Goal: Task Accomplishment & Management: Contribute content

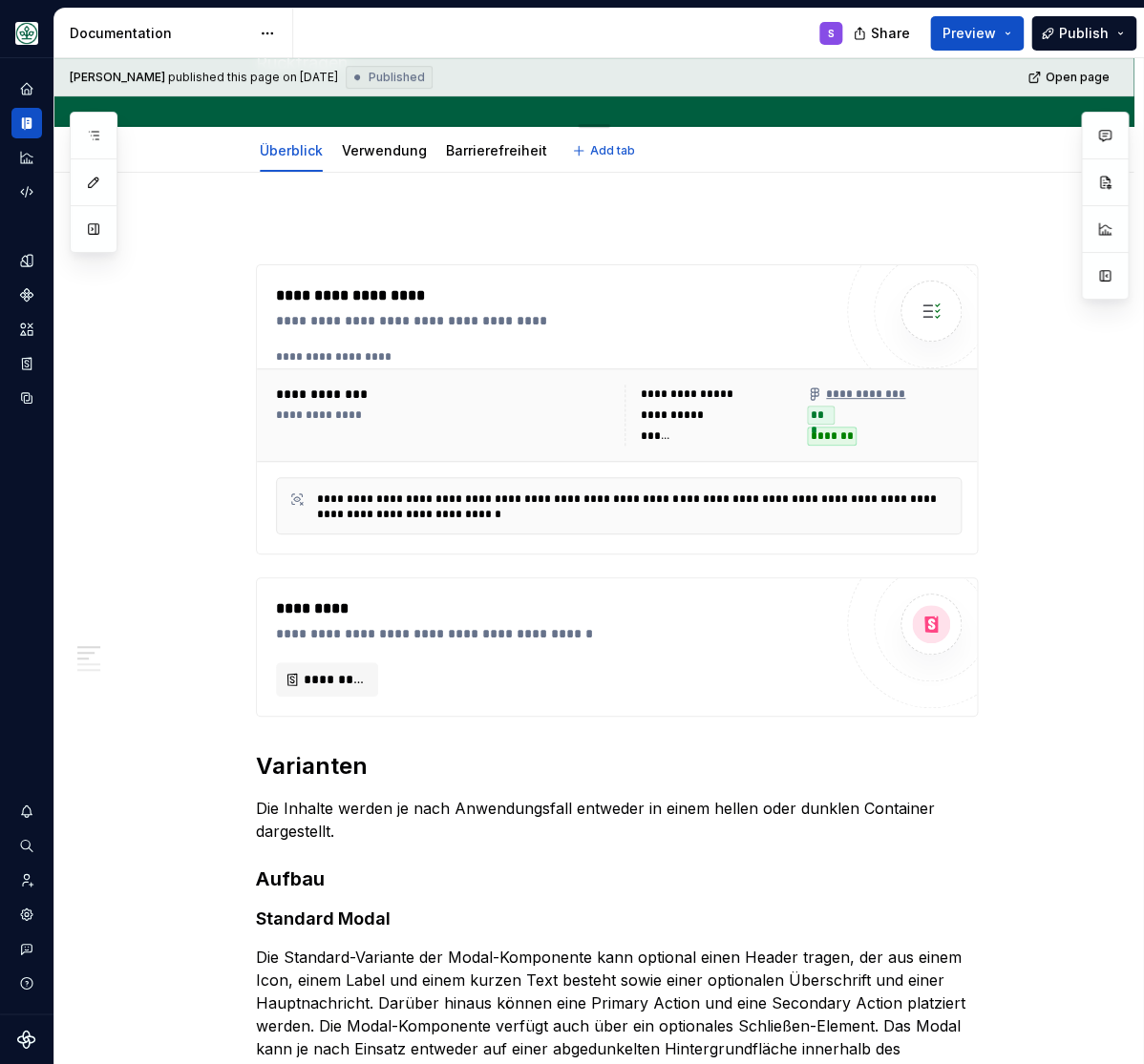
scroll to position [246, 0]
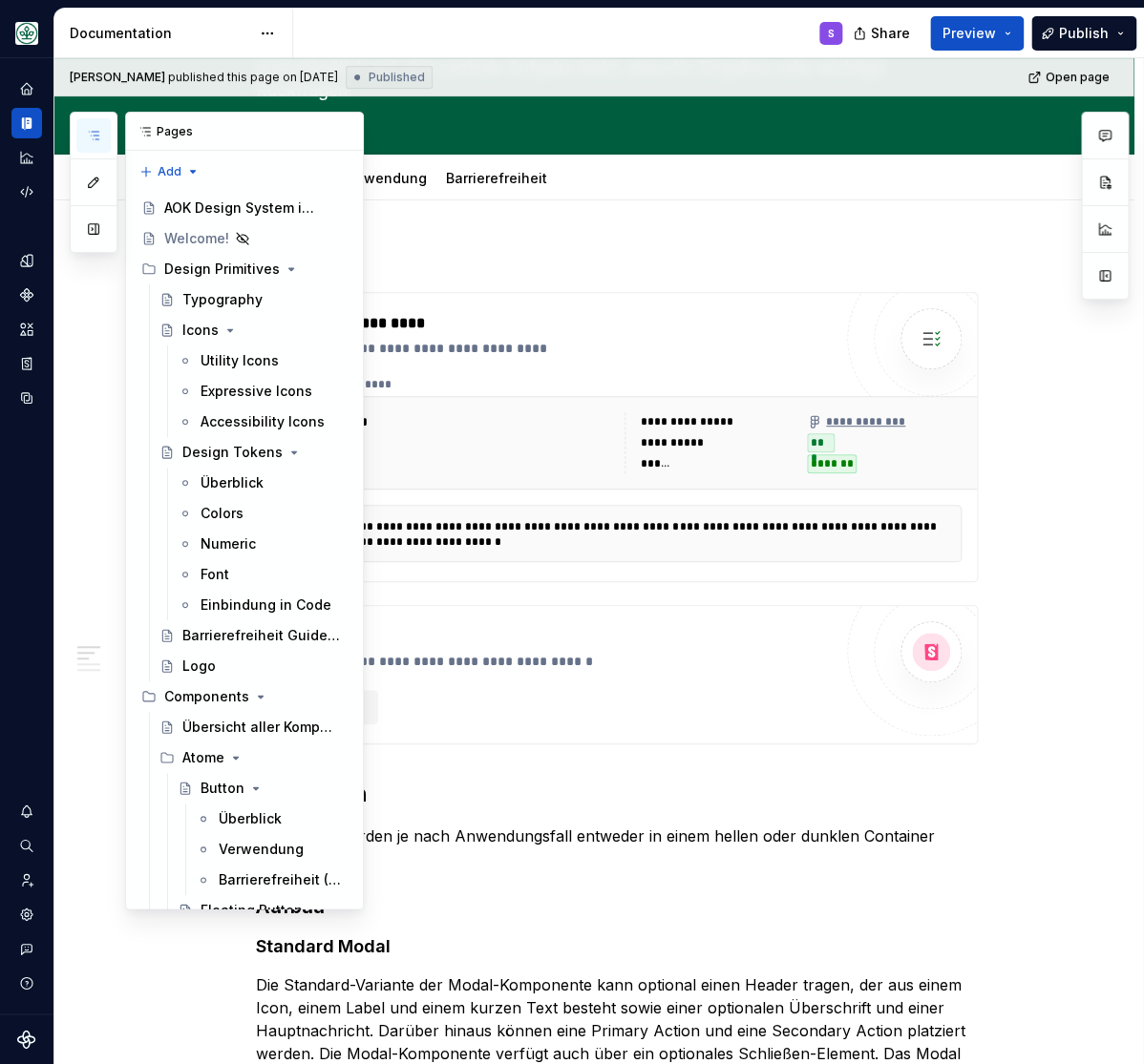
click at [94, 141] on icon "button" at bounding box center [92, 135] width 15 height 15
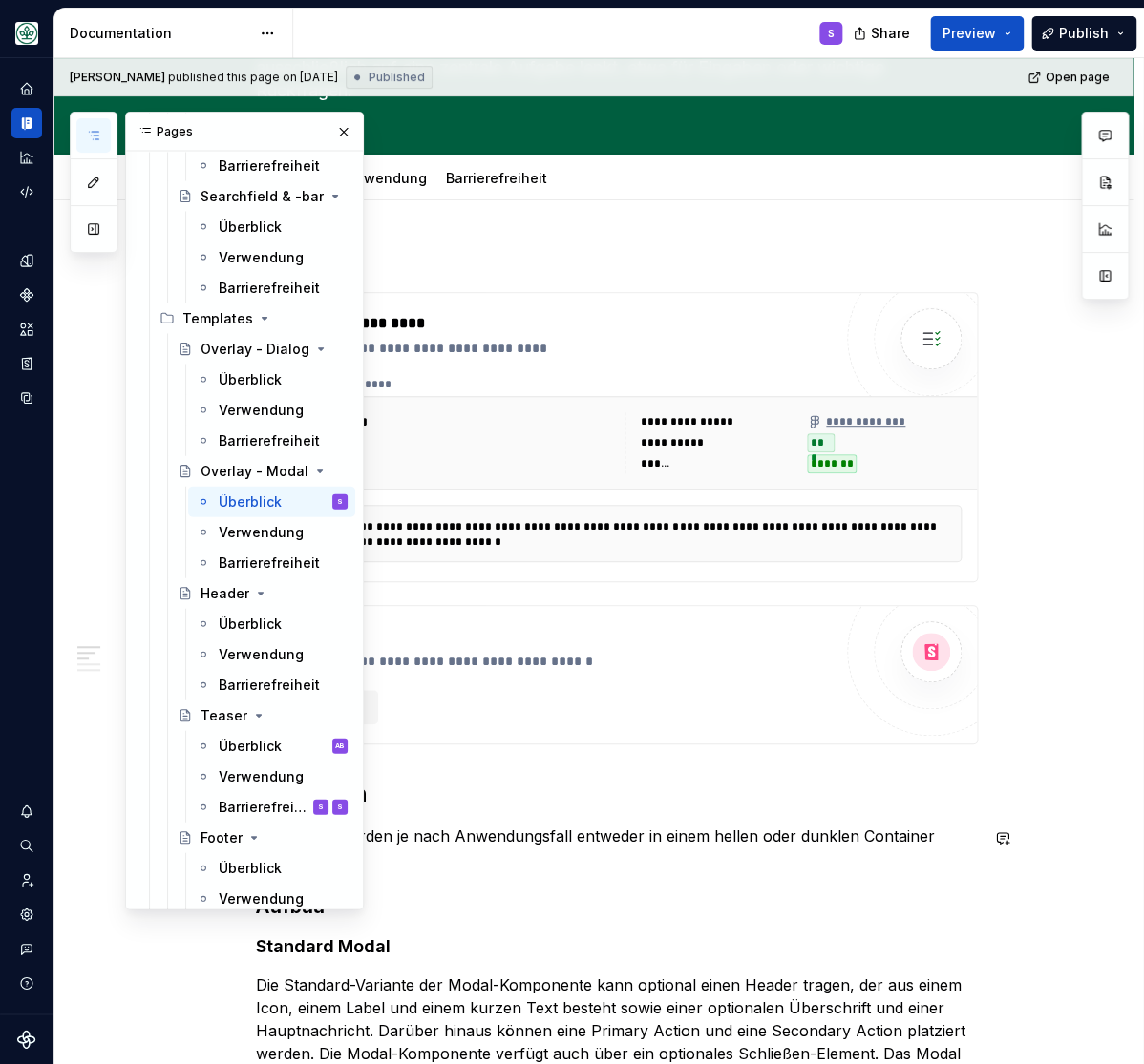
scroll to position [3307, 0]
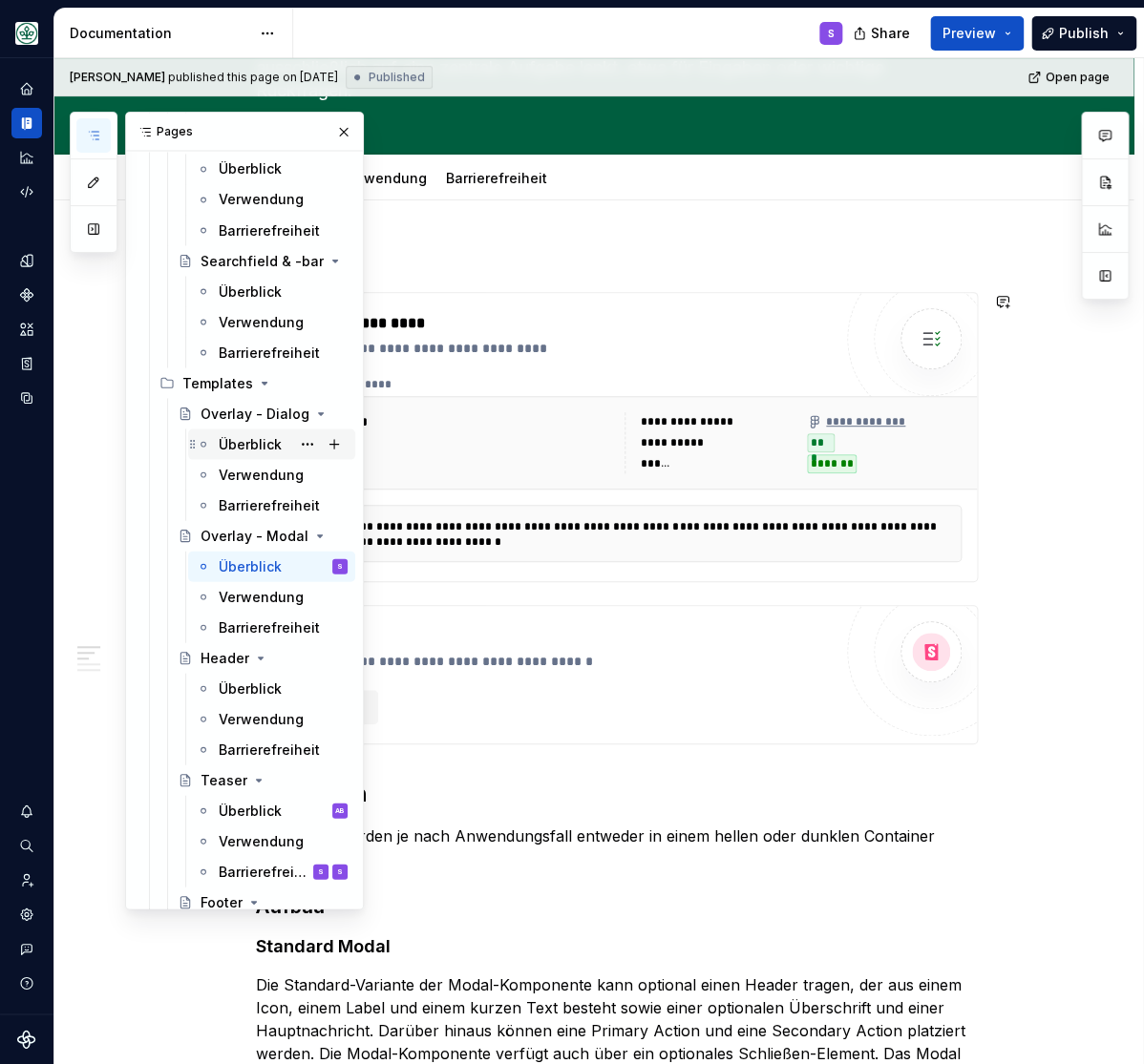
click at [244, 438] on div "Überblick" at bounding box center [249, 443] width 63 height 19
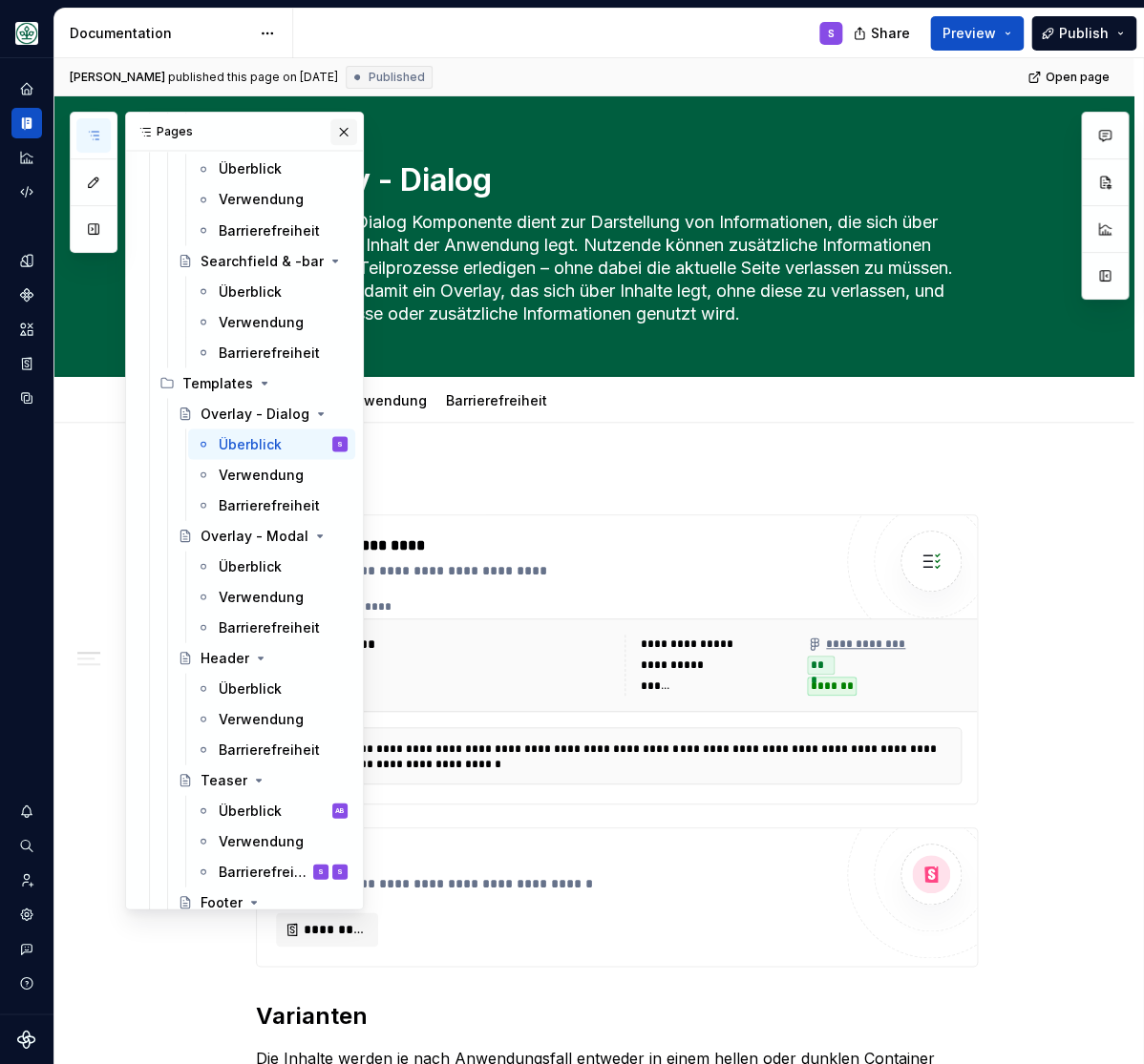
click at [350, 133] on button "button" at bounding box center [343, 131] width 27 height 27
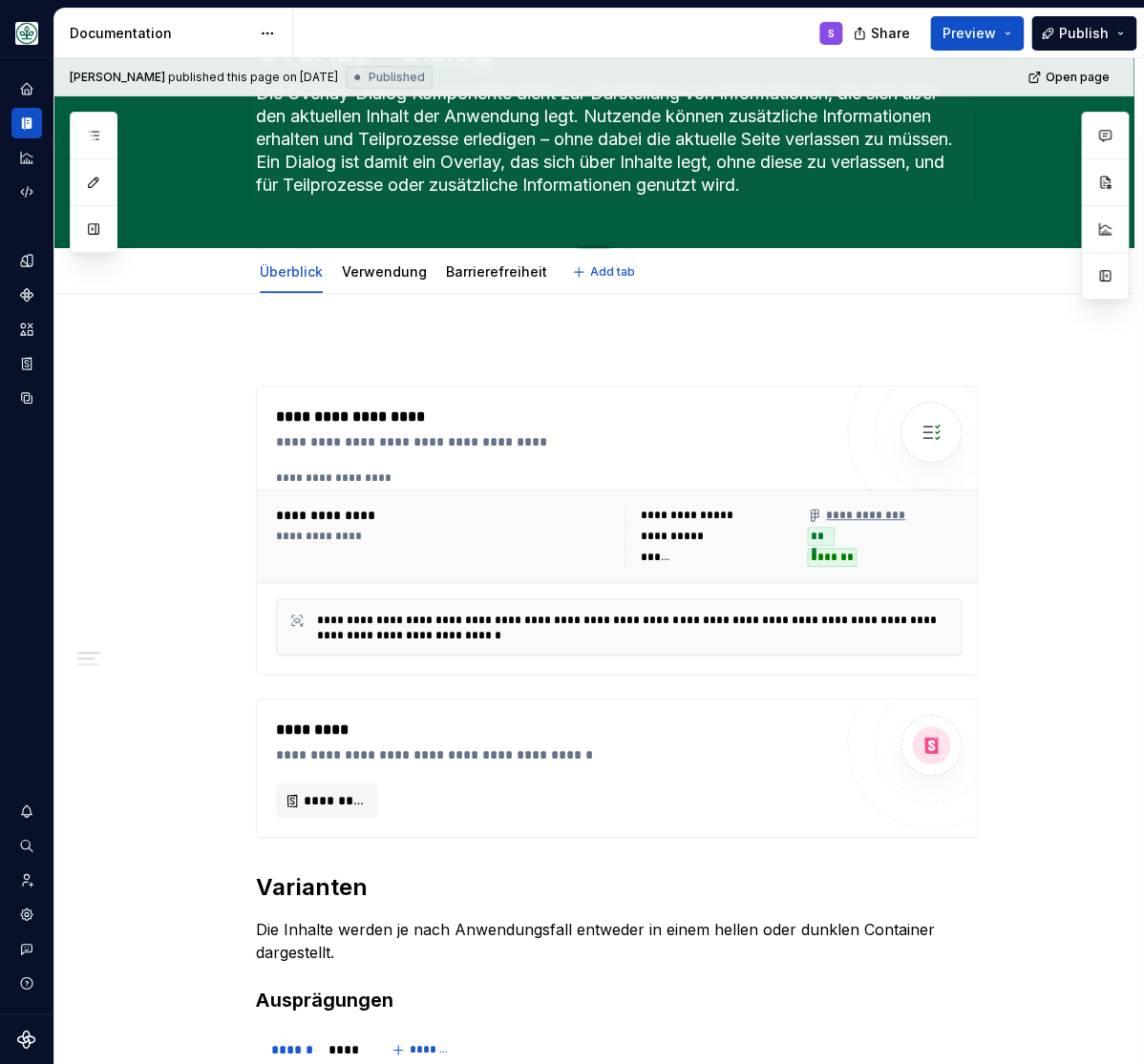
scroll to position [235, 0]
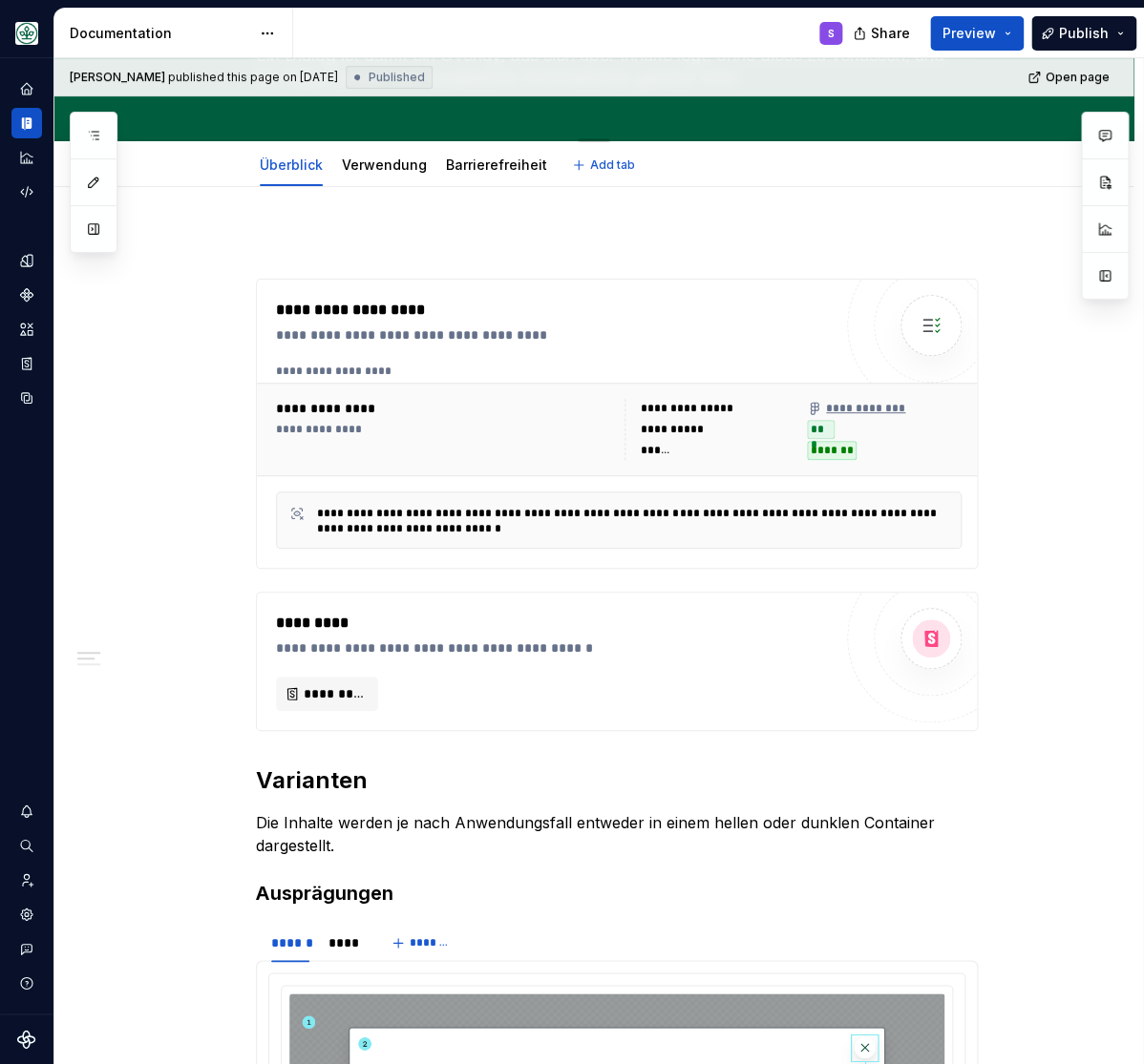
type textarea "*"
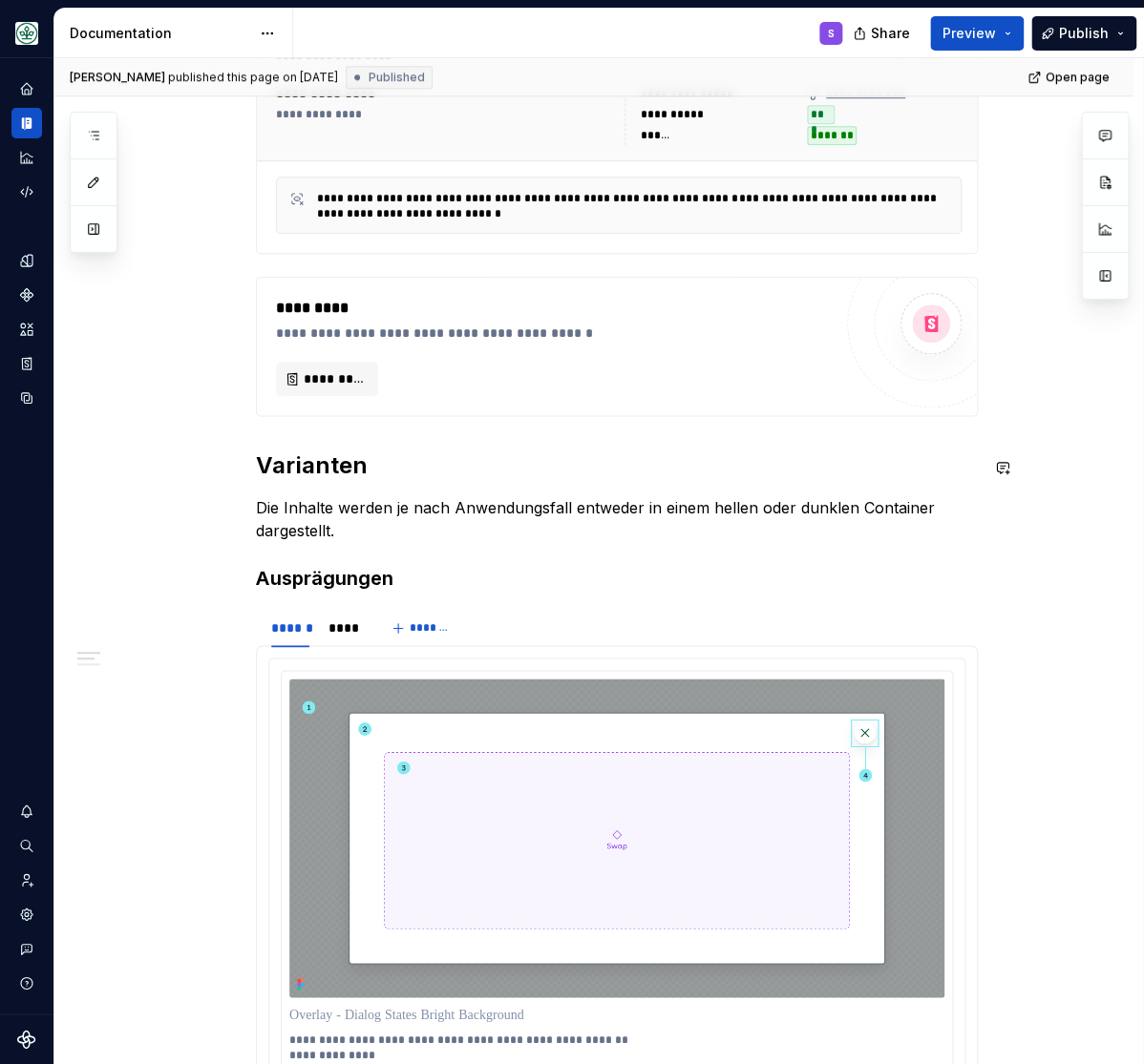
scroll to position [708, 0]
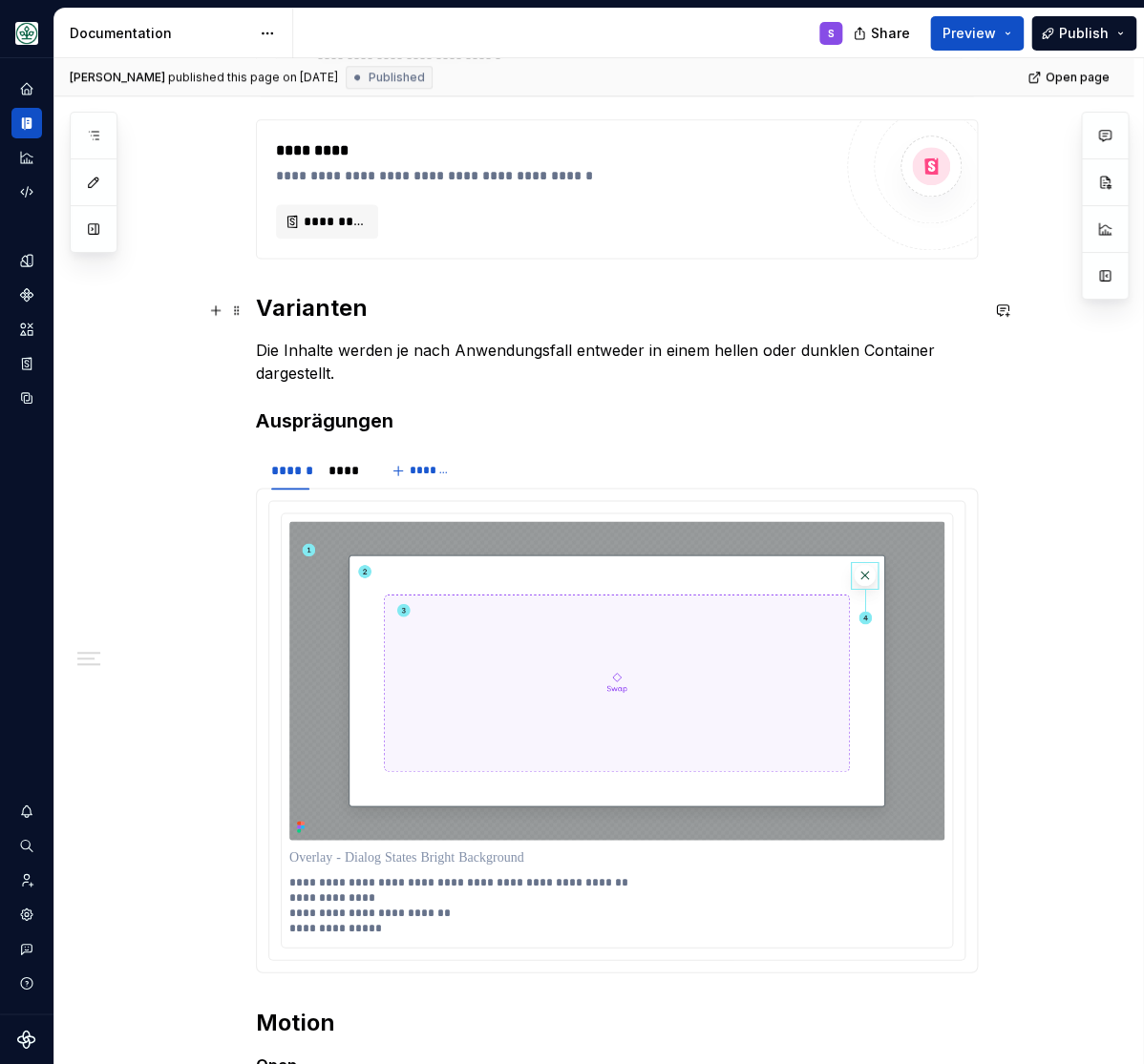
click at [332, 302] on h2 "Varianten" at bounding box center [616, 308] width 722 height 31
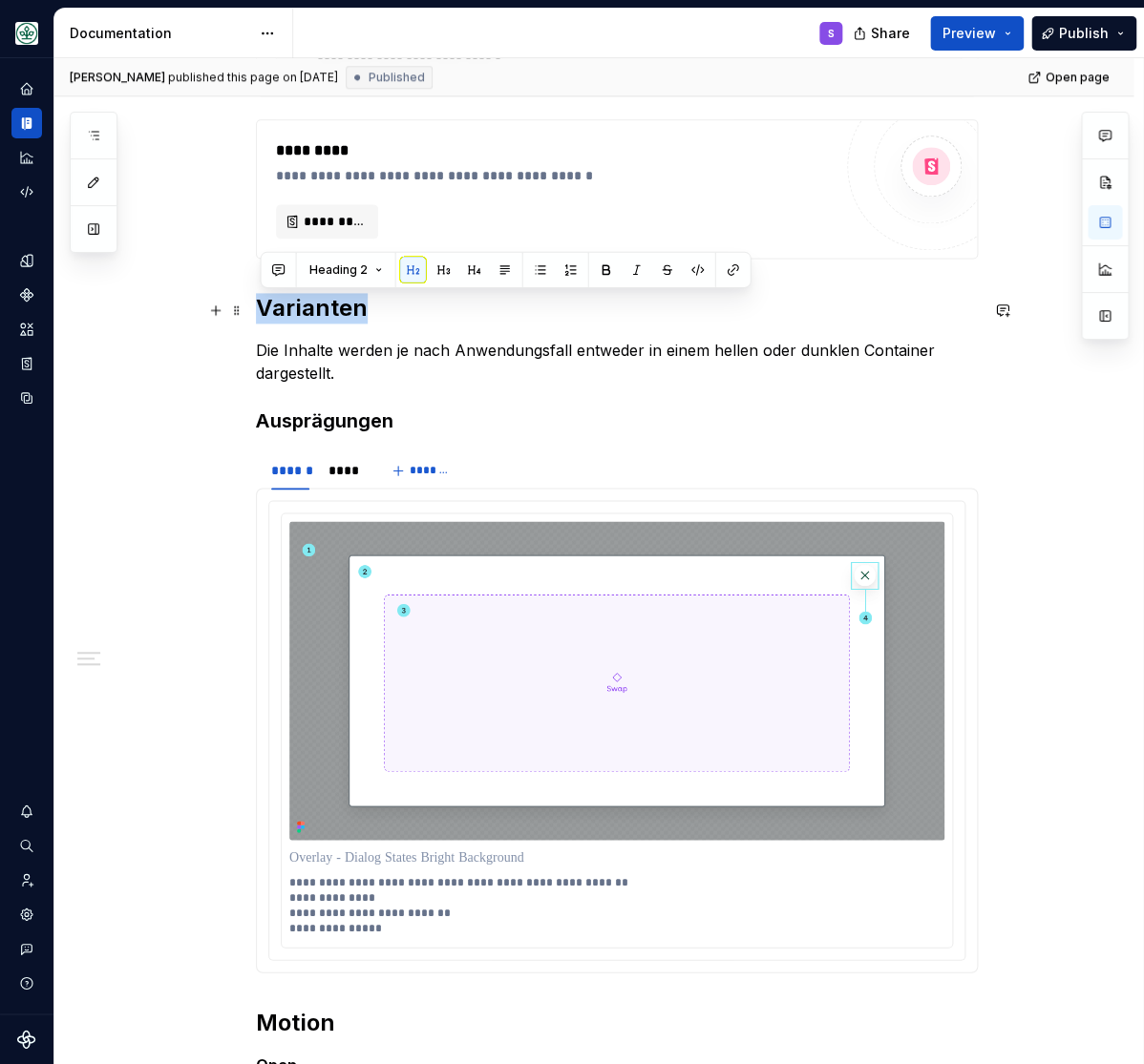
click at [332, 302] on h2 "Varianten" at bounding box center [616, 308] width 722 height 31
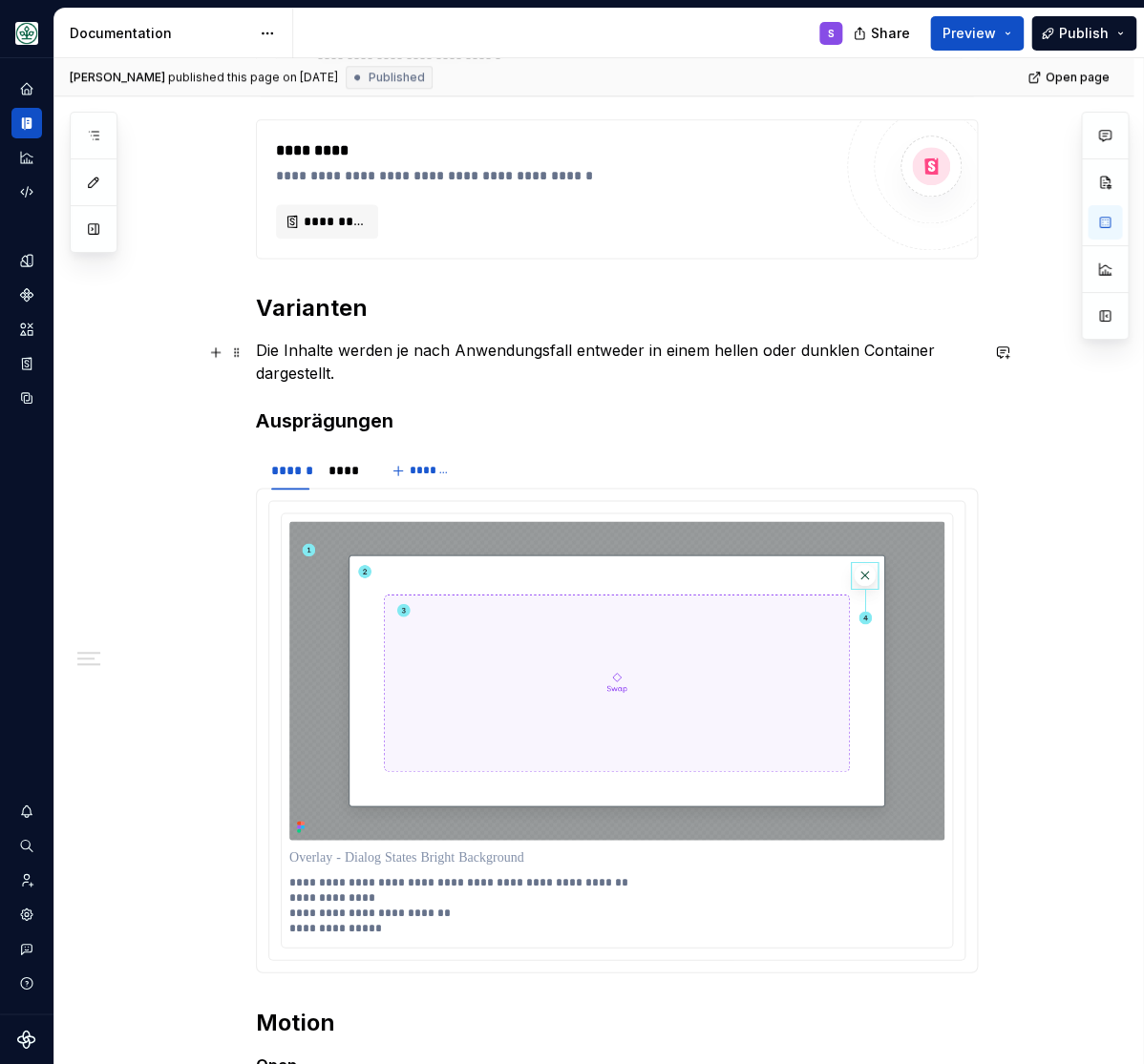
click at [314, 350] on p "Die Inhalte werden je nach Anwendungsfall entweder in einem hellen oder dunklen…" at bounding box center [616, 362] width 722 height 46
click at [313, 350] on p "Die Inhalte werden je nach Anwendungsfall entweder in einem hellen oder dunklen…" at bounding box center [616, 362] width 722 height 46
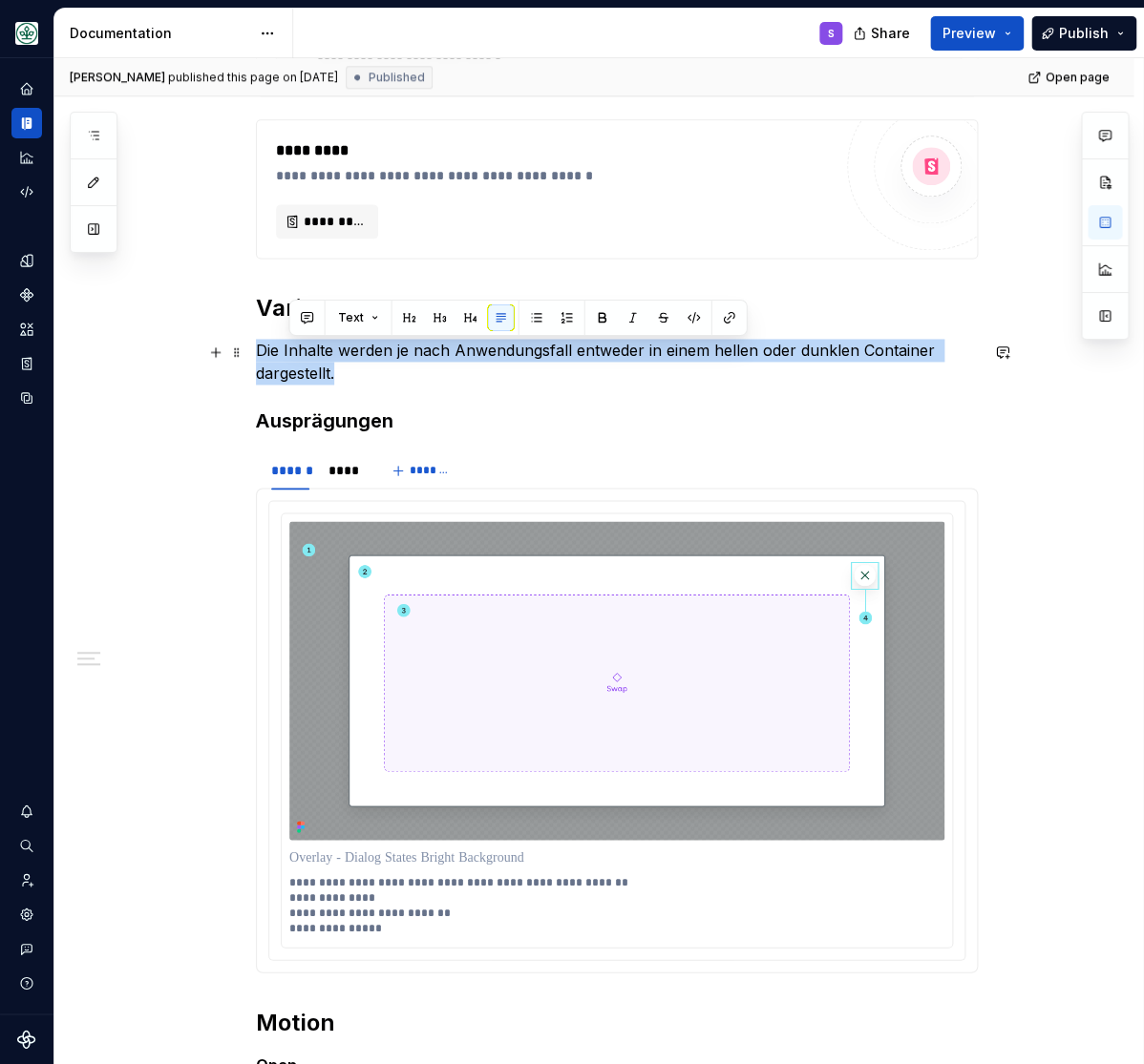
click at [313, 350] on p "Die Inhalte werden je nach Anwendungsfall entweder in einem hellen oder dunklen…" at bounding box center [616, 362] width 722 height 46
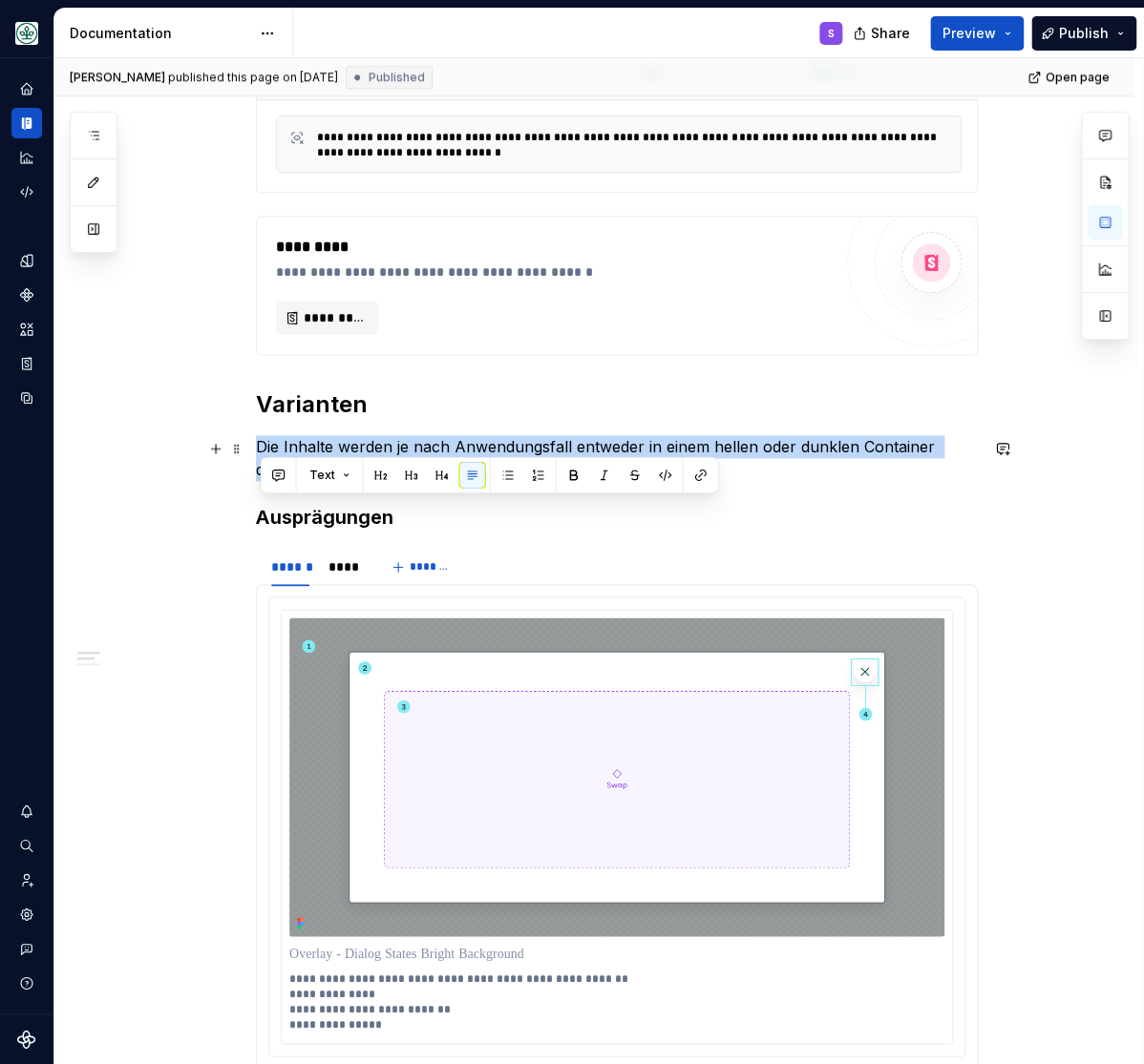
scroll to position [550, 0]
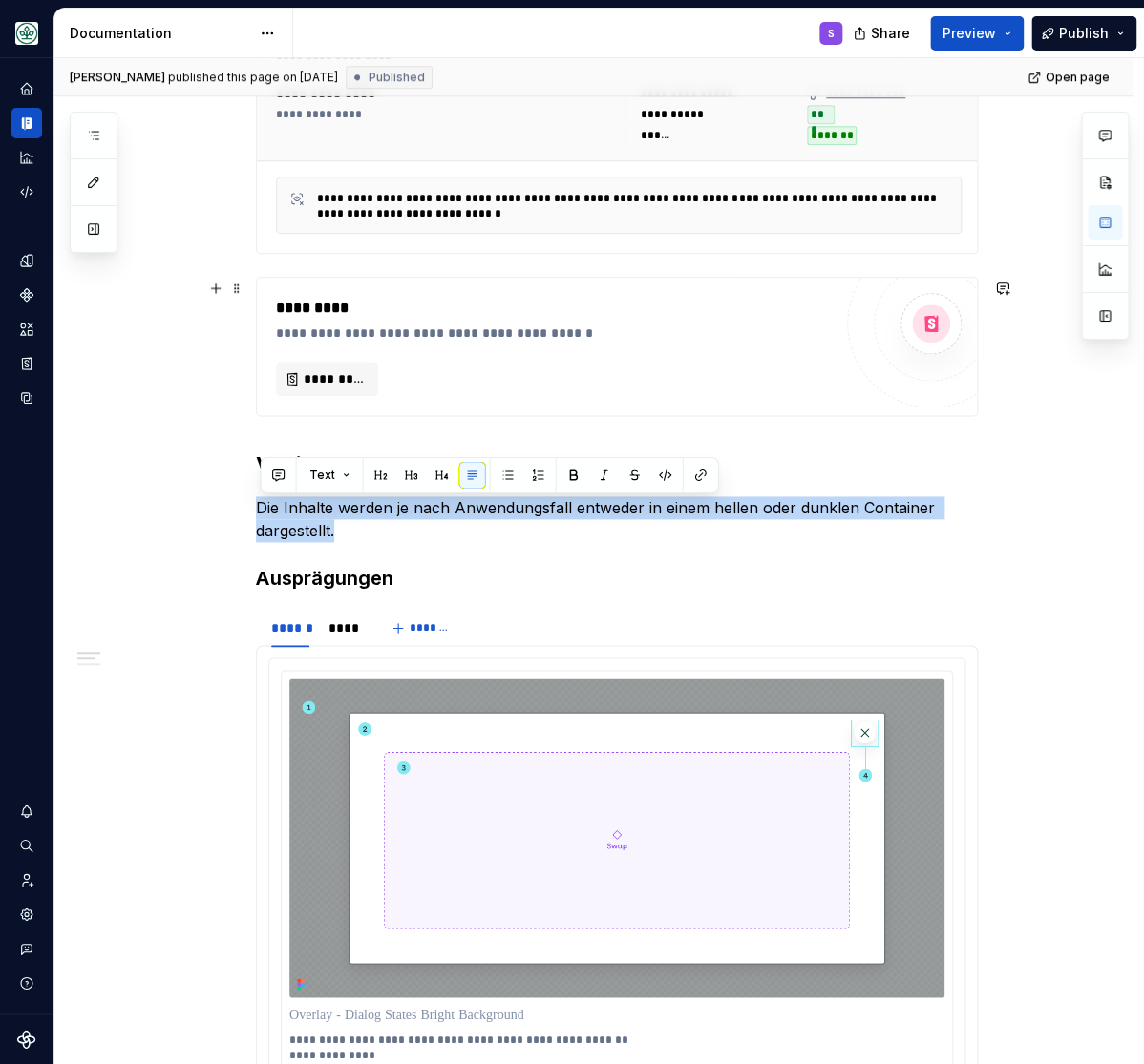
click at [206, 363] on div "**********" at bounding box center [594, 883] width 1079 height 2024
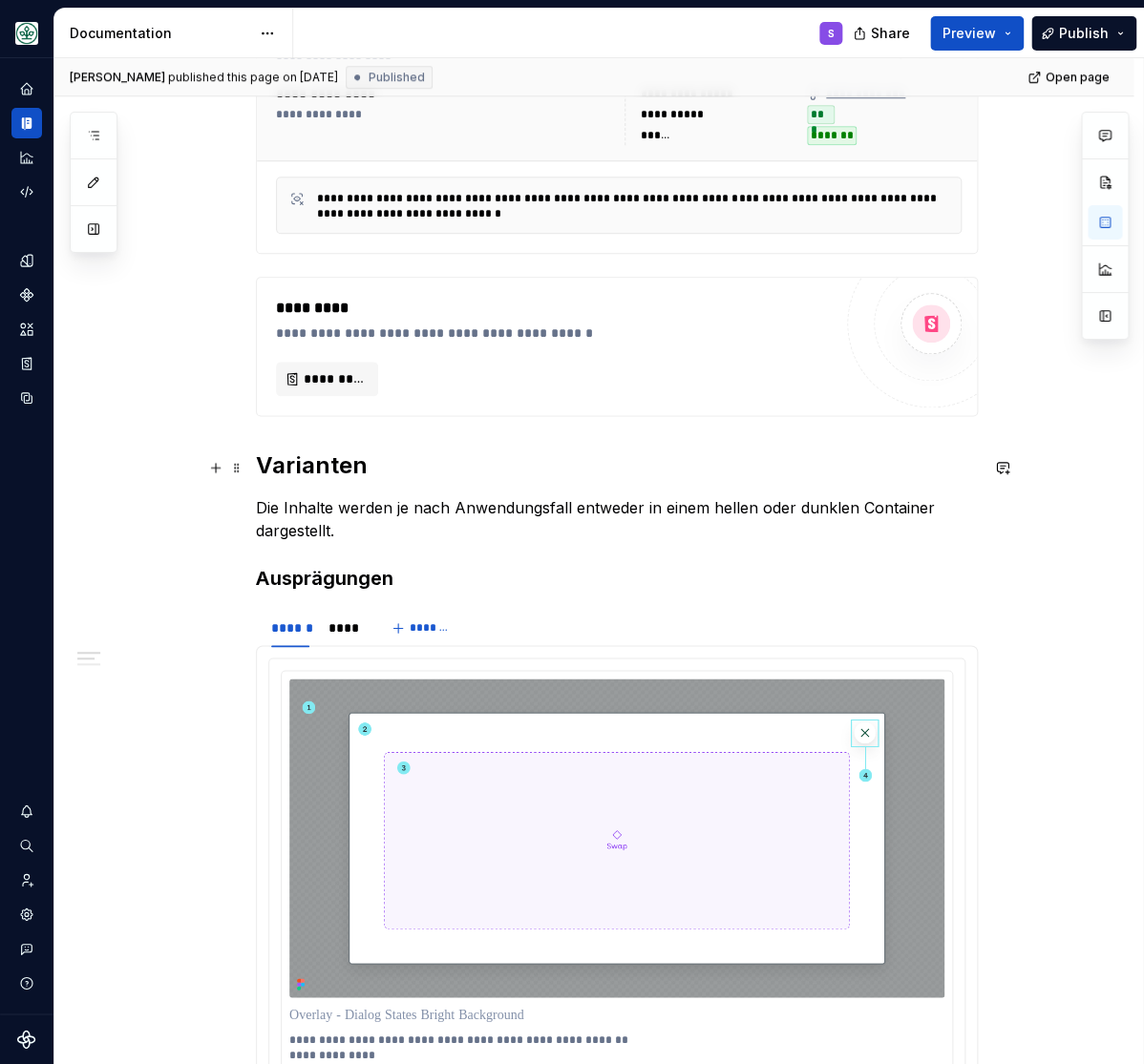
click at [304, 467] on h2 "Varianten" at bounding box center [616, 465] width 722 height 31
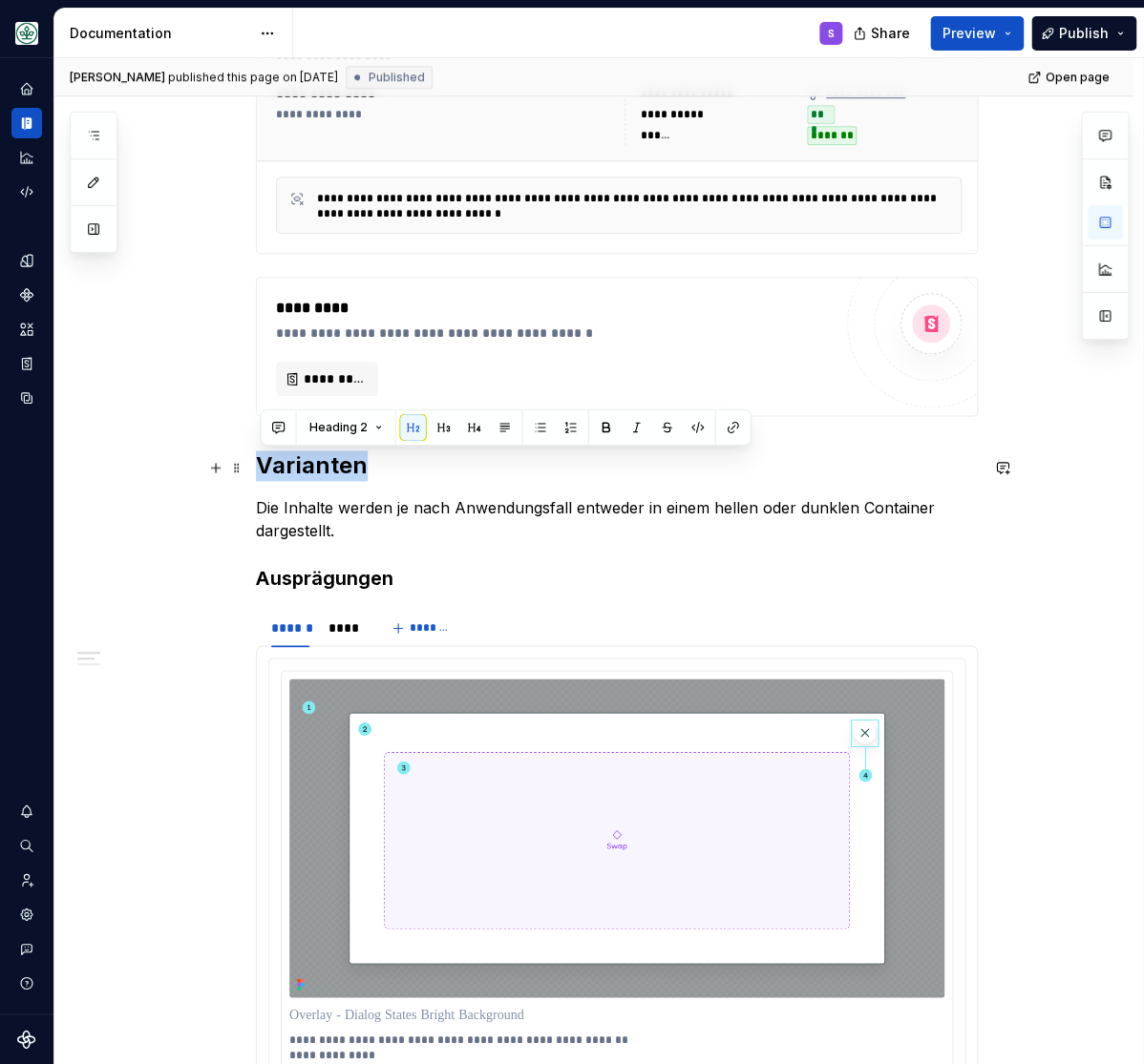
click at [304, 466] on h2 "Varianten" at bounding box center [616, 465] width 722 height 31
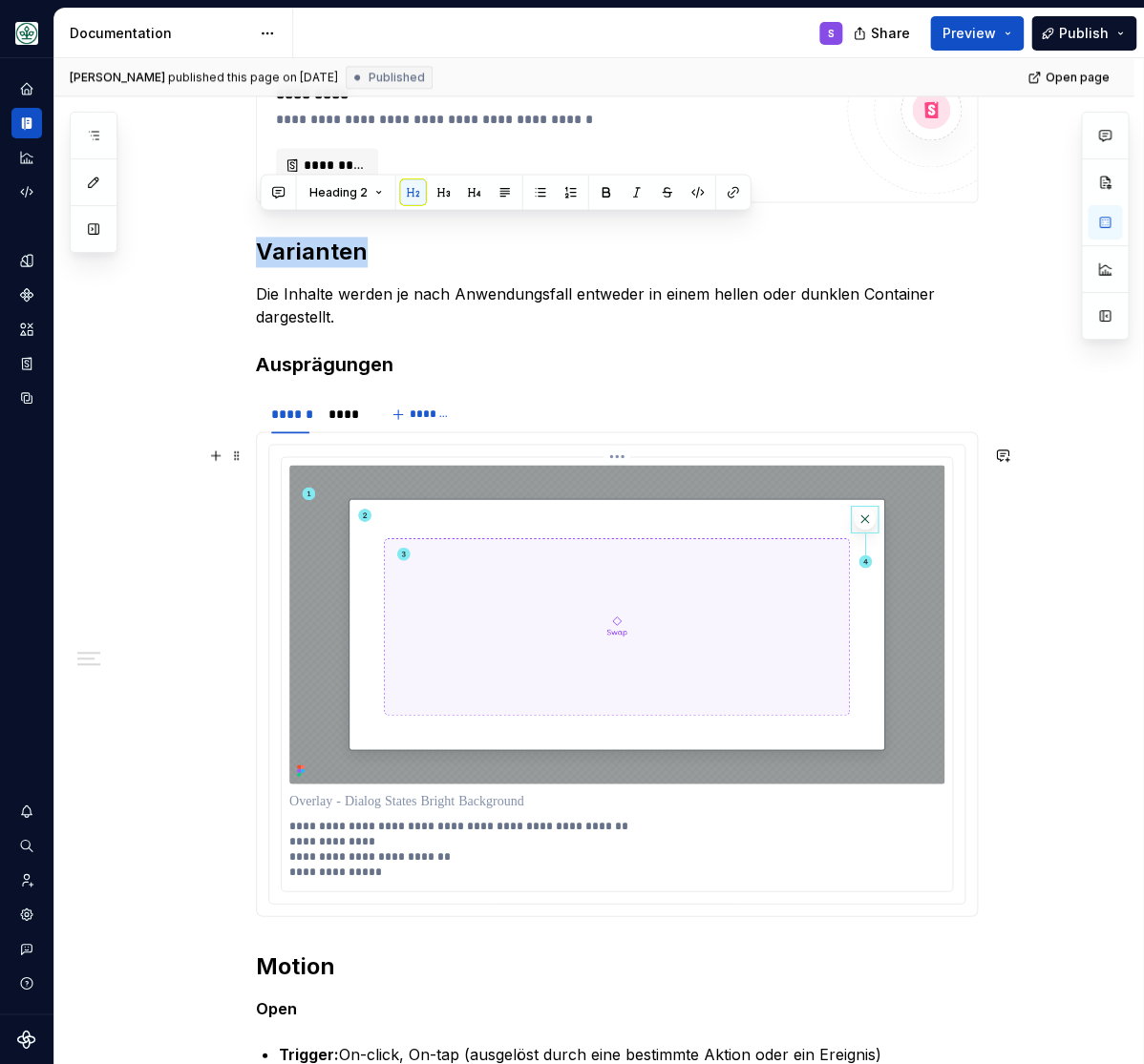
scroll to position [788, 0]
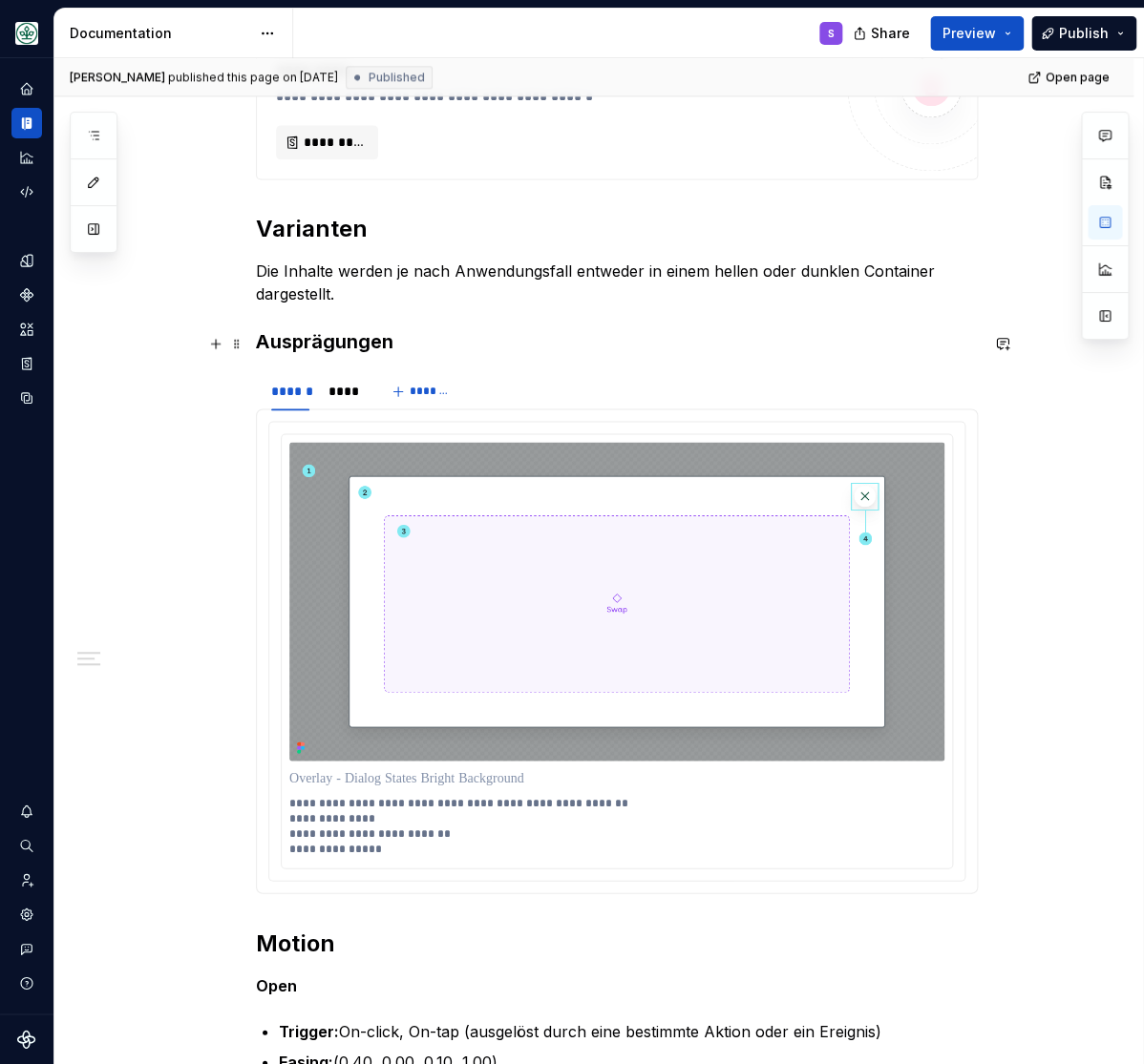
click at [309, 345] on h3 "Ausprägungen" at bounding box center [616, 341] width 722 height 27
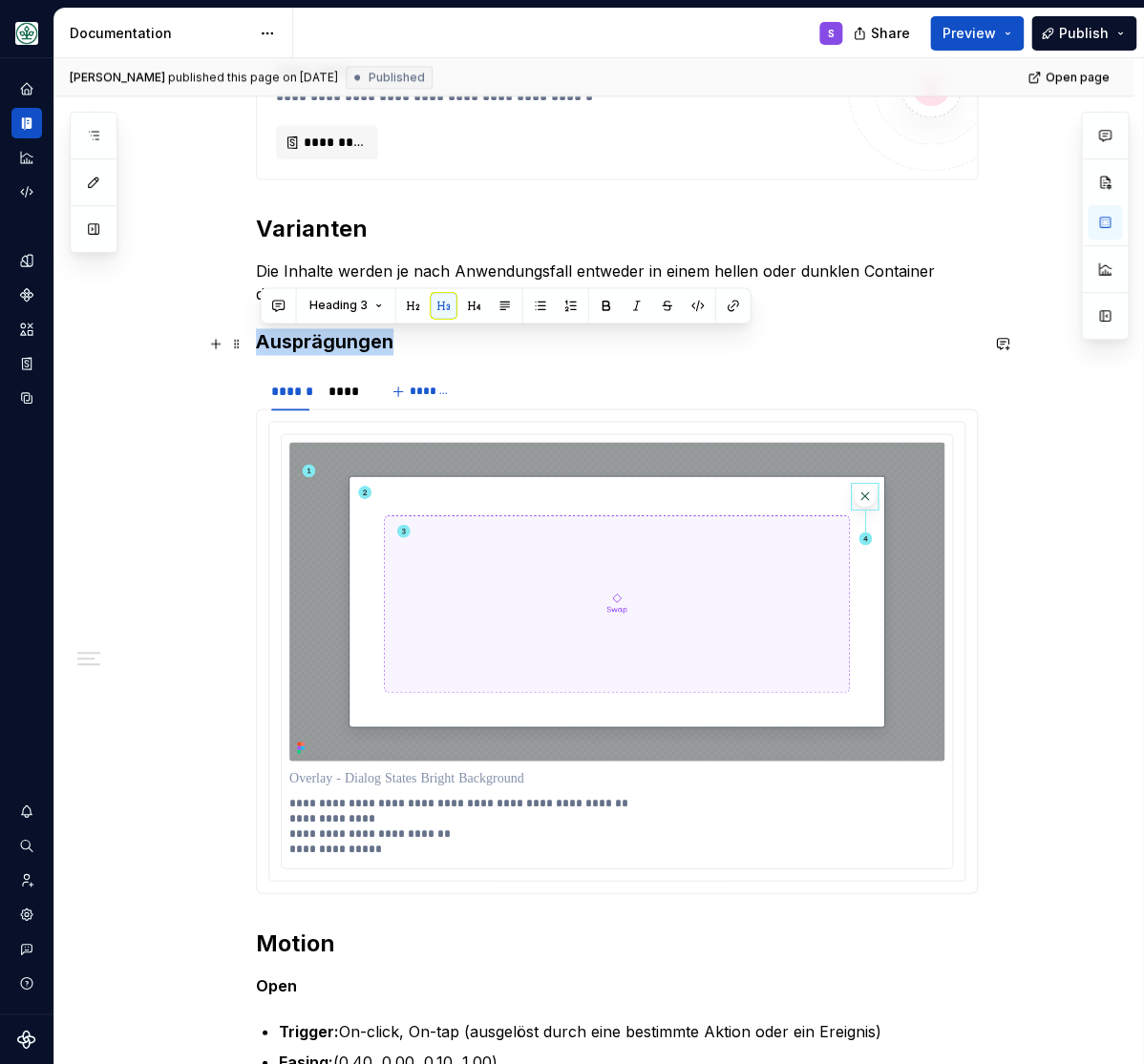
click at [309, 345] on h3 "Ausprägungen" at bounding box center [616, 341] width 722 height 27
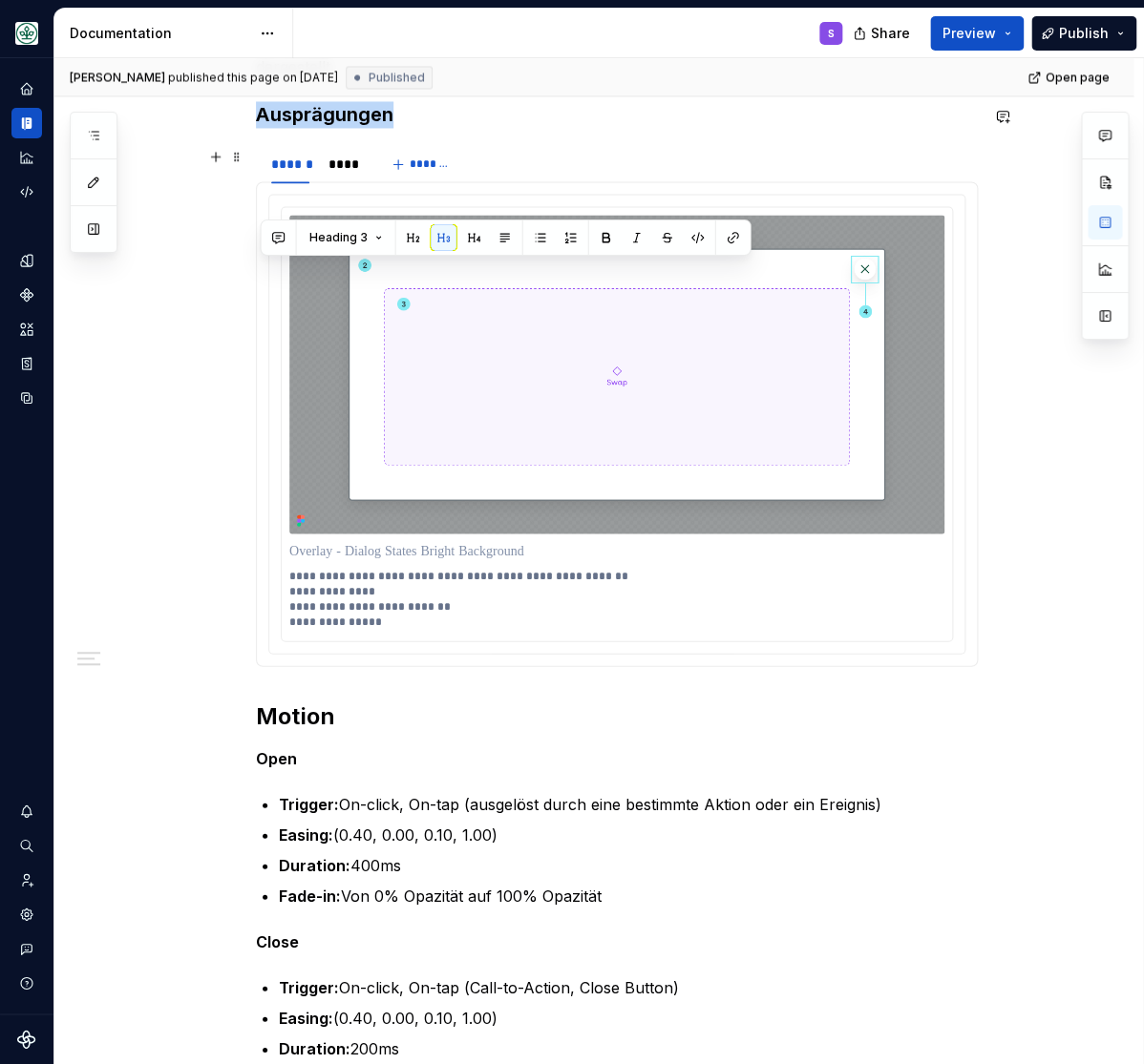
scroll to position [1023, 0]
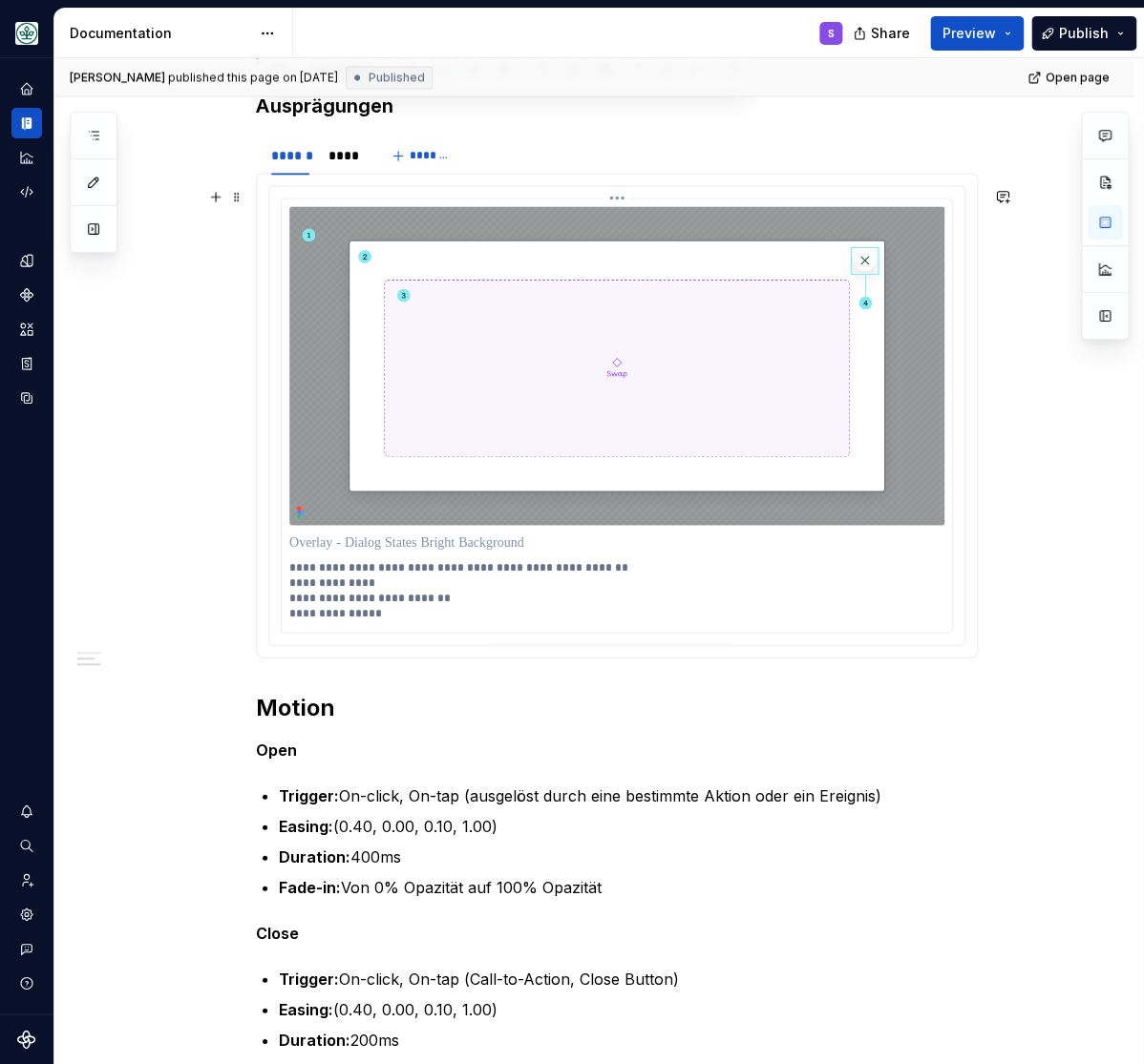
click at [345, 619] on p "**********" at bounding box center [616, 589] width 654 height 61
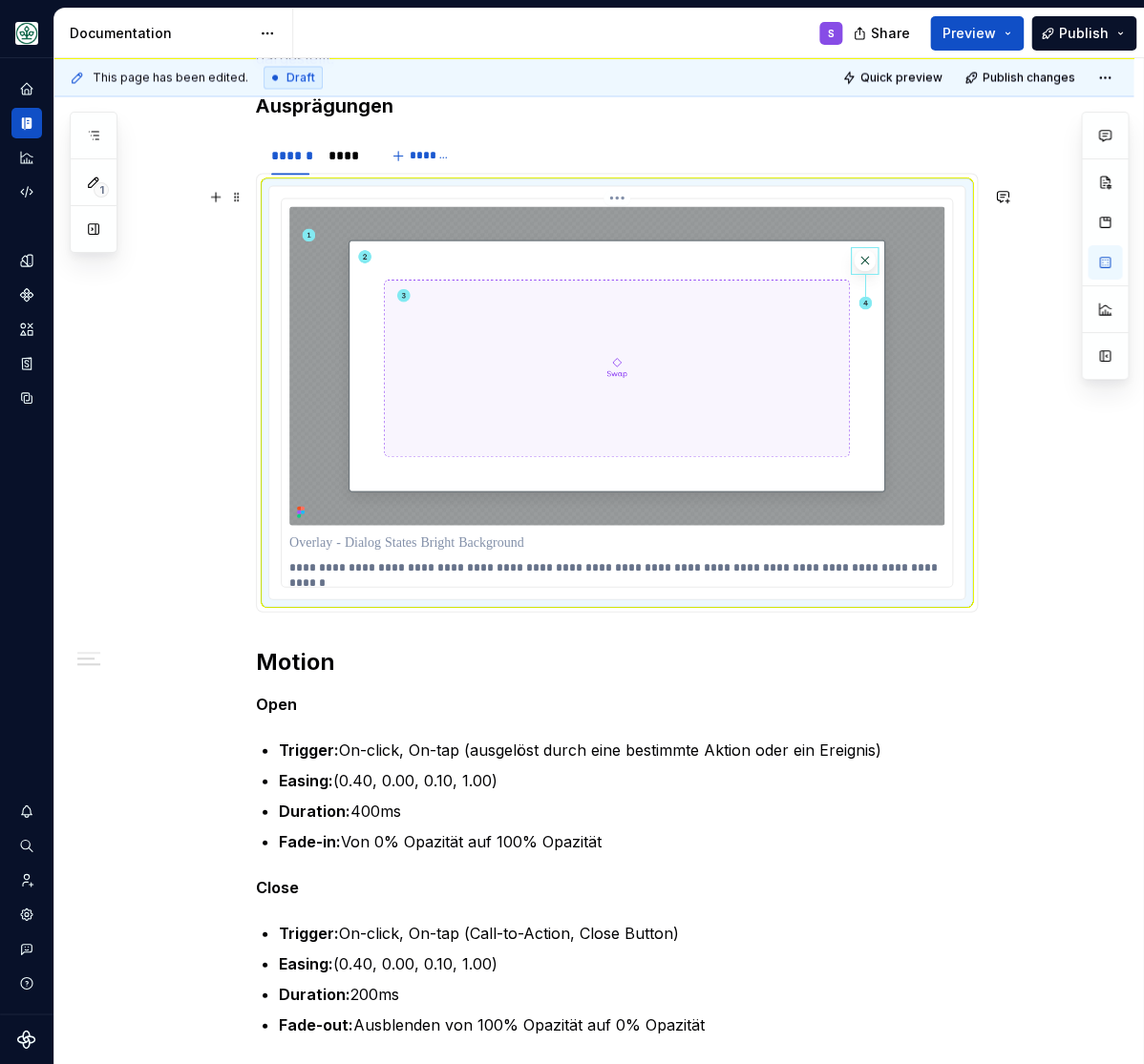
click at [517, 567] on p "**********" at bounding box center [616, 566] width 654 height 15
click at [602, 571] on p "**********" at bounding box center [616, 566] width 654 height 15
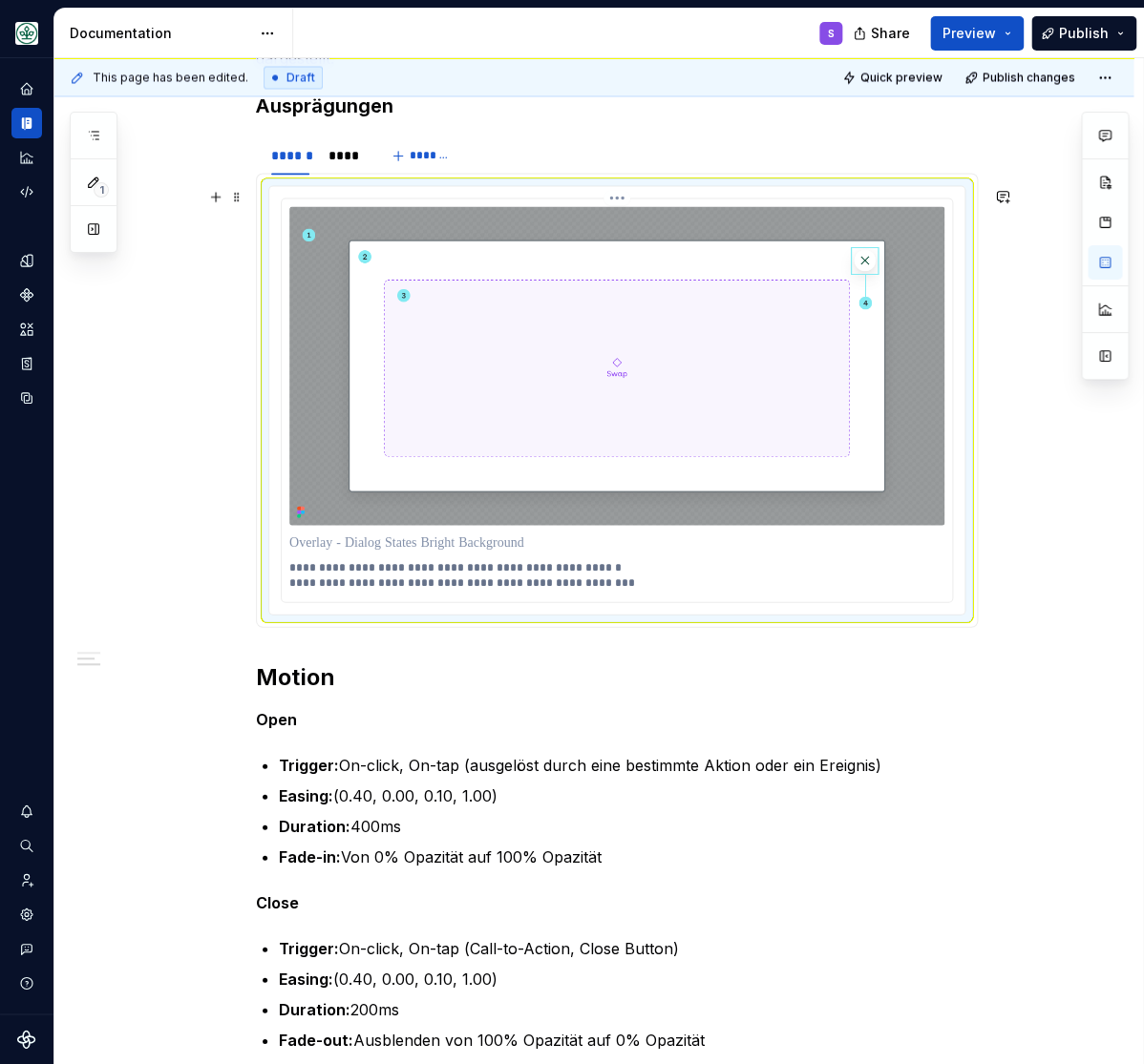
click at [371, 578] on p "**********" at bounding box center [616, 574] width 654 height 31
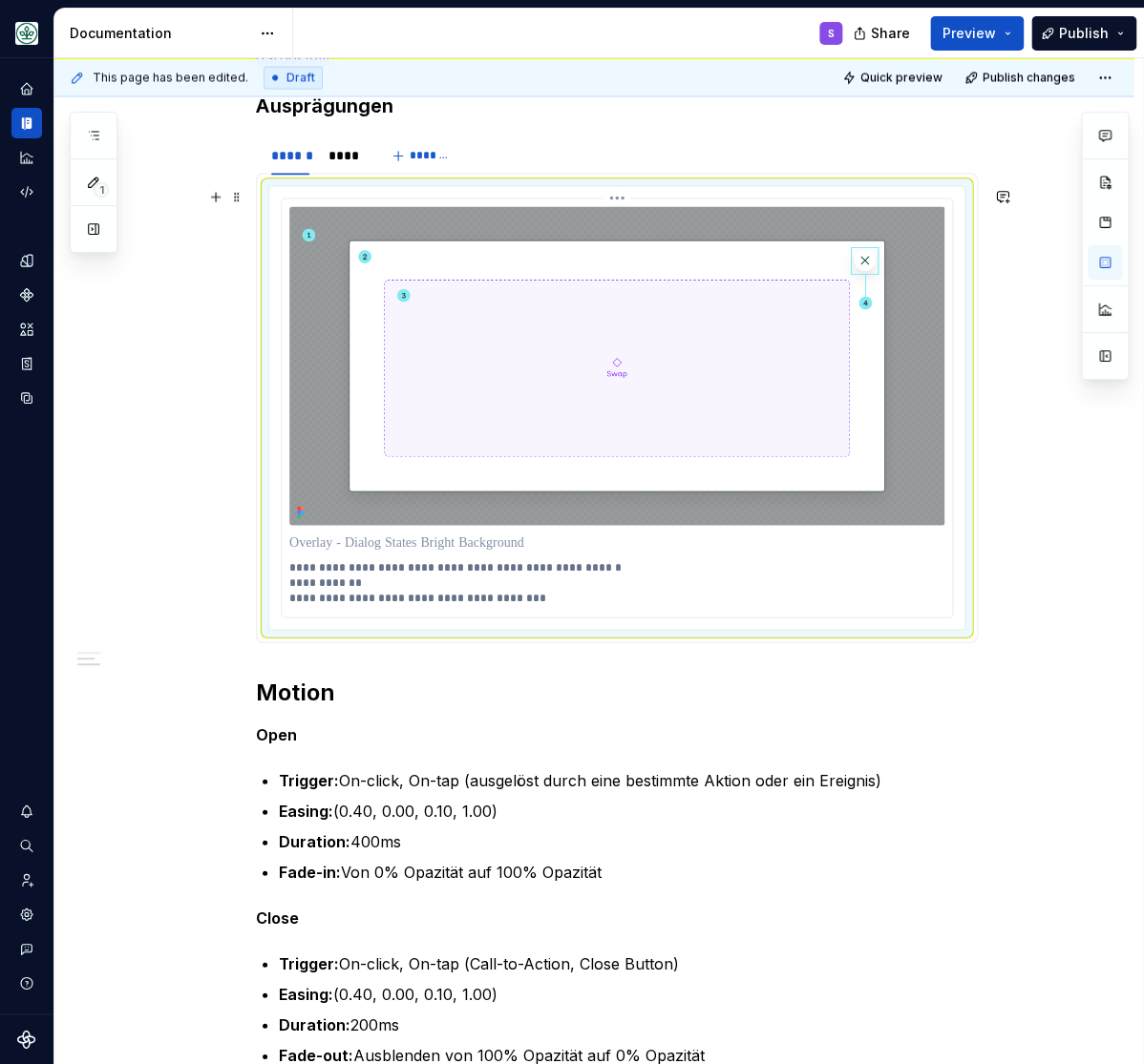
click at [428, 592] on p "**********" at bounding box center [616, 582] width 654 height 46
click at [428, 600] on p "**********" at bounding box center [616, 582] width 654 height 46
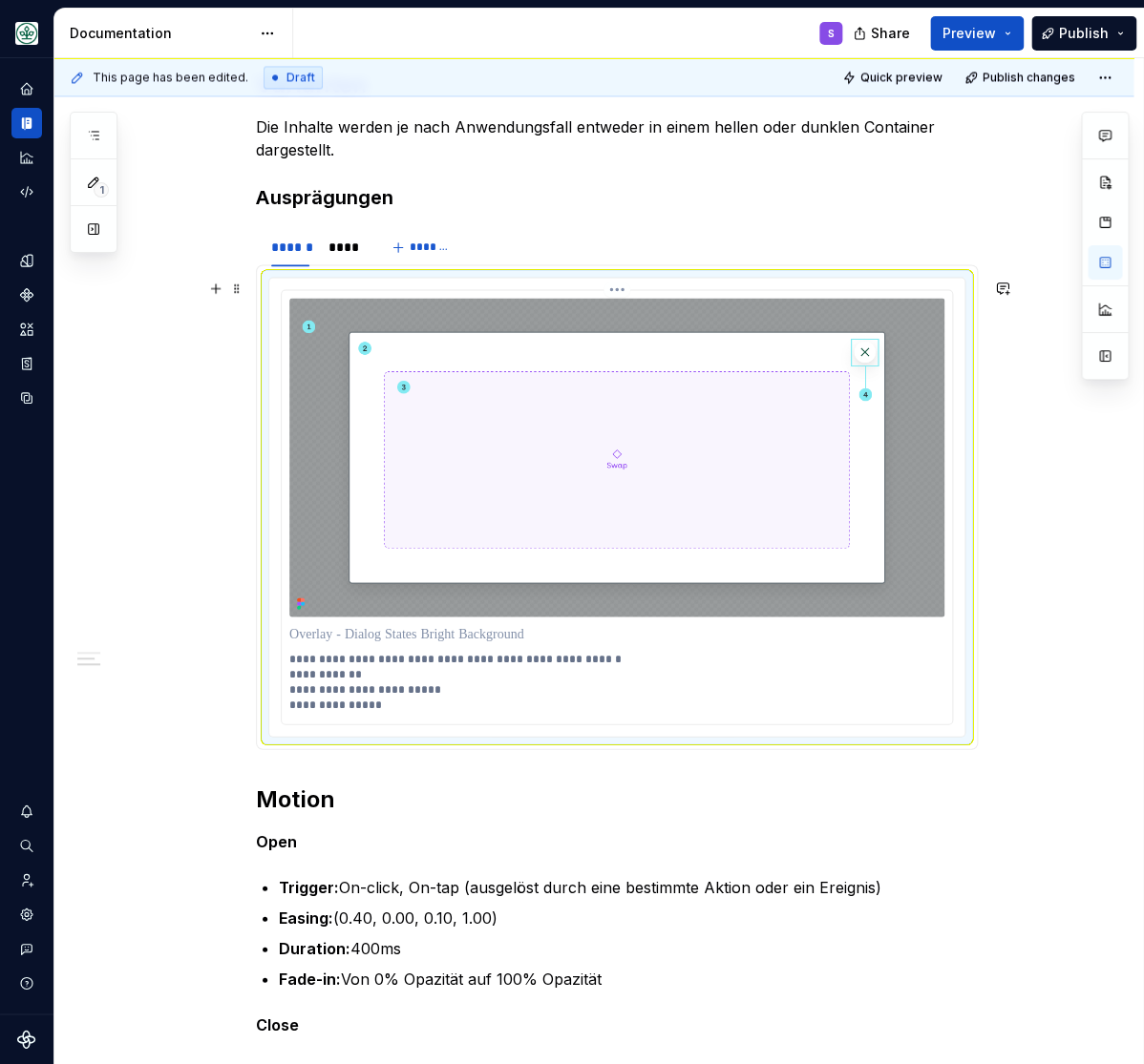
scroll to position [865, 0]
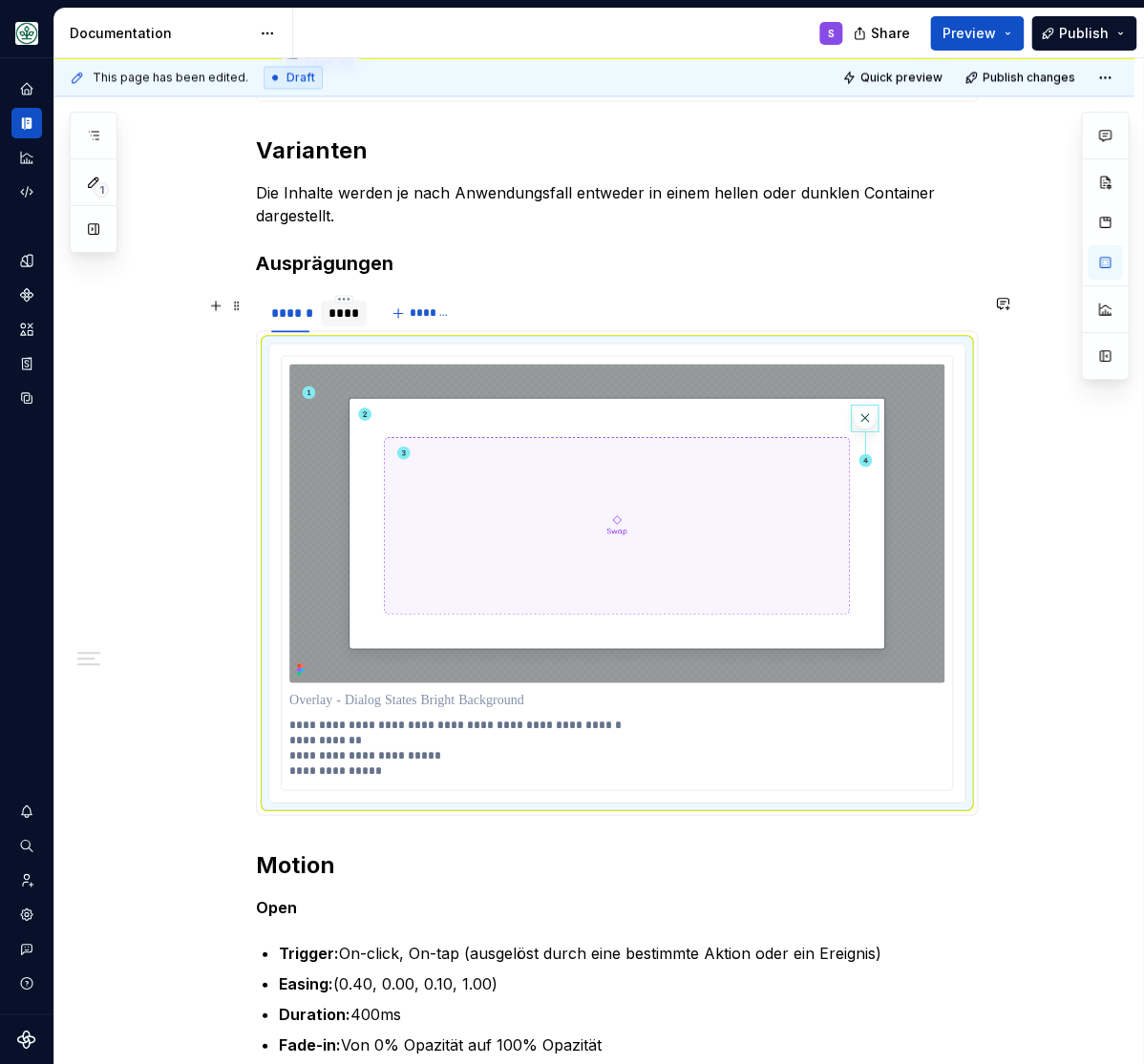
click at [349, 318] on div "****" at bounding box center [343, 312] width 31 height 19
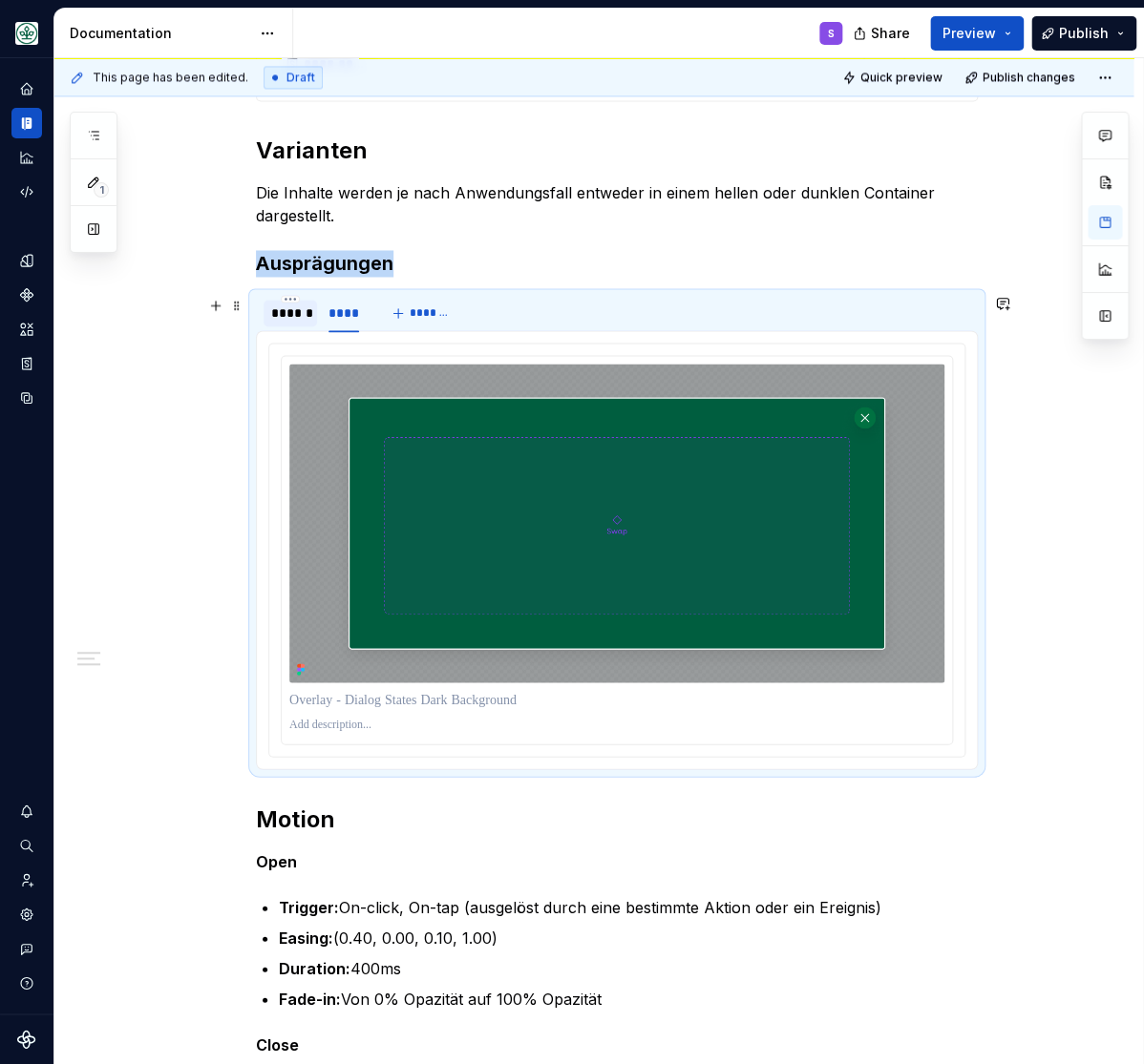
click at [282, 311] on div "******" at bounding box center [290, 312] width 38 height 19
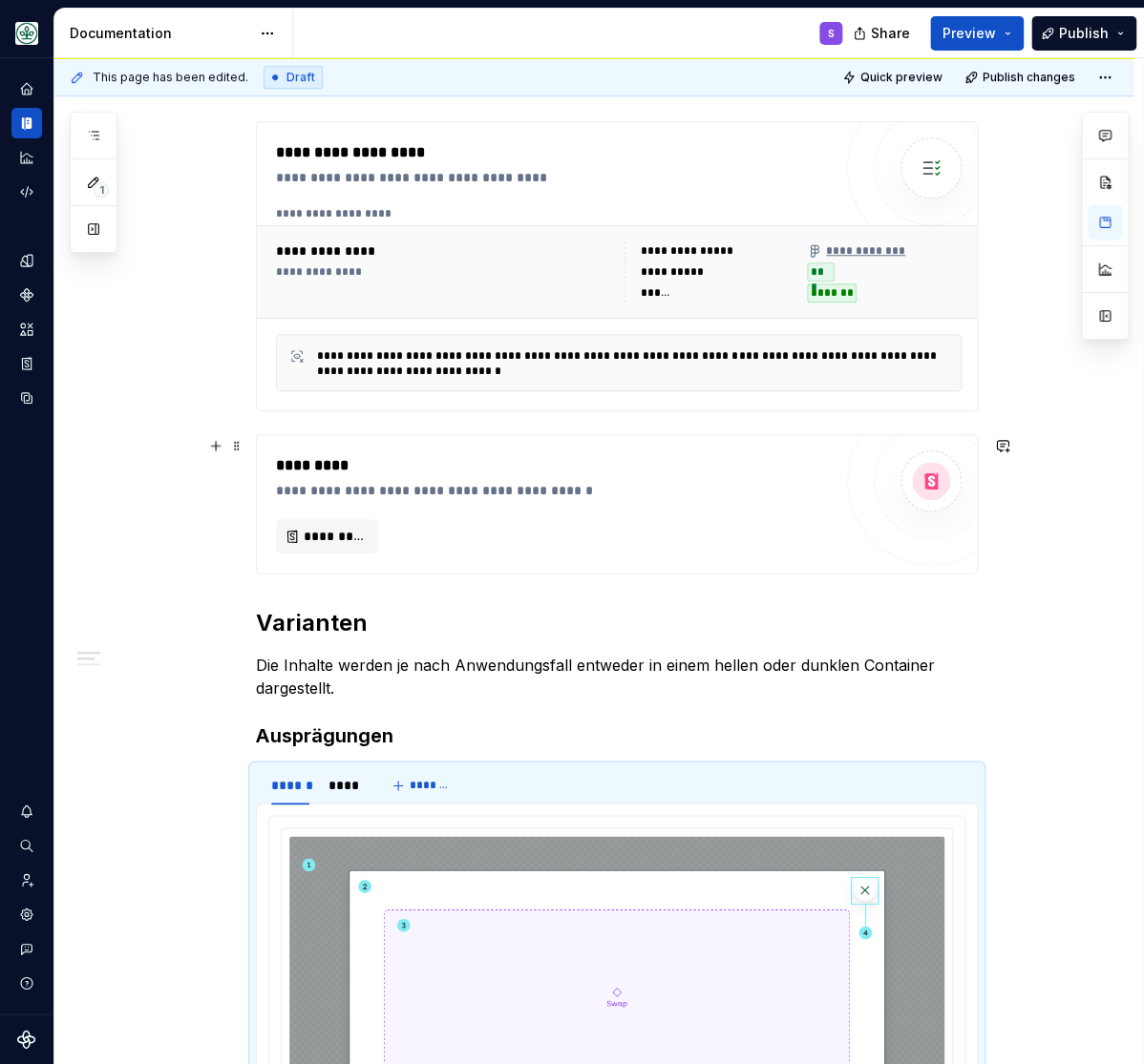
scroll to position [550, 0]
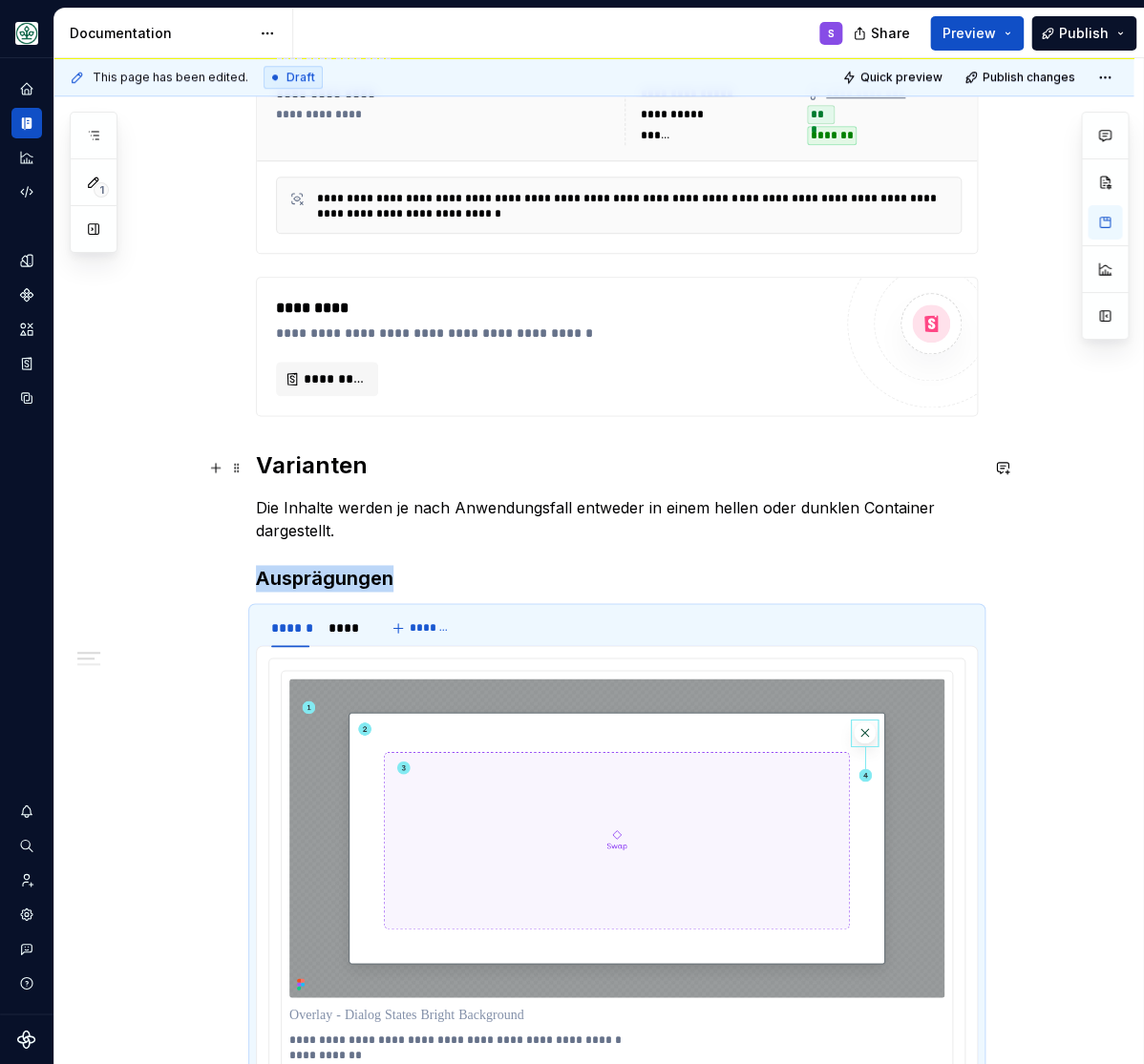
click at [349, 464] on h2 "Varianten" at bounding box center [616, 465] width 722 height 31
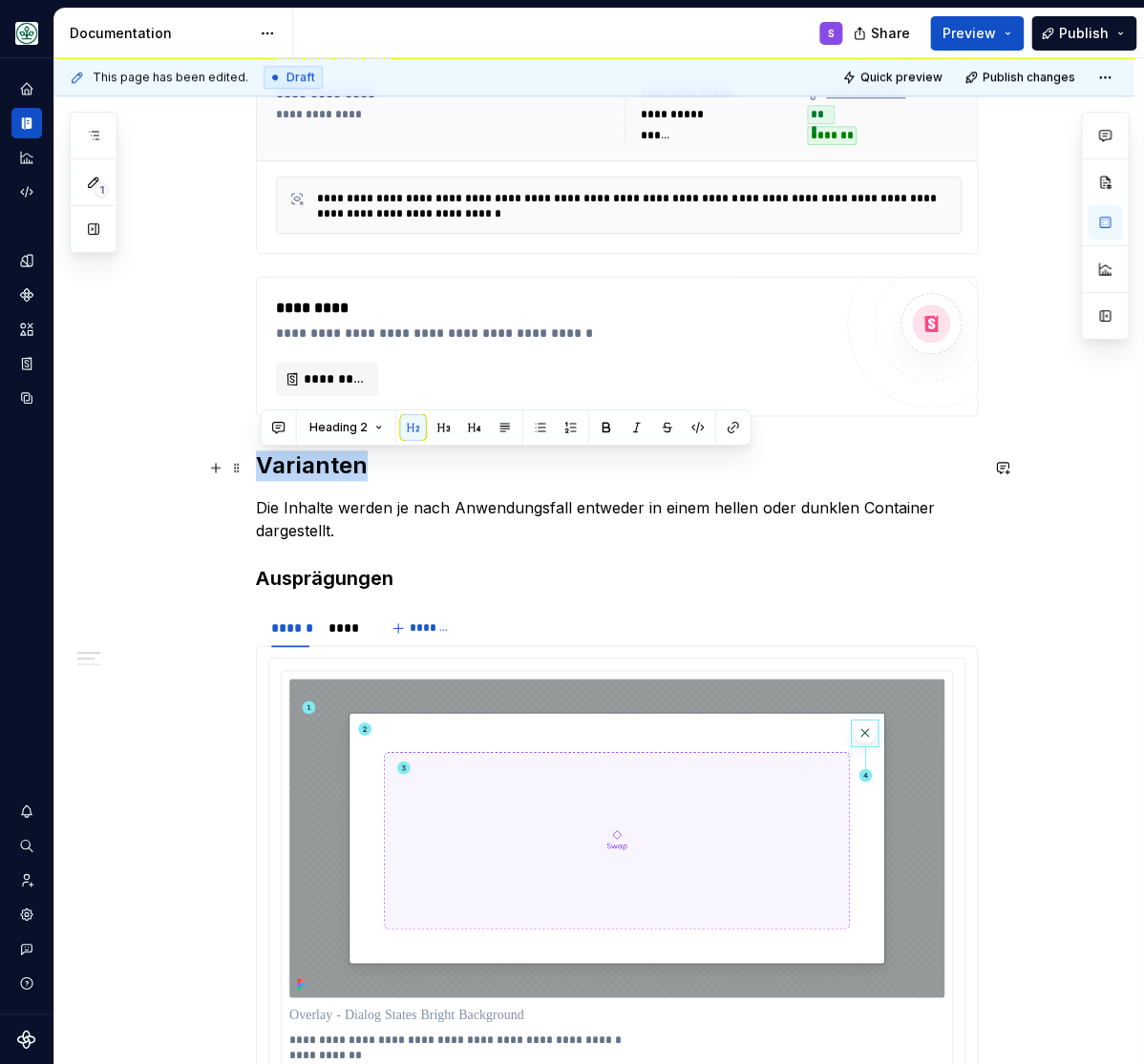
click at [349, 464] on h2 "Varianten" at bounding box center [616, 465] width 722 height 31
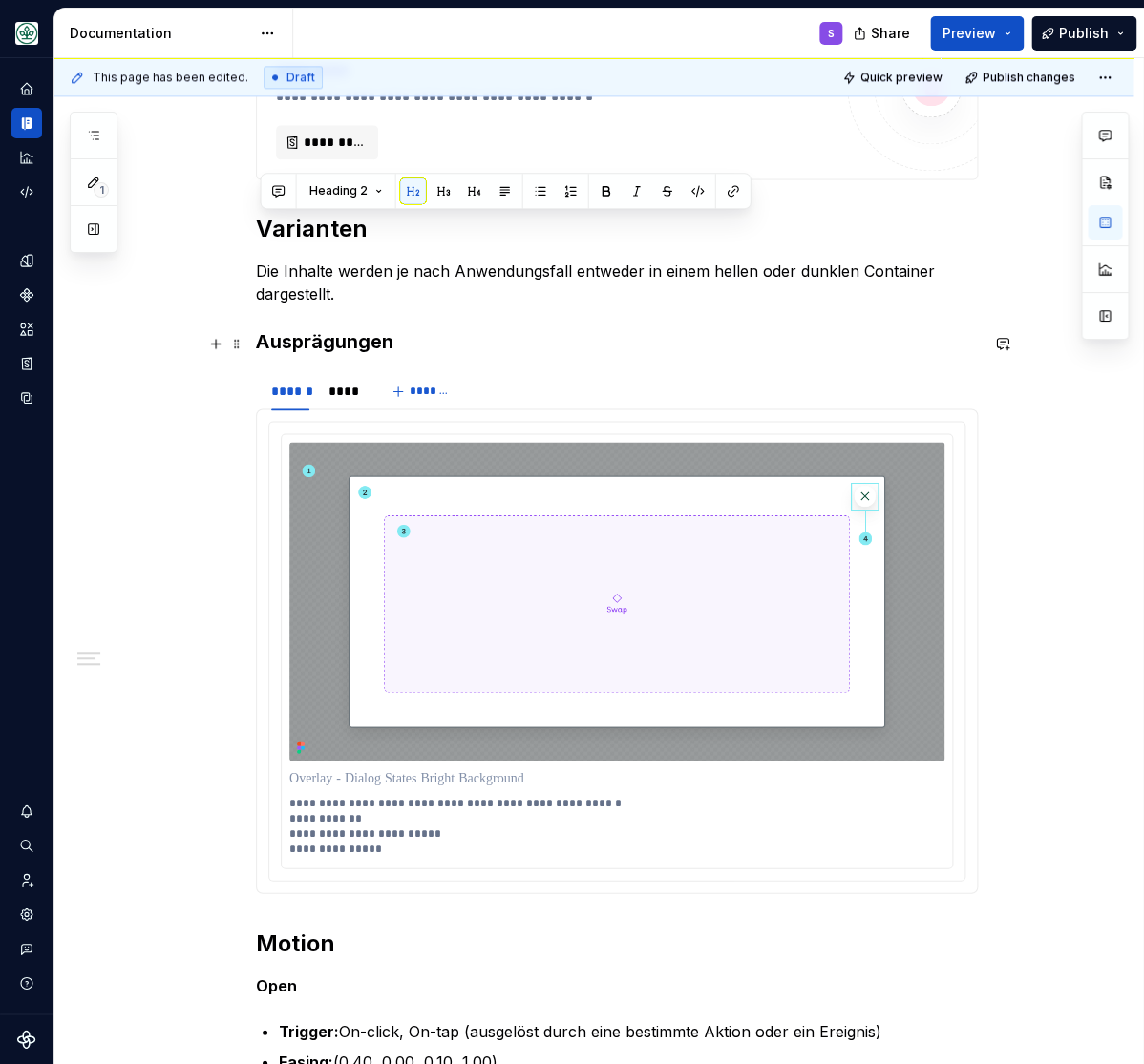
click at [334, 352] on h3 "Ausprägungen" at bounding box center [616, 341] width 722 height 27
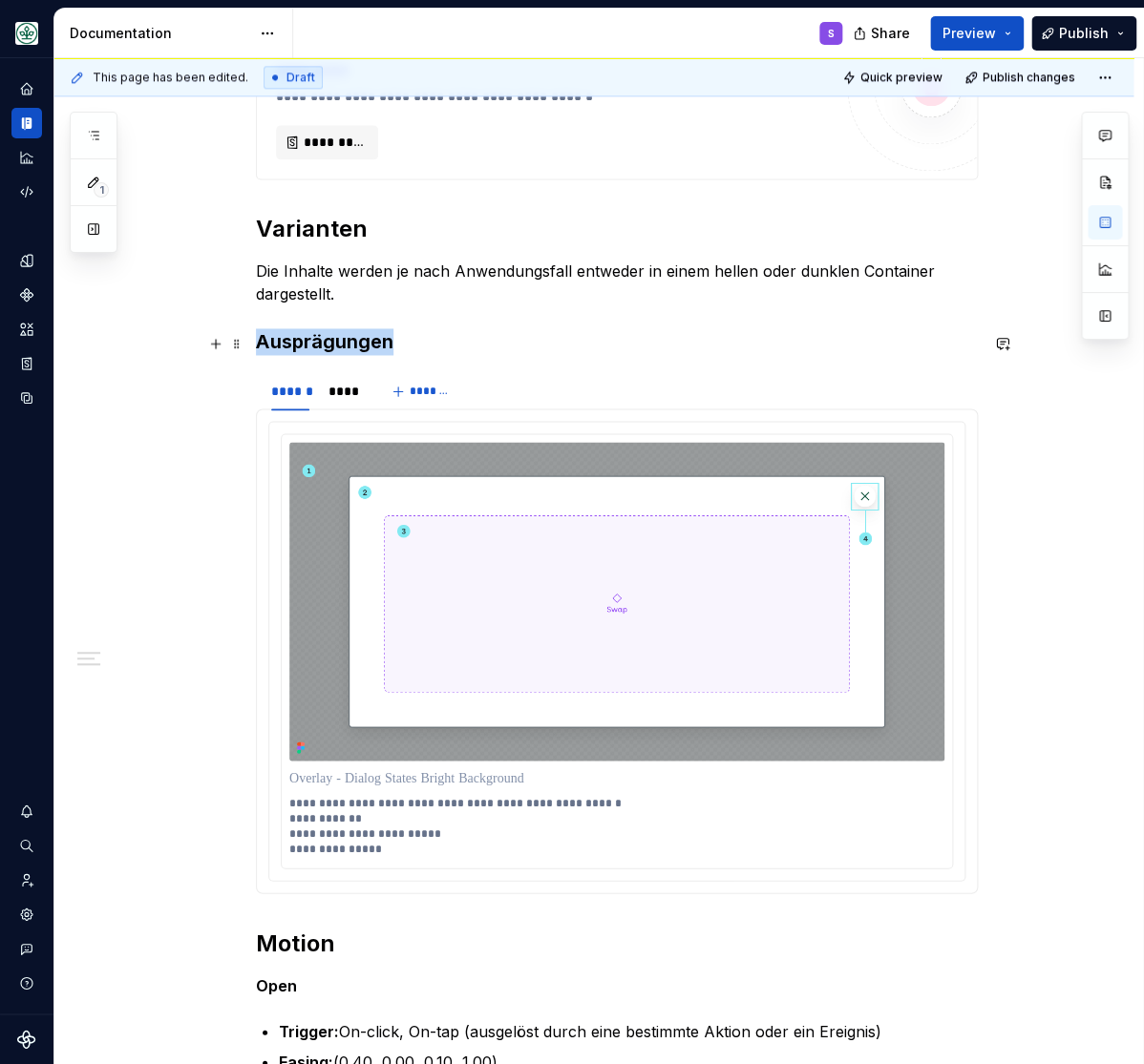
click at [334, 352] on h3 "Ausprägungen" at bounding box center [616, 341] width 722 height 27
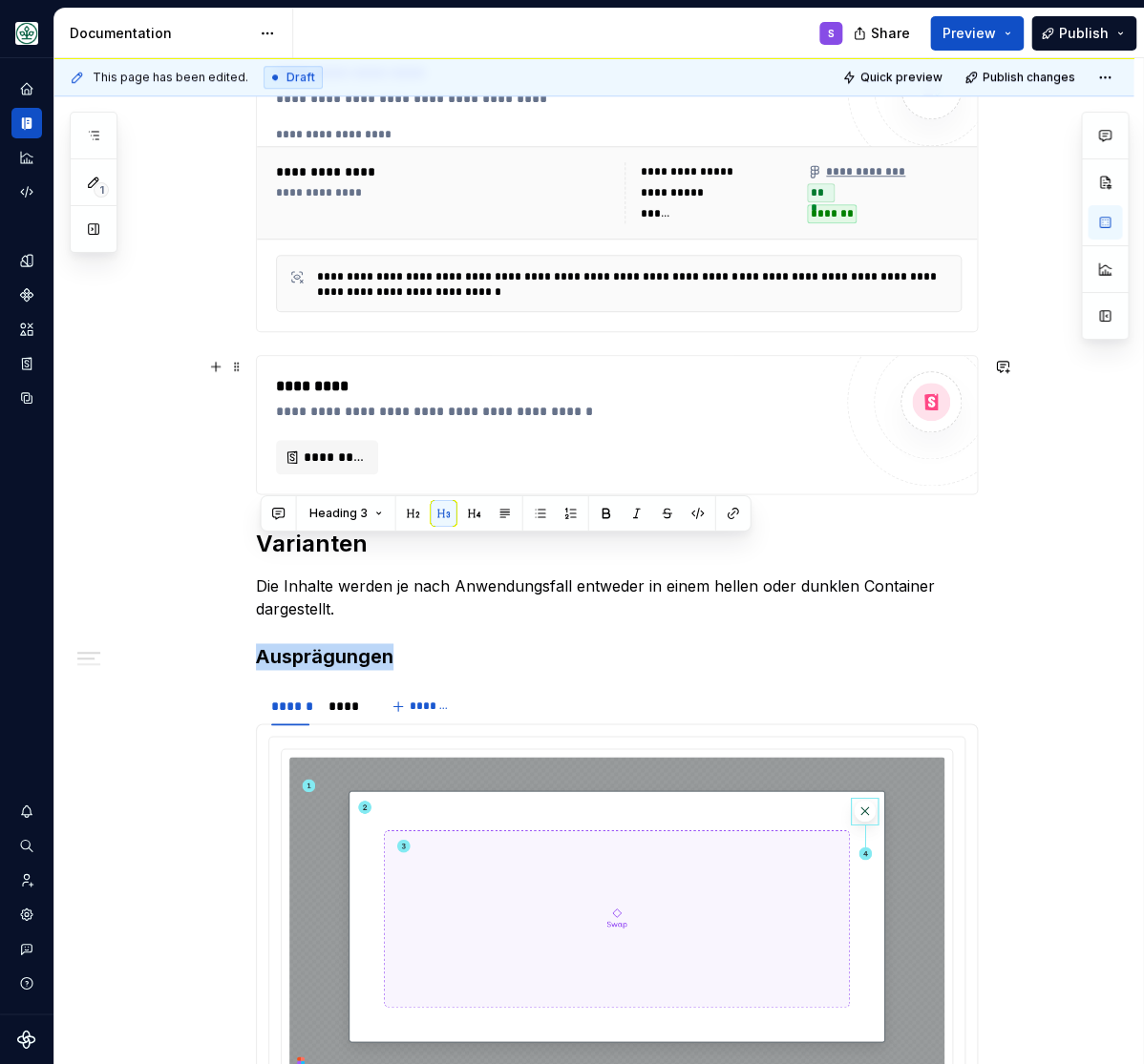
scroll to position [708, 0]
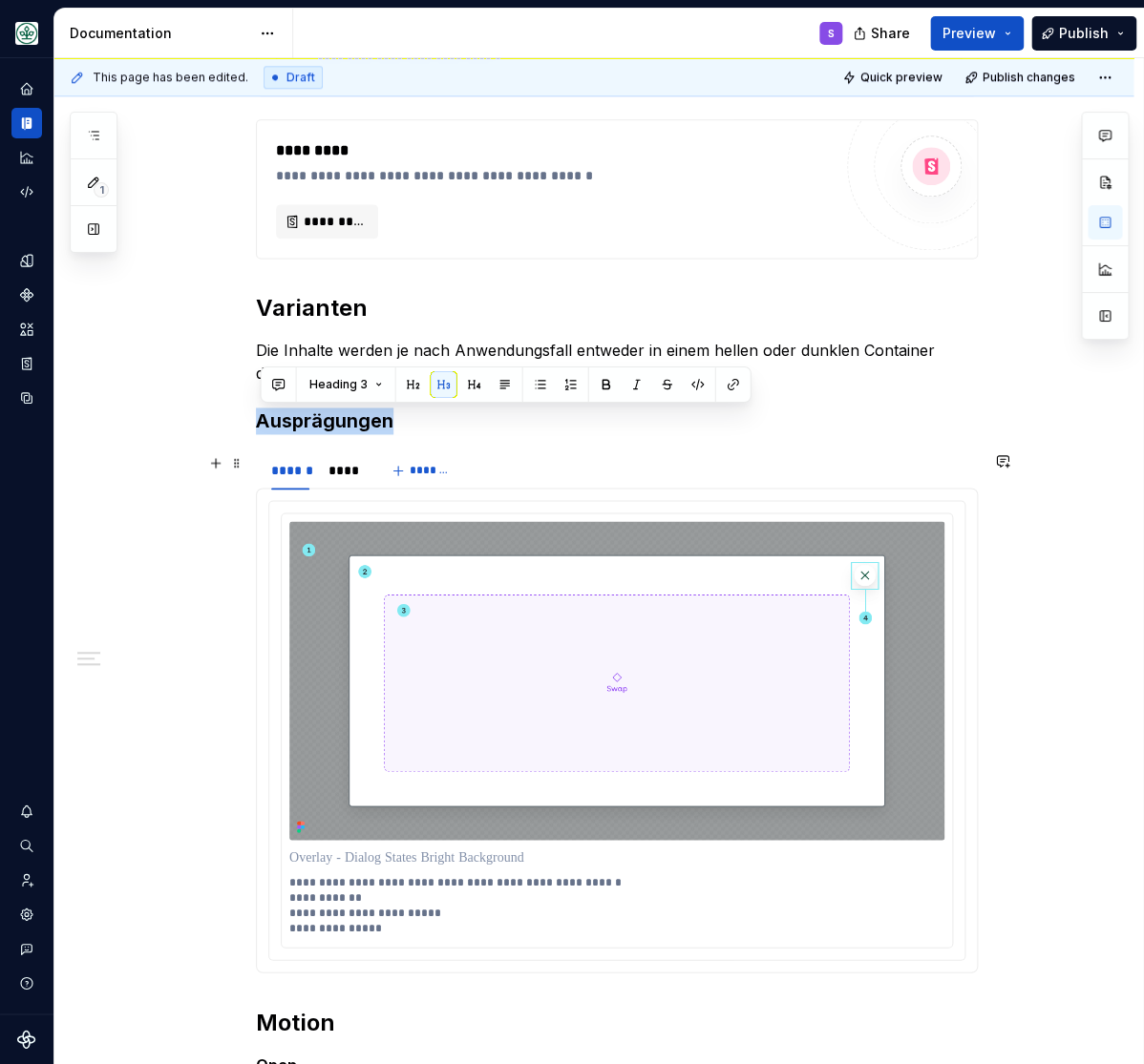
click at [148, 456] on div "**********" at bounding box center [594, 726] width 1079 height 2024
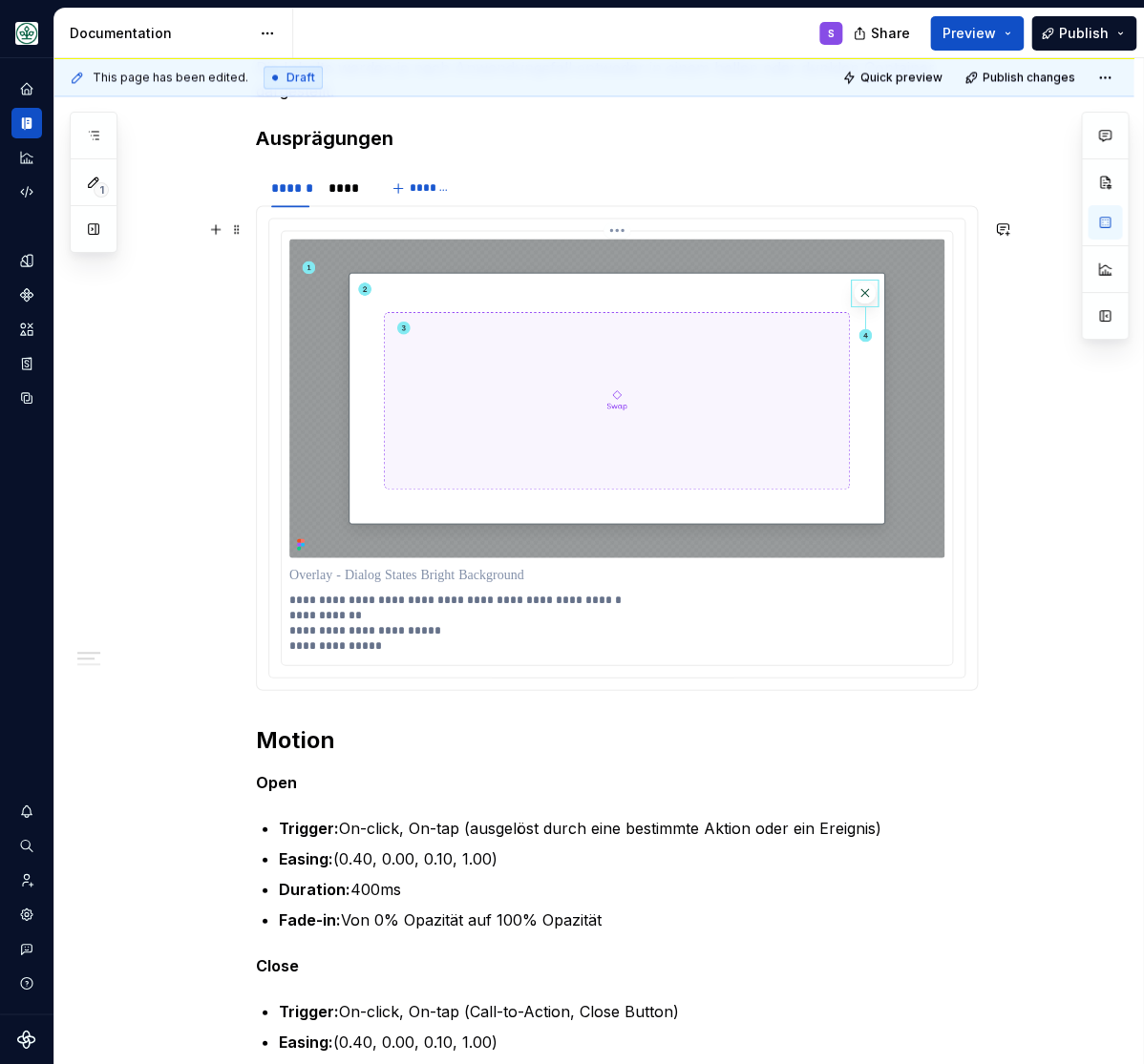
scroll to position [597, 0]
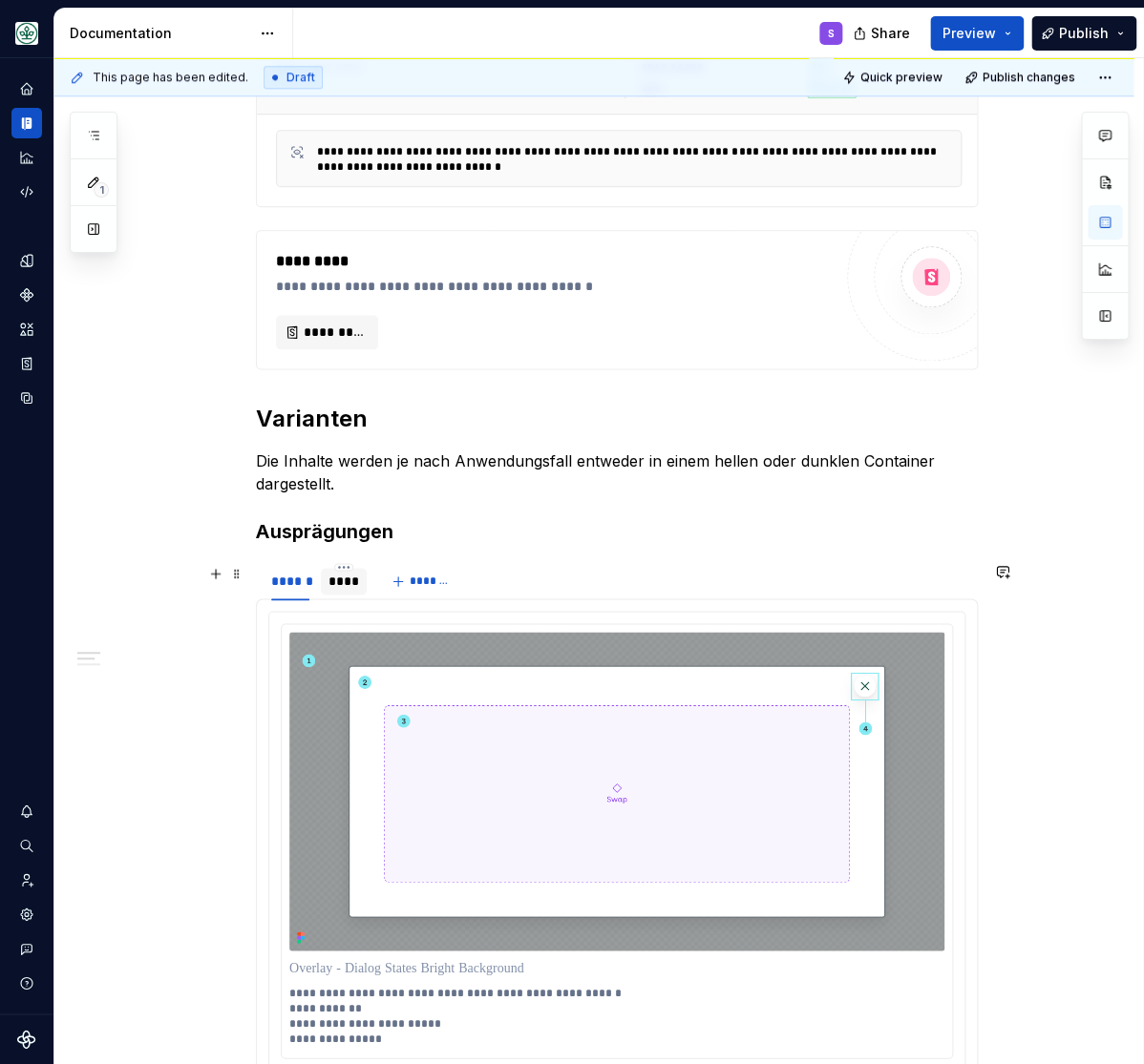
click at [342, 585] on div "****" at bounding box center [343, 580] width 31 height 19
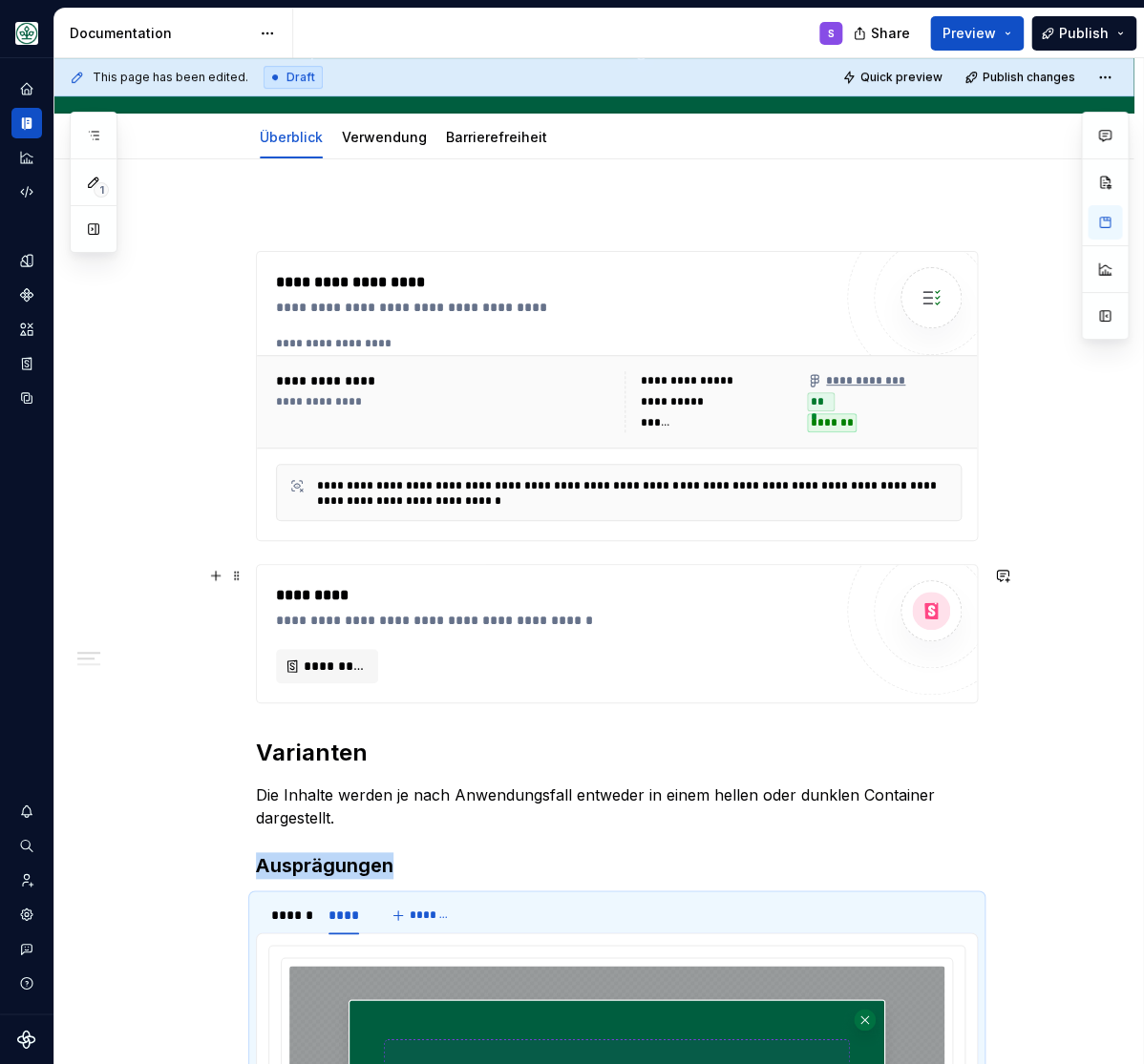
scroll to position [125, 0]
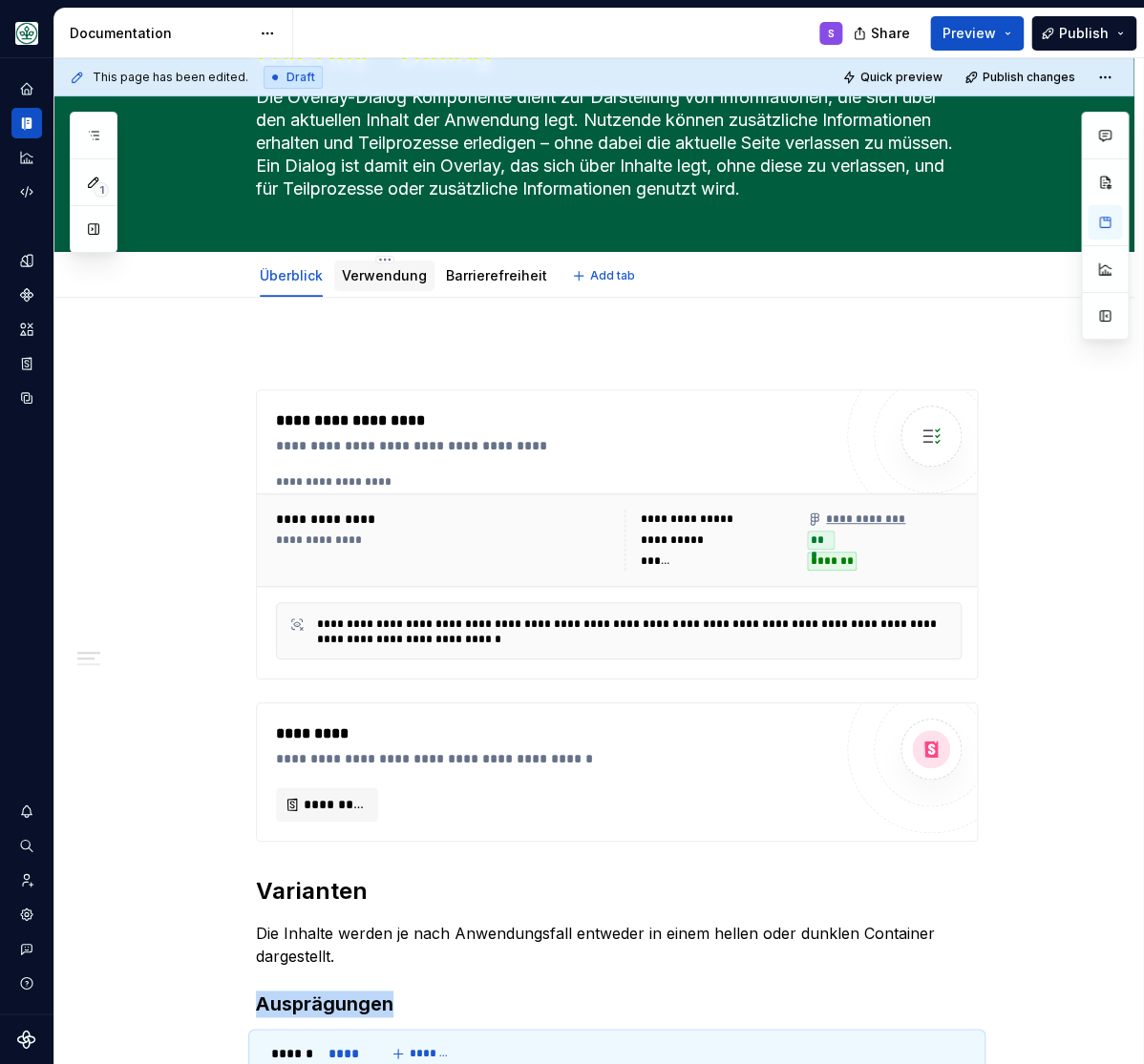
click at [392, 275] on link "Verwendung" at bounding box center [384, 275] width 84 height 16
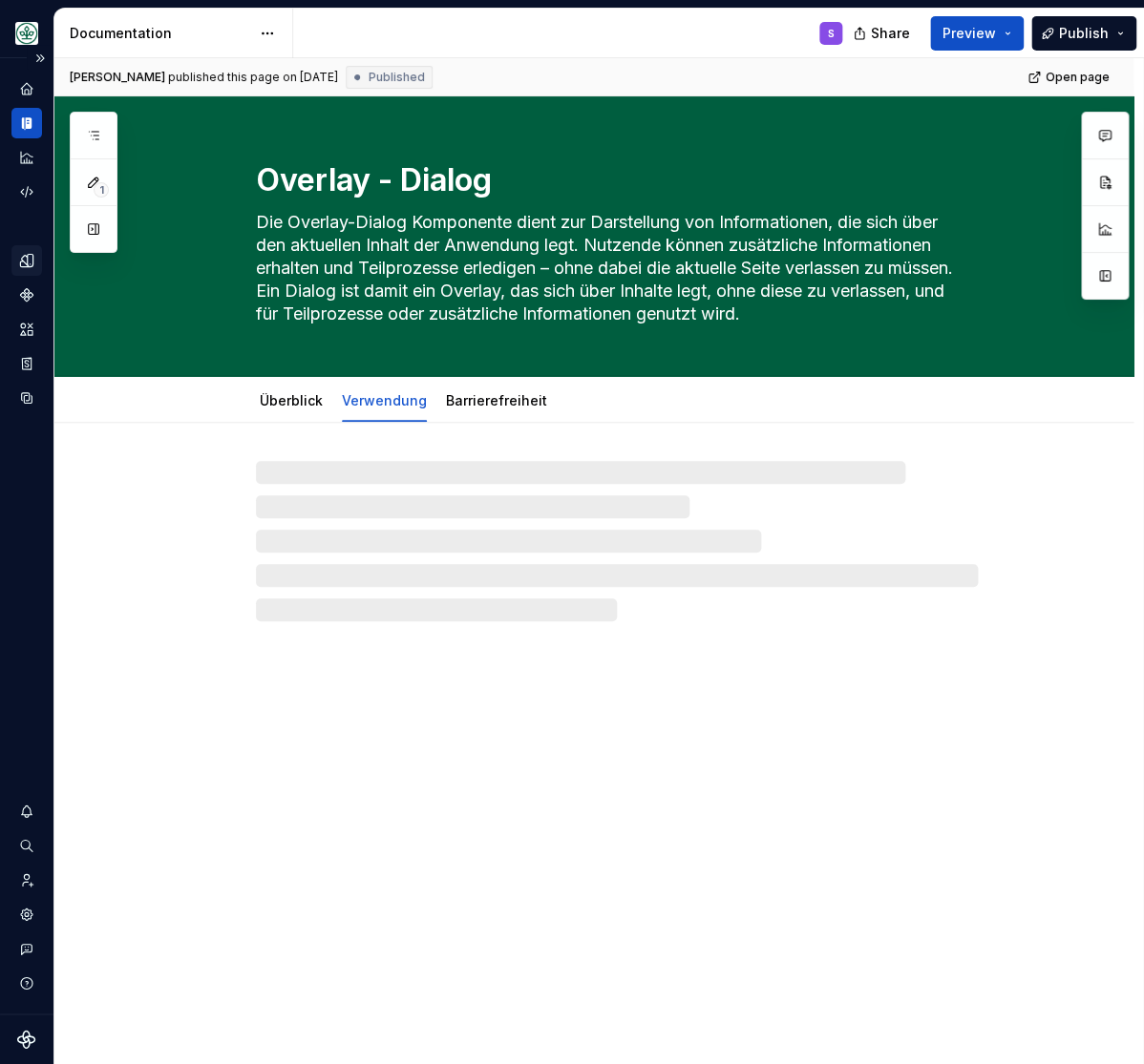
type textarea "*"
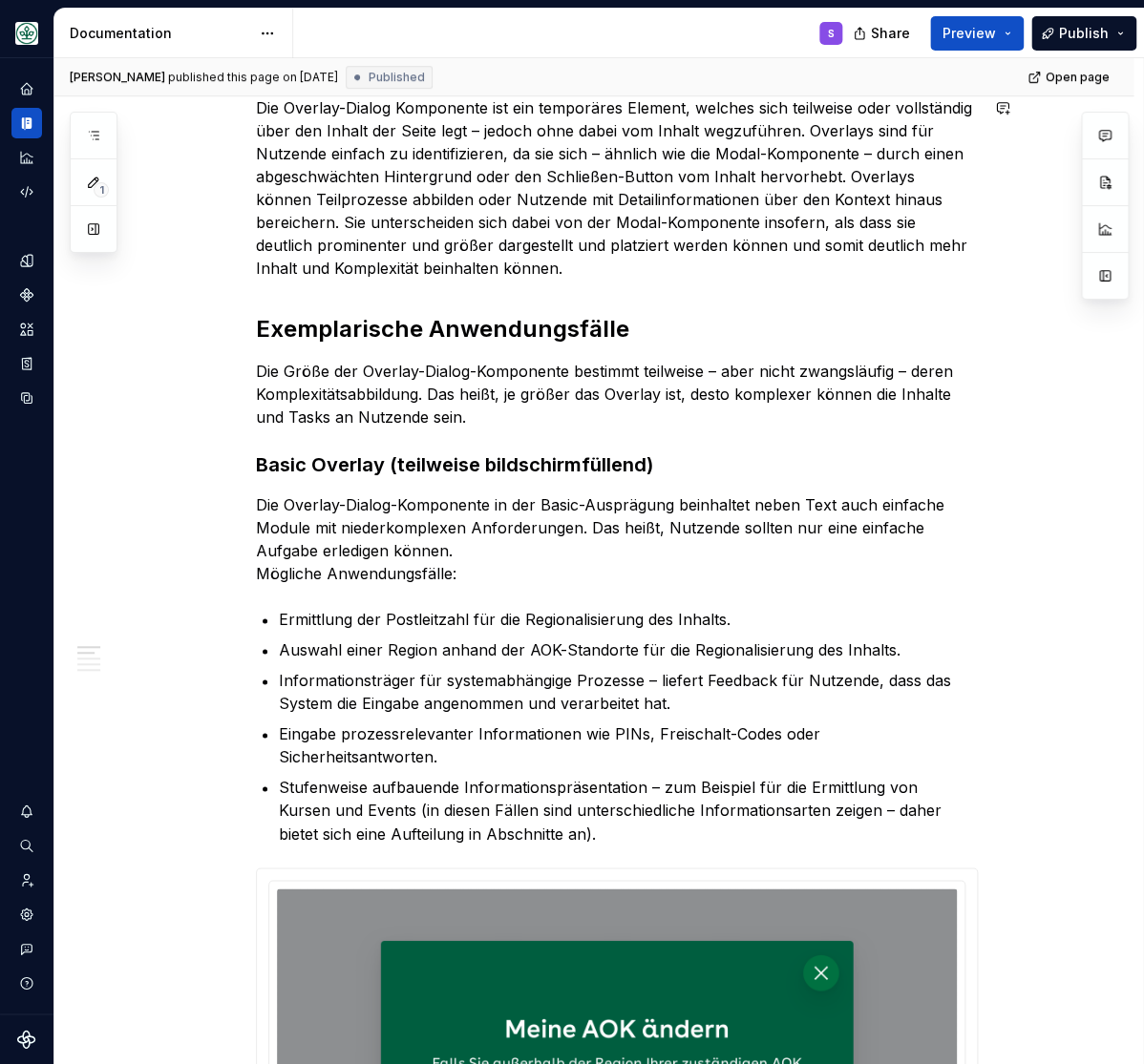
scroll to position [393, 0]
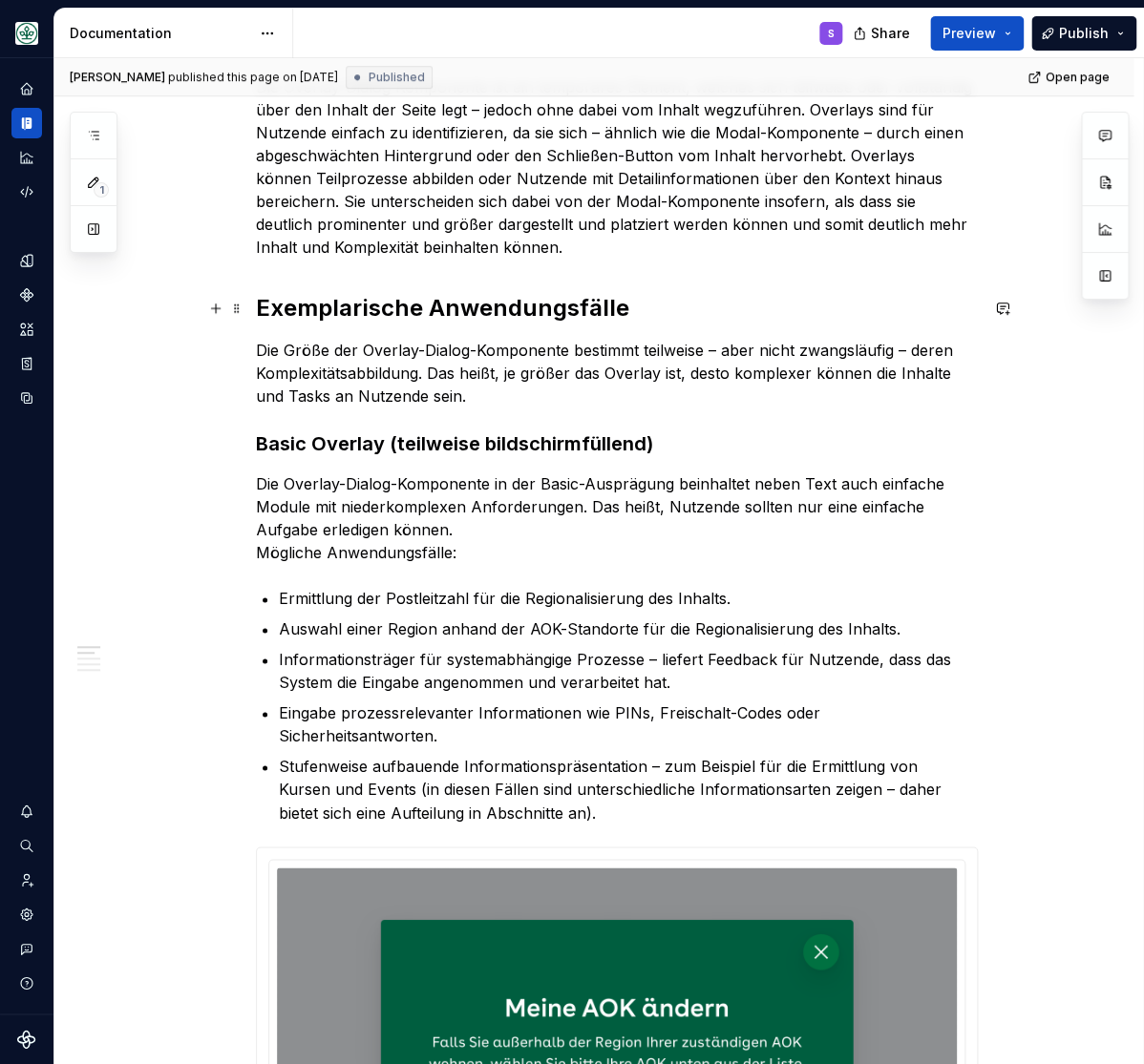
click at [330, 316] on h2 "Exemplarische Anwendungsfälle" at bounding box center [616, 308] width 722 height 31
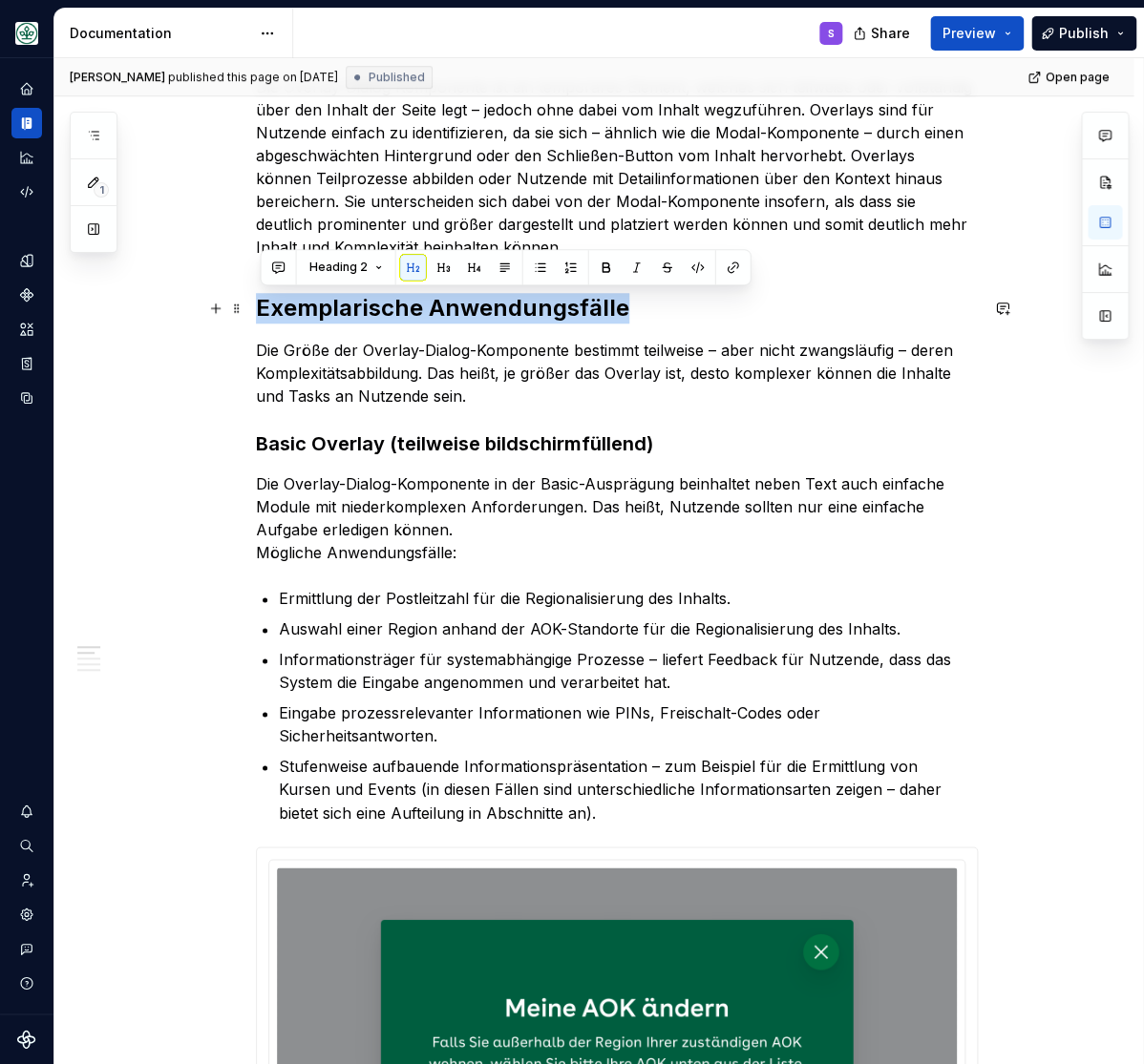
click at [330, 316] on h2 "Exemplarische Anwendungsfälle" at bounding box center [616, 308] width 722 height 31
click at [825, 538] on p "Die Overlay-Dialog-Komponente in der Basic-Ausprägung beinhaltet neben Text auc…" at bounding box center [616, 519] width 722 height 91
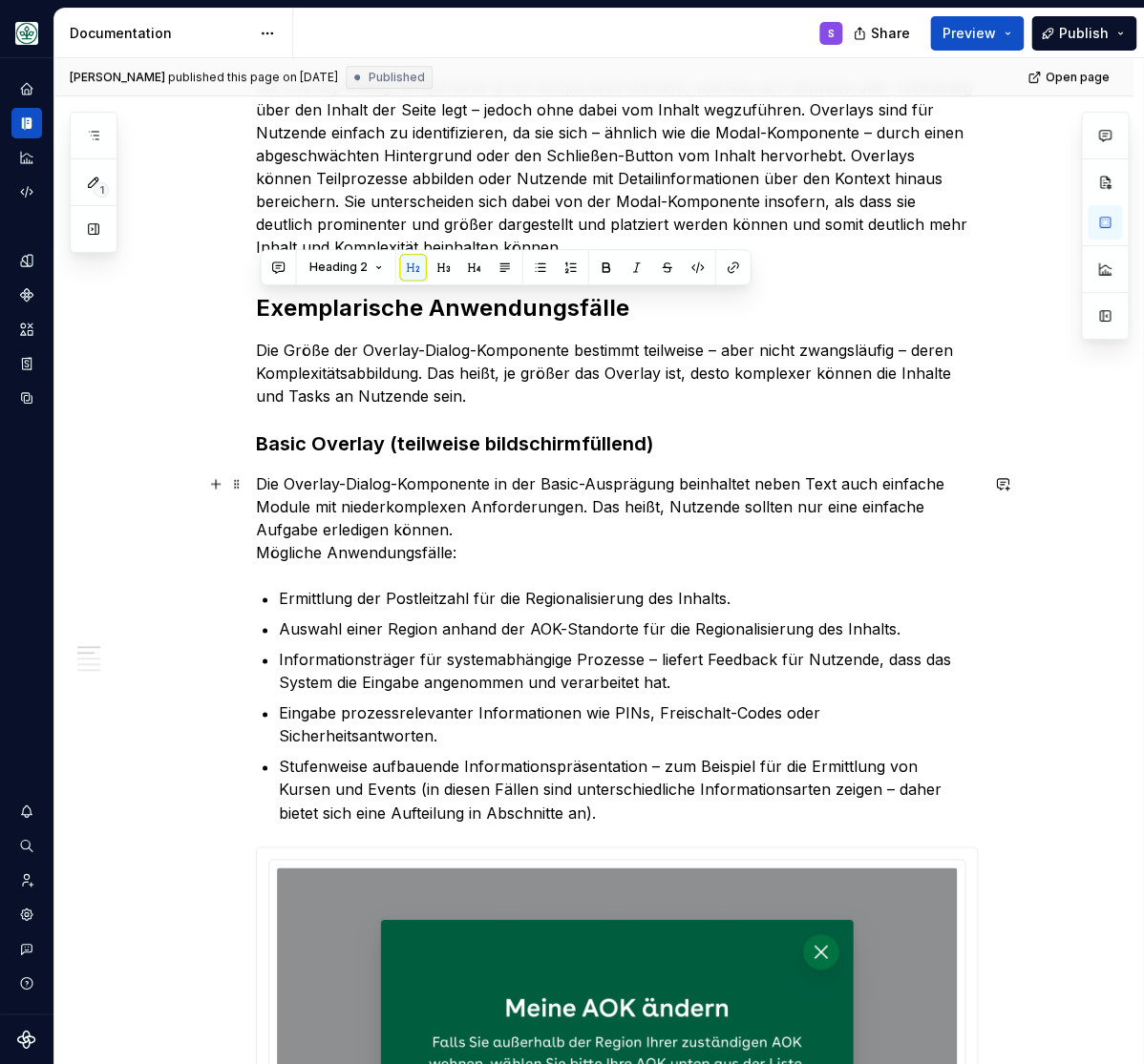
click at [588, 543] on p "Die Overlay-Dialog-Komponente in der Basic-Ausprägung beinhaltet neben Text auc…" at bounding box center [616, 519] width 722 height 91
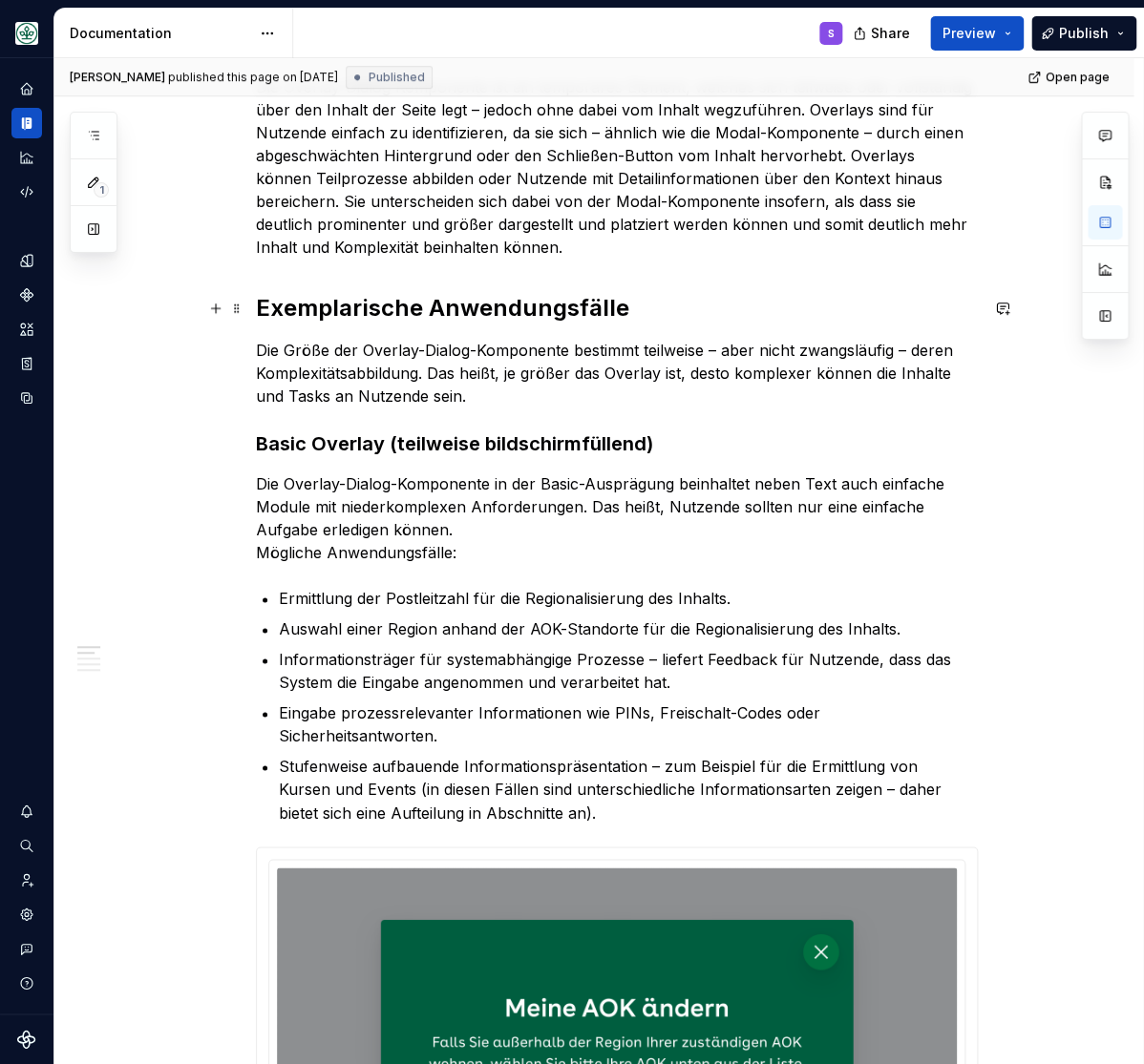
click at [438, 318] on h2 "Exemplarische Anwendungsfälle" at bounding box center [616, 308] width 722 height 31
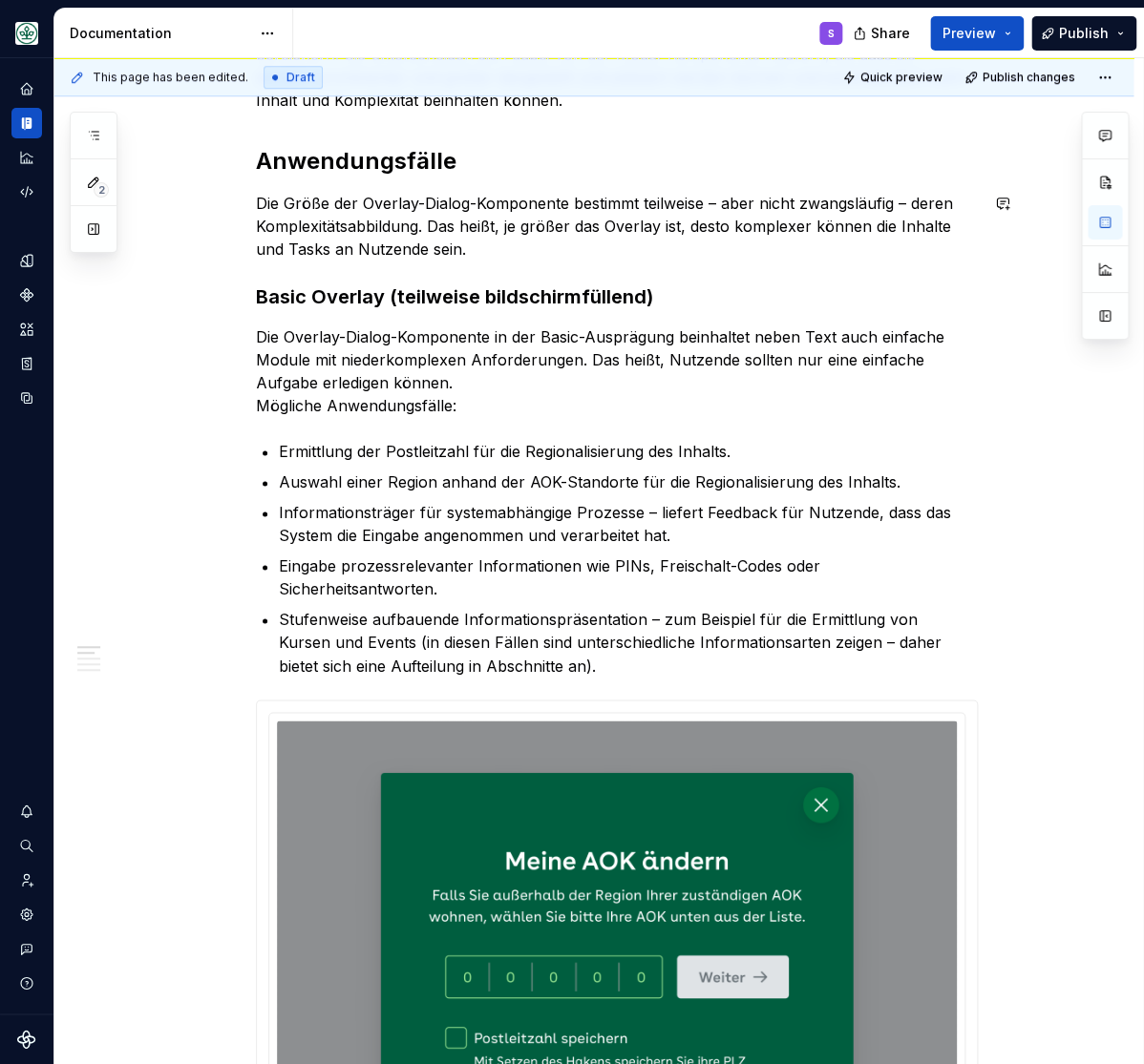
scroll to position [550, 0]
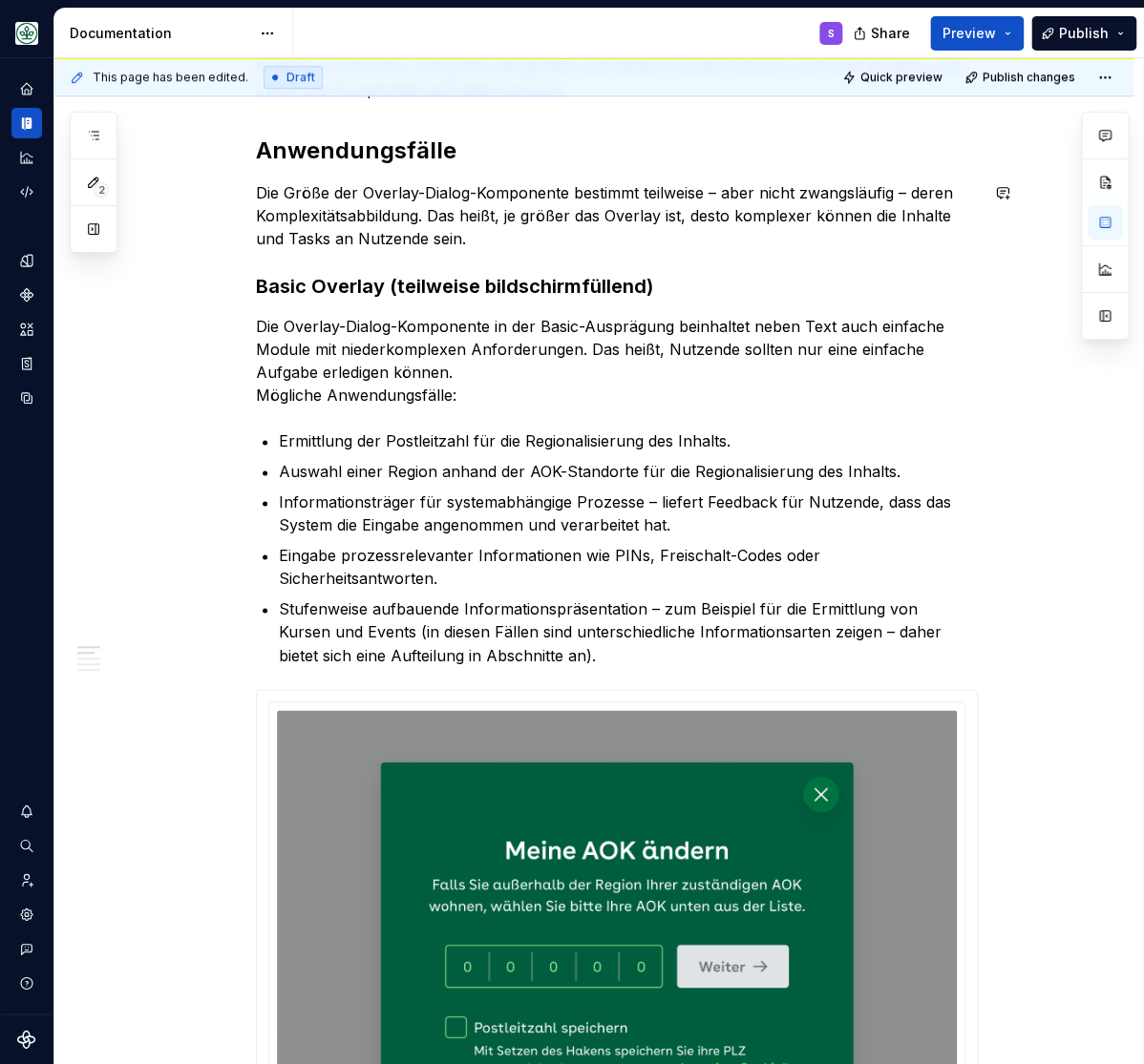
click at [330, 172] on div "Die Overlay-Dialog Komponente ist ein temporäres Element, welches sich teilweis…" at bounding box center [616, 1040] width 722 height 2246
click at [330, 148] on h2 "Anwendungsfälle" at bounding box center [616, 150] width 722 height 31
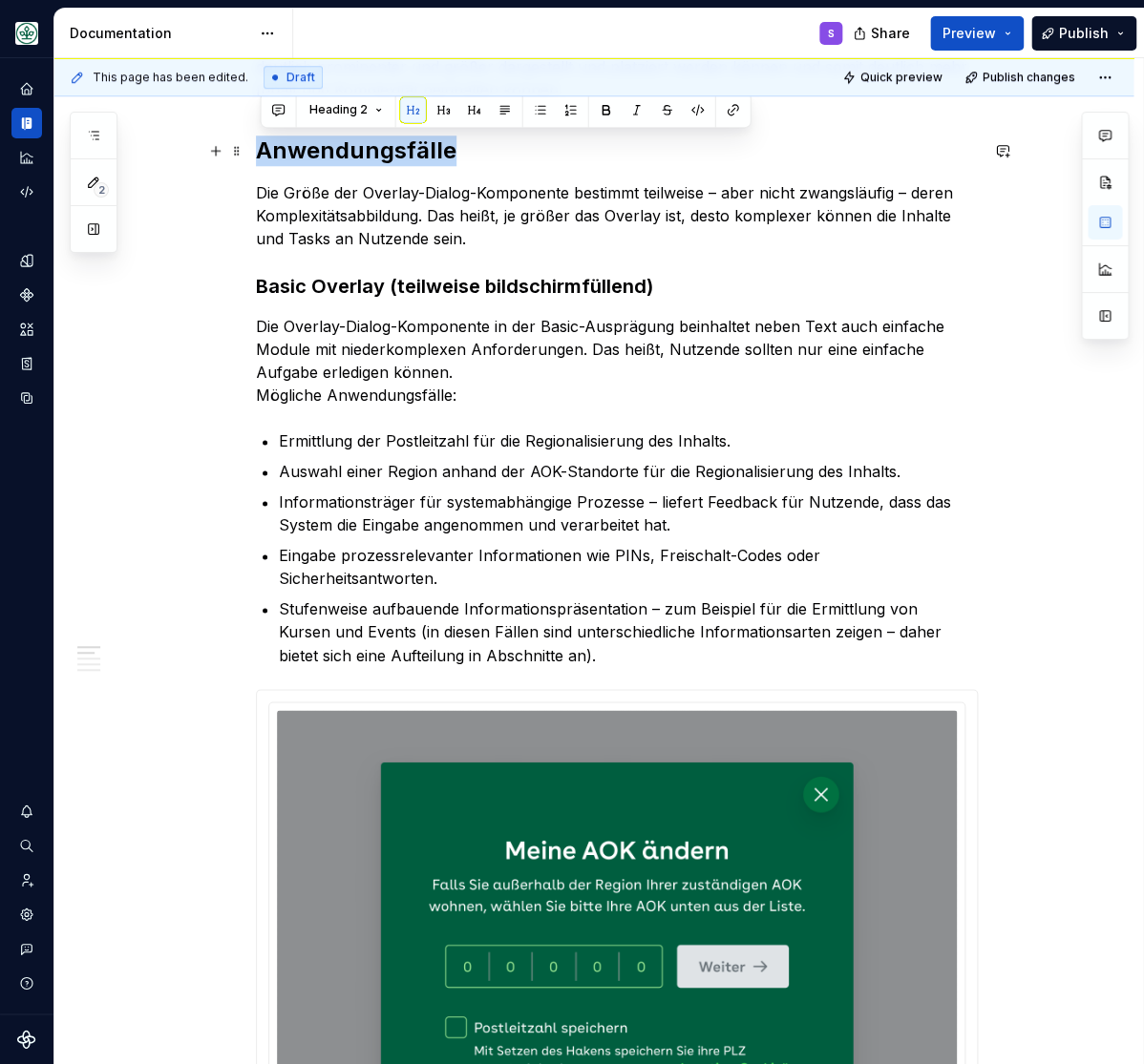
click at [330, 148] on h2 "Anwendungsfälle" at bounding box center [616, 150] width 722 height 31
click at [315, 284] on strong "Basic Overlay (teilweise bildschirmfüllend)" at bounding box center [454, 286] width 398 height 23
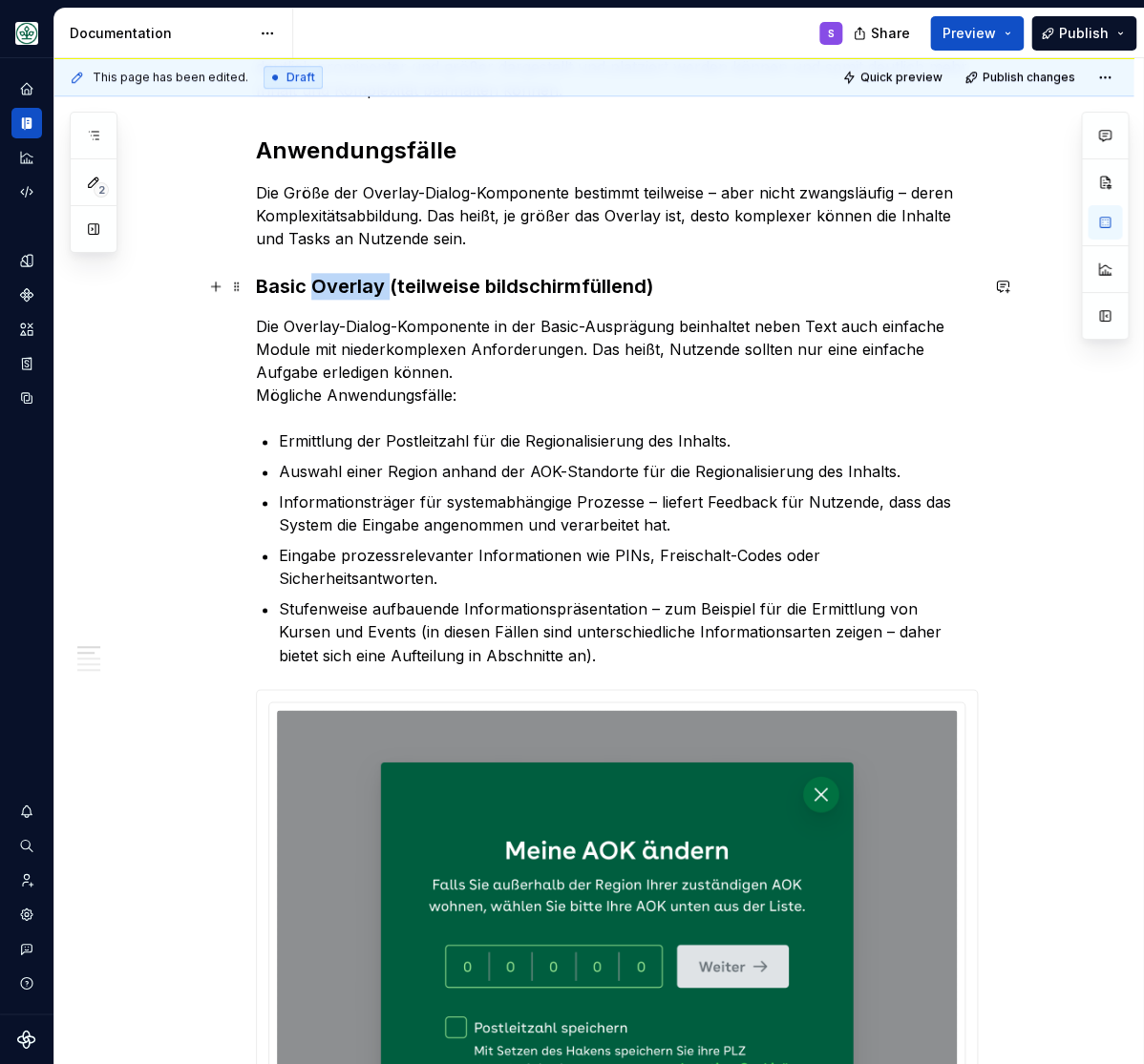
click at [315, 284] on strong "Basic Overlay (teilweise bildschirmfüllend)" at bounding box center [454, 286] width 398 height 23
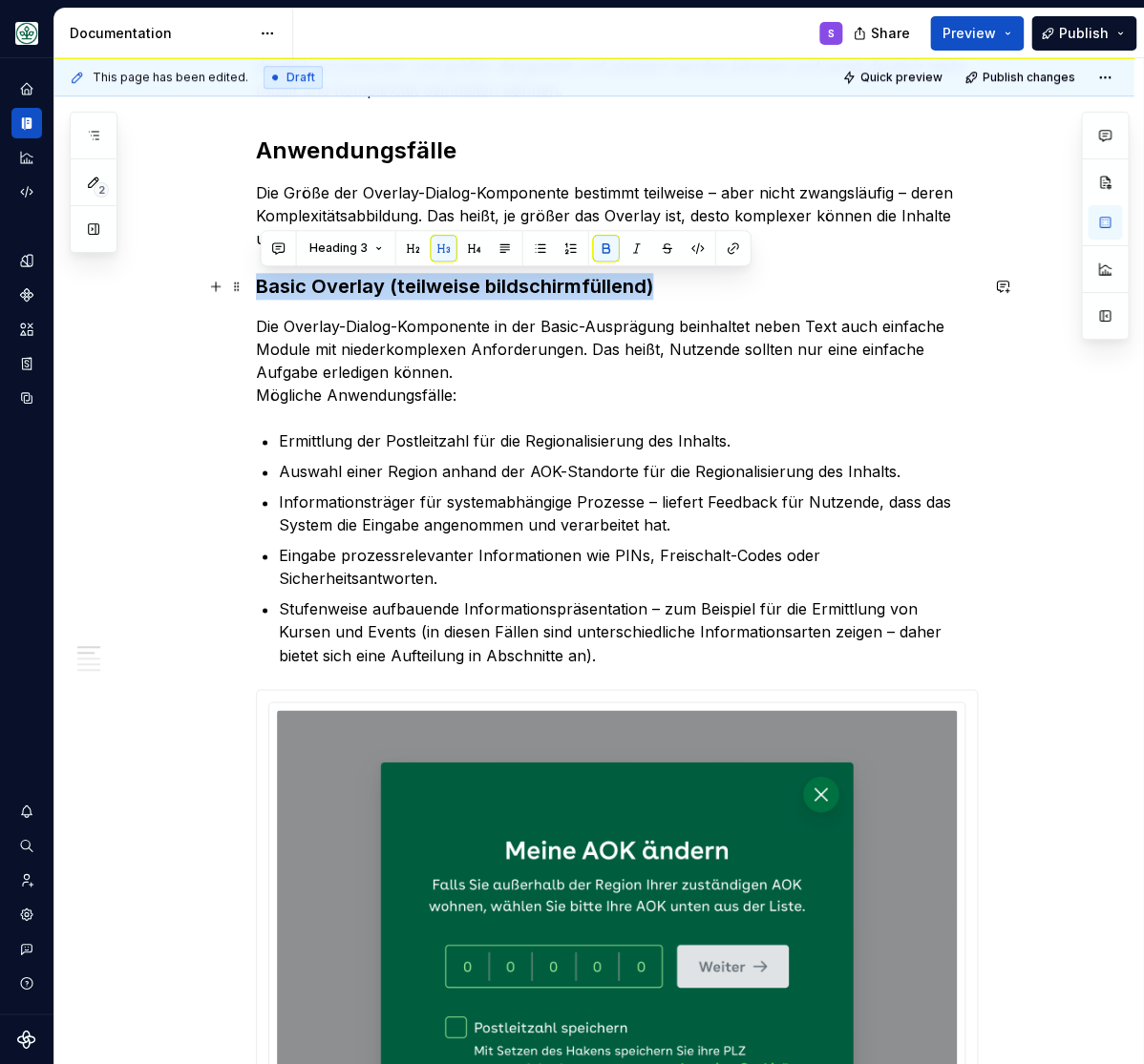
click at [315, 284] on strong "Basic Overlay (teilweise bildschirmfüllend)" at bounding box center [454, 286] width 398 height 23
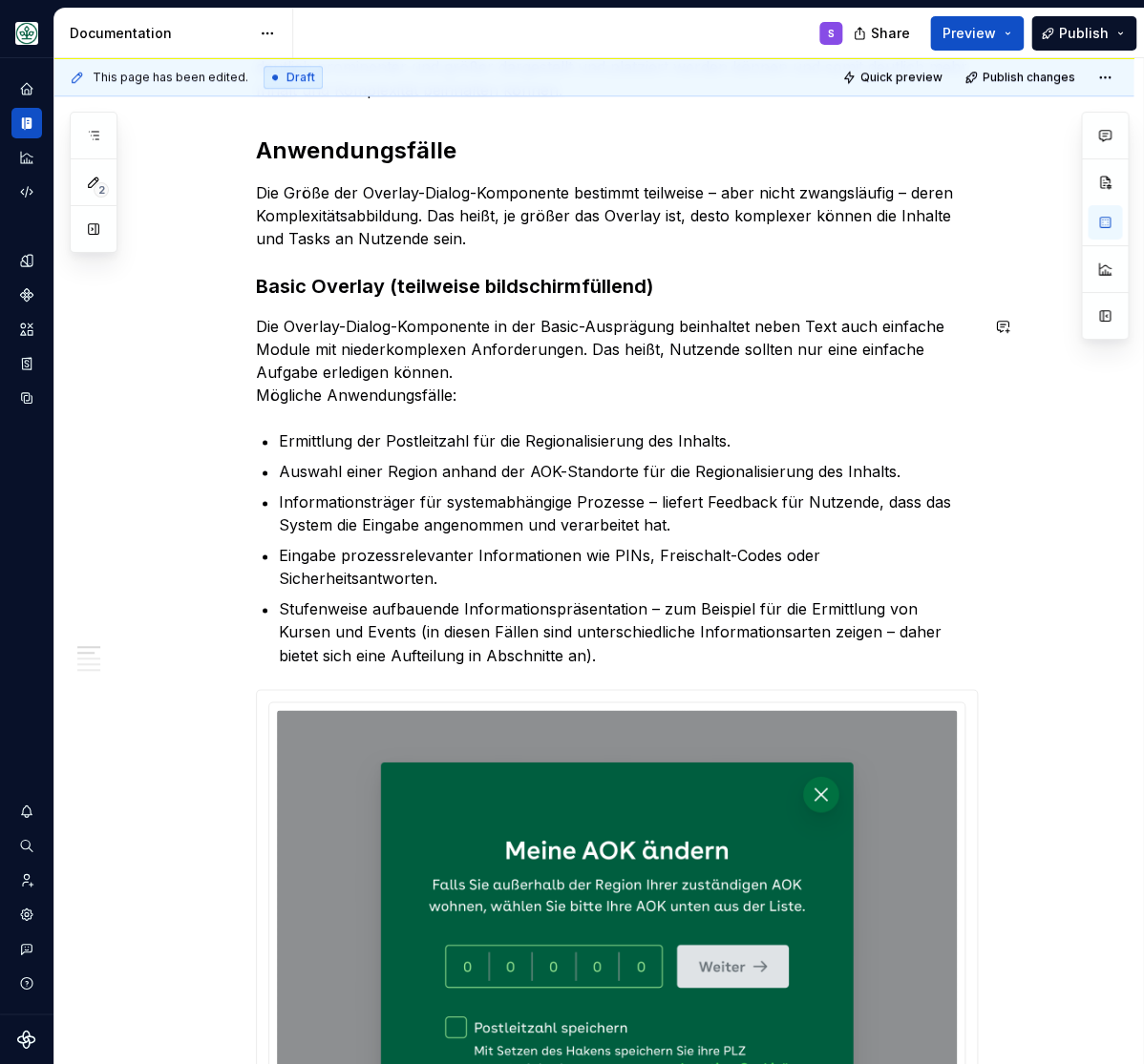
click at [565, 414] on div "Die Overlay-Dialog Komponente ist ein temporäres Element, welches sich teilweis…" at bounding box center [616, 1040] width 722 height 2246
click at [388, 291] on strong "Basic Overlay (teilweise bildschirmfüllend)" at bounding box center [454, 286] width 398 height 23
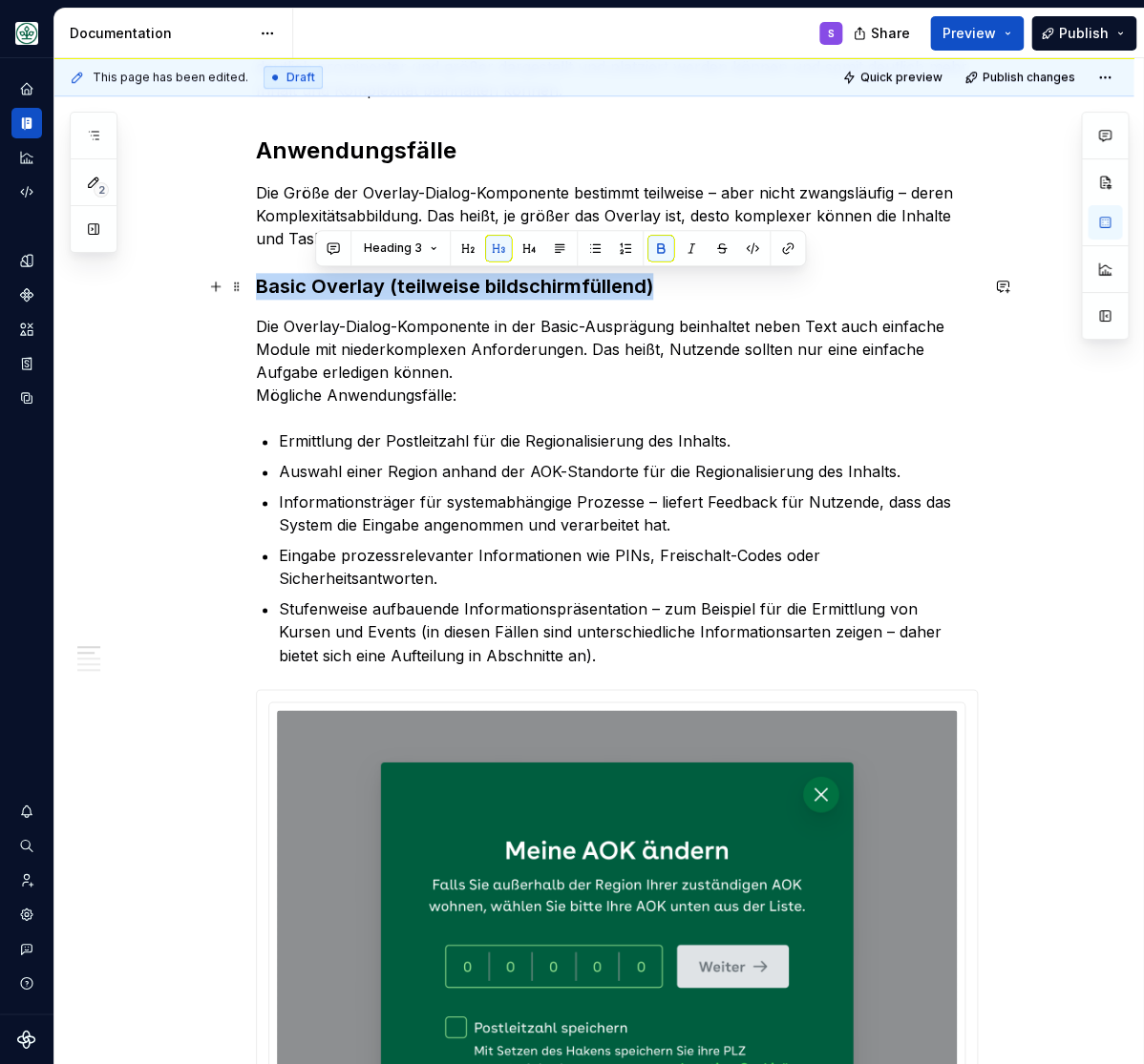
click at [388, 291] on strong "Basic Overlay (teilweise bildschirmfüllend)" at bounding box center [454, 286] width 398 height 23
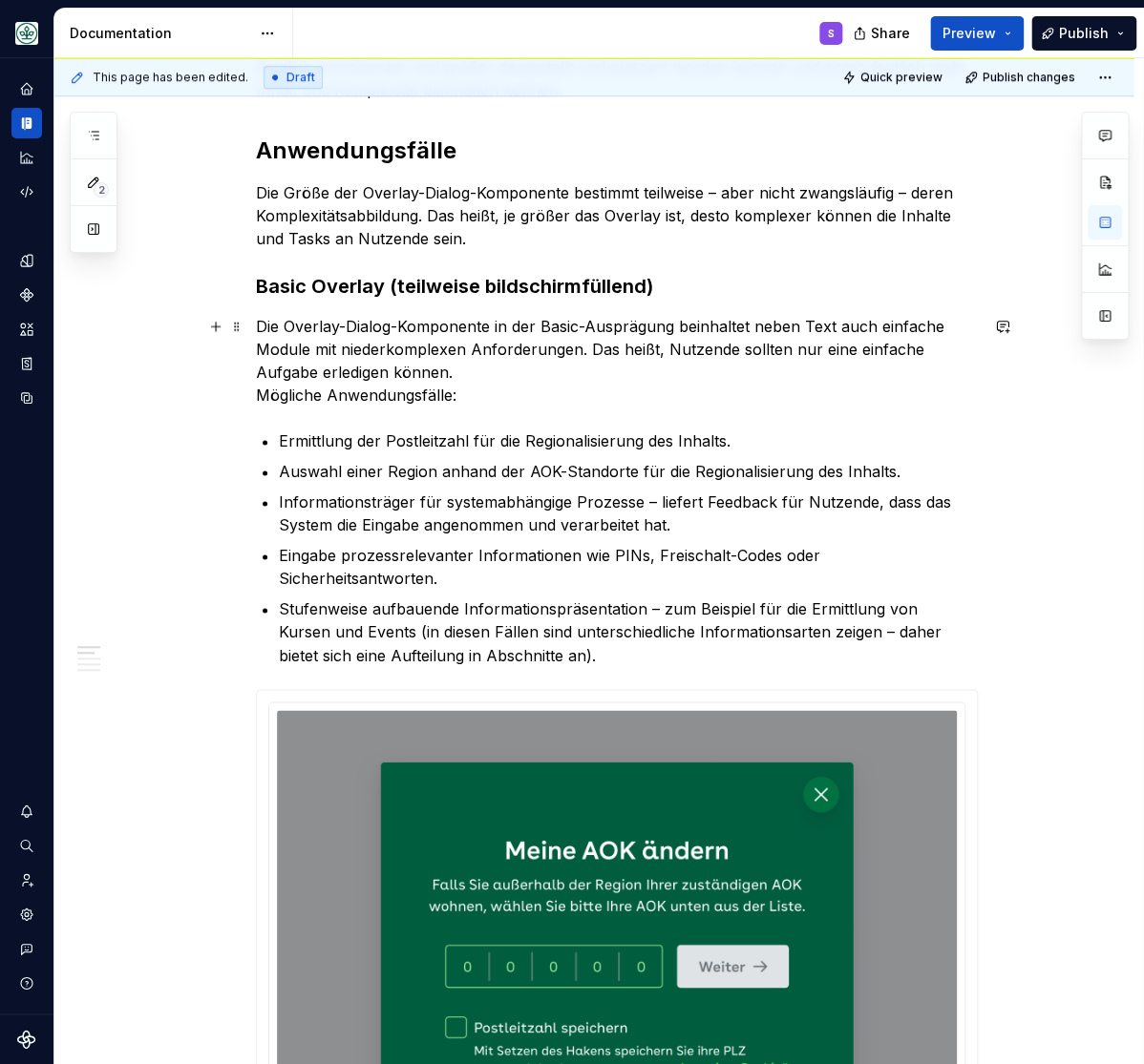
click at [477, 404] on p "Die Overlay-Dialog-Komponente in der Basic-Ausprägung beinhaltet neben Text auc…" at bounding box center [616, 361] width 722 height 91
click at [497, 373] on p "Die Overlay-Dialog-Komponente in der Basic-Ausprägung beinhaltet neben Text auc…" at bounding box center [616, 361] width 722 height 91
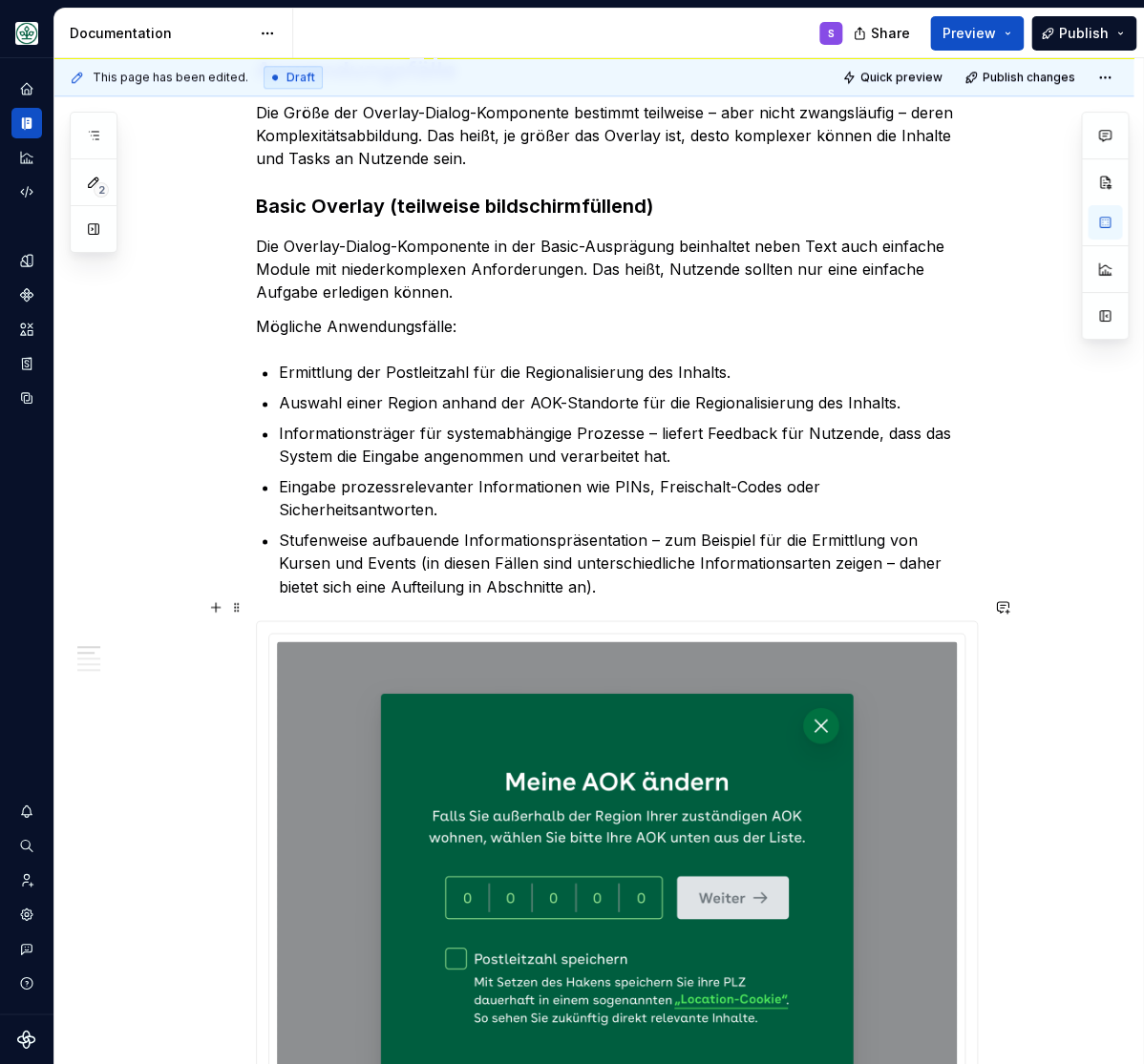
scroll to position [630, 0]
click at [502, 573] on p "Stufenweise aufbauende Informationspräsentation – zum Beispiel für die Ermittlu…" at bounding box center [628, 563] width 699 height 69
click at [547, 572] on p "Stufenweise aufbauende Informationspräsentation – zum Beispiel für die Ermittlu…" at bounding box center [628, 563] width 699 height 69
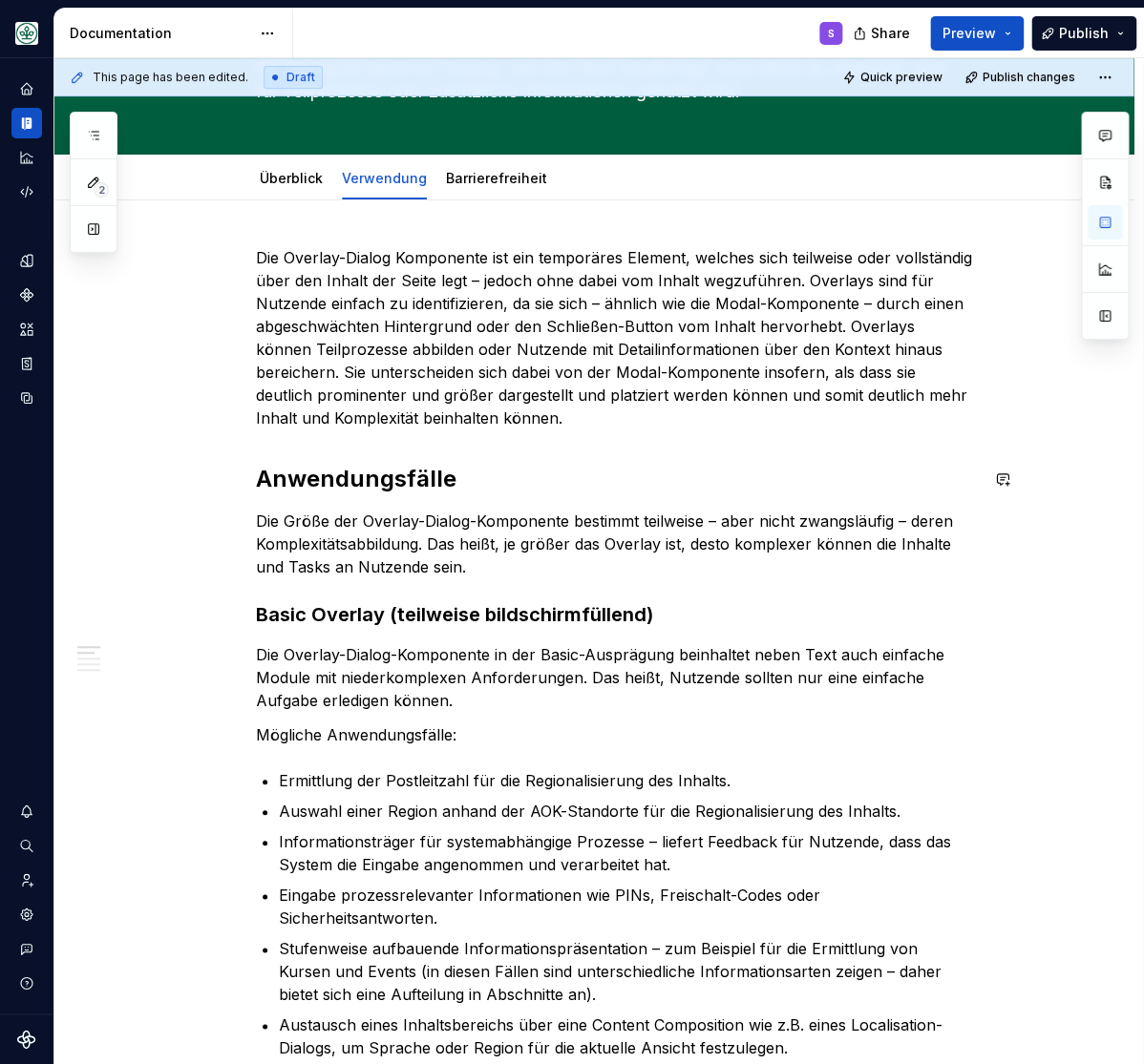
scroll to position [0, 0]
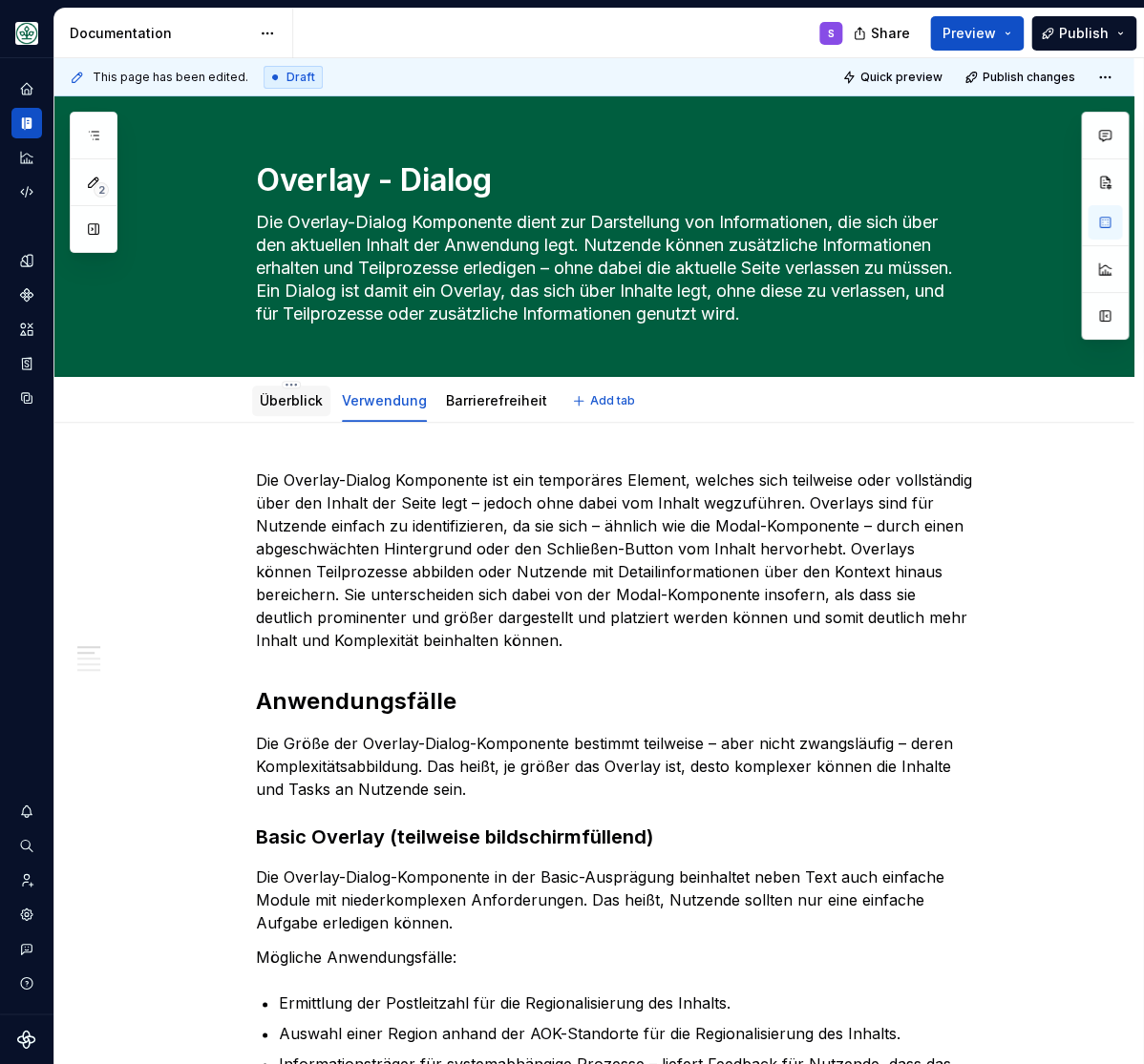
click at [295, 403] on link "Überblick" at bounding box center [290, 400] width 63 height 16
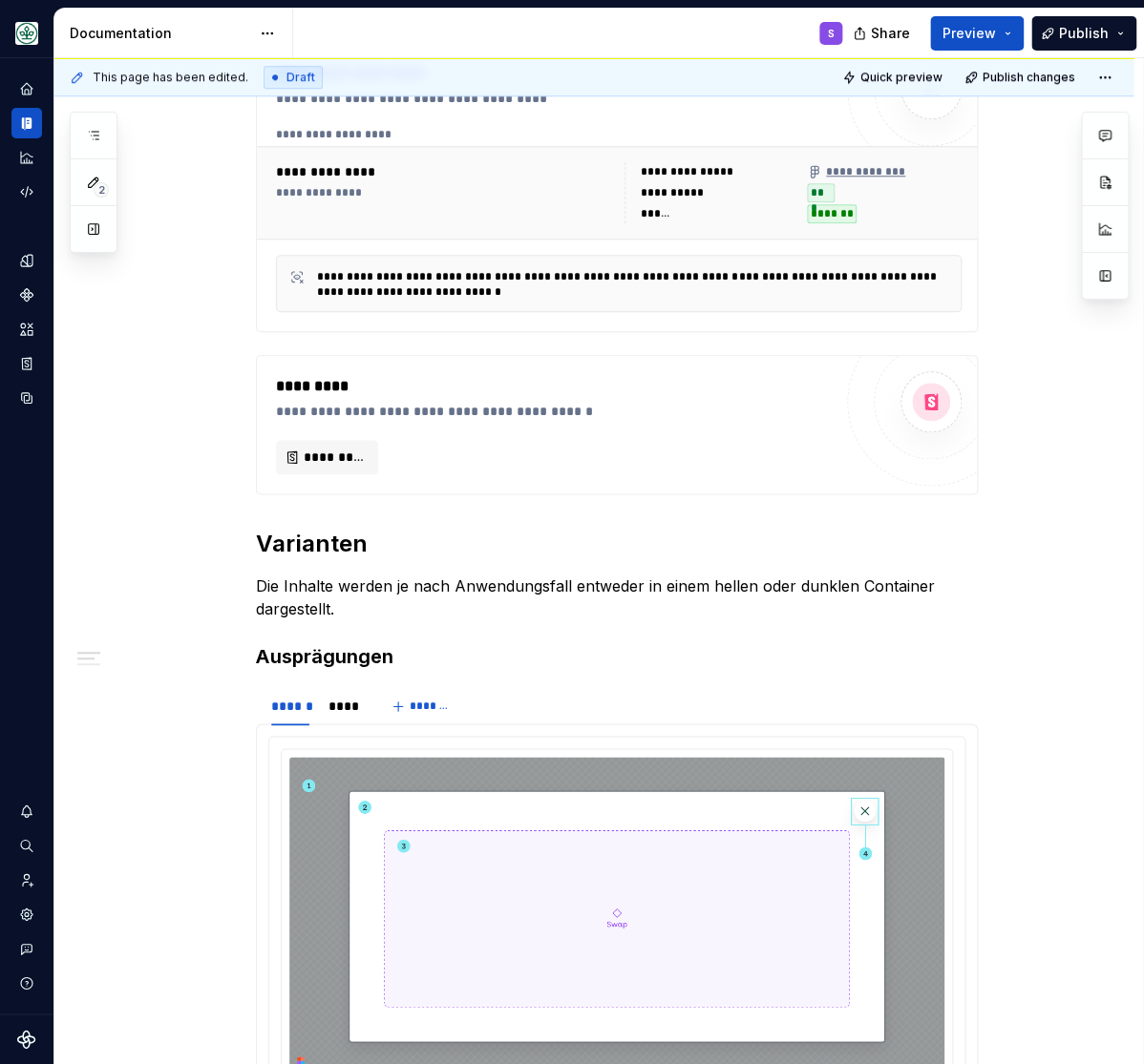
scroll to position [235, 0]
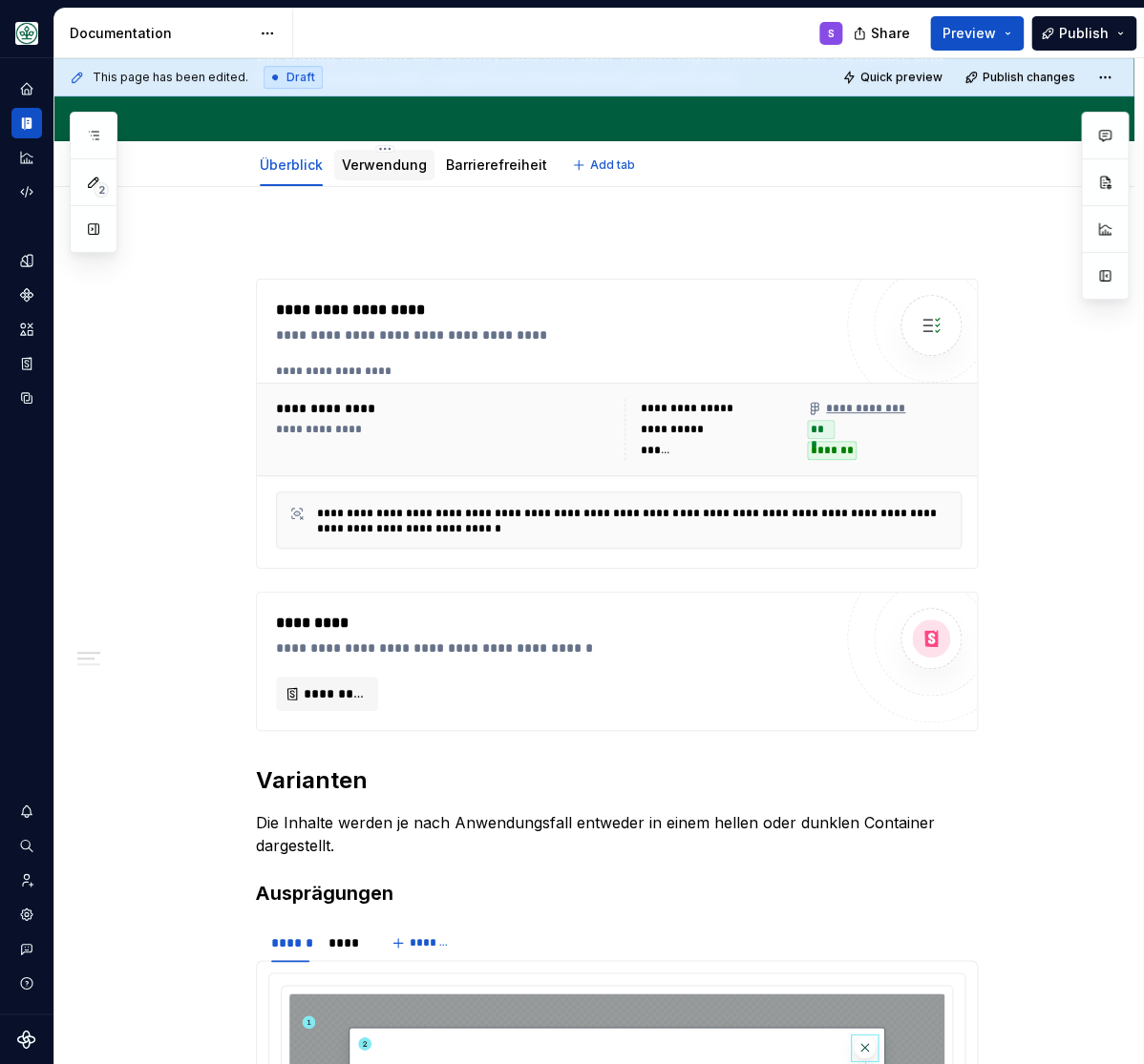
click at [401, 166] on link "Verwendung" at bounding box center [384, 165] width 84 height 16
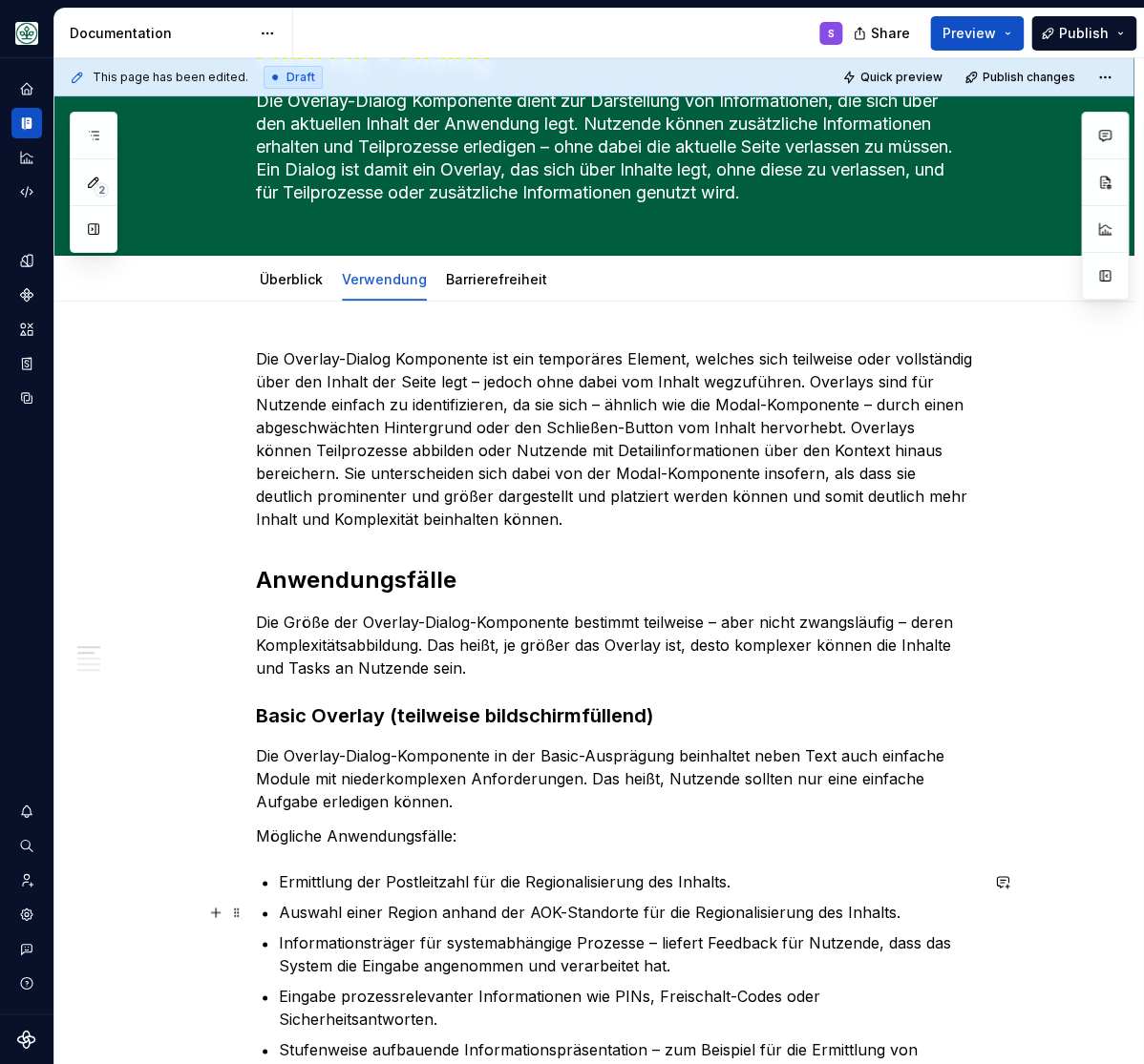
scroll to position [78, 0]
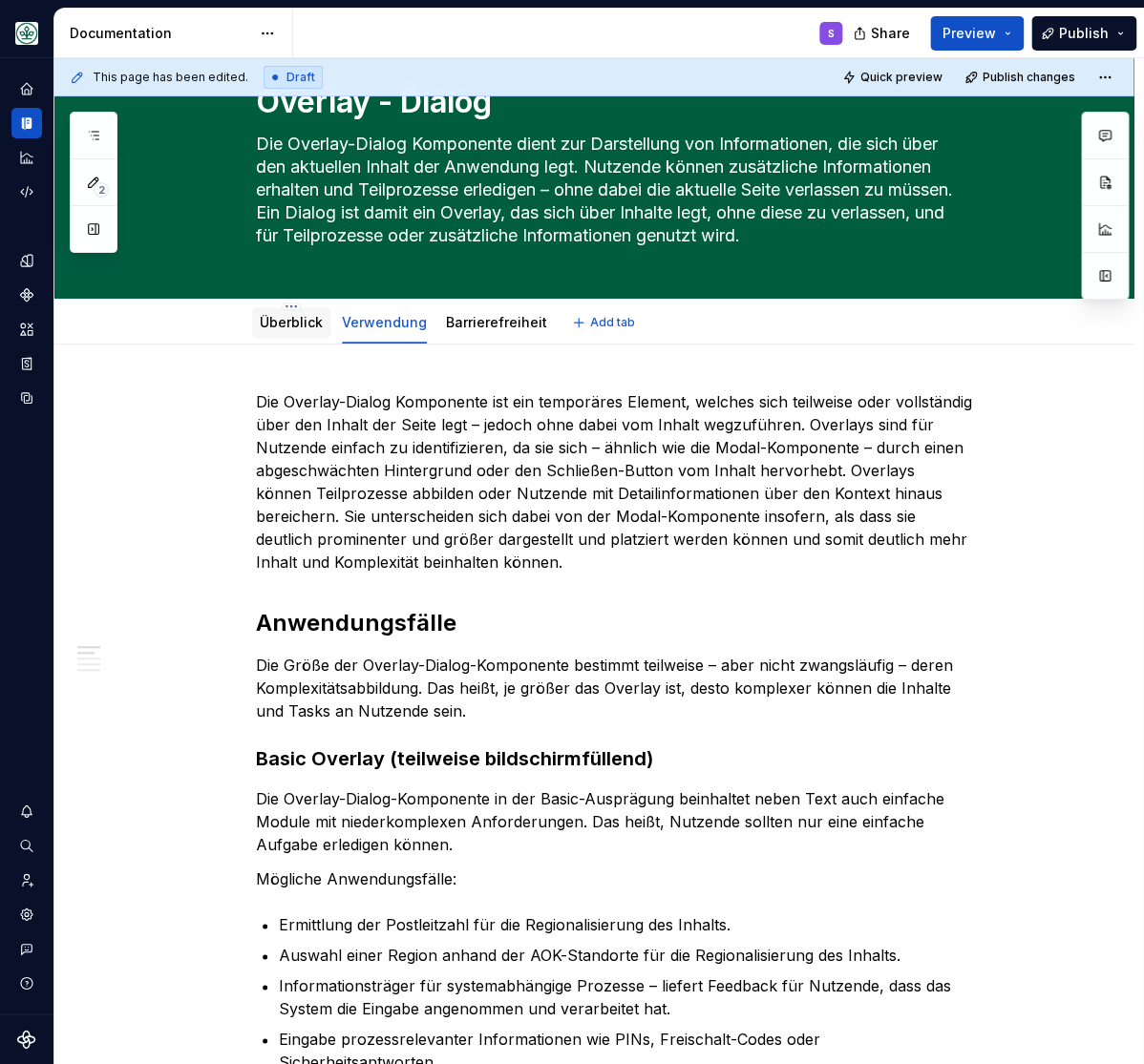
click at [296, 332] on div "Überblick" at bounding box center [290, 322] width 63 height 19
click at [305, 316] on link "Überblick" at bounding box center [290, 322] width 63 height 16
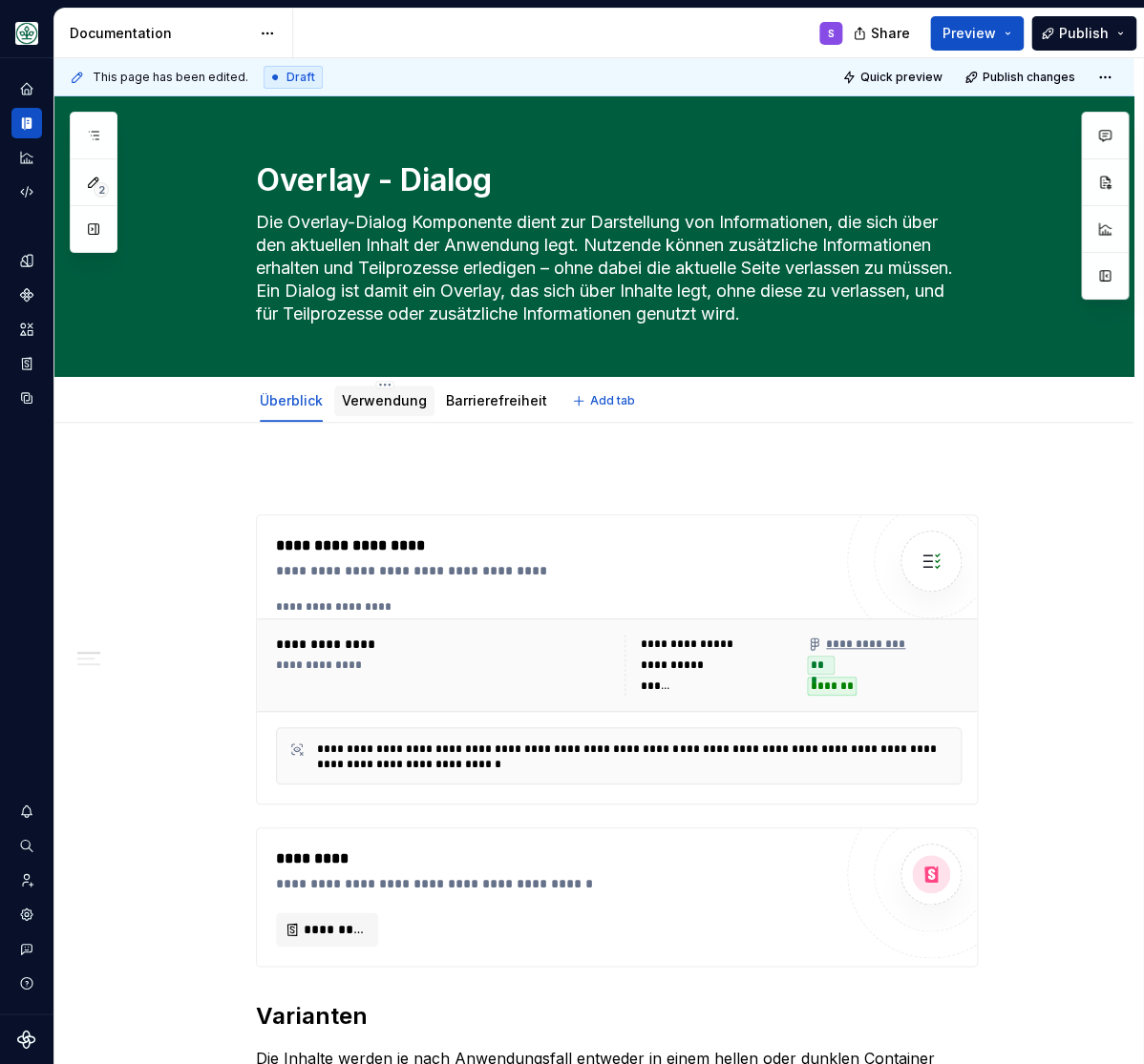
click at [381, 397] on link "Verwendung" at bounding box center [384, 400] width 84 height 16
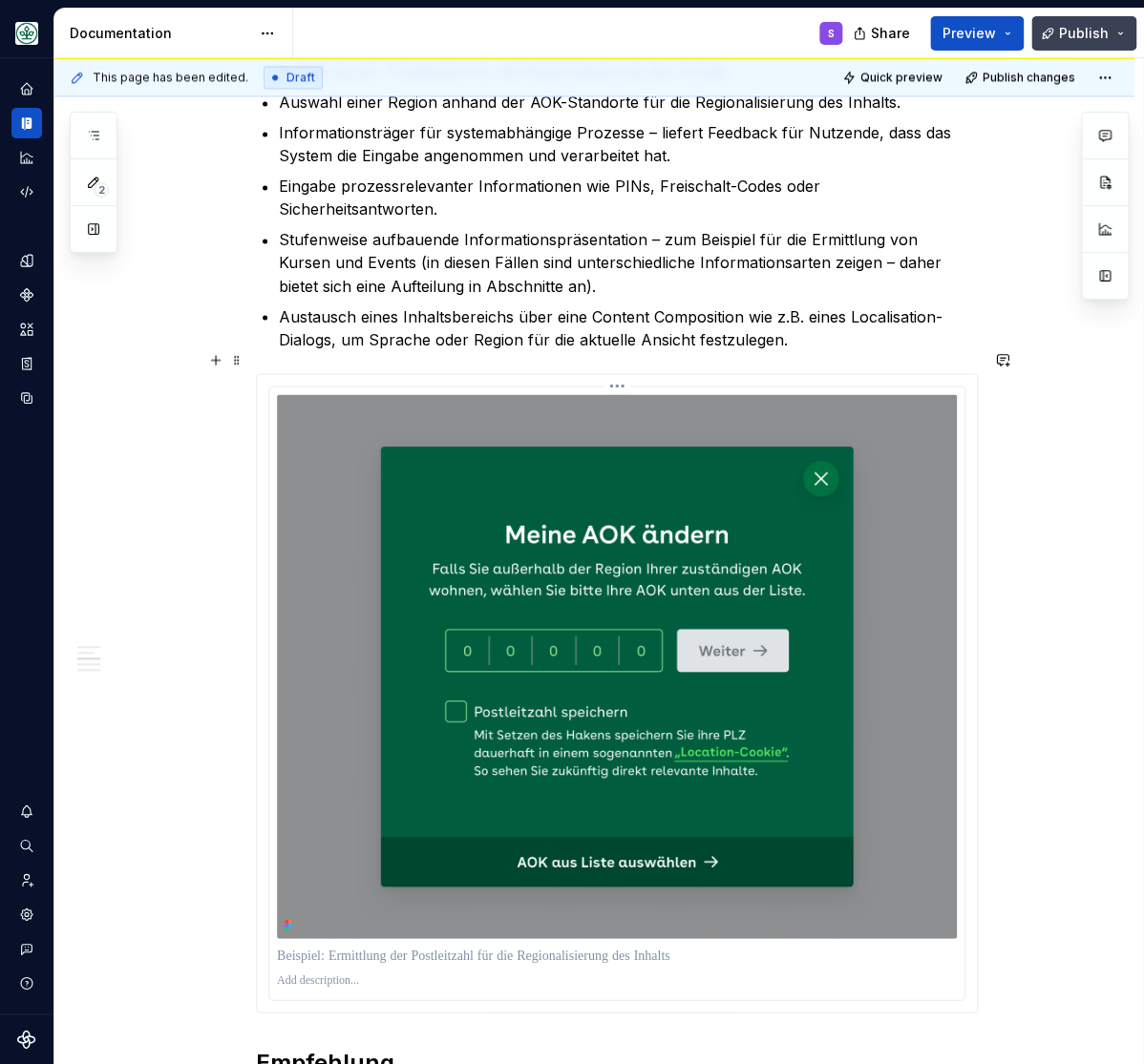
scroll to position [617, 0]
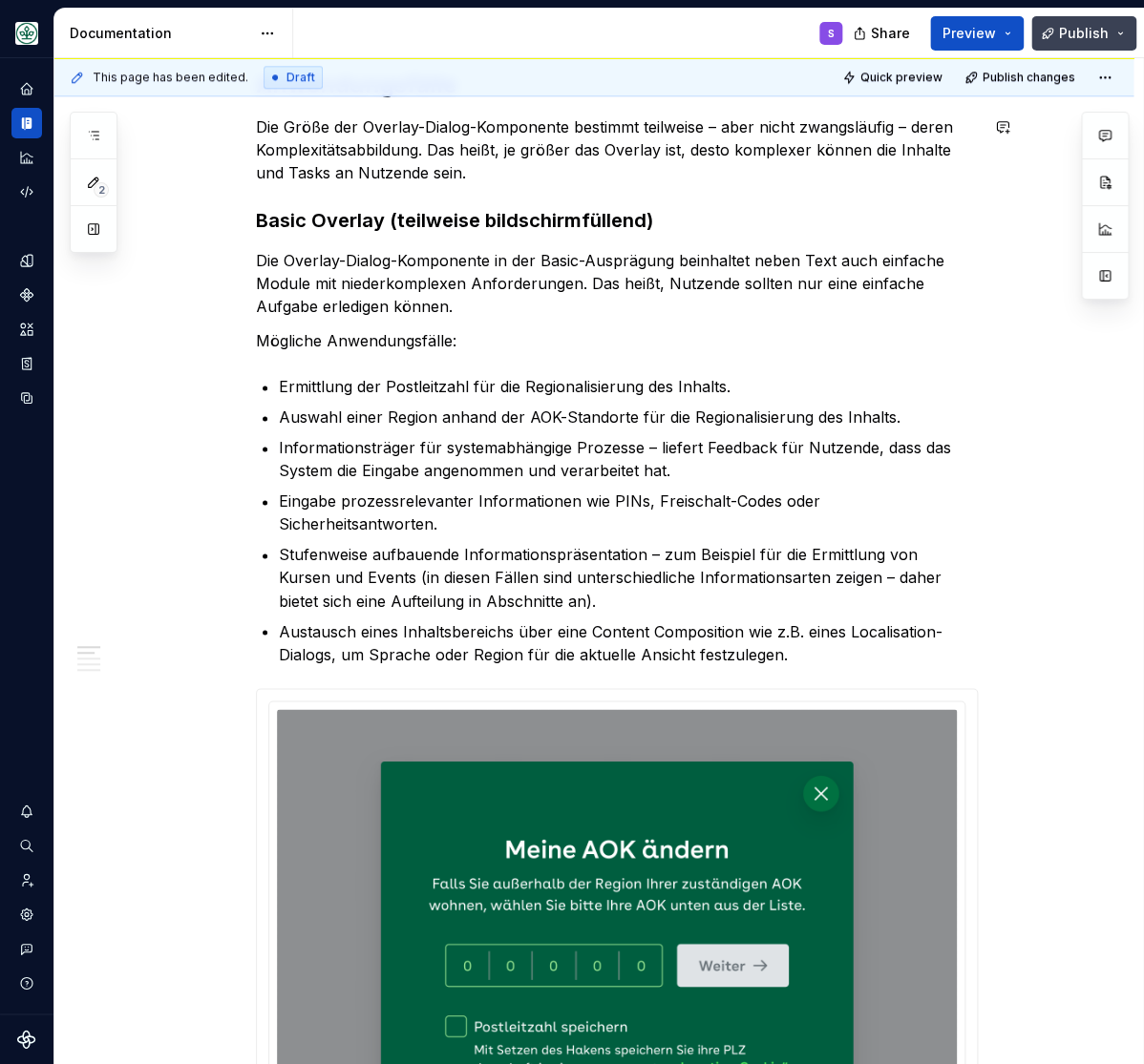
click at [1089, 30] on span "Publish" at bounding box center [1083, 33] width 50 height 19
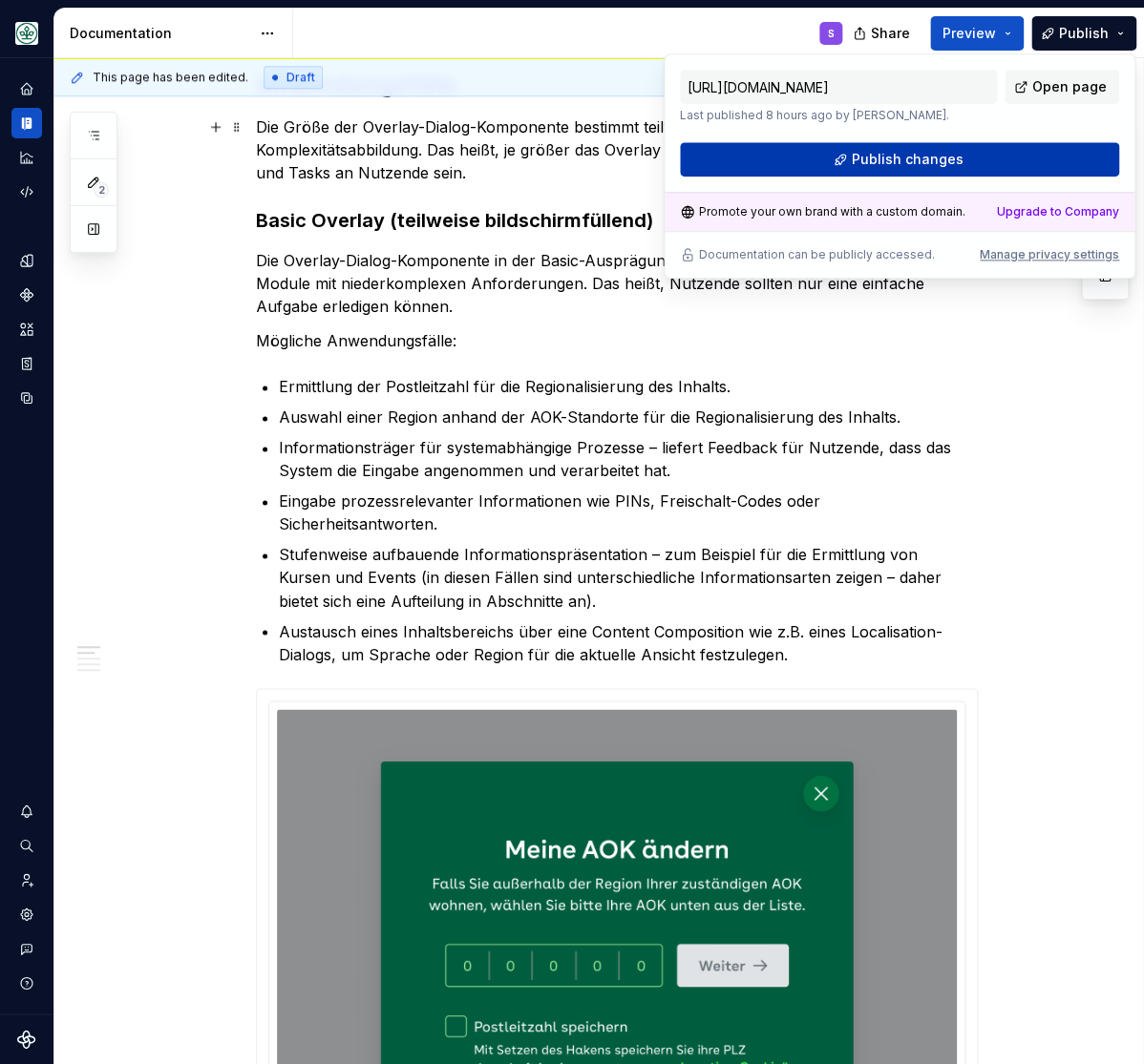
click at [849, 162] on button "Publish changes" at bounding box center [899, 159] width 439 height 35
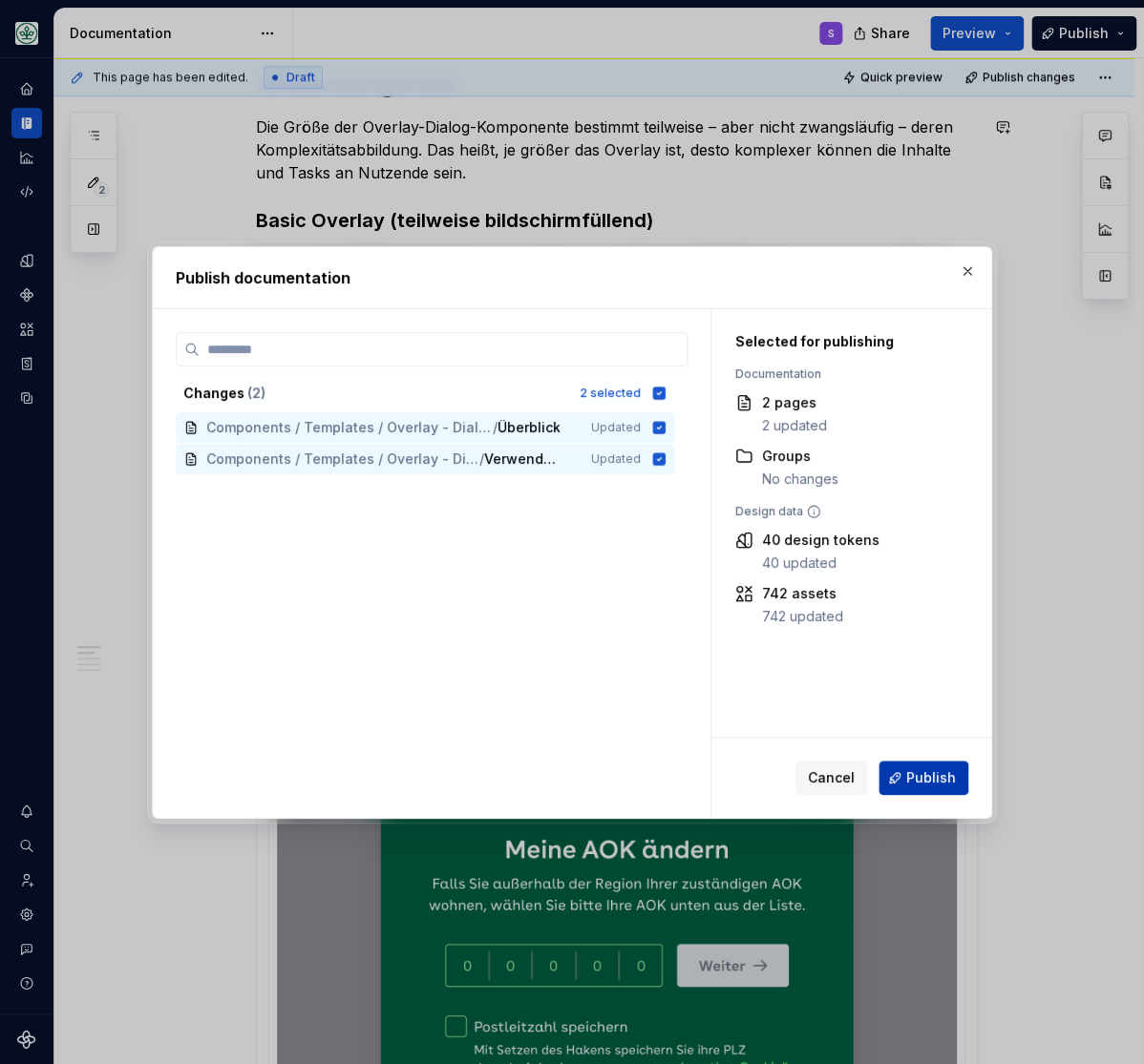
click at [924, 778] on span "Publish" at bounding box center [931, 777] width 50 height 19
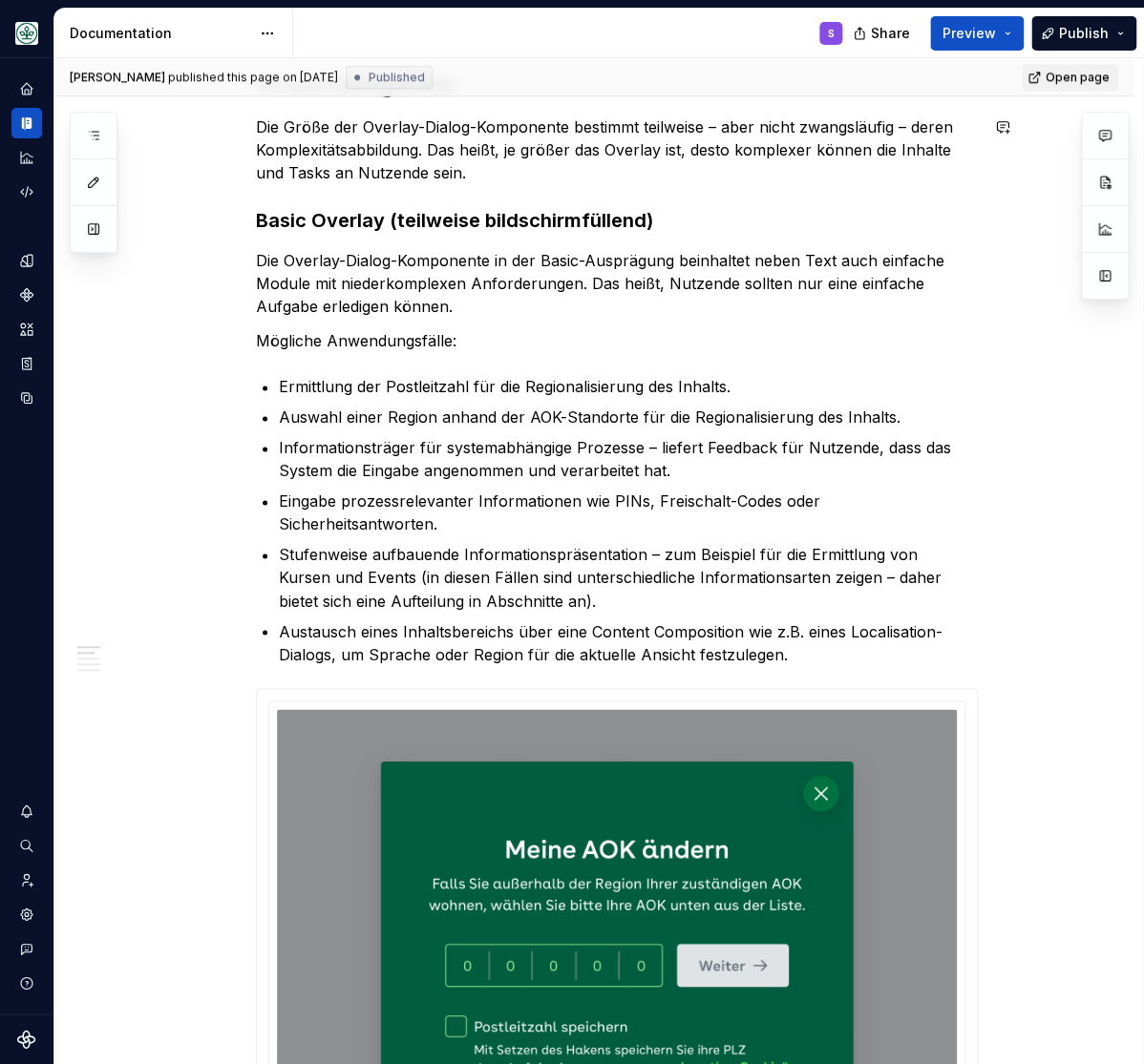
click at [1088, 75] on span "Open page" at bounding box center [1077, 76] width 64 height 15
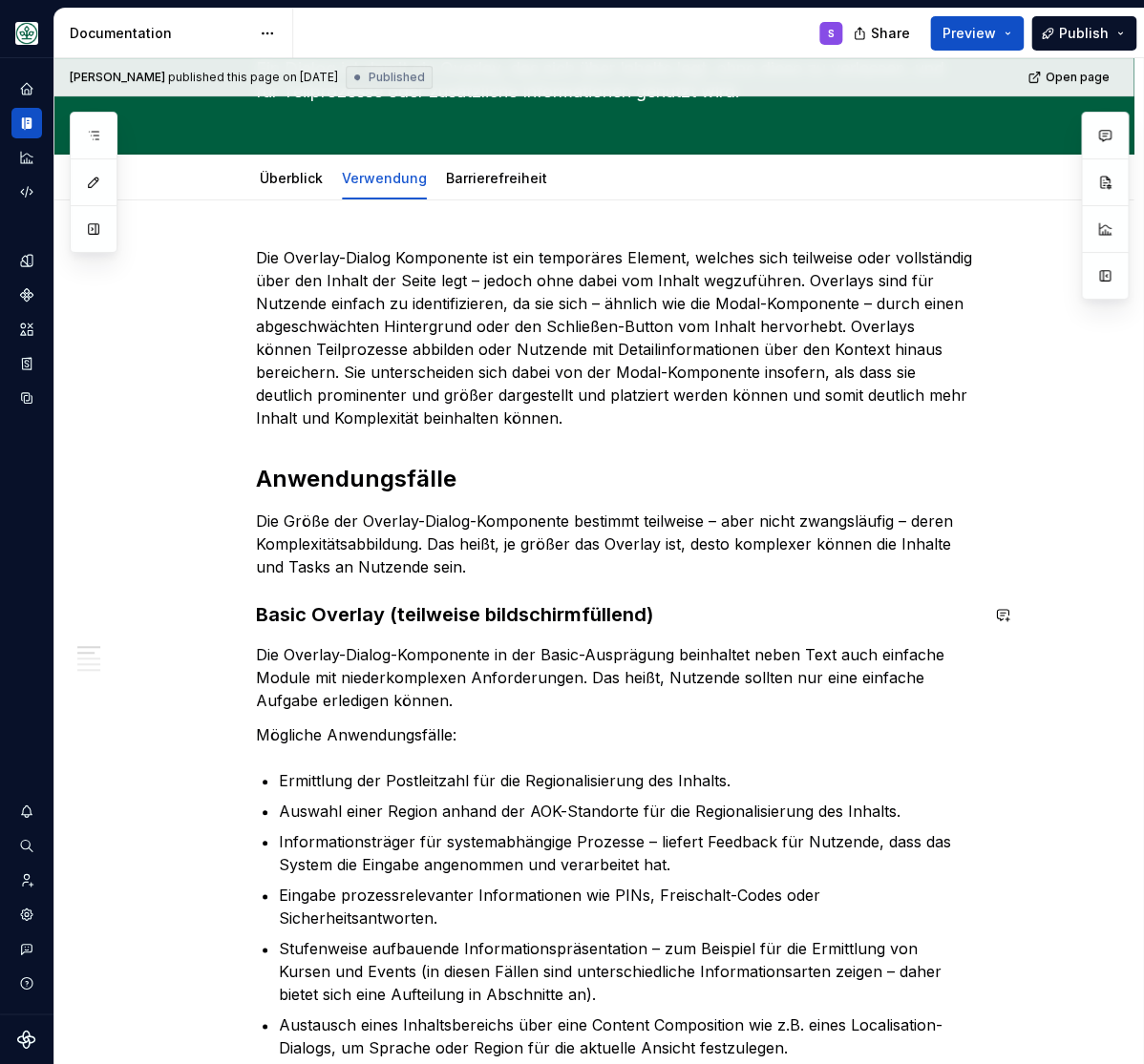
scroll to position [0, 0]
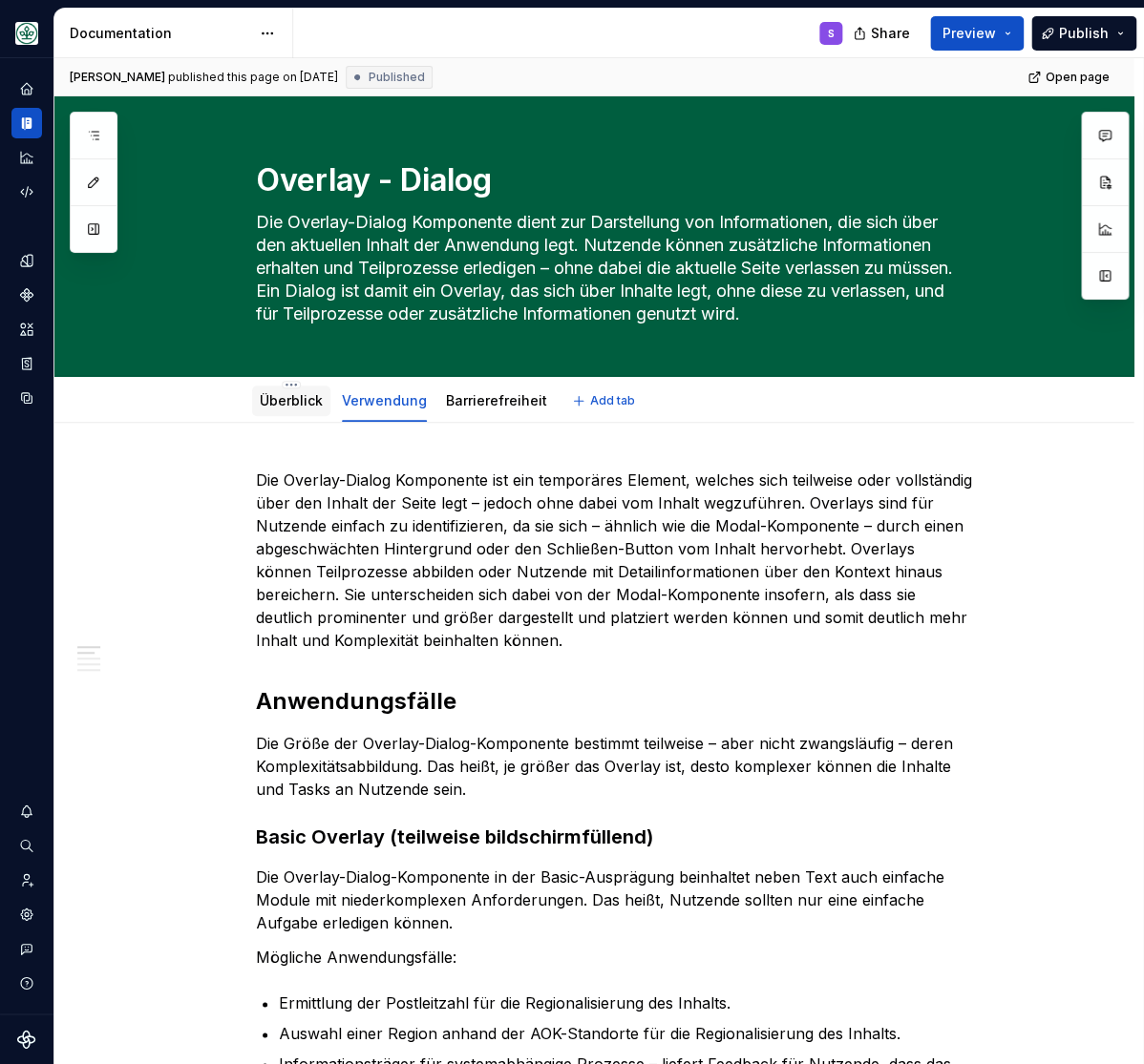
click at [287, 395] on link "Überblick" at bounding box center [290, 400] width 63 height 16
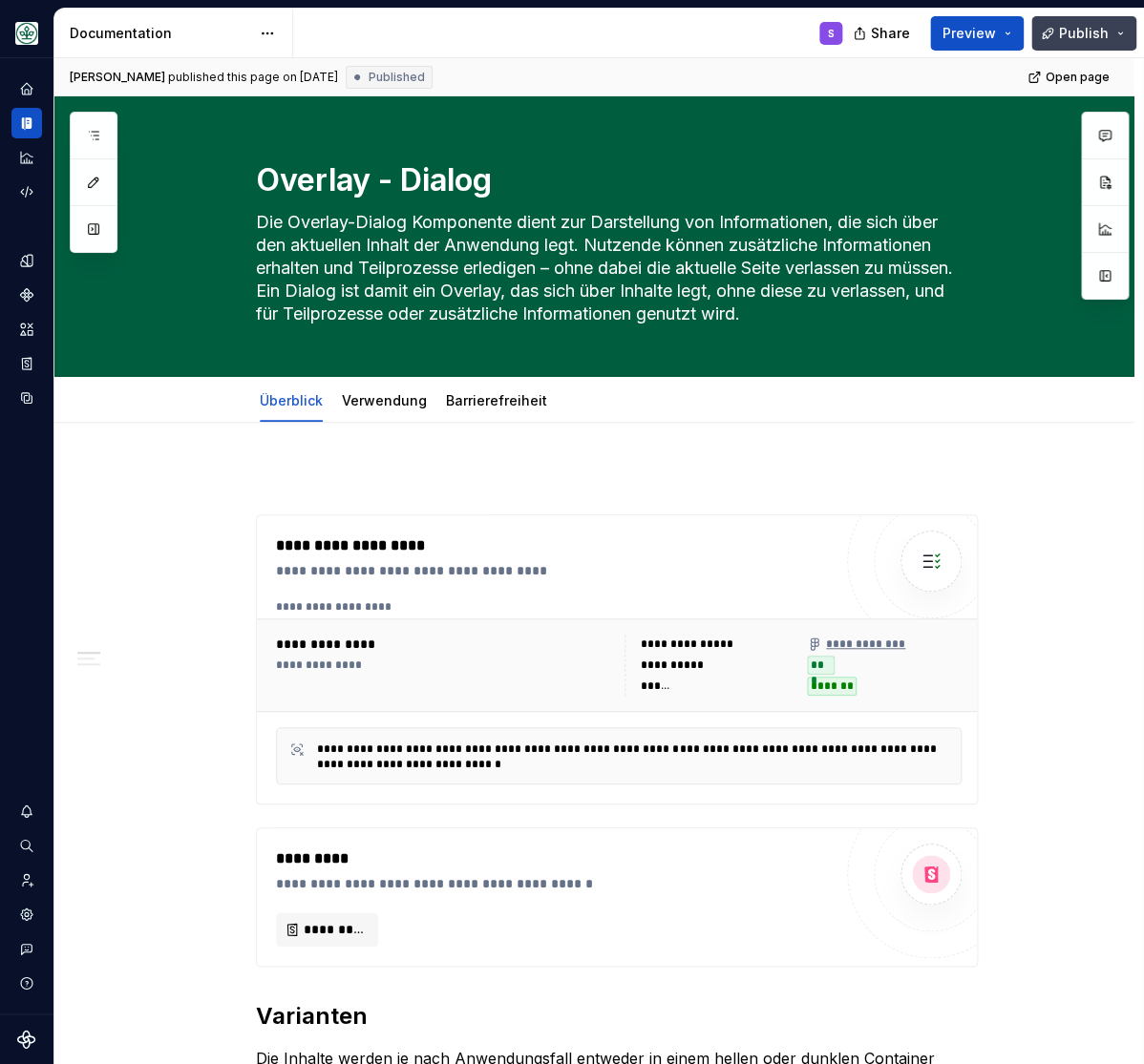
click at [1084, 30] on span "Publish" at bounding box center [1083, 33] width 50 height 19
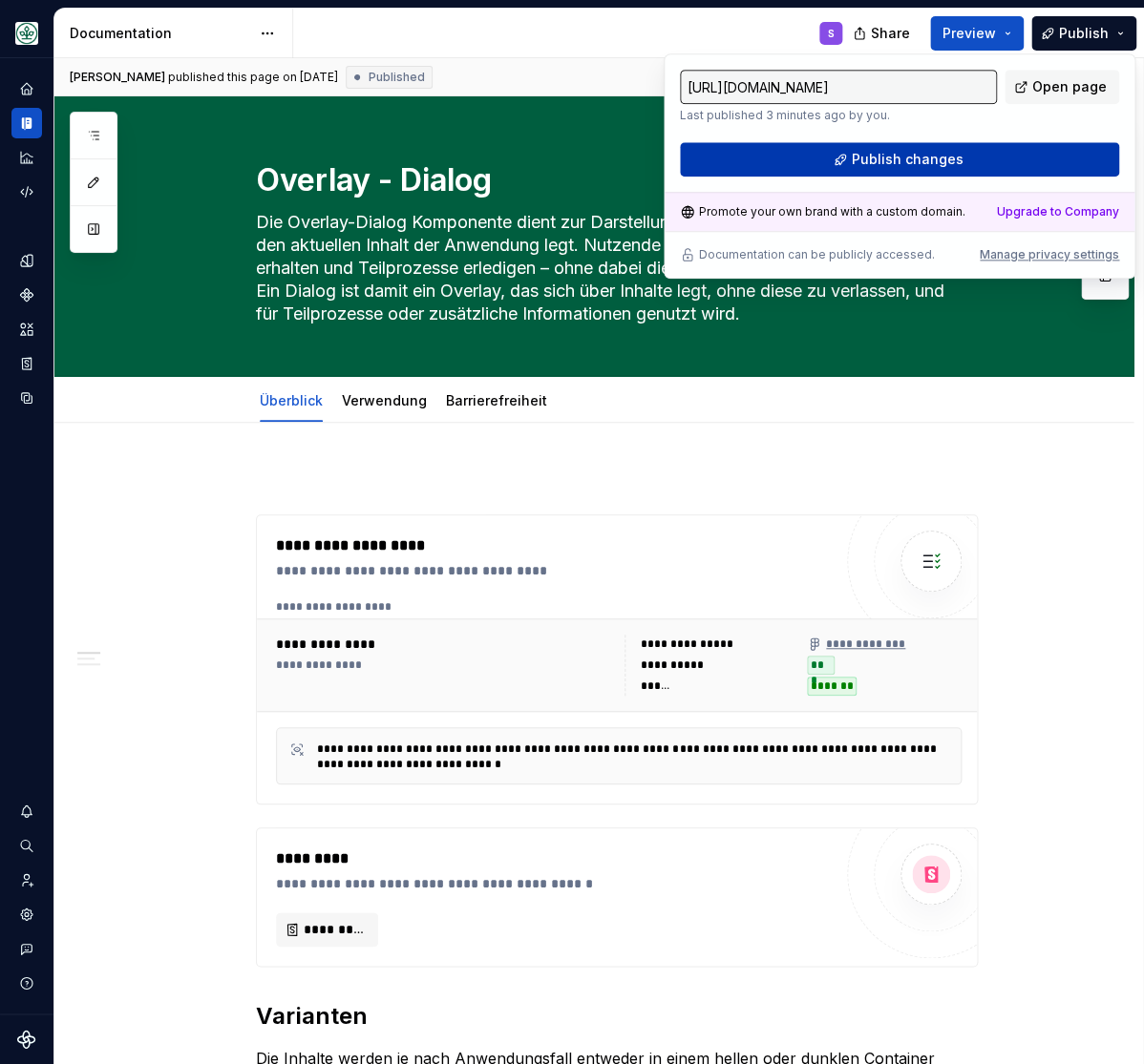
click at [917, 148] on button "Publish changes" at bounding box center [899, 159] width 439 height 35
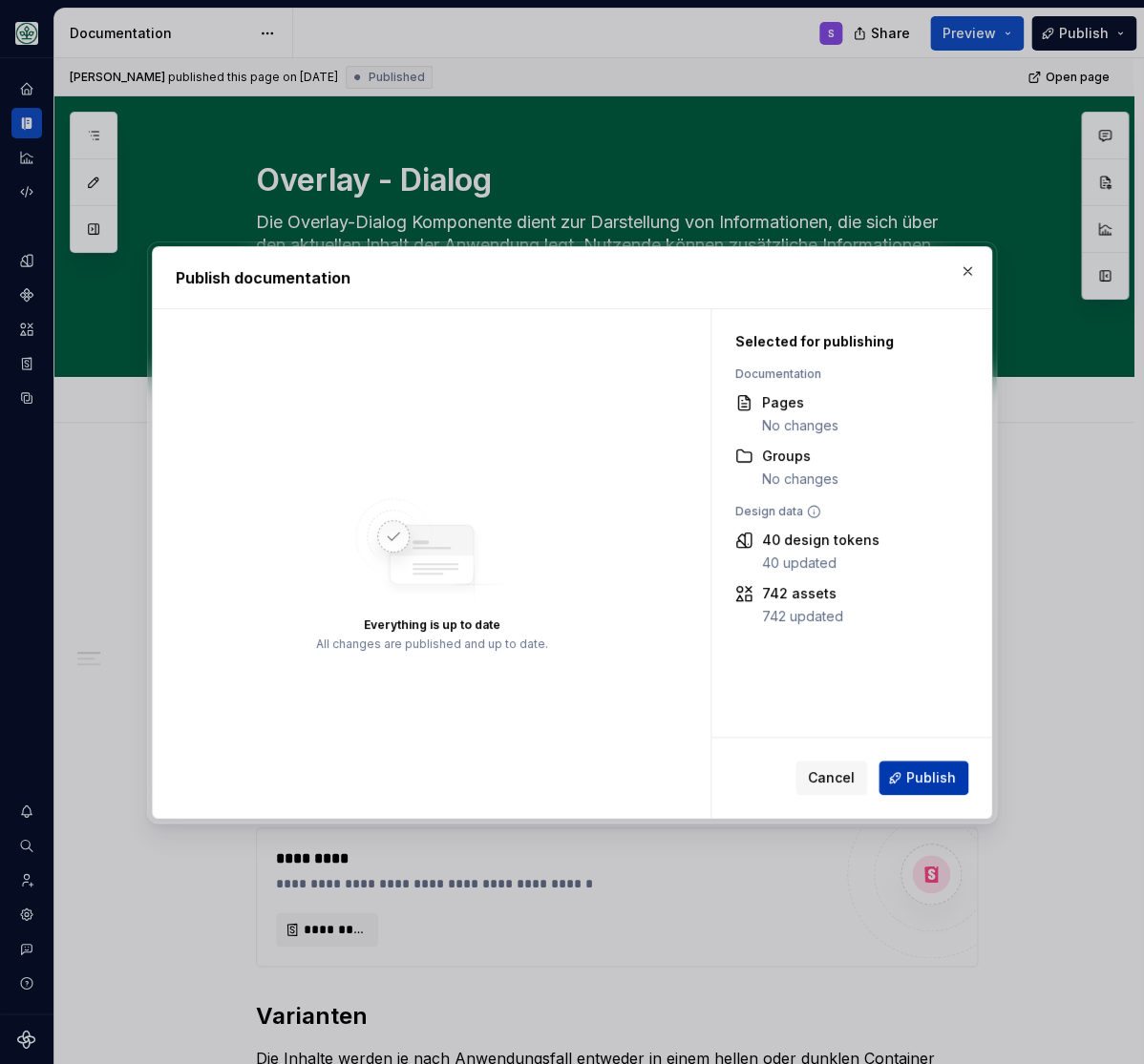
click at [920, 774] on span "Publish" at bounding box center [931, 777] width 50 height 19
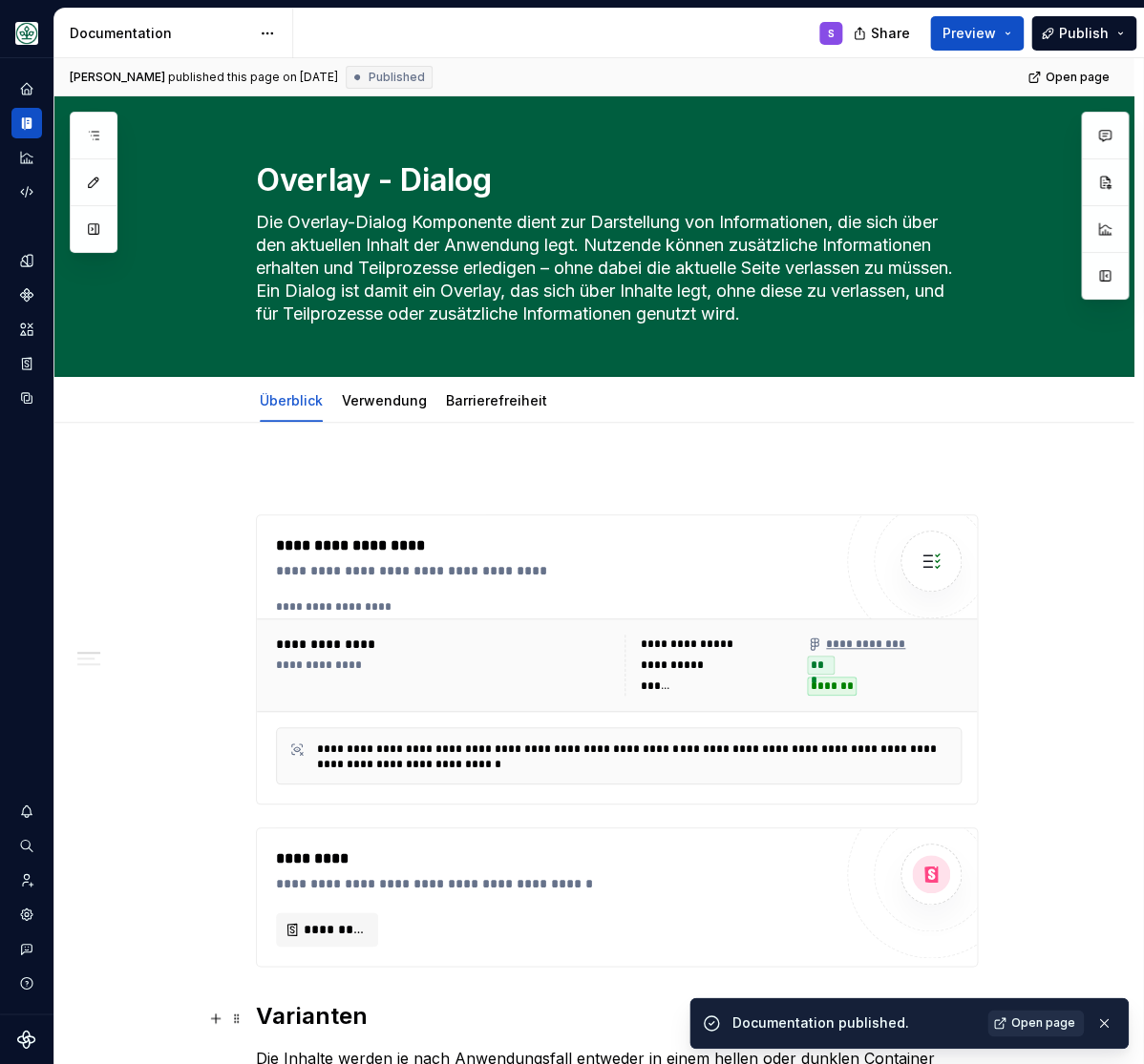
click at [1050, 1022] on span "Open page" at bounding box center [1043, 1022] width 64 height 15
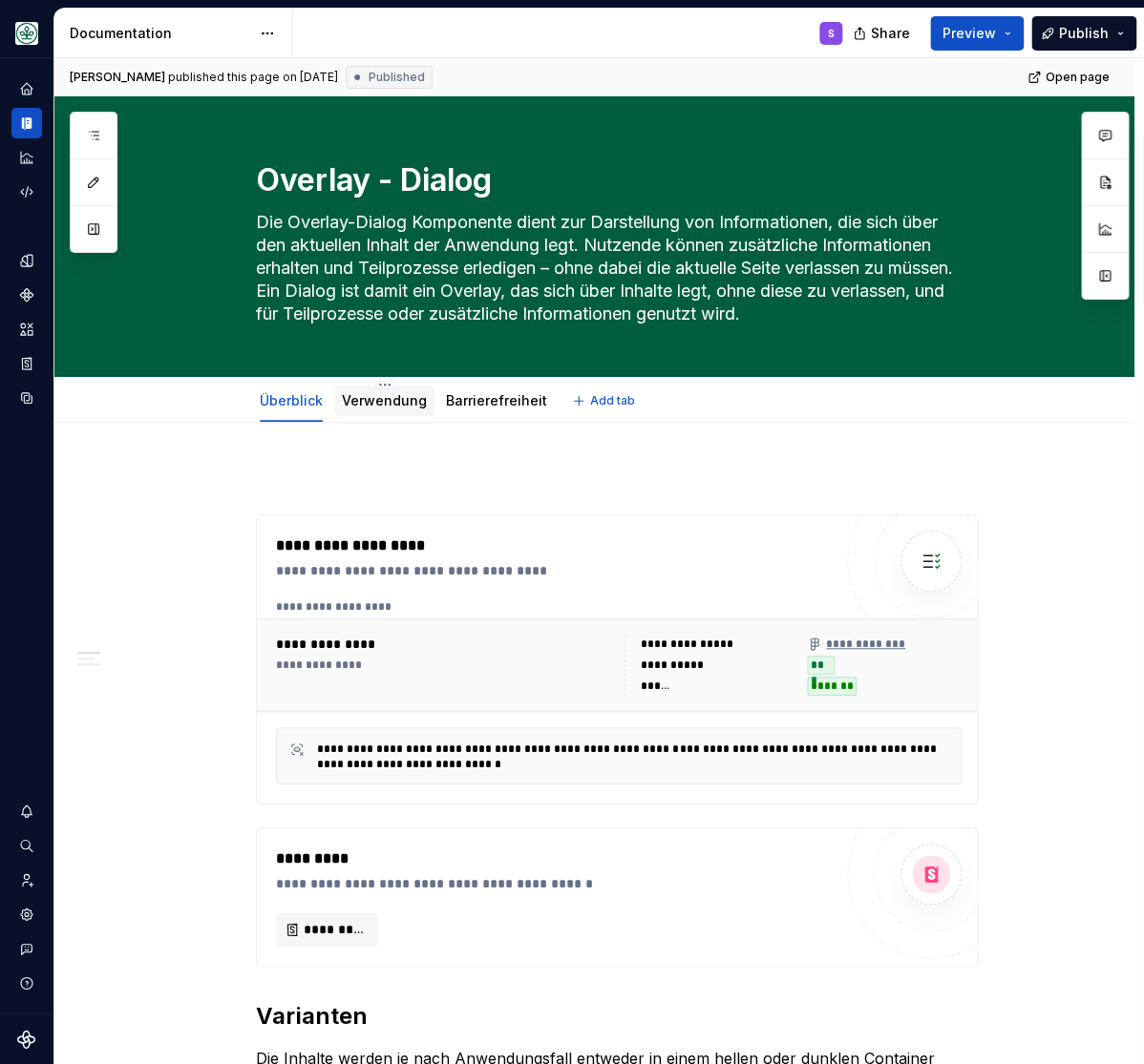
click at [381, 400] on link "Verwendung" at bounding box center [384, 400] width 84 height 16
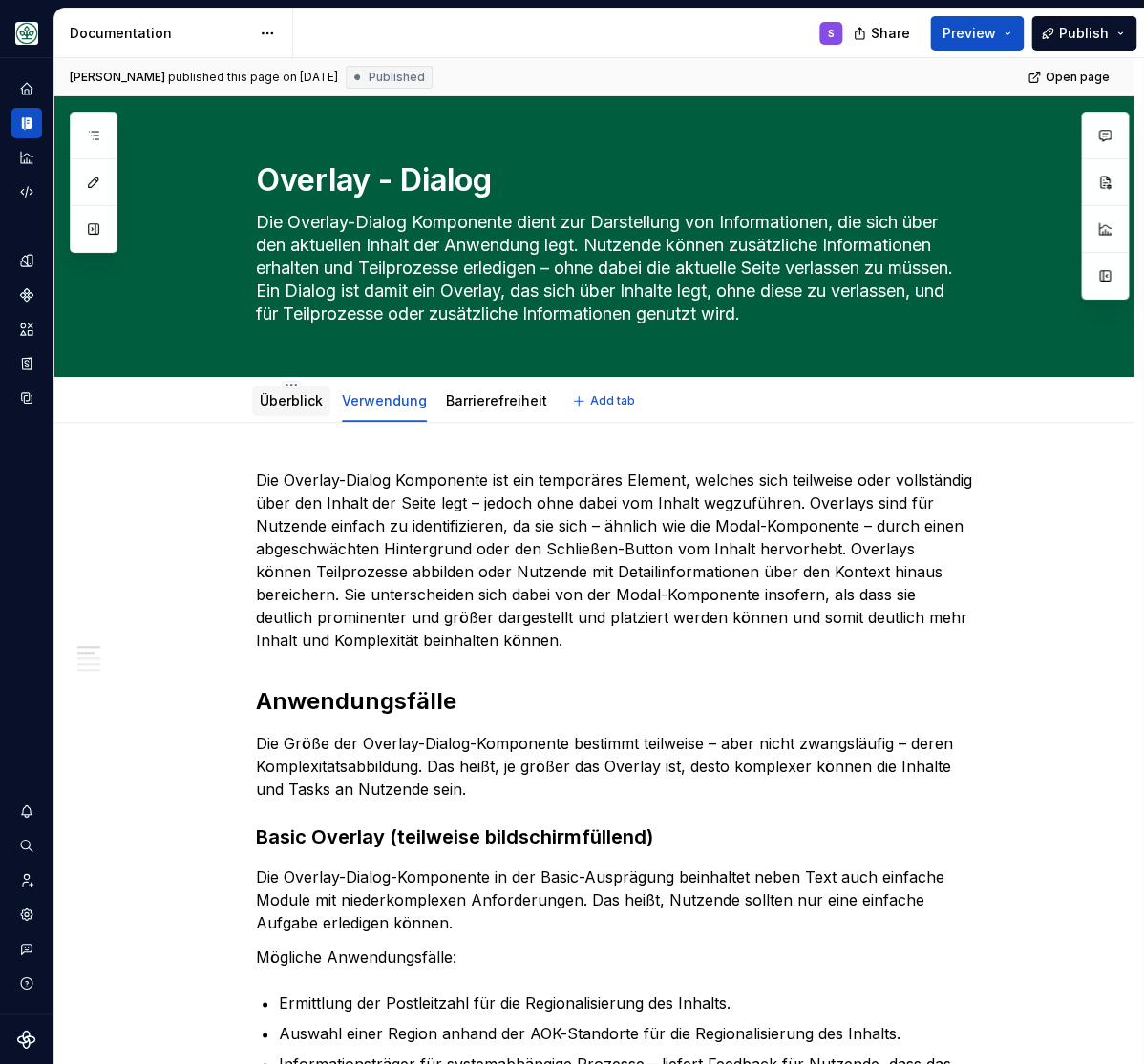
click at [314, 399] on link "Überblick" at bounding box center [290, 400] width 63 height 16
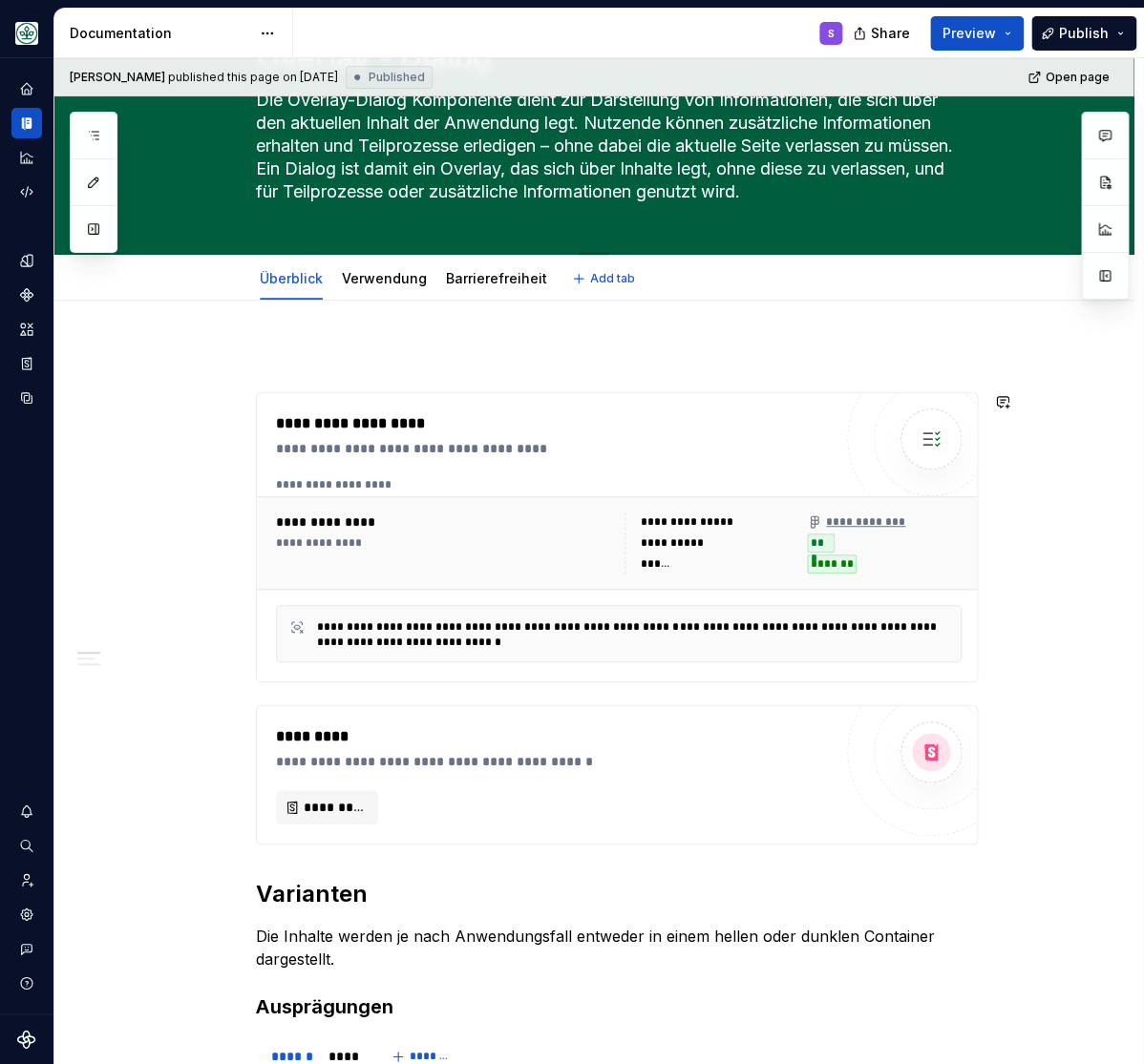
scroll to position [46, 0]
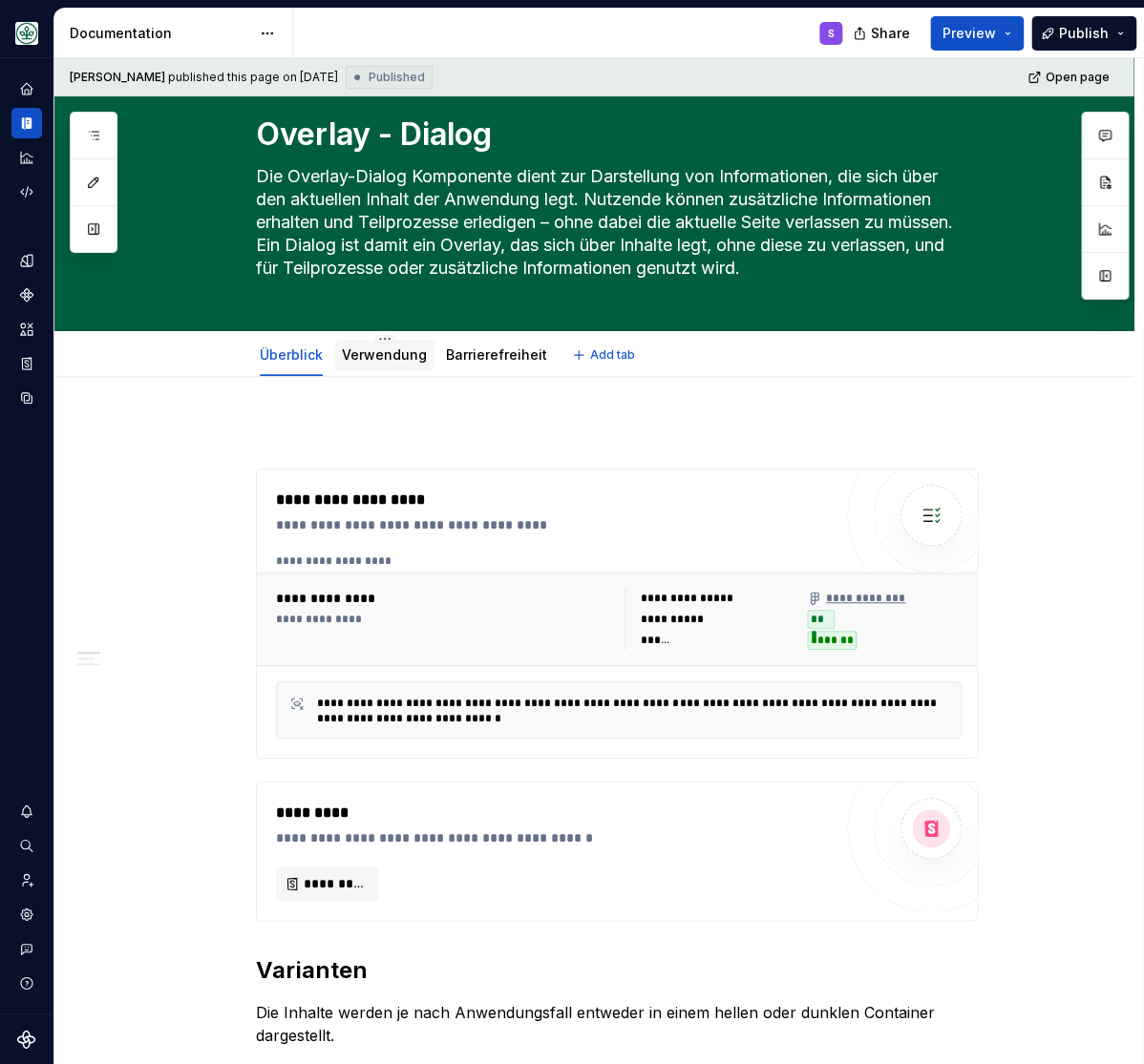
click at [383, 349] on link "Verwendung" at bounding box center [384, 355] width 84 height 16
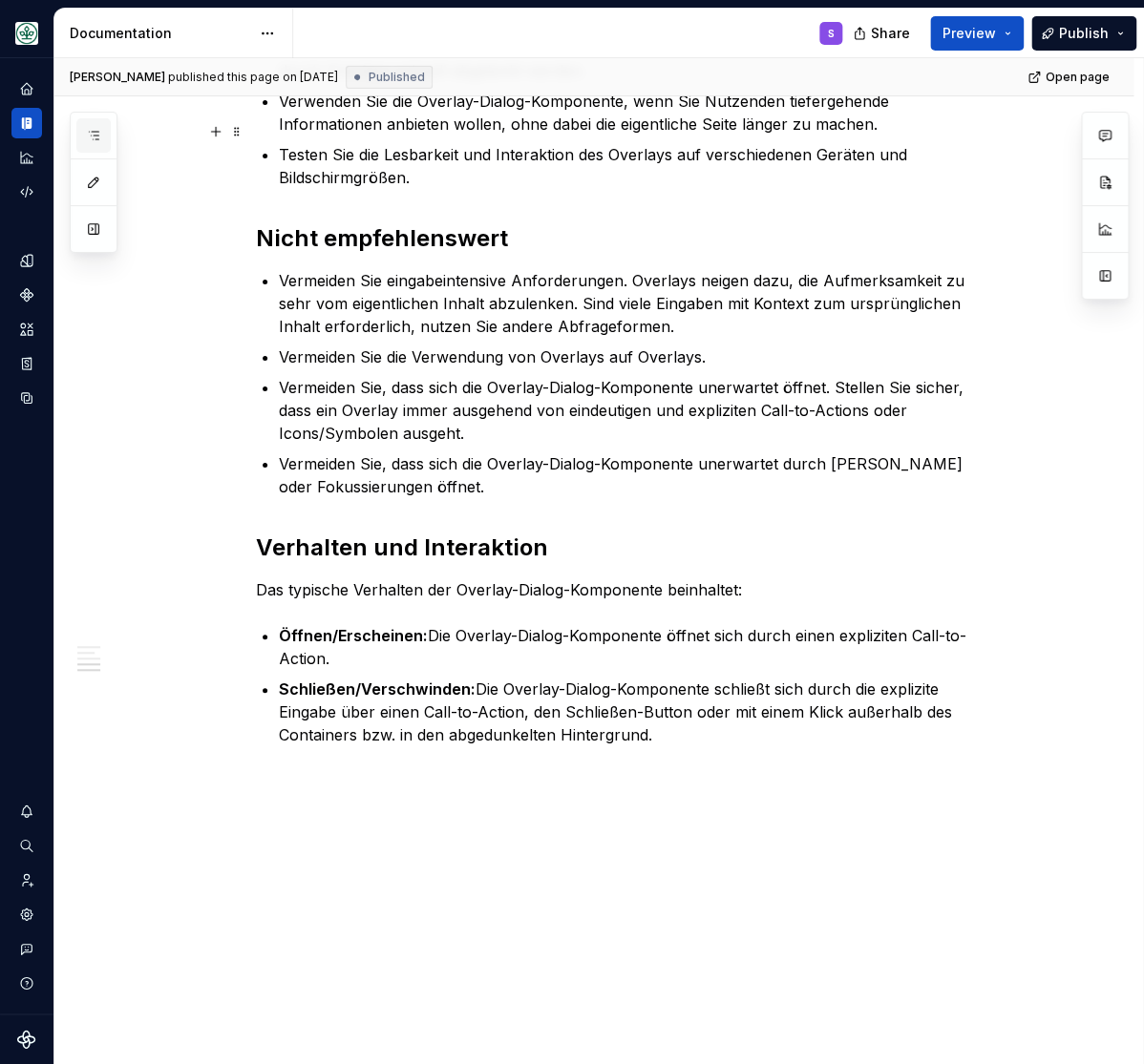
scroll to position [3307, 0]
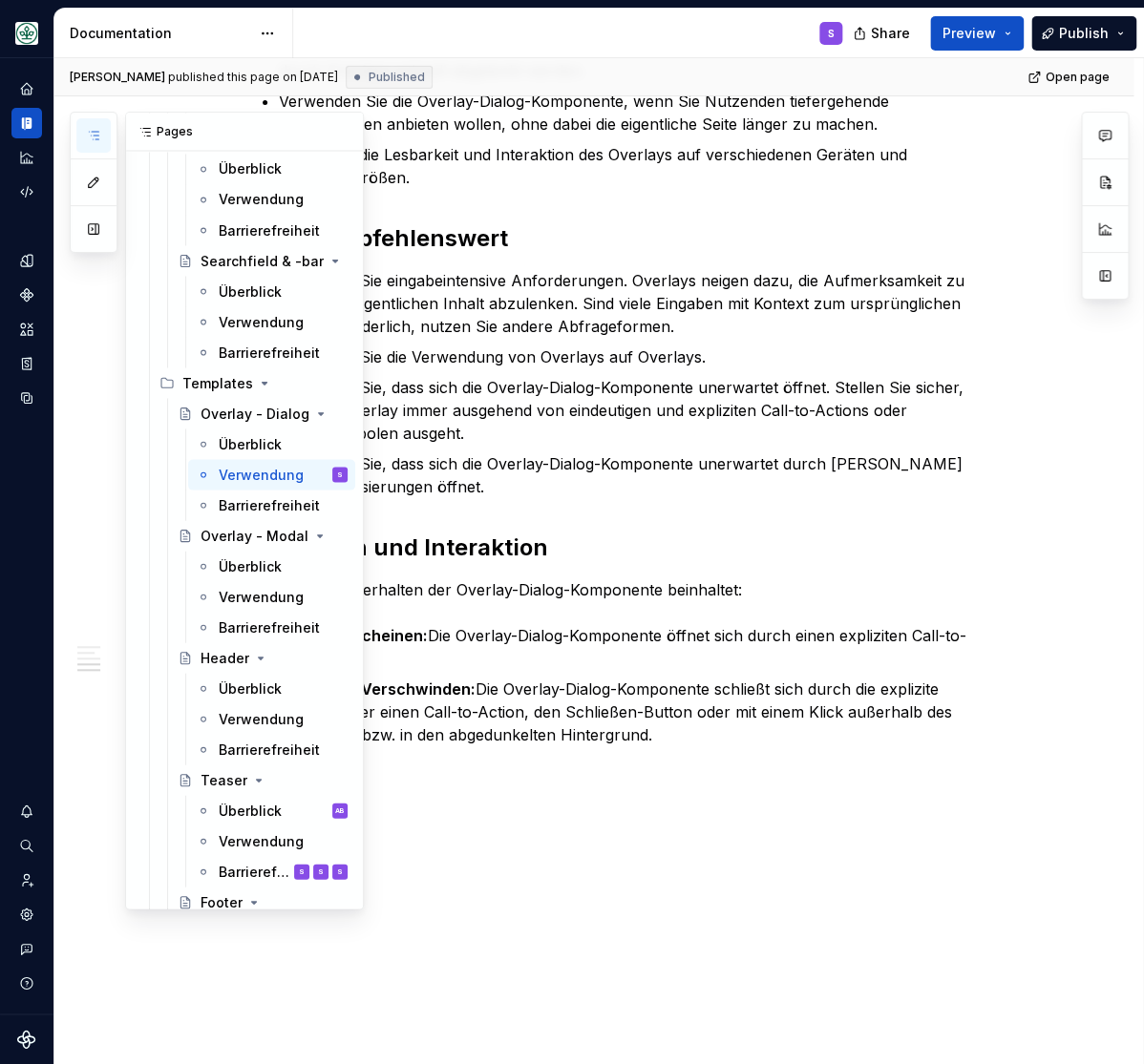
click at [91, 133] on icon "button" at bounding box center [93, 136] width 10 height 8
click at [256, 561] on div "Überblick" at bounding box center [249, 565] width 63 height 19
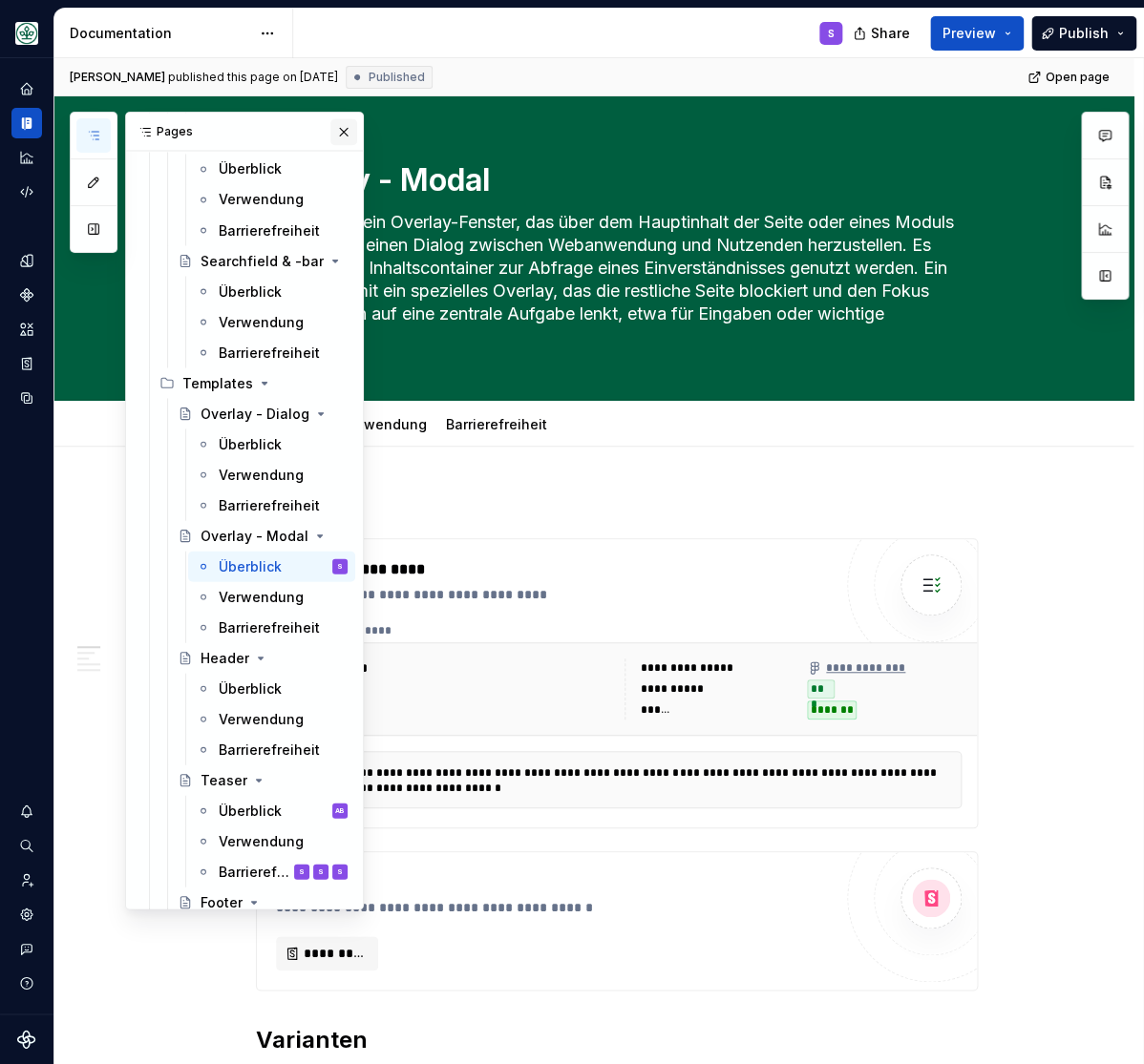
click at [342, 128] on button "button" at bounding box center [343, 131] width 27 height 27
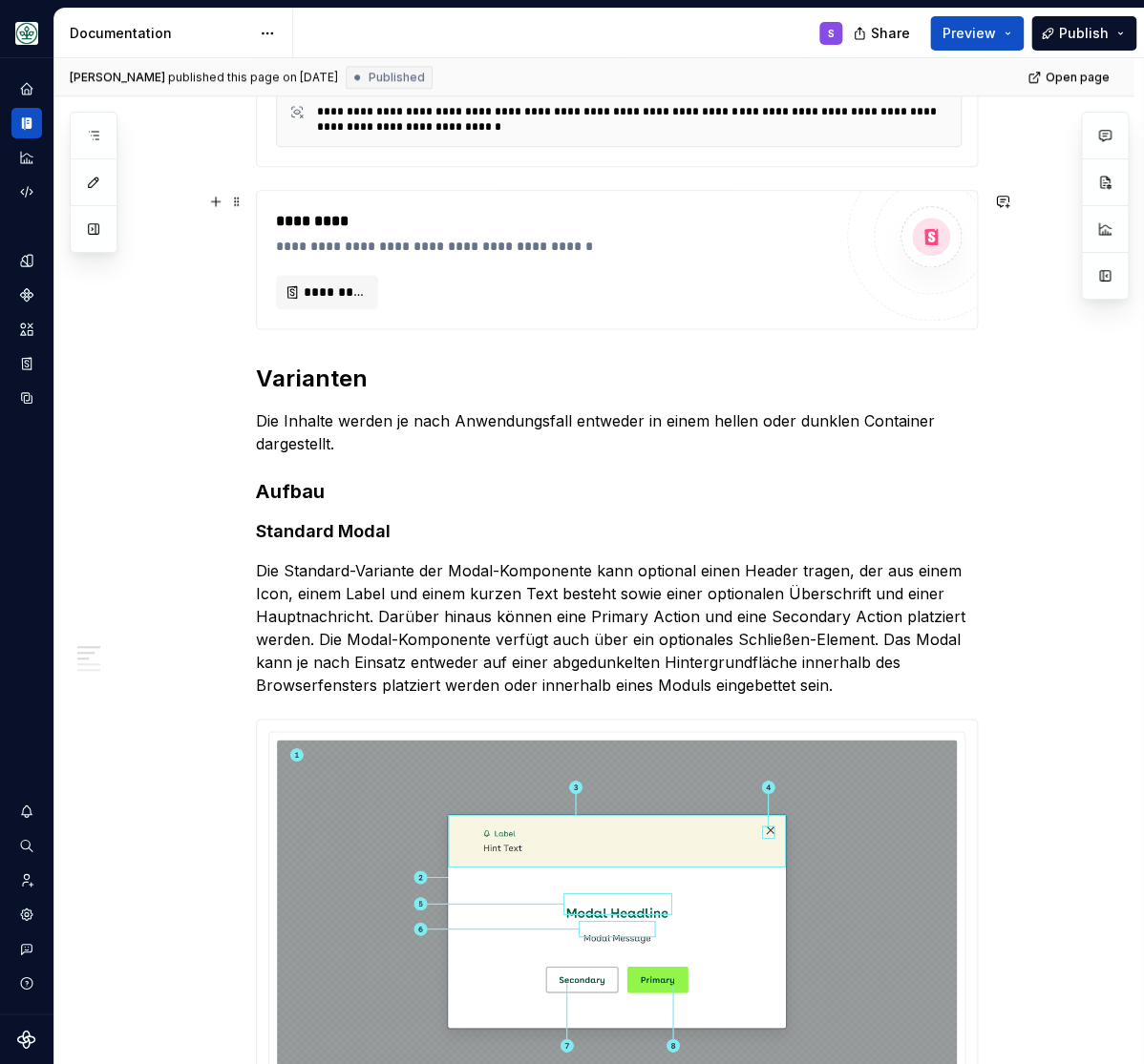
scroll to position [708, 0]
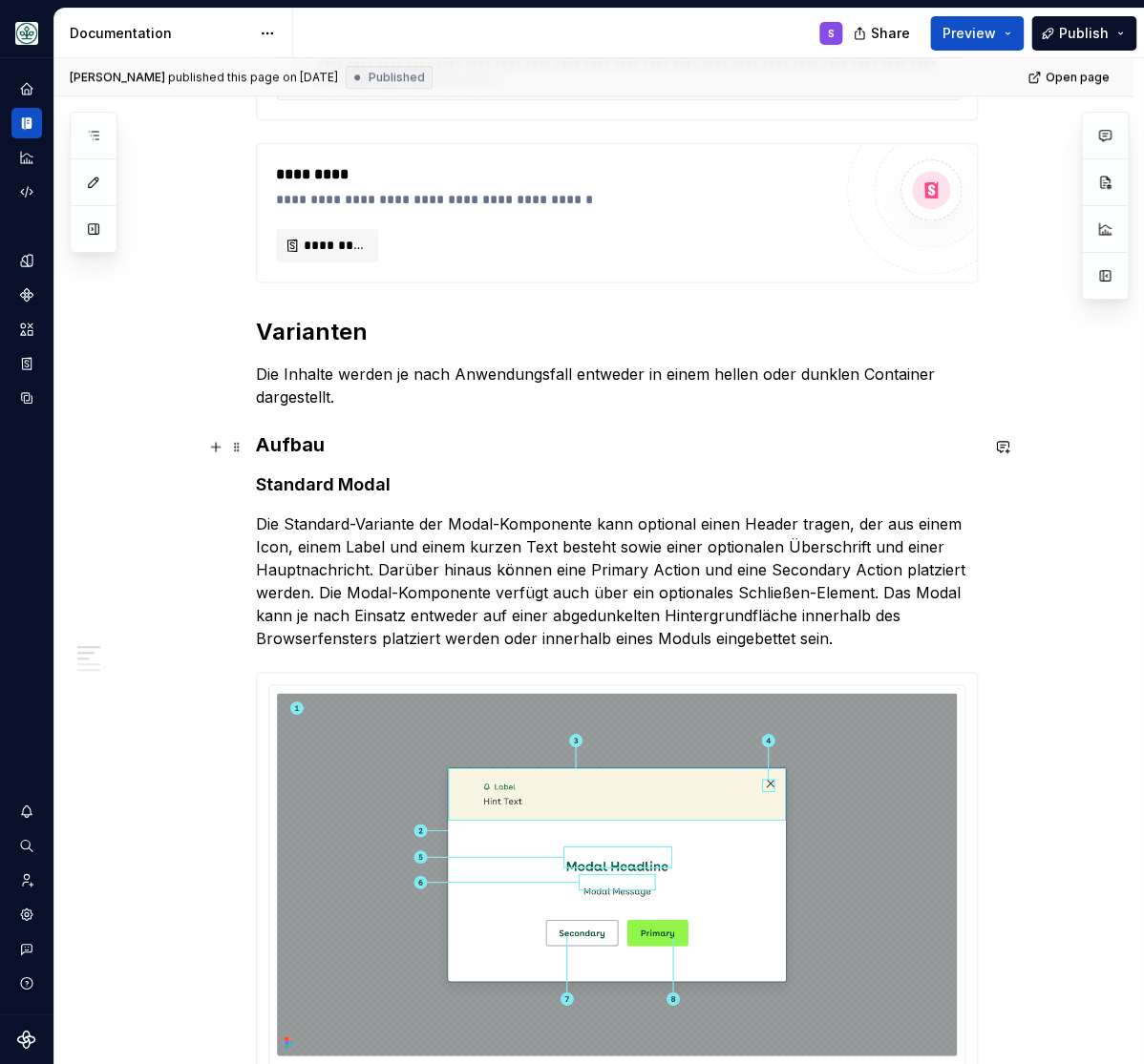
click at [295, 445] on h3 "Aufbau" at bounding box center [616, 444] width 722 height 27
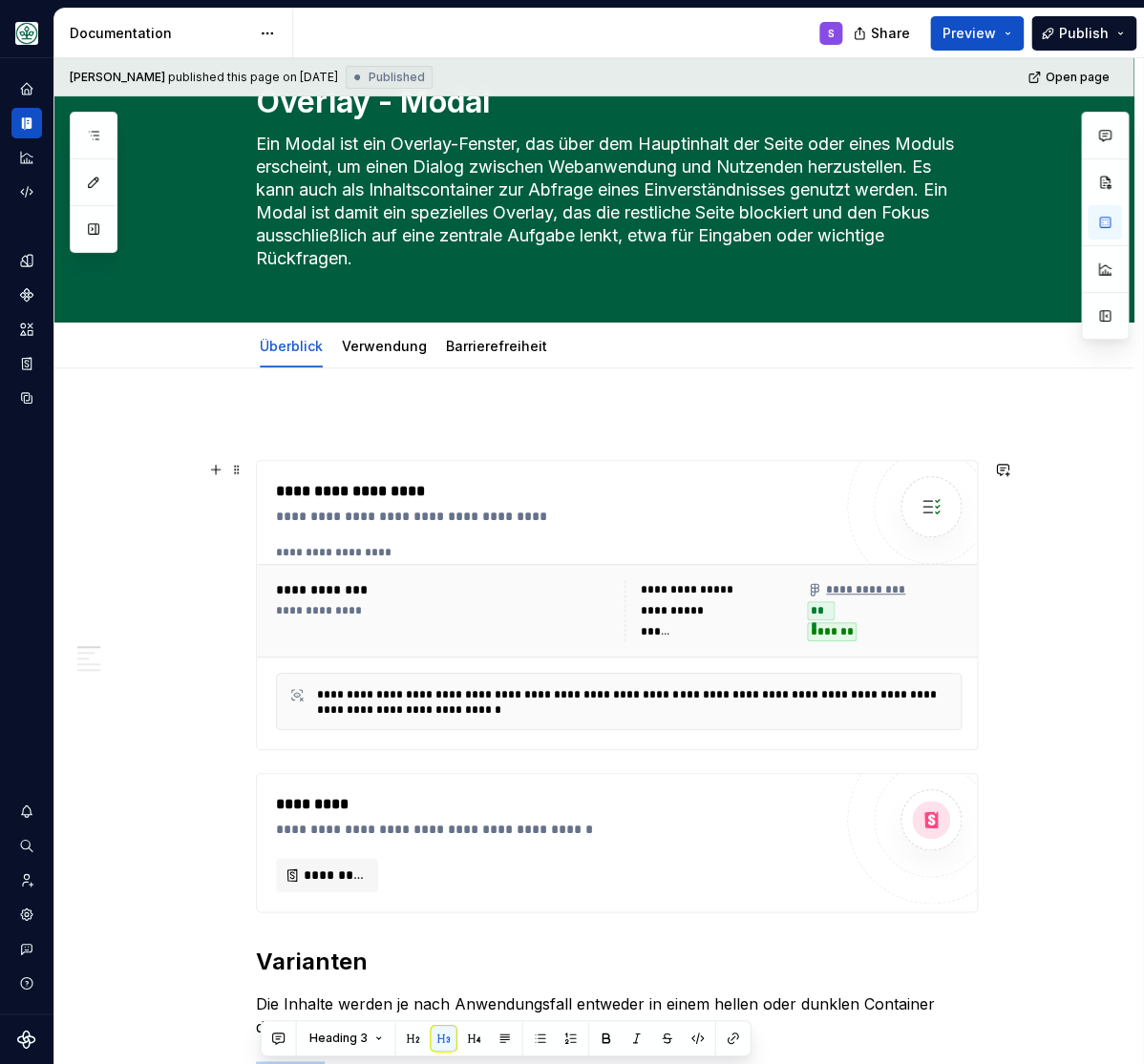
scroll to position [393, 0]
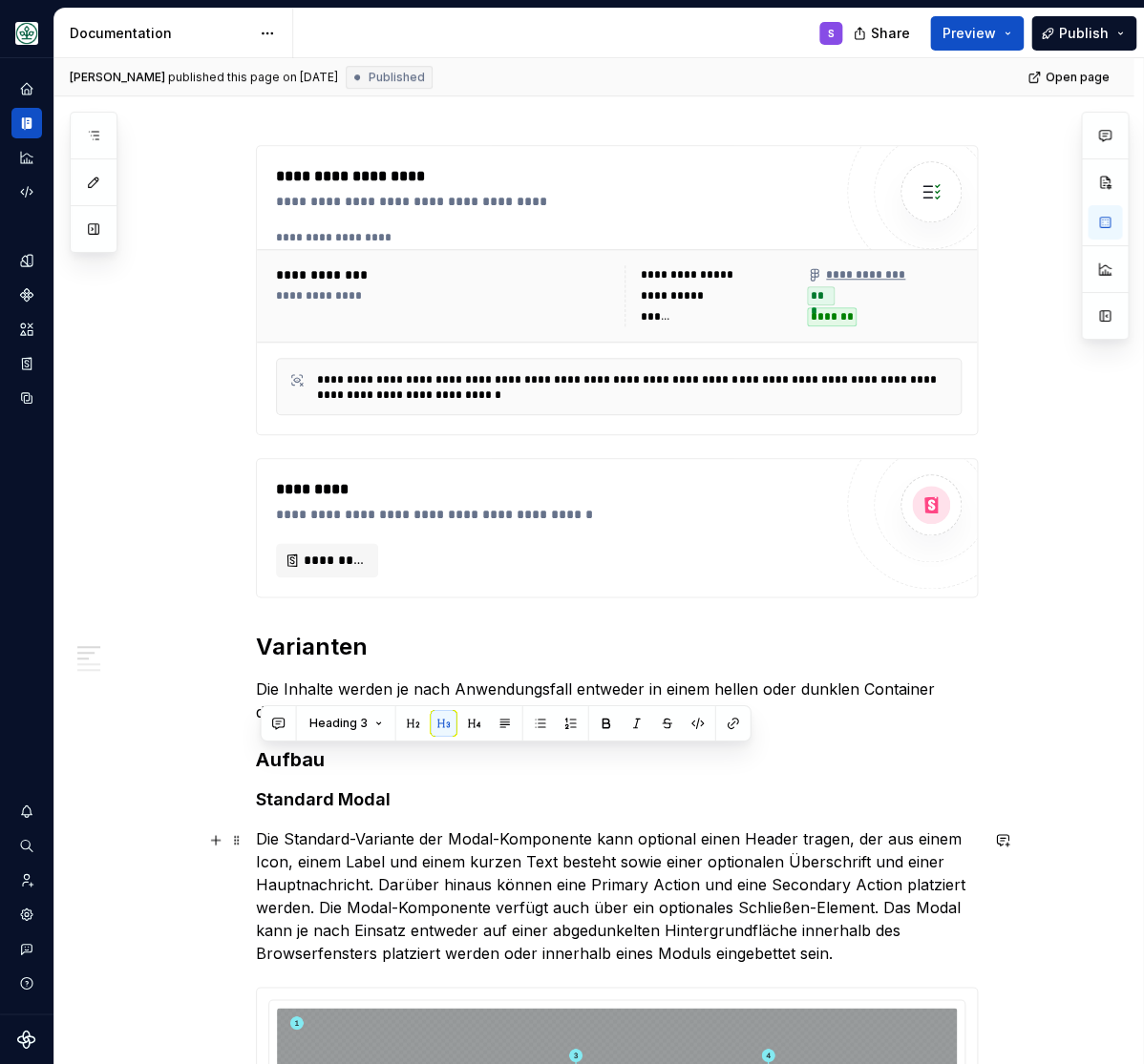
click at [688, 863] on p "Die Standard-Variante der Modal-Komponente kann optional einen Header tragen, d…" at bounding box center [616, 895] width 722 height 137
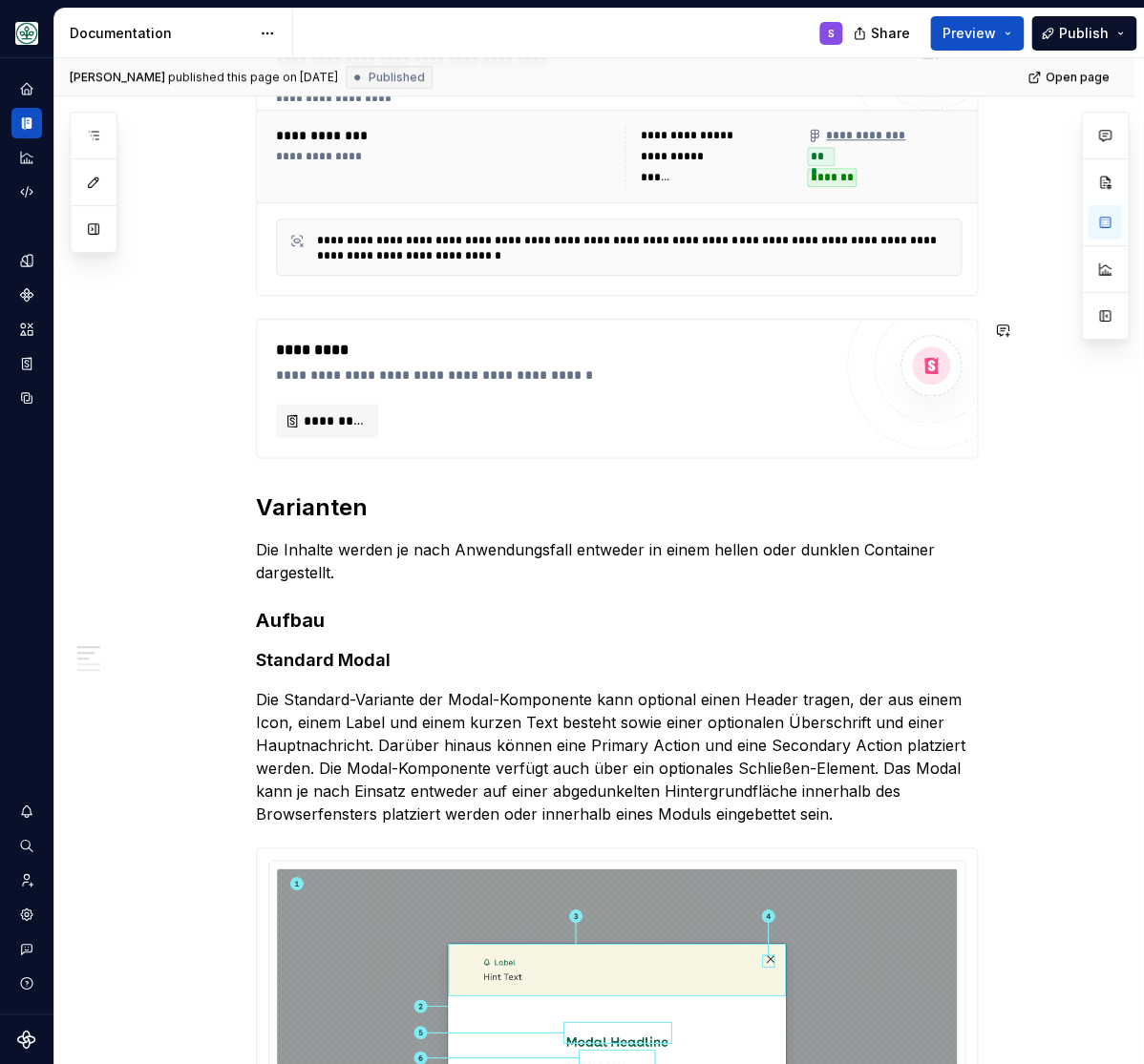
scroll to position [630, 0]
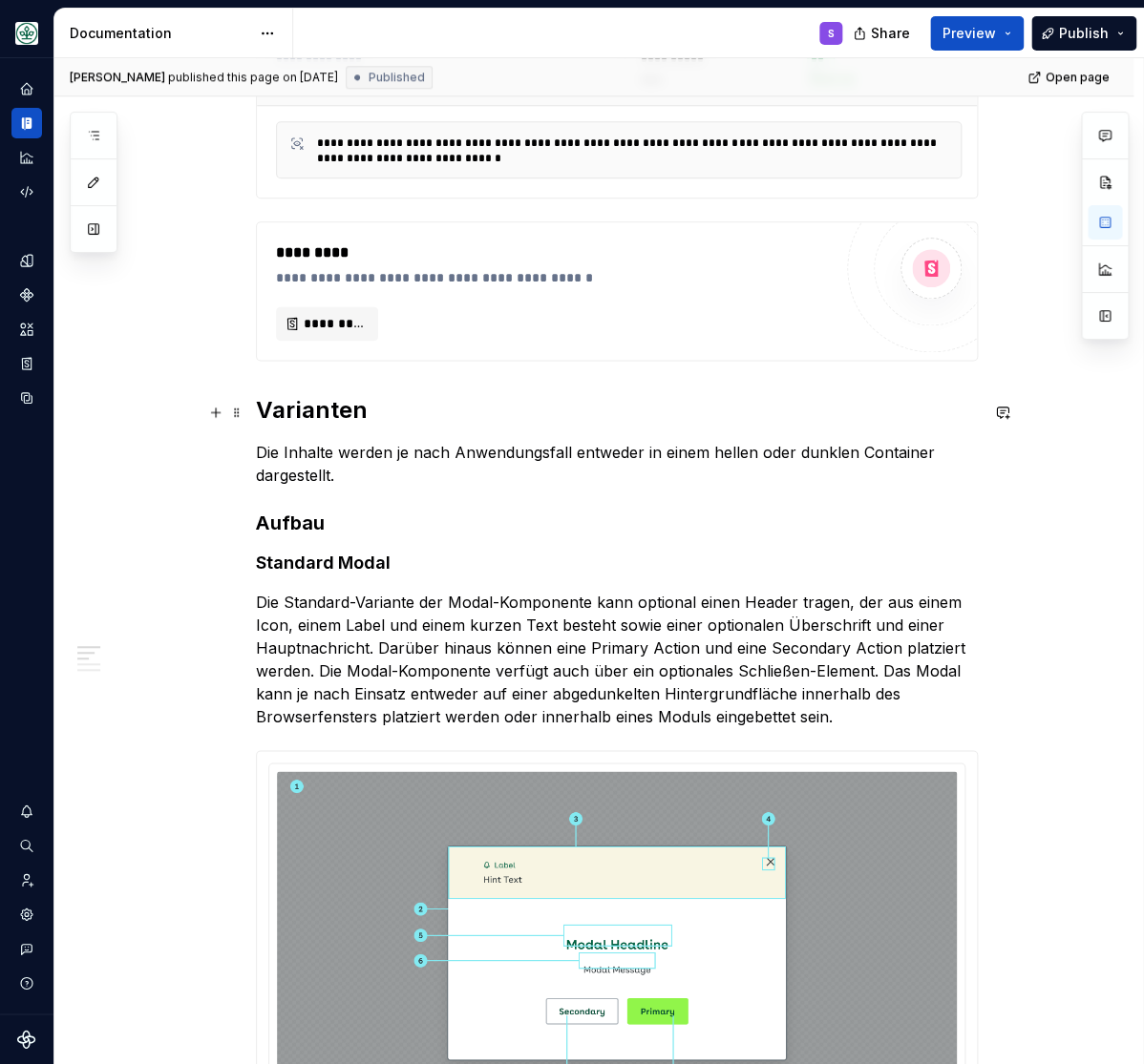
click at [337, 425] on h2 "Varianten" at bounding box center [616, 410] width 722 height 31
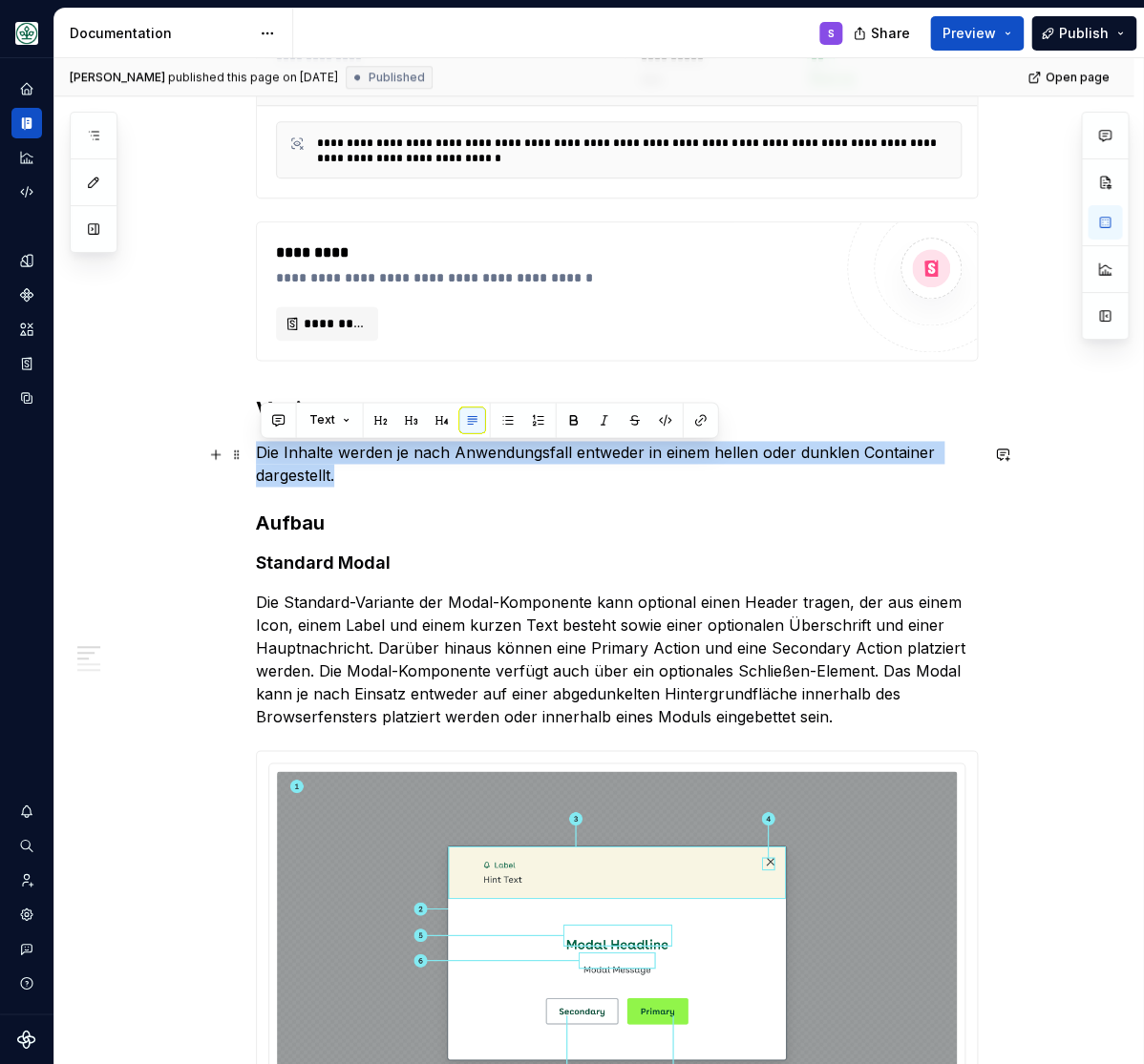
drag, startPoint x: 327, startPoint y: 467, endPoint x: 260, endPoint y: 462, distance: 67.2
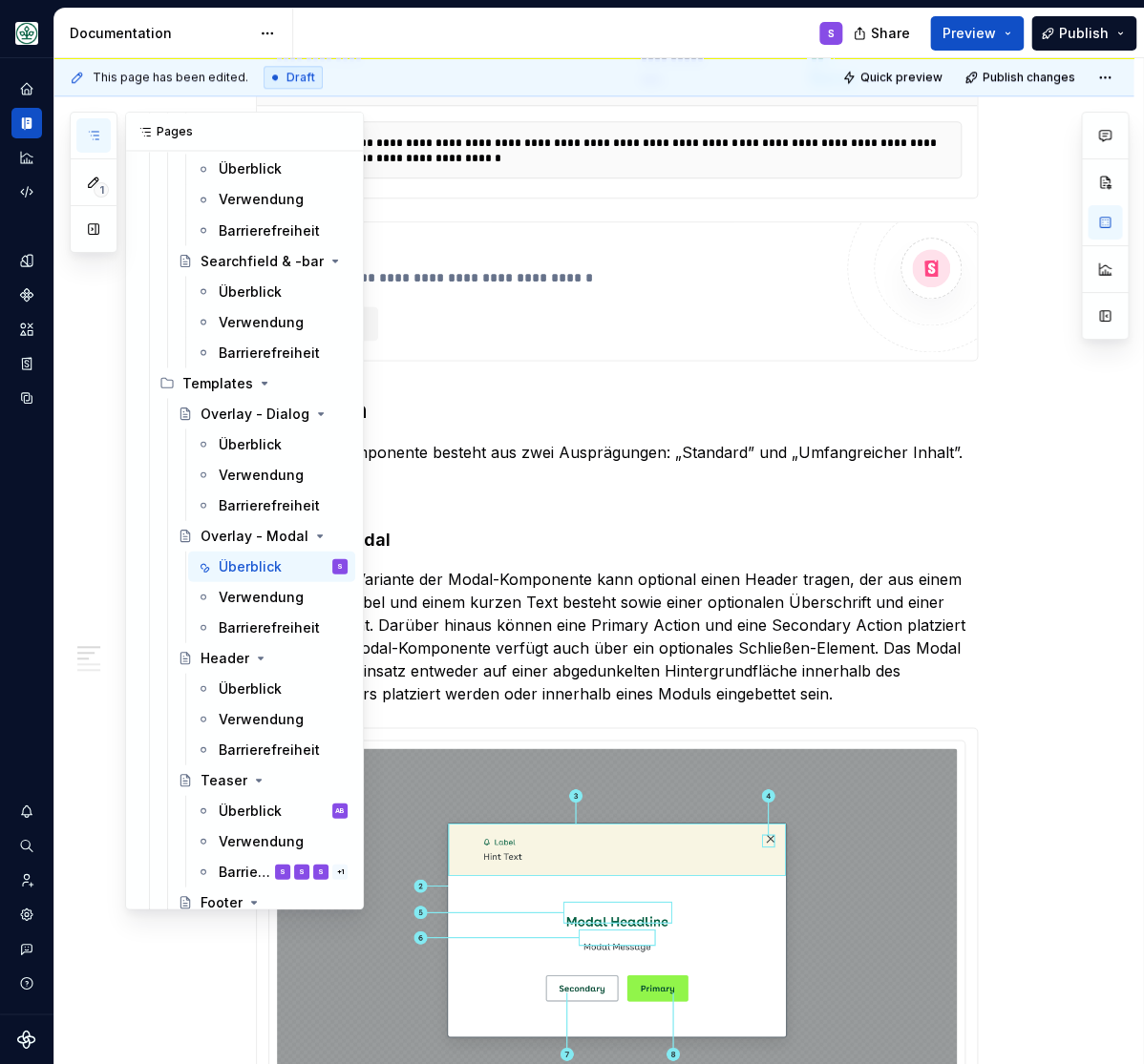
scroll to position [3307, 0]
click at [86, 133] on icon "button" at bounding box center [92, 135] width 15 height 15
click at [348, 124] on button "button" at bounding box center [343, 131] width 27 height 27
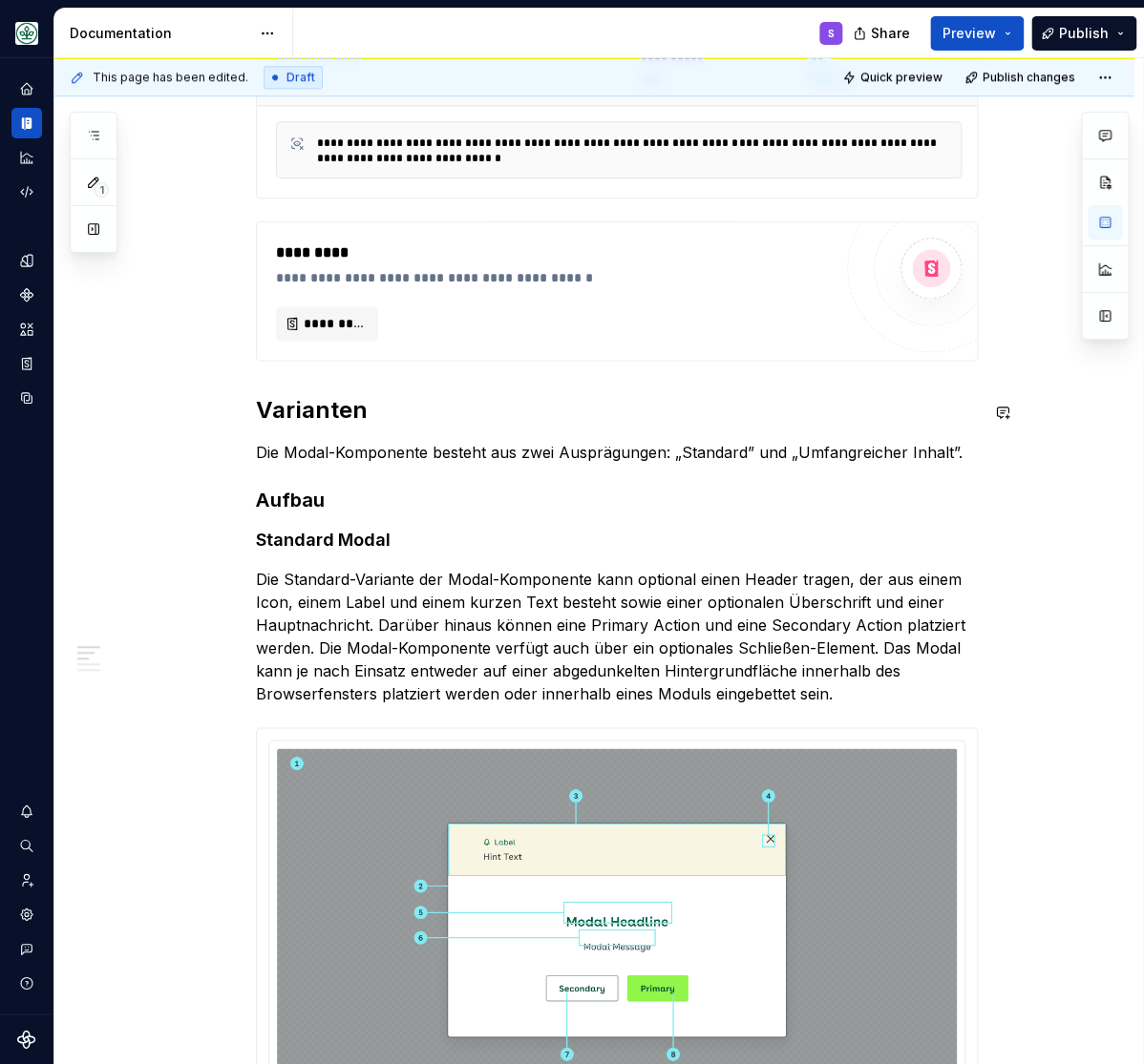
scroll to position [788, 0]
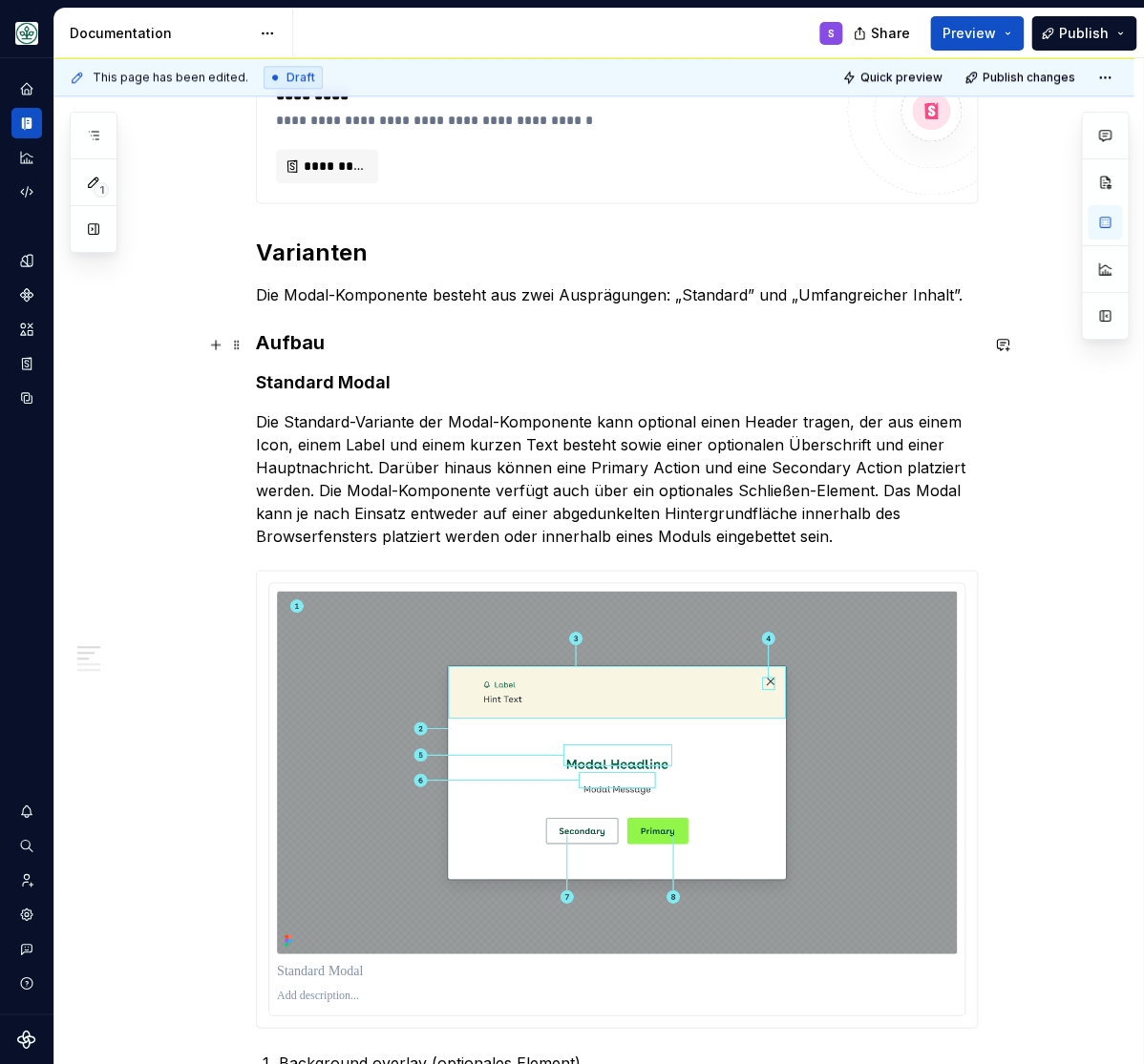
click at [296, 340] on h3 "Aufbau" at bounding box center [616, 342] width 722 height 27
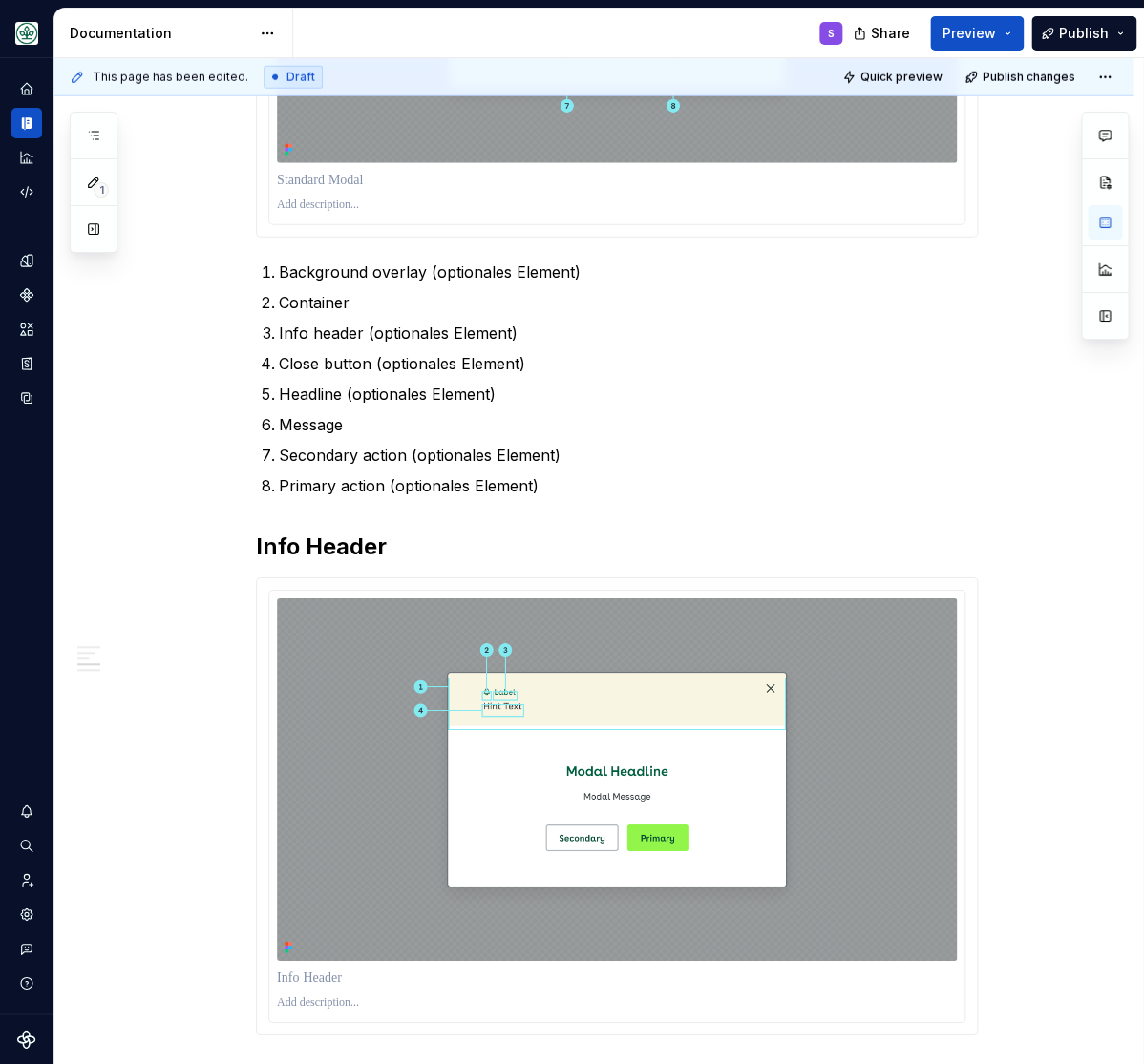
scroll to position [1653, 0]
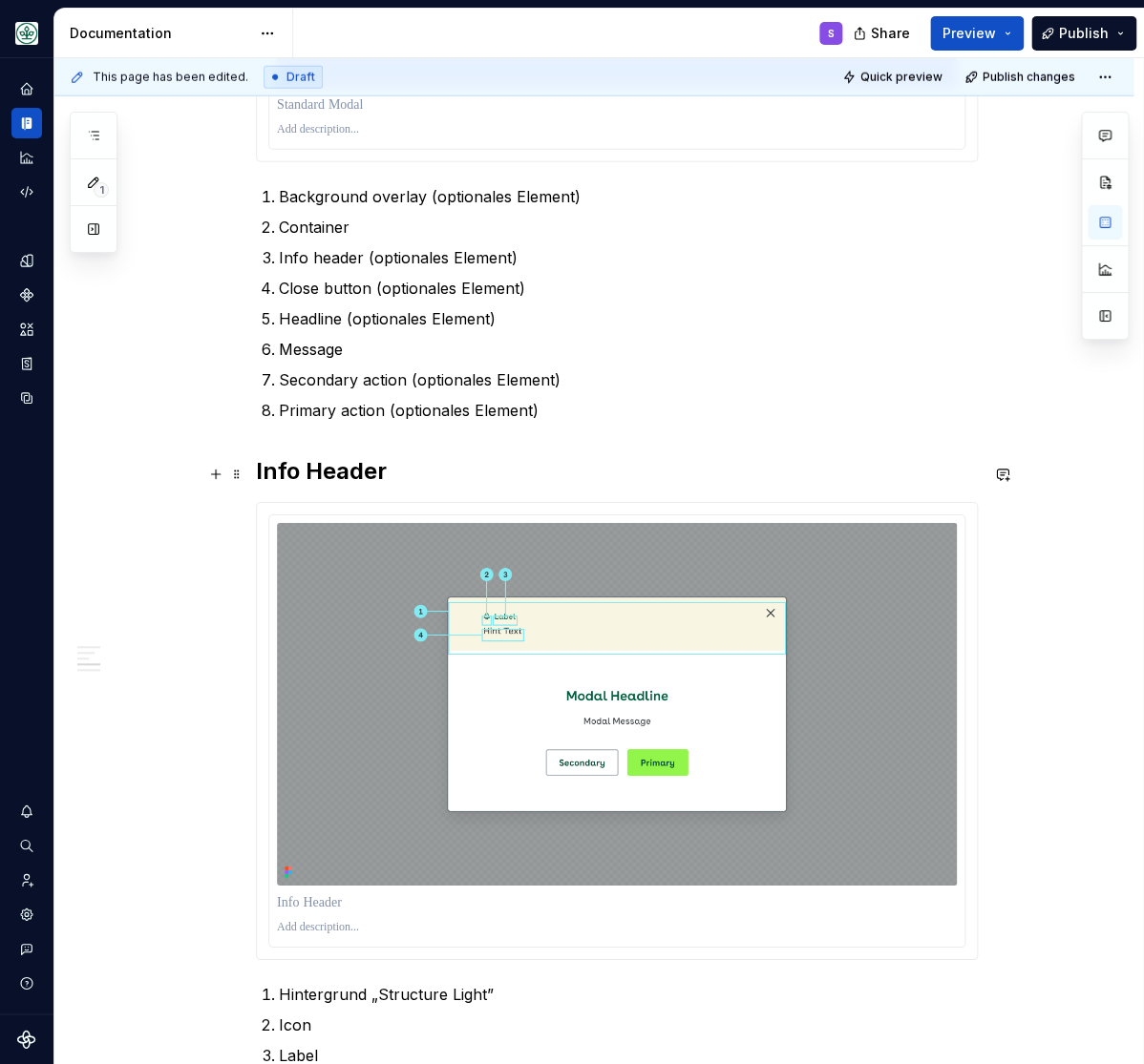
click at [310, 481] on h2 "Info Header" at bounding box center [616, 471] width 722 height 31
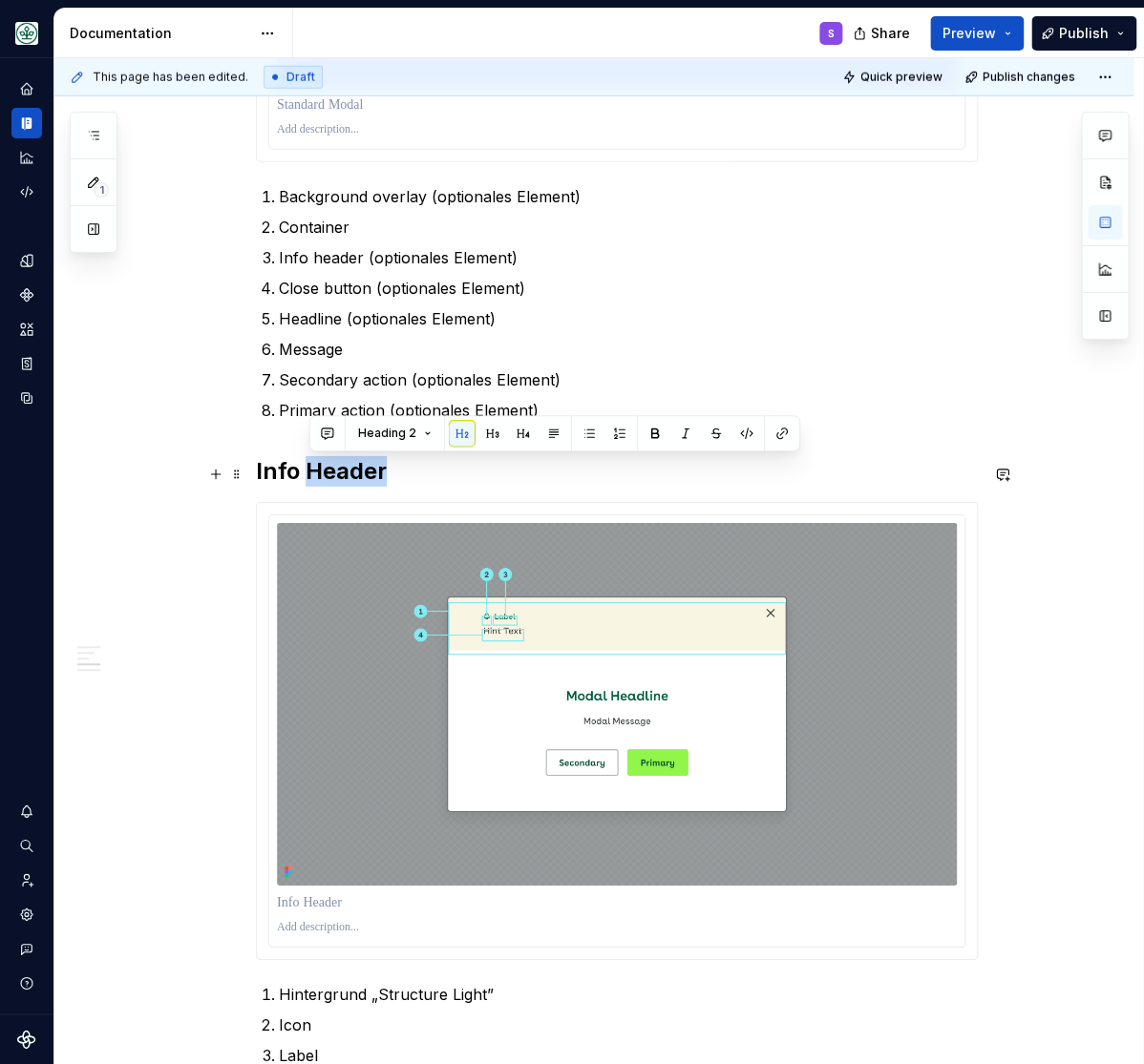
click at [309, 482] on h2 "Info Header" at bounding box center [616, 471] width 722 height 31
click at [308, 483] on h2 "Info Header" at bounding box center [616, 471] width 722 height 31
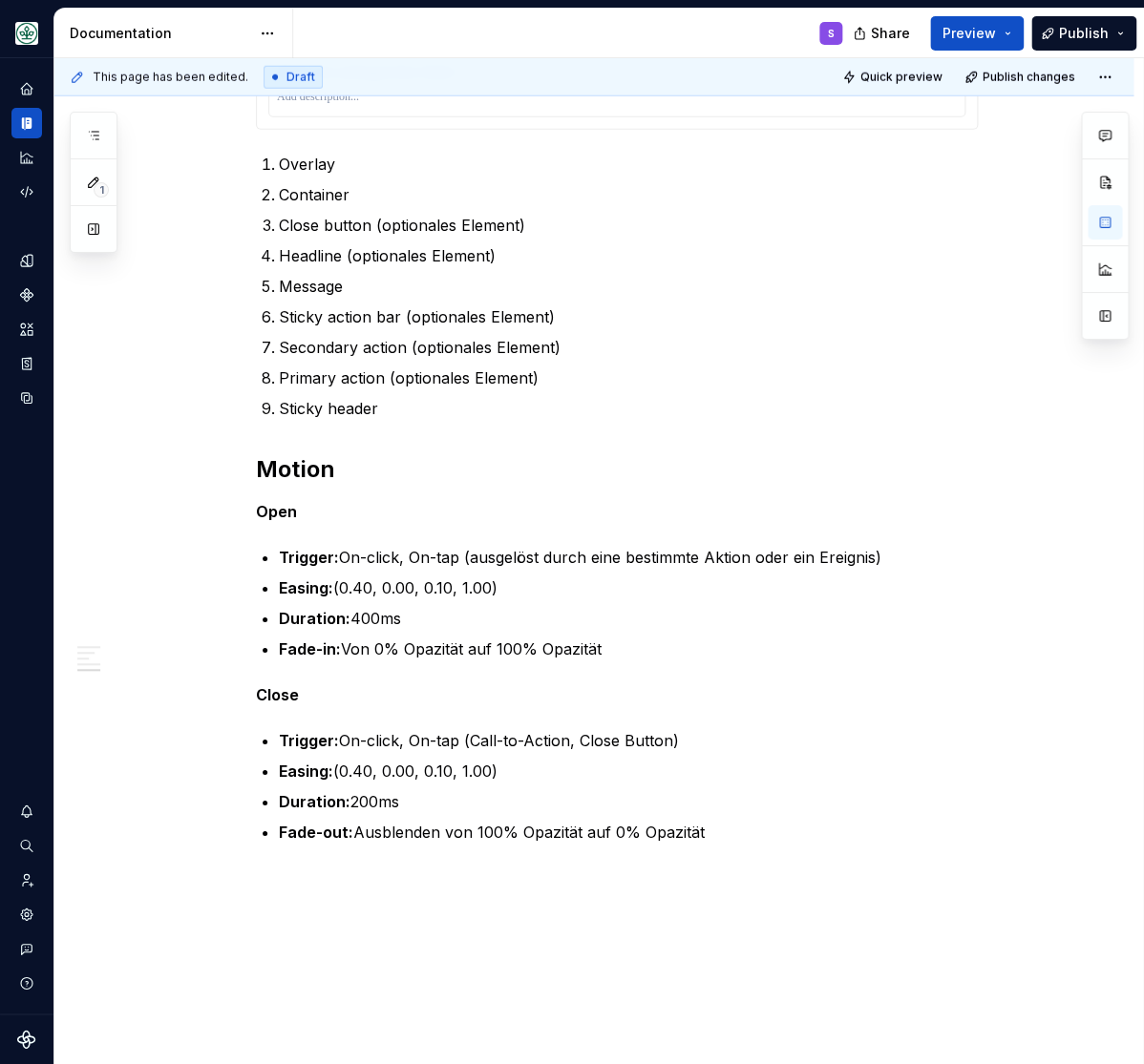
scroll to position [4015, 0]
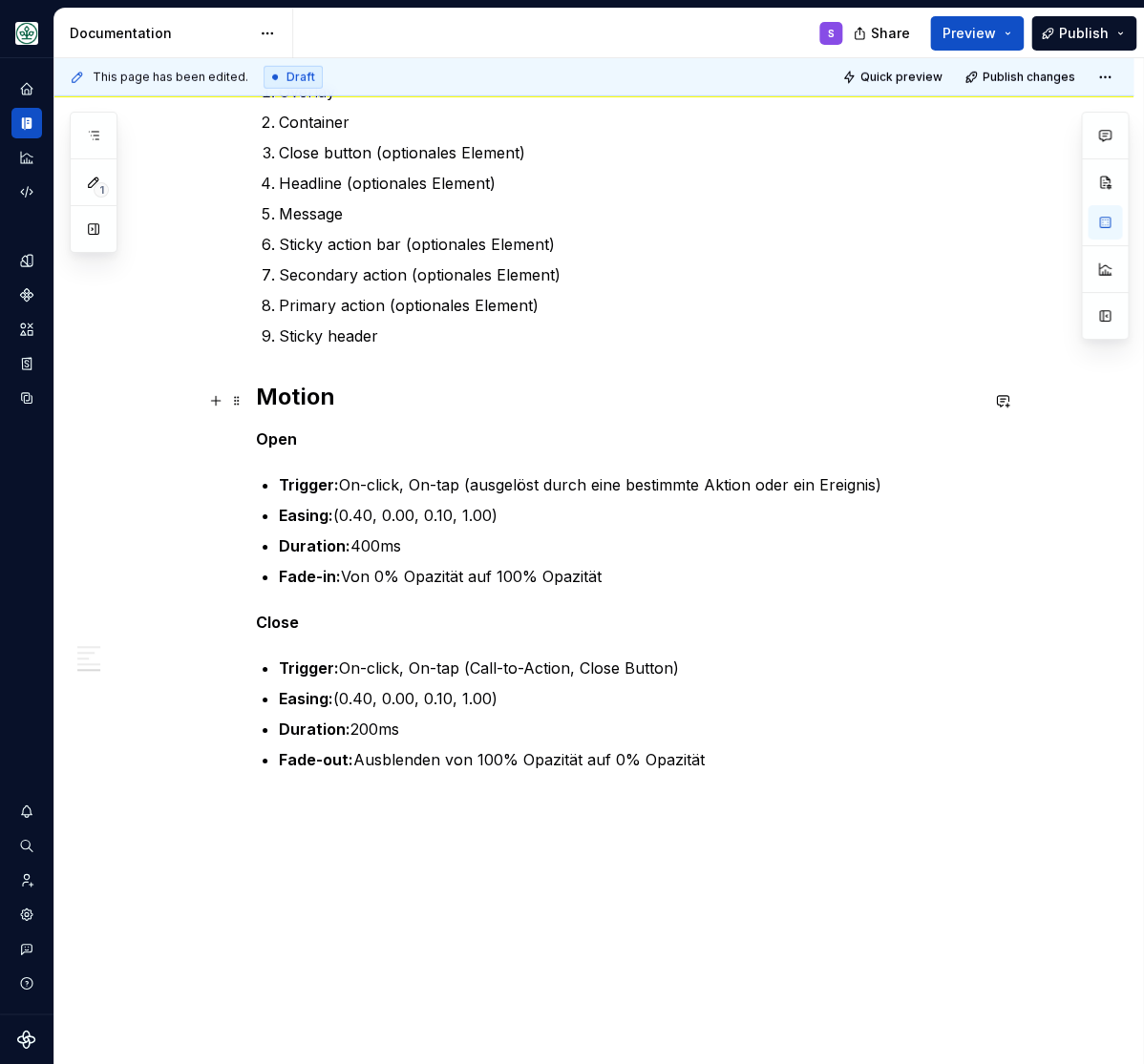
click at [279, 401] on h2 "Motion" at bounding box center [616, 396] width 722 height 31
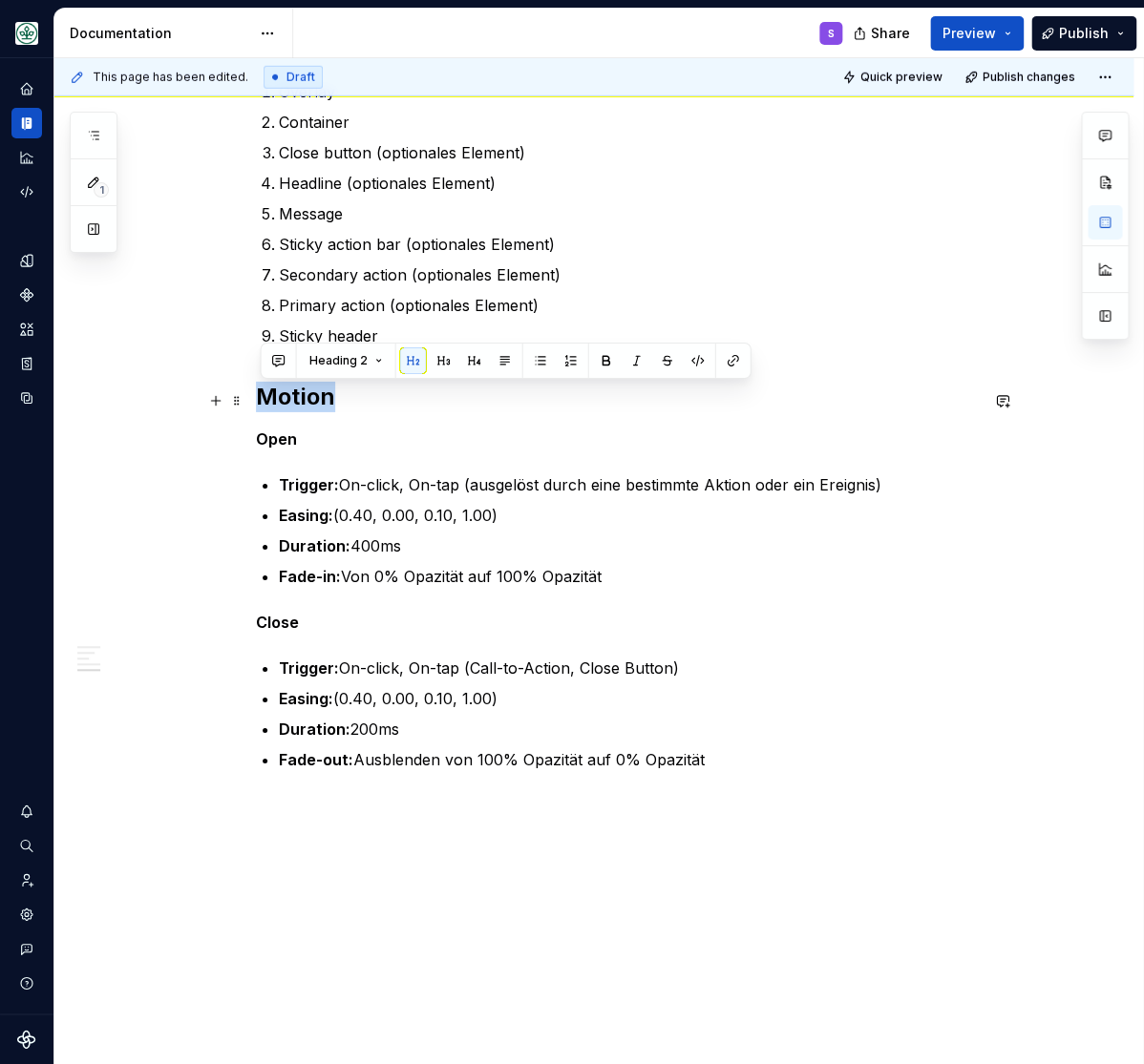
click at [279, 401] on h2 "Motion" at bounding box center [616, 396] width 722 height 31
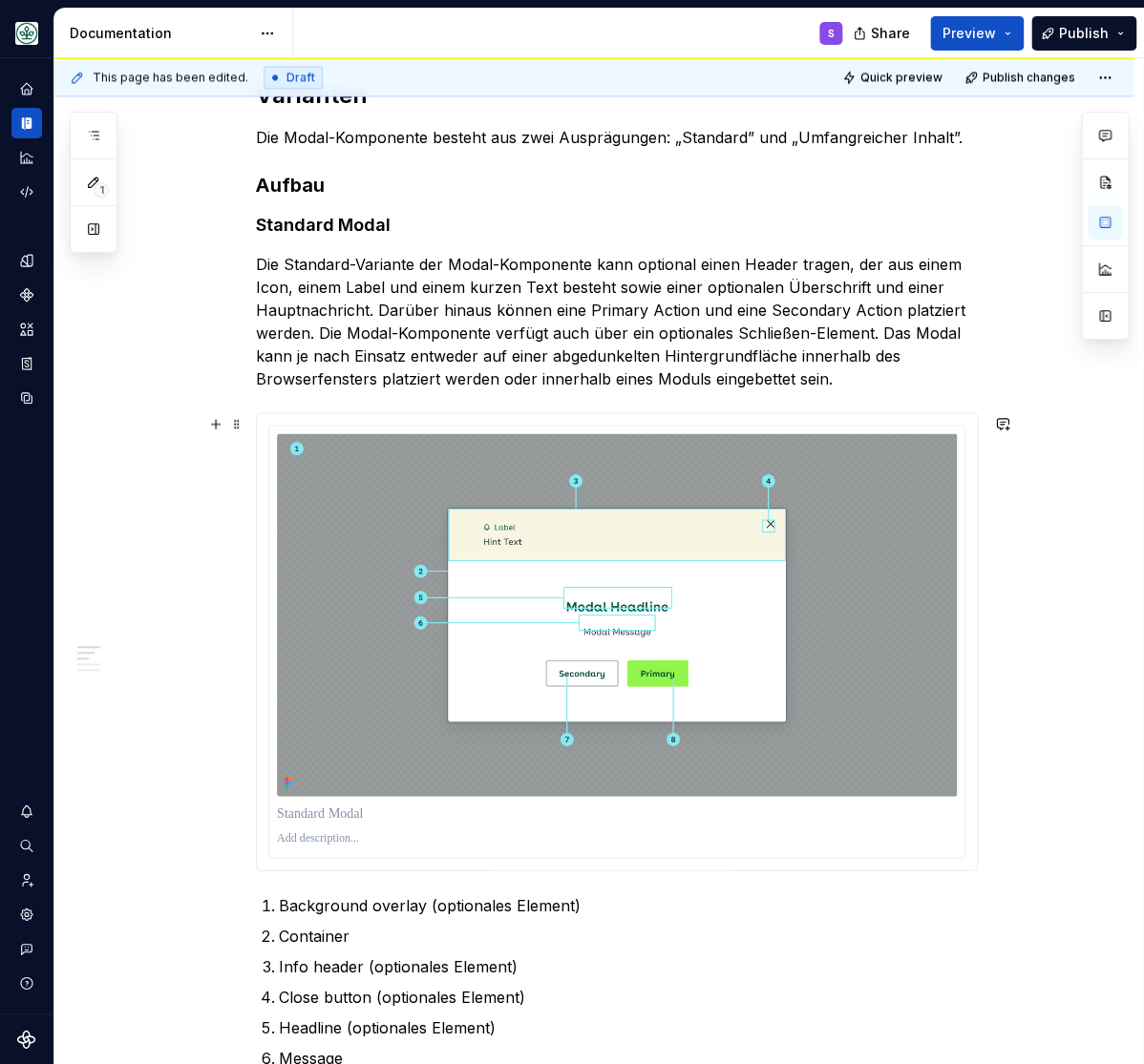
scroll to position [630, 0]
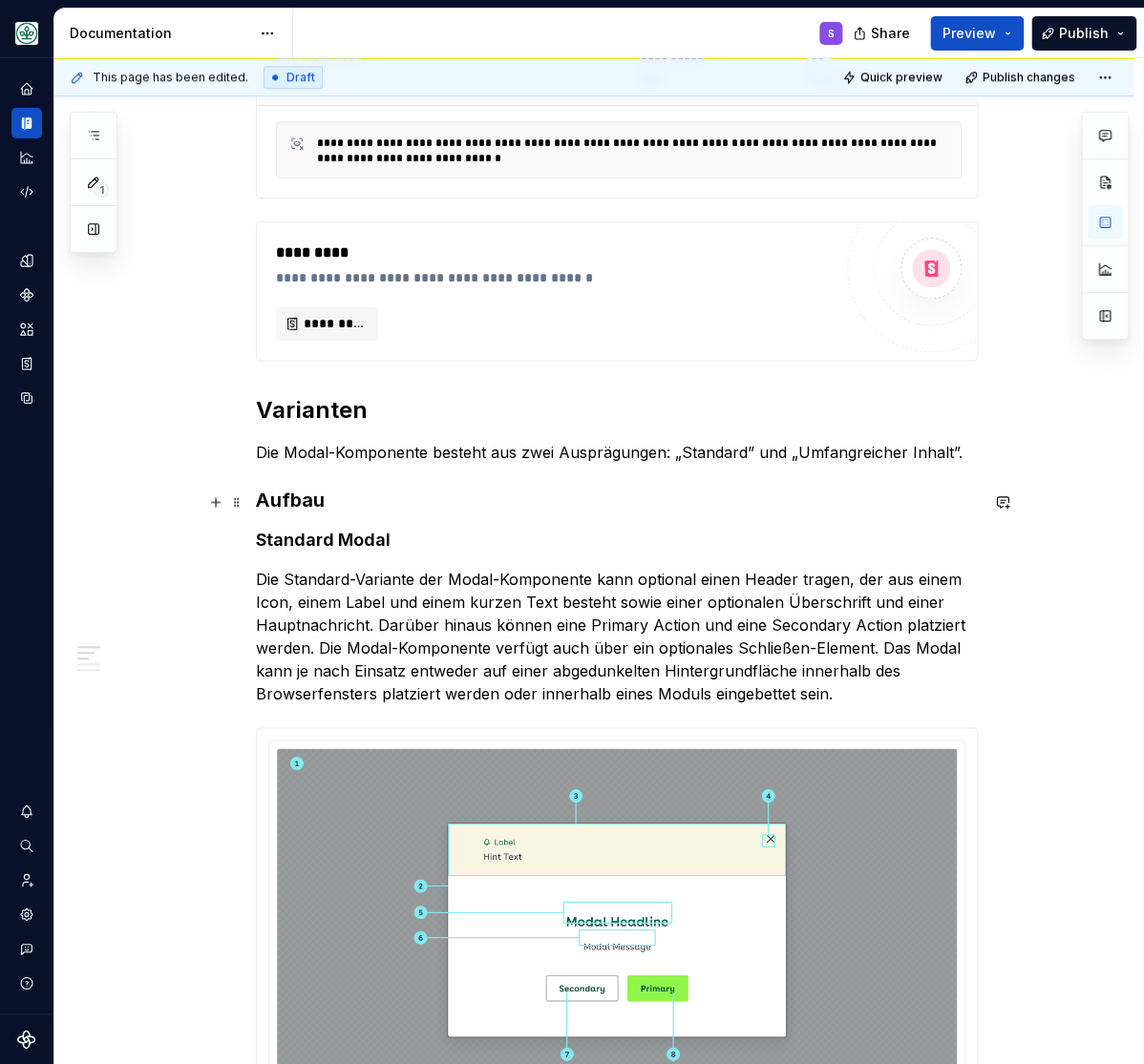
click at [310, 514] on h3 "Aufbau" at bounding box center [616, 500] width 722 height 27
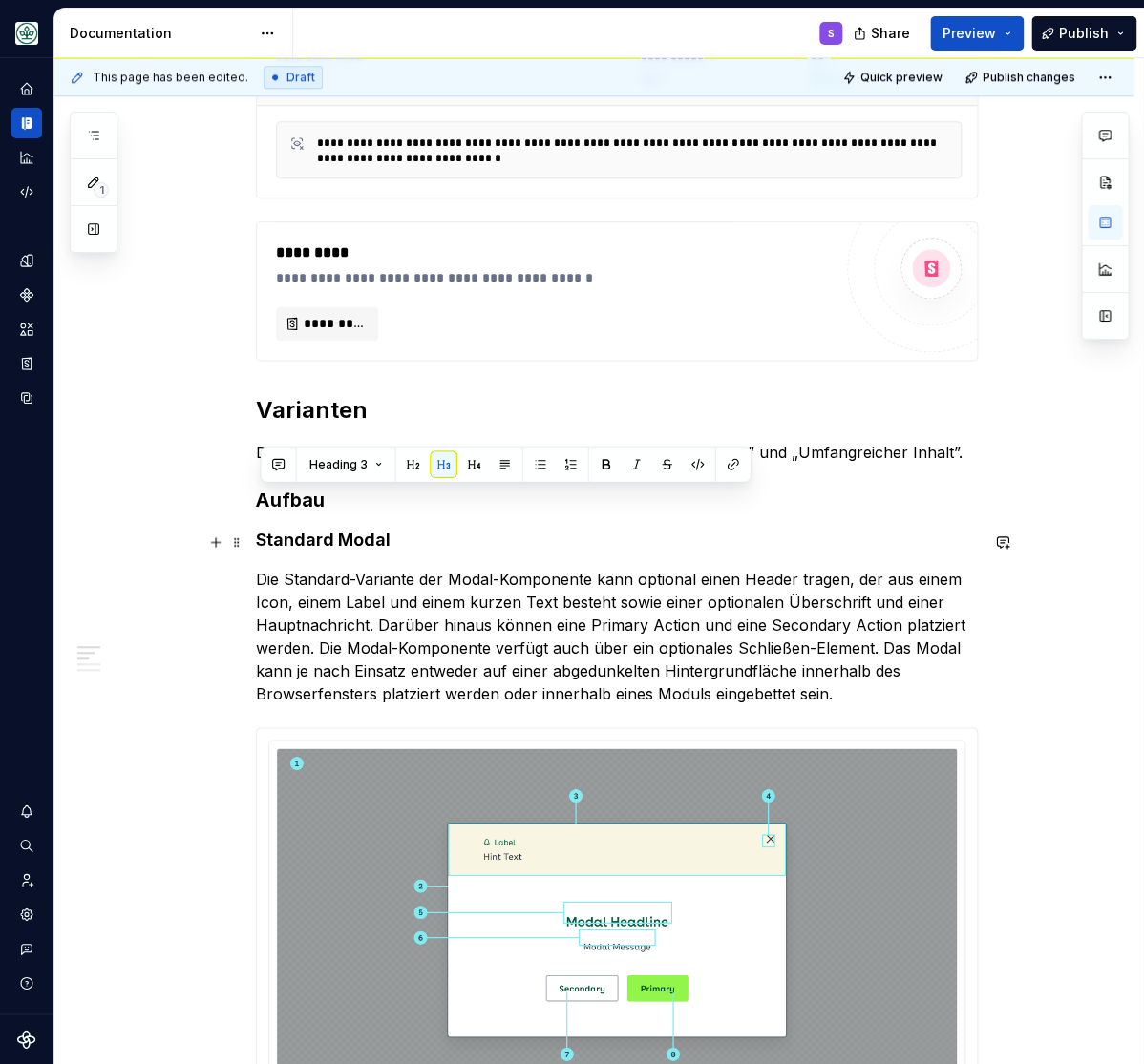
click at [319, 534] on h4 "Standard Modal" at bounding box center [616, 539] width 722 height 23
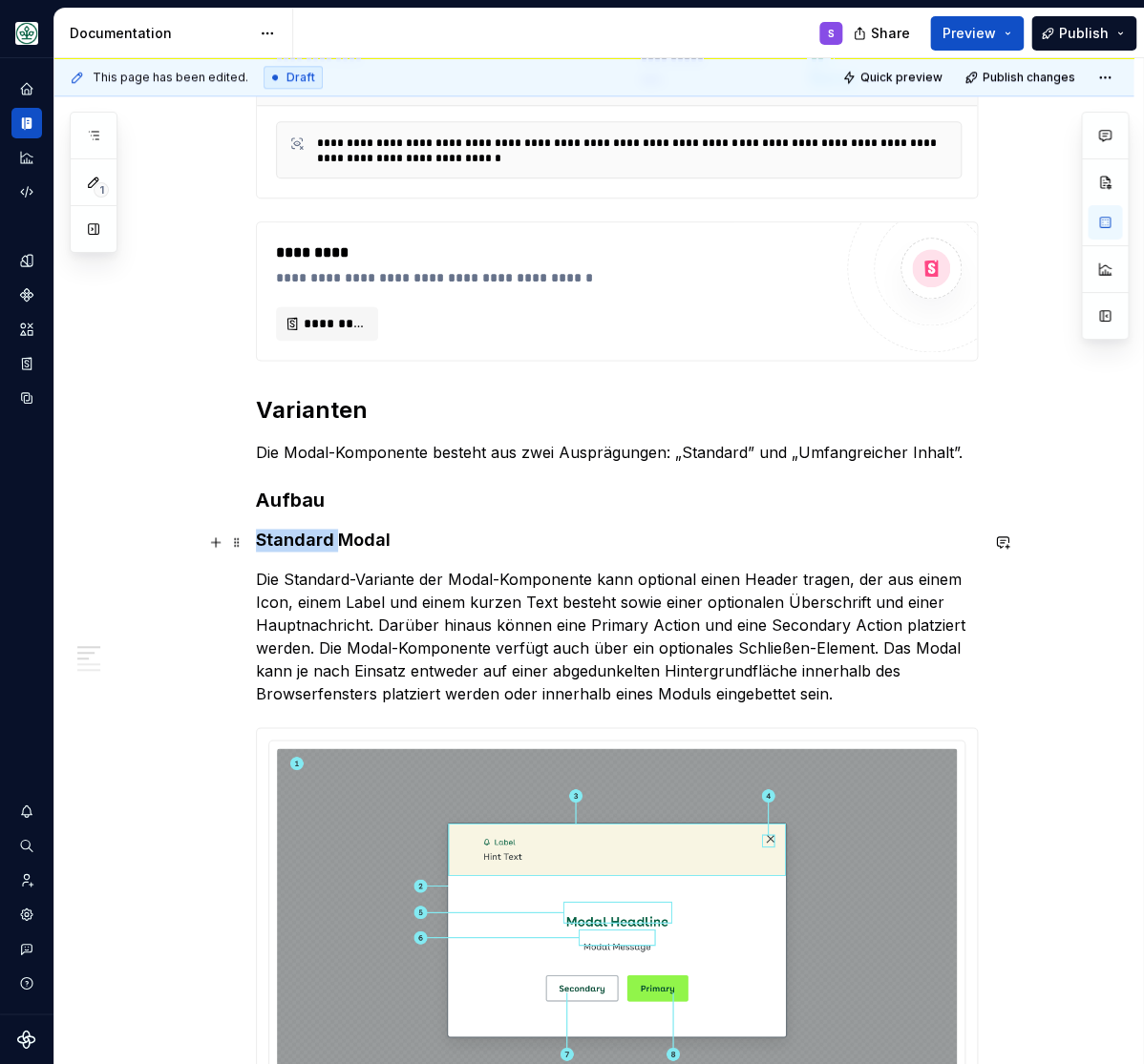
click at [319, 535] on h4 "Standard Modal" at bounding box center [616, 539] width 722 height 23
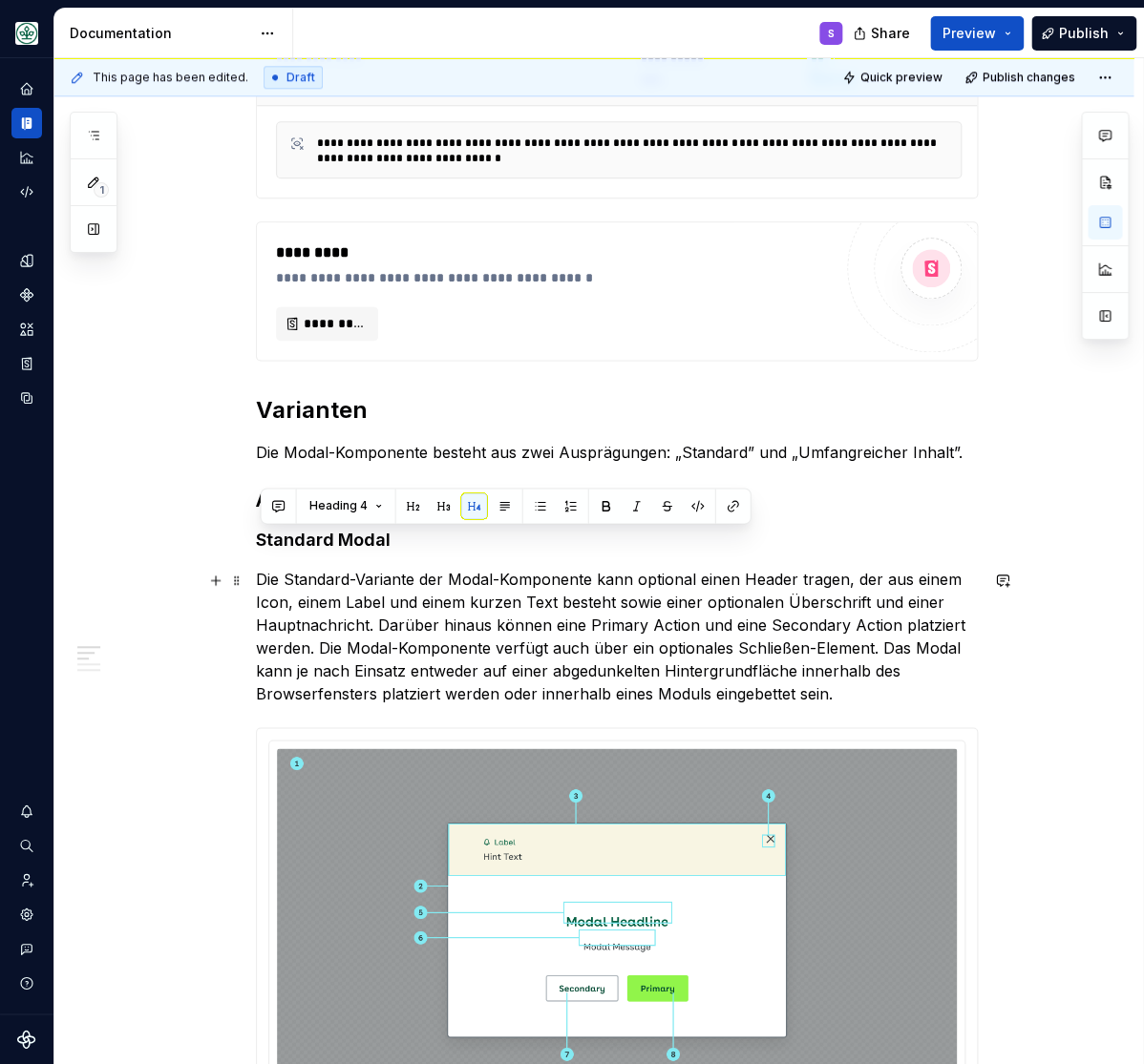
click at [377, 578] on p "Die Standard-Variante der Modal-Komponente kann optional einen Header tragen, d…" at bounding box center [616, 636] width 722 height 137
click at [305, 505] on h3 "Aufbau" at bounding box center [616, 500] width 722 height 27
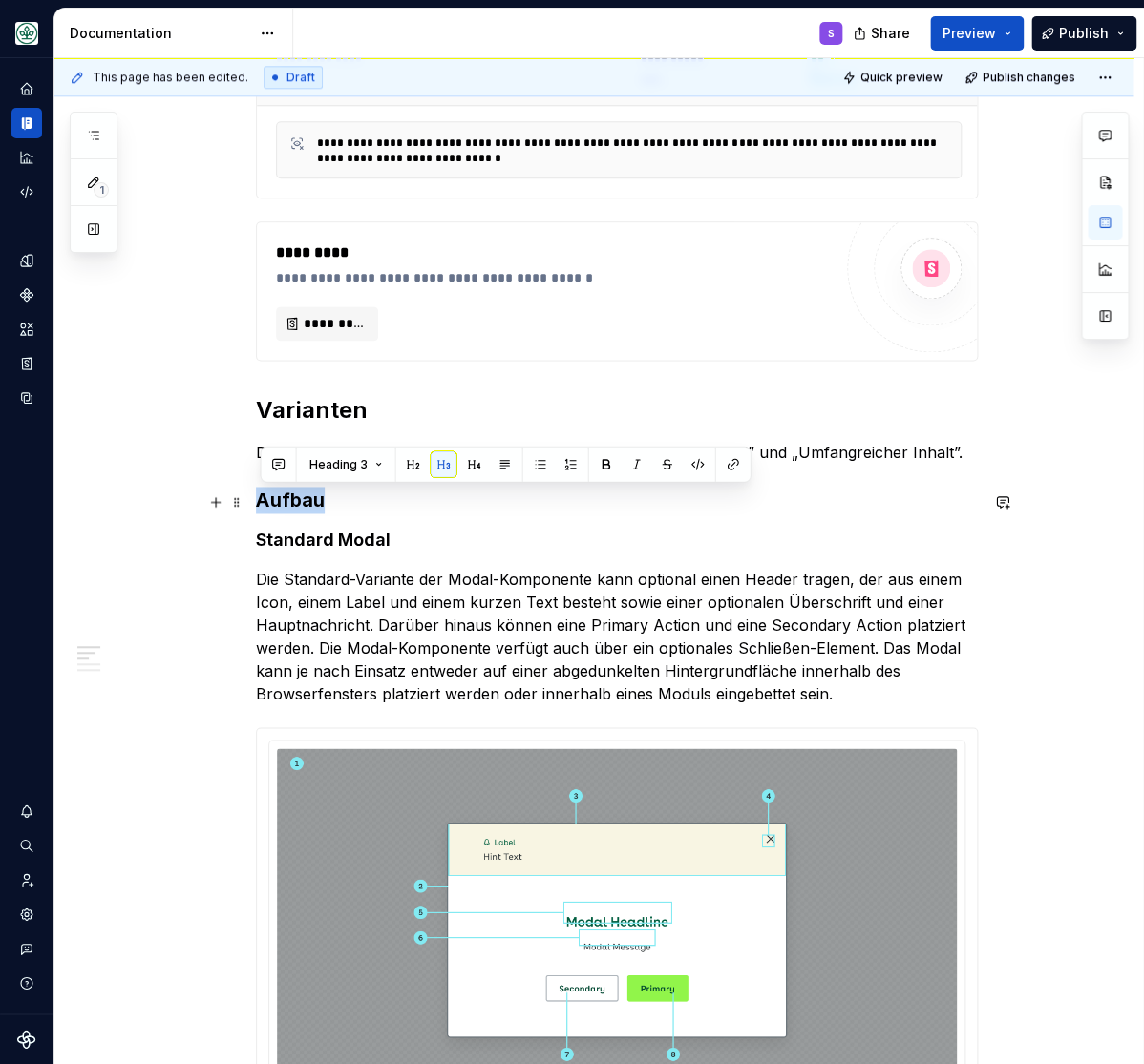
click at [304, 505] on h3 "Aufbau" at bounding box center [616, 500] width 722 height 27
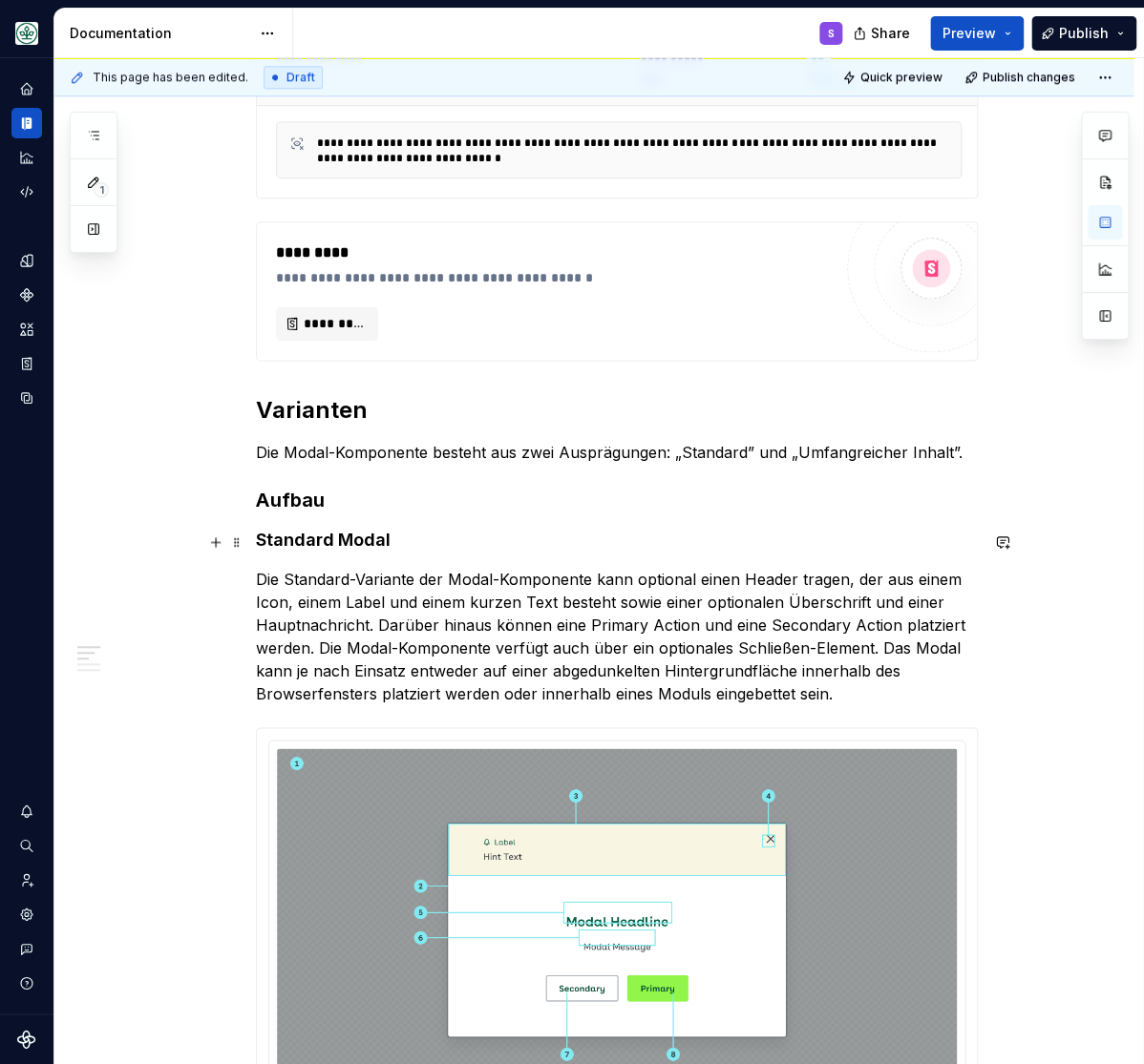
click at [327, 542] on h4 "Standard Modal" at bounding box center [616, 539] width 722 height 23
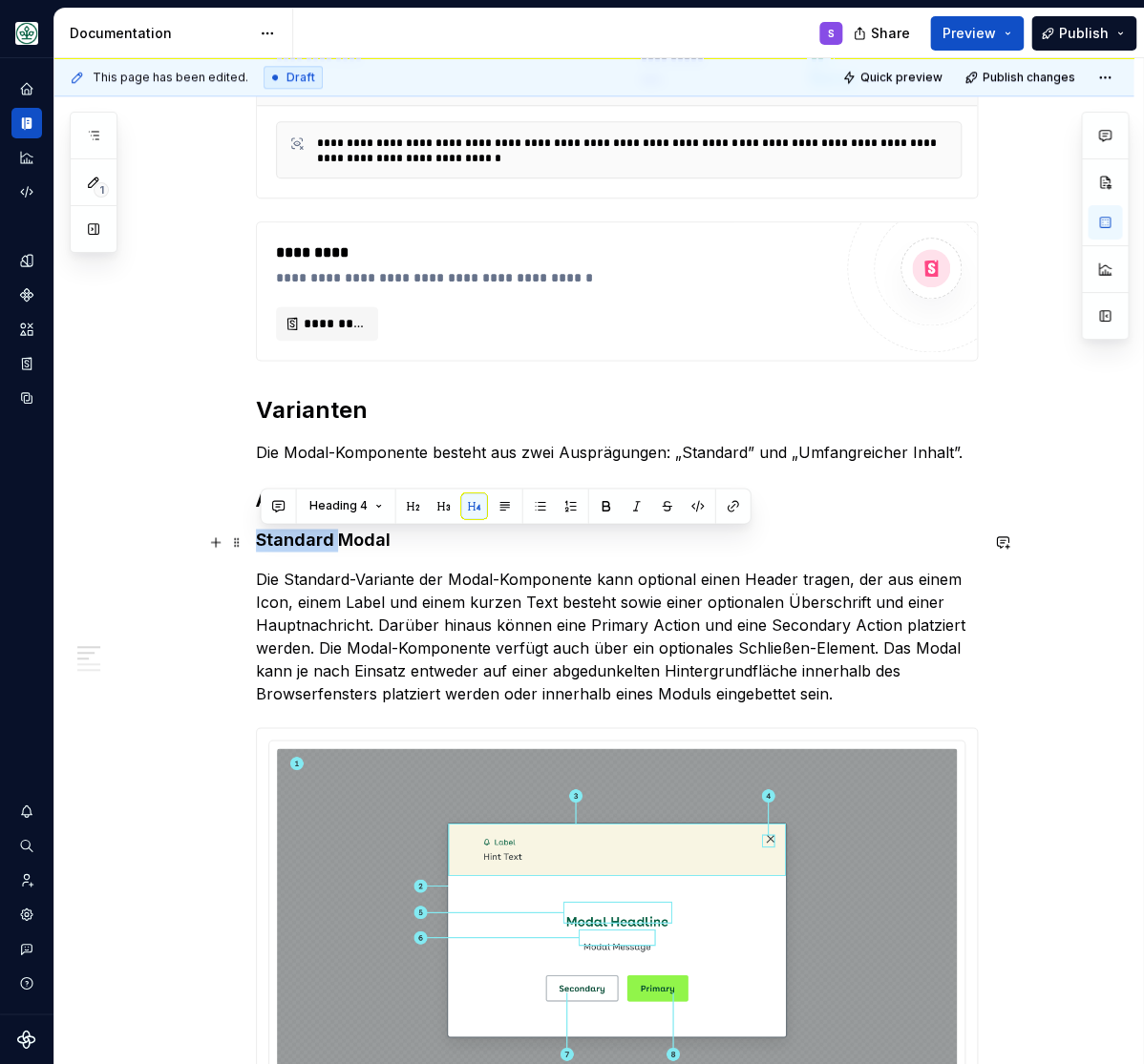
click at [327, 543] on h4 "Standard Modal" at bounding box center [616, 539] width 722 height 23
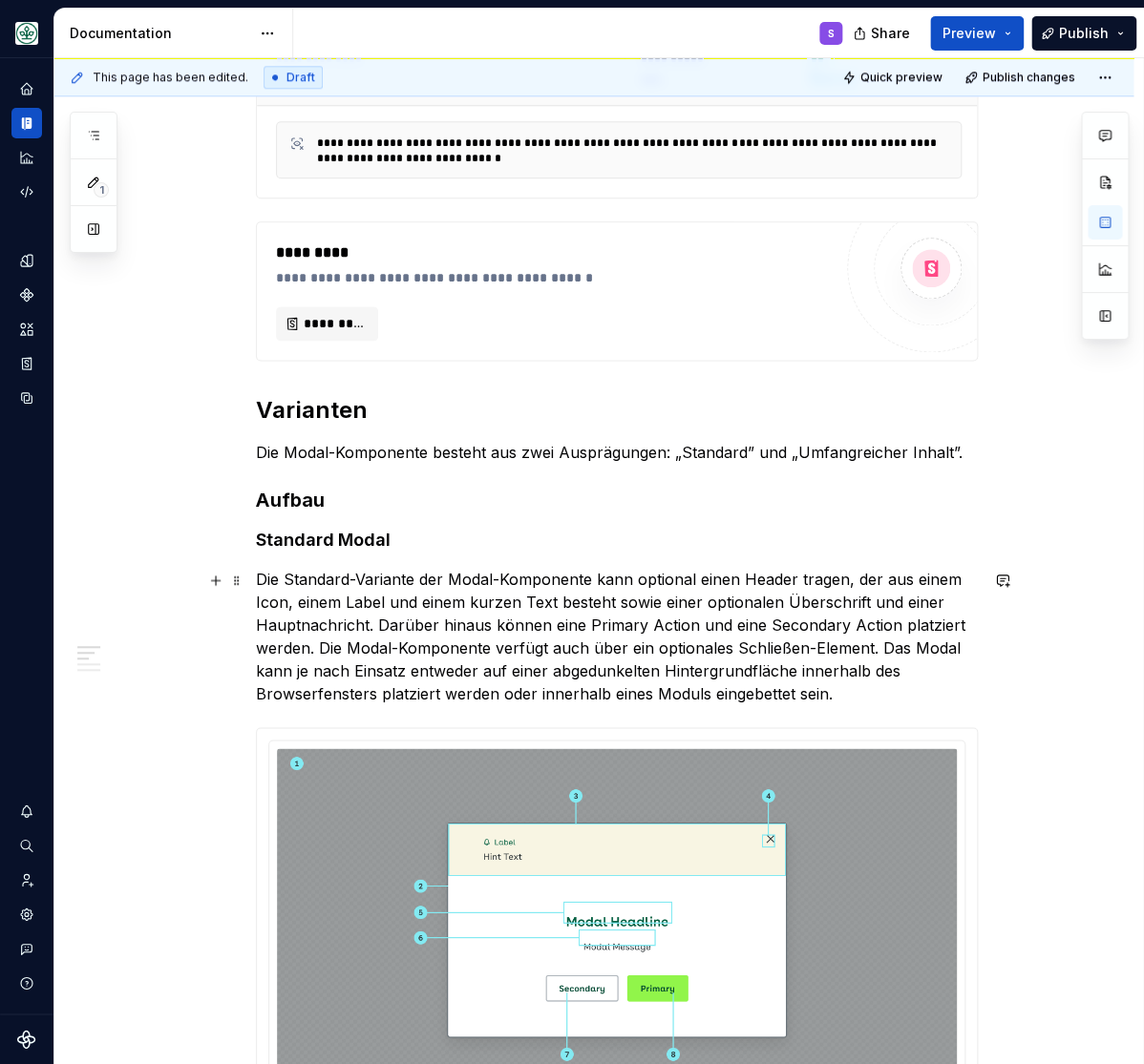
click at [343, 572] on p "Die Standard-Variante der Modal-Komponente kann optional einen Header tragen, d…" at bounding box center [616, 636] width 722 height 137
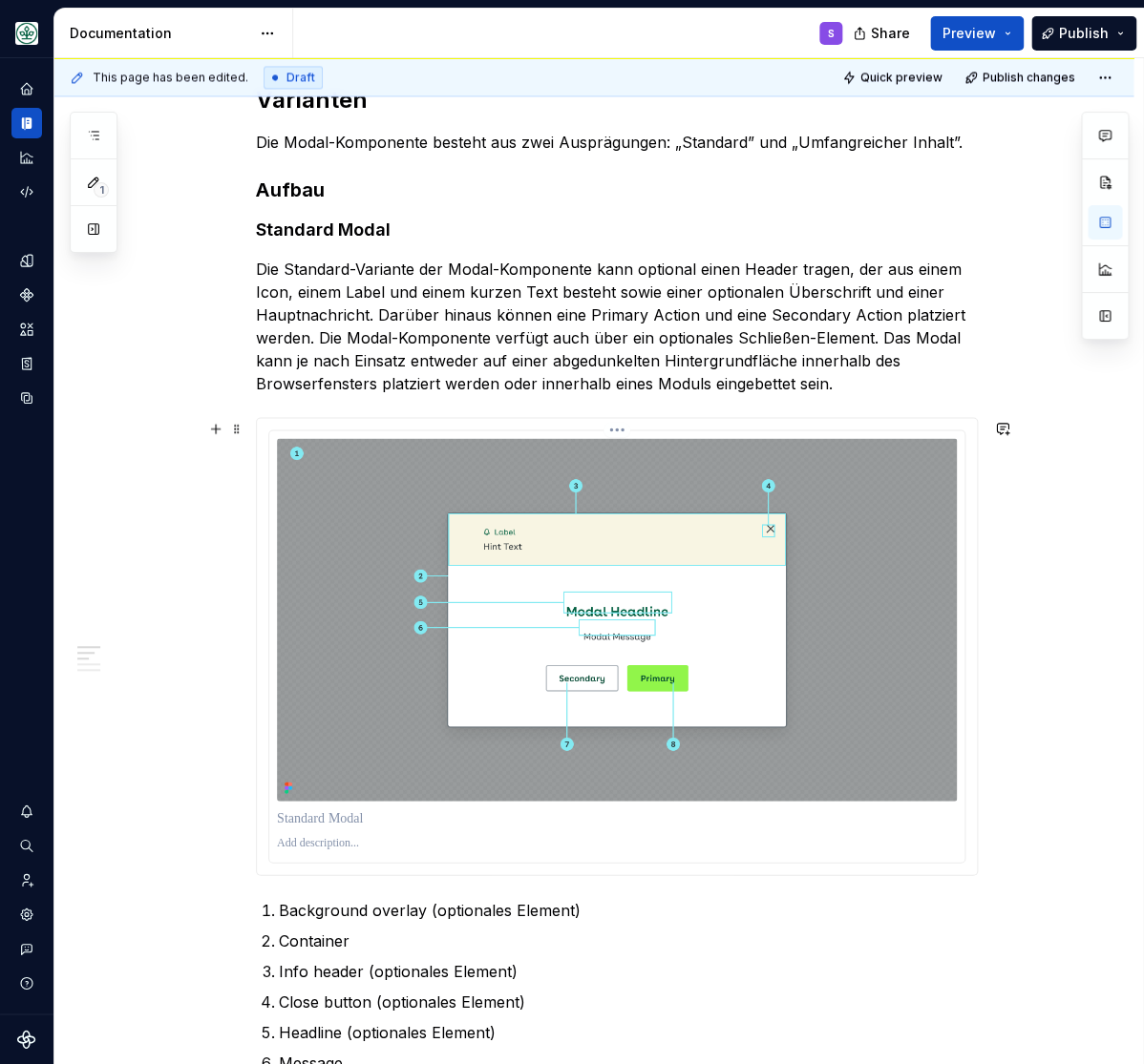
scroll to position [865, 0]
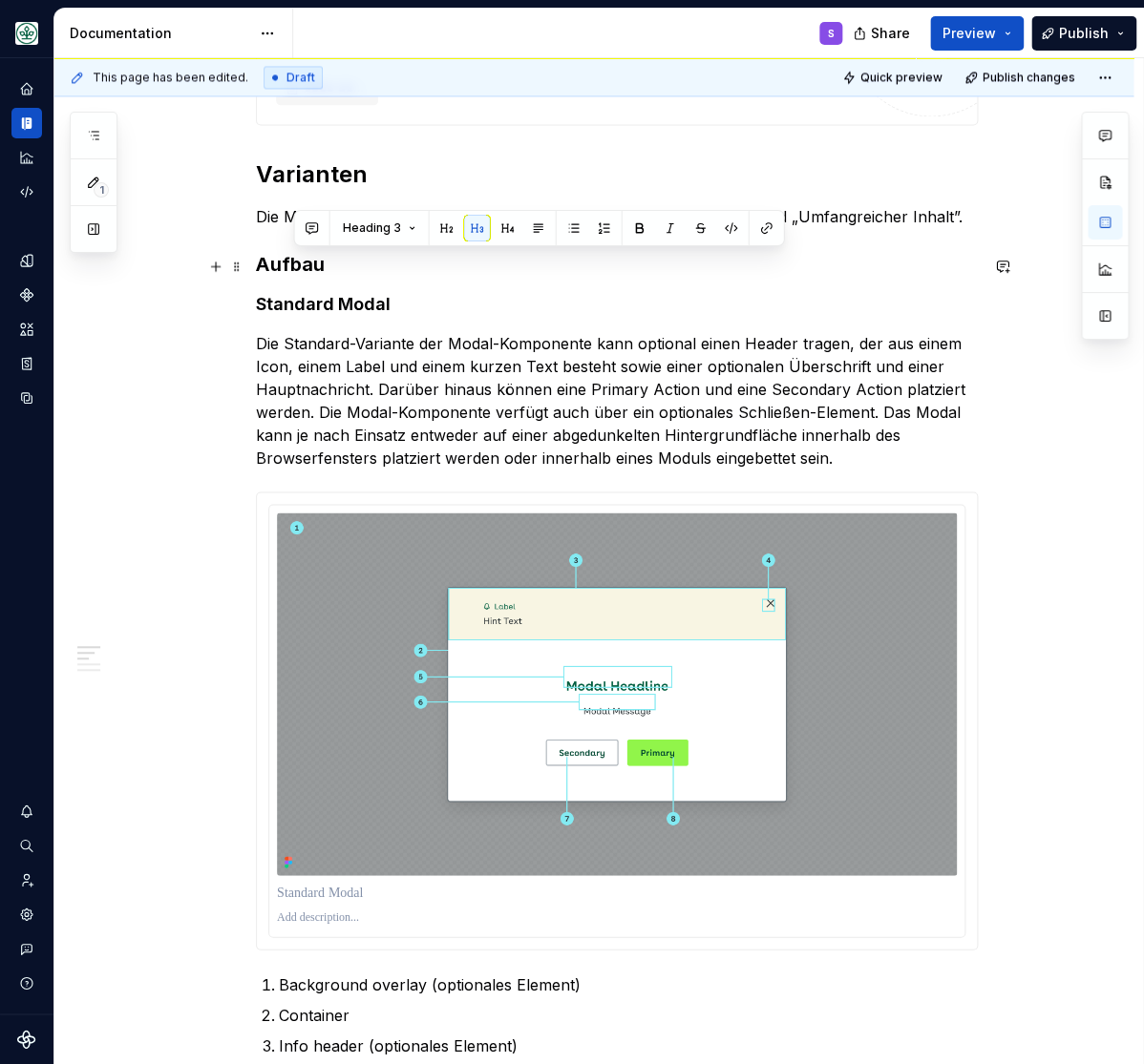
click at [301, 260] on h3 "Aufbau" at bounding box center [616, 264] width 722 height 27
click at [326, 304] on h4 "Standard Modal" at bounding box center [616, 304] width 722 height 23
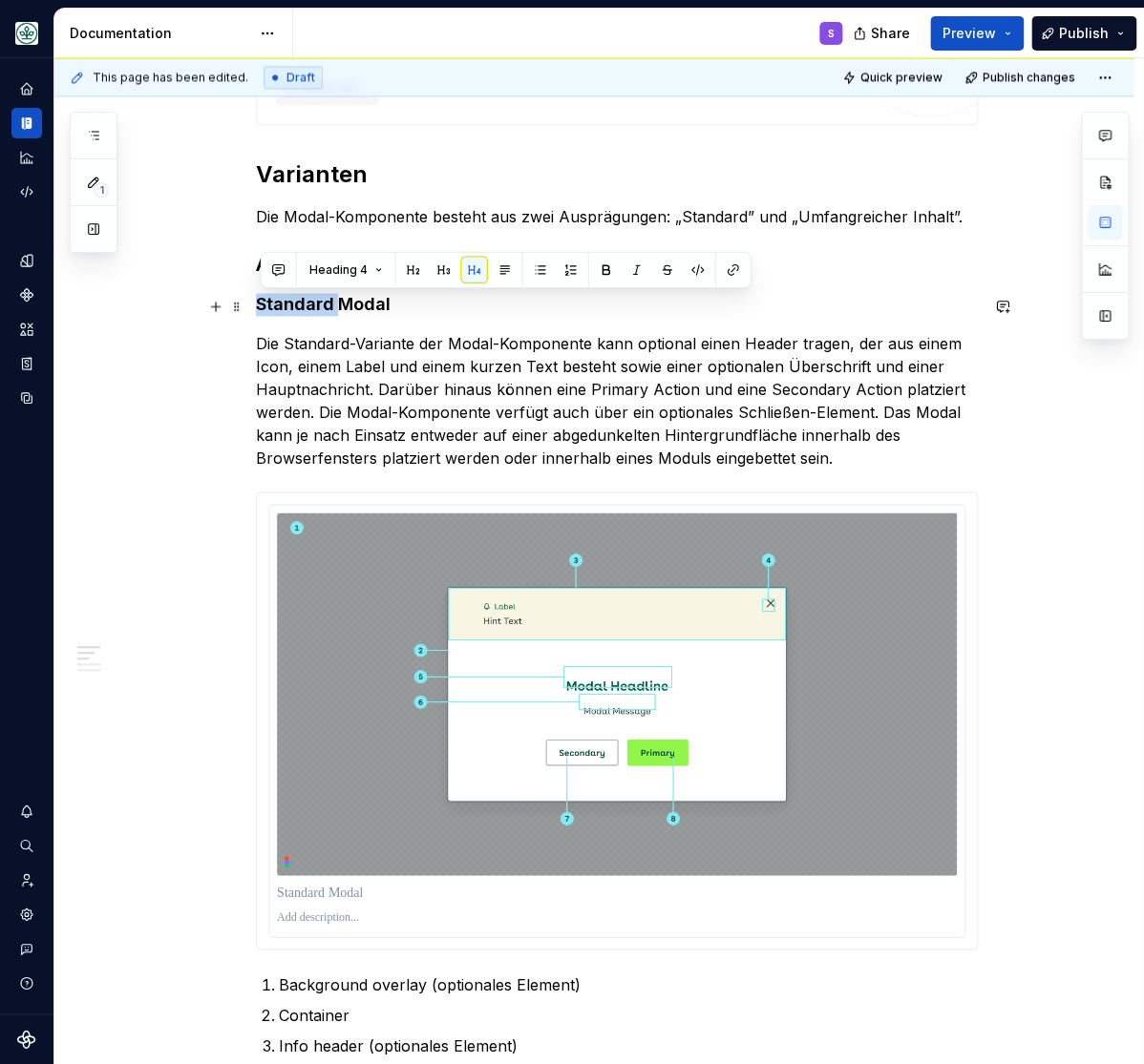
click at [326, 304] on h4 "Standard Modal" at bounding box center [616, 304] width 722 height 23
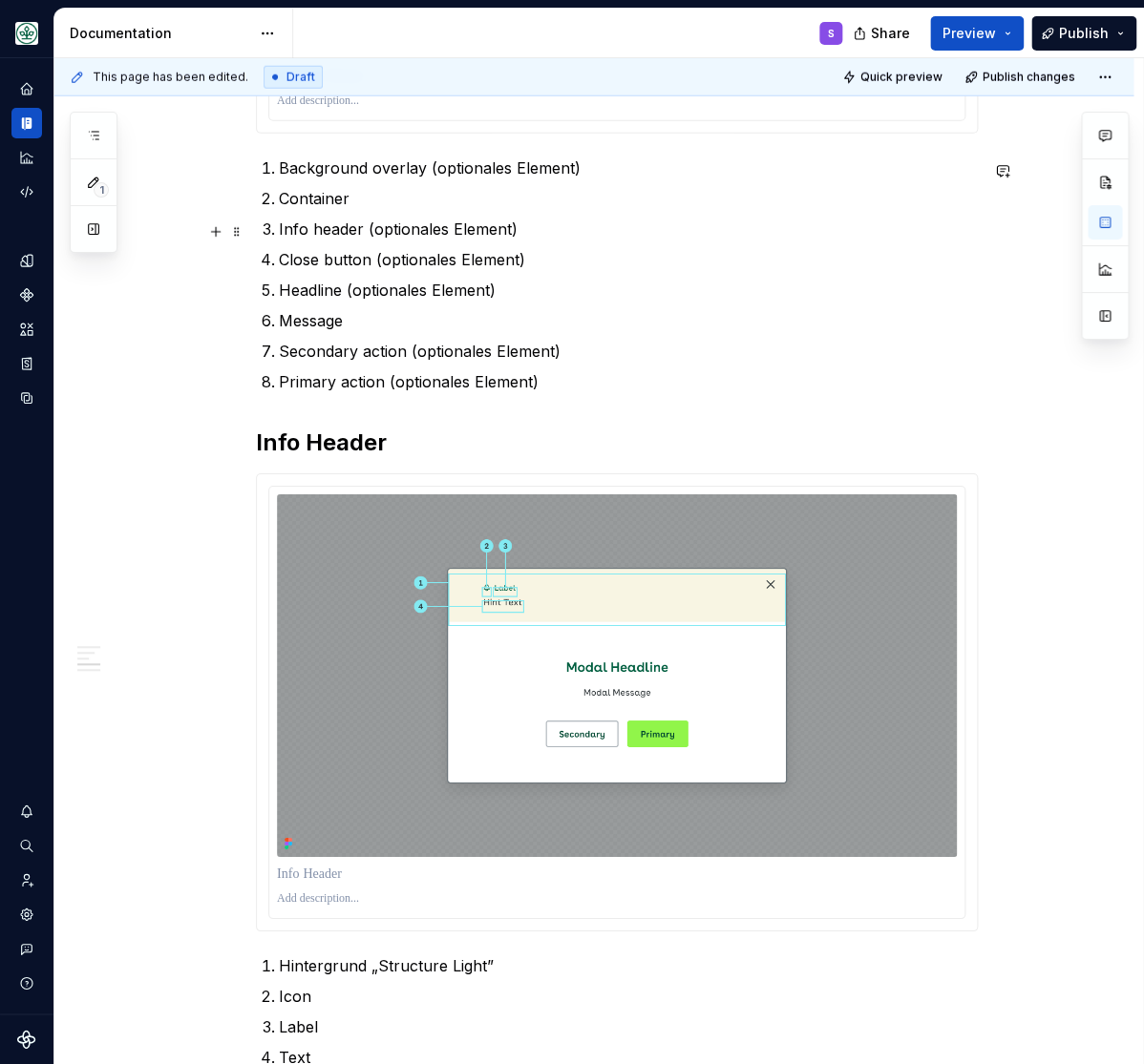
scroll to position [1733, 0]
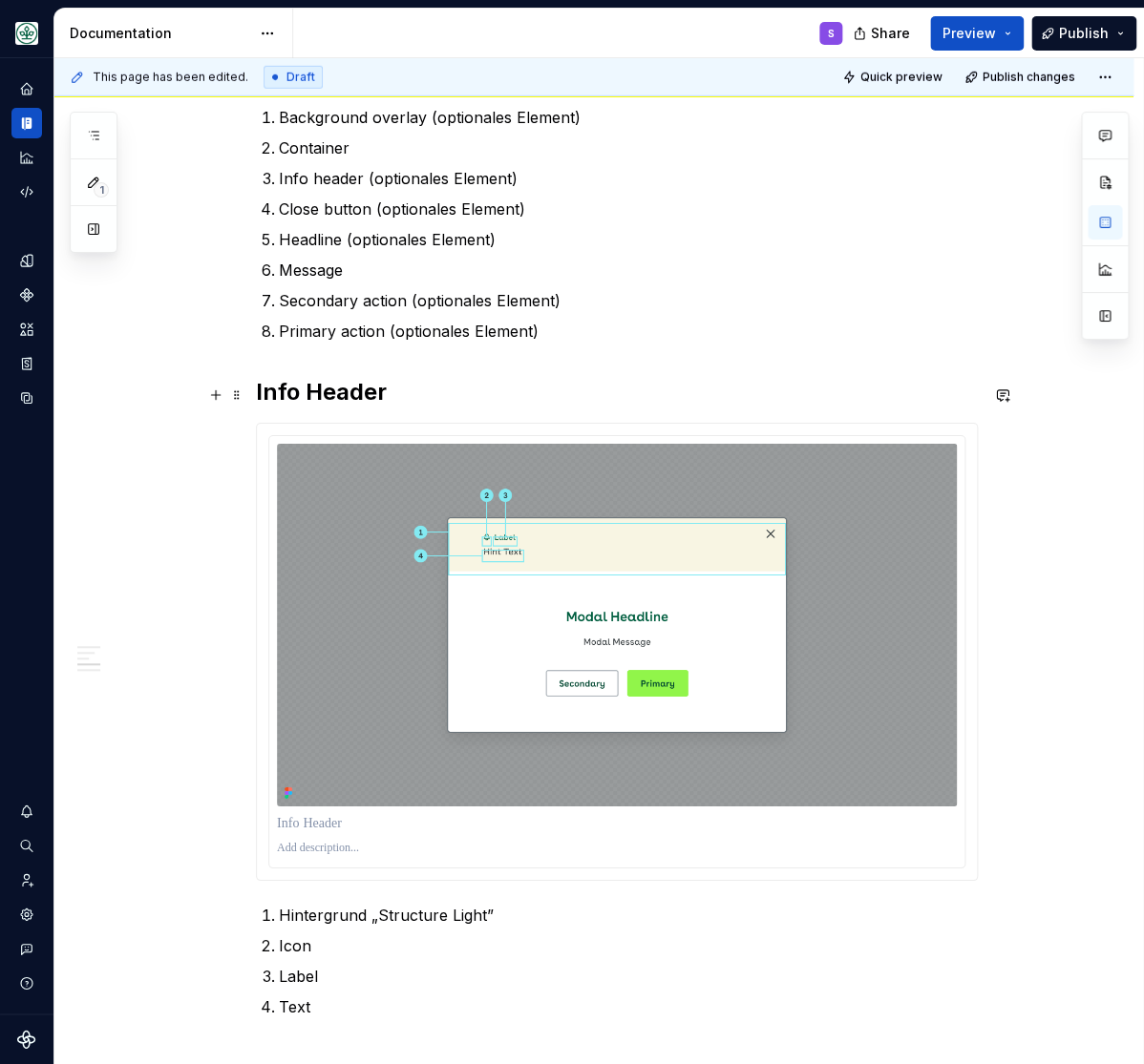
click at [325, 385] on h2 "Info Header" at bounding box center [616, 391] width 722 height 31
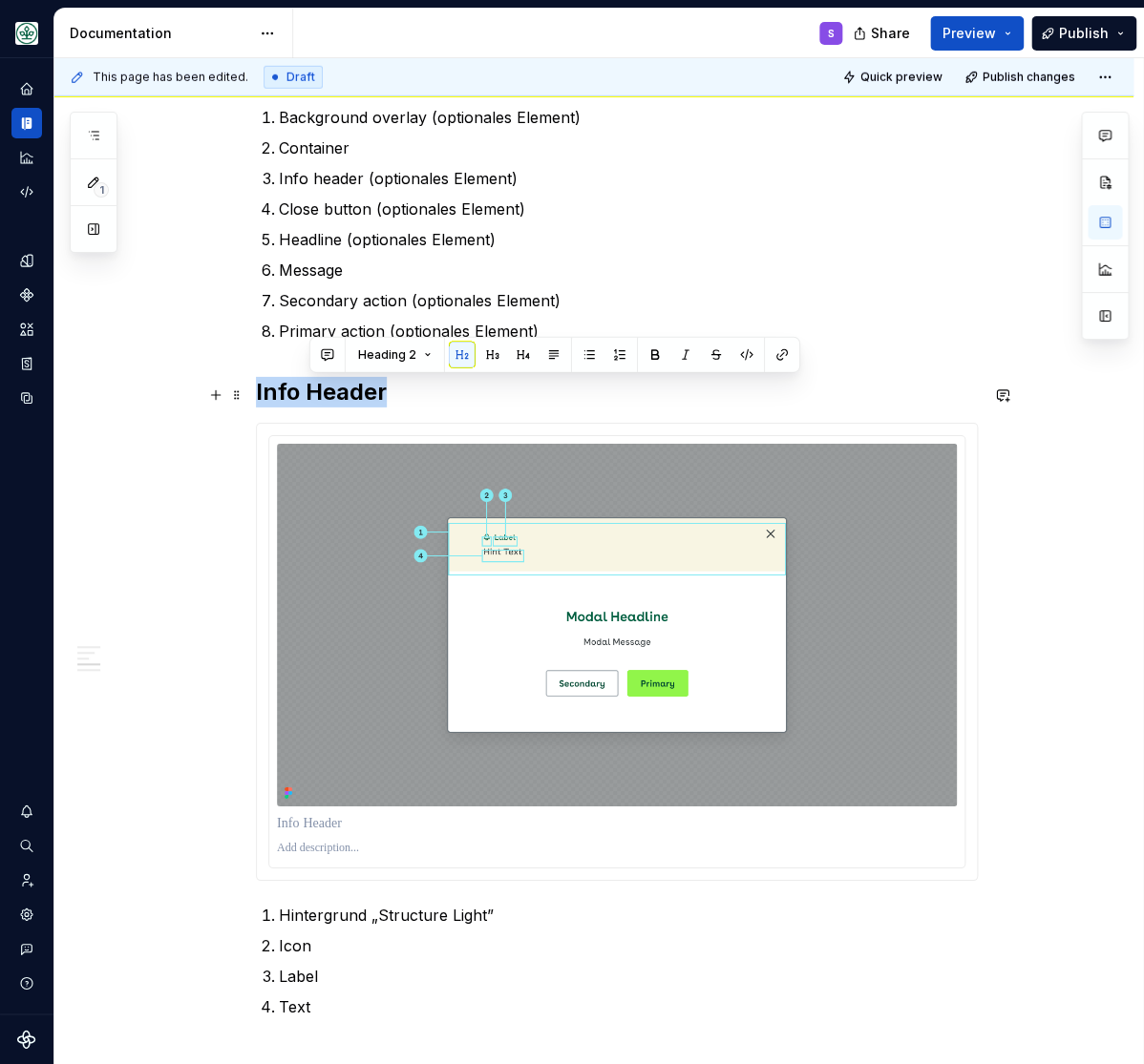
click at [325, 385] on h2 "Info Header" at bounding box center [616, 391] width 722 height 31
click at [471, 356] on button "button" at bounding box center [474, 355] width 27 height 27
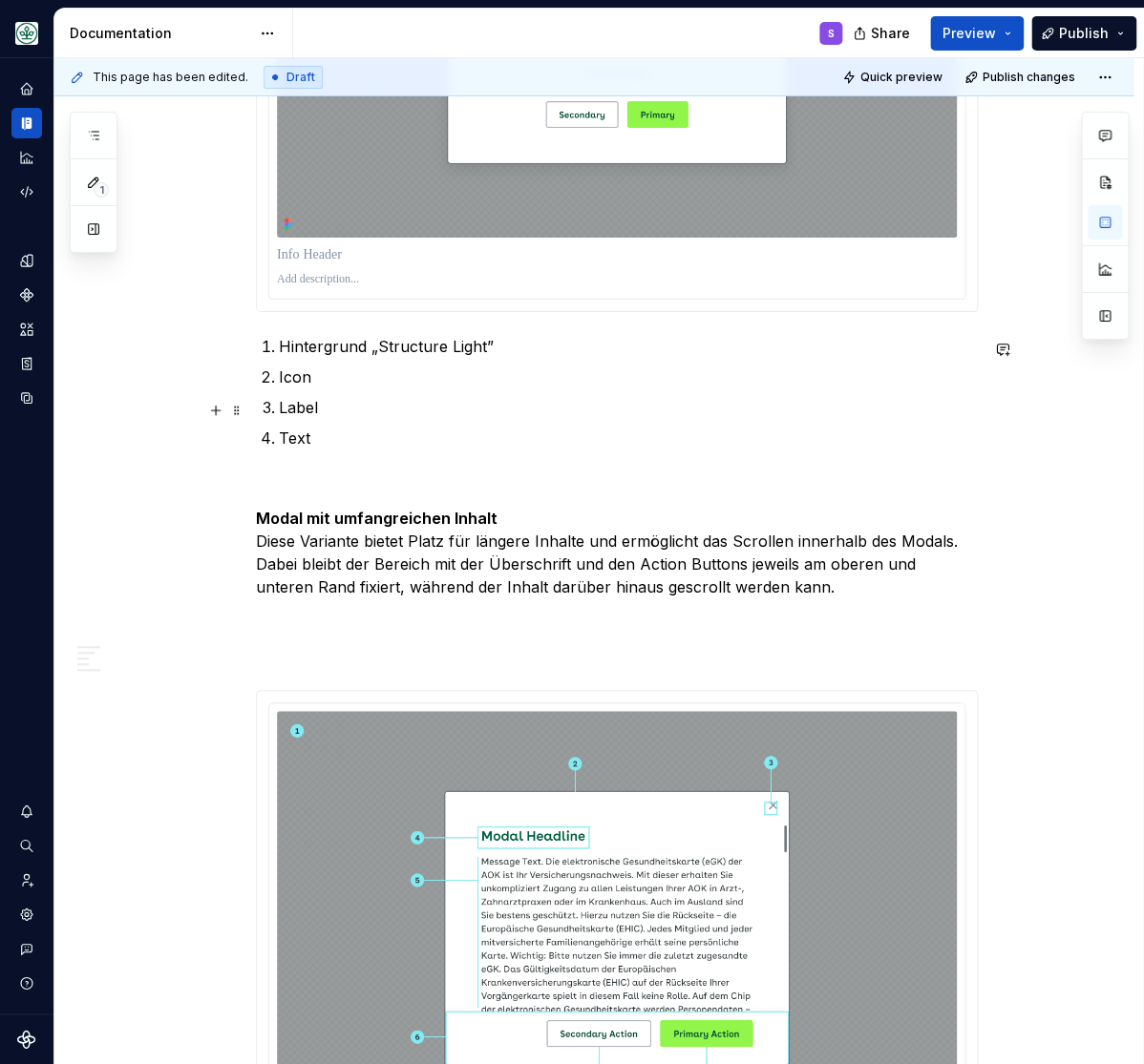
scroll to position [2283, 0]
click at [327, 517] on strong "Modal mit umfangreichen Inhalt" at bounding box center [376, 517] width 242 height 19
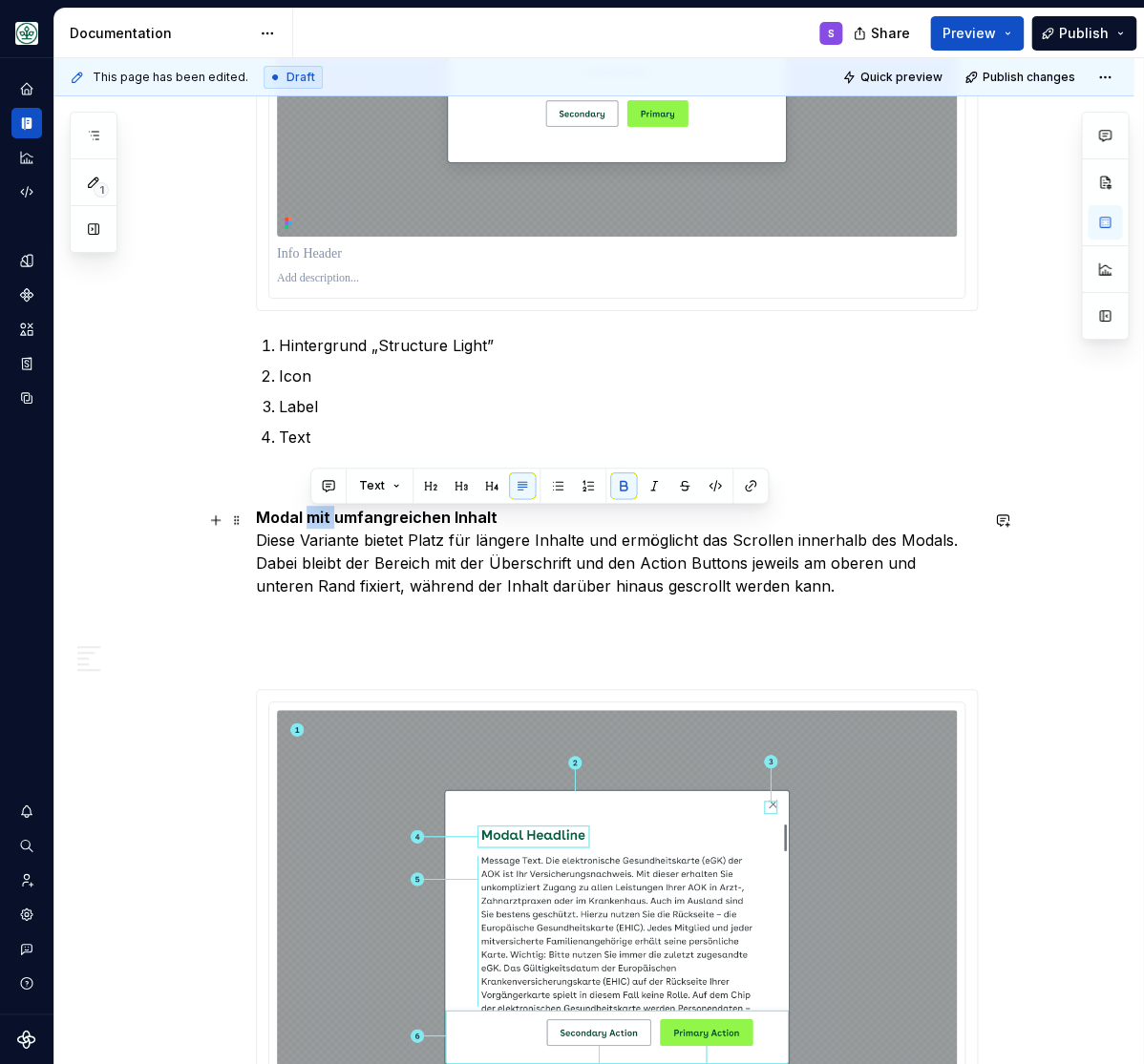
click at [327, 517] on strong "Modal mit umfangreichen Inhalt" at bounding box center [376, 517] width 242 height 19
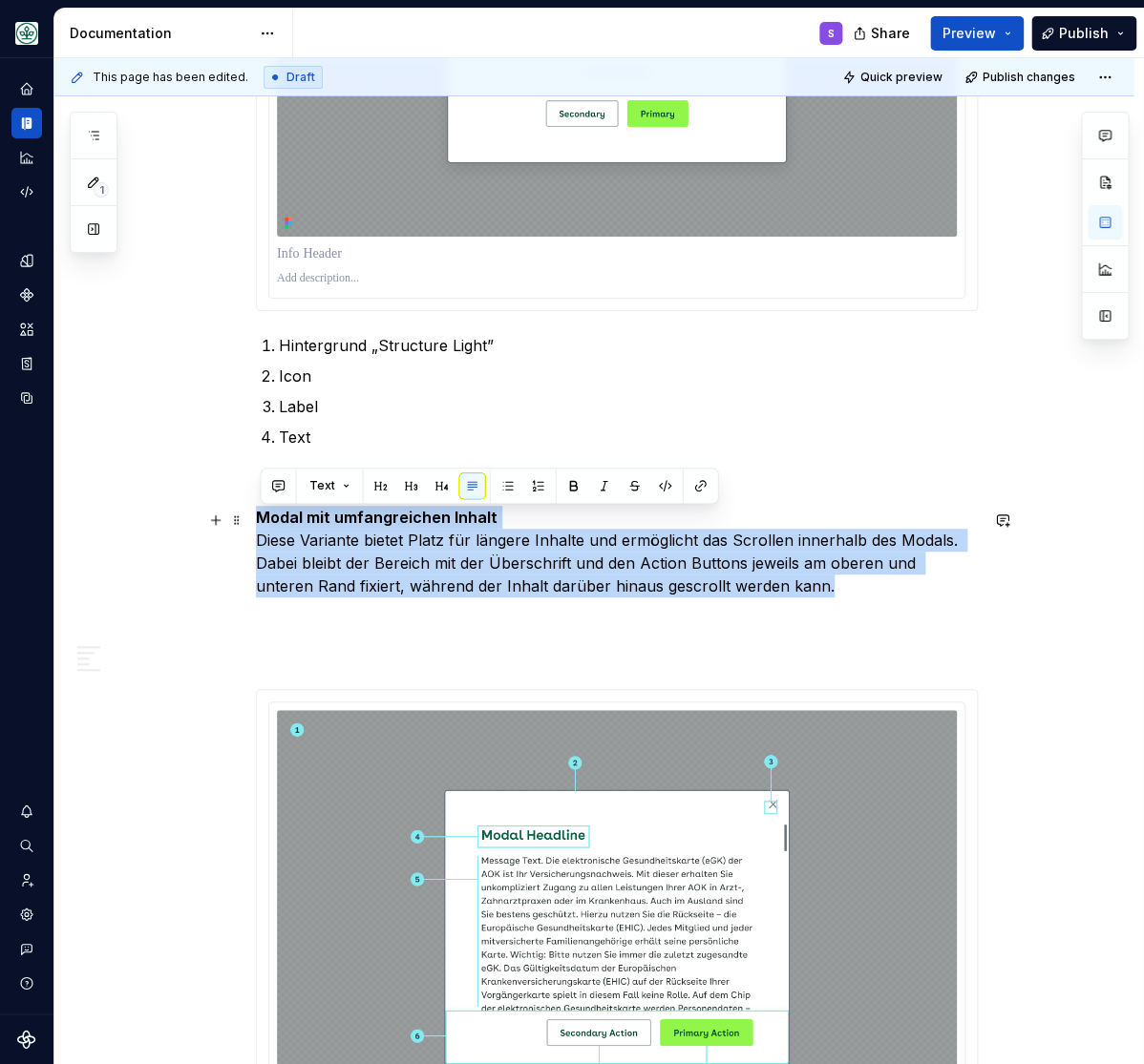
click at [327, 517] on strong "Modal mit umfangreichen Inhalt" at bounding box center [376, 517] width 242 height 19
click at [438, 490] on button "button" at bounding box center [441, 486] width 27 height 27
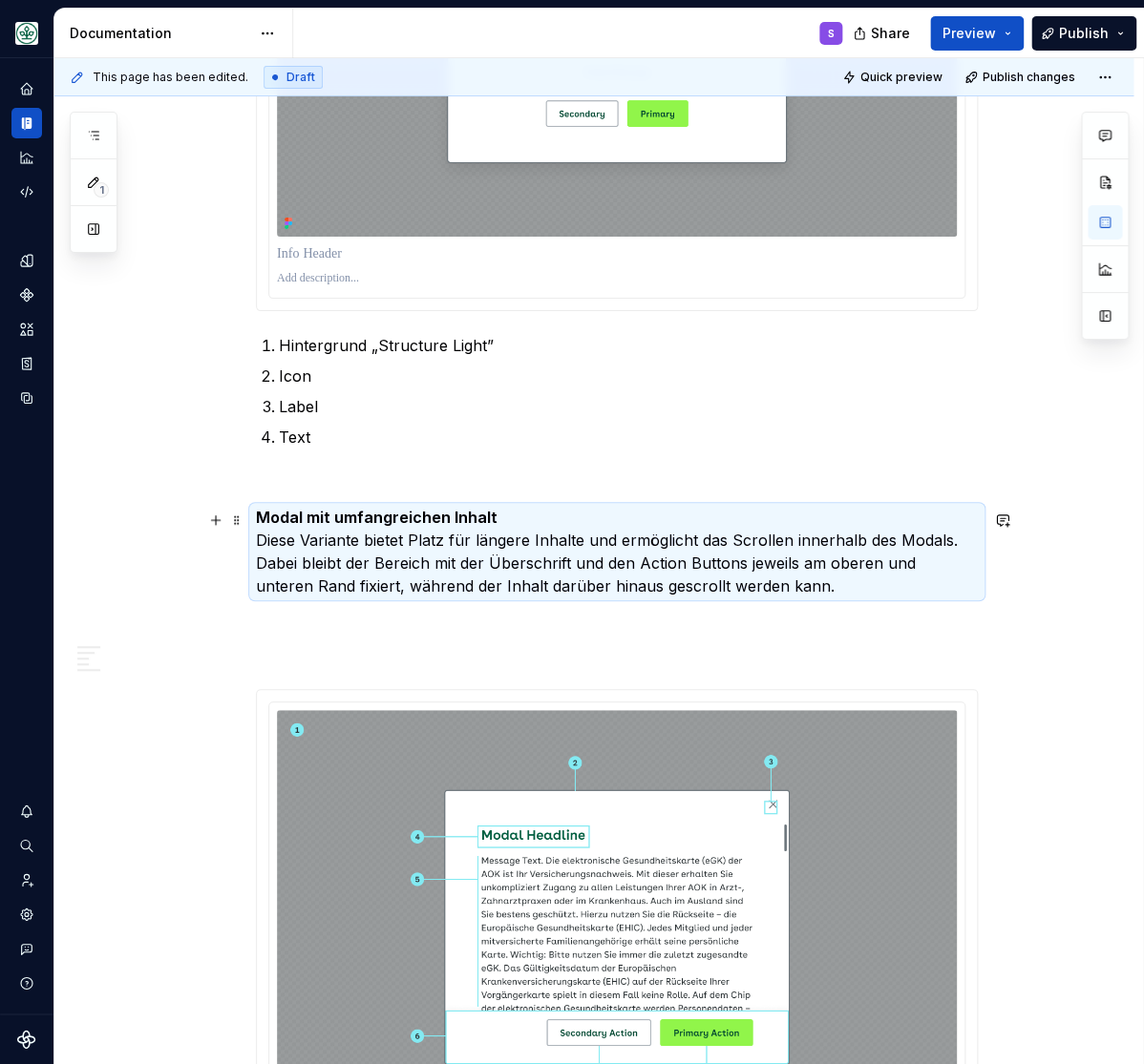
click at [387, 542] on p "Modal mit umfangreichen Inhalt Diese Variante bietet Platz für längere Inhalte …" at bounding box center [616, 551] width 722 height 91
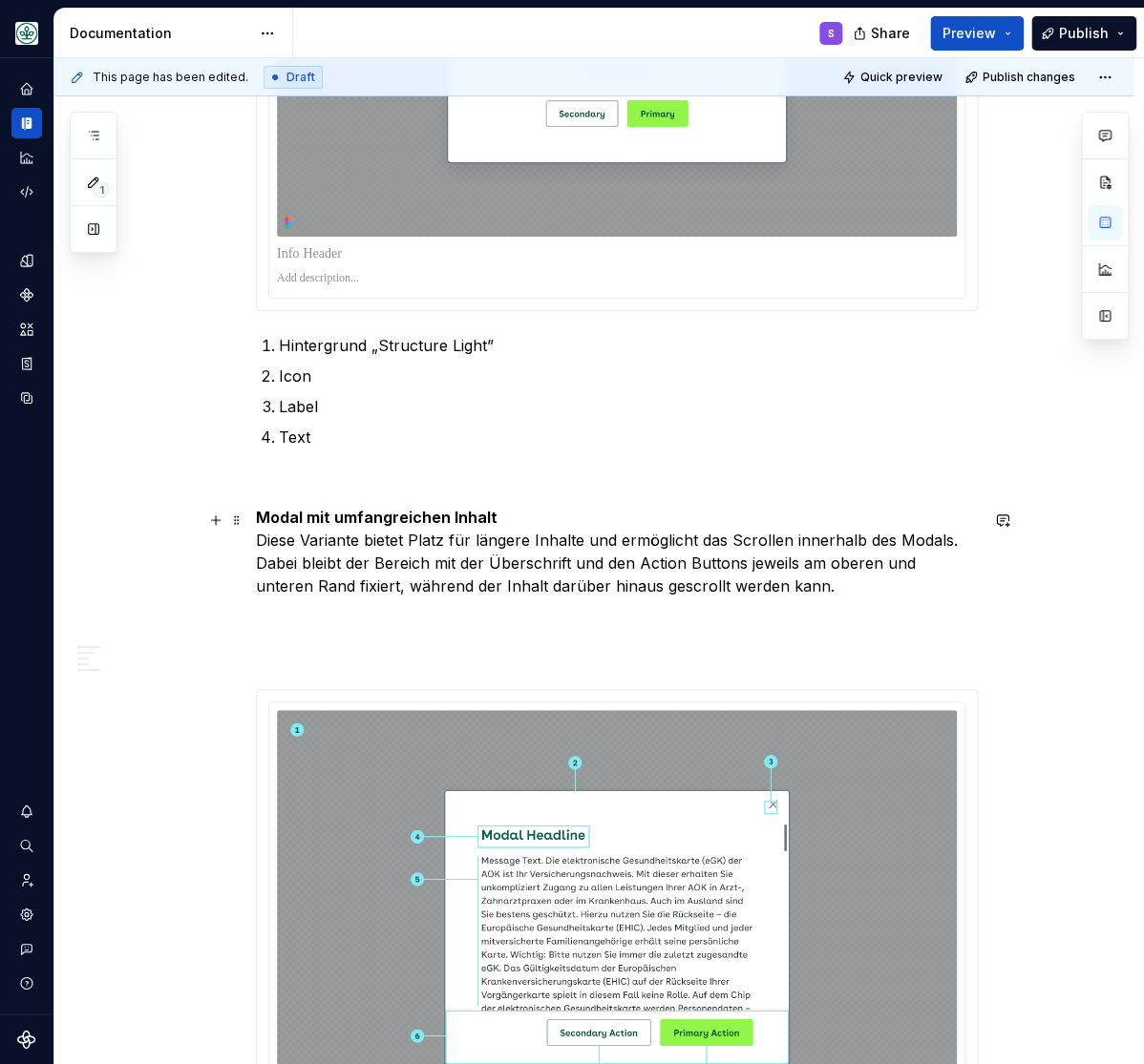
click at [501, 523] on p "Modal mit umfangreichen Inhalt Diese Variante bietet Platz für längere Inhalte …" at bounding box center [616, 551] width 722 height 91
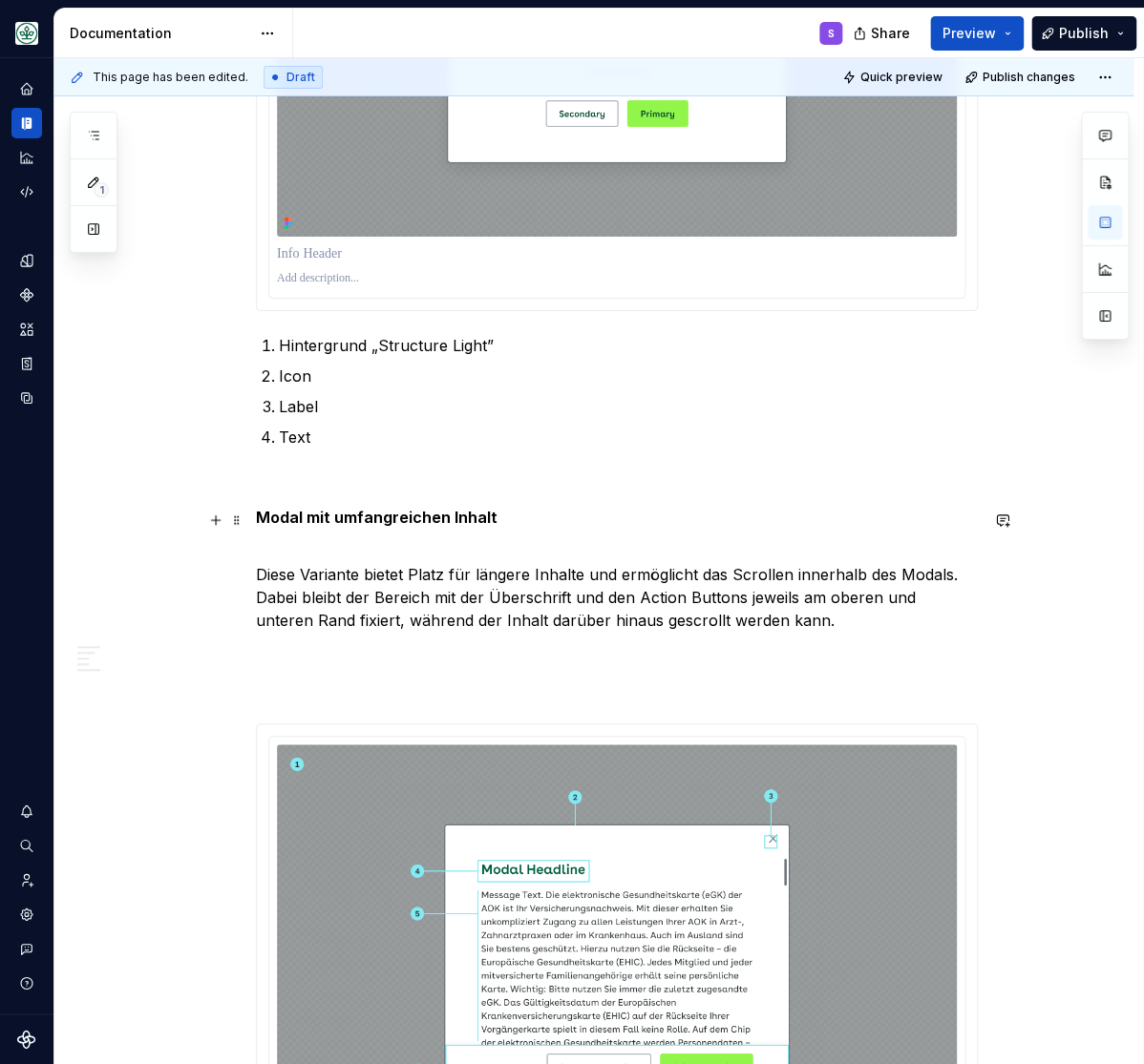
click at [463, 522] on strong "Modal mit umfangreichen Inhalt" at bounding box center [376, 517] width 242 height 19
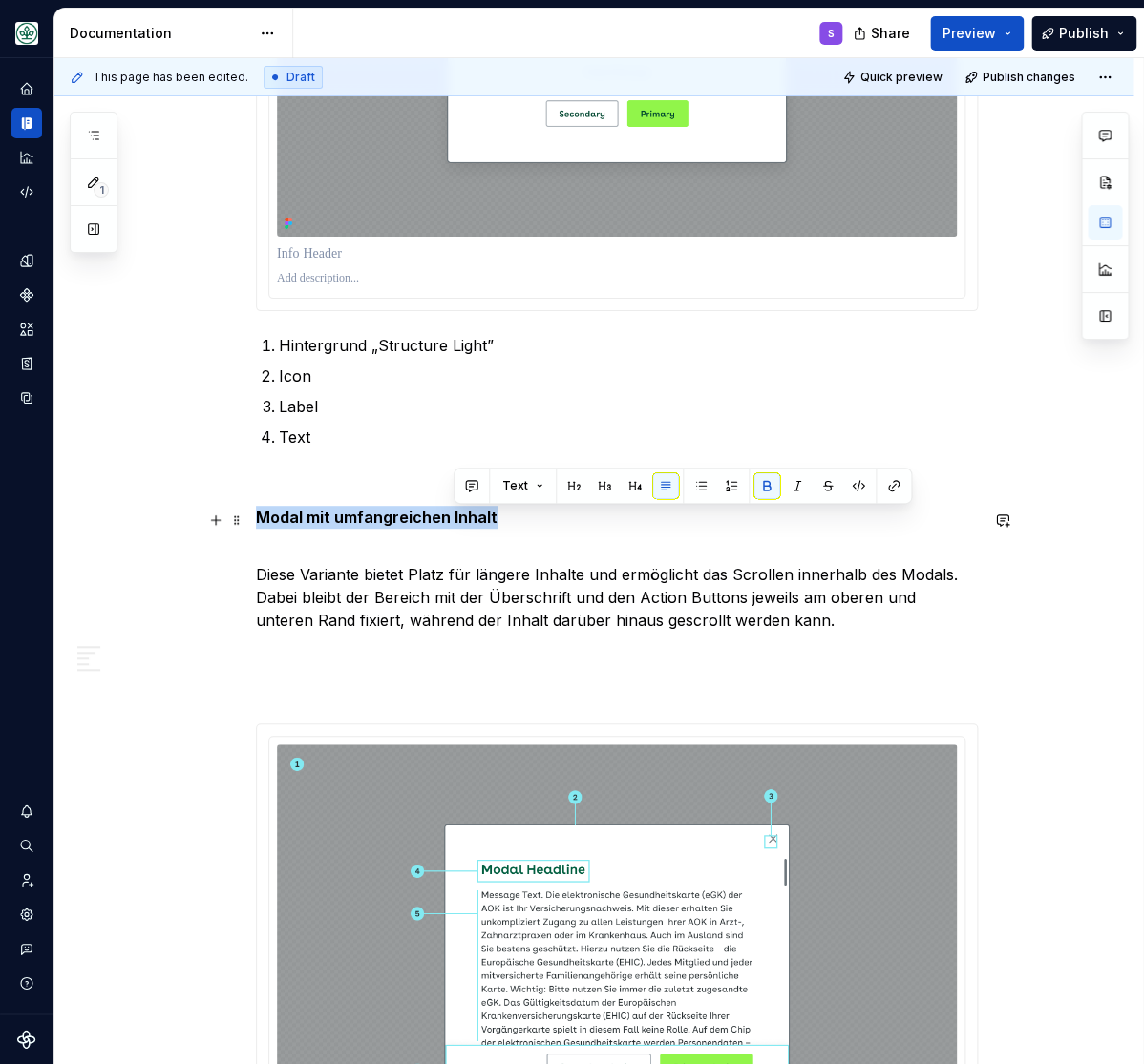
click at [463, 522] on strong "Modal mit umfangreichen Inhalt" at bounding box center [376, 517] width 242 height 19
click at [440, 482] on button "button" at bounding box center [441, 486] width 27 height 27
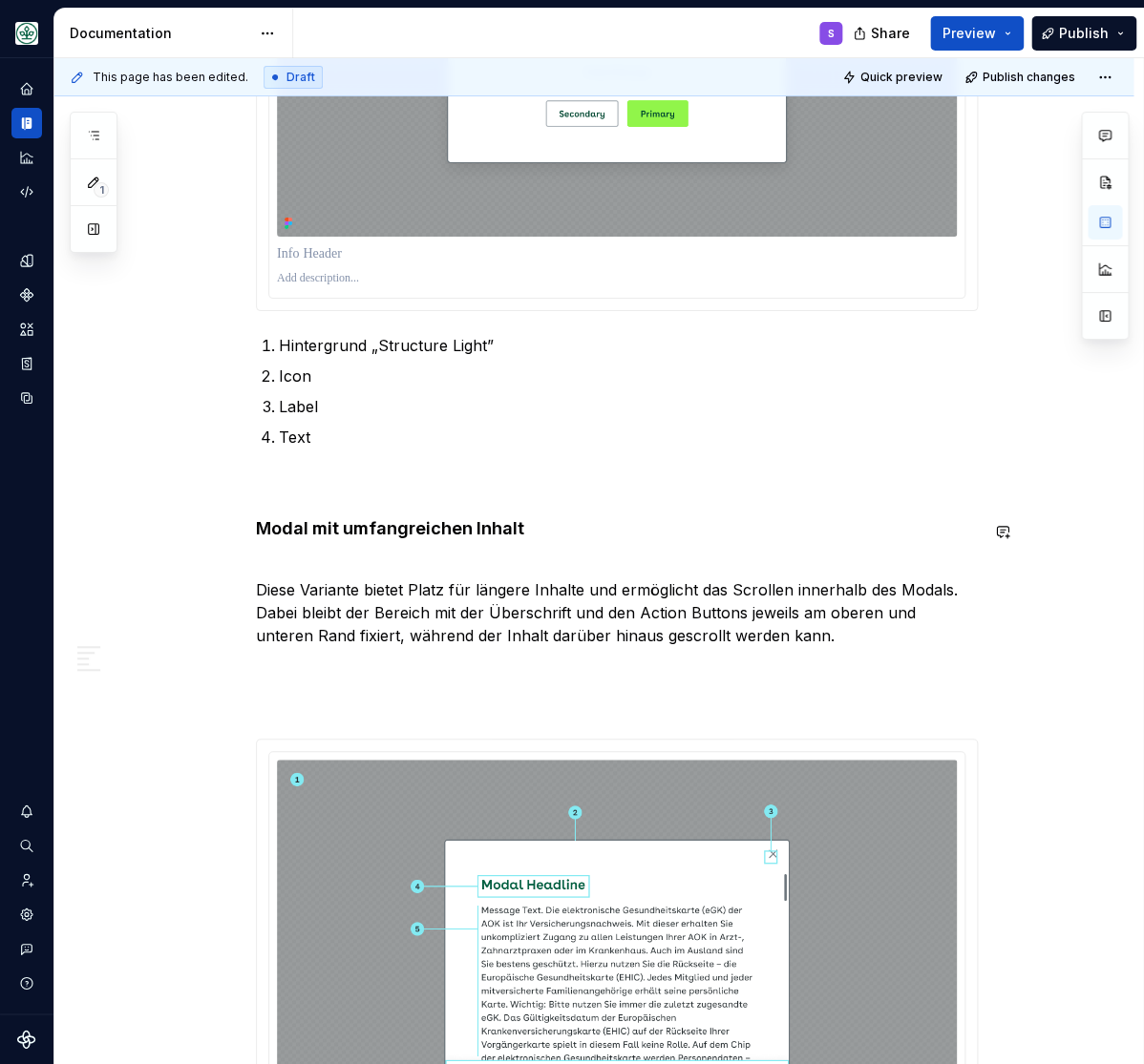
click at [348, 558] on div "**********" at bounding box center [616, 372] width 722 height 4325
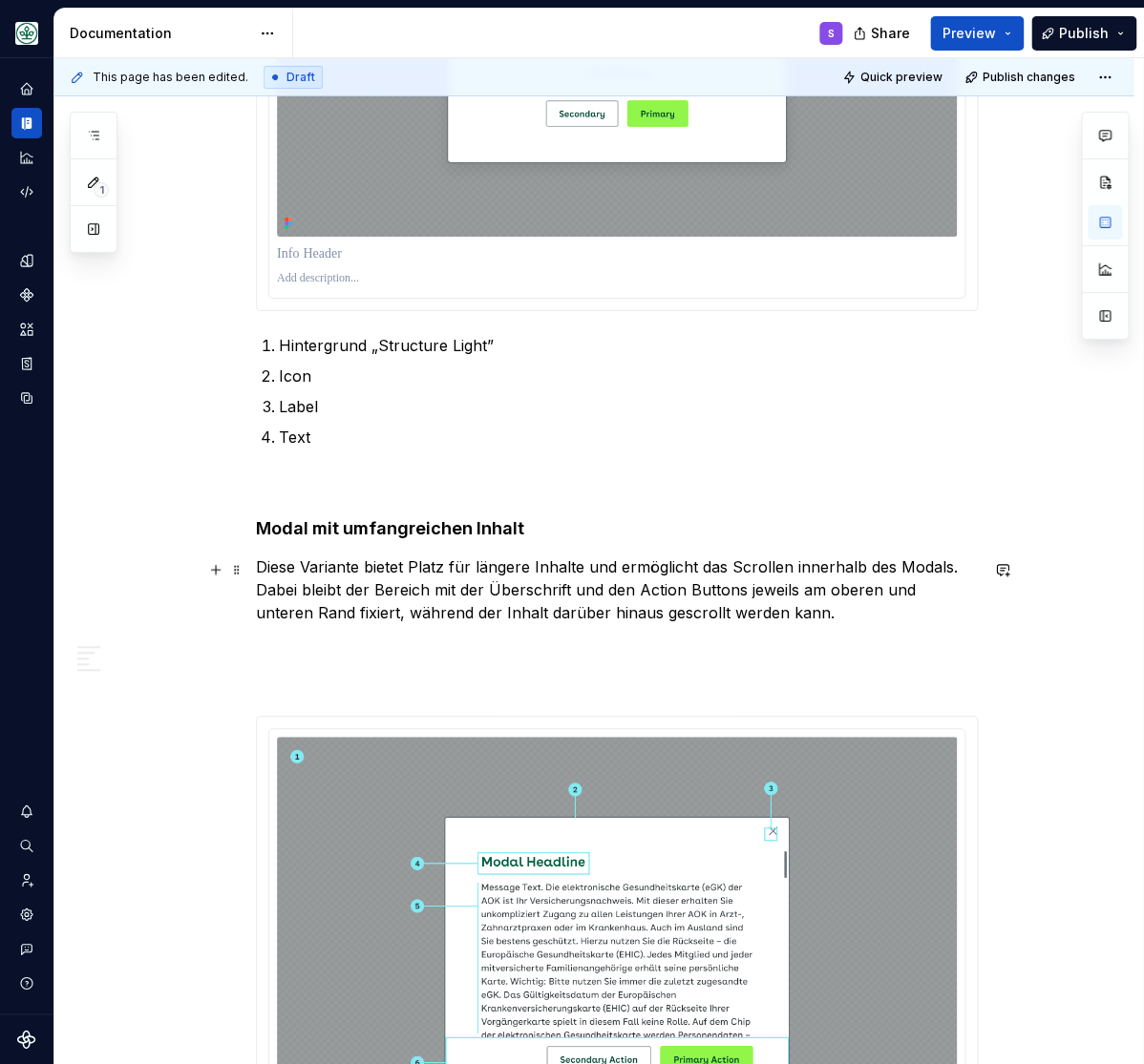
click at [814, 623] on p "Diese Variante bietet Platz für längere Inhalte und ermöglicht das Scrollen inn…" at bounding box center [616, 589] width 722 height 69
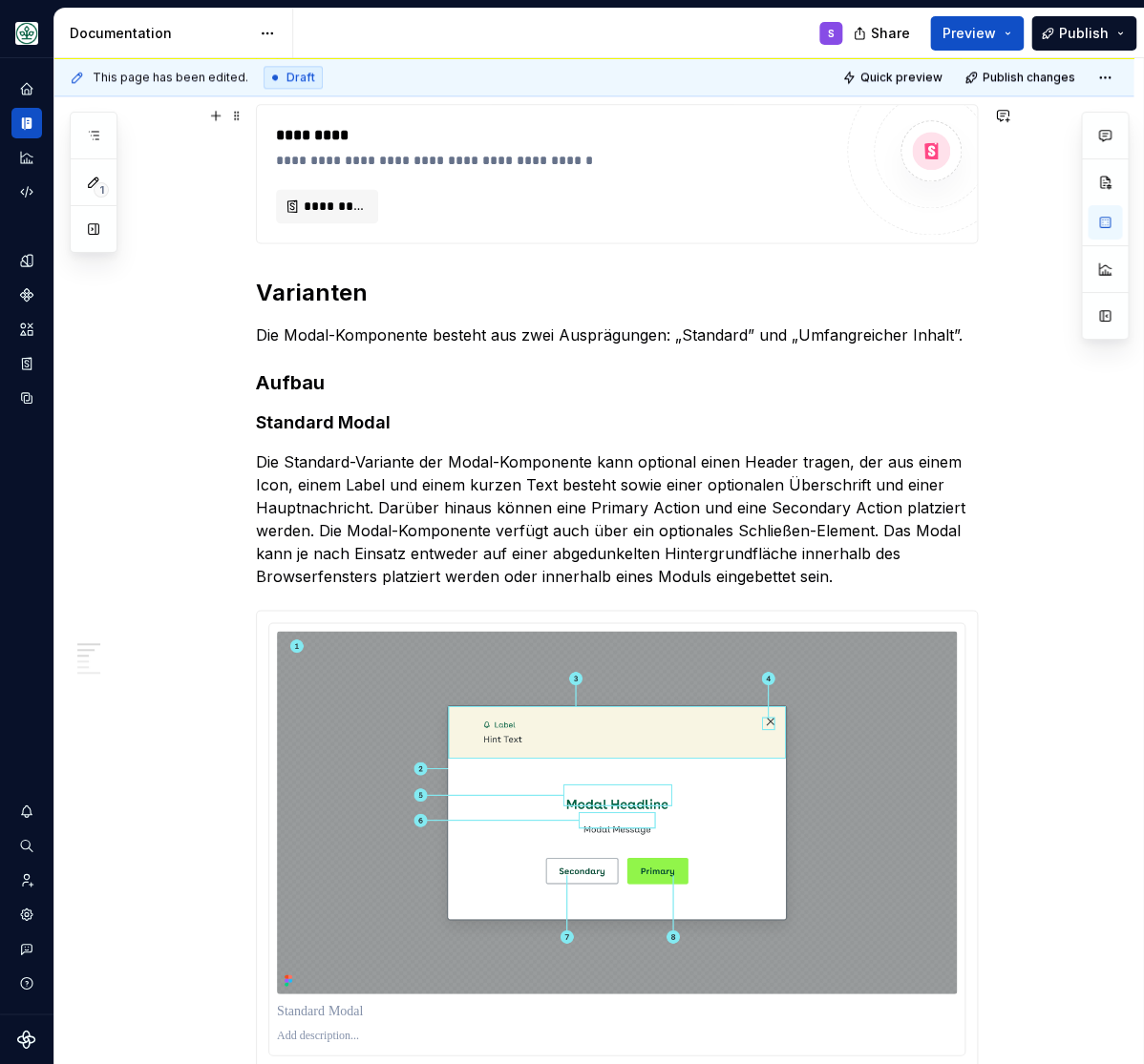
scroll to position [788, 0]
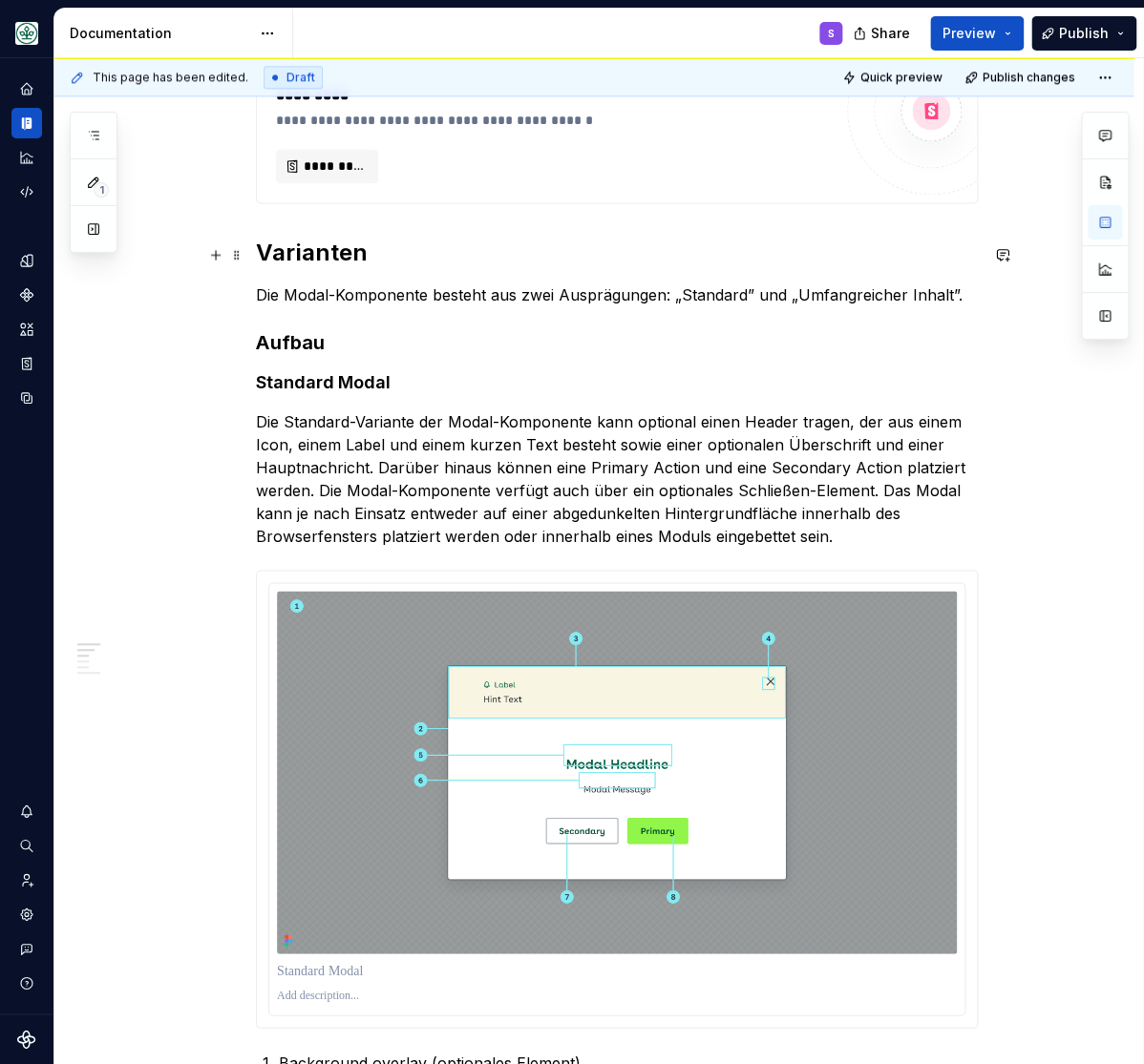
click at [305, 255] on h2 "Varianten" at bounding box center [616, 252] width 722 height 31
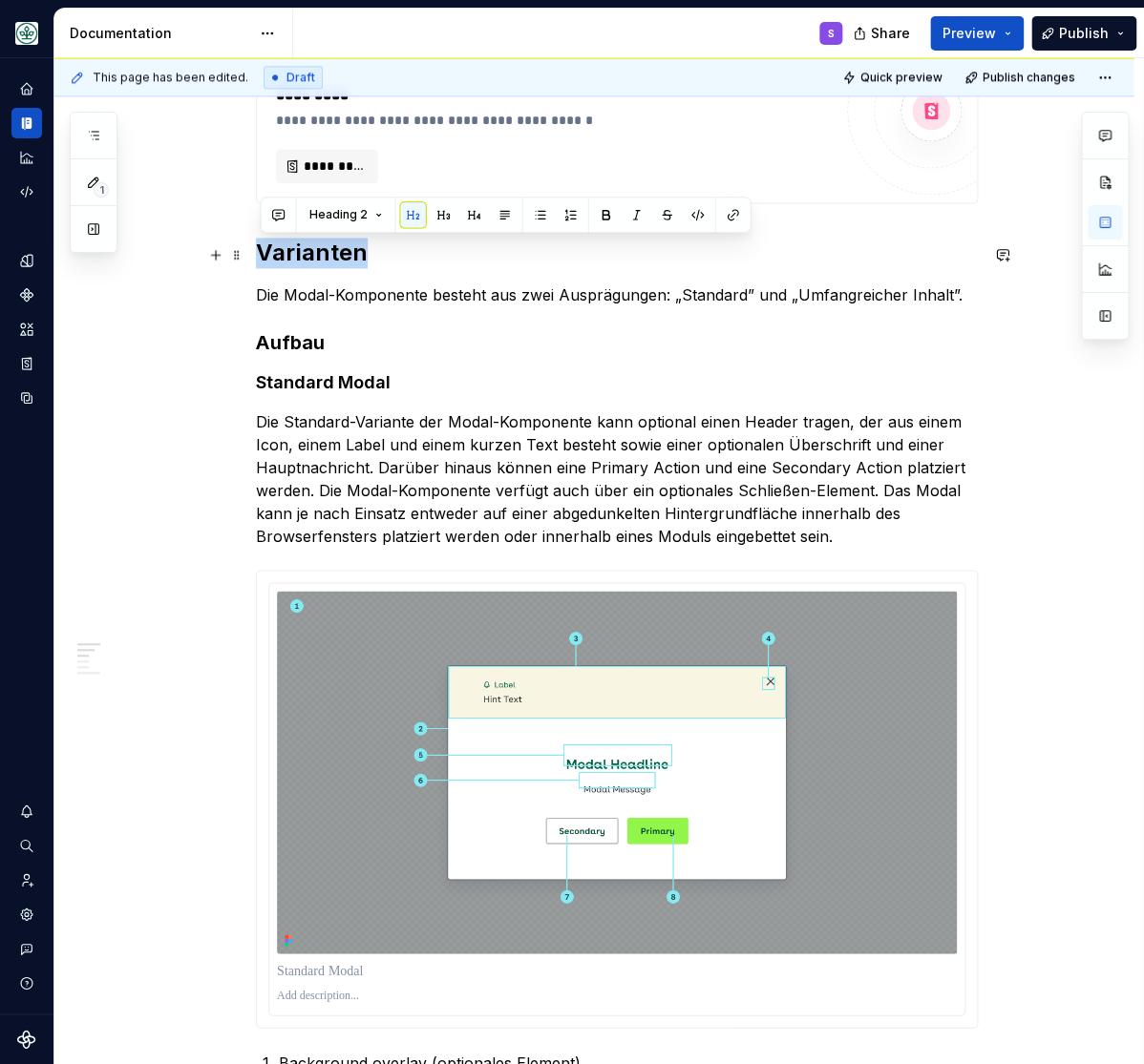
click at [305, 255] on h2 "Varianten" at bounding box center [616, 252] width 722 height 31
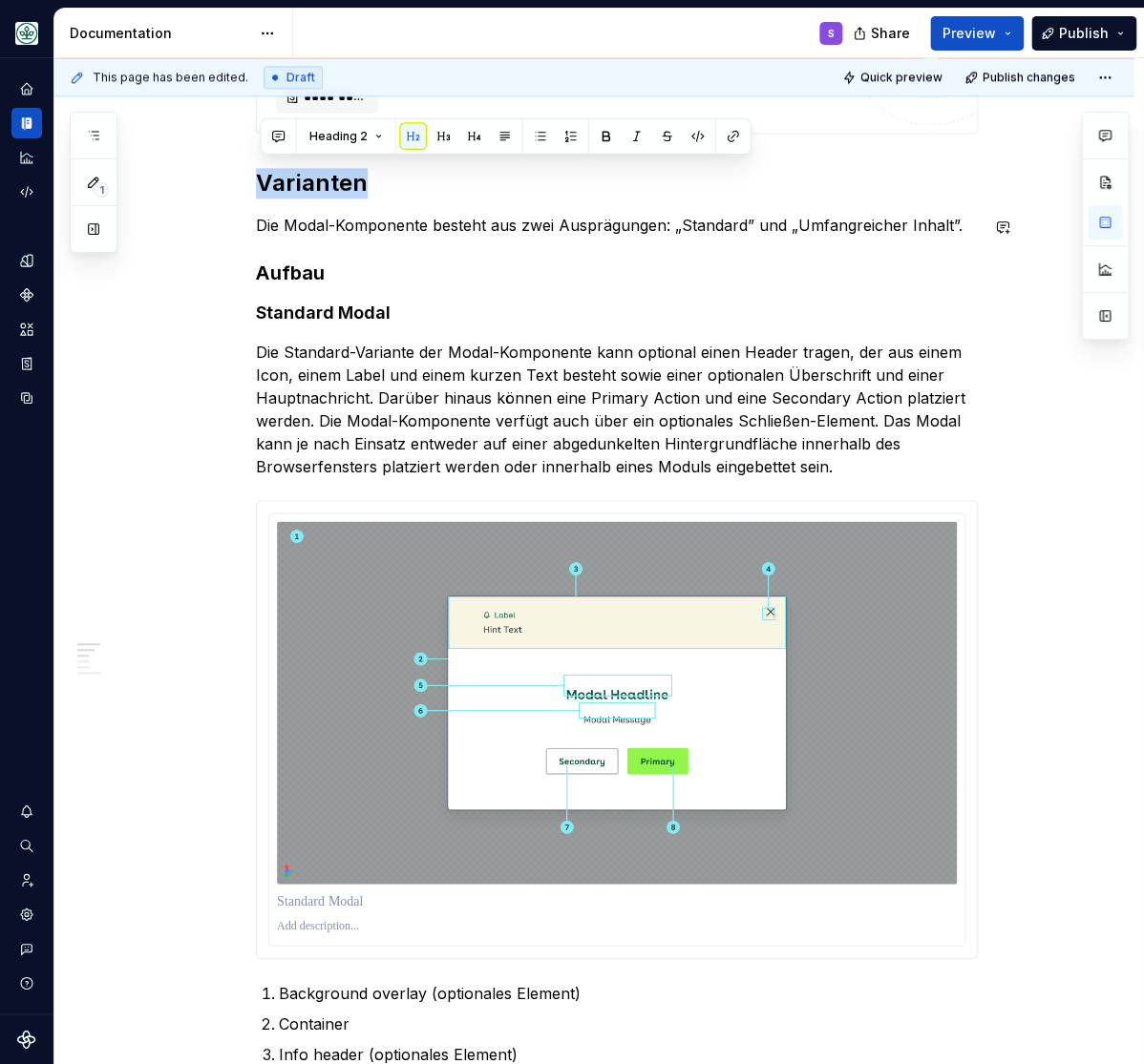
scroll to position [865, 0]
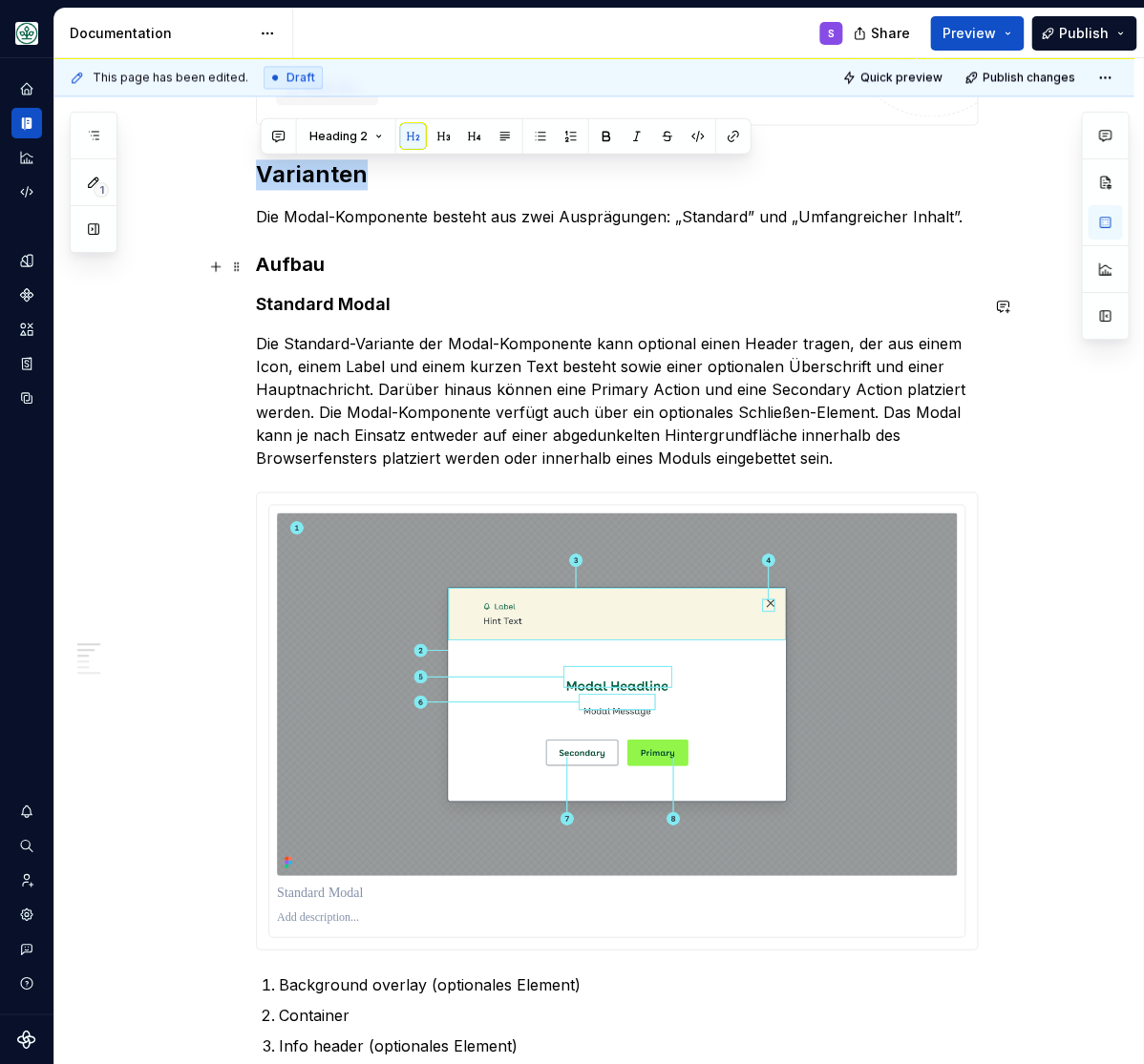
type textarea "*"
click at [310, 262] on h3 "Aufbau" at bounding box center [616, 264] width 722 height 27
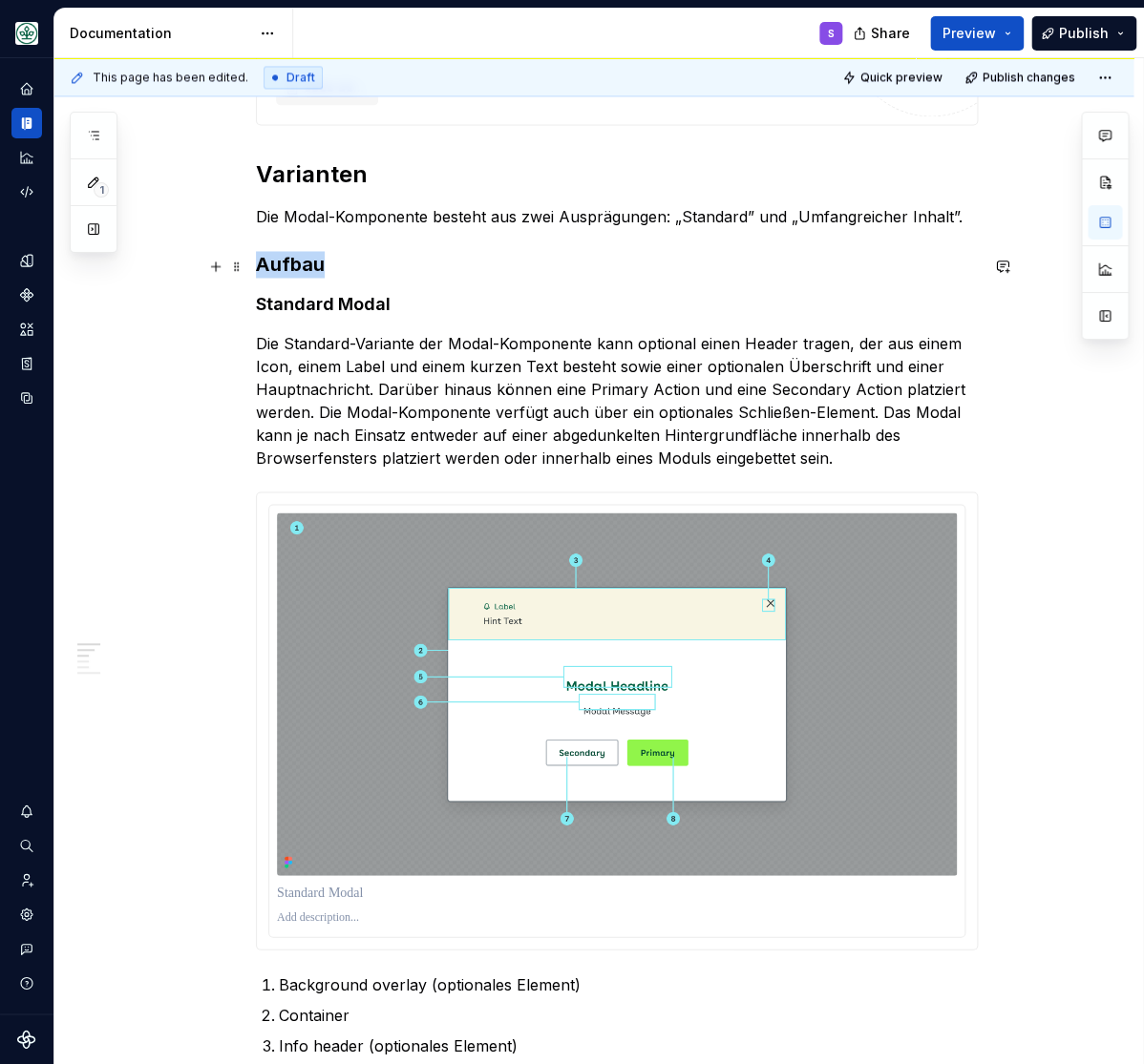
click at [310, 262] on h3 "Aufbau" at bounding box center [616, 264] width 722 height 27
click at [282, 305] on h4 "Standard Modal" at bounding box center [616, 304] width 722 height 23
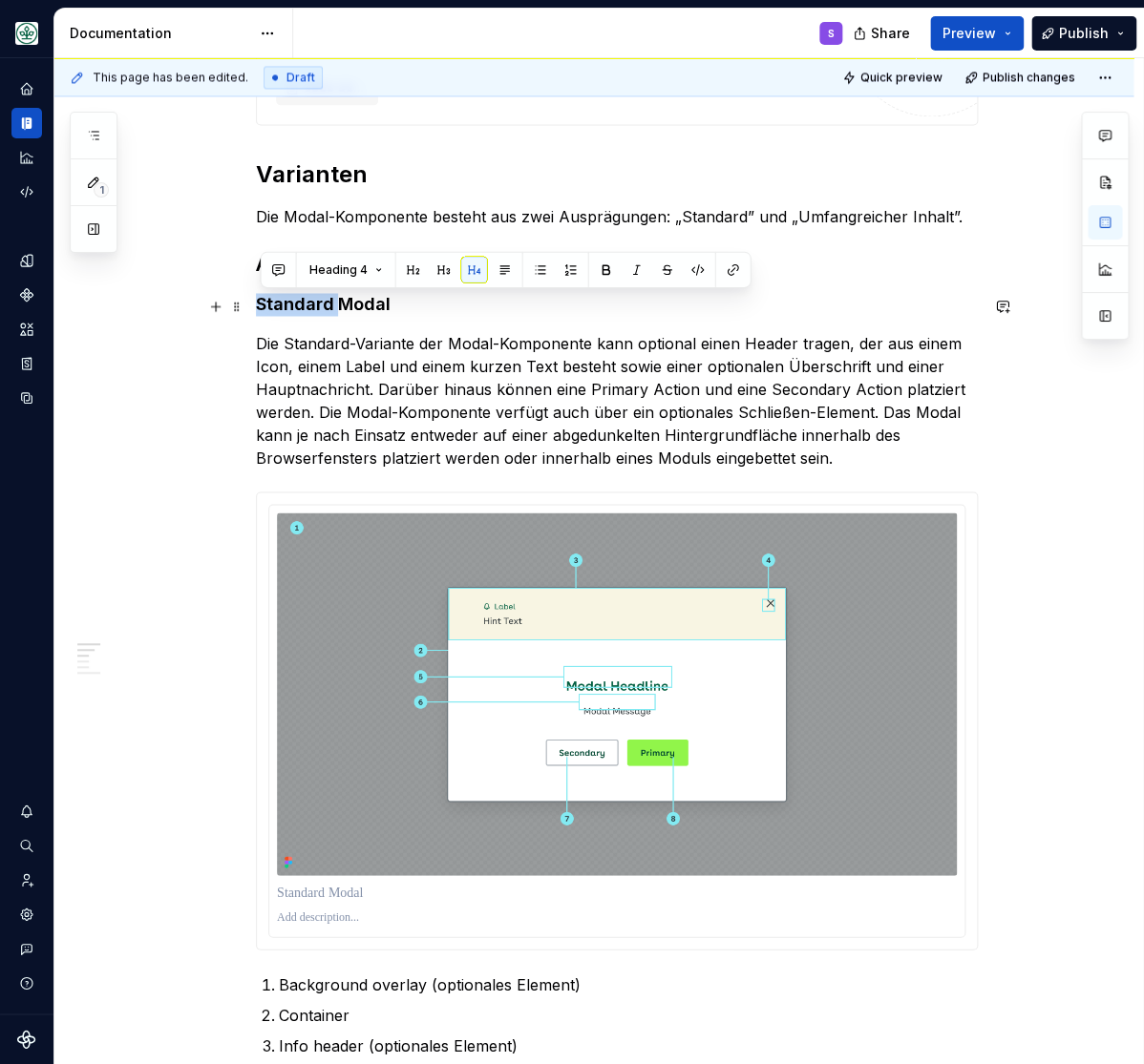
click at [282, 305] on h4 "Standard Modal" at bounding box center [616, 304] width 722 height 23
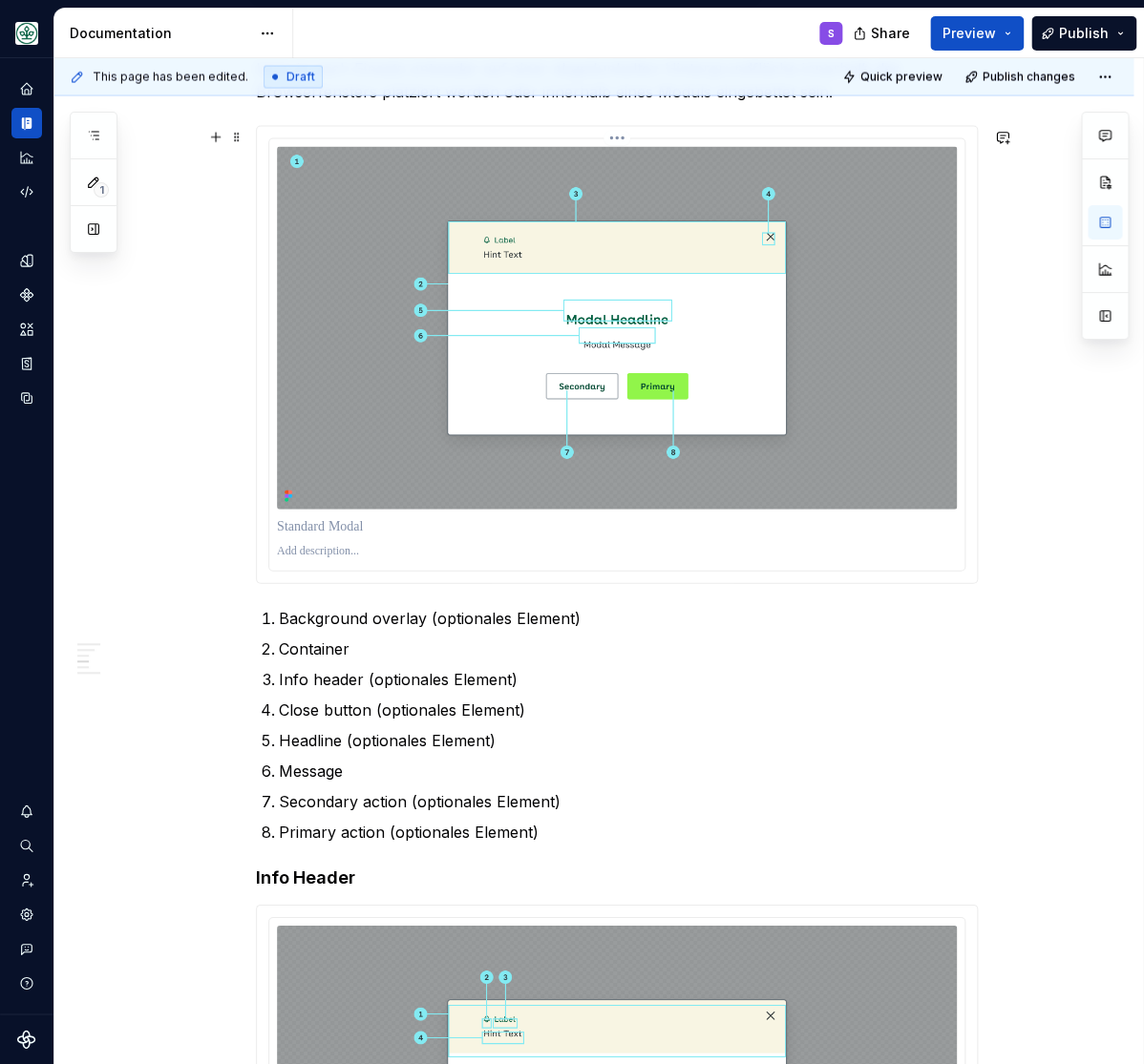
scroll to position [1260, 0]
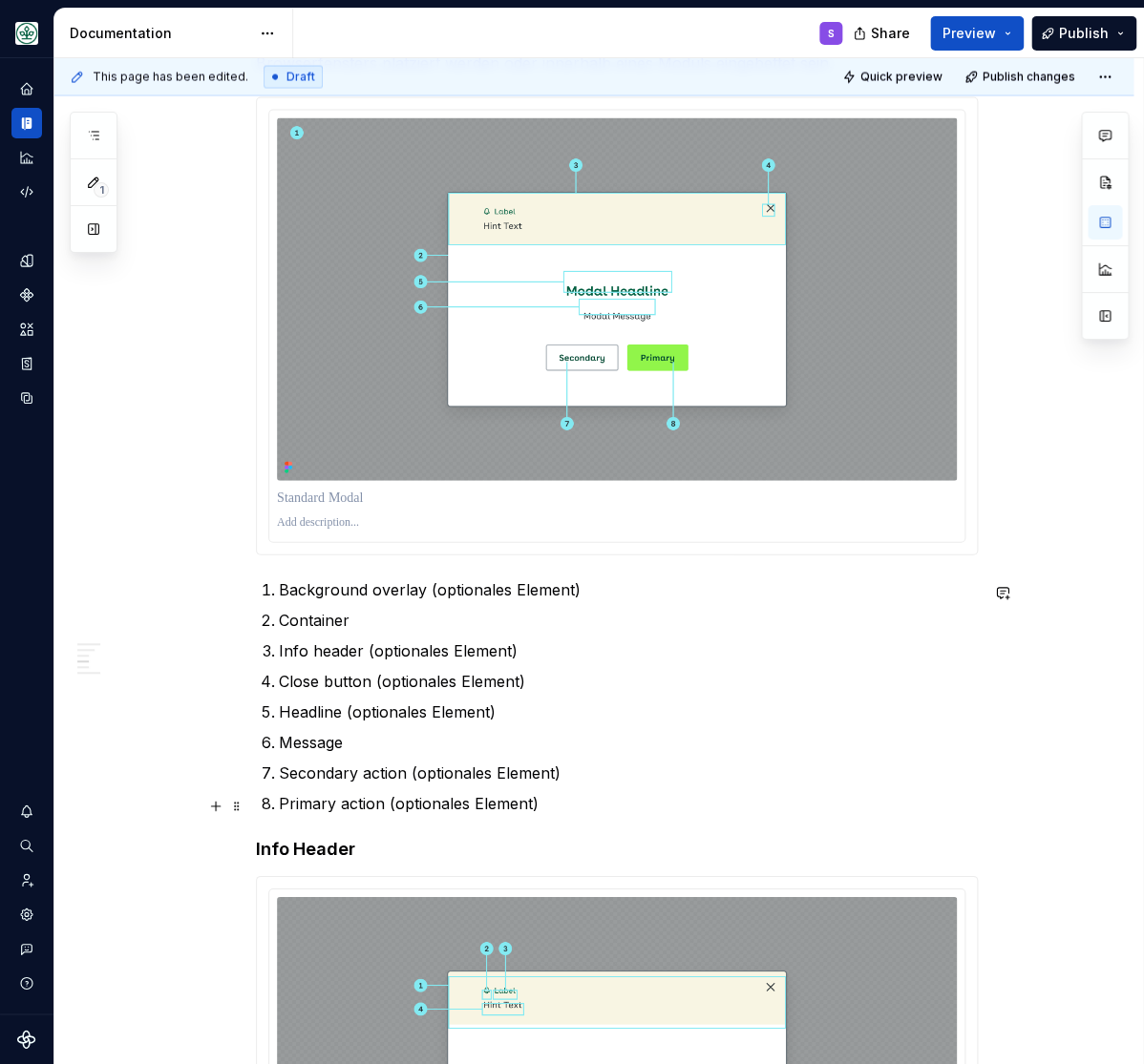
click at [486, 793] on ol "Background overlay (optionales Element) Container Info header (optionales Eleme…" at bounding box center [628, 696] width 699 height 236
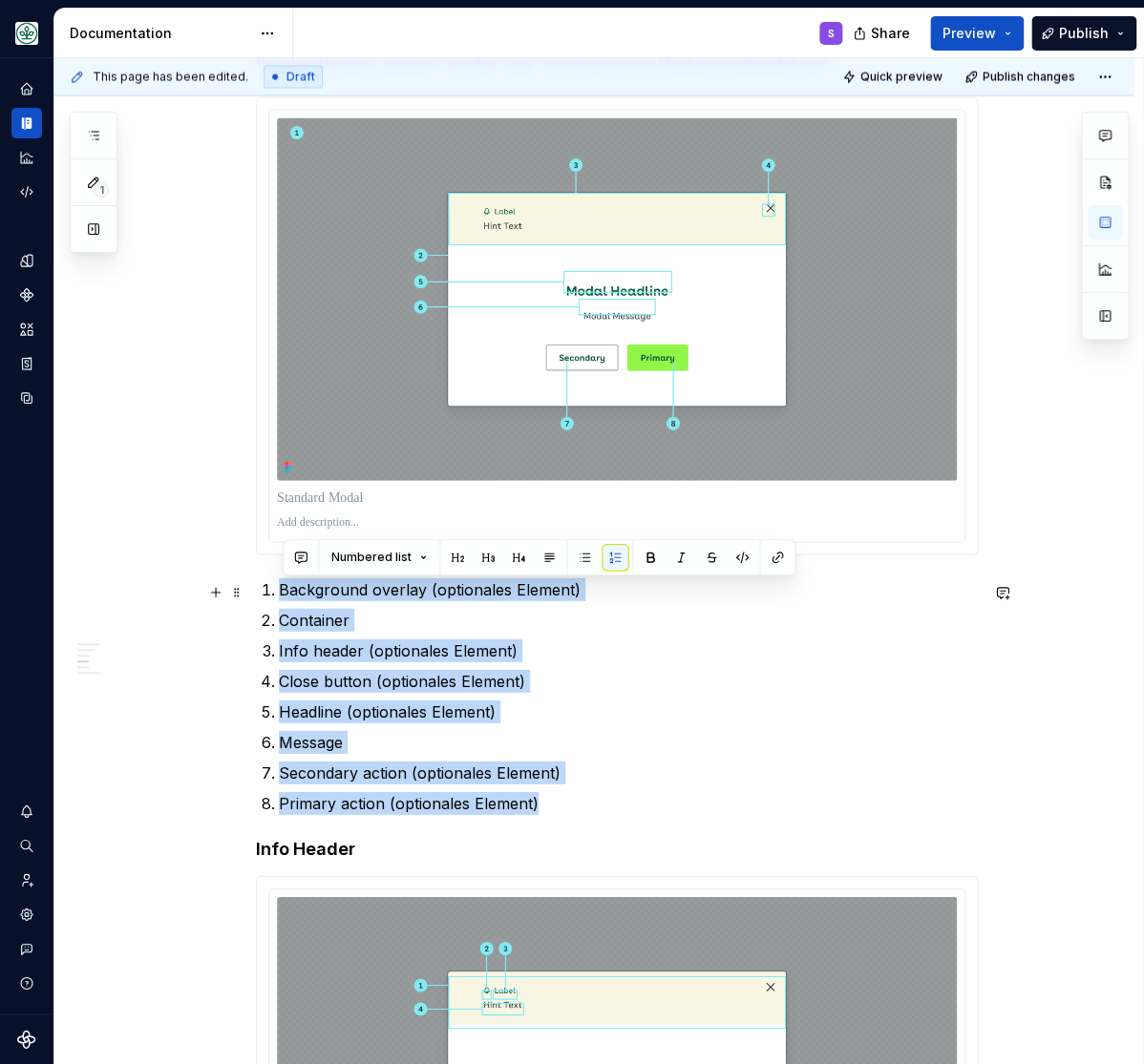
drag, startPoint x: 547, startPoint y: 807, endPoint x: 268, endPoint y: 594, distance: 351.0
click at [279, 594] on ol "Background overlay (optionales Element) Container Info header (optionales Eleme…" at bounding box center [628, 696] width 699 height 236
copy ol "Background overlay (optionales Element) Container Info header (optionales Eleme…"
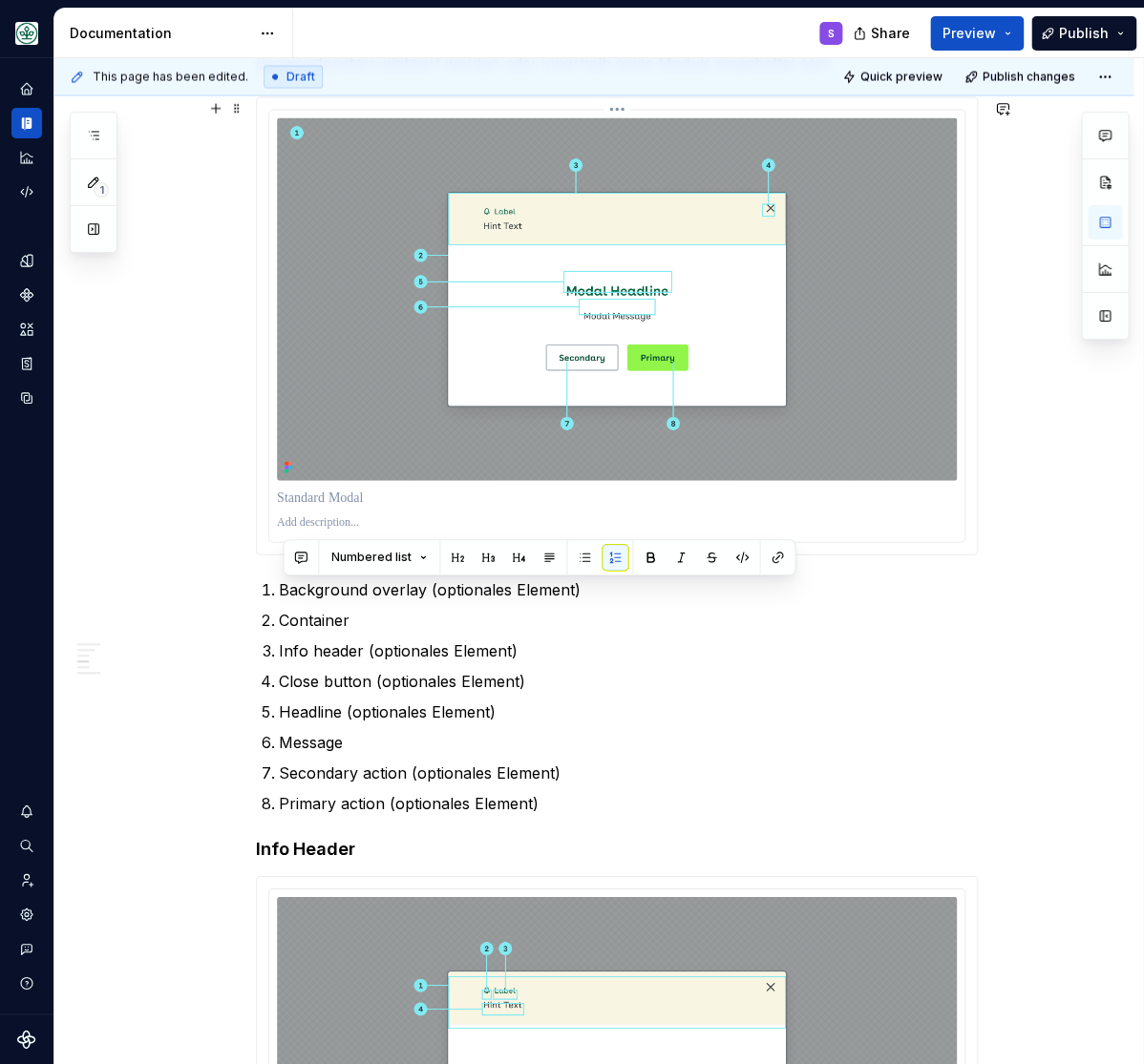
click at [374, 526] on p at bounding box center [617, 523] width 680 height 15
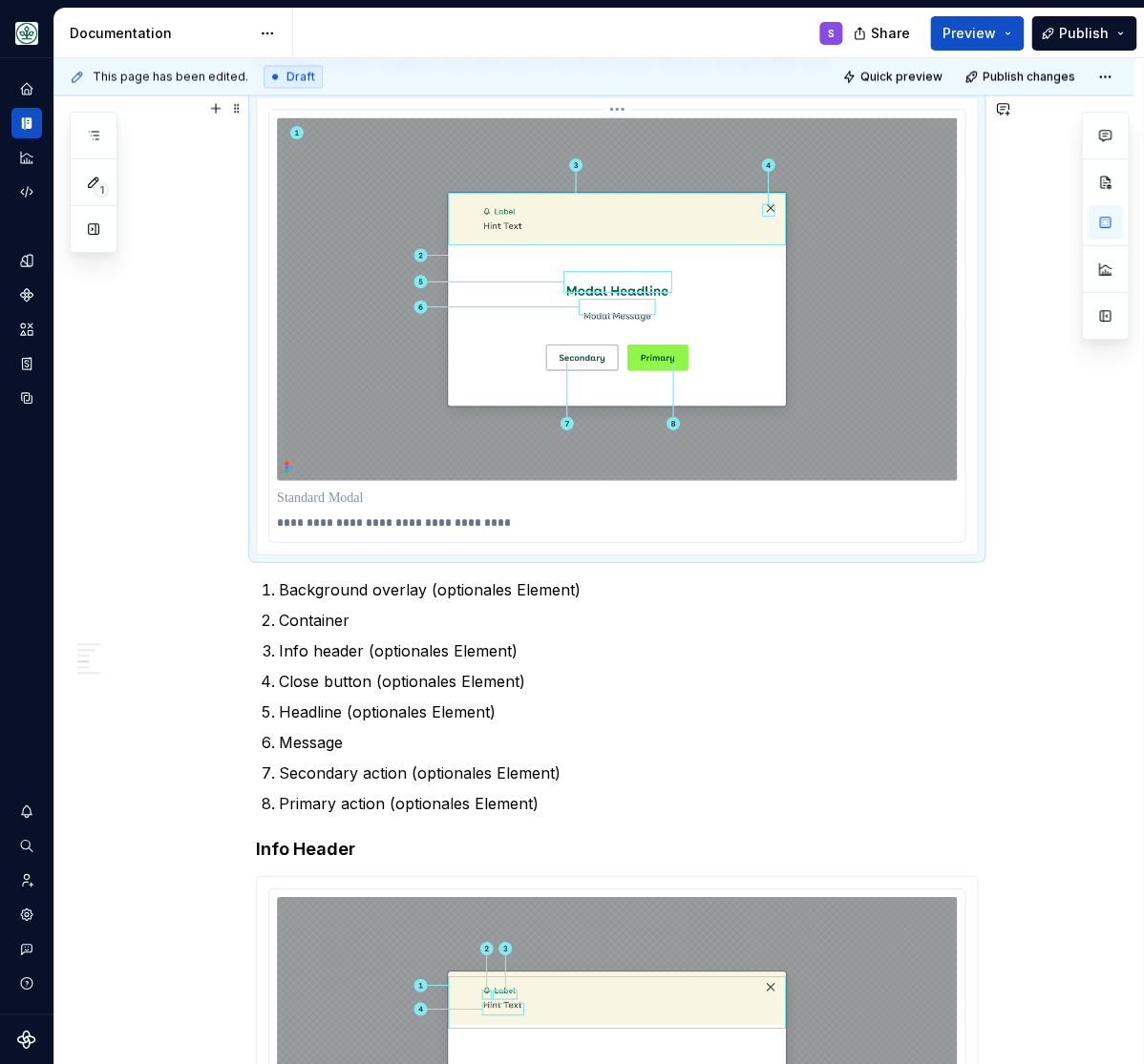
click at [285, 529] on p "**********" at bounding box center [616, 523] width 679 height 15
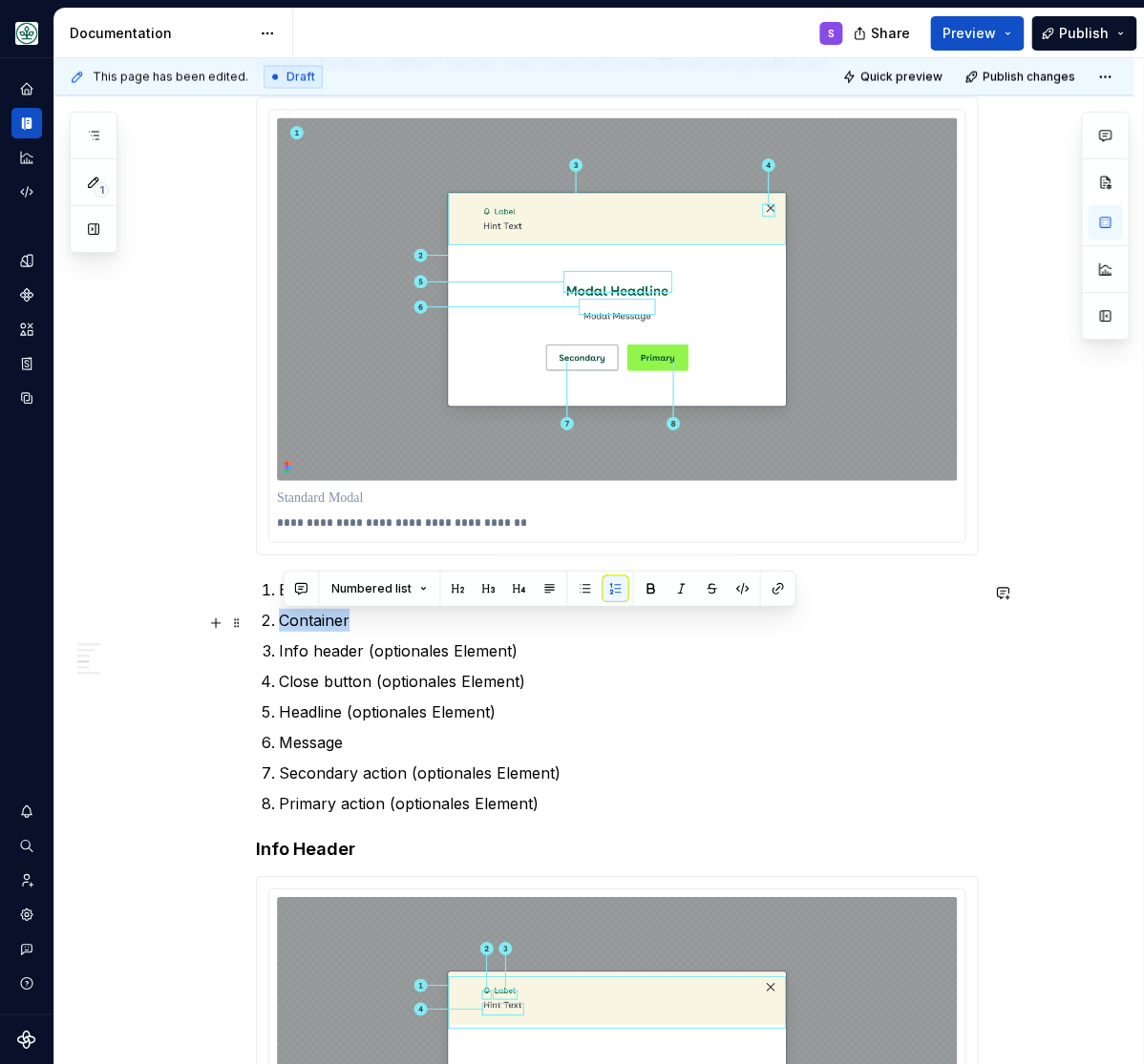
drag, startPoint x: 368, startPoint y: 621, endPoint x: 261, endPoint y: 620, distance: 107.0
copy p "Container"
click at [540, 522] on p "**********" at bounding box center [616, 523] width 679 height 15
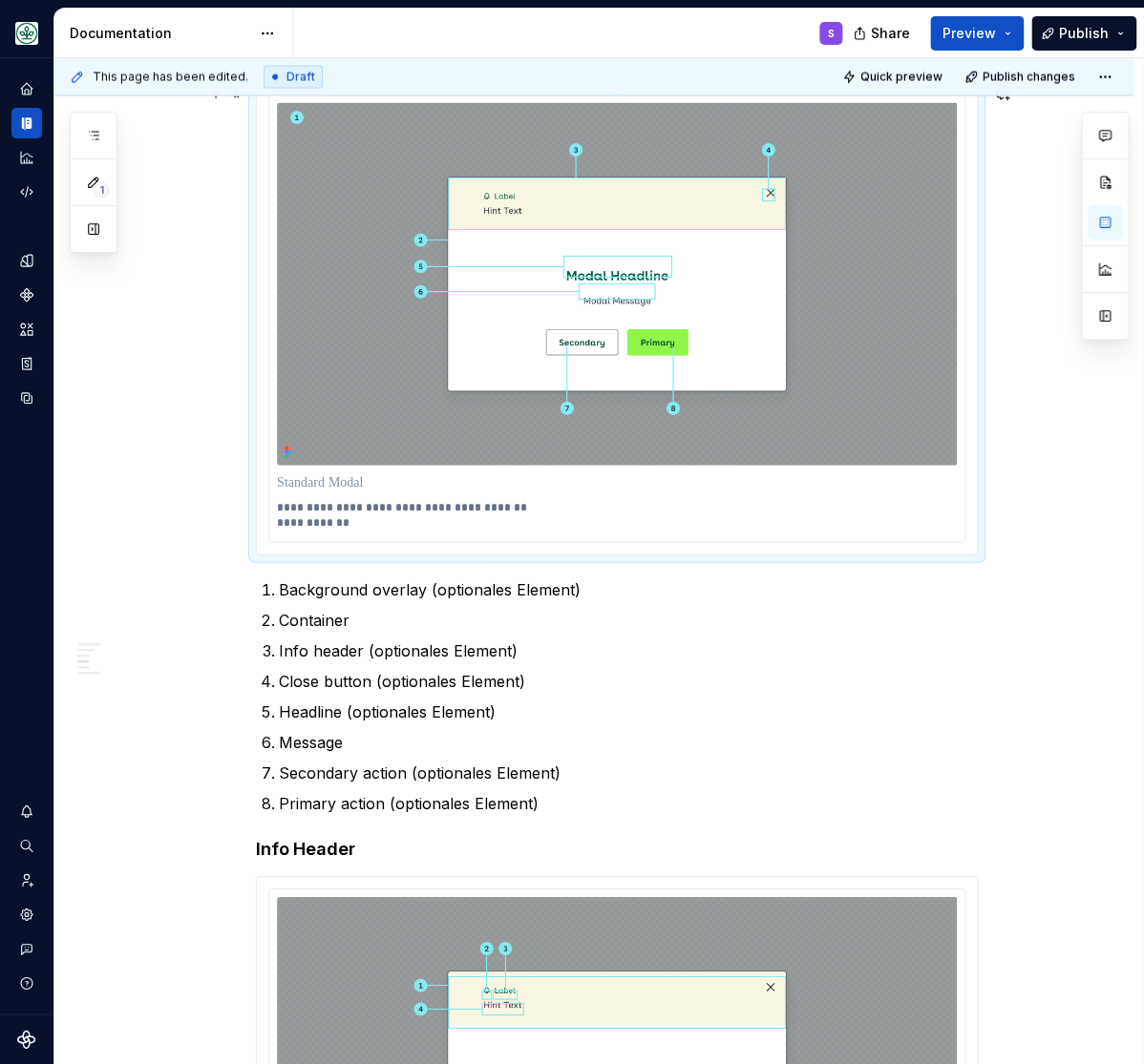
scroll to position [1291, 0]
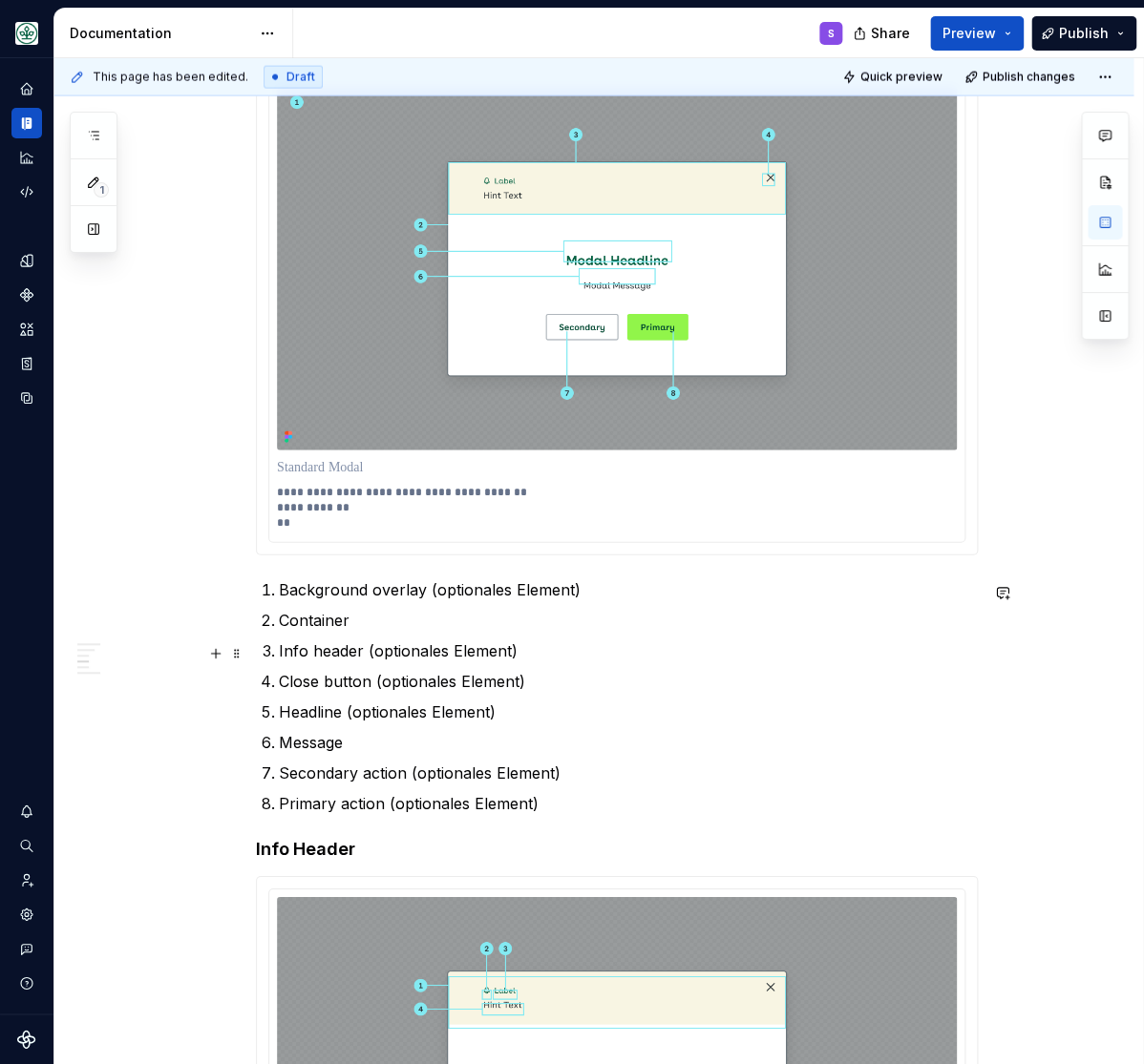
click at [432, 658] on p "Info header (optionales Element)" at bounding box center [628, 651] width 699 height 23
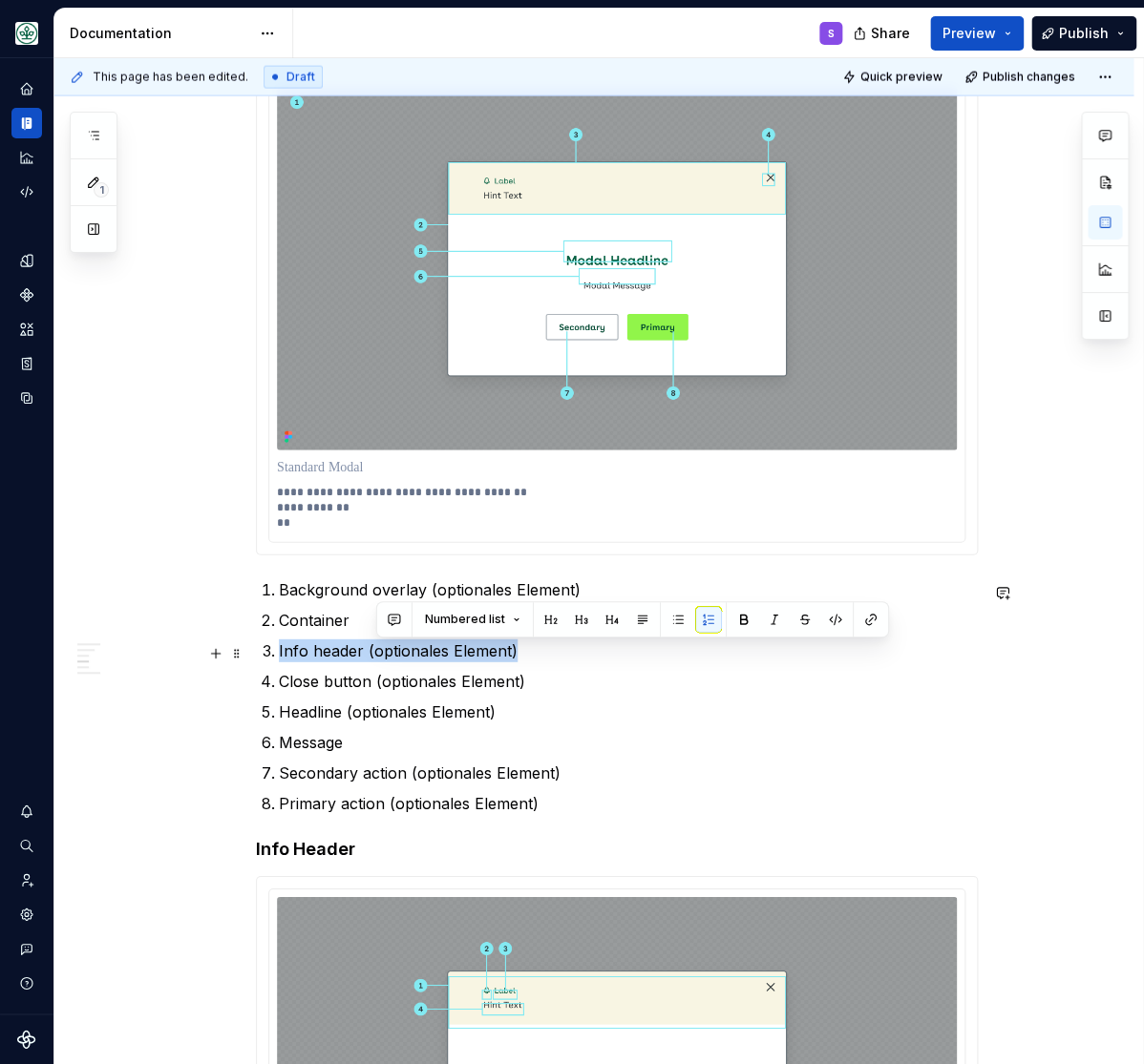
click at [432, 658] on p "Info header (optionales Element)" at bounding box center [628, 651] width 699 height 23
copy p "Info header (optionales Element)"
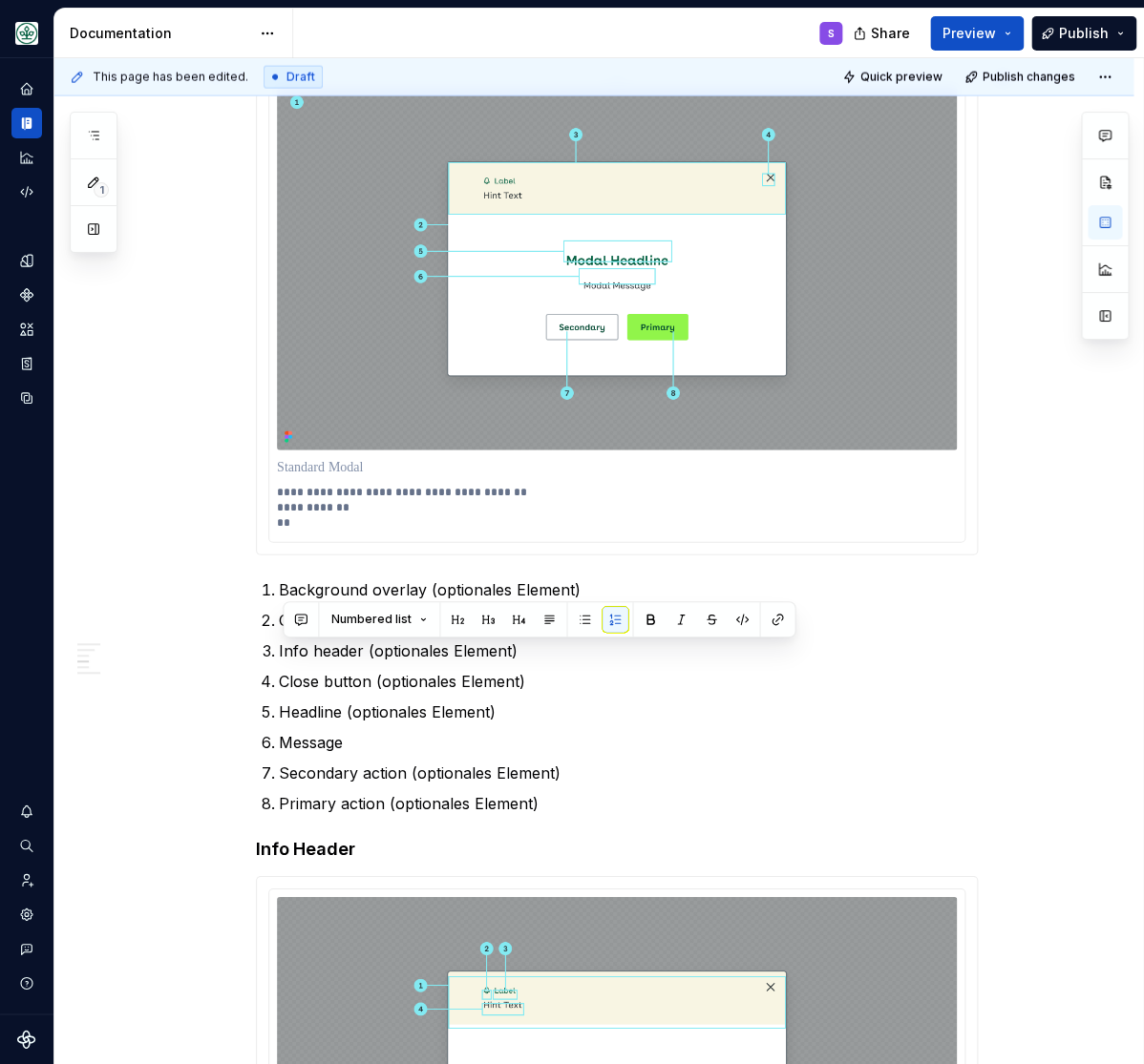
click at [363, 526] on p "**********" at bounding box center [616, 508] width 679 height 46
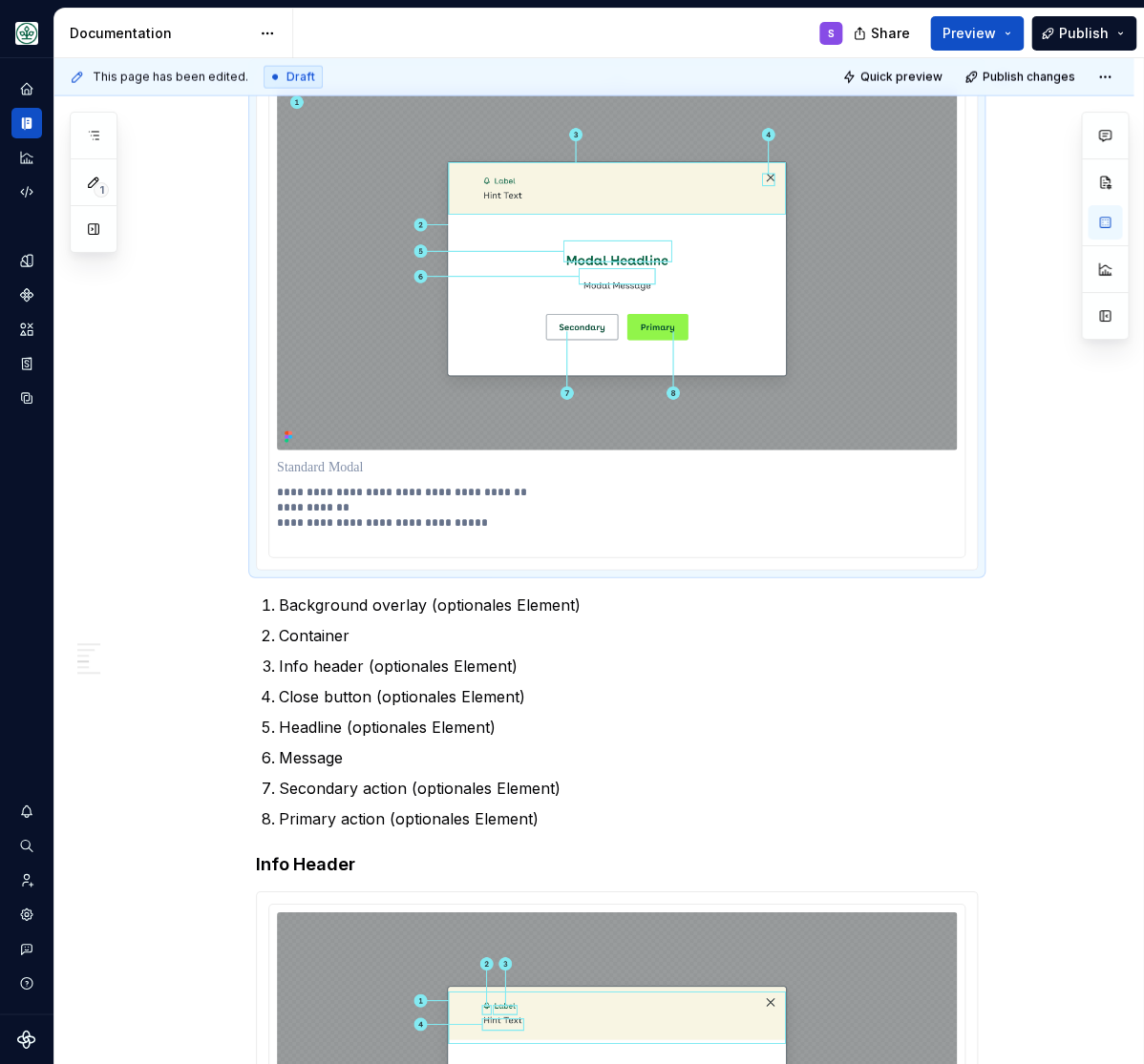
scroll to position [1305, 0]
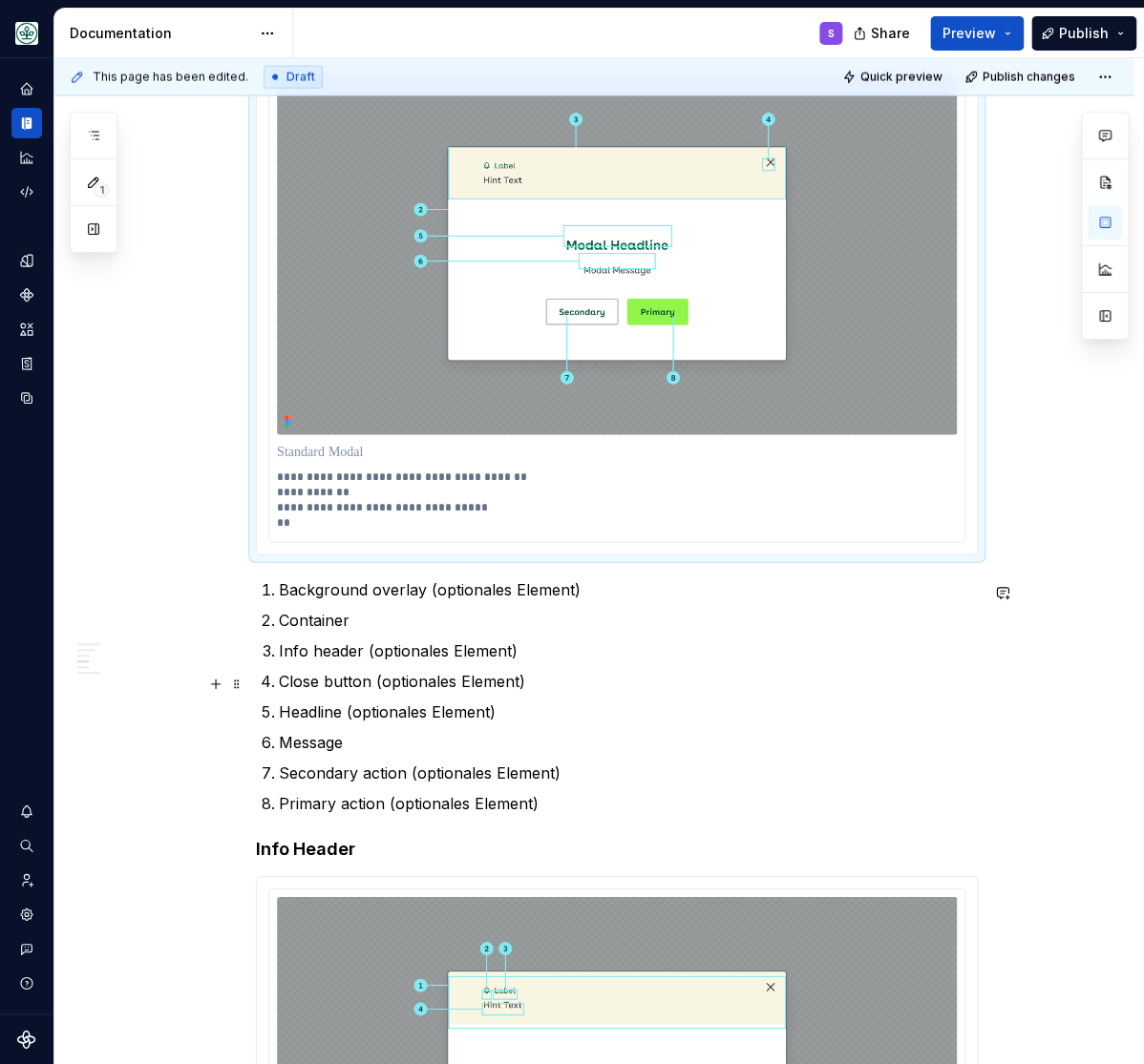
click at [303, 685] on p "Close button (optionales Element)" at bounding box center [628, 681] width 699 height 23
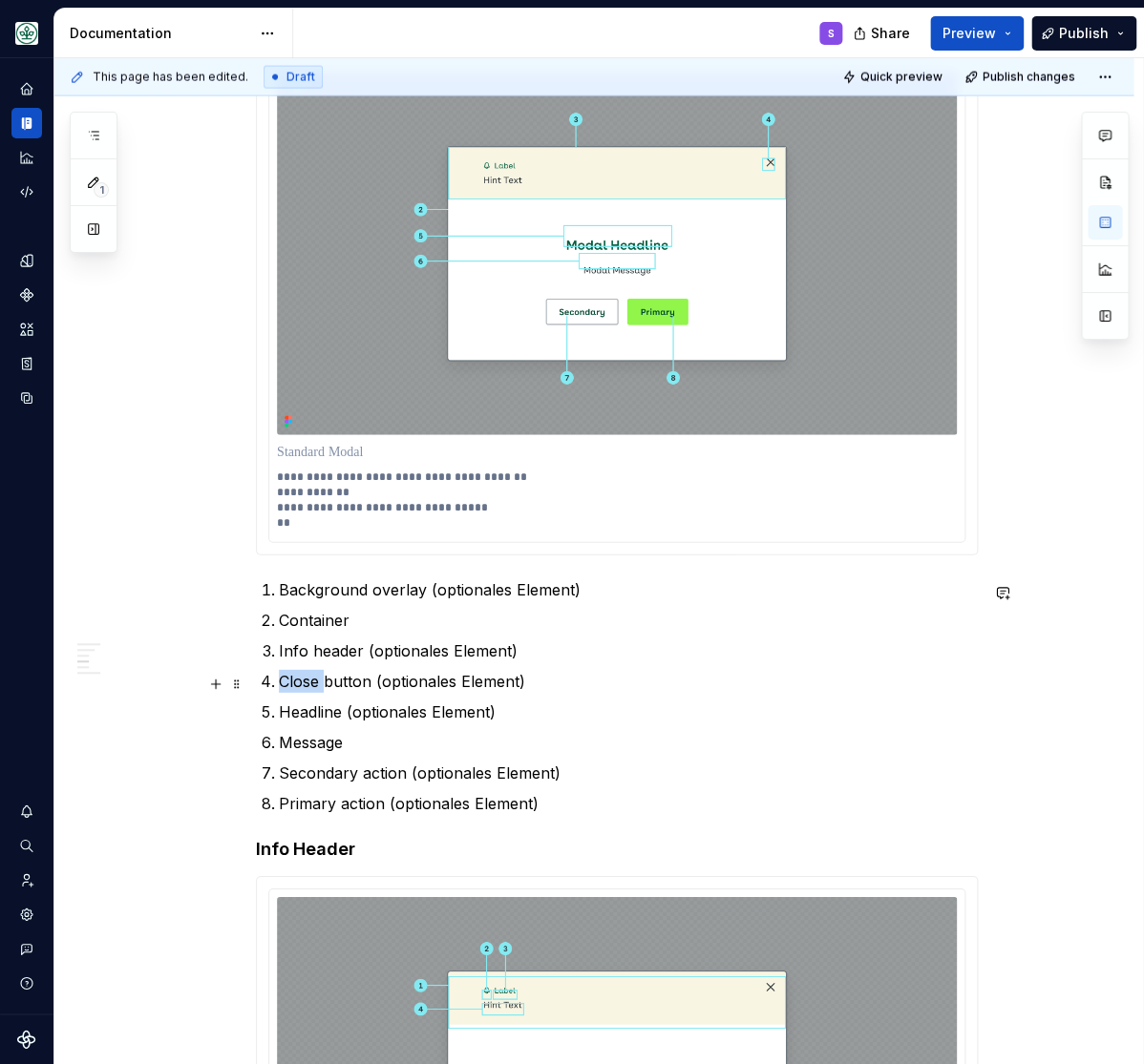
click at [303, 685] on p "Close button (optionales Element)" at bounding box center [628, 681] width 699 height 23
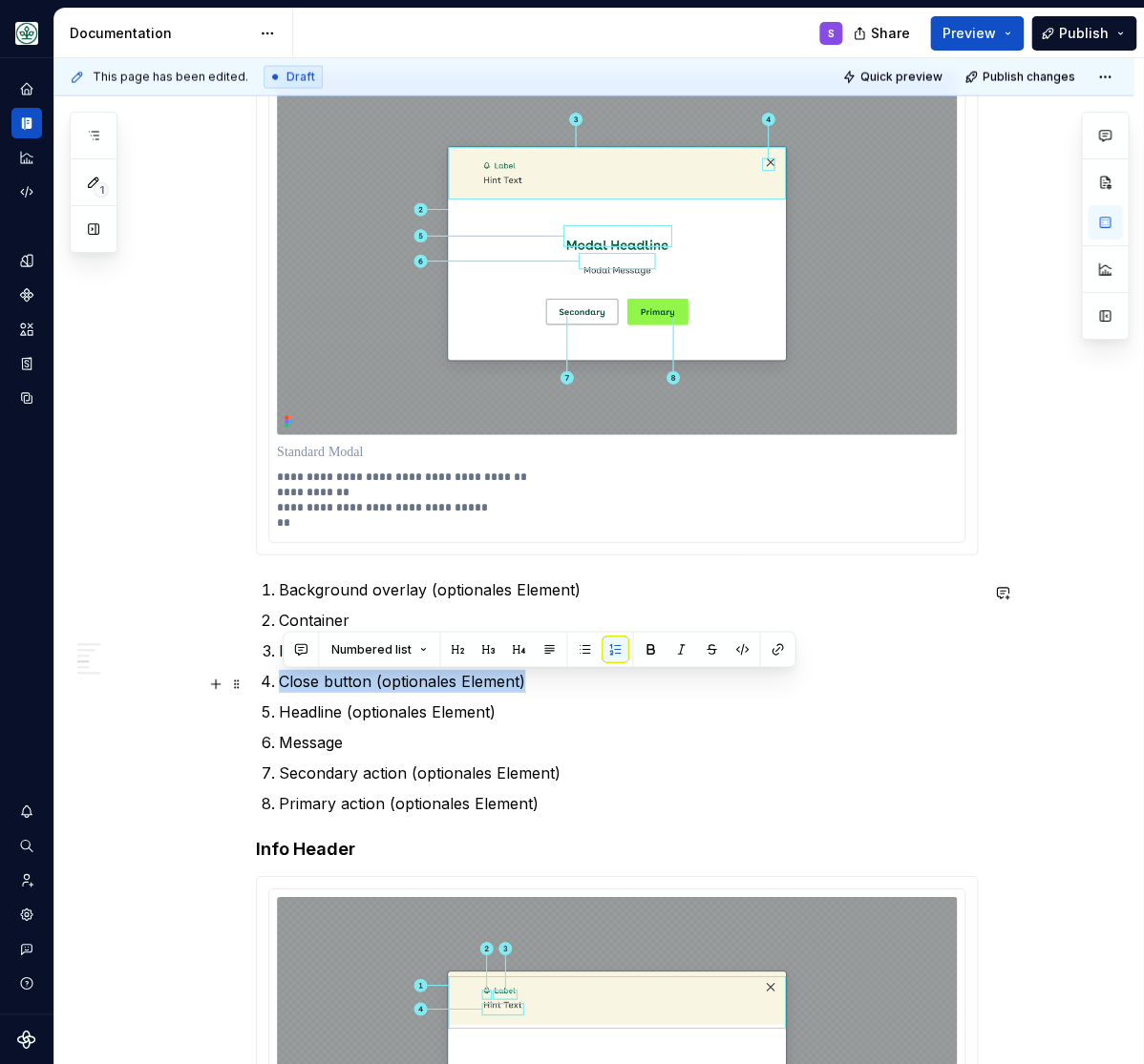
click at [303, 685] on p "Close button (optionales Element)" at bounding box center [628, 681] width 699 height 23
copy p "Close button (optionales Element)"
click at [319, 520] on p "**********" at bounding box center [616, 500] width 679 height 61
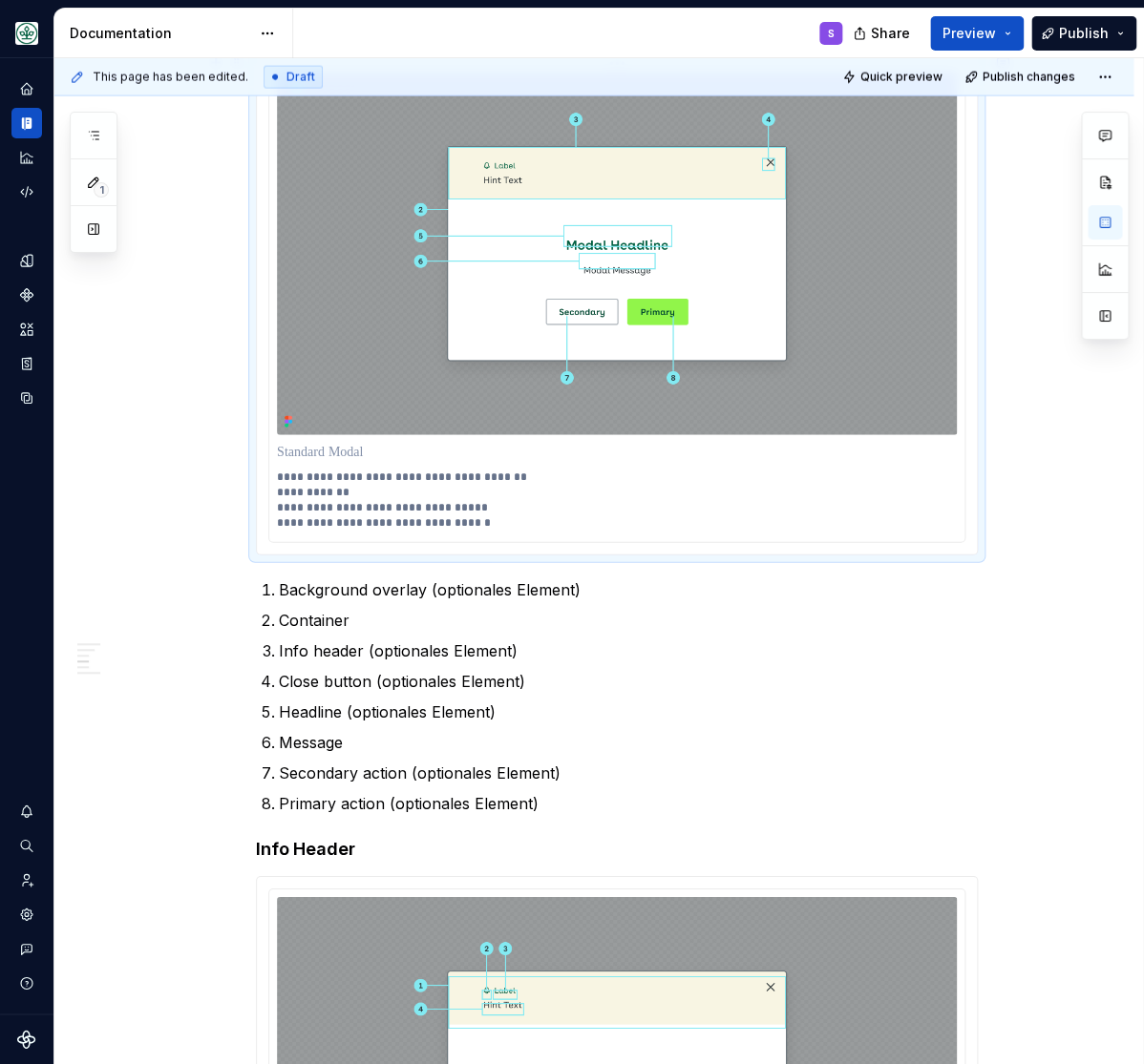
scroll to position [1321, 0]
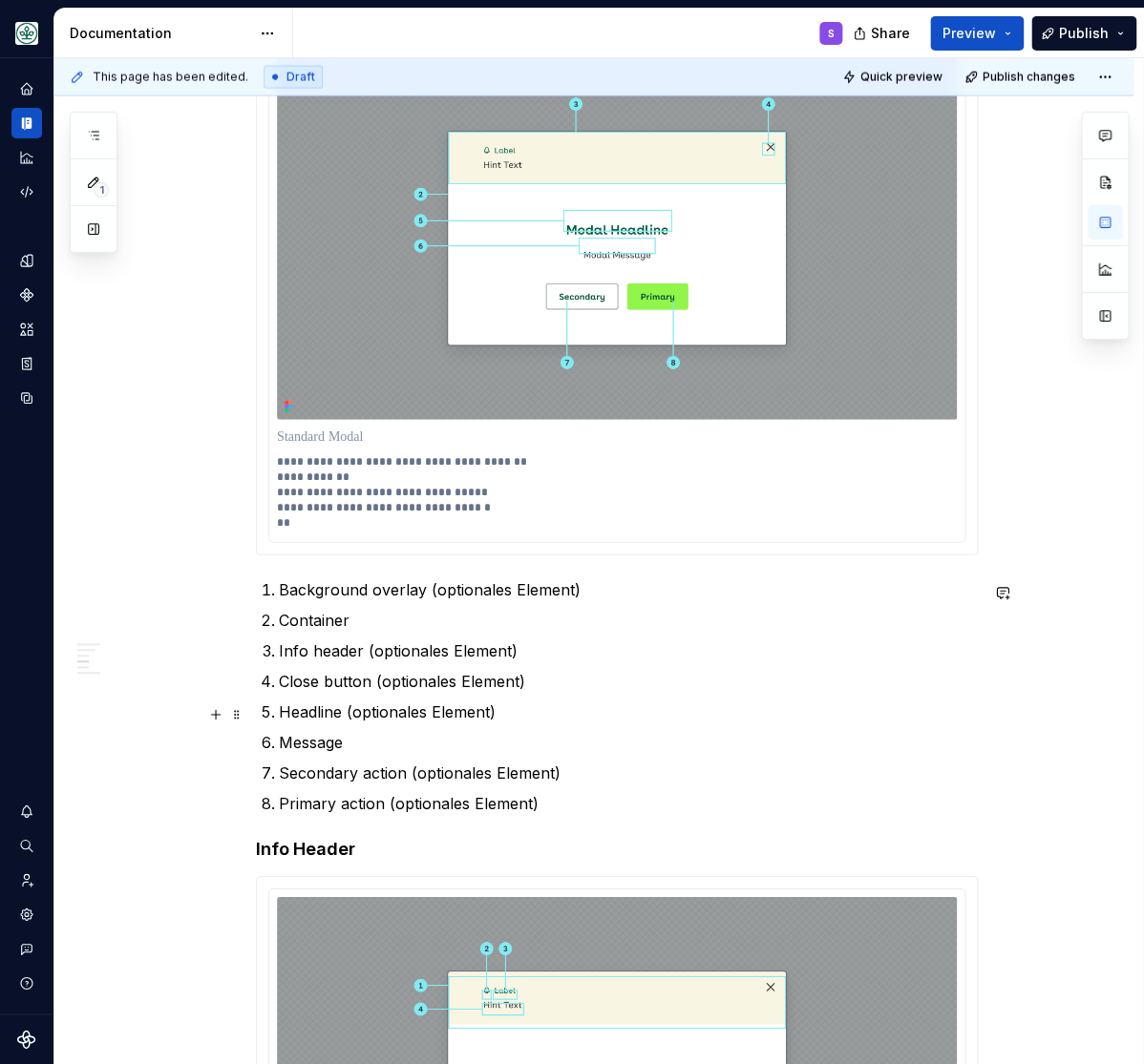
click at [315, 720] on p "Headline (optionales Element)" at bounding box center [628, 711] width 699 height 23
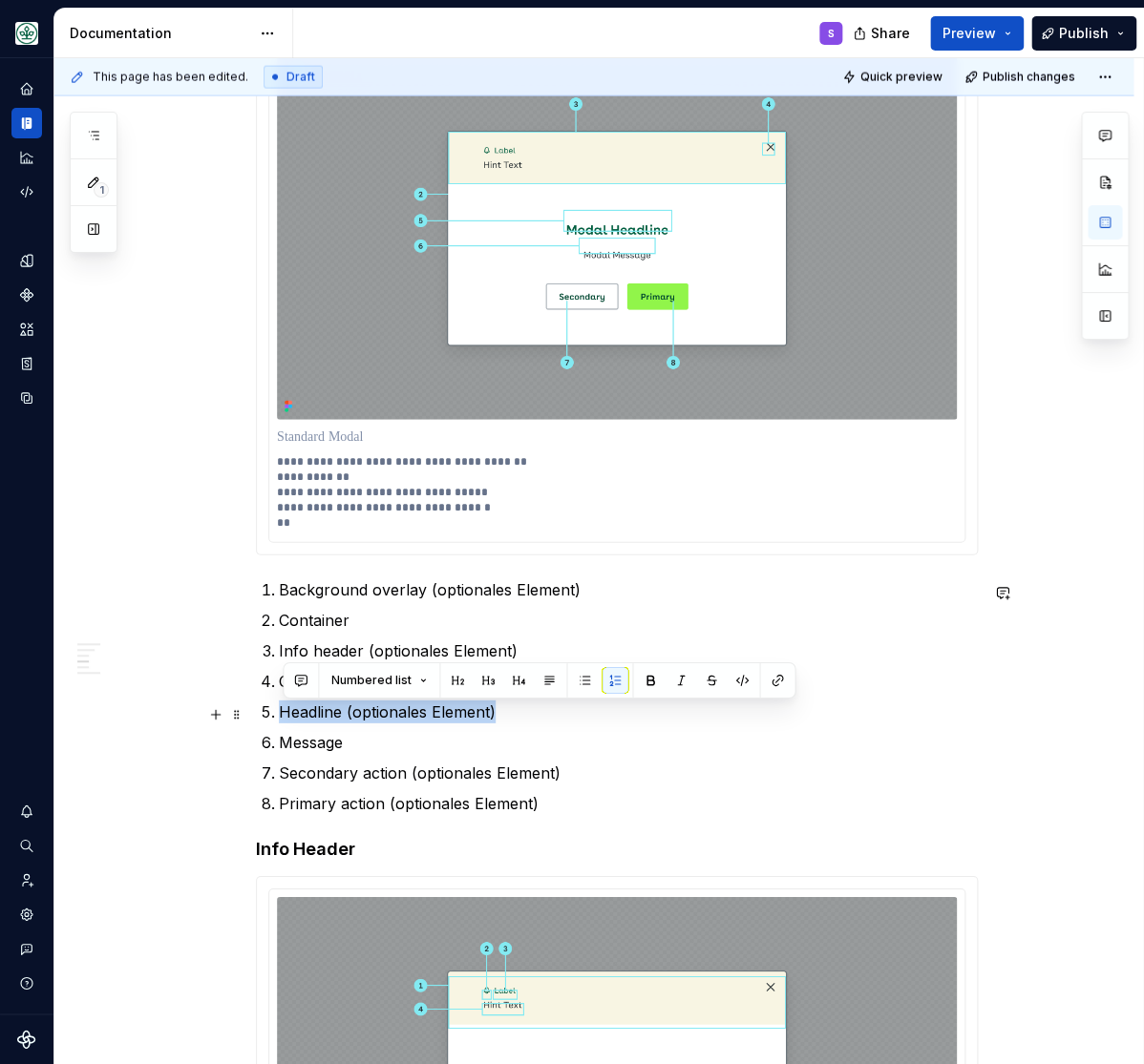
click at [315, 720] on p "Headline (optionales Element)" at bounding box center [628, 711] width 699 height 23
copy p "Headline (optionales Element)"
click at [361, 524] on p "**********" at bounding box center [616, 492] width 679 height 76
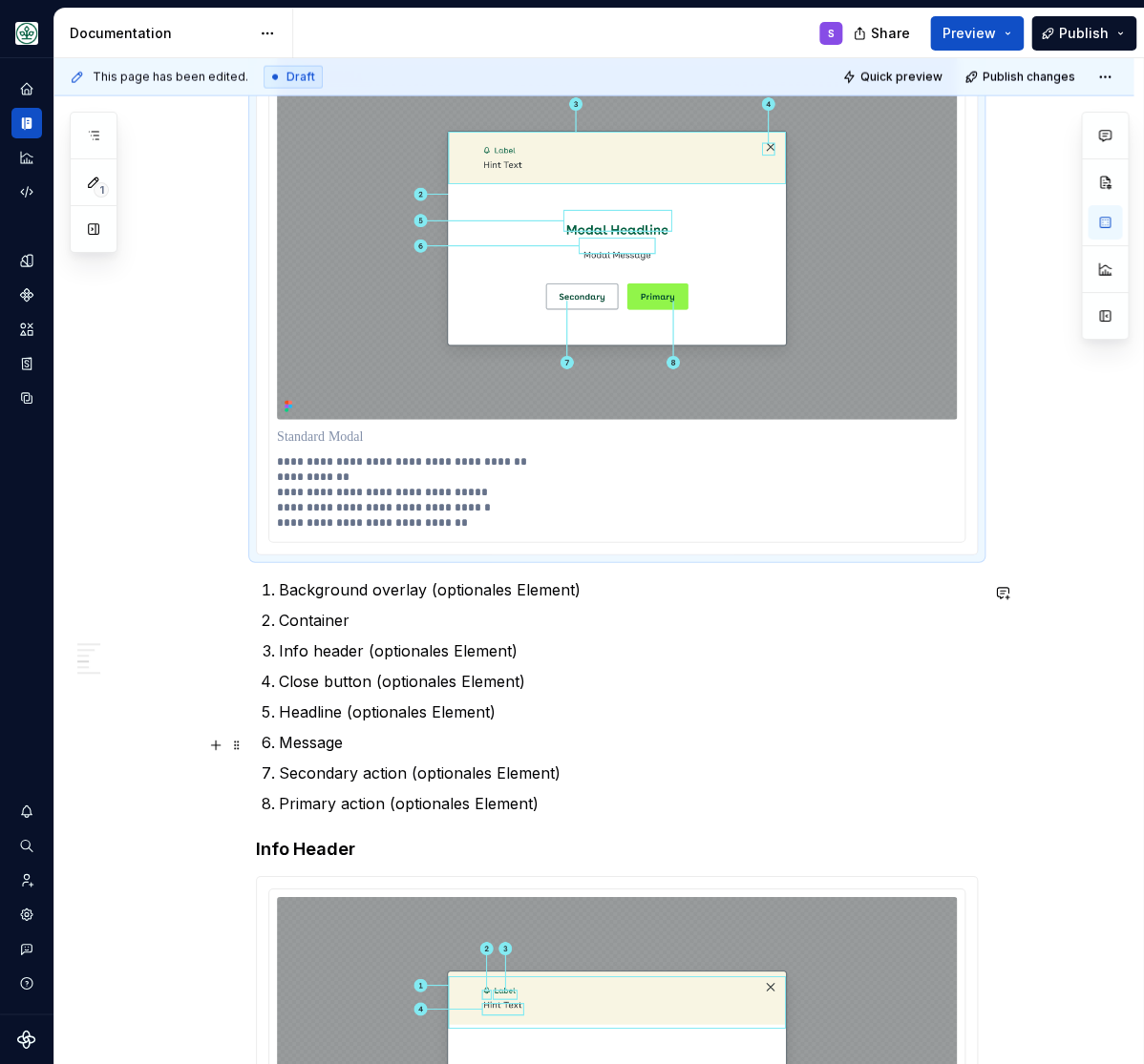
click at [328, 744] on p "Message" at bounding box center [628, 742] width 699 height 23
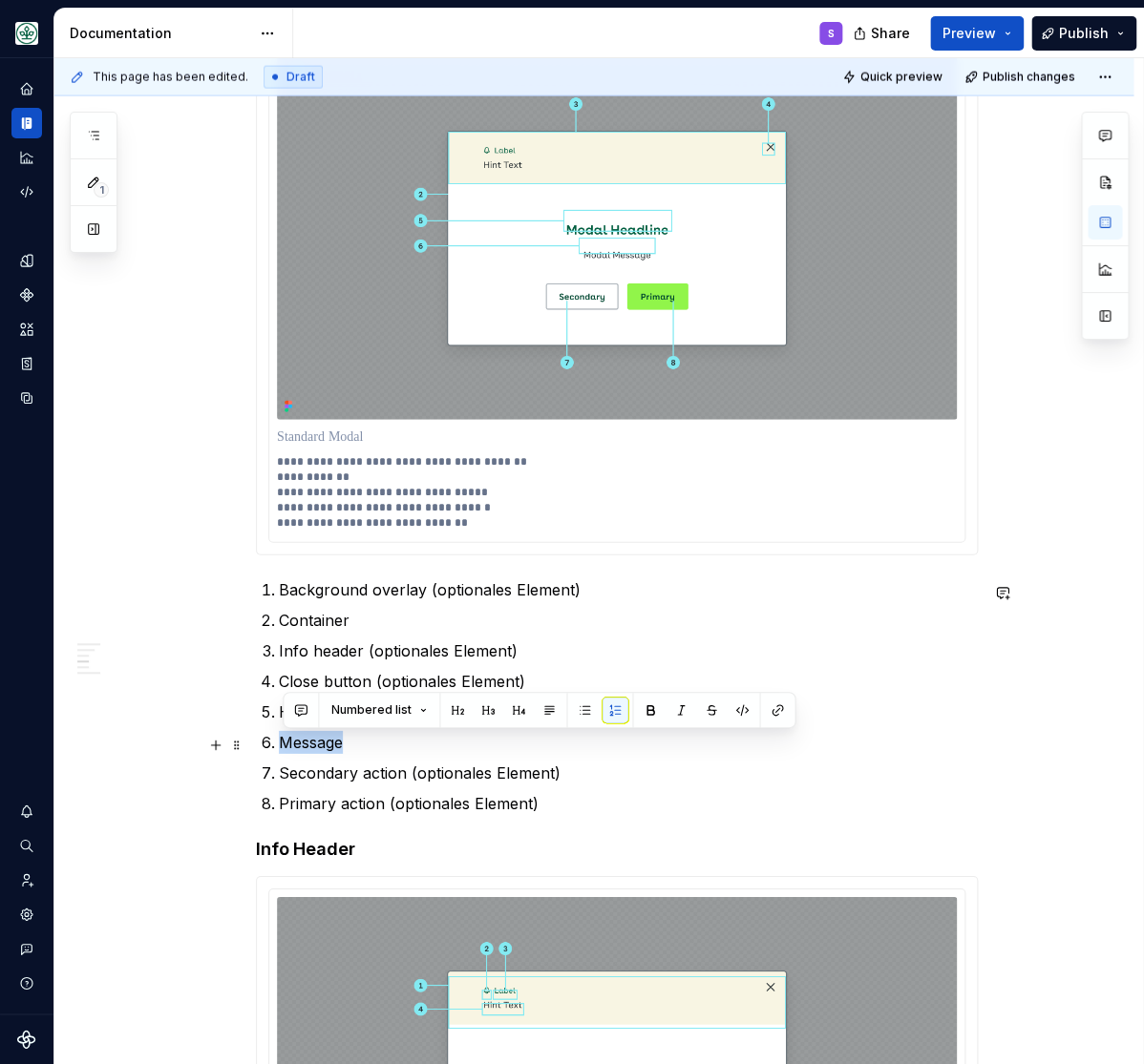
click at [328, 744] on p "Message" at bounding box center [628, 742] width 699 height 23
copy p "Message"
click at [478, 520] on p "**********" at bounding box center [616, 492] width 679 height 76
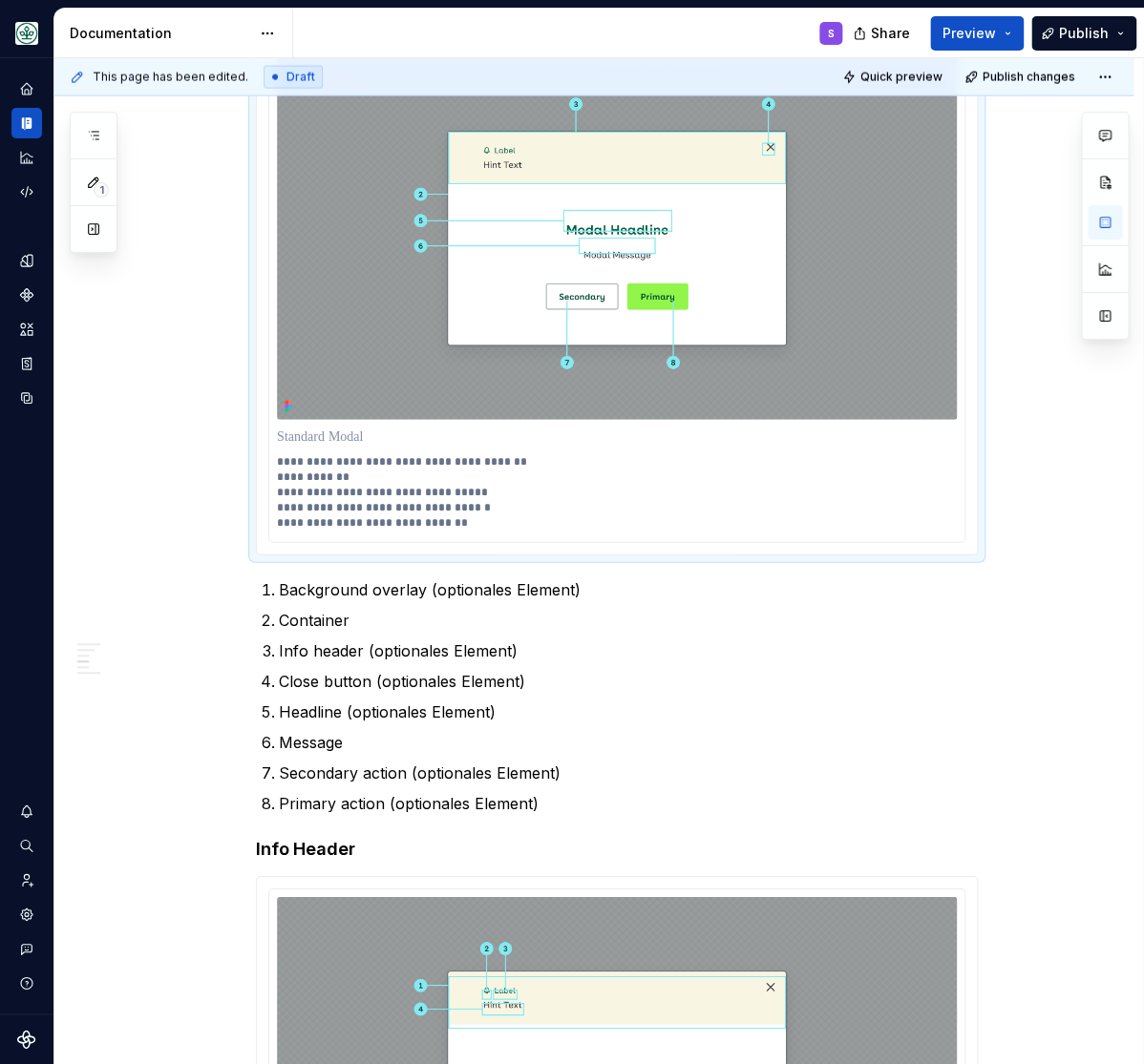
scroll to position [1336, 0]
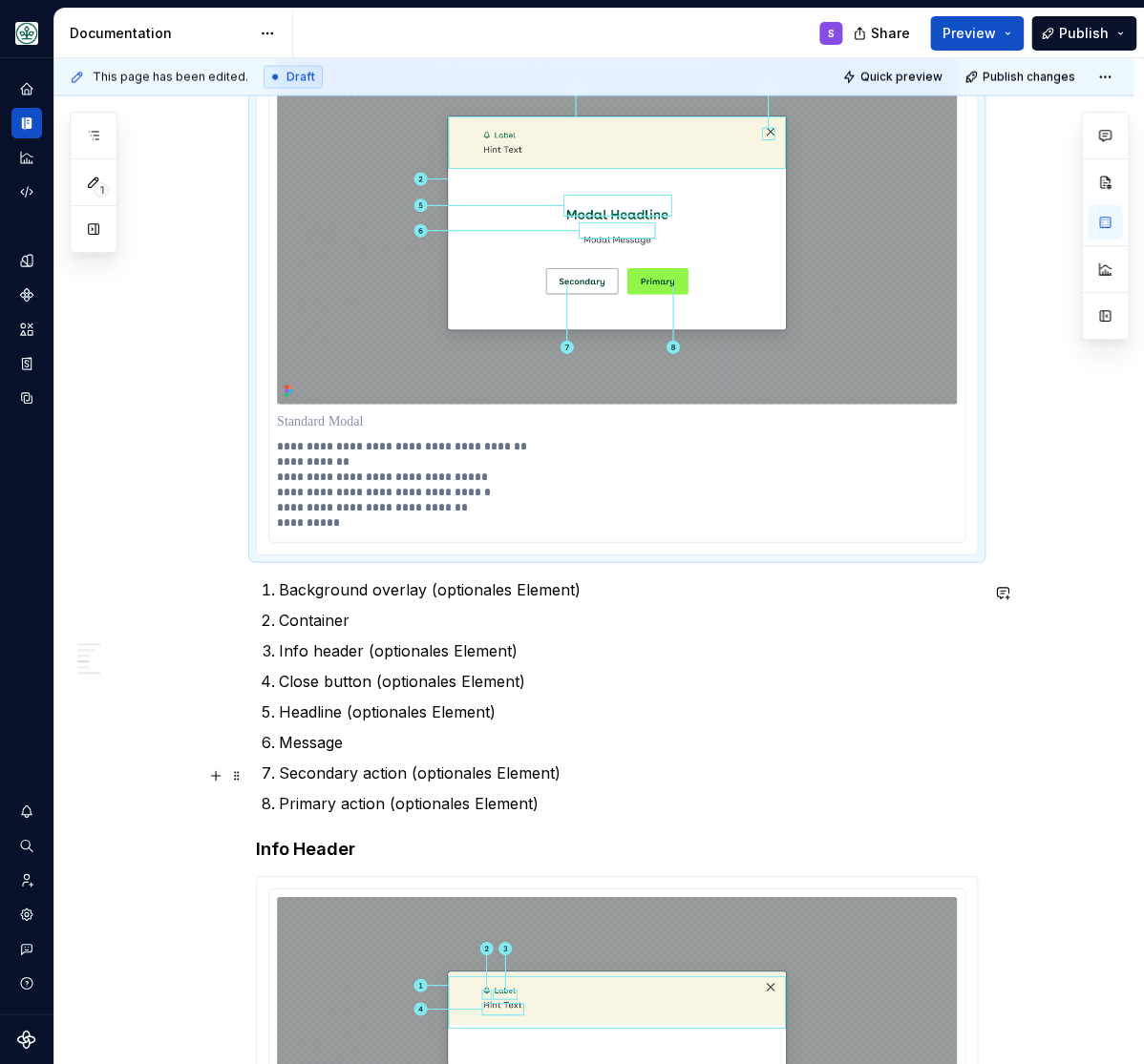
click at [352, 774] on p "Secondary action (optionales Element)" at bounding box center [628, 773] width 699 height 23
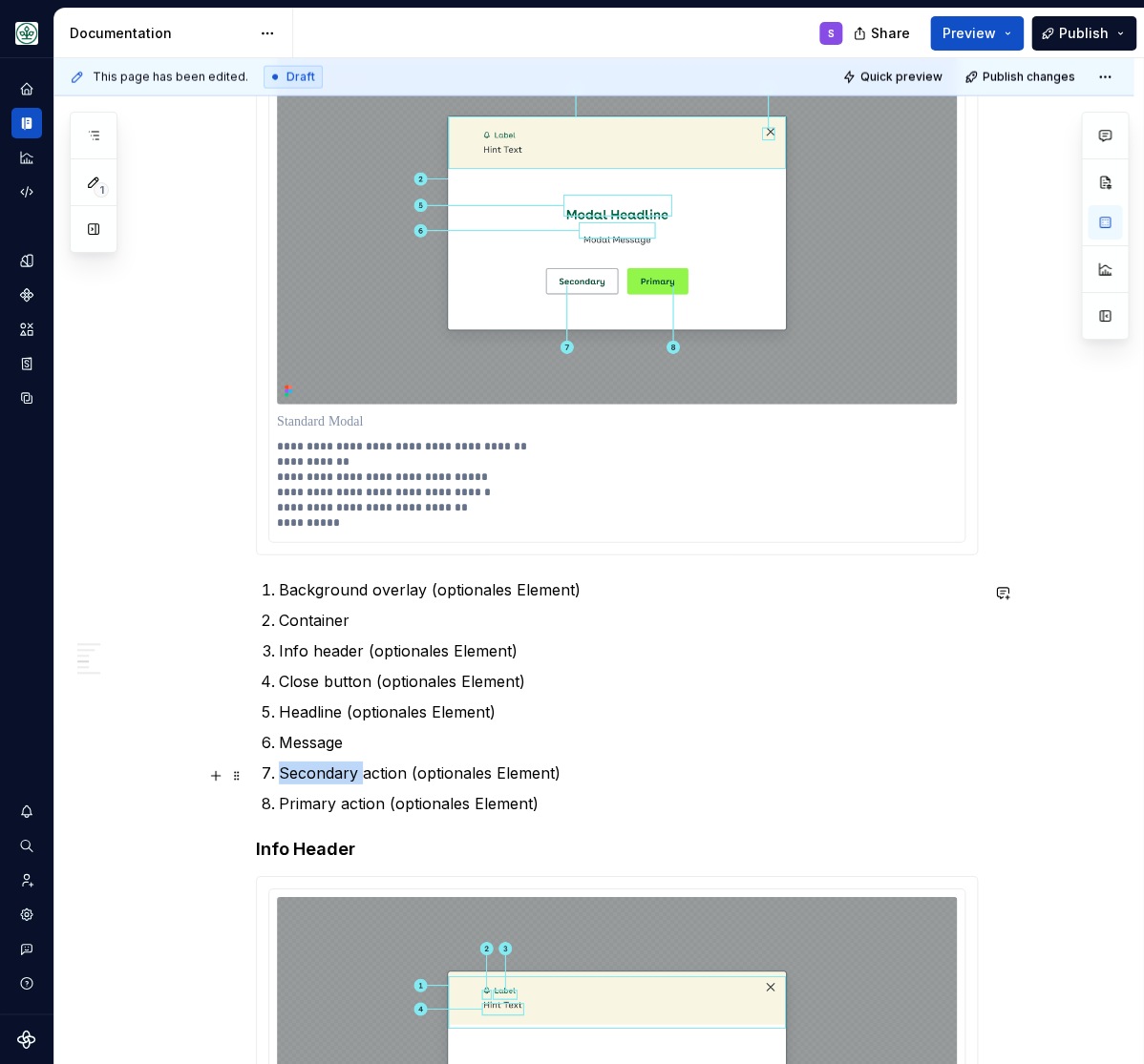
click at [352, 774] on p "Secondary action (optionales Element)" at bounding box center [628, 773] width 699 height 23
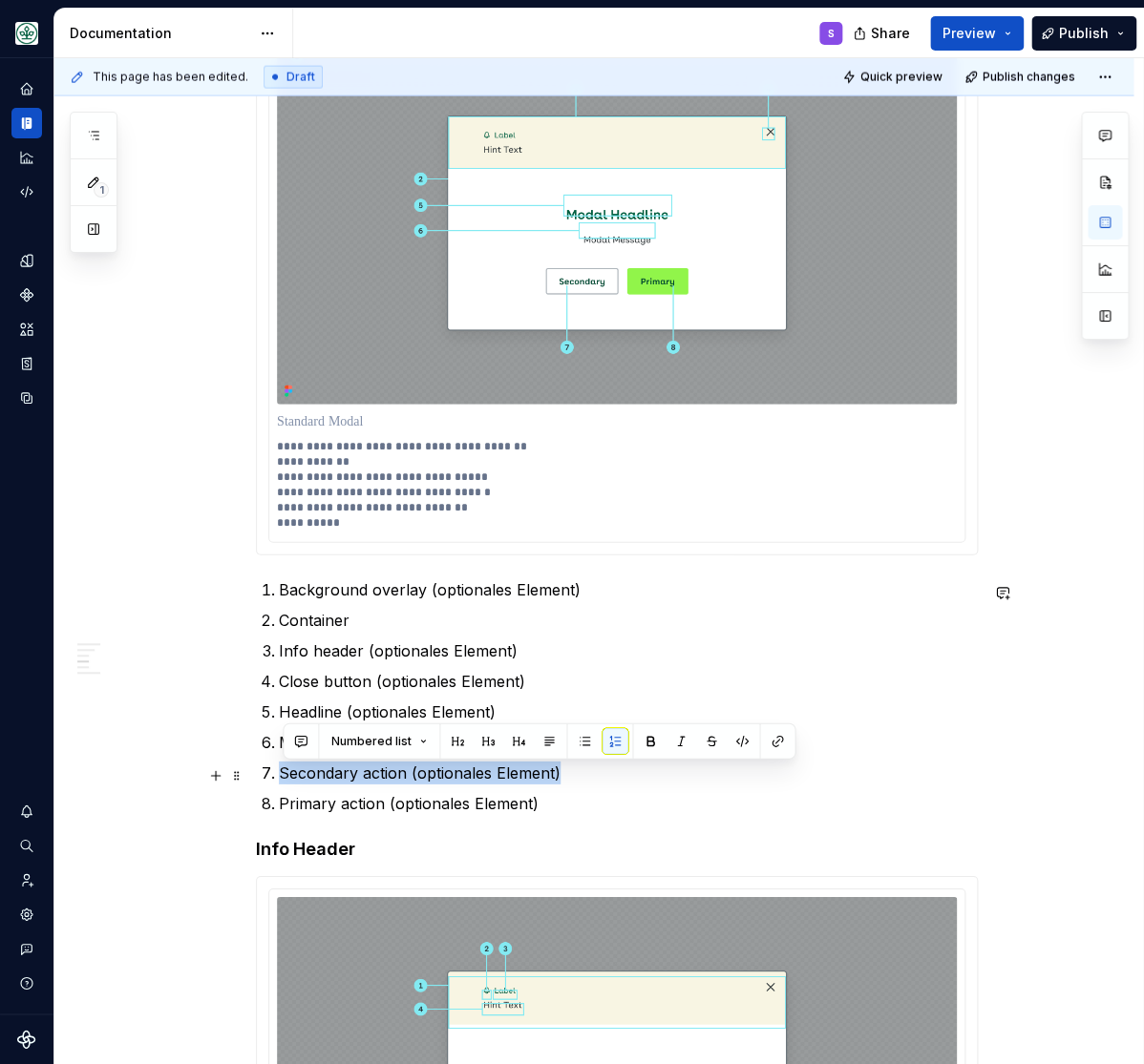
click at [352, 774] on p "Secondary action (optionales Element)" at bounding box center [628, 773] width 699 height 23
copy p "Secondary action (optionales Element)"
click at [386, 526] on p "**********" at bounding box center [616, 485] width 679 height 91
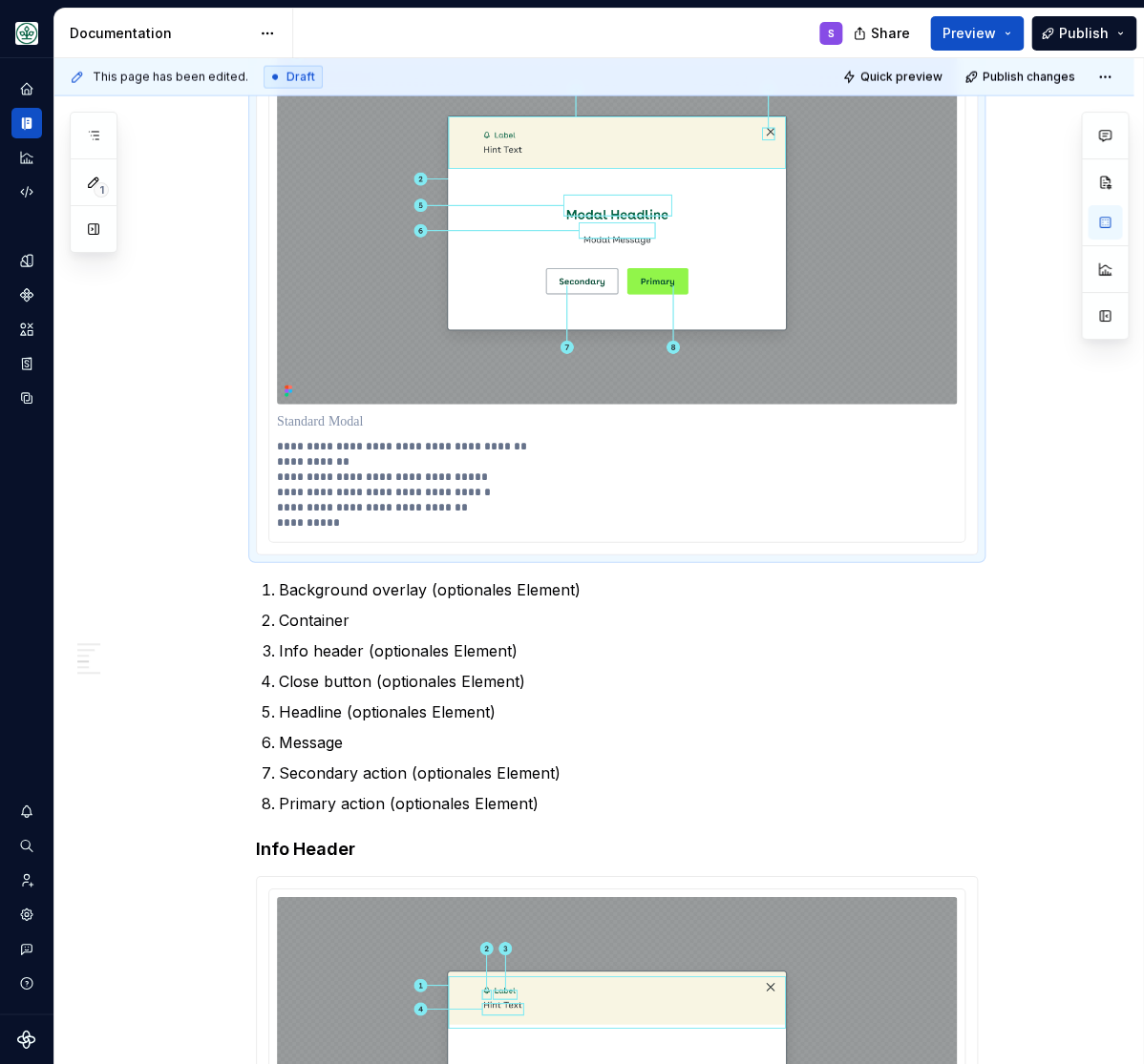
scroll to position [1351, 0]
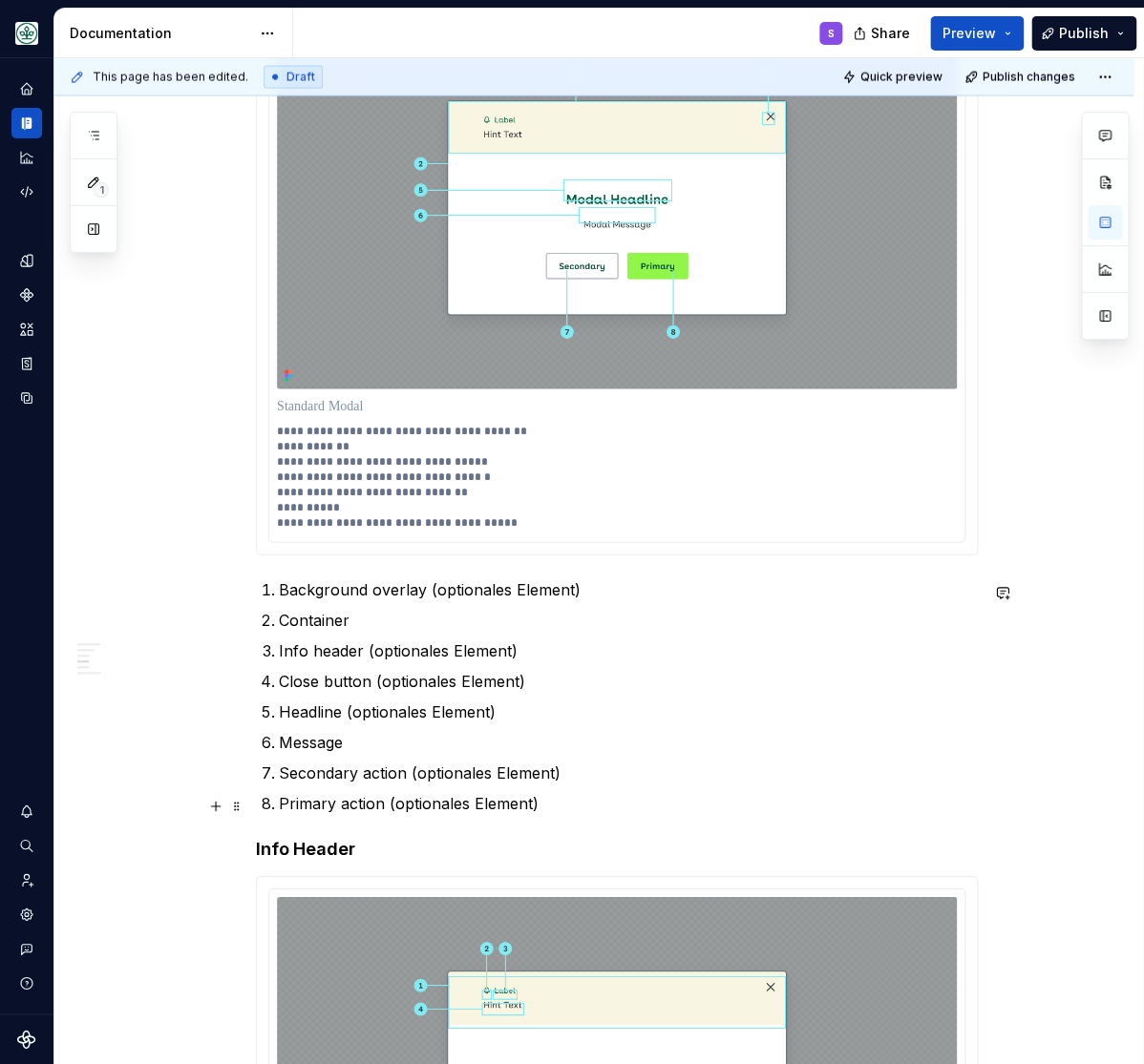
click at [303, 798] on p "Primary action (optionales Element)" at bounding box center [628, 803] width 699 height 23
click at [302, 800] on p "Primary action (optionales Element)" at bounding box center [628, 803] width 699 height 23
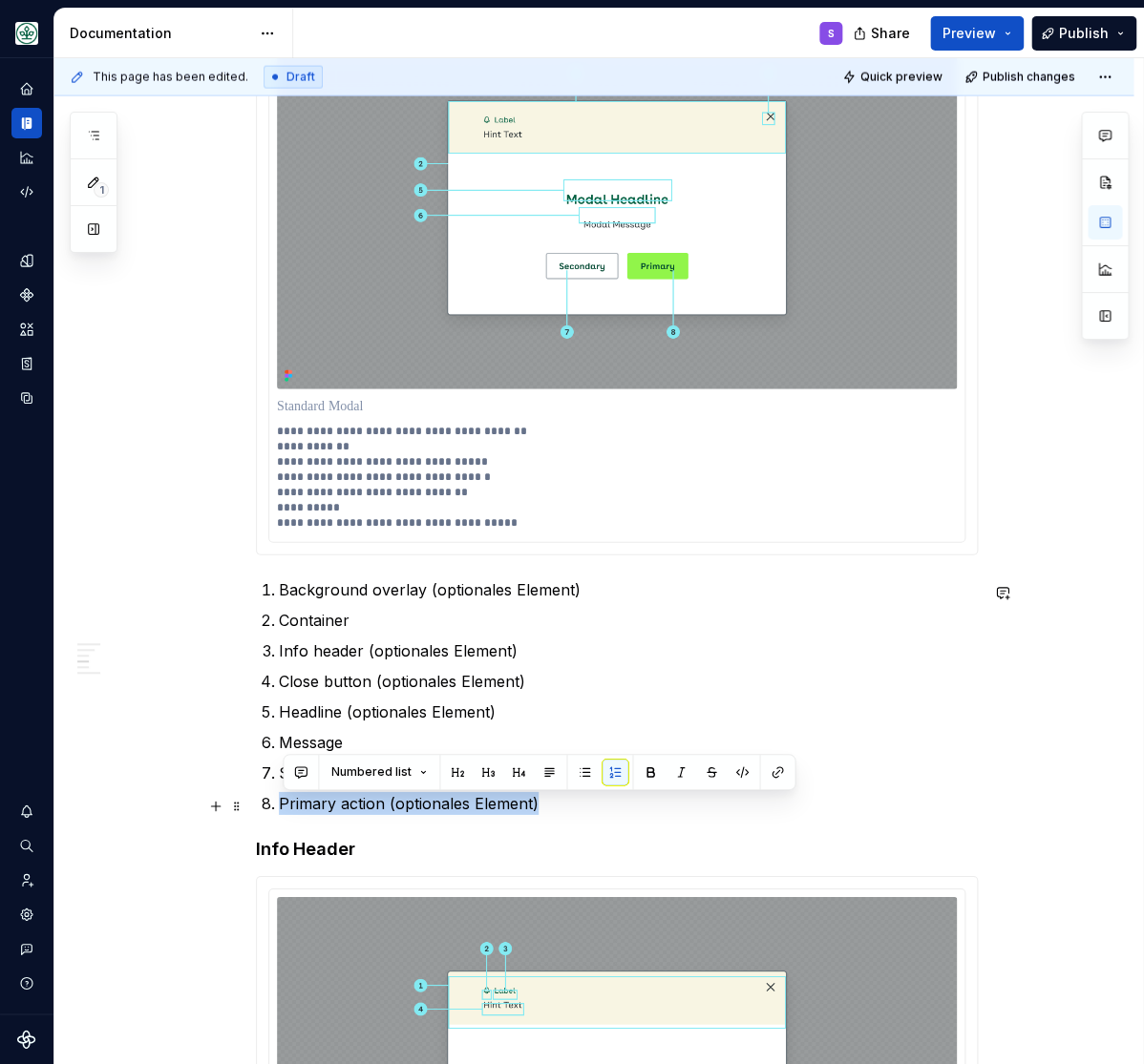
click at [301, 800] on p "Primary action (optionales Element)" at bounding box center [628, 803] width 699 height 23
copy p "Primary action (optionales Element)"
click at [533, 519] on p "**********" at bounding box center [616, 478] width 679 height 107
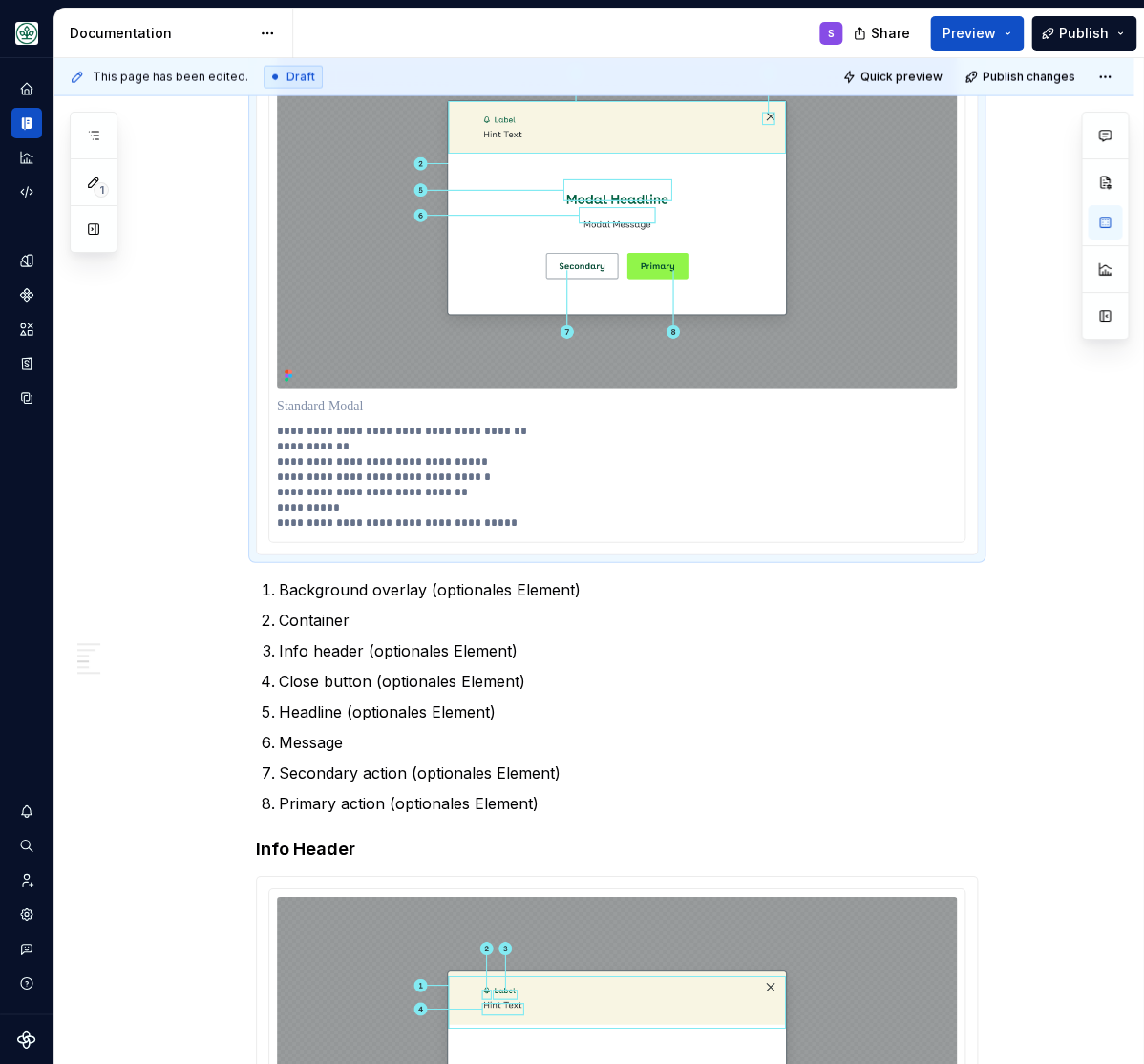
click at [515, 522] on p "**********" at bounding box center [616, 478] width 679 height 107
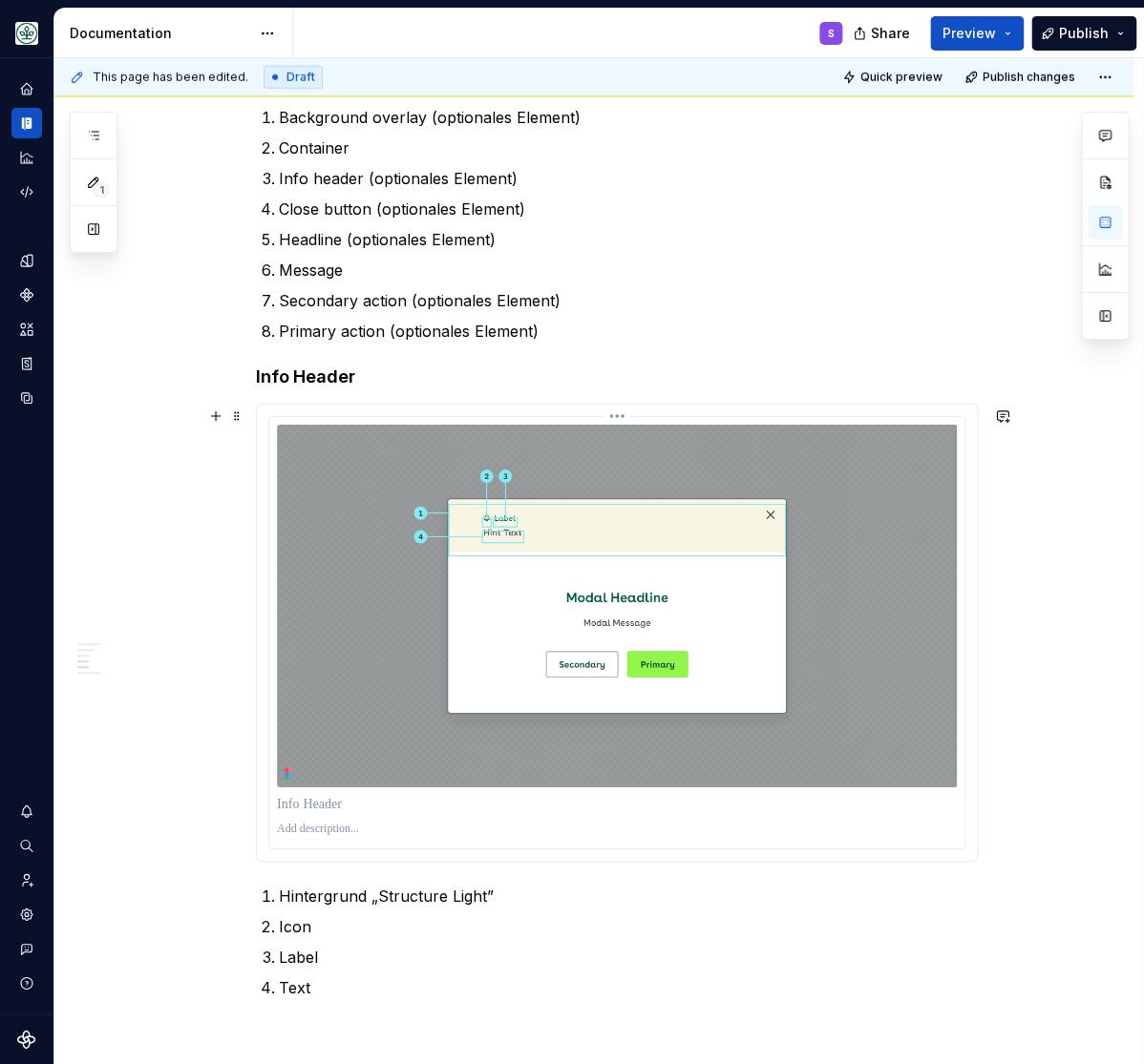
scroll to position [2074, 0]
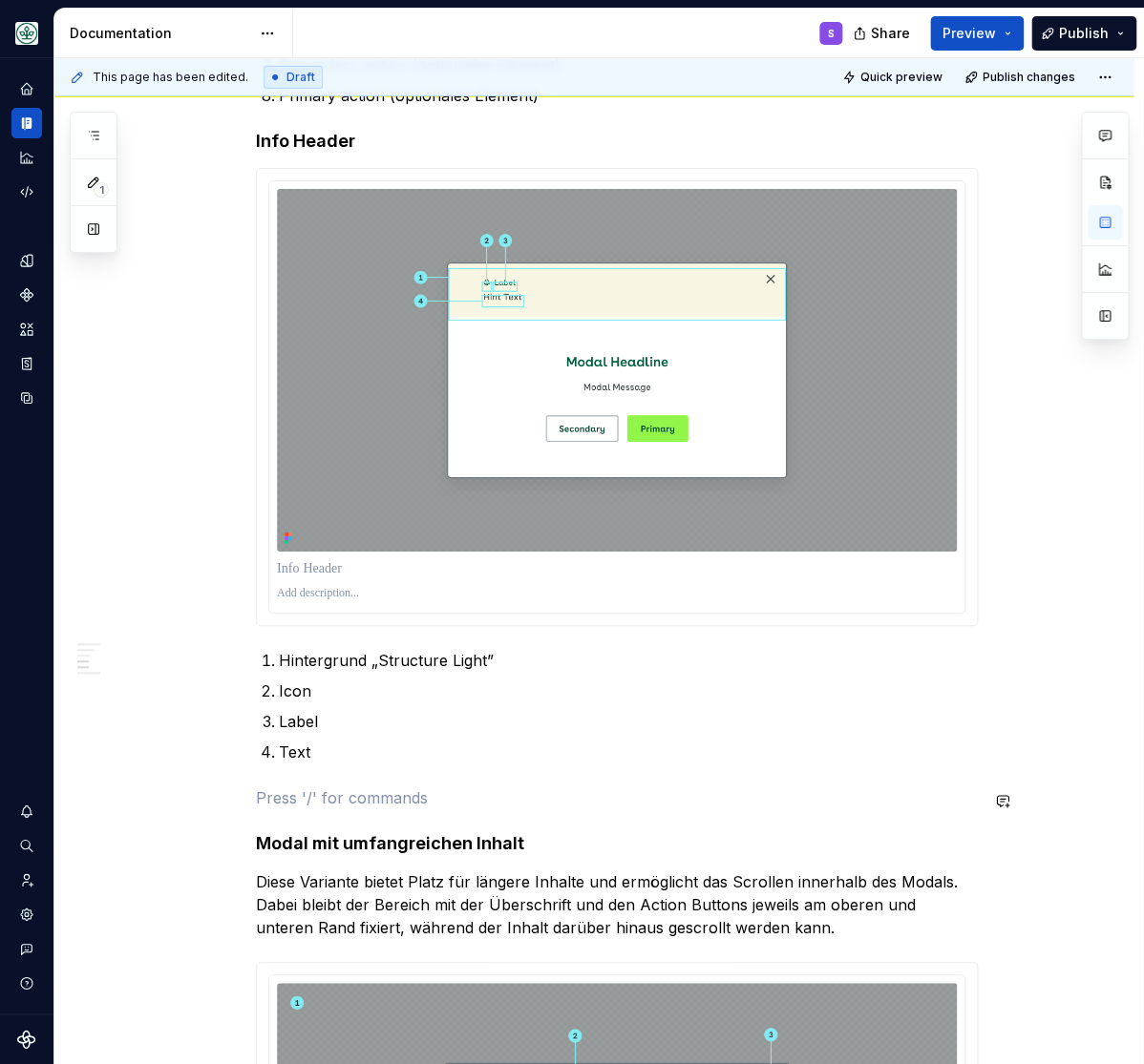
click at [359, 814] on div "**********" at bounding box center [616, 587] width 722 height 4339
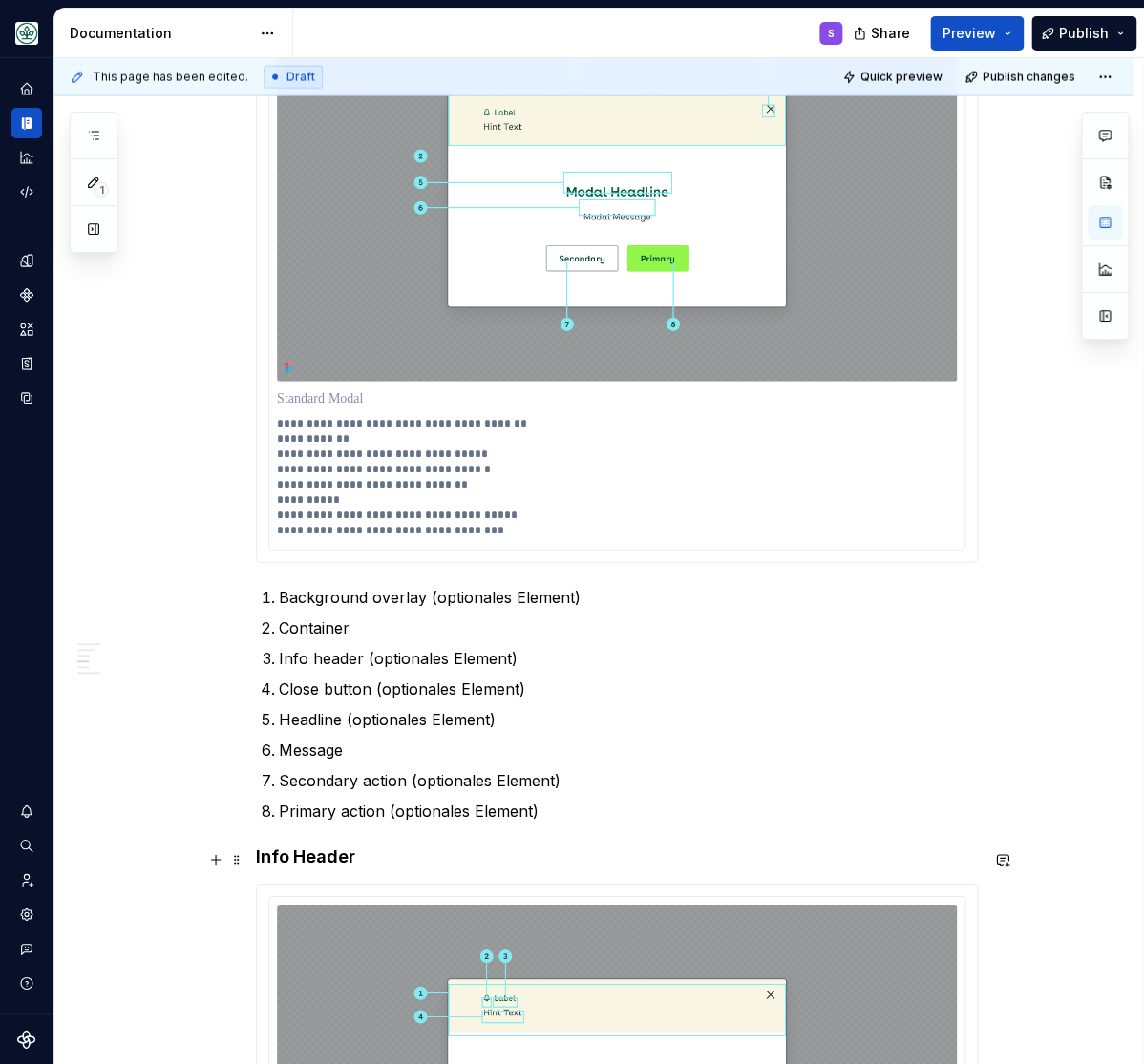
scroll to position [1524, 0]
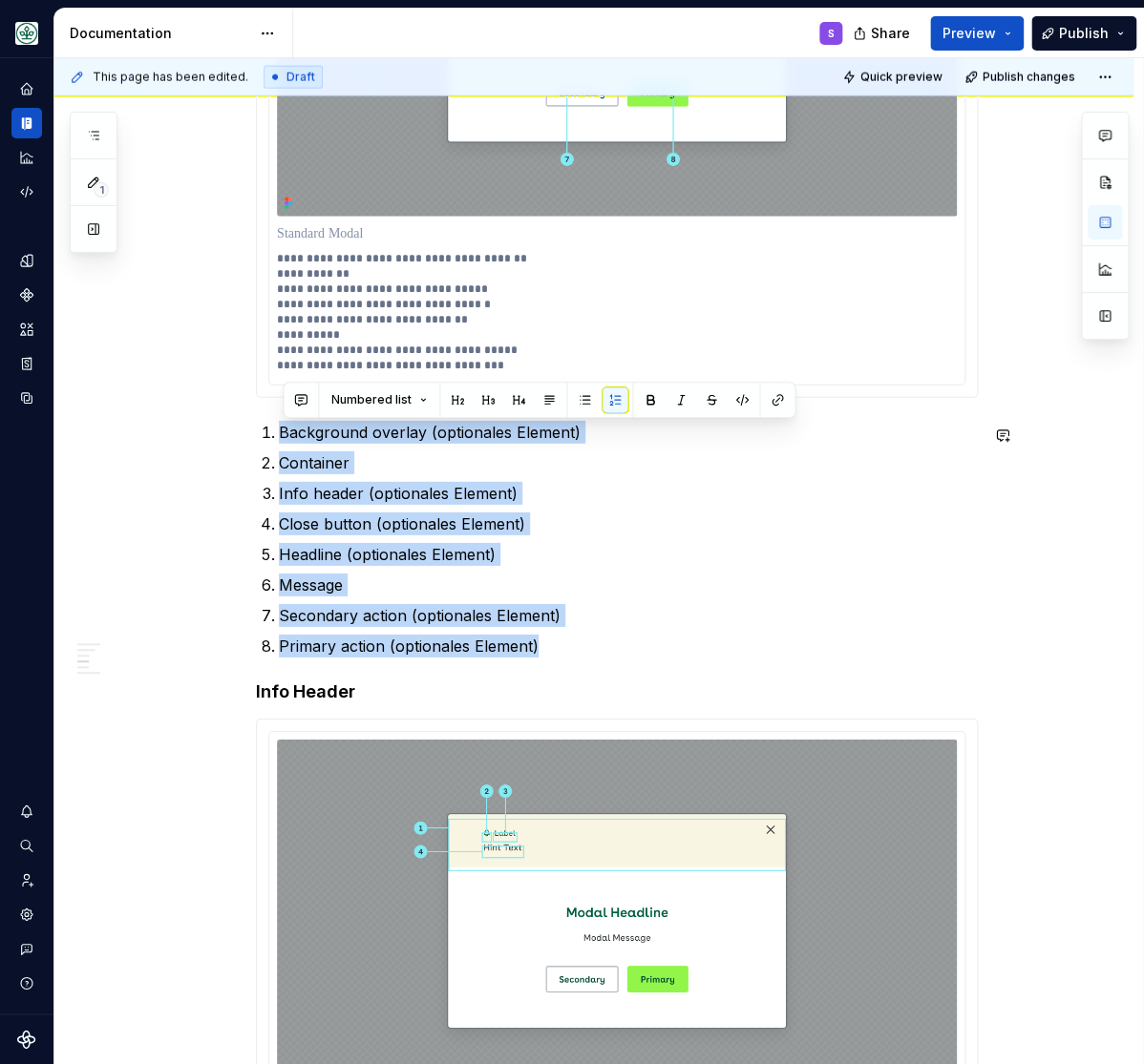
drag, startPoint x: 549, startPoint y: 648, endPoint x: 270, endPoint y: 421, distance: 359.7
click at [585, 566] on p "Headline (optionales Element)" at bounding box center [628, 554] width 699 height 23
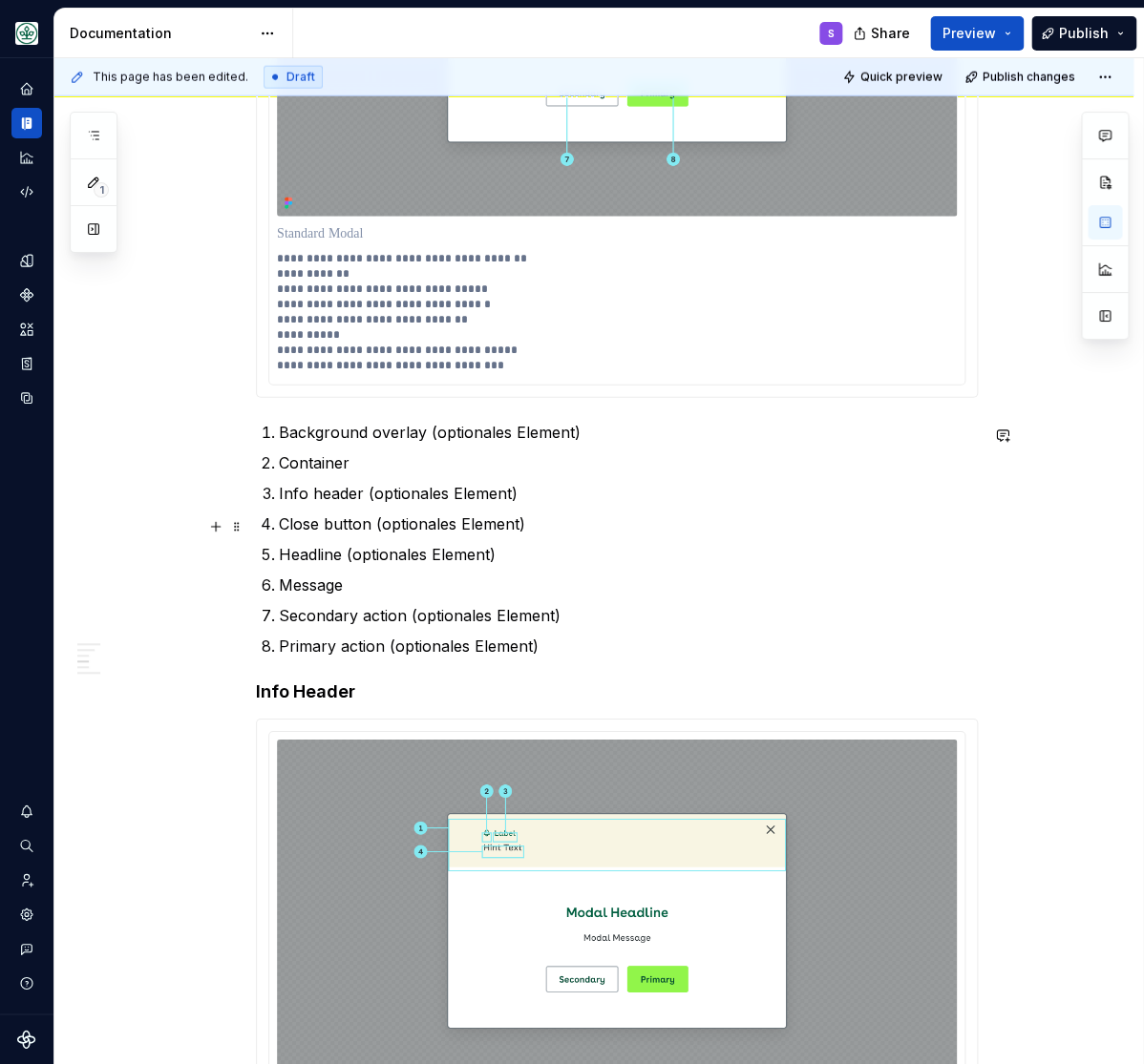
drag, startPoint x: 279, startPoint y: 433, endPoint x: 495, endPoint y: 515, distance: 231.0
click at [495, 515] on ol "Background overlay (optionales Element) Container Info header (optionales Eleme…" at bounding box center [628, 539] width 699 height 236
click at [538, 586] on p "Message" at bounding box center [628, 584] width 699 height 23
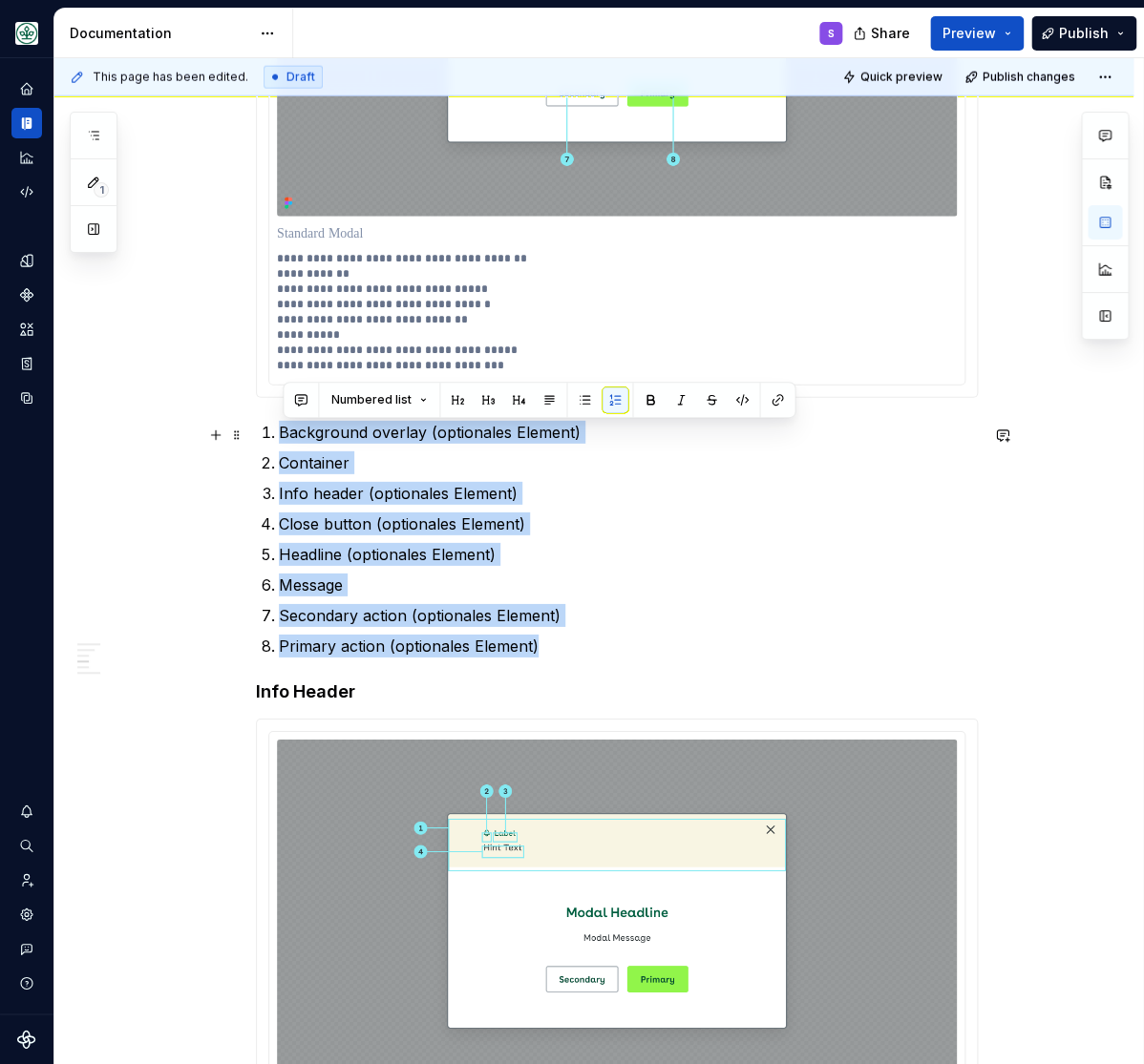
drag, startPoint x: 516, startPoint y: 624, endPoint x: 251, endPoint y: 442, distance: 321.5
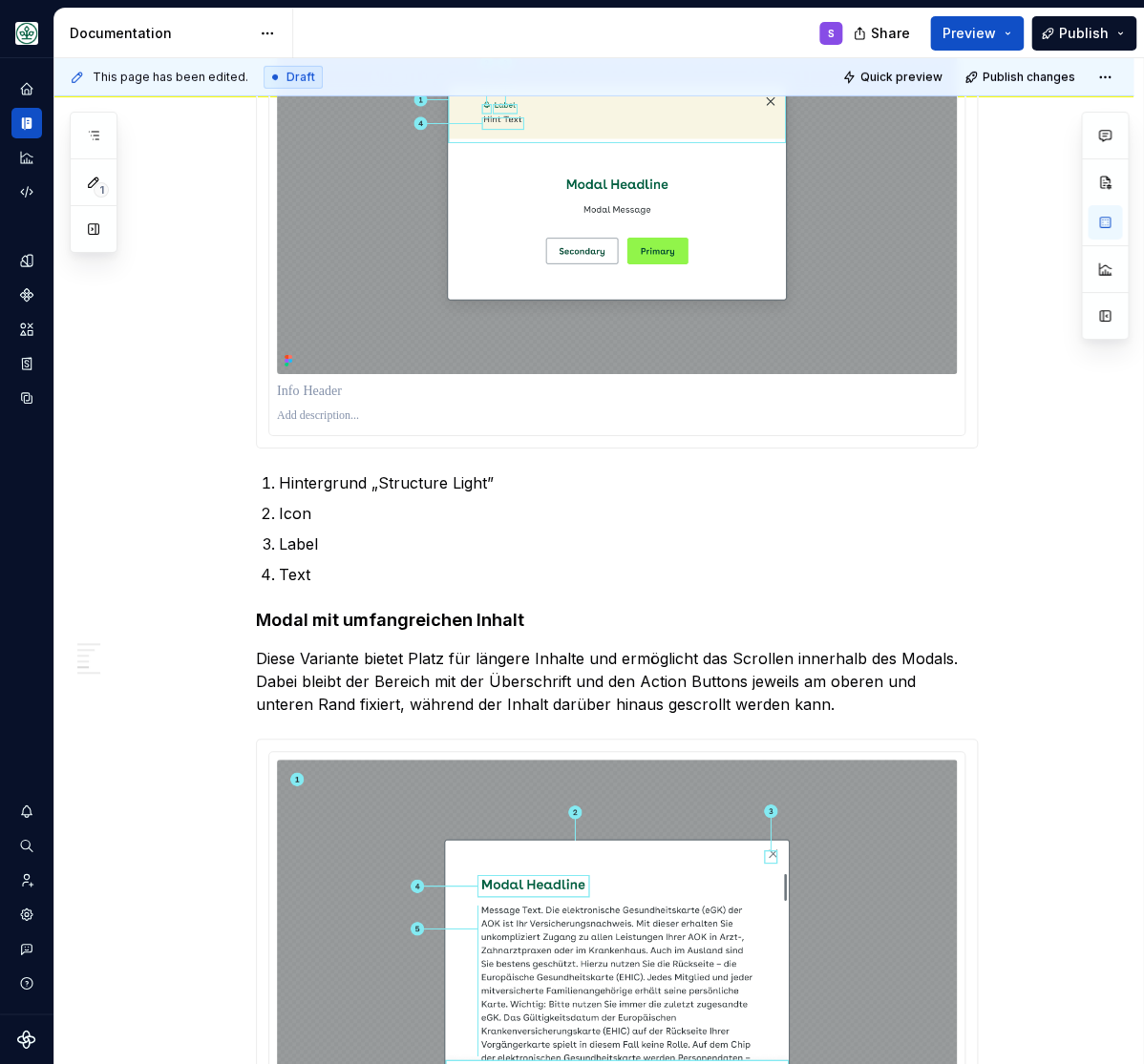
scroll to position [1997, 0]
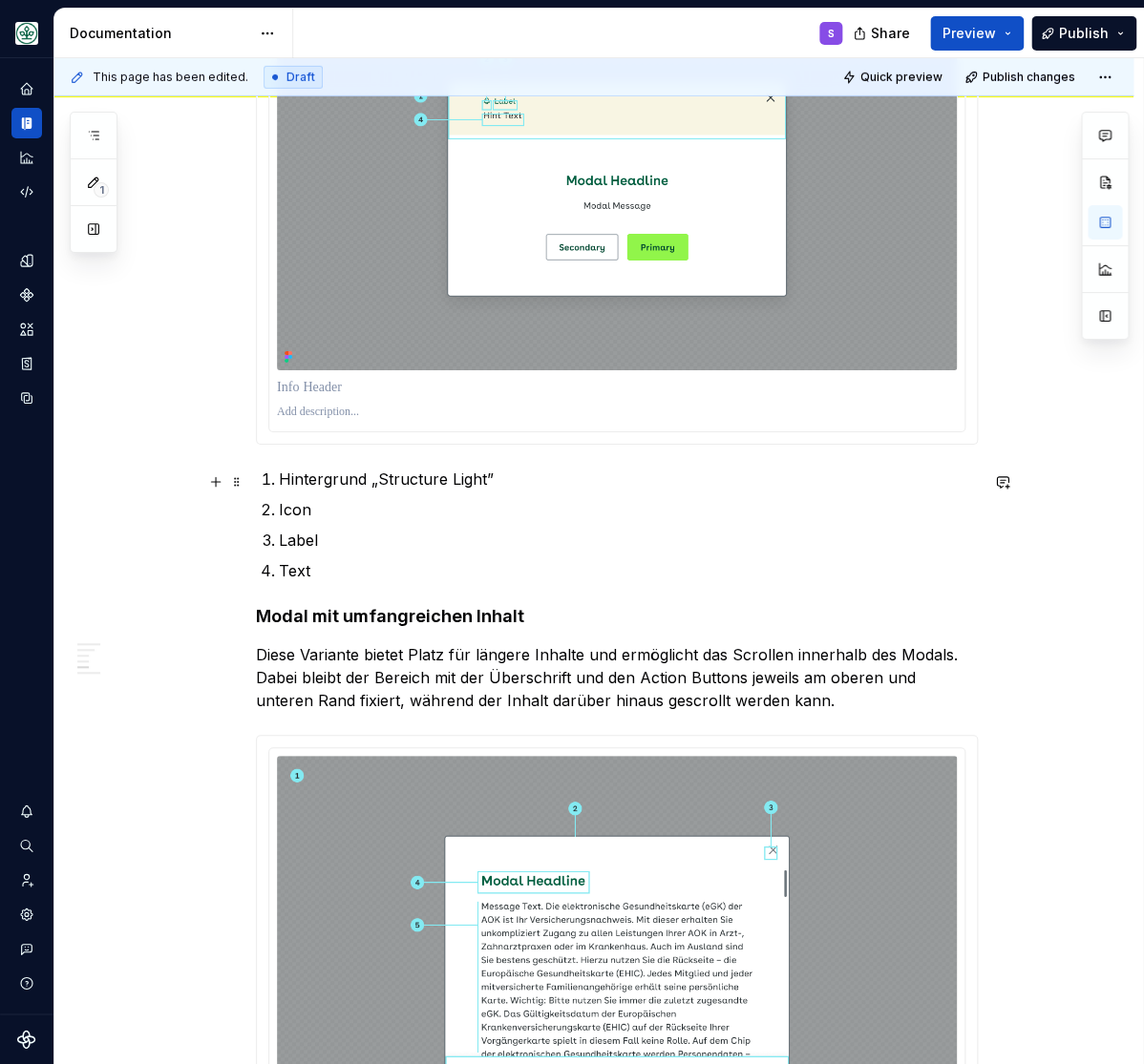
click at [345, 486] on p "Hintergrund „Structure Light”" at bounding box center [628, 479] width 699 height 23
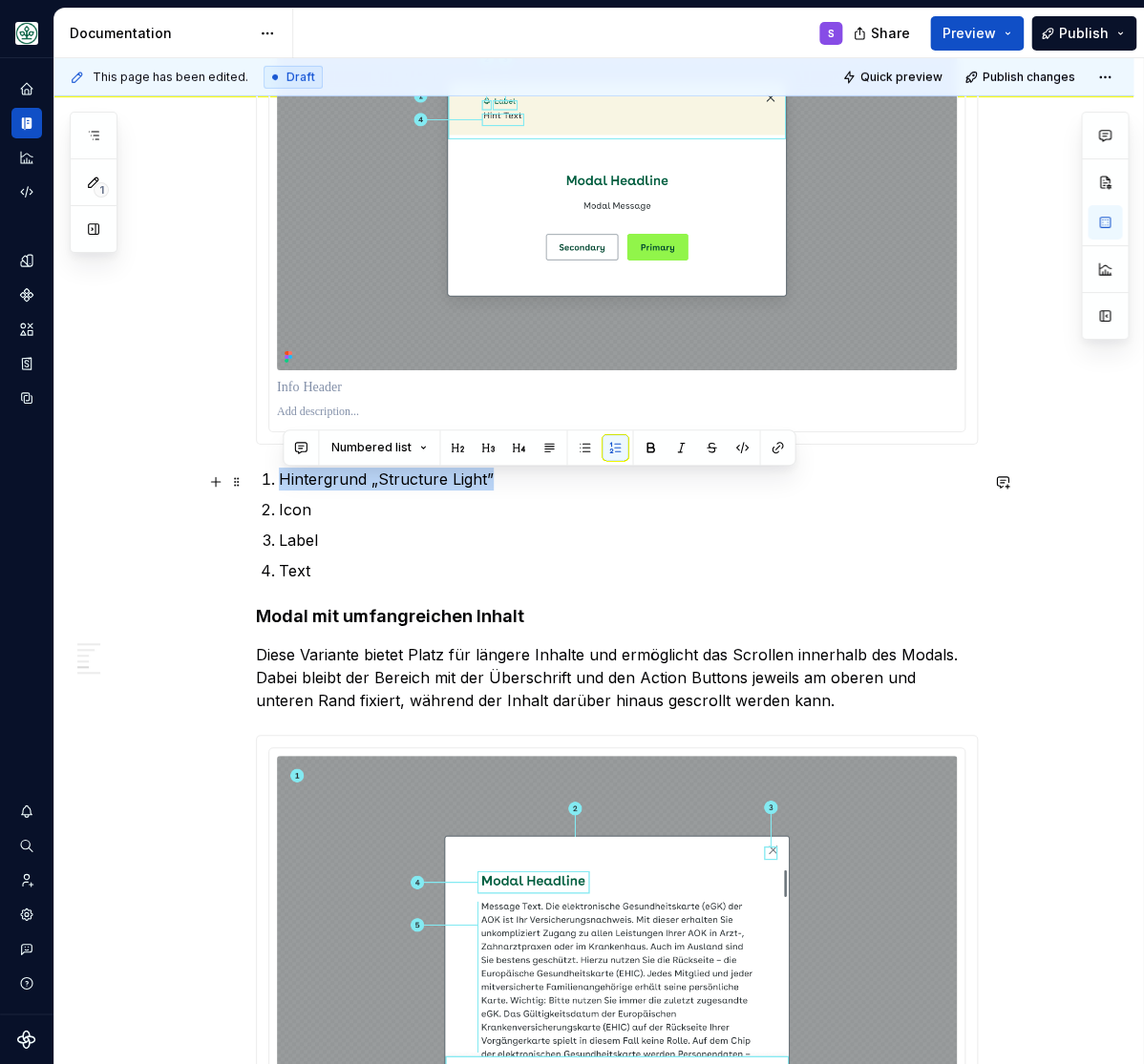
click at [345, 486] on p "Hintergrund „Structure Light”" at bounding box center [628, 479] width 699 height 23
copy p "Hintergrund „Structure Light”"
click at [343, 408] on div at bounding box center [617, 411] width 680 height 23
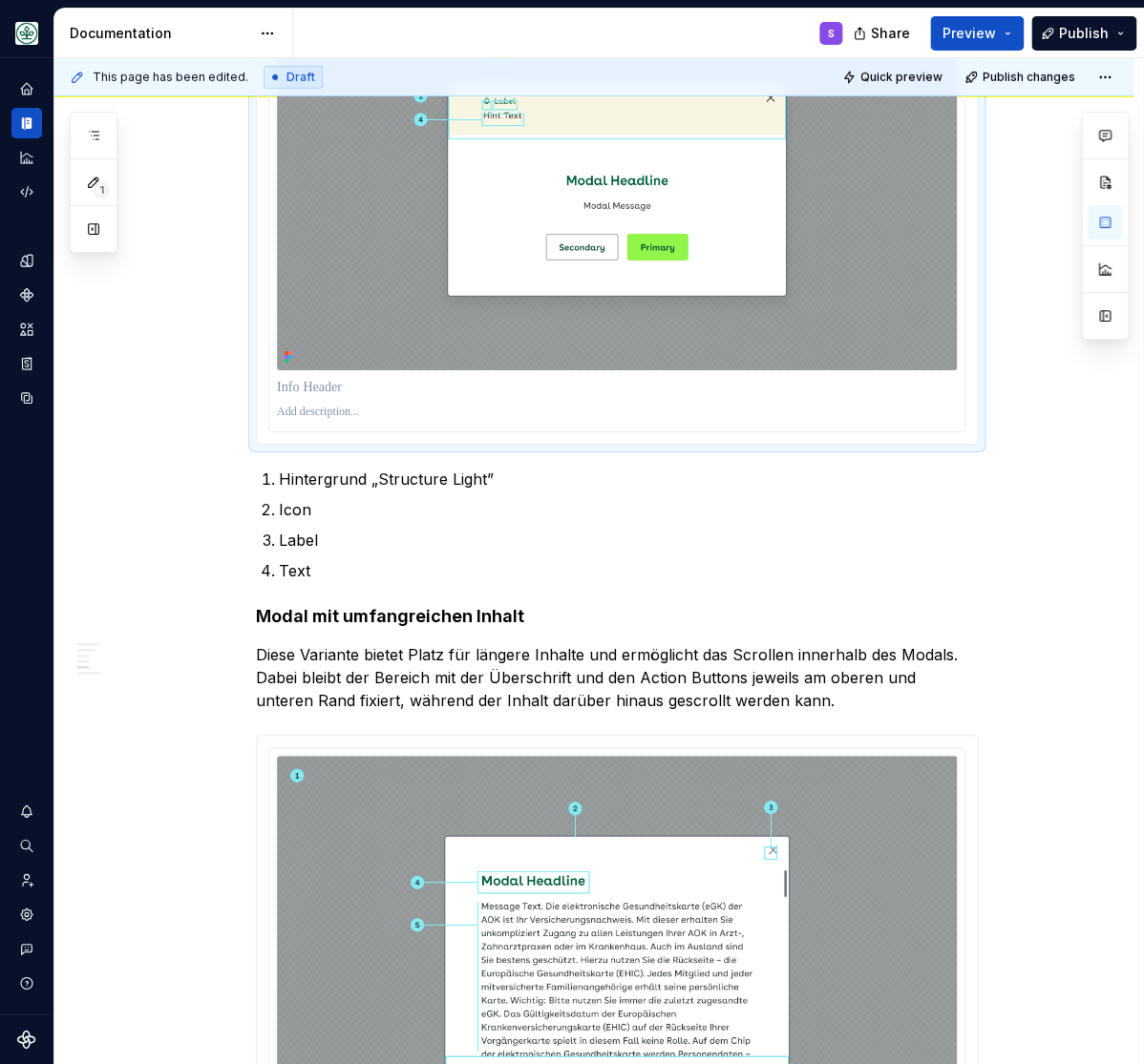
click at [343, 408] on div at bounding box center [617, 411] width 680 height 23
click at [332, 424] on div at bounding box center [617, 411] width 680 height 23
click at [334, 411] on p at bounding box center [617, 411] width 680 height 15
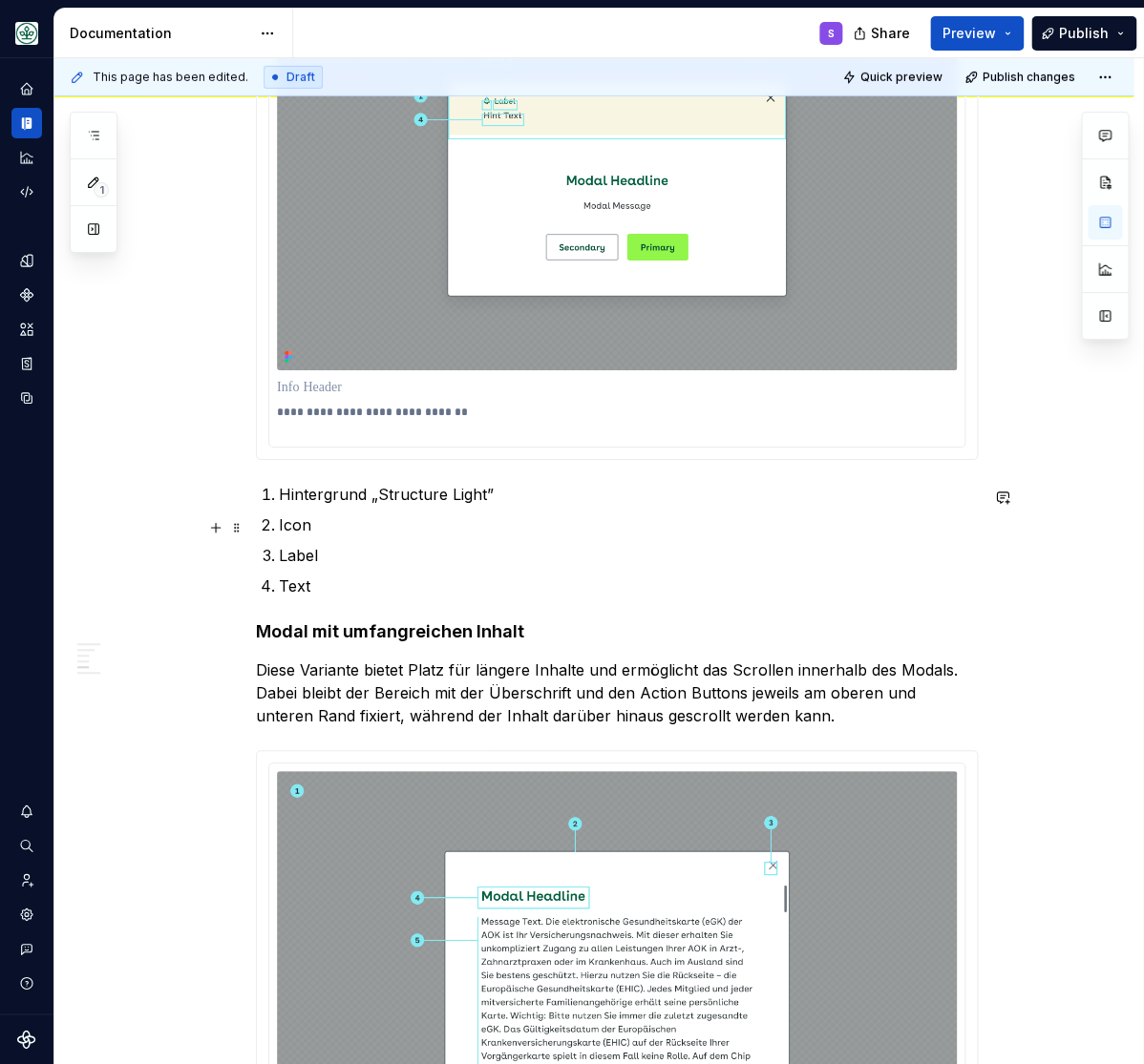
click at [301, 529] on p "Icon" at bounding box center [628, 525] width 699 height 23
copy p "Icon"
click at [315, 429] on p "**********" at bounding box center [616, 419] width 679 height 31
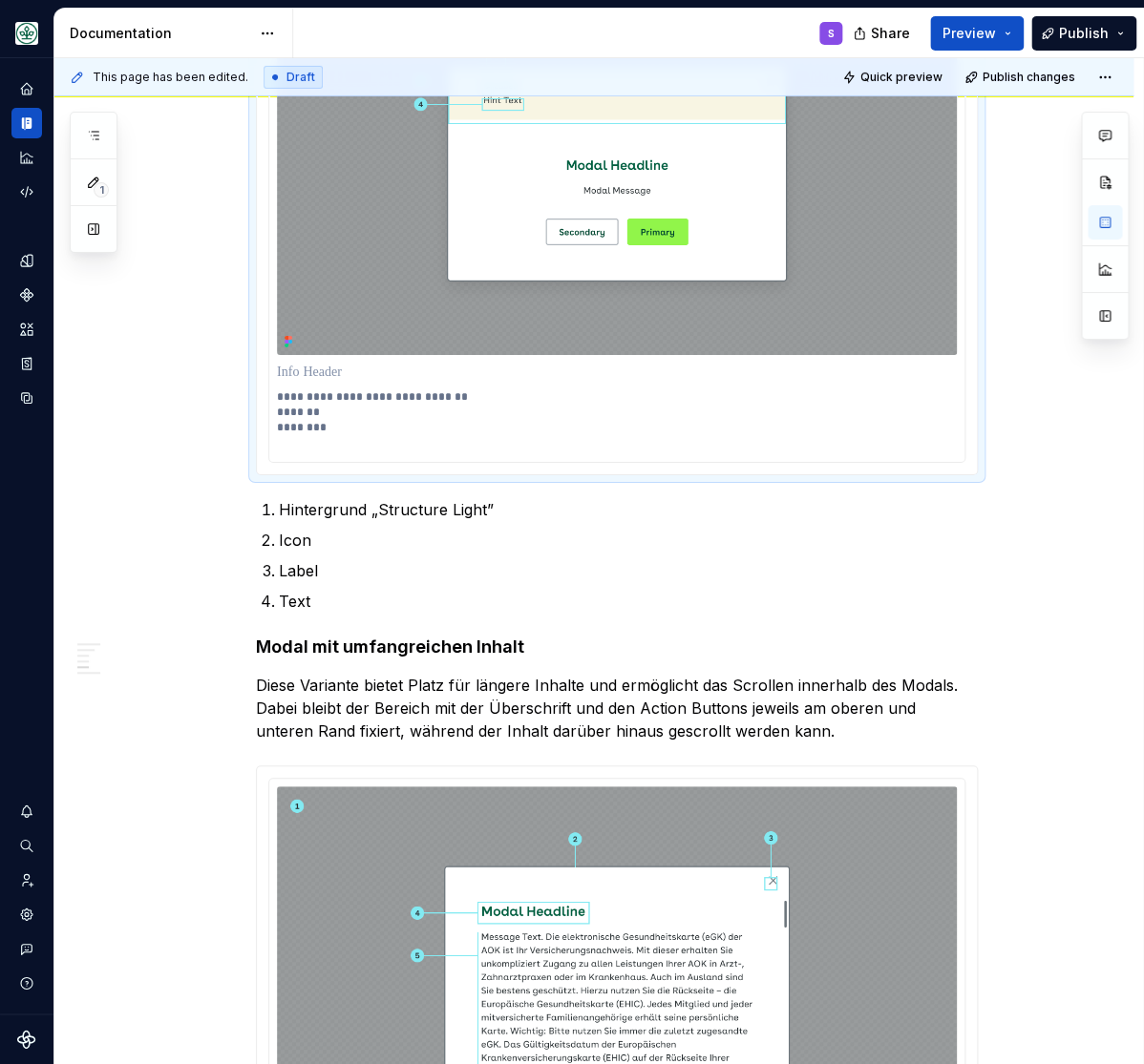
scroll to position [2027, 0]
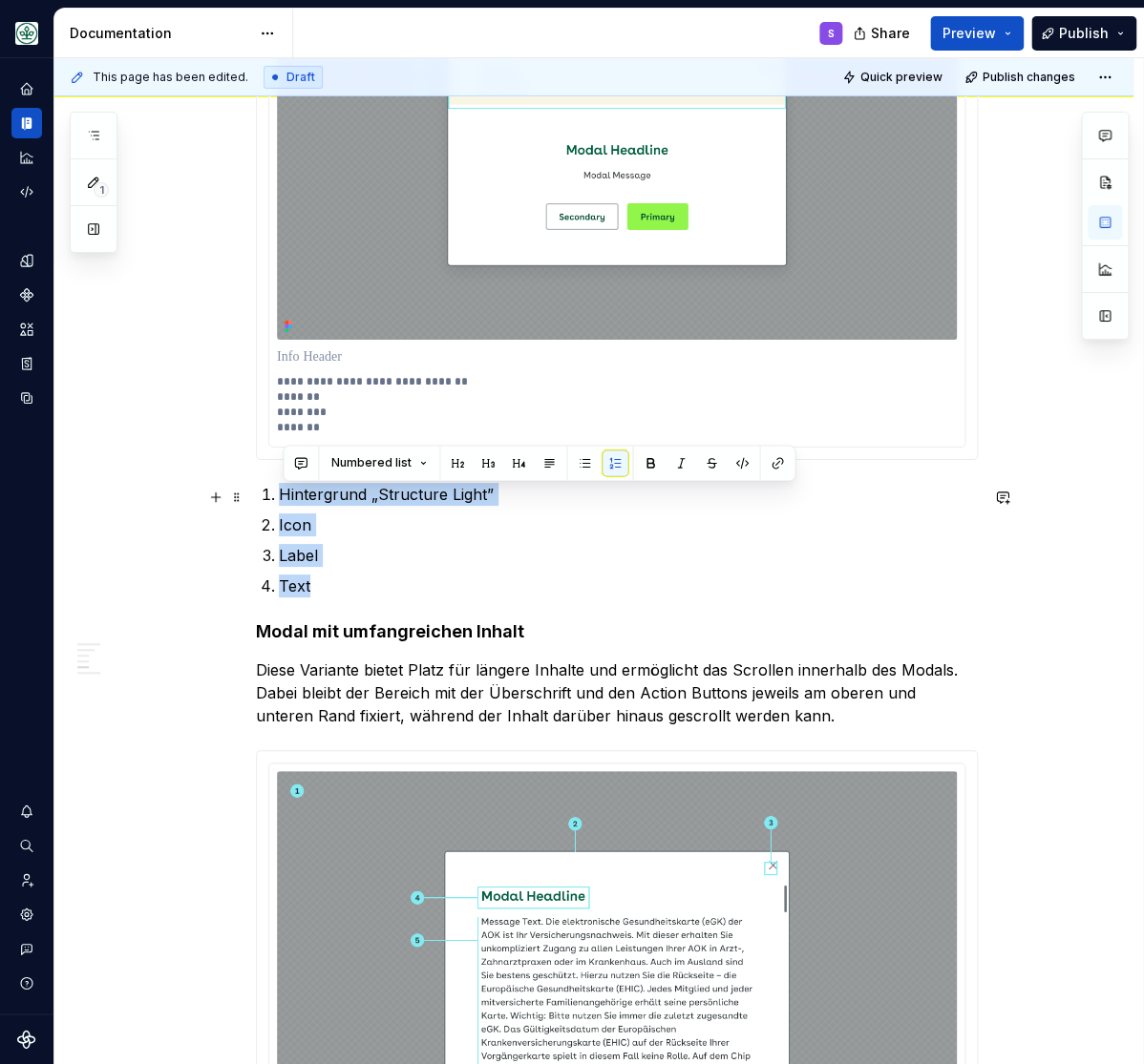
drag, startPoint x: 347, startPoint y: 591, endPoint x: 256, endPoint y: 506, distance: 124.5
click at [256, 506] on div "**********" at bounding box center [594, 654] width 1079 height 4469
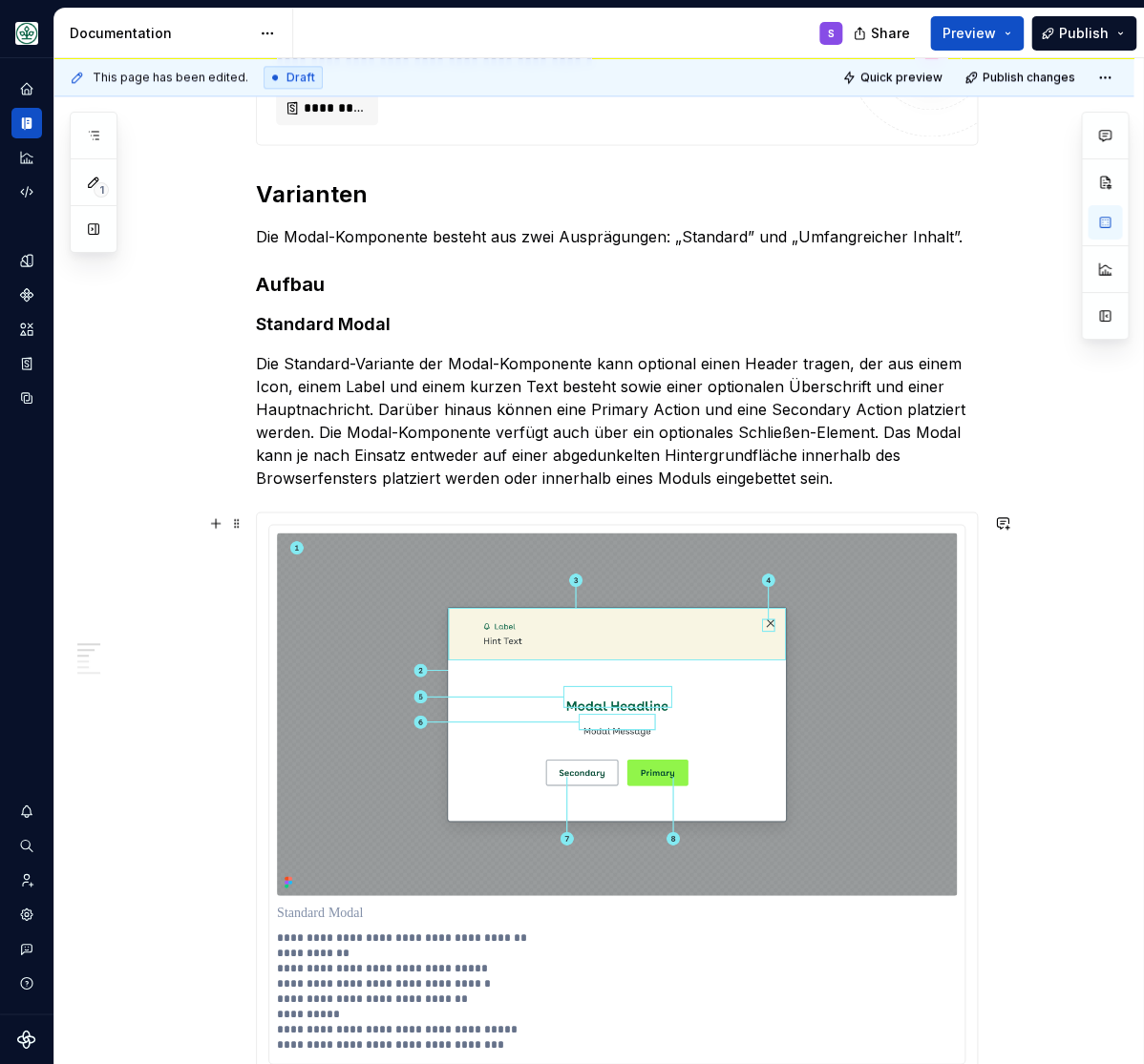
scroll to position [1318, 0]
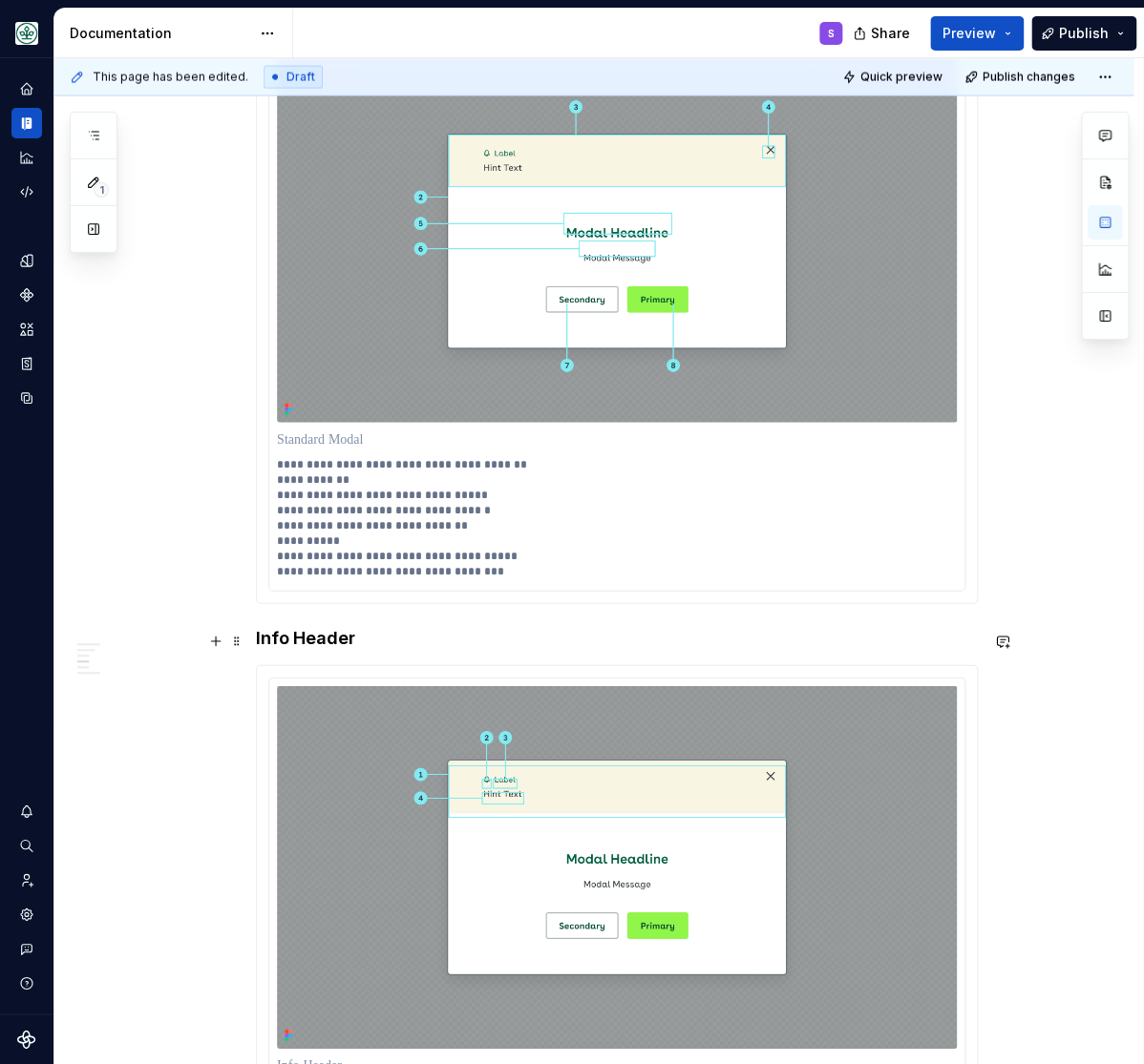
click at [299, 641] on h4 "Info Header" at bounding box center [616, 638] width 722 height 23
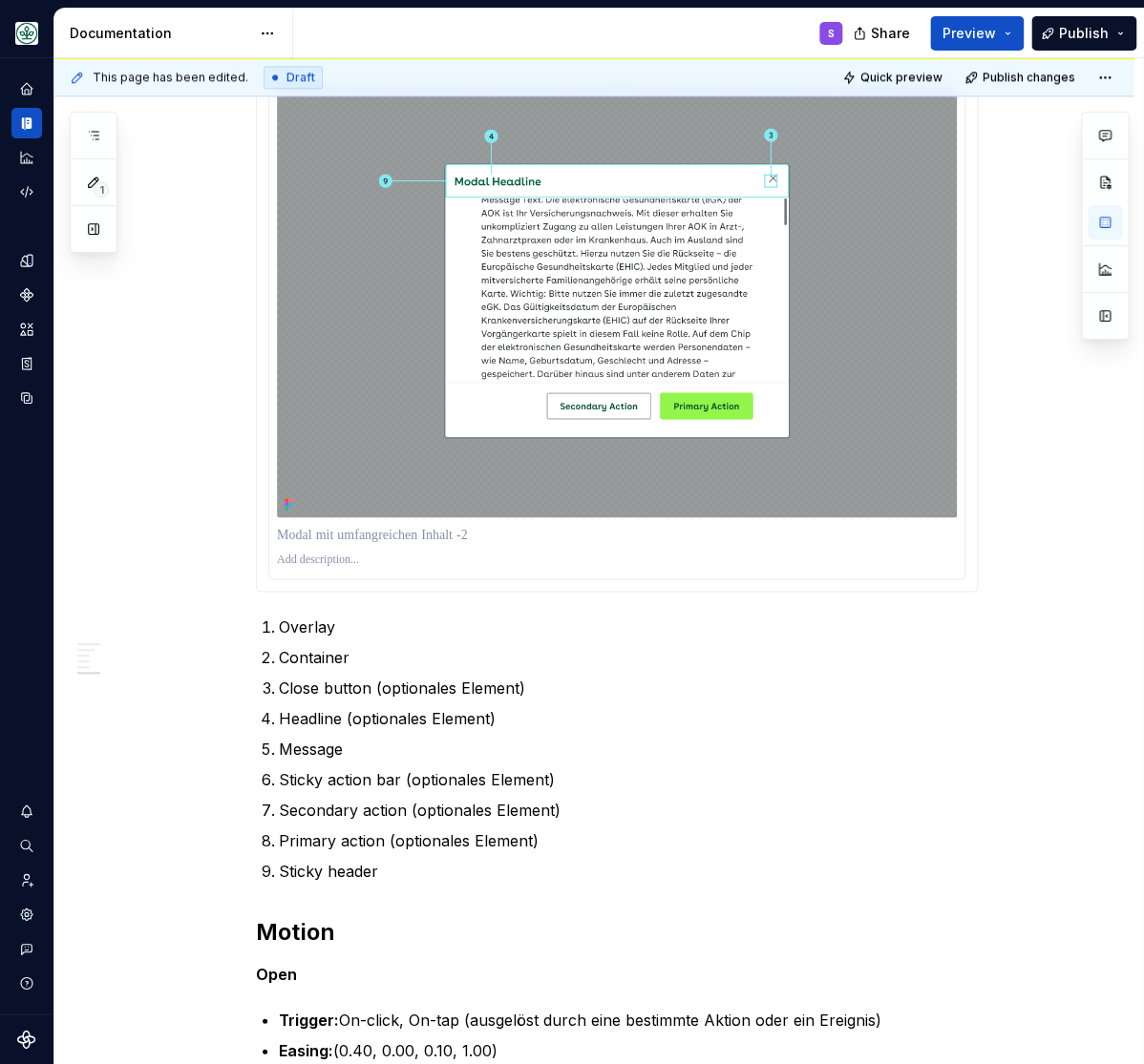
scroll to position [3050, 0]
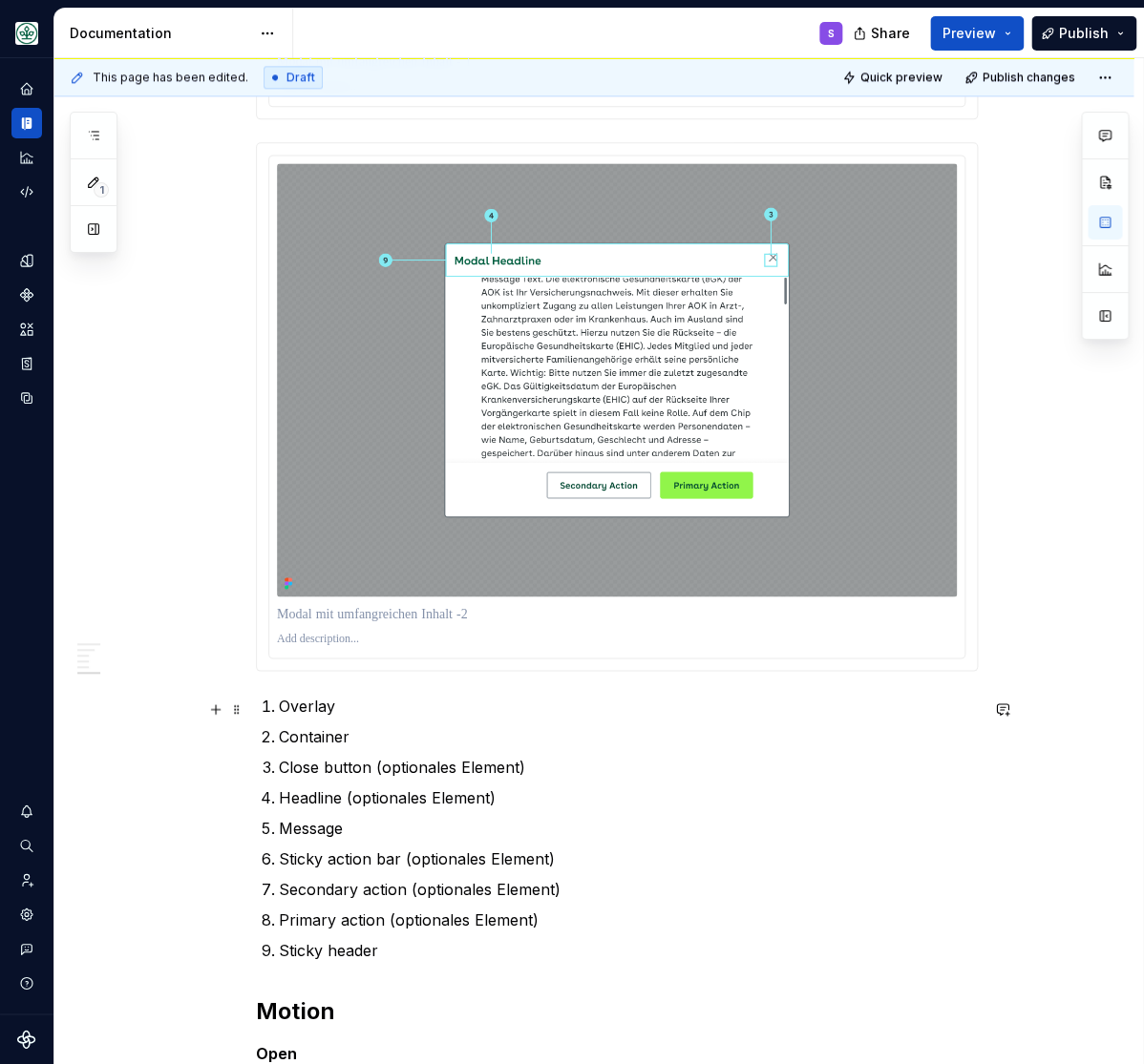
click at [299, 709] on p "Overlay" at bounding box center [628, 704] width 699 height 23
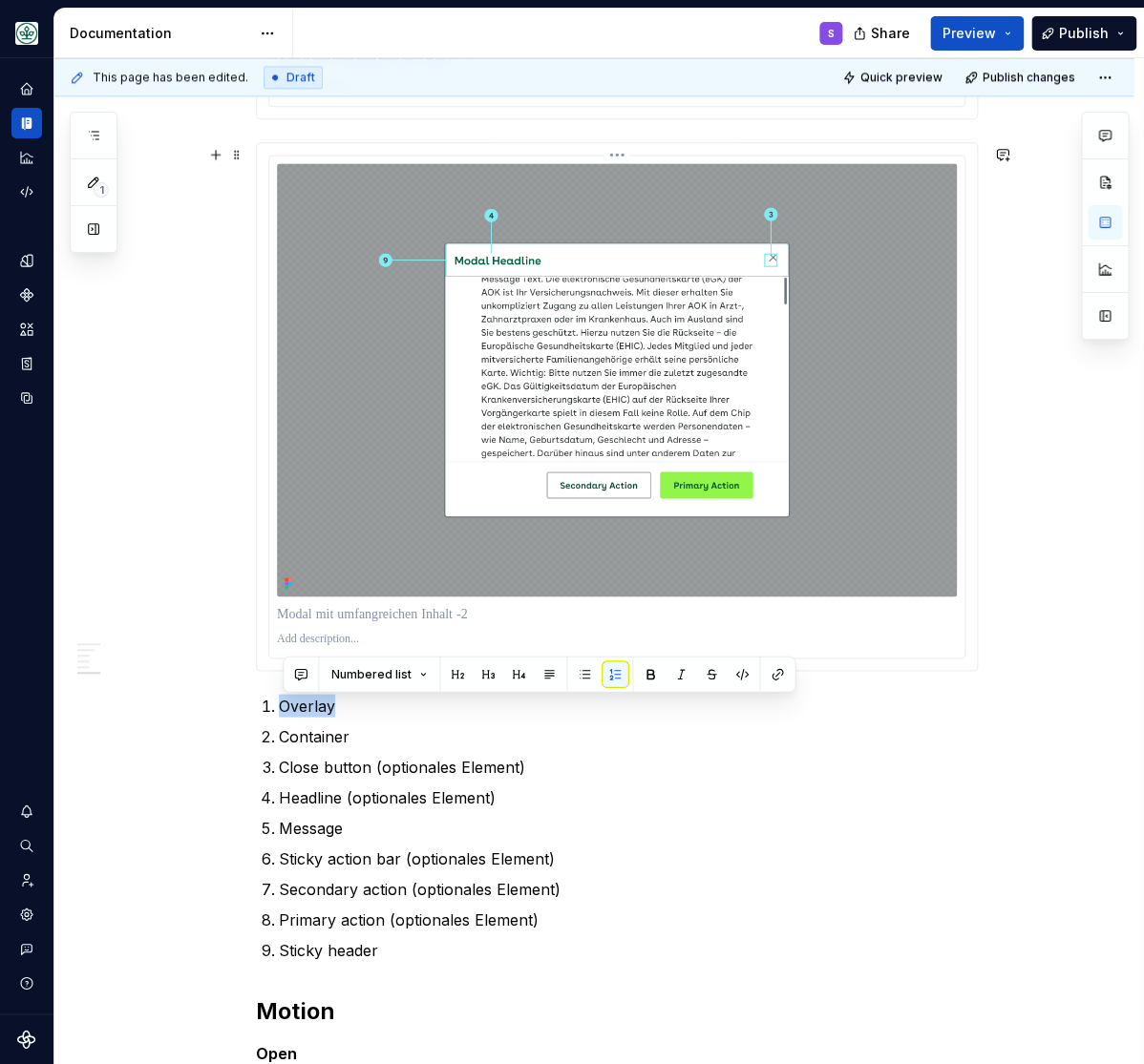
scroll to position [2893, 0]
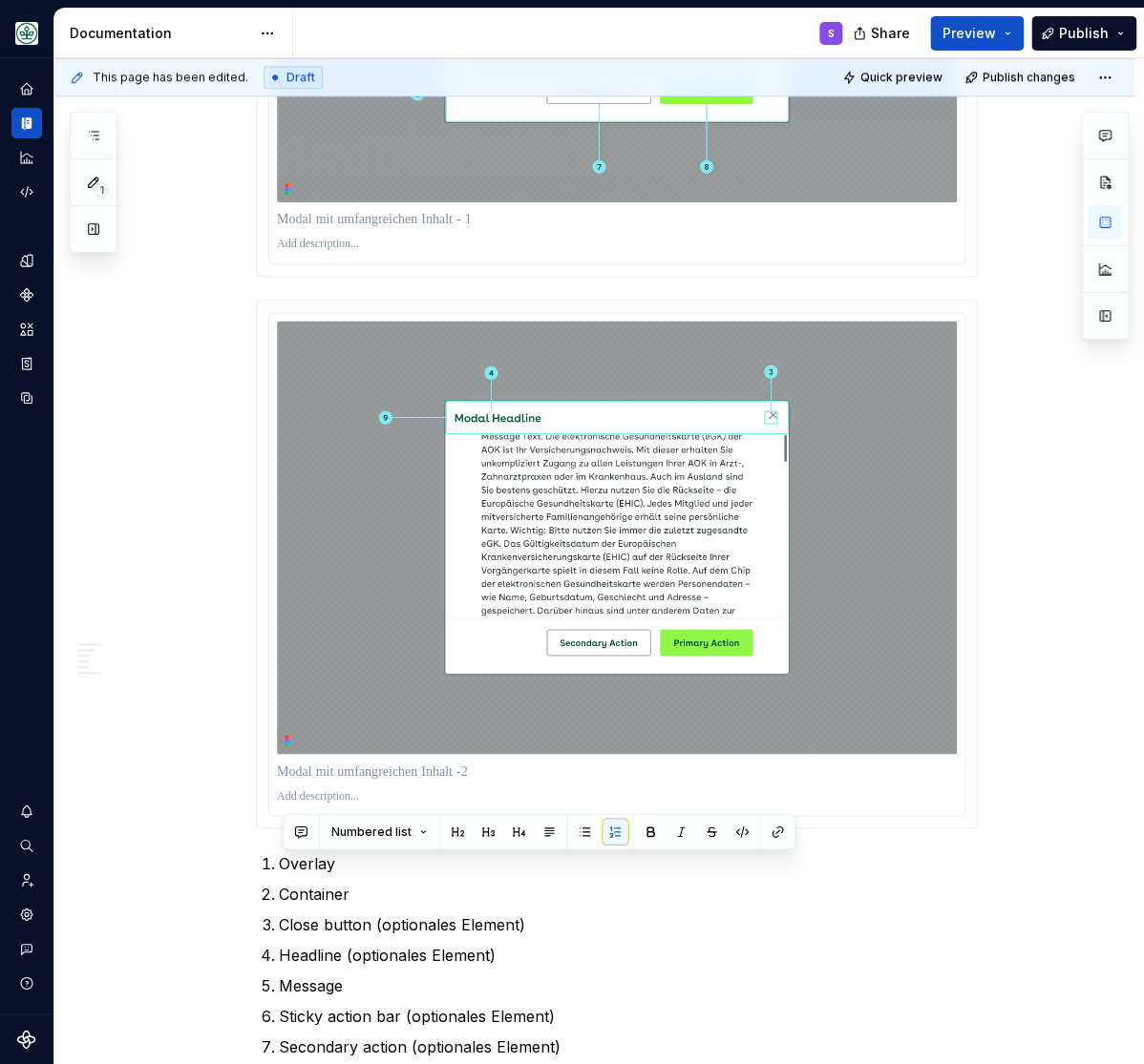
click at [357, 243] on p at bounding box center [617, 243] width 680 height 15
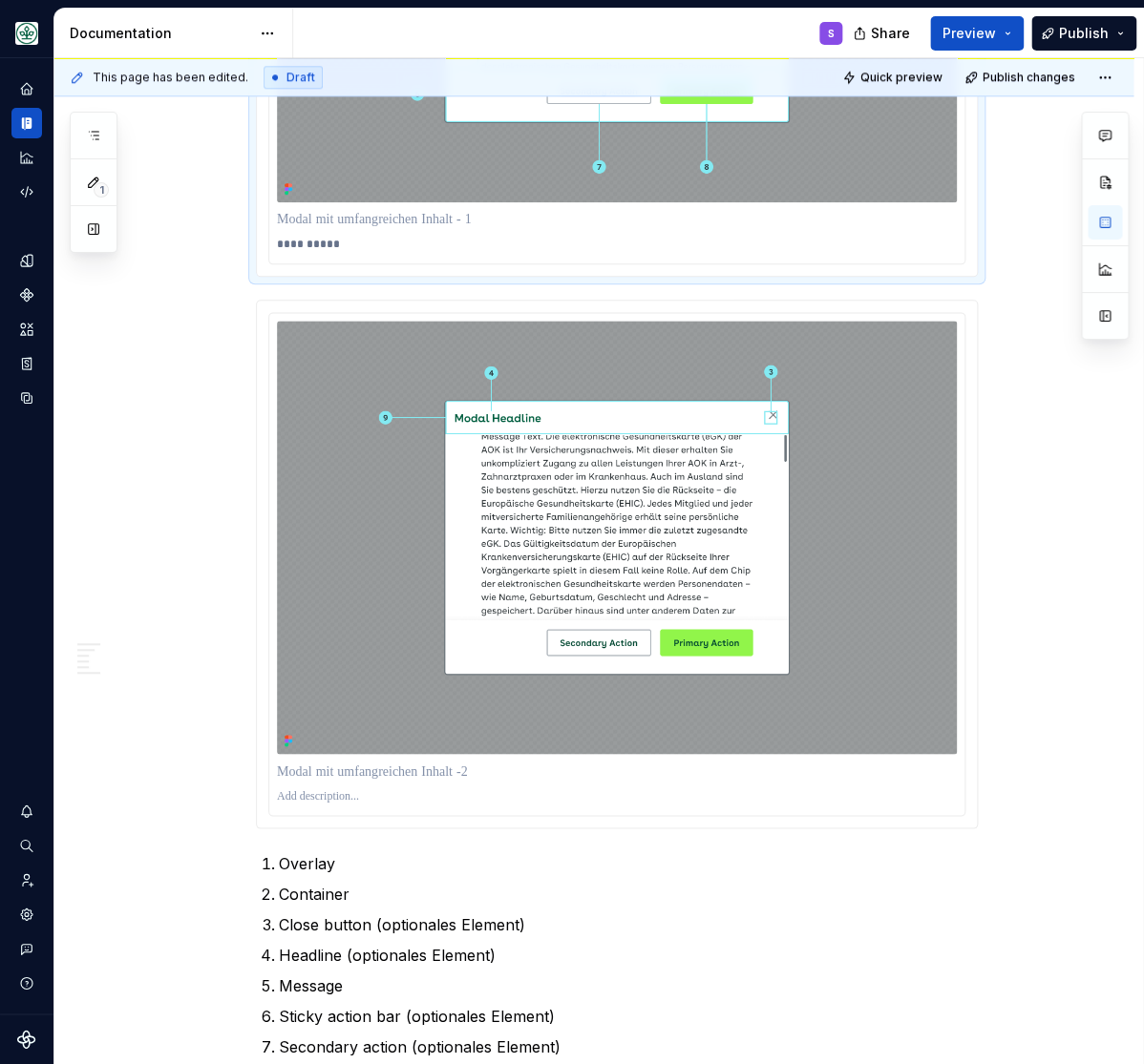
scroll to position [2908, 0]
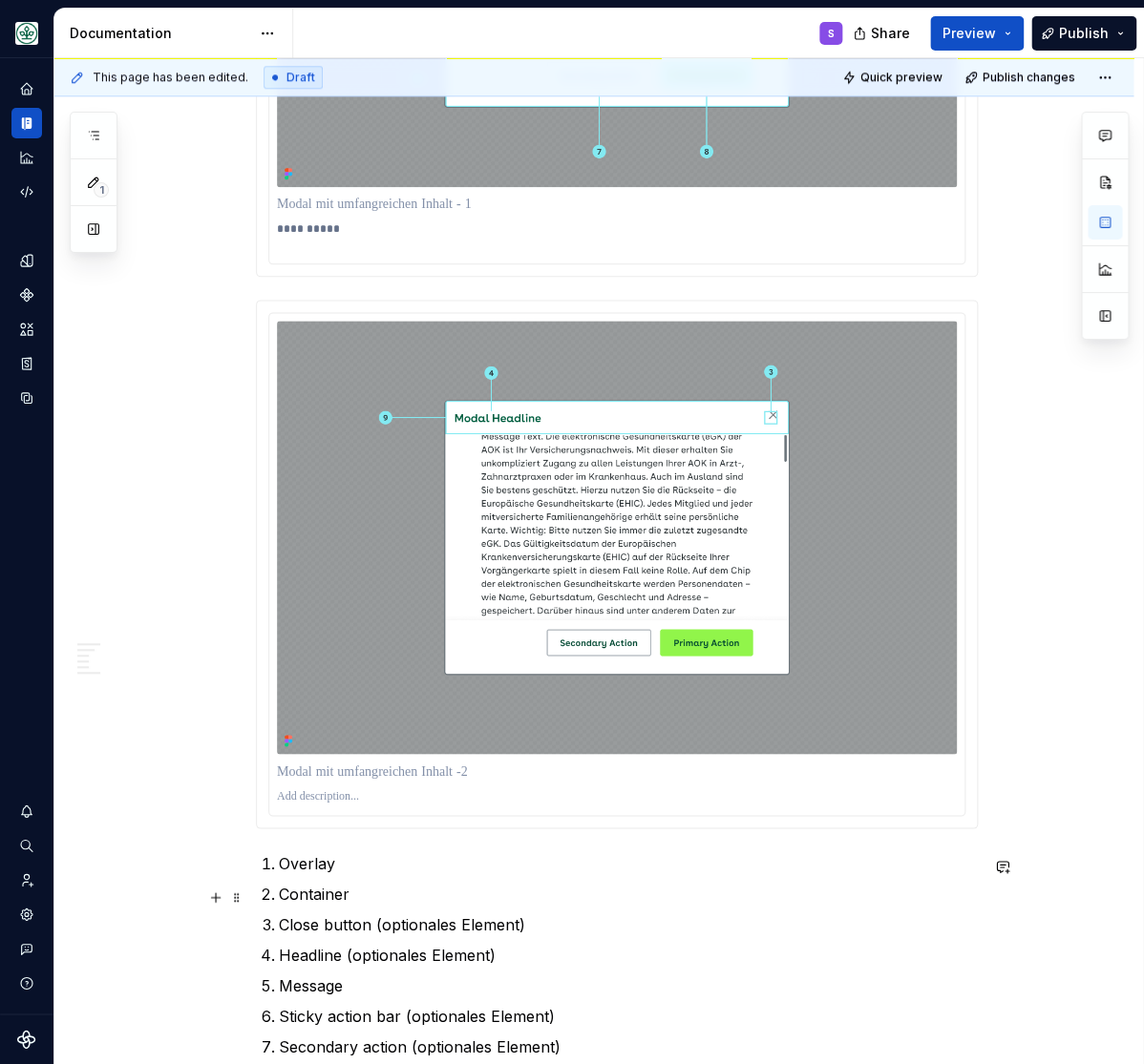
click at [302, 893] on p "Container" at bounding box center [628, 893] width 699 height 23
click at [323, 893] on p "Container" at bounding box center [628, 893] width 699 height 23
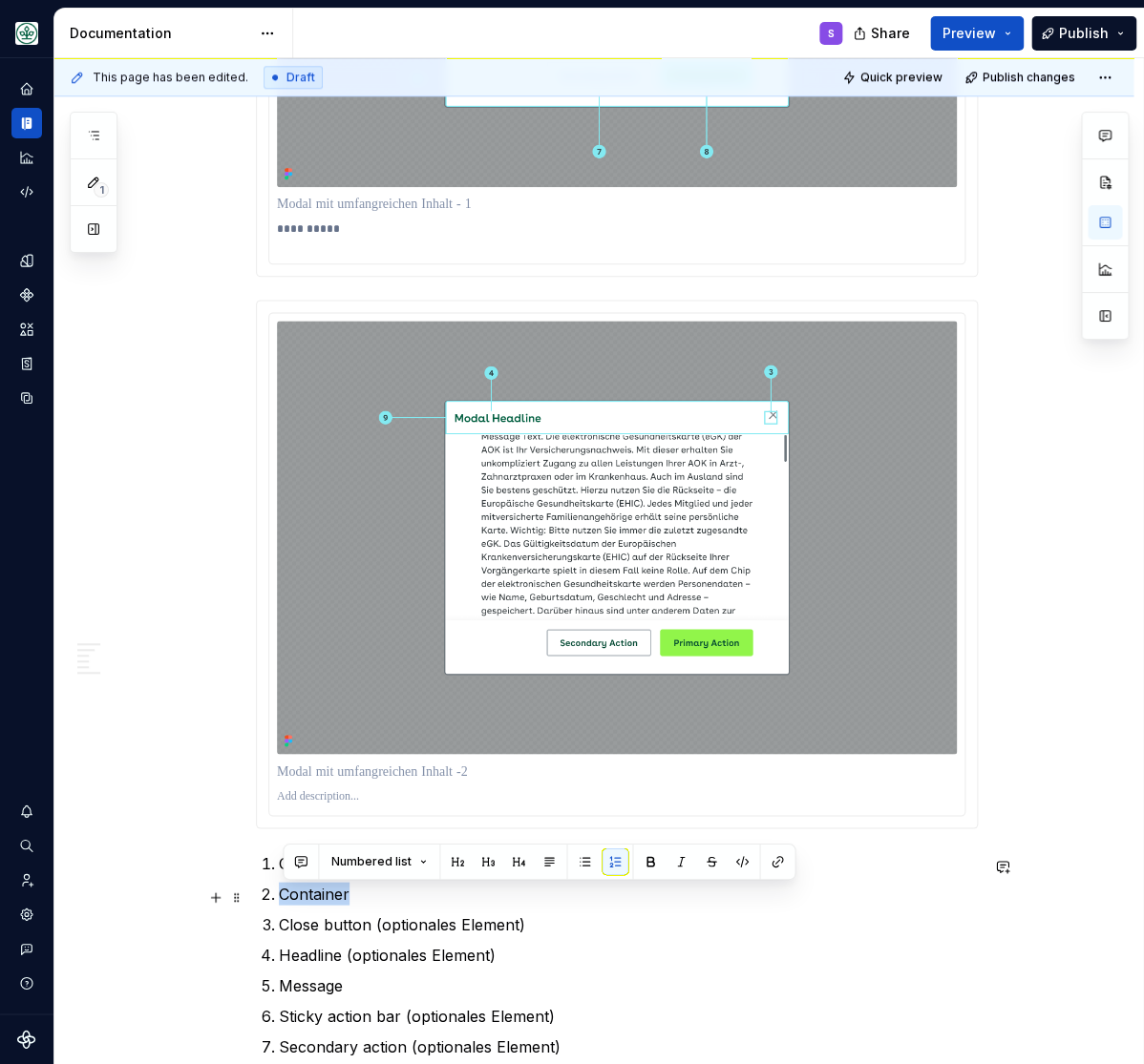
click at [323, 893] on p "Container" at bounding box center [628, 893] width 699 height 23
click at [353, 228] on p "**********" at bounding box center [616, 236] width 679 height 31
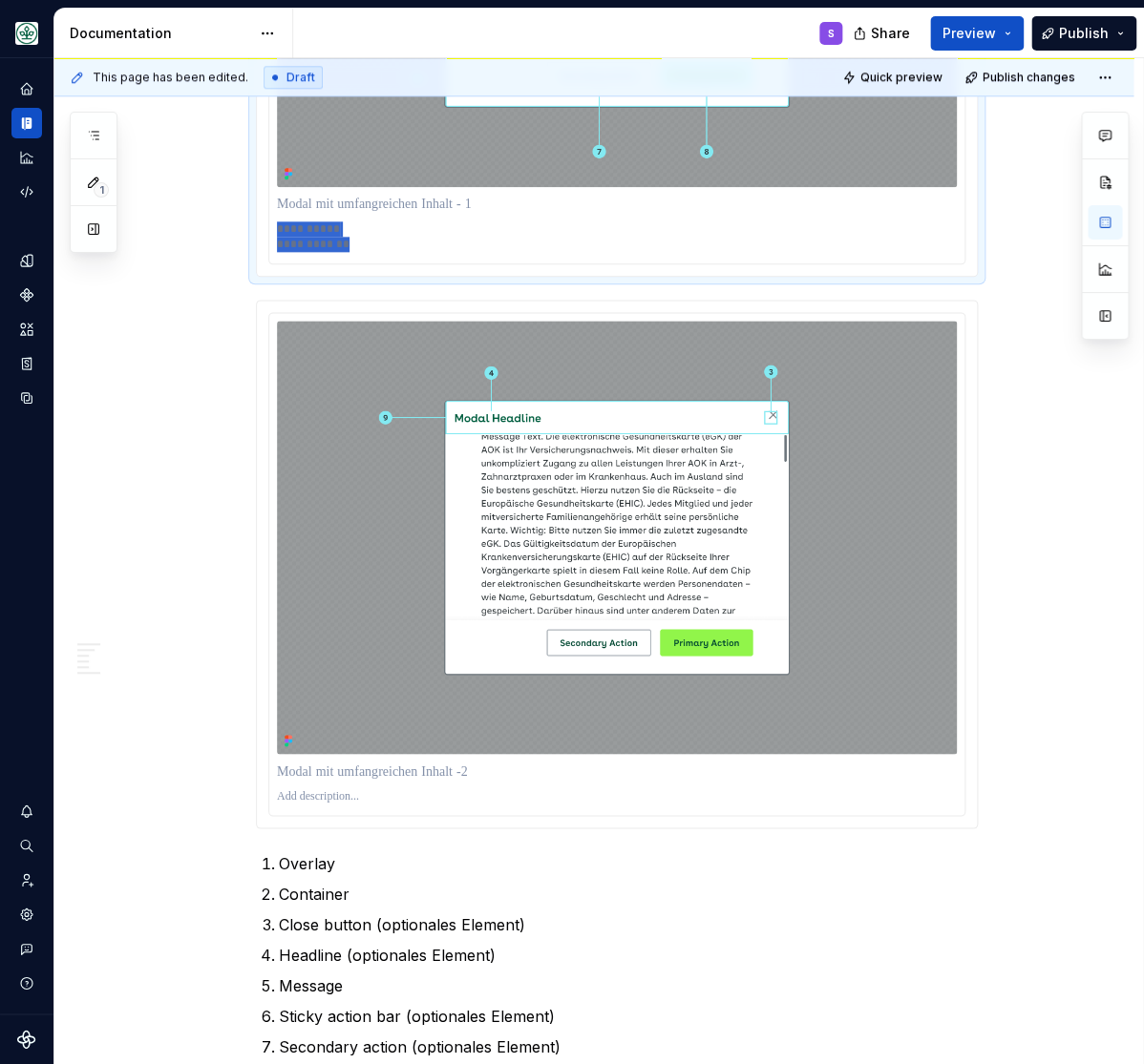
drag, startPoint x: 368, startPoint y: 247, endPoint x: 267, endPoint y: 233, distance: 102.0
click at [267, 233] on div "**********" at bounding box center [616, 4] width 720 height 542
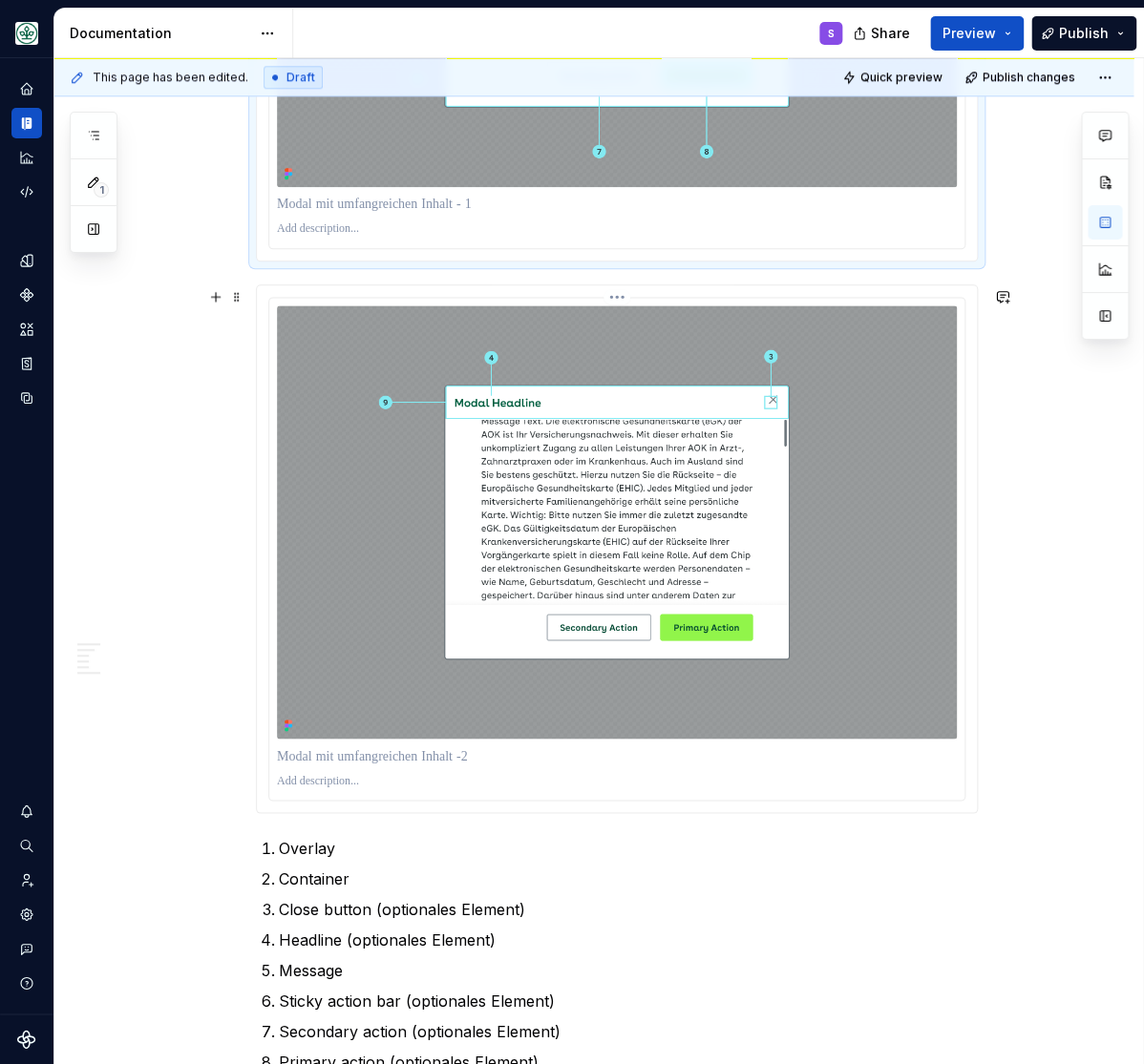
click at [319, 781] on p at bounding box center [617, 780] width 680 height 15
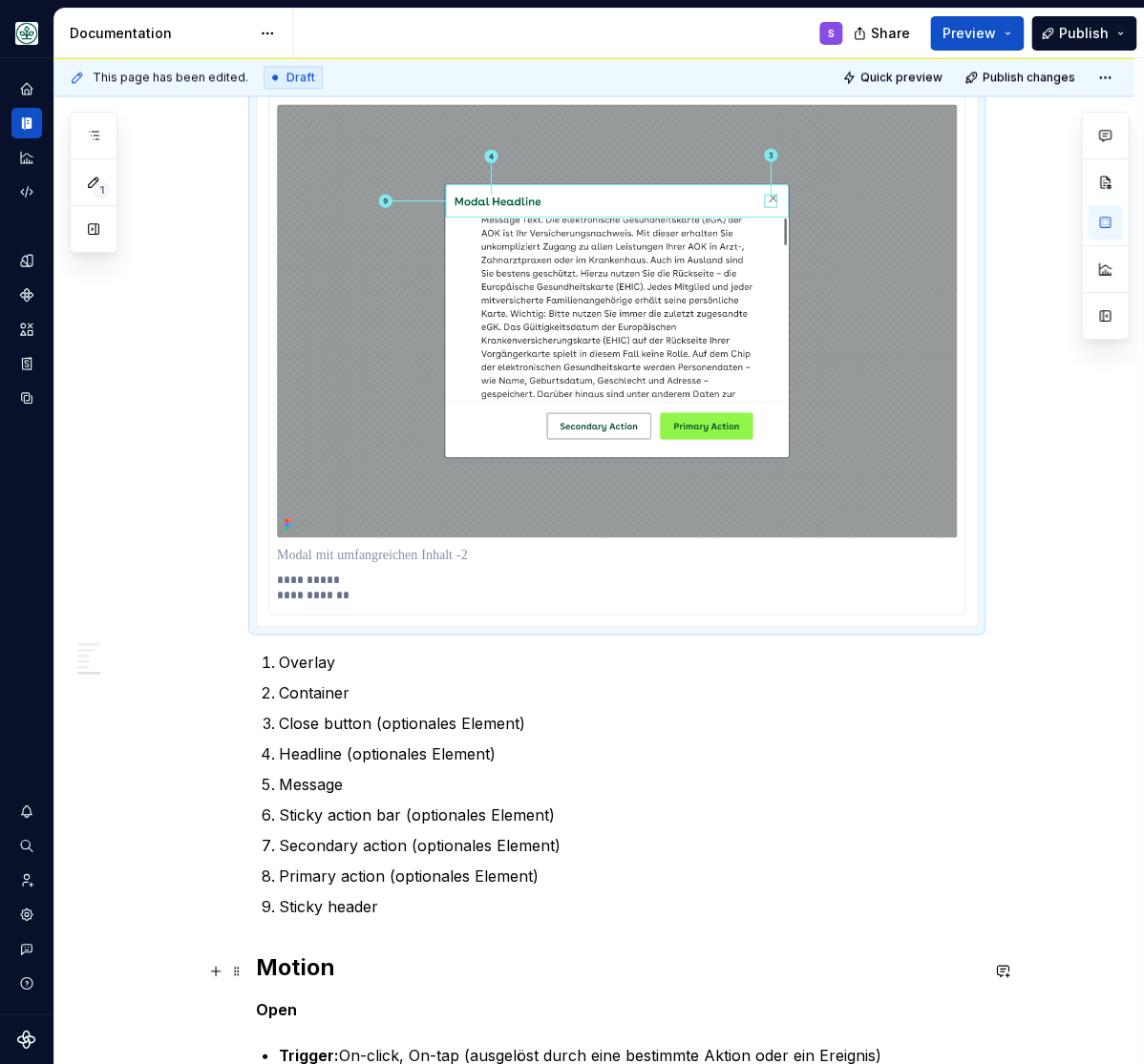
scroll to position [3238, 0]
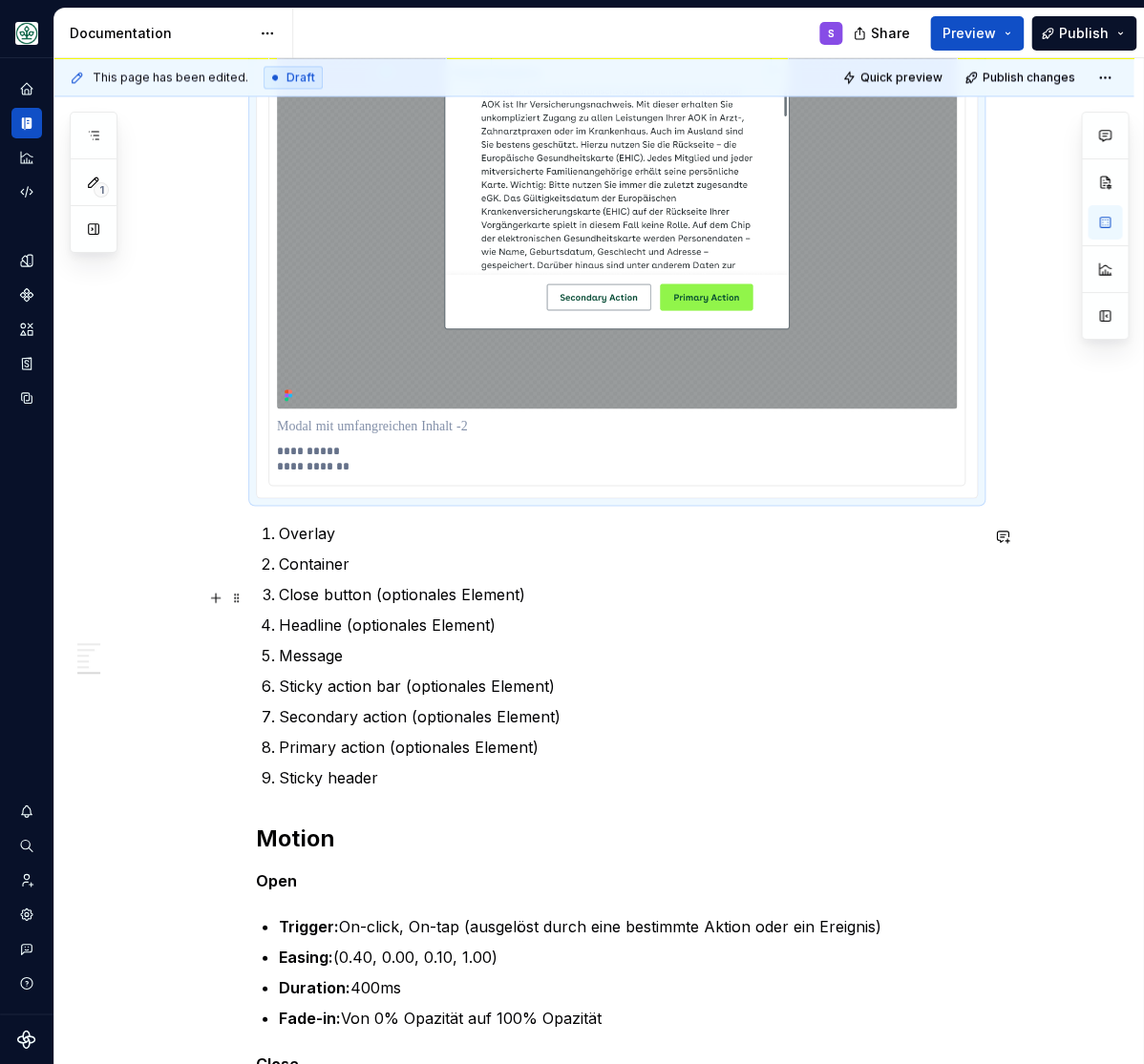
click at [323, 595] on p "Close button (optionales Element)" at bounding box center [628, 593] width 699 height 23
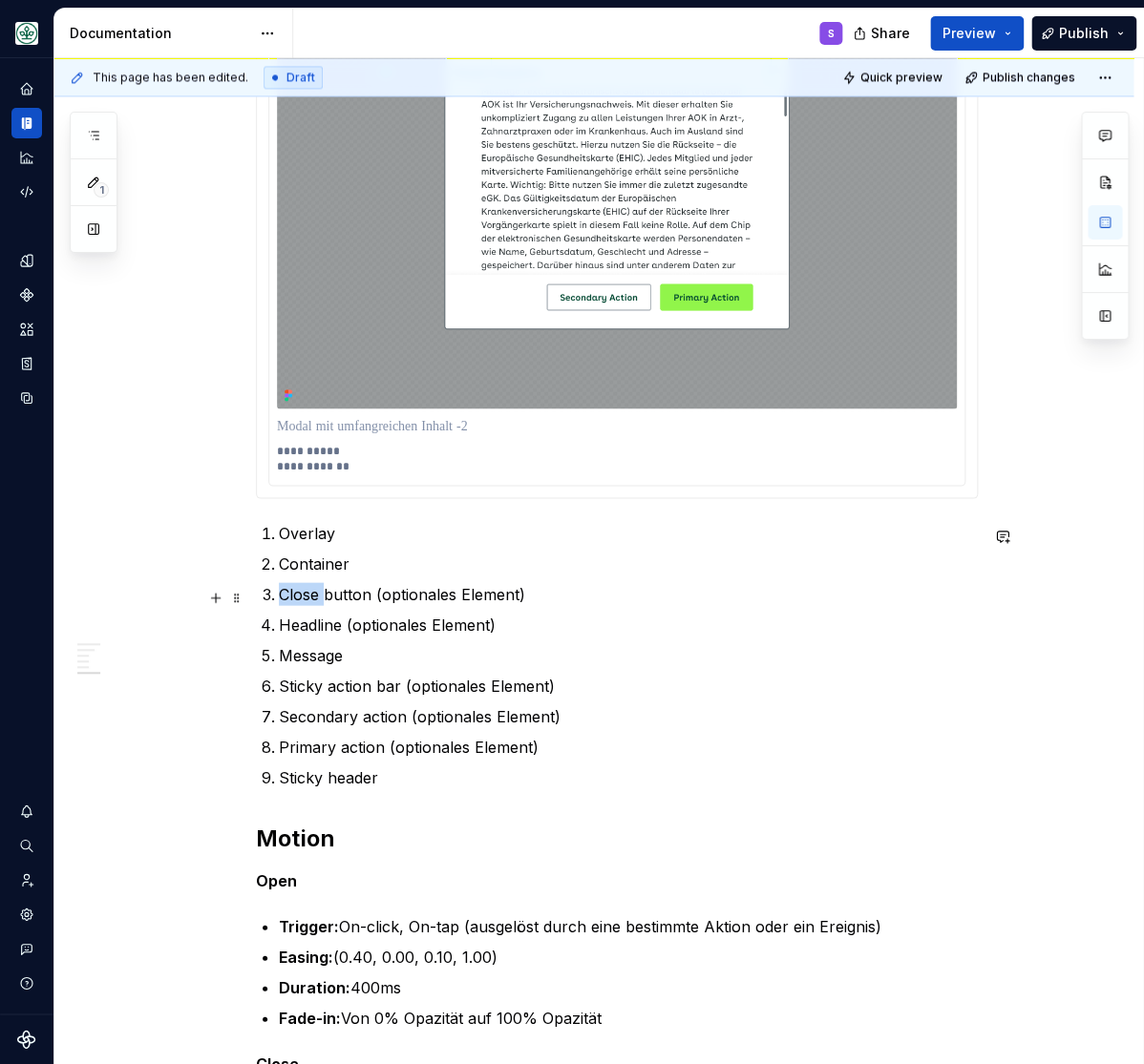
click at [323, 594] on p "Close button (optionales Element)" at bounding box center [628, 593] width 699 height 23
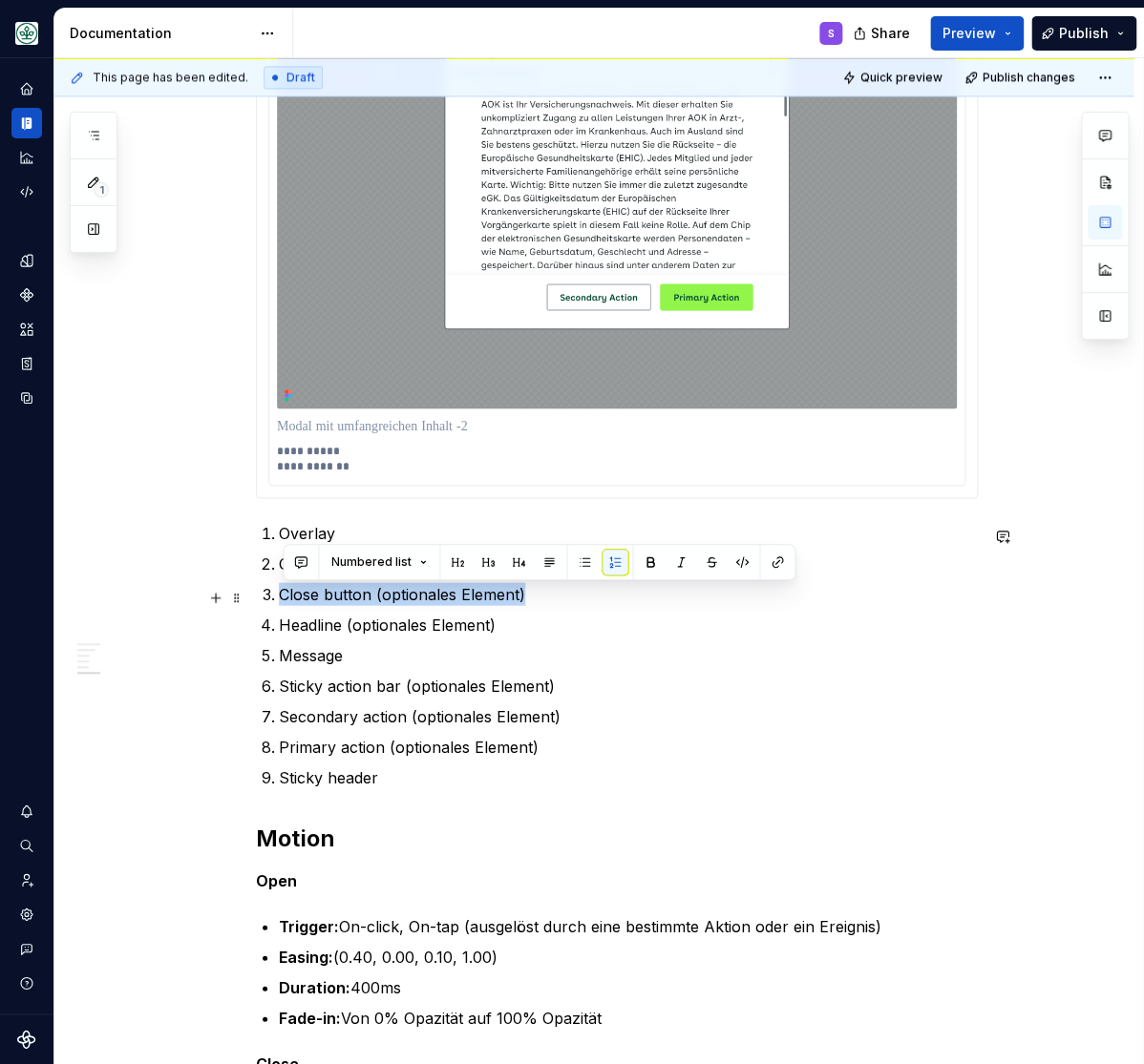
click at [323, 594] on p "Close button (optionales Element)" at bounding box center [628, 593] width 699 height 23
click at [383, 468] on p "**********" at bounding box center [616, 458] width 679 height 31
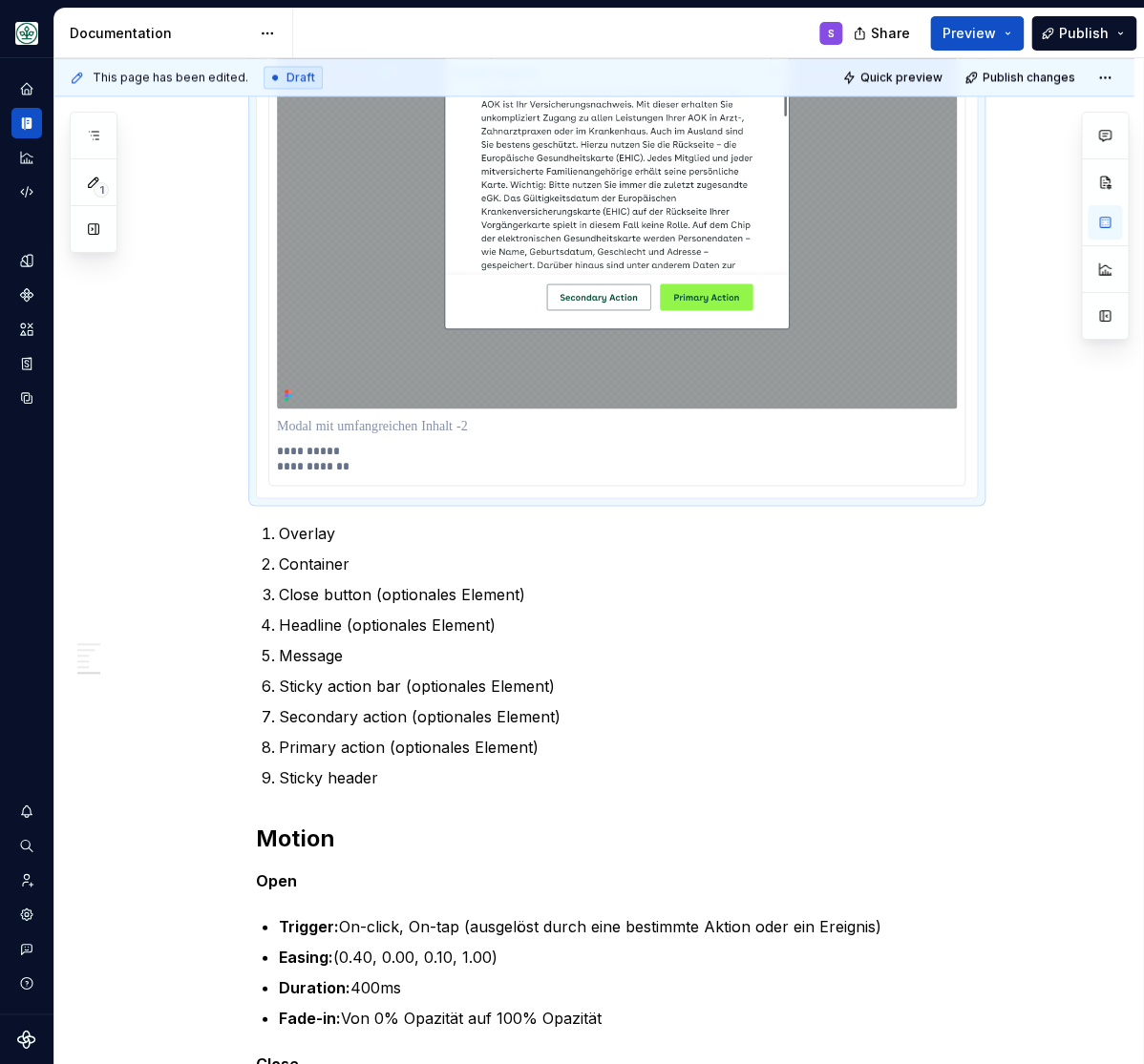
scroll to position [3254, 0]
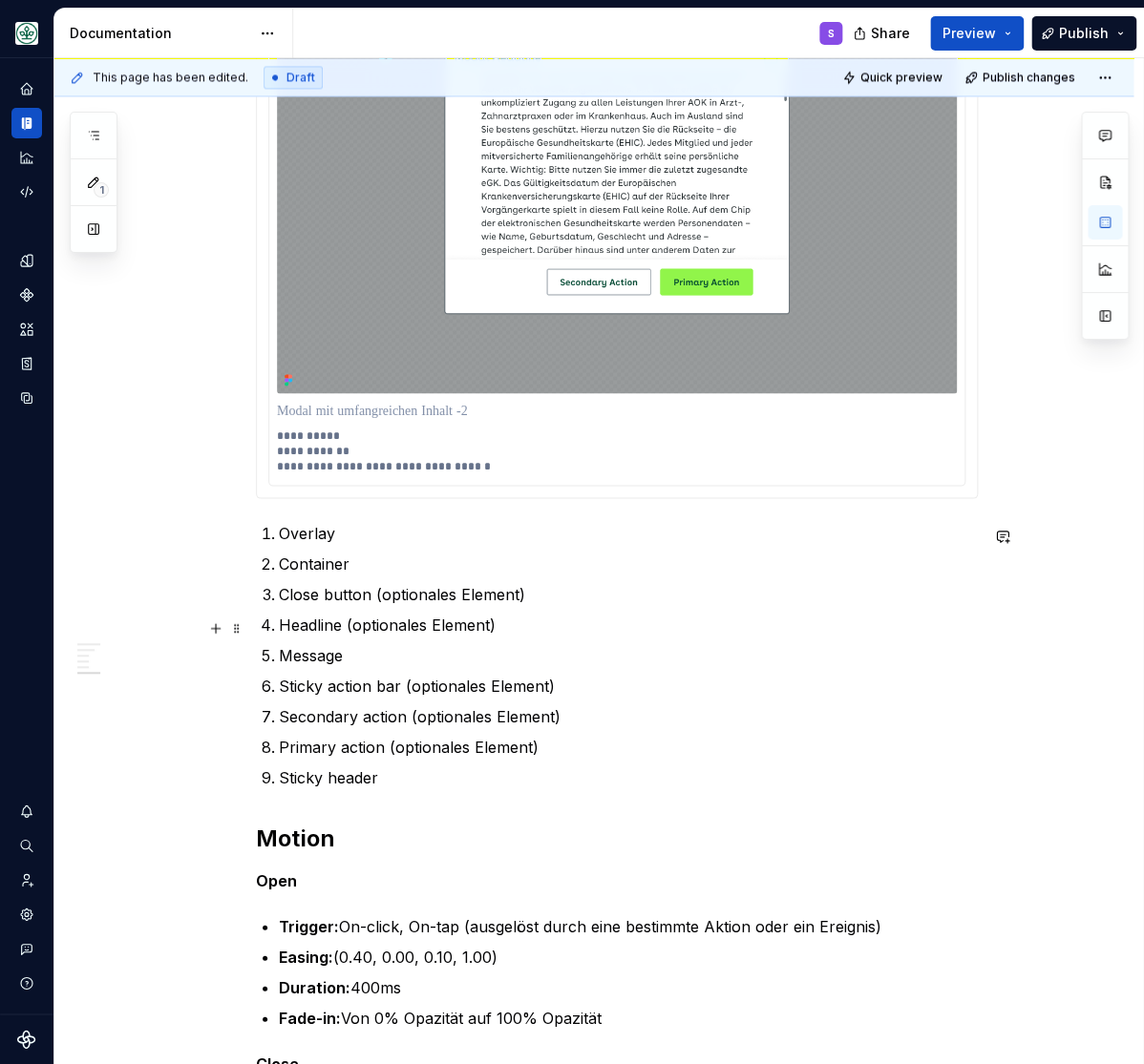
click at [316, 628] on p "Headline (optionales Element)" at bounding box center [628, 624] width 699 height 23
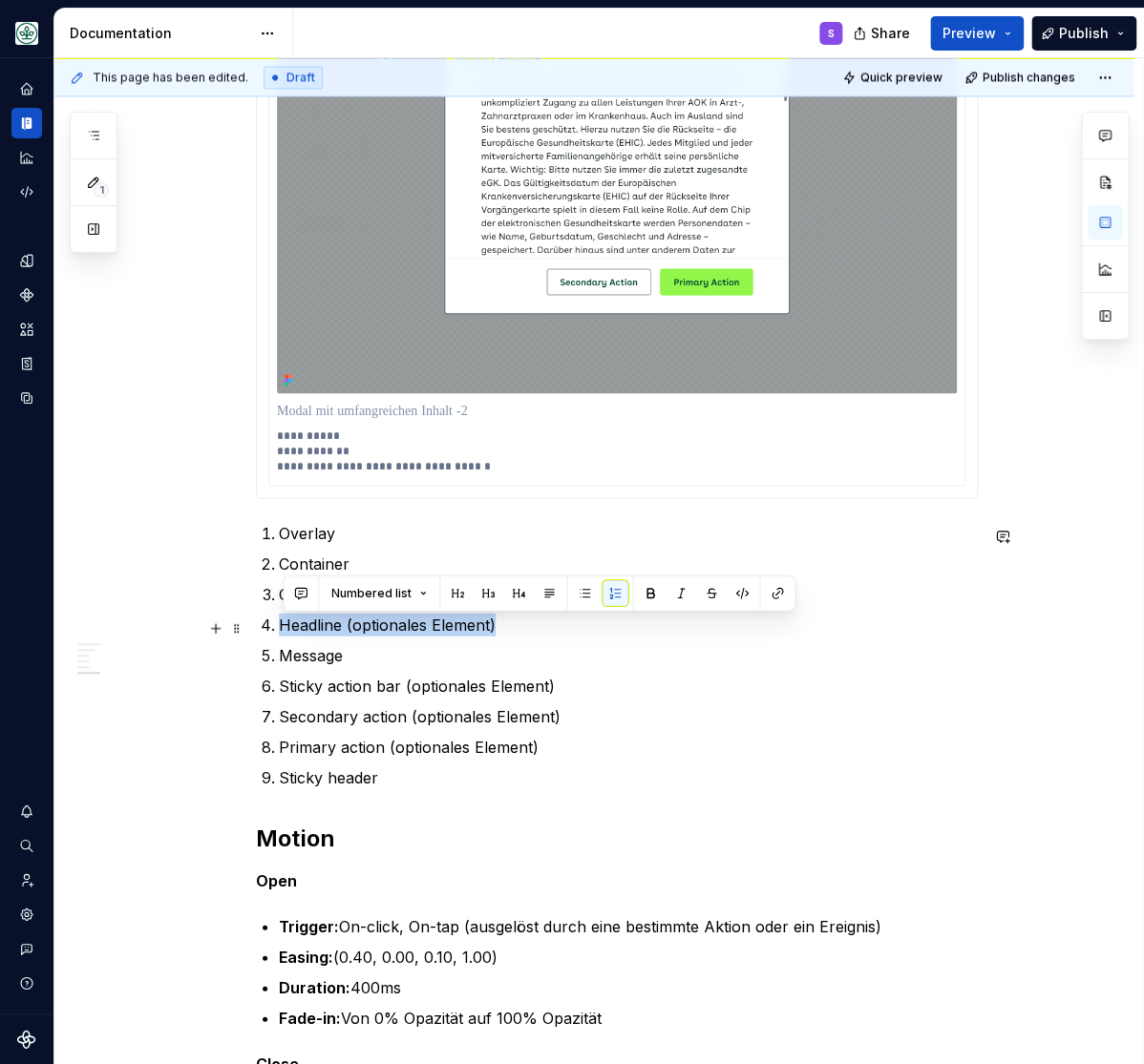
click at [316, 628] on p "Headline (optionales Element)" at bounding box center [628, 624] width 699 height 23
click at [493, 466] on p "**********" at bounding box center [616, 450] width 679 height 46
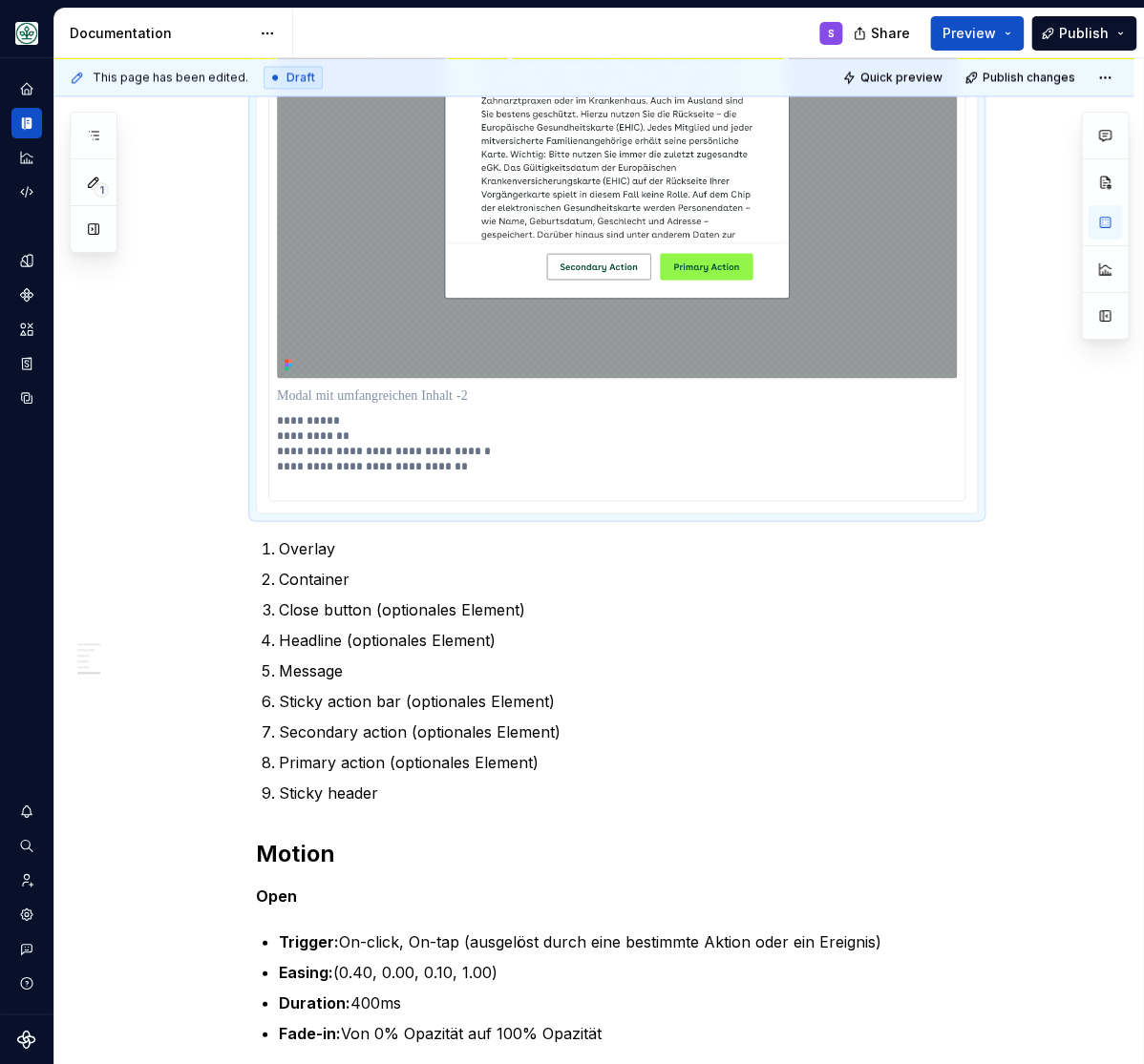
scroll to position [3284, 0]
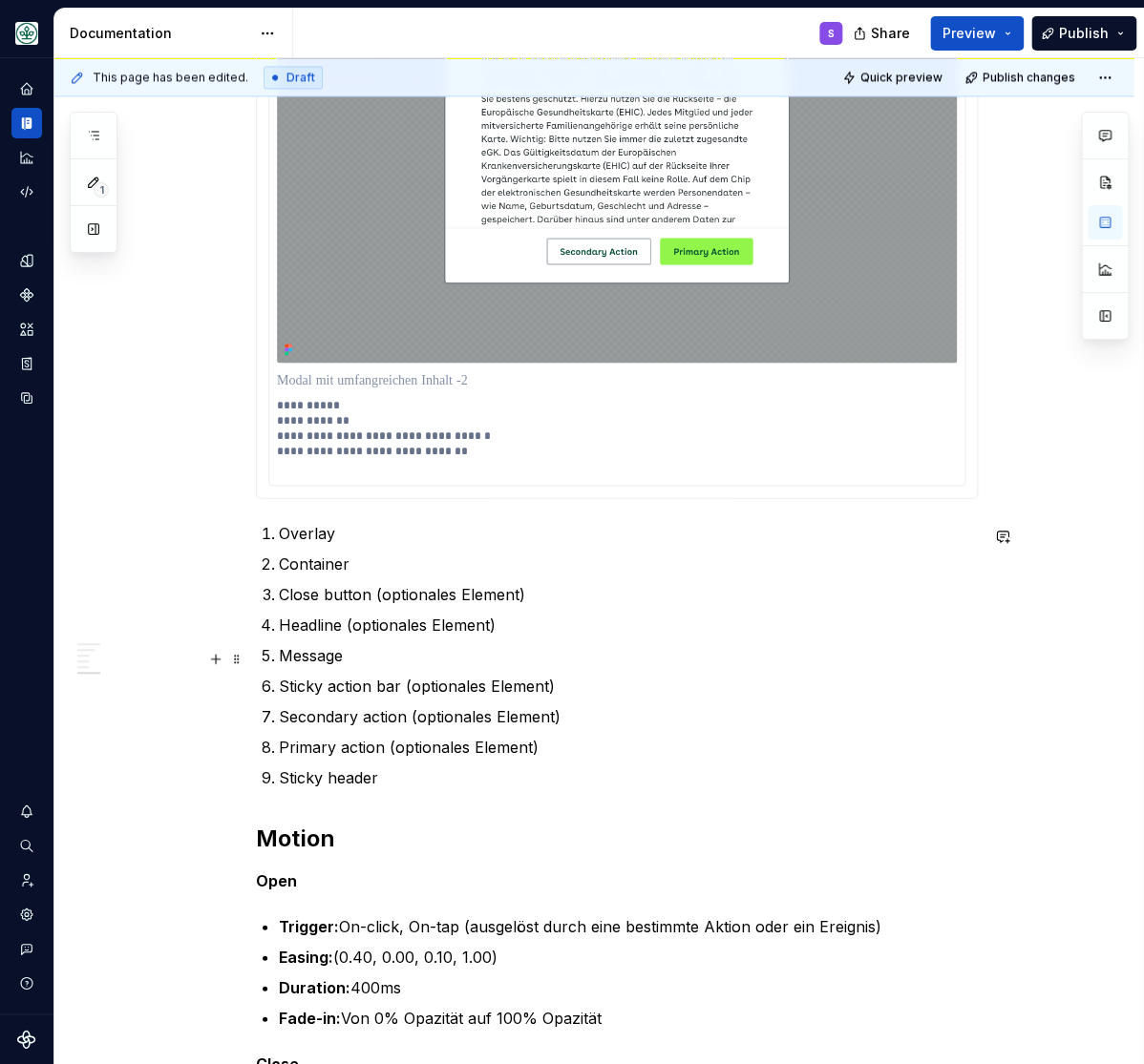
click at [315, 660] on p "Message" at bounding box center [628, 654] width 699 height 23
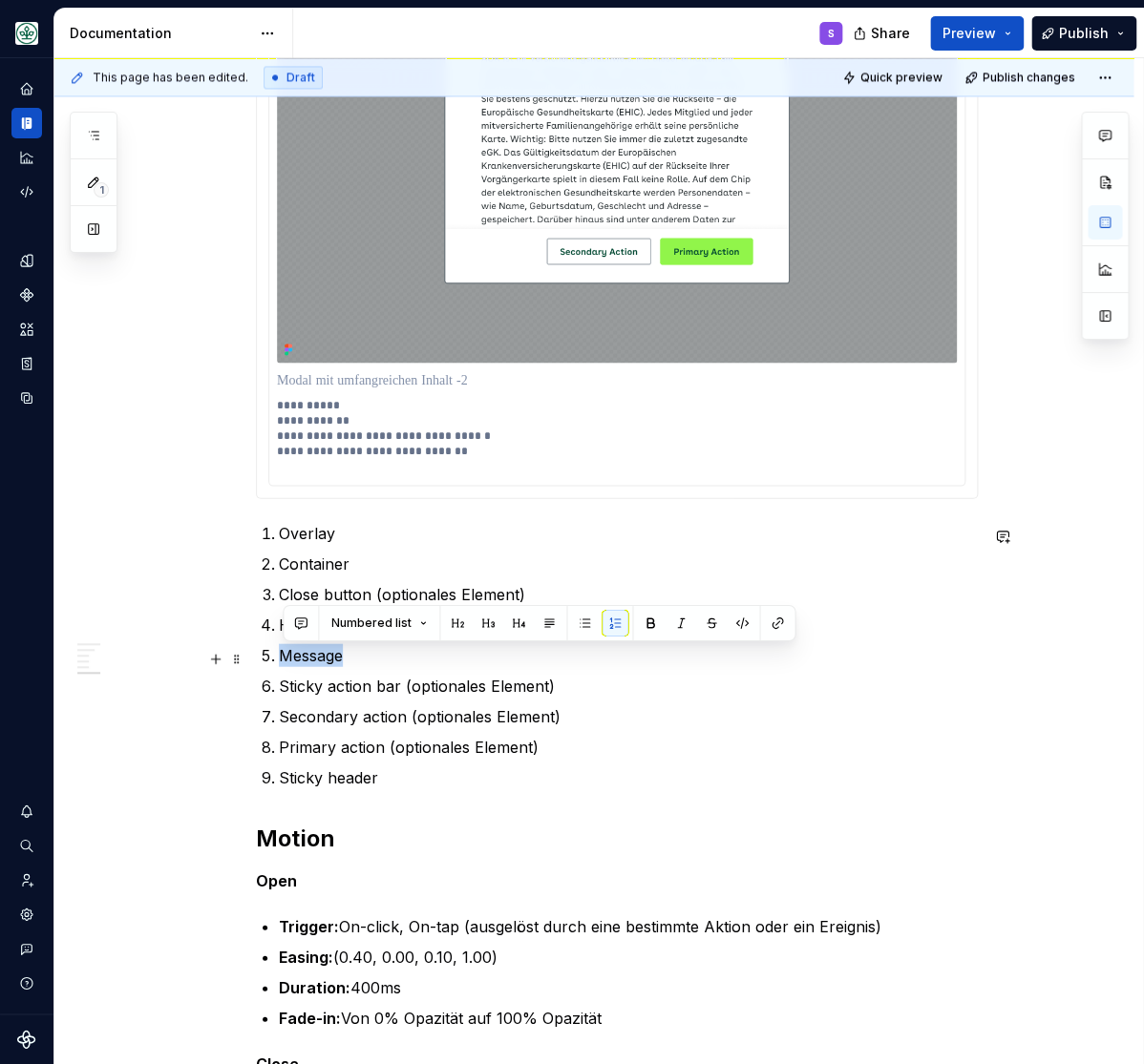
click at [315, 660] on p "Message" at bounding box center [628, 654] width 699 height 23
click at [297, 469] on p "**********" at bounding box center [616, 435] width 679 height 76
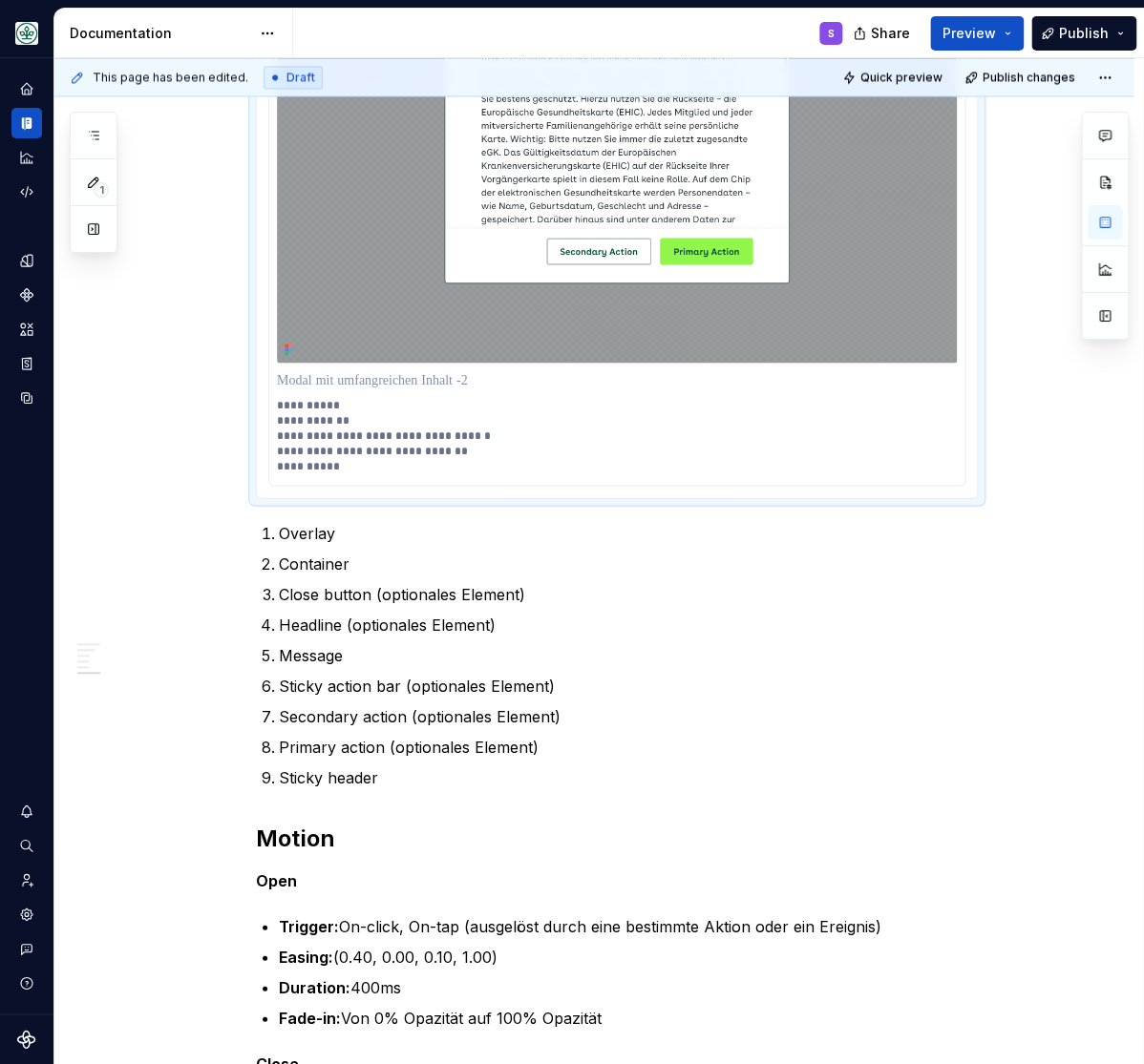
scroll to position [3299, 0]
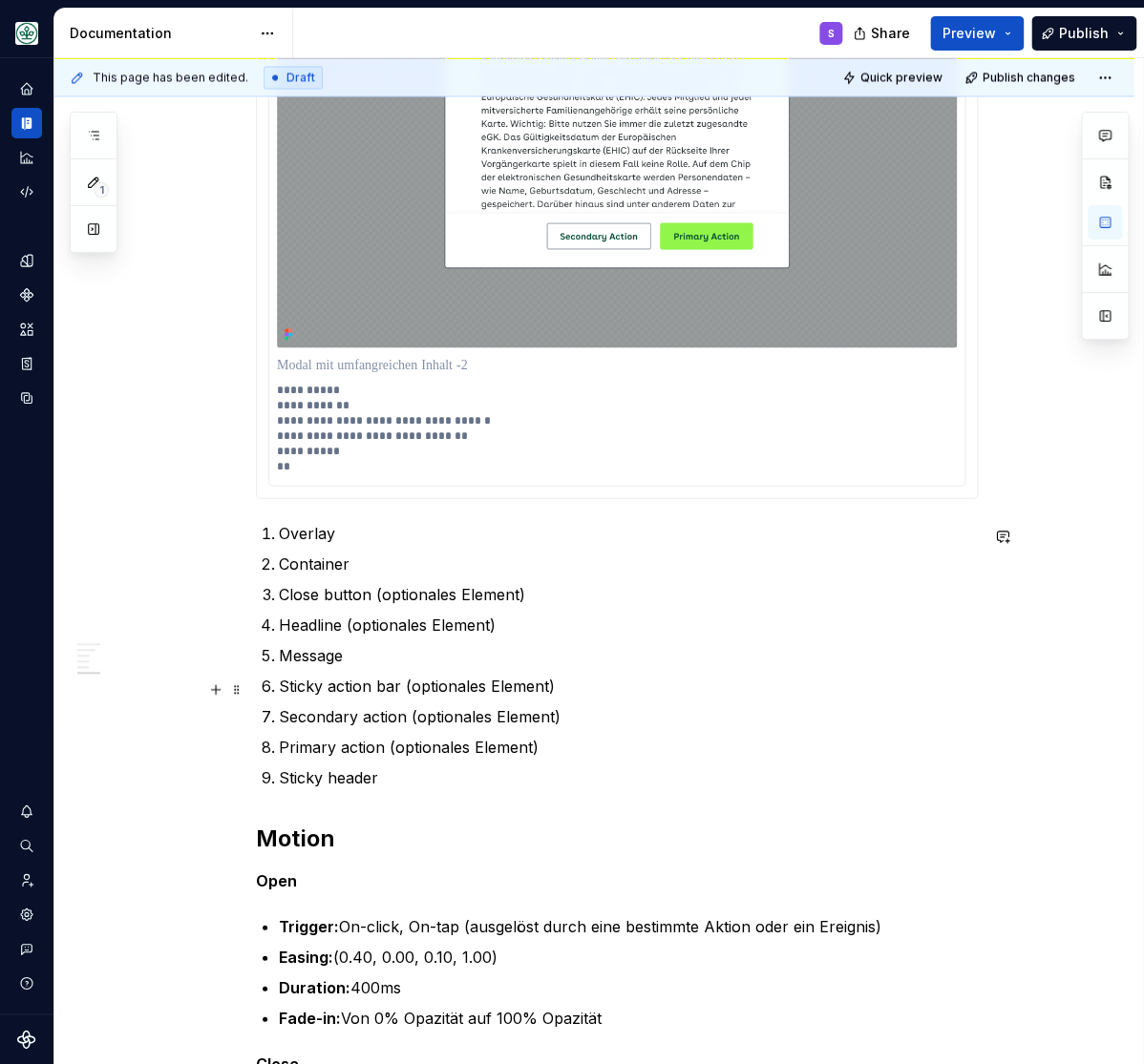
click at [314, 696] on p "Sticky action bar (optionales Element)" at bounding box center [628, 684] width 699 height 23
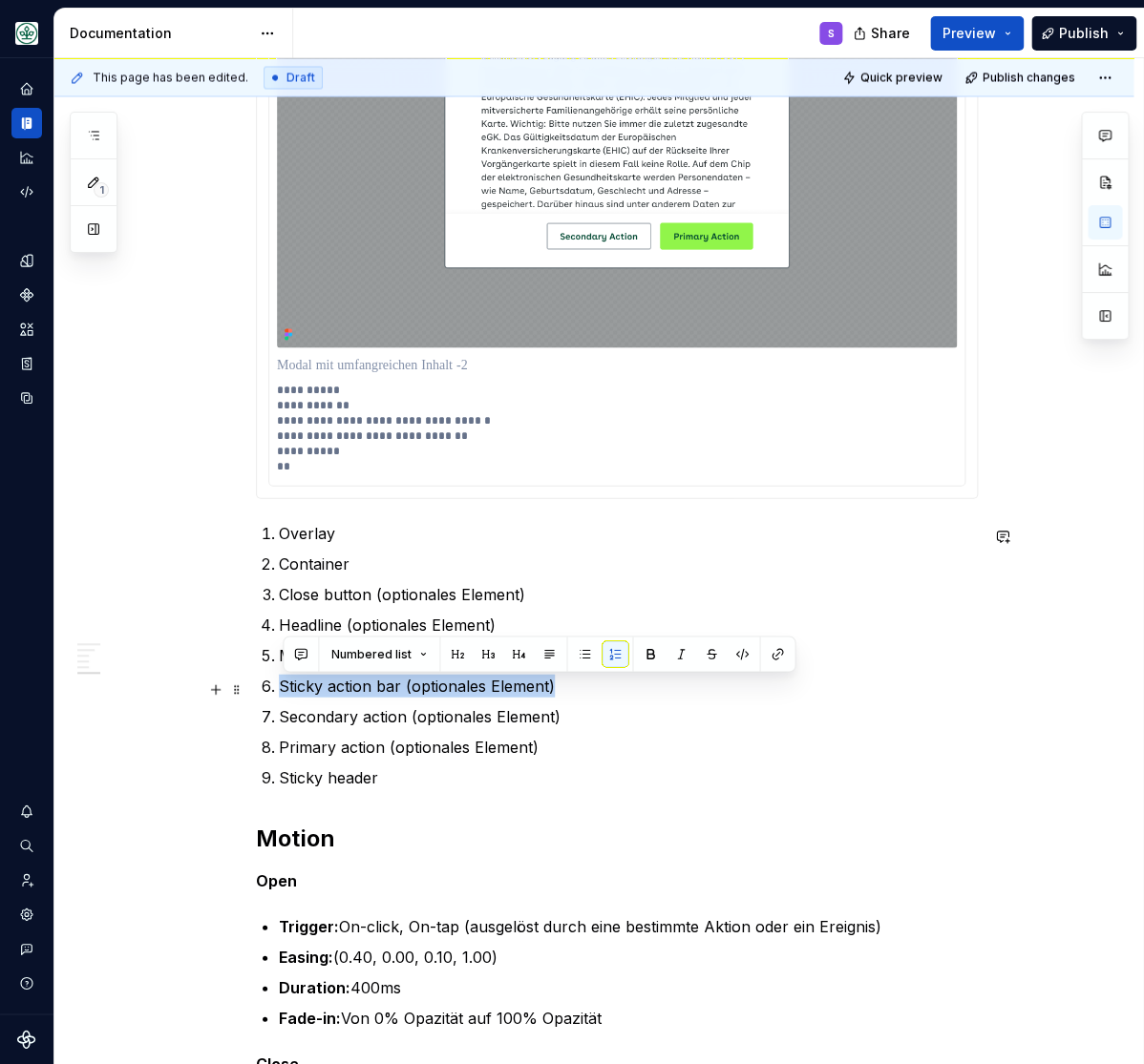
click at [314, 696] on p "Sticky action bar (optionales Element)" at bounding box center [628, 684] width 699 height 23
click at [337, 473] on p "**********" at bounding box center [616, 427] width 679 height 91
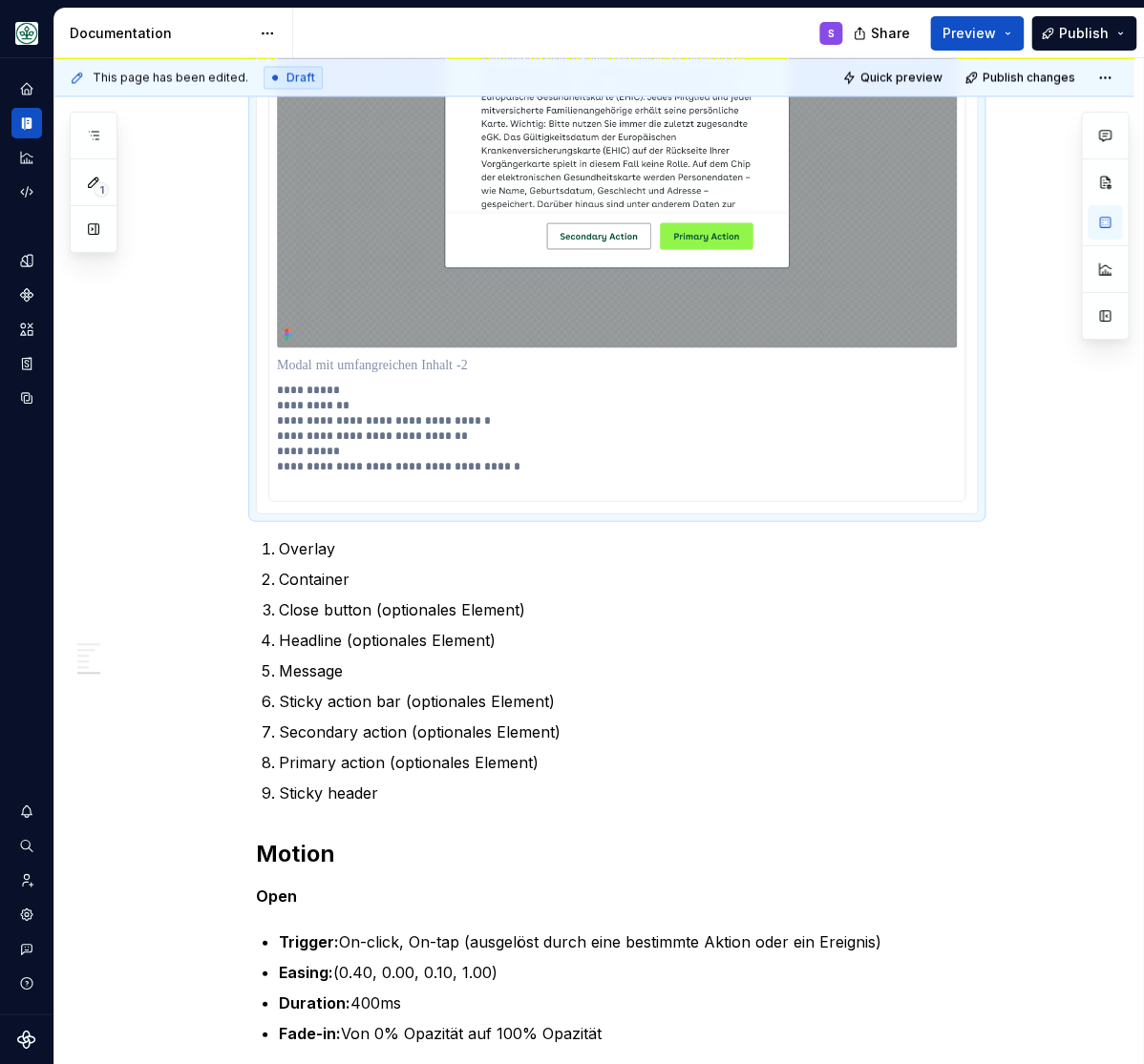
scroll to position [3314, 0]
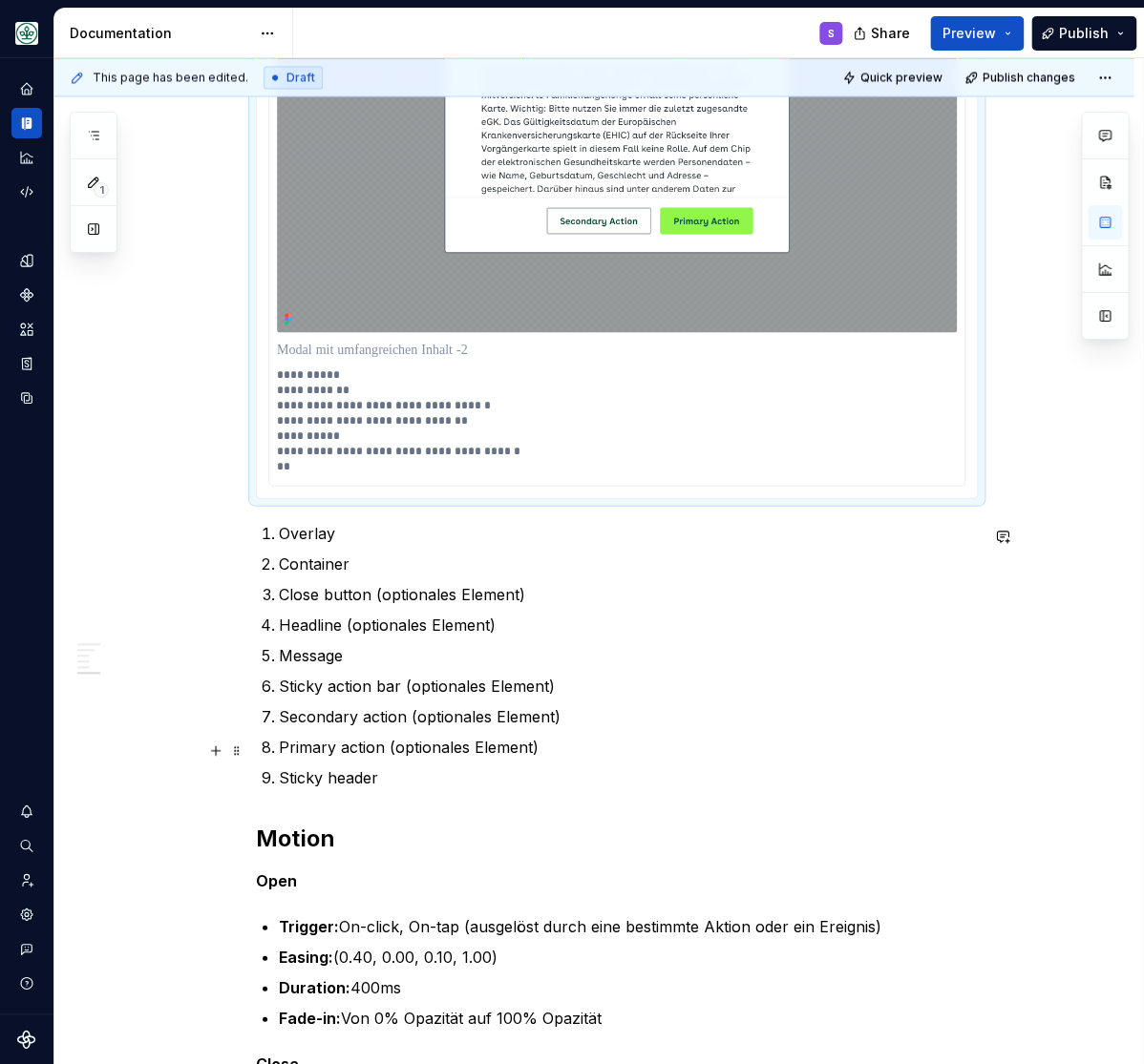
click at [303, 753] on p "Primary action (optionales Element)" at bounding box center [628, 746] width 699 height 23
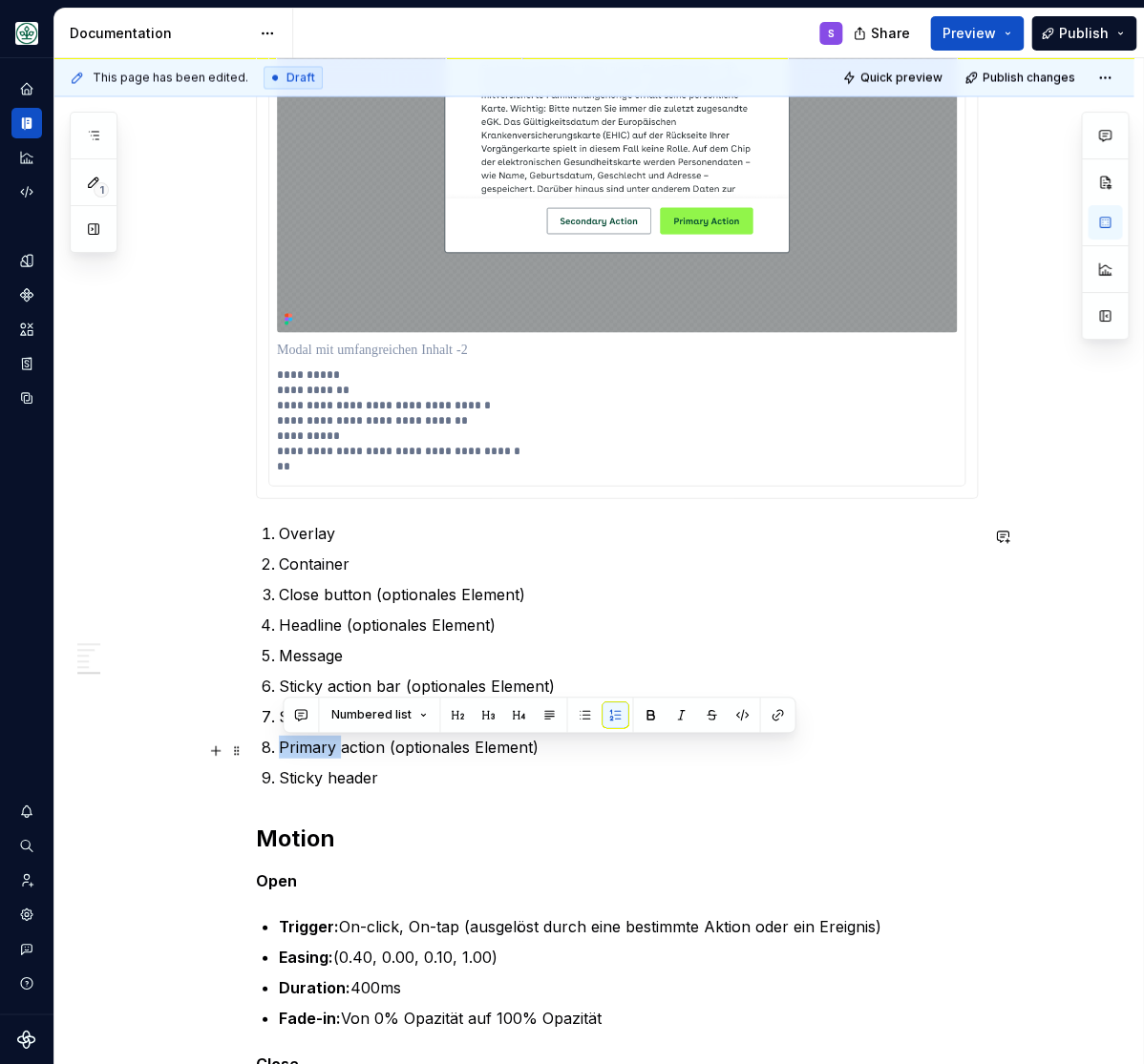
click at [303, 749] on p "Primary action (optionales Element)" at bounding box center [628, 746] width 699 height 23
click at [320, 467] on p "**********" at bounding box center [616, 420] width 679 height 107
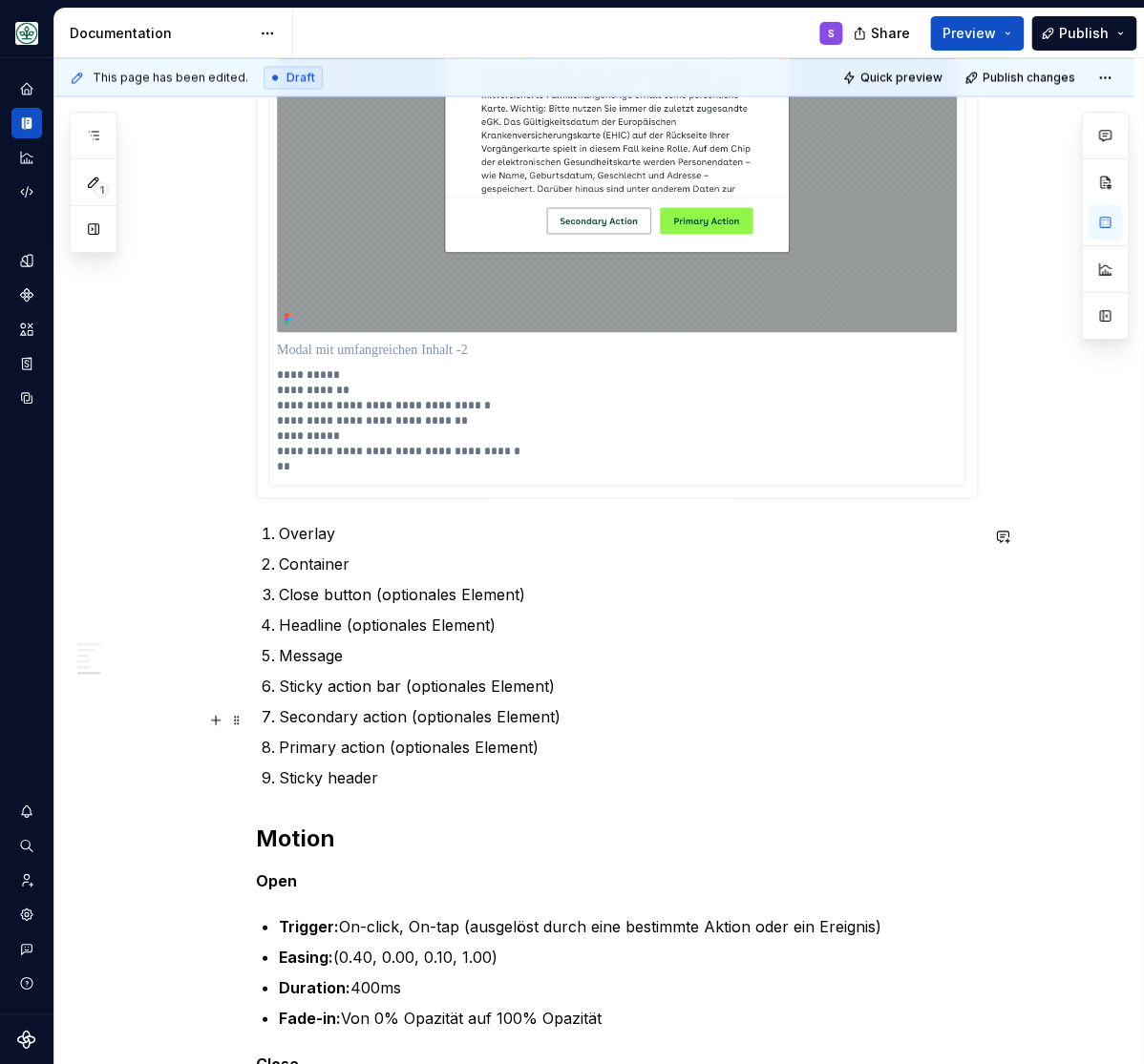
click at [316, 714] on p "Secondary action (optionales Element)" at bounding box center [628, 715] width 699 height 23
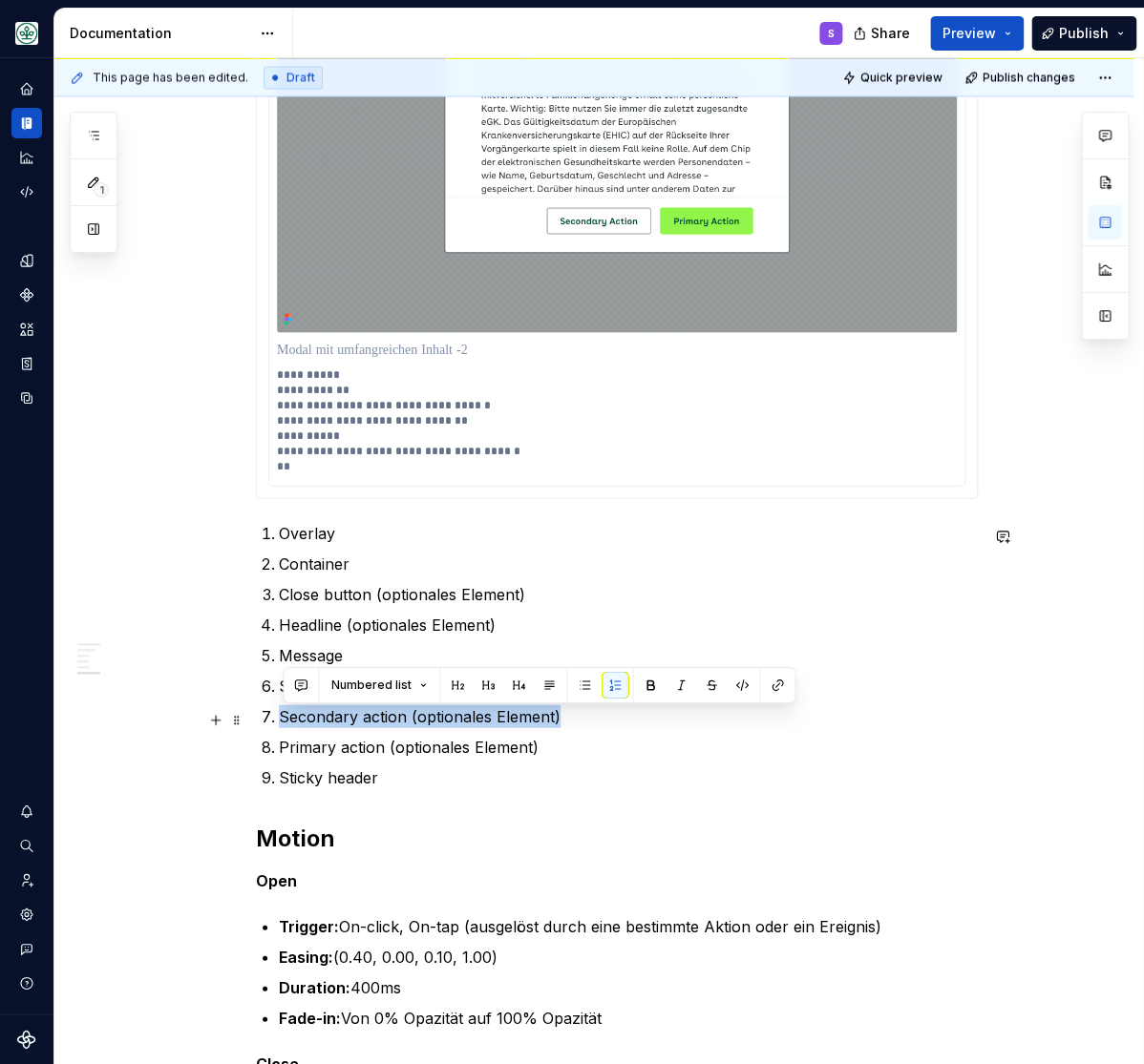
click at [314, 715] on p "Secondary action (optionales Element)" at bounding box center [628, 715] width 699 height 23
click at [404, 773] on p "Sticky header" at bounding box center [628, 776] width 699 height 23
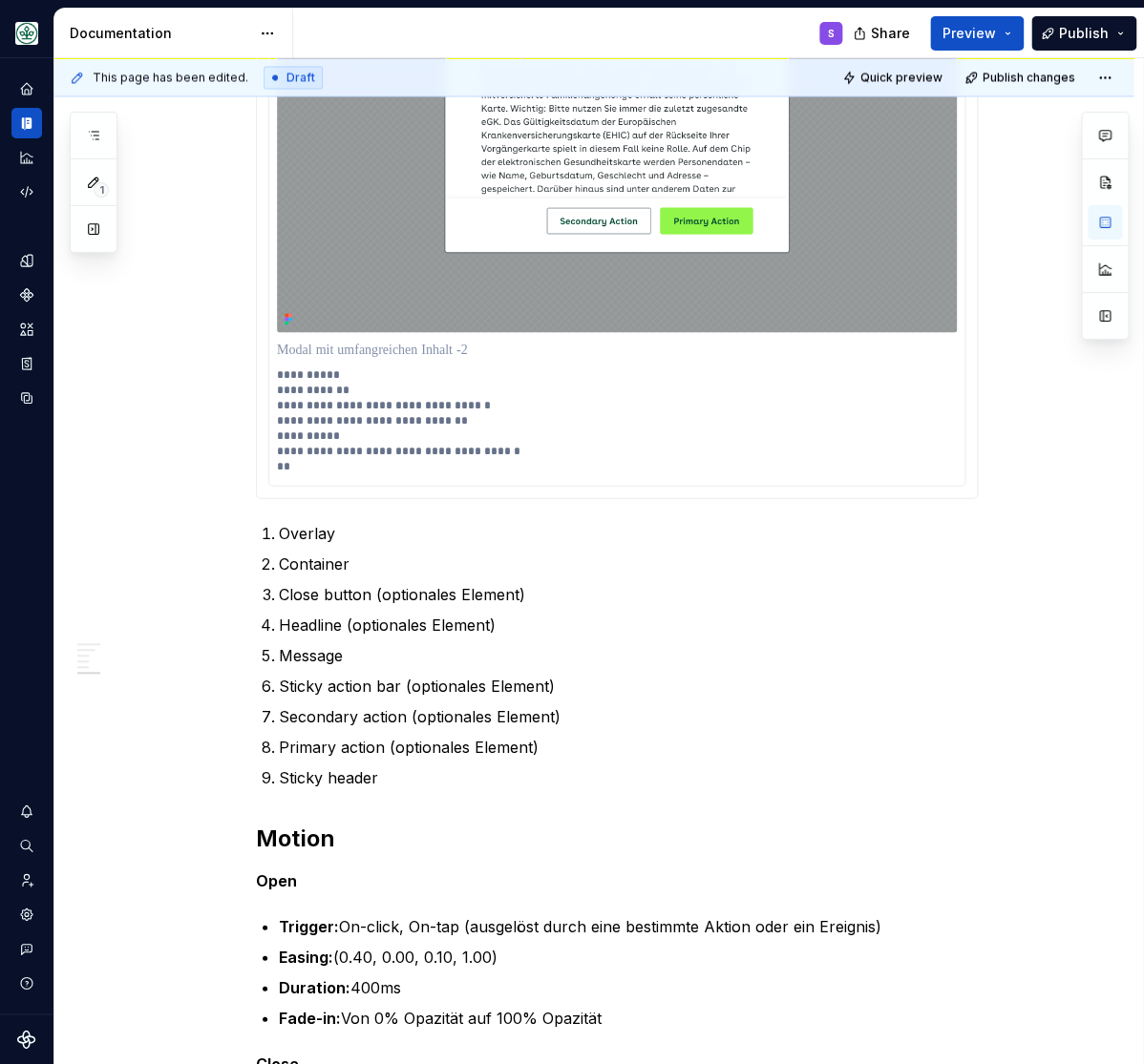
click at [326, 464] on p "**********" at bounding box center [616, 420] width 679 height 107
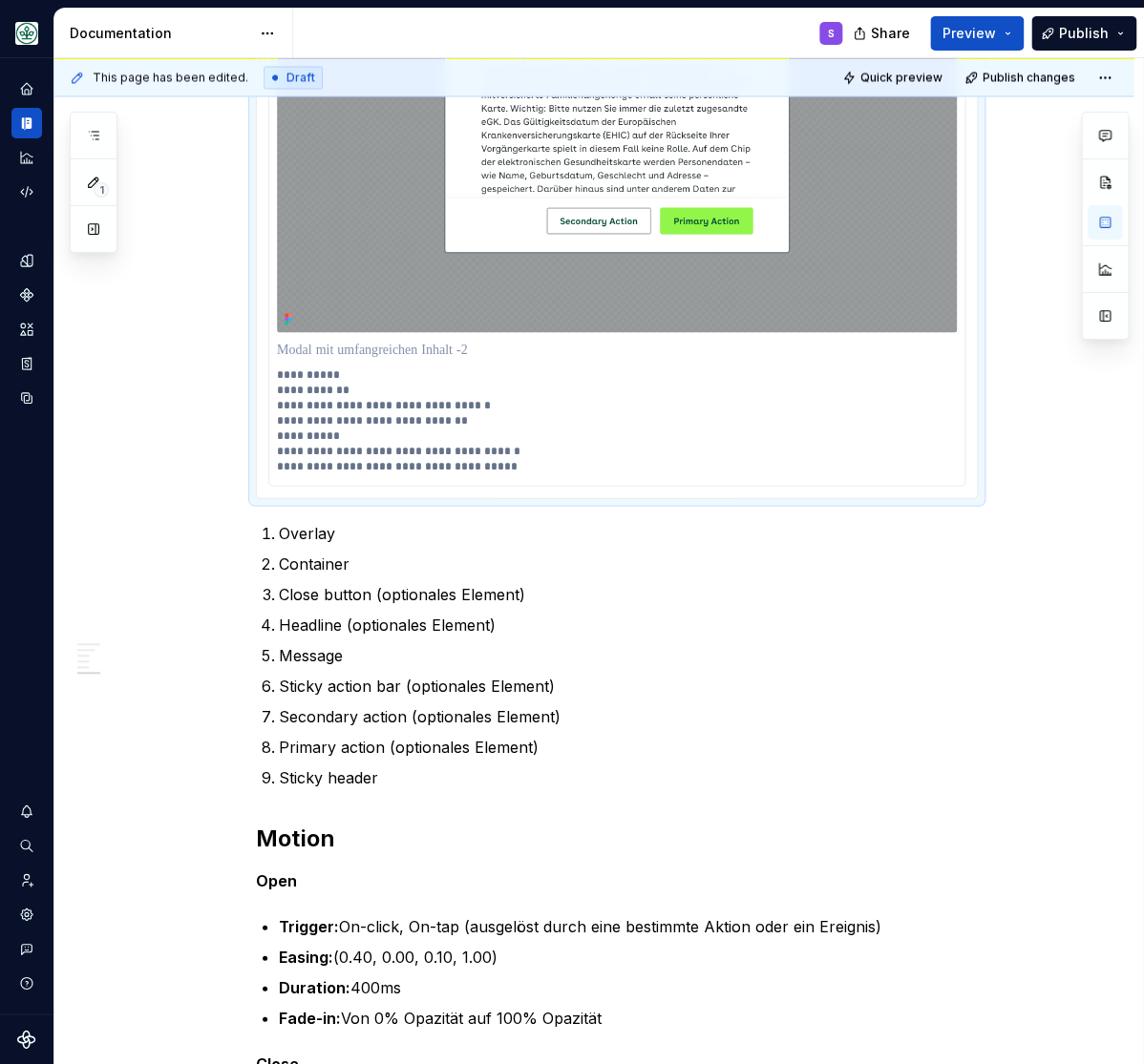
scroll to position [3330, 0]
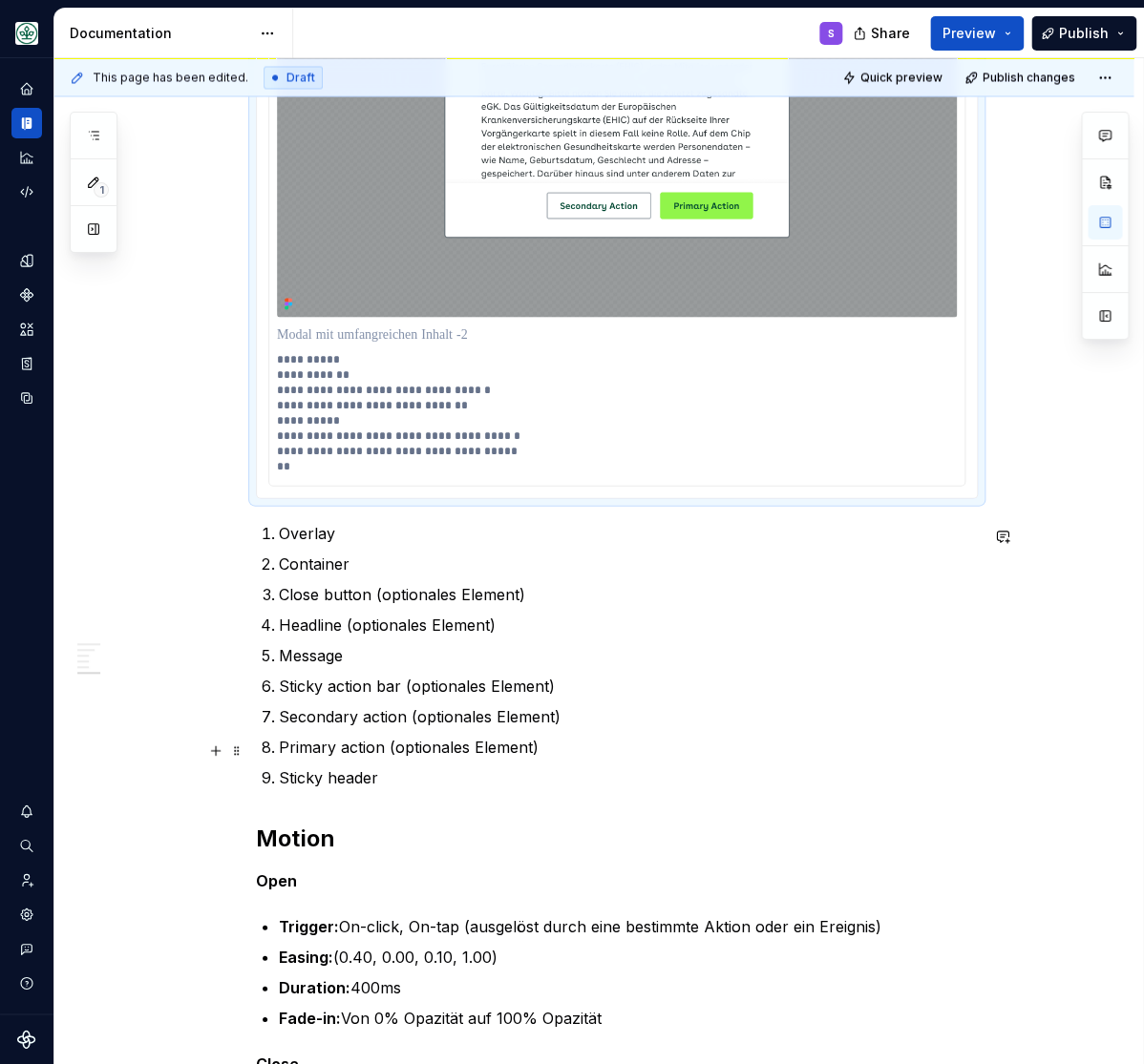
click at [329, 750] on p "Primary action (optionales Element)" at bounding box center [628, 746] width 699 height 23
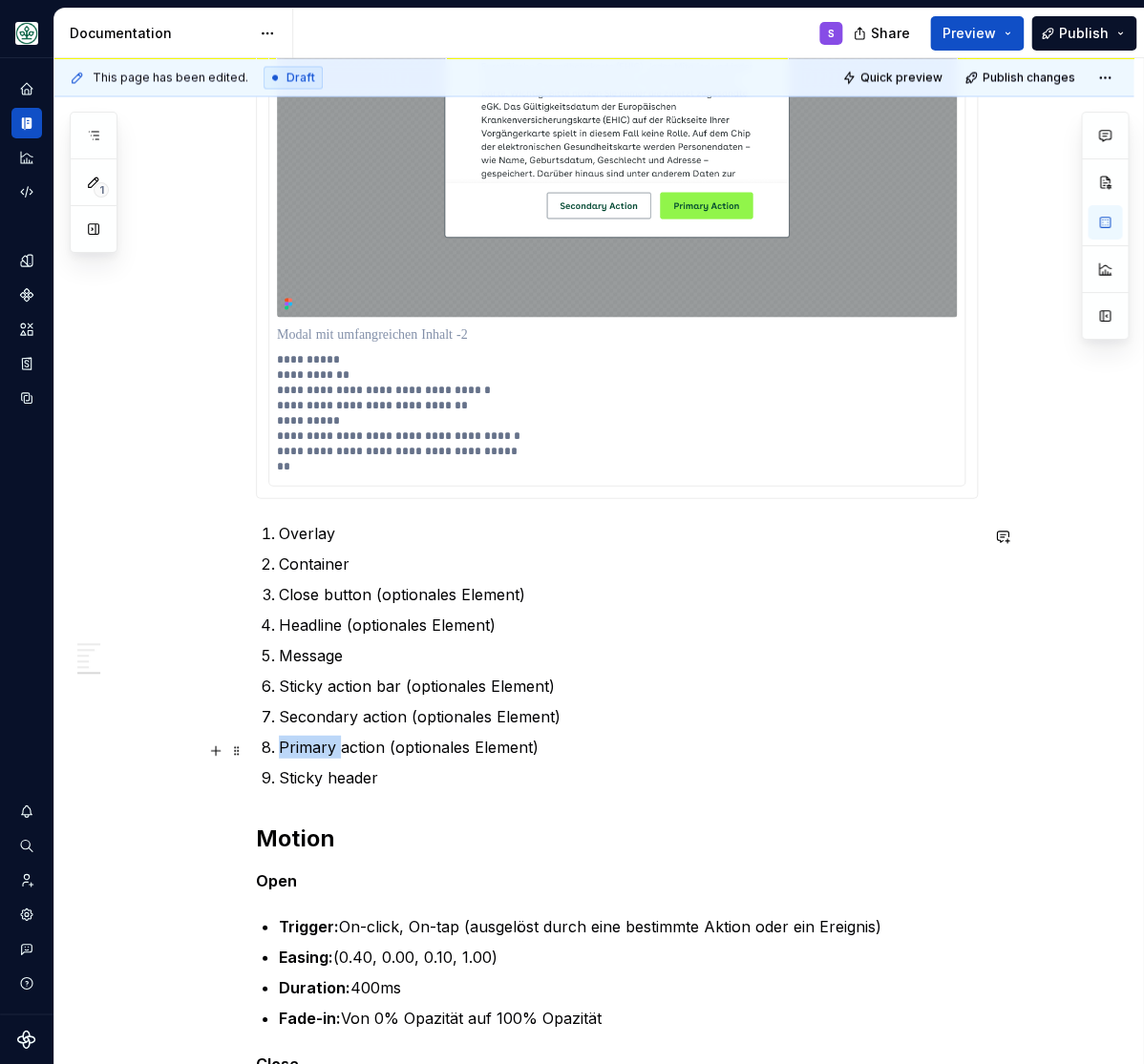
click at [329, 750] on p "Primary action (optionales Element)" at bounding box center [628, 746] width 699 height 23
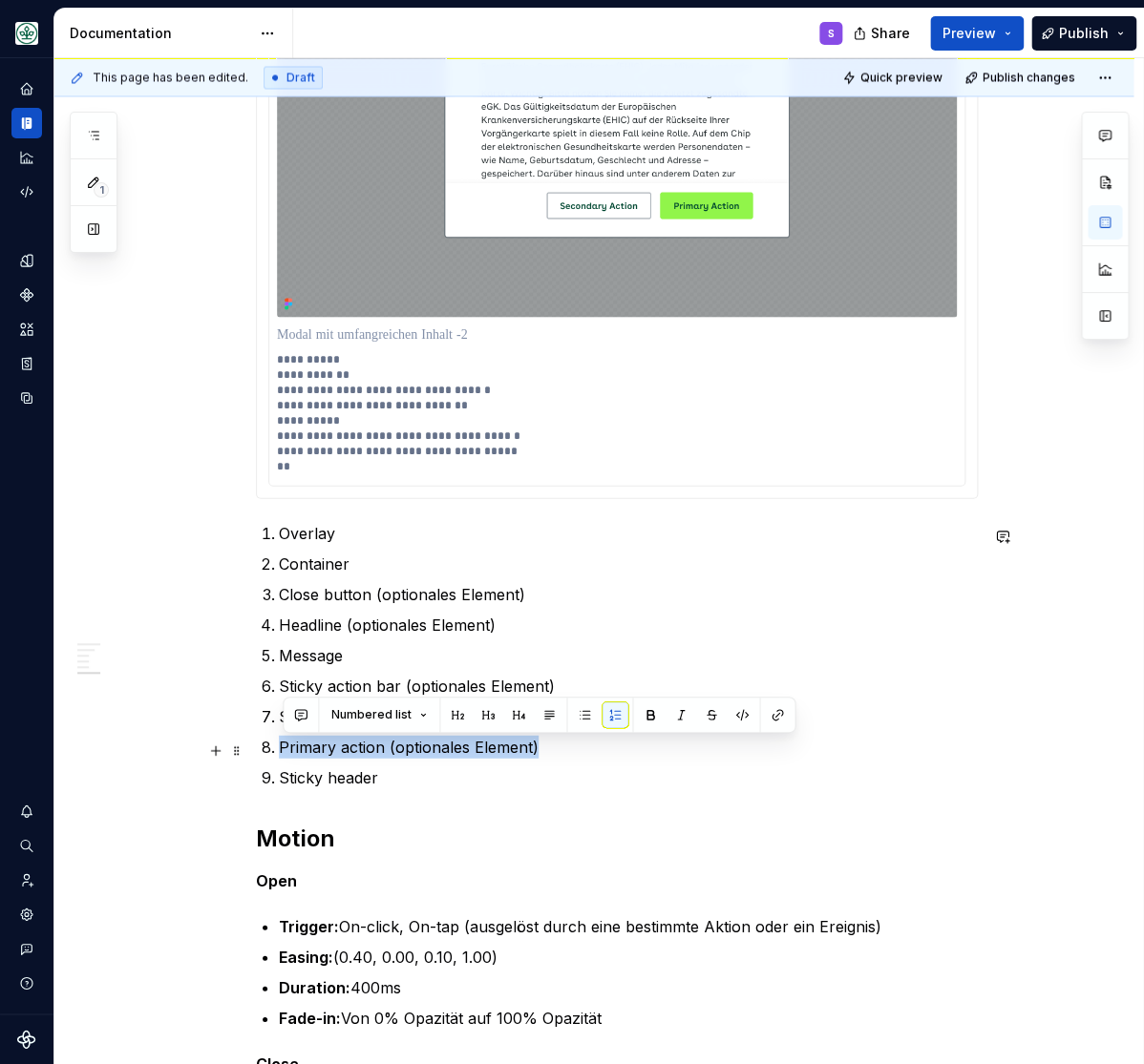
click at [329, 750] on p "Primary action (optionales Element)" at bounding box center [628, 746] width 699 height 23
click at [311, 473] on p "**********" at bounding box center [616, 412] width 679 height 122
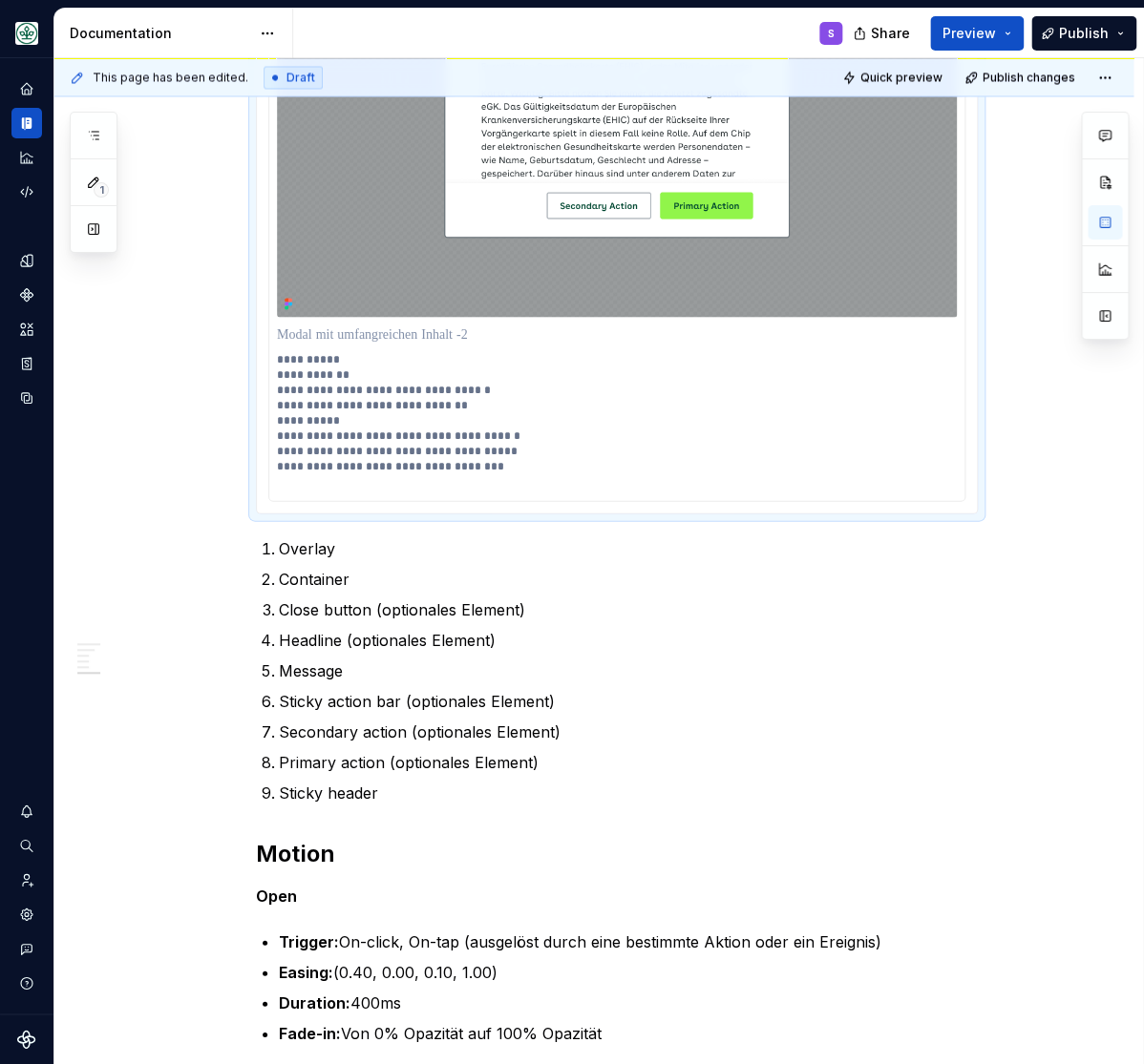
scroll to position [3345, 0]
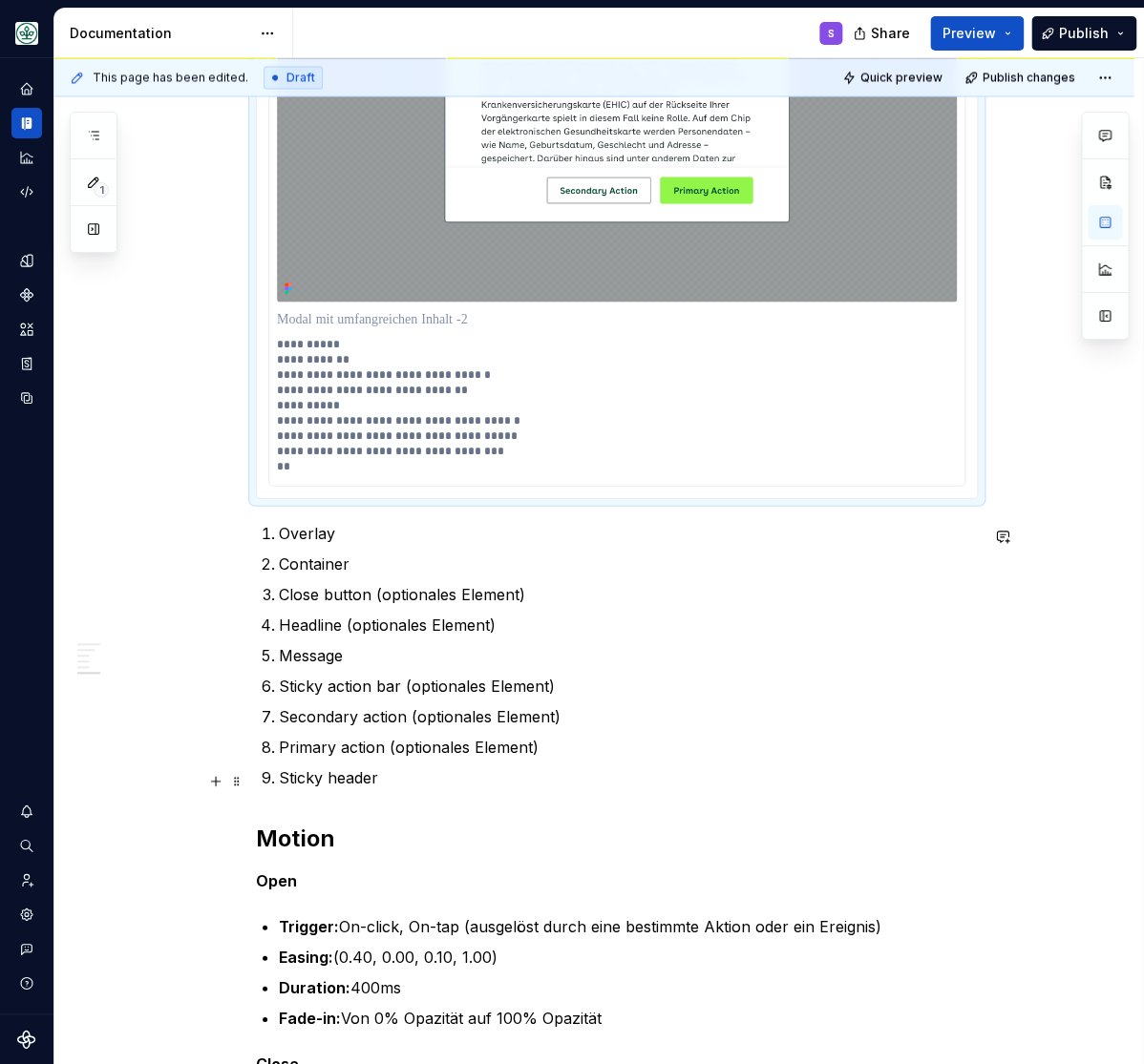
click at [294, 777] on p "Sticky header" at bounding box center [628, 776] width 699 height 23
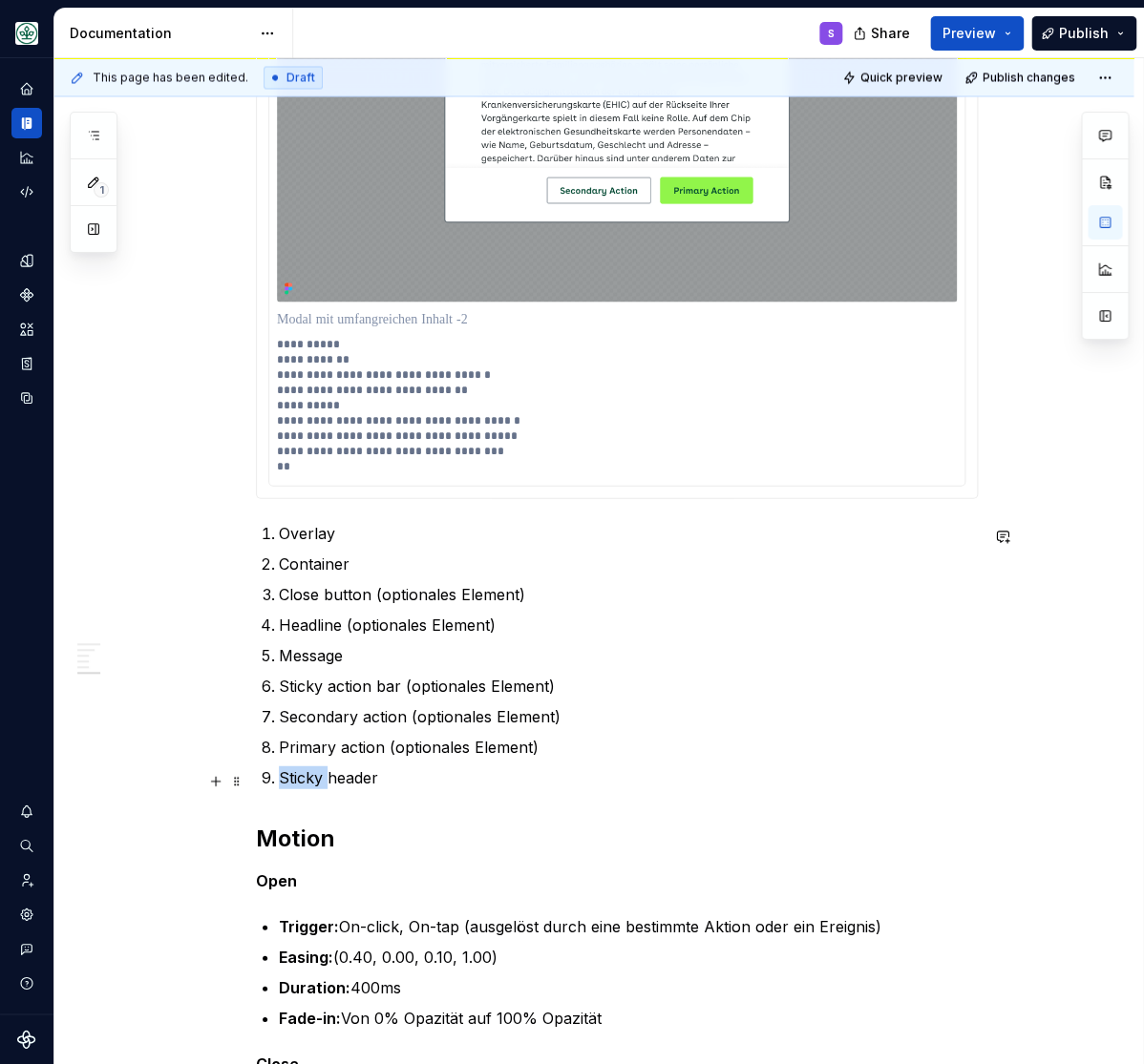
click at [294, 777] on p "Sticky header" at bounding box center [628, 776] width 699 height 23
click at [350, 472] on p "**********" at bounding box center [616, 404] width 679 height 137
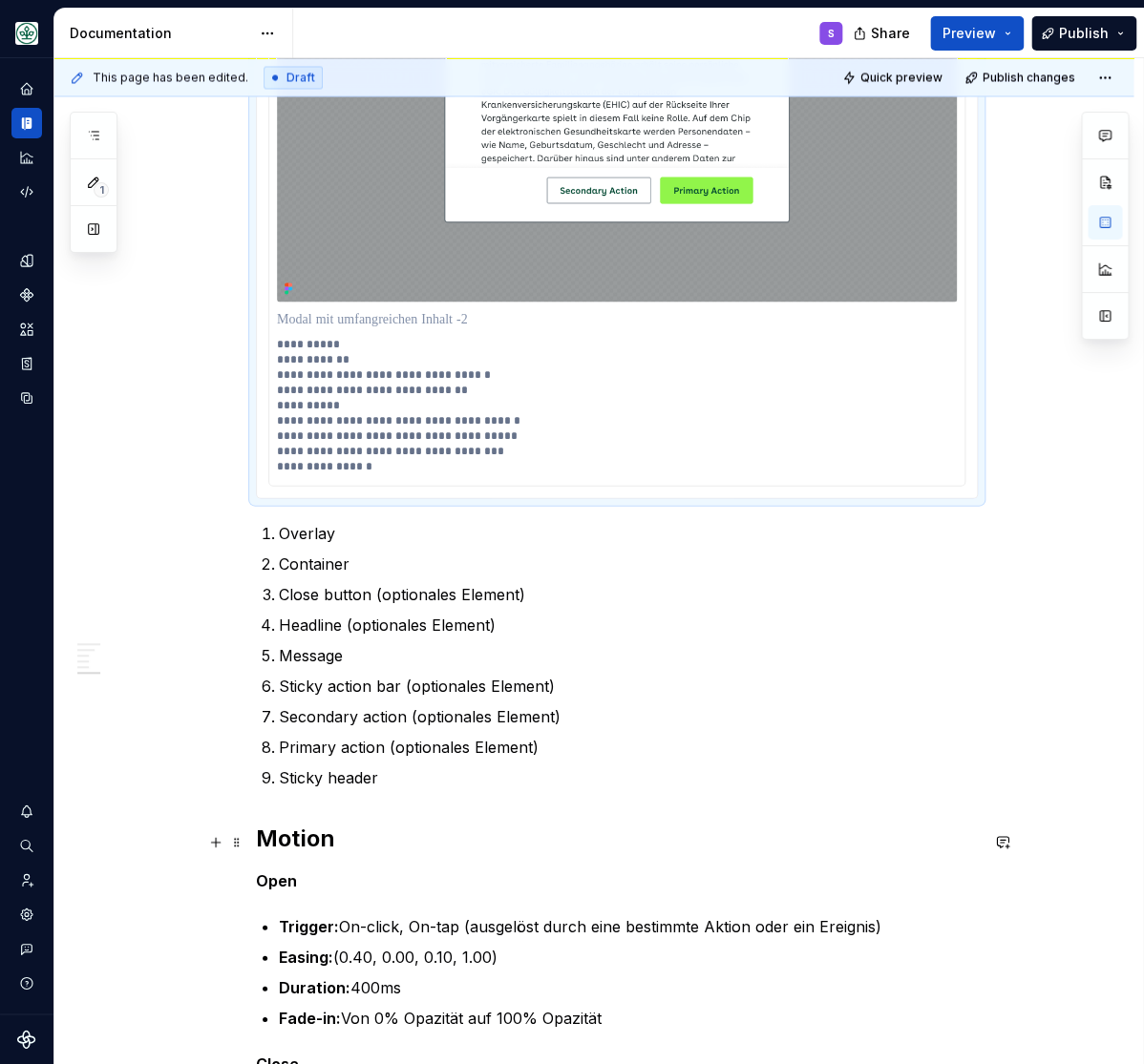
click at [659, 829] on h2 "Motion" at bounding box center [616, 837] width 722 height 31
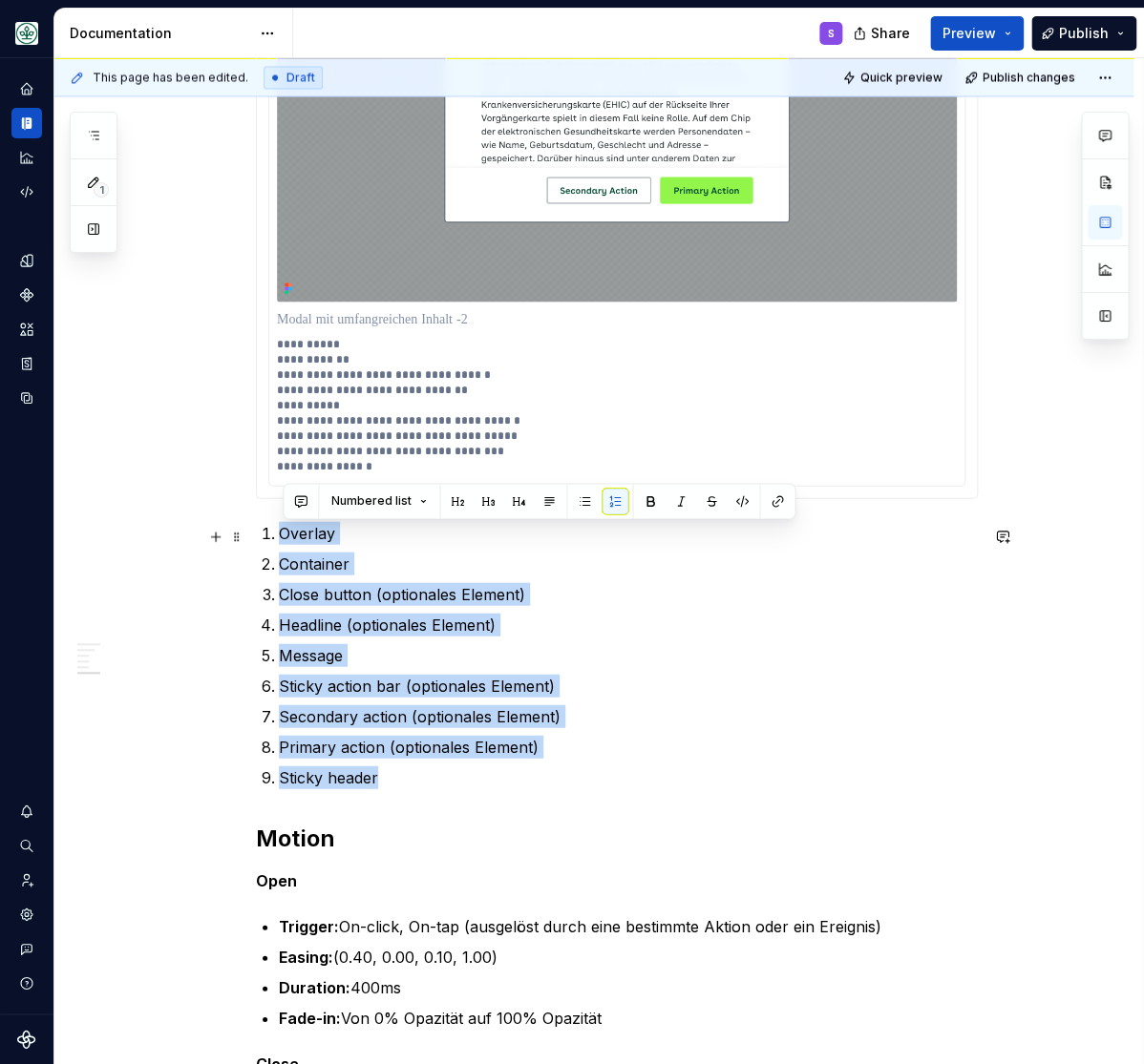
drag, startPoint x: 390, startPoint y: 781, endPoint x: 268, endPoint y: 539, distance: 271.0
click at [279, 539] on ol "Overlay Container Close button (optionales Element) Headline (optionales Elemen…" at bounding box center [628, 655] width 699 height 267
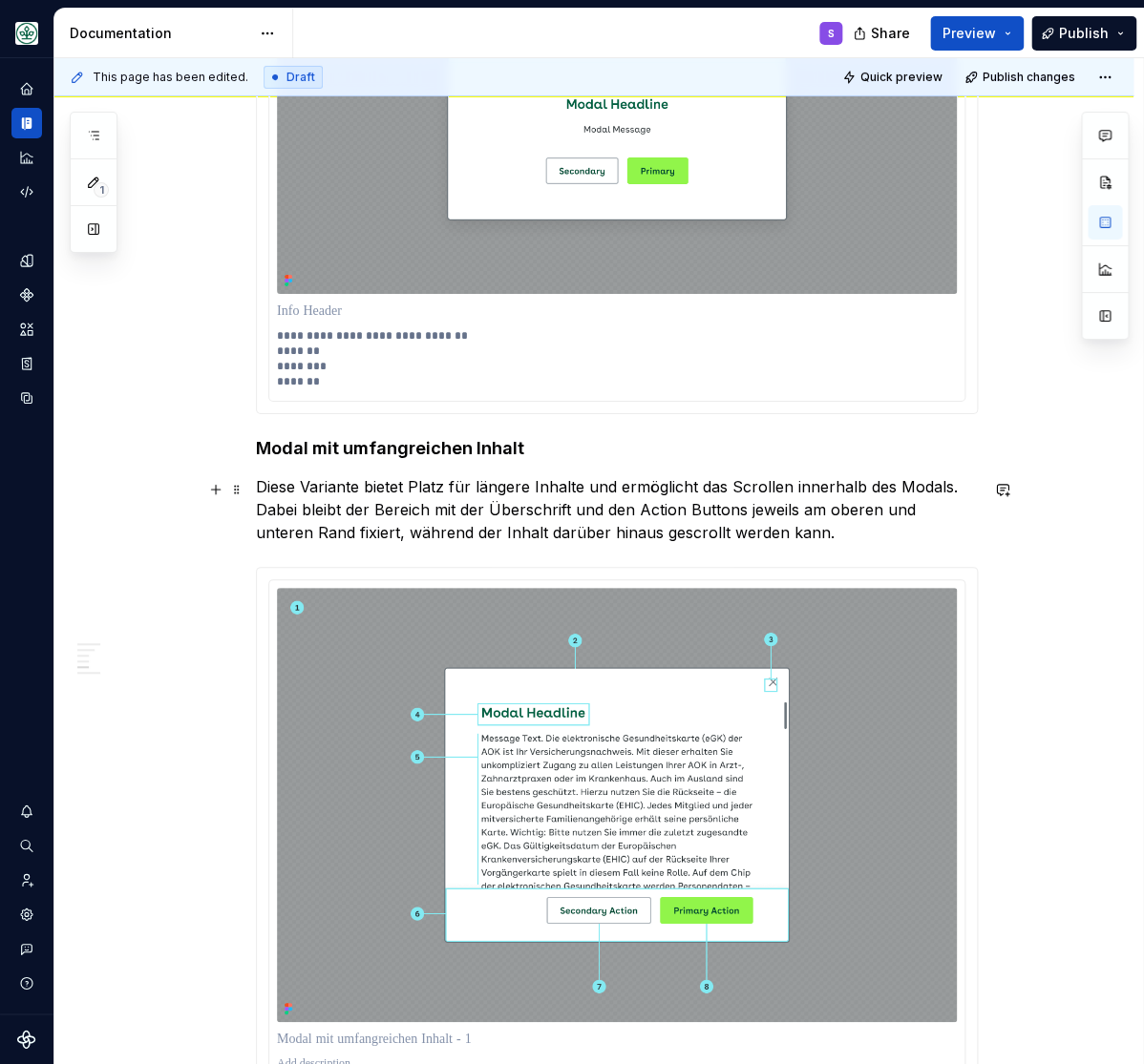
scroll to position [2204, 0]
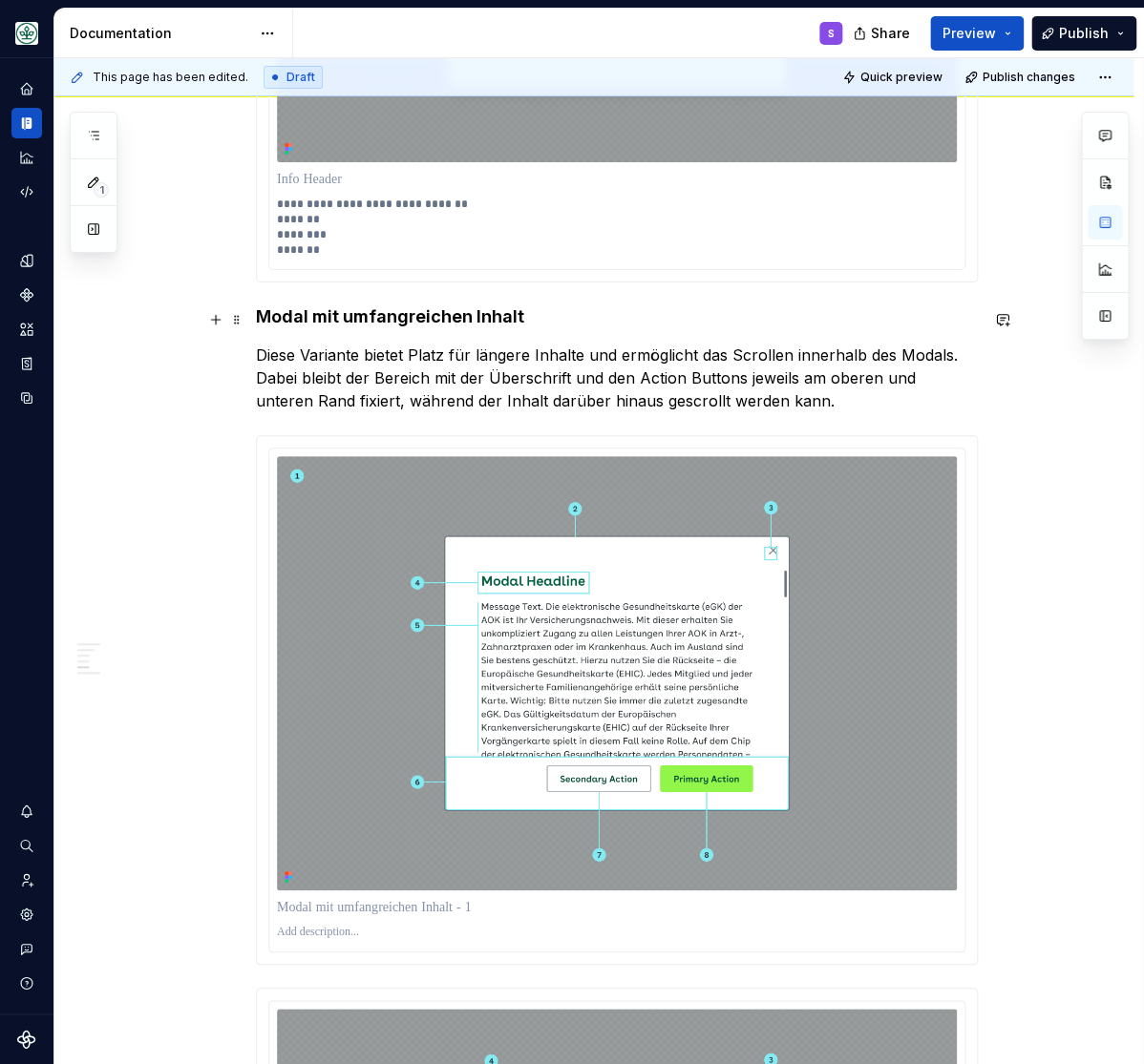
click at [398, 323] on strong "Modal mit umfangreichen Inhalt" at bounding box center [390, 316] width 268 height 20
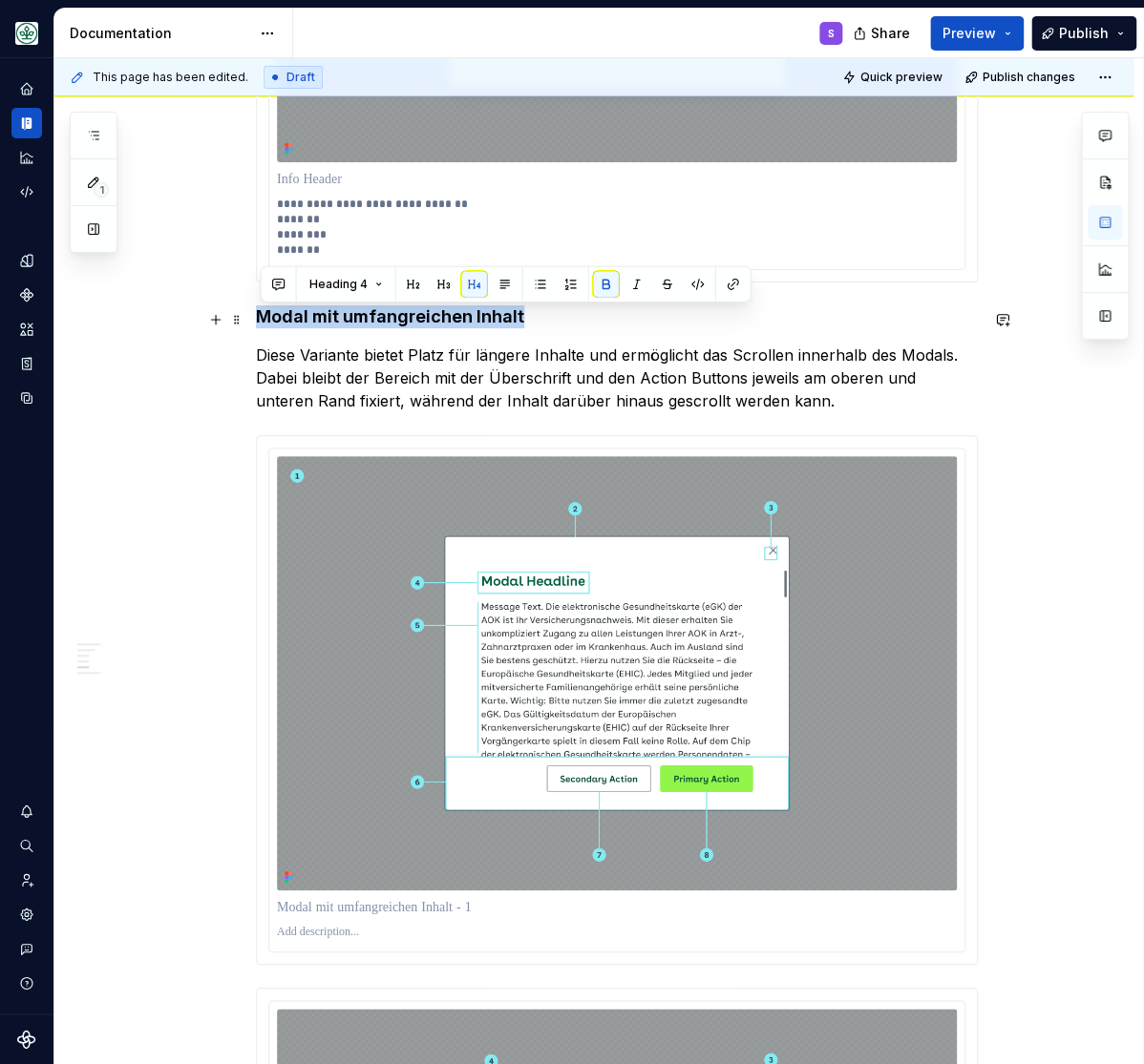
click at [398, 323] on strong "Modal mit umfangreichen Inhalt" at bounding box center [390, 316] width 268 height 20
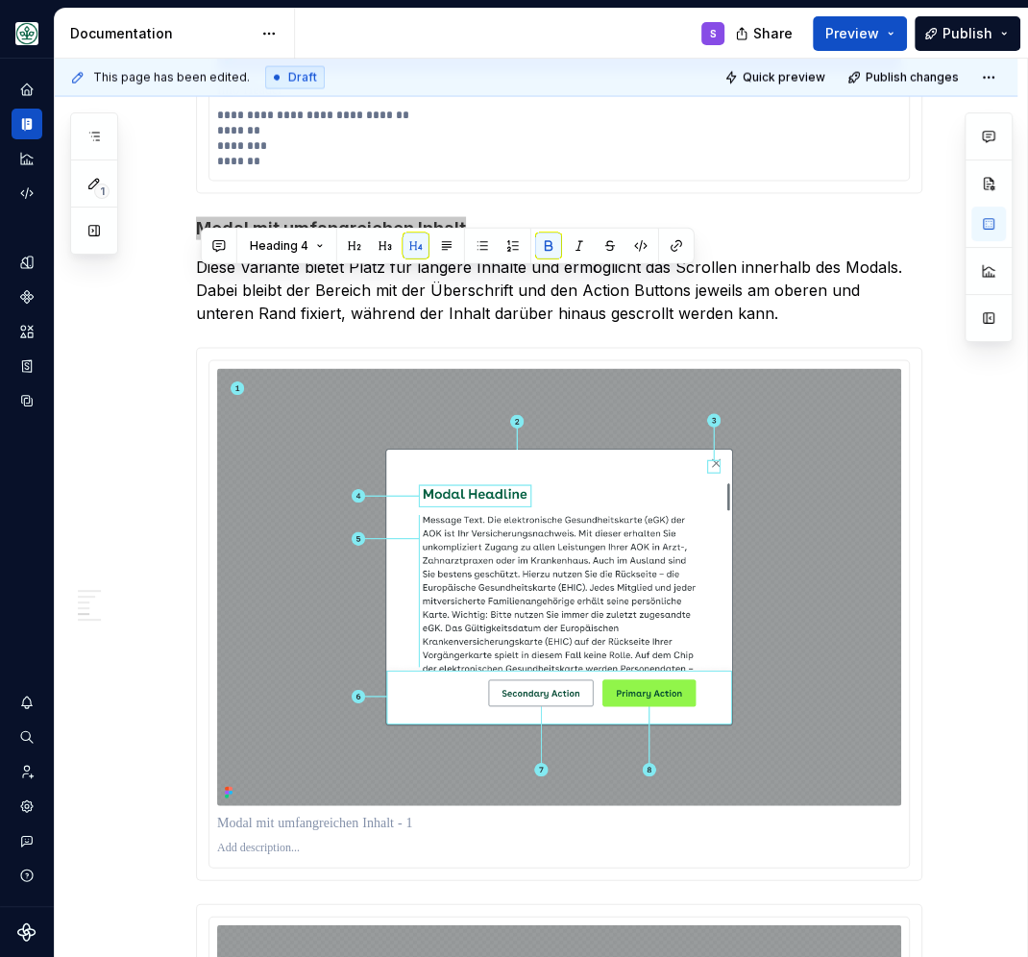
scroll to position [2342, 0]
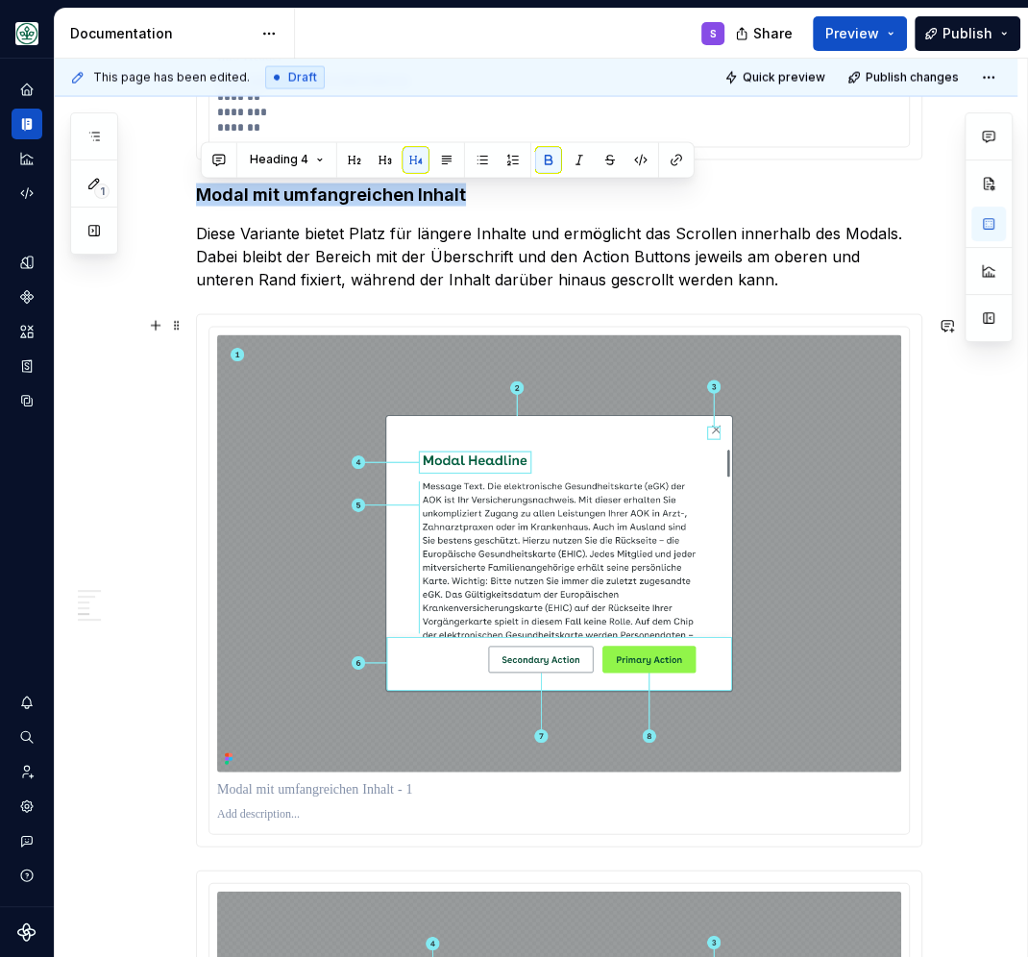
click at [121, 334] on div "**********" at bounding box center [536, 185] width 963 height 4156
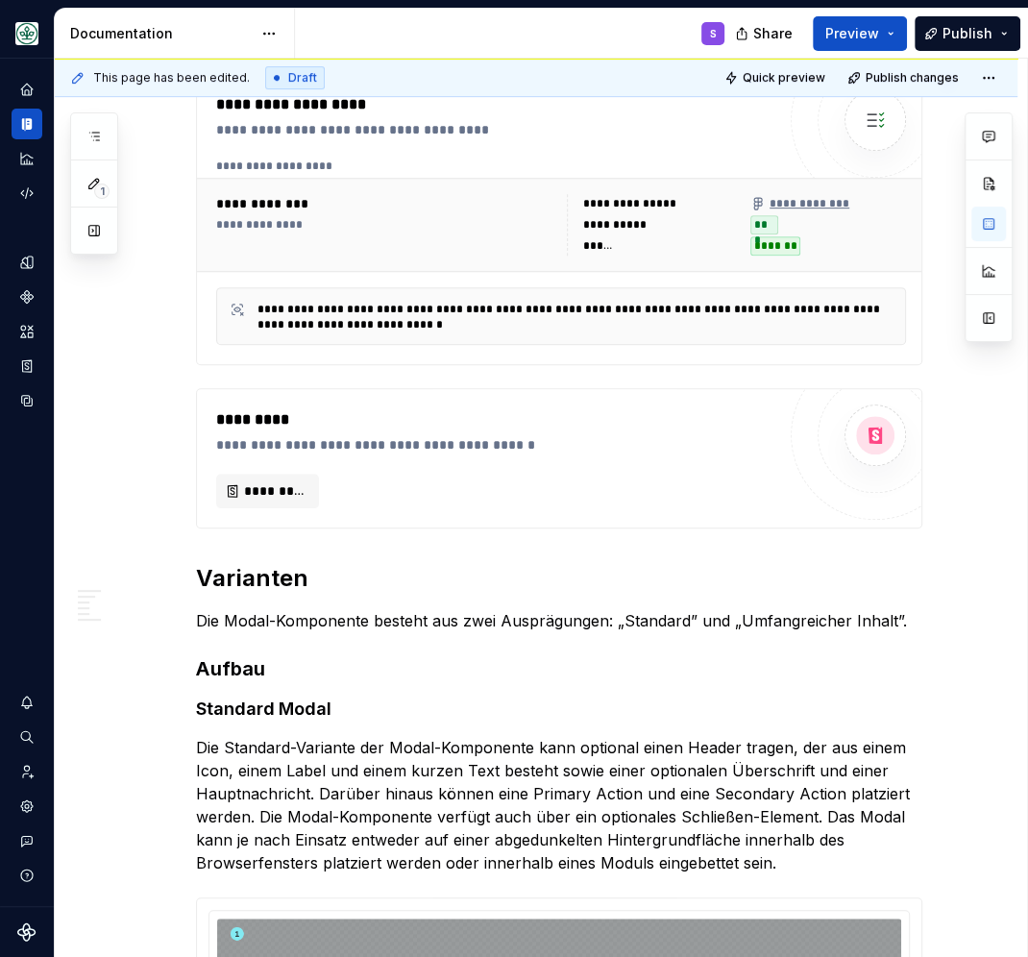
scroll to position [0, 0]
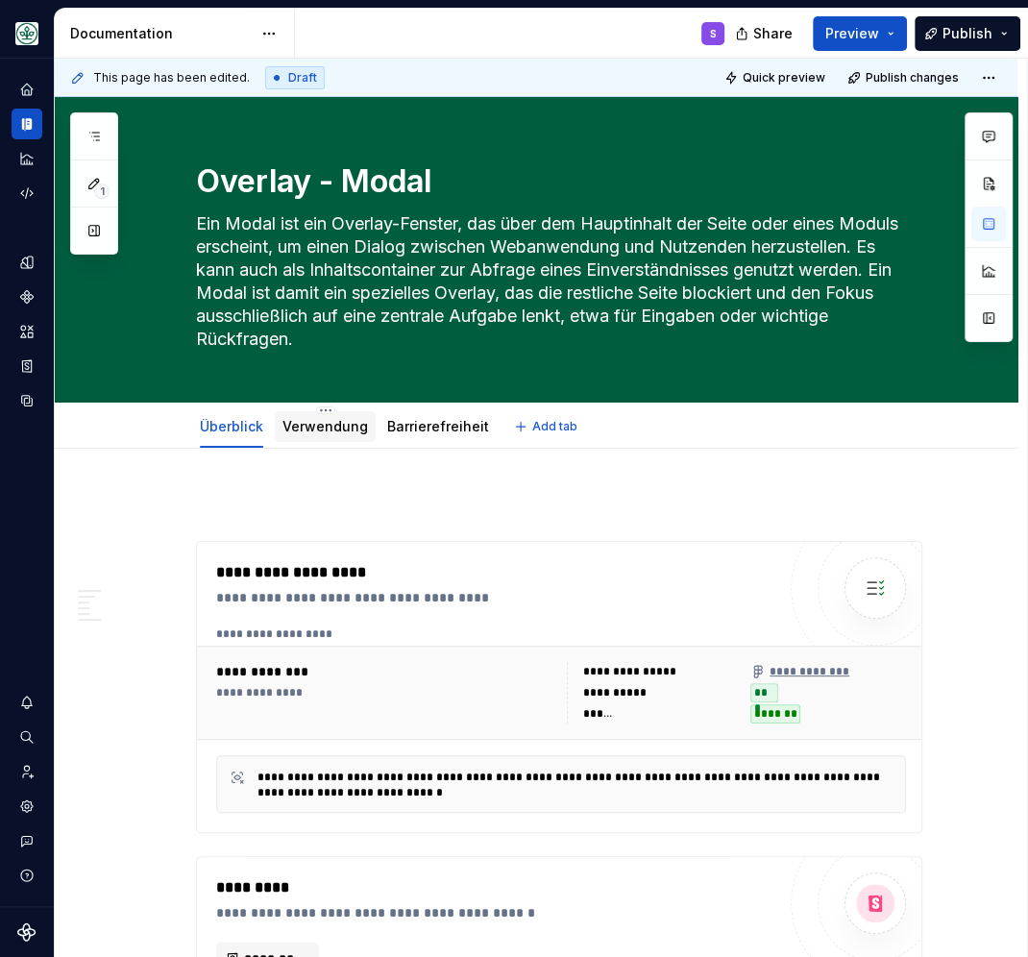
click at [322, 421] on link "Verwendung" at bounding box center [324, 426] width 85 height 16
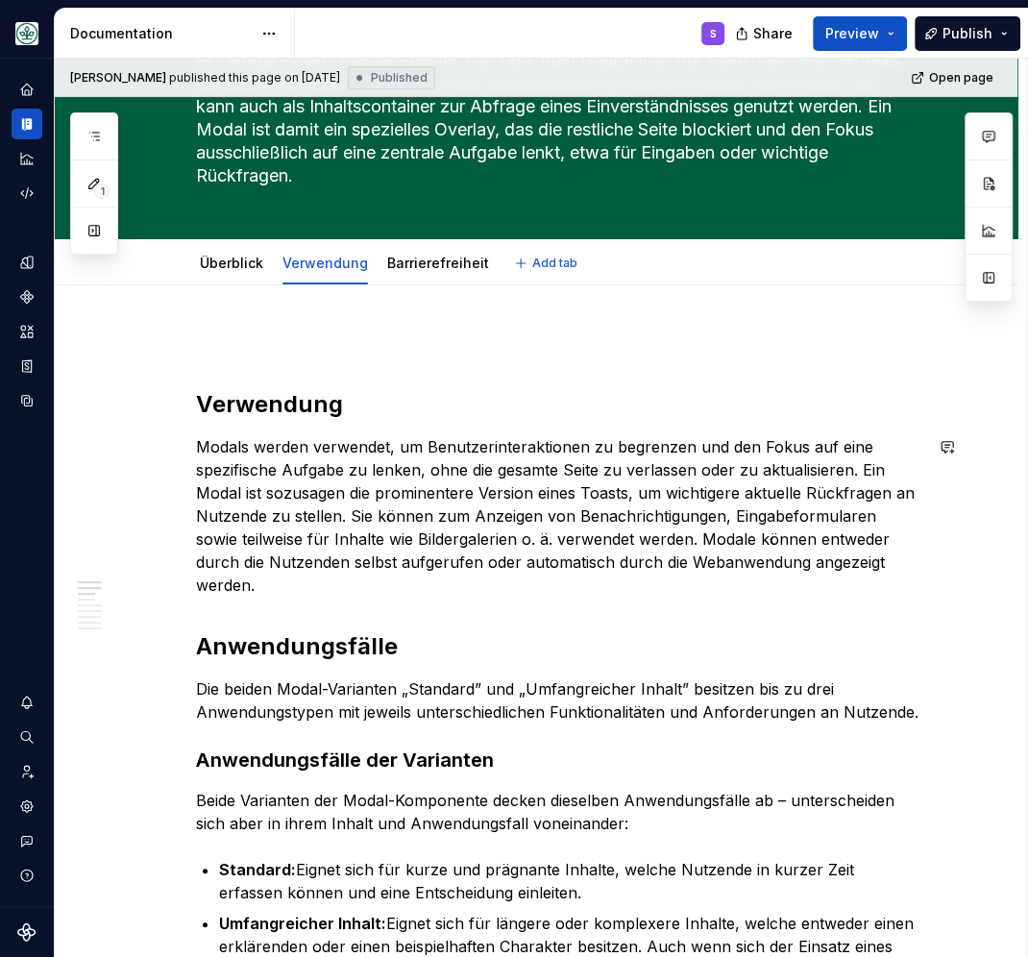
scroll to position [84, 0]
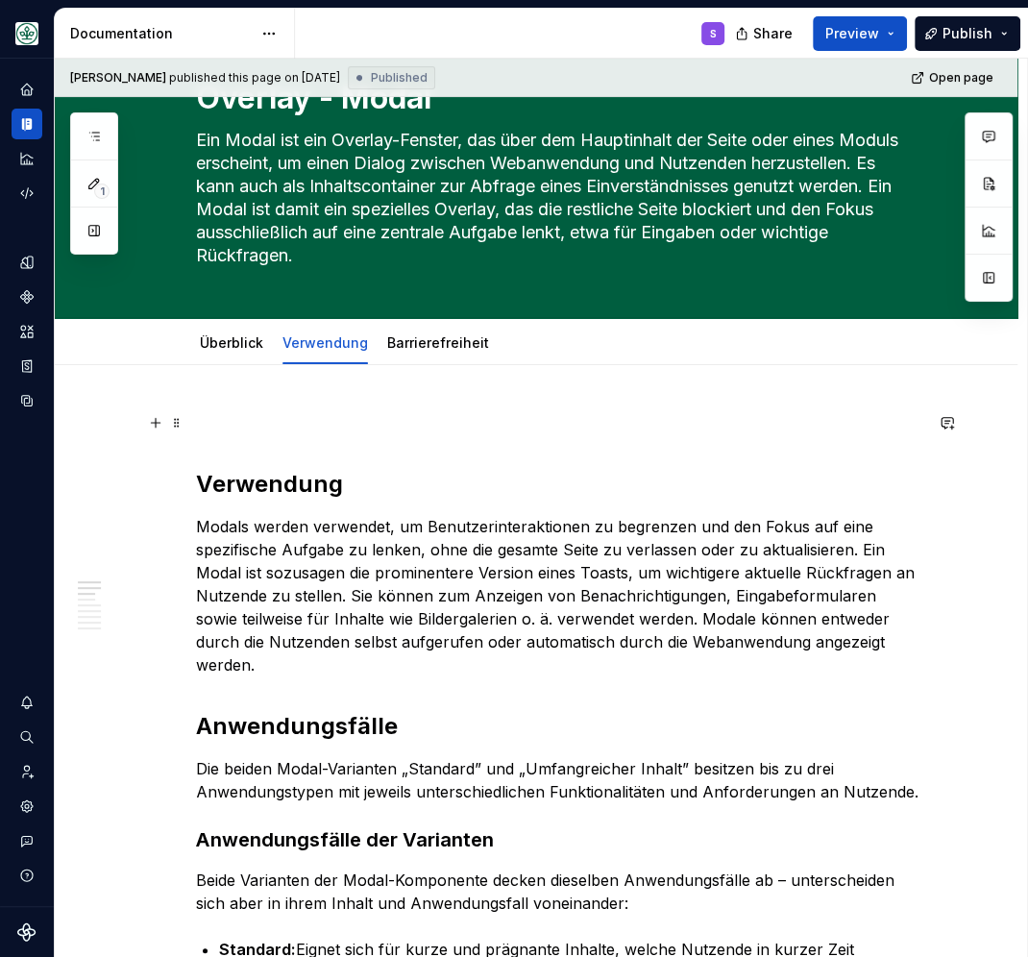
click at [346, 423] on p at bounding box center [559, 422] width 726 height 23
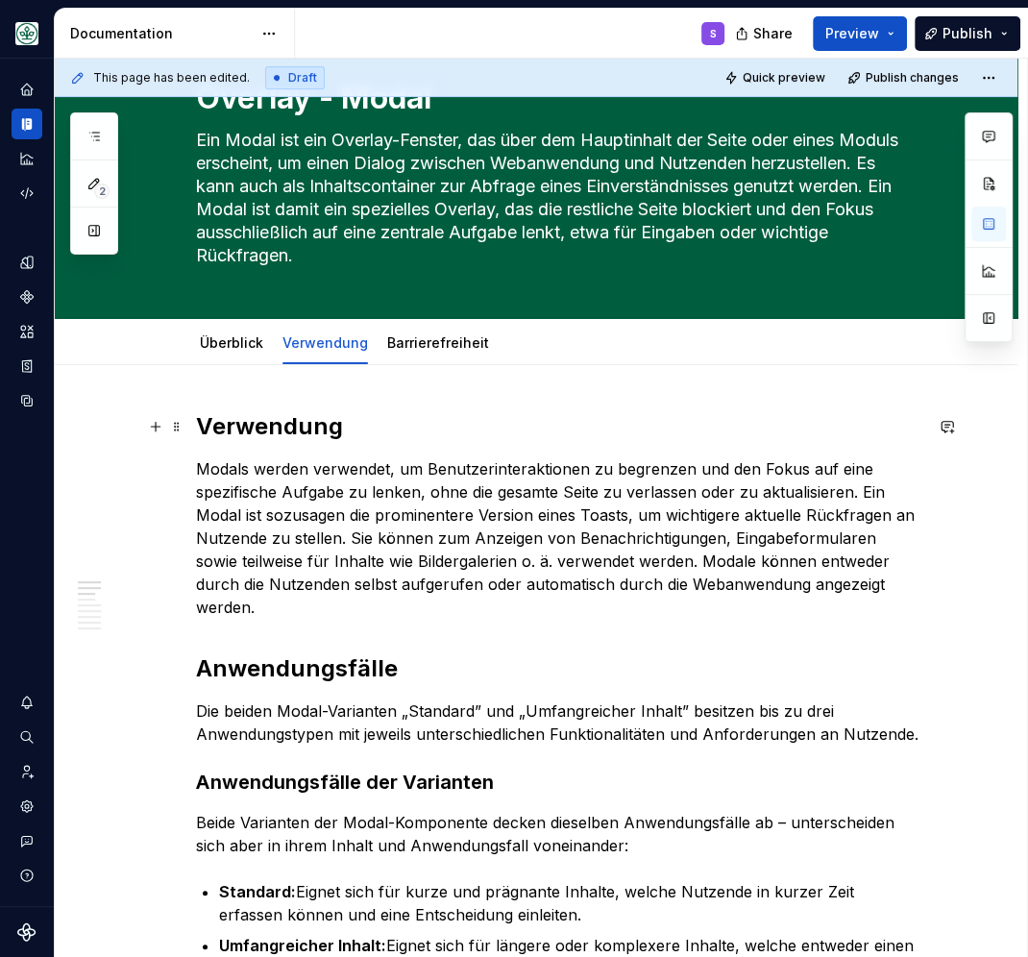
click at [274, 438] on h2 "Verwendung" at bounding box center [559, 426] width 726 height 31
click at [275, 439] on h2 "Verwendung" at bounding box center [559, 426] width 726 height 31
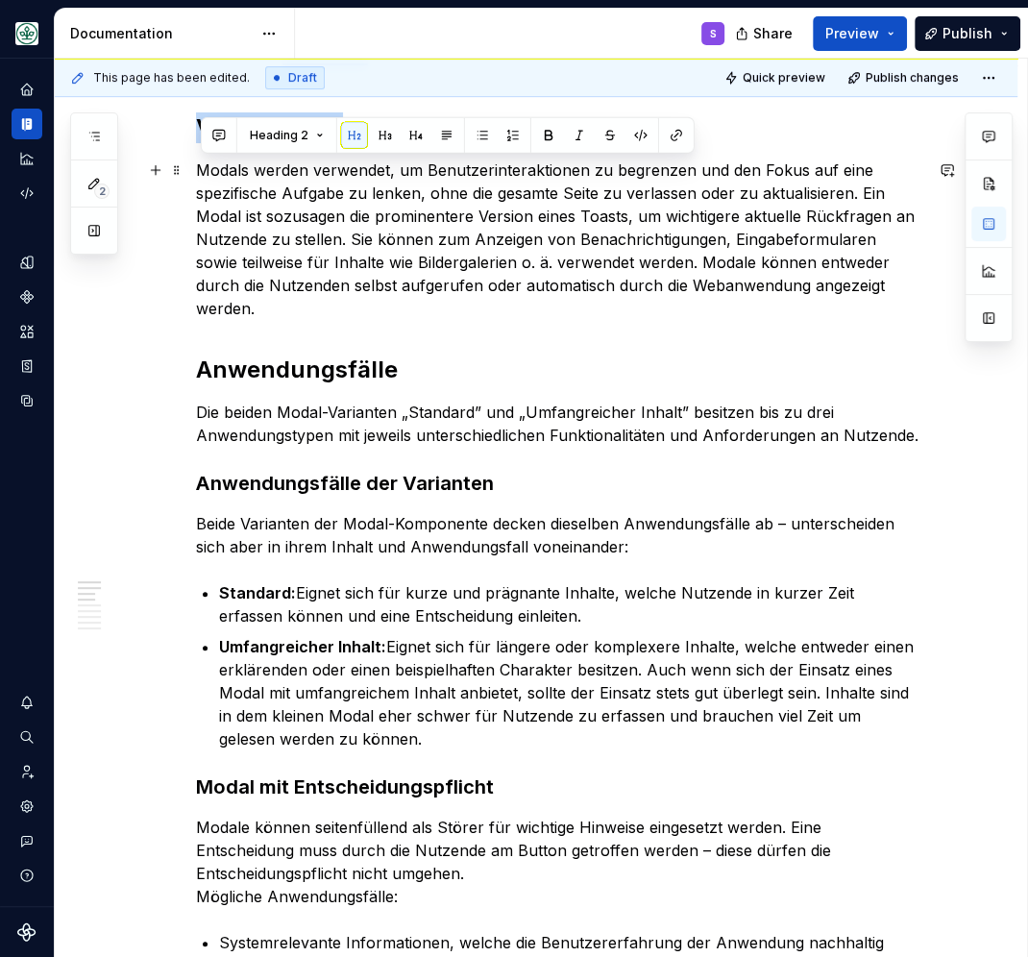
scroll to position [334, 0]
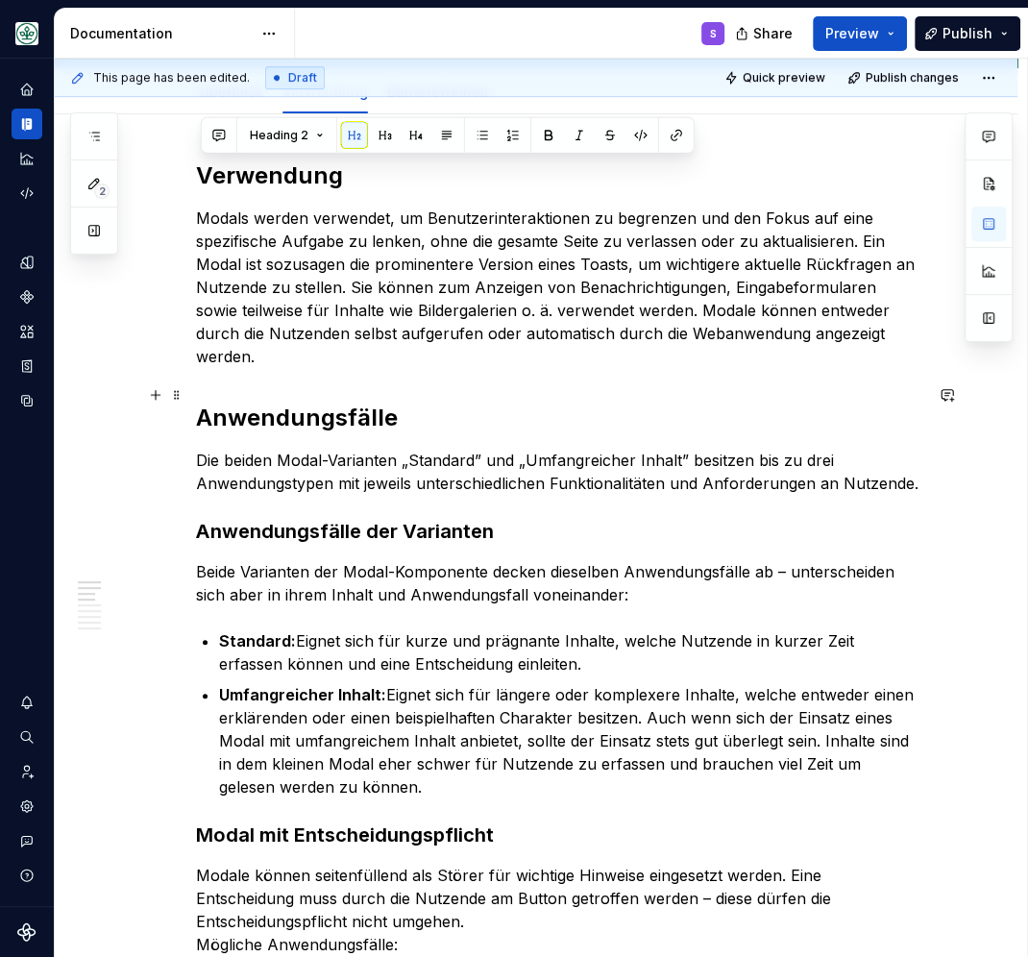
click at [255, 403] on h2 "Anwendungsfälle" at bounding box center [559, 418] width 726 height 31
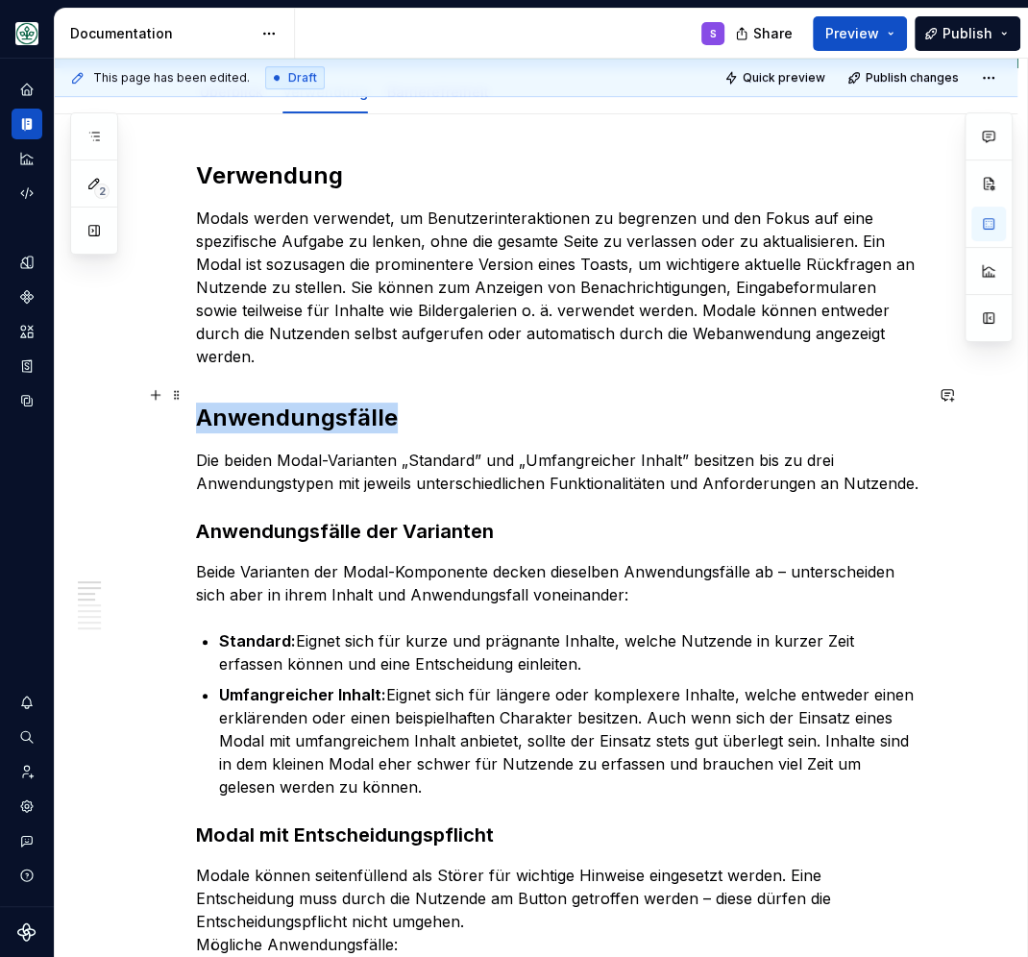
click at [255, 403] on h2 "Anwendungsfälle" at bounding box center [559, 418] width 726 height 31
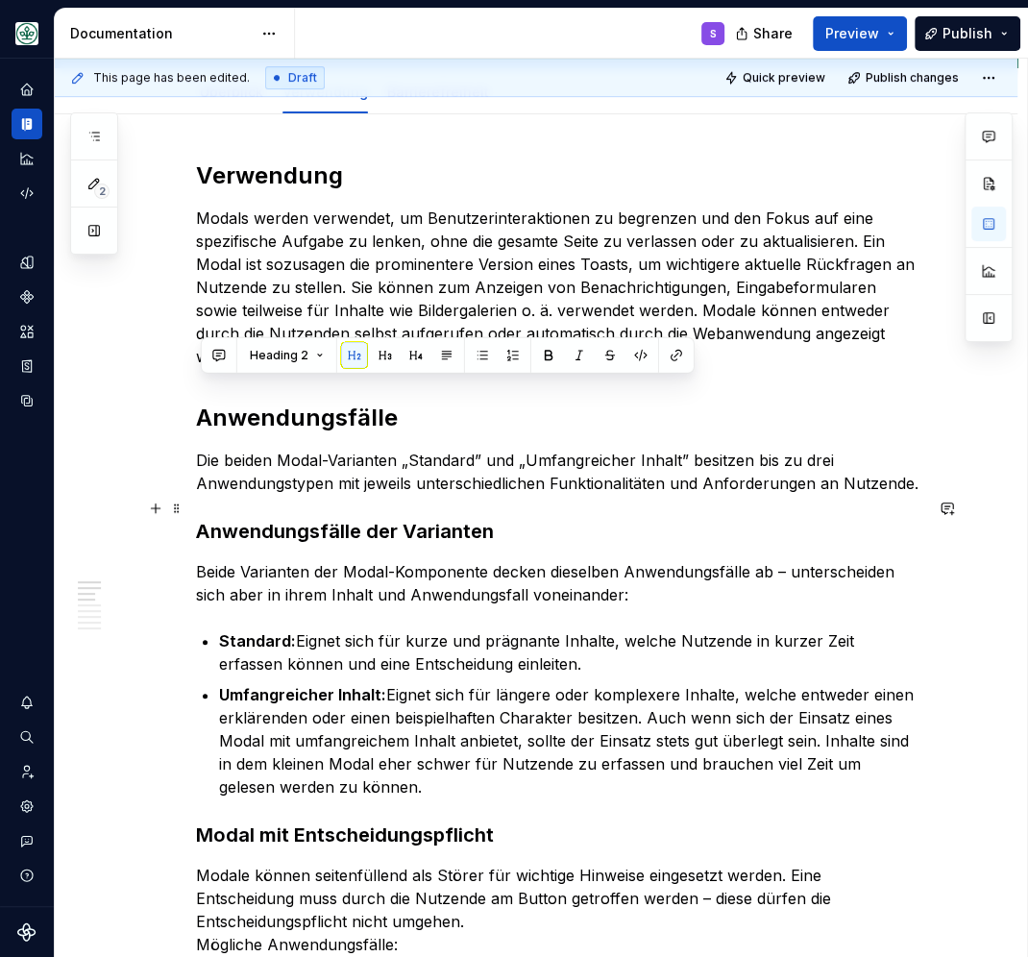
click at [342, 520] on strong "Anwendungsfälle der Varianten" at bounding box center [345, 531] width 298 height 23
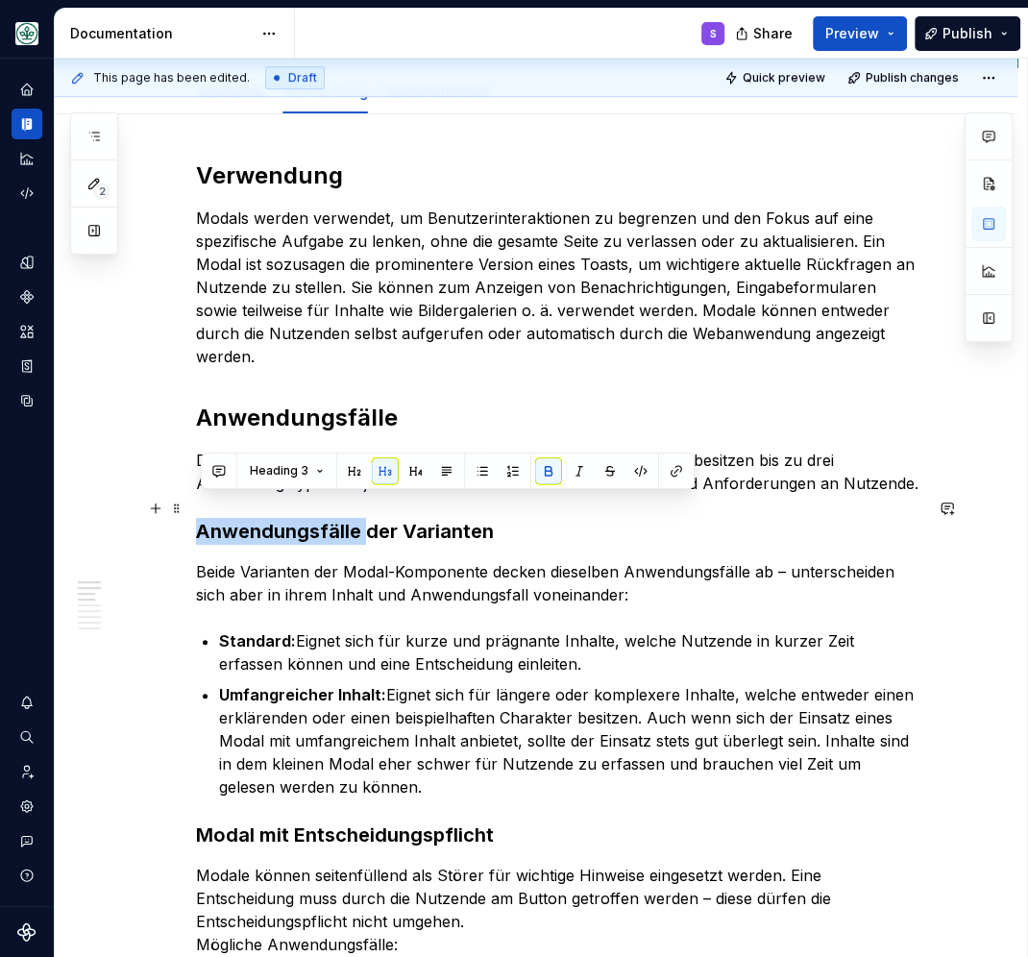
click at [342, 520] on strong "Anwendungsfälle der Varianten" at bounding box center [345, 531] width 298 height 23
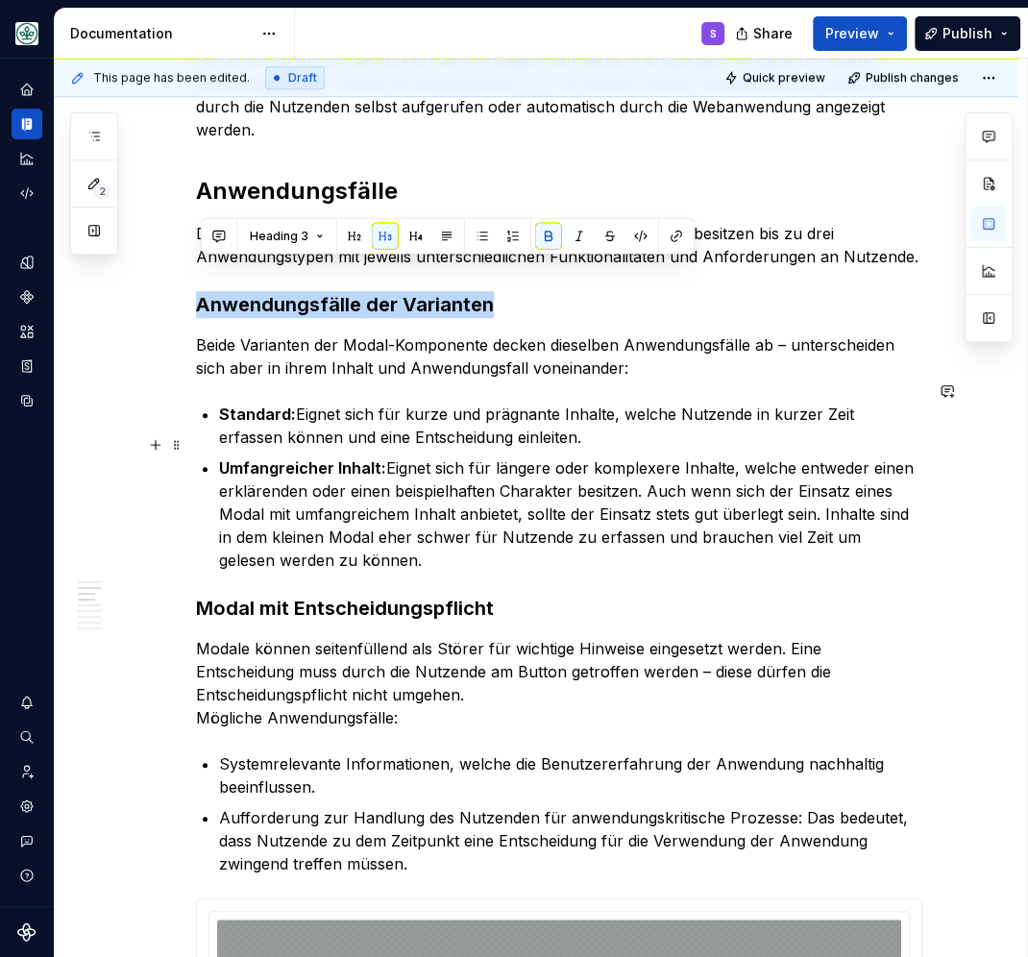
scroll to position [585, 0]
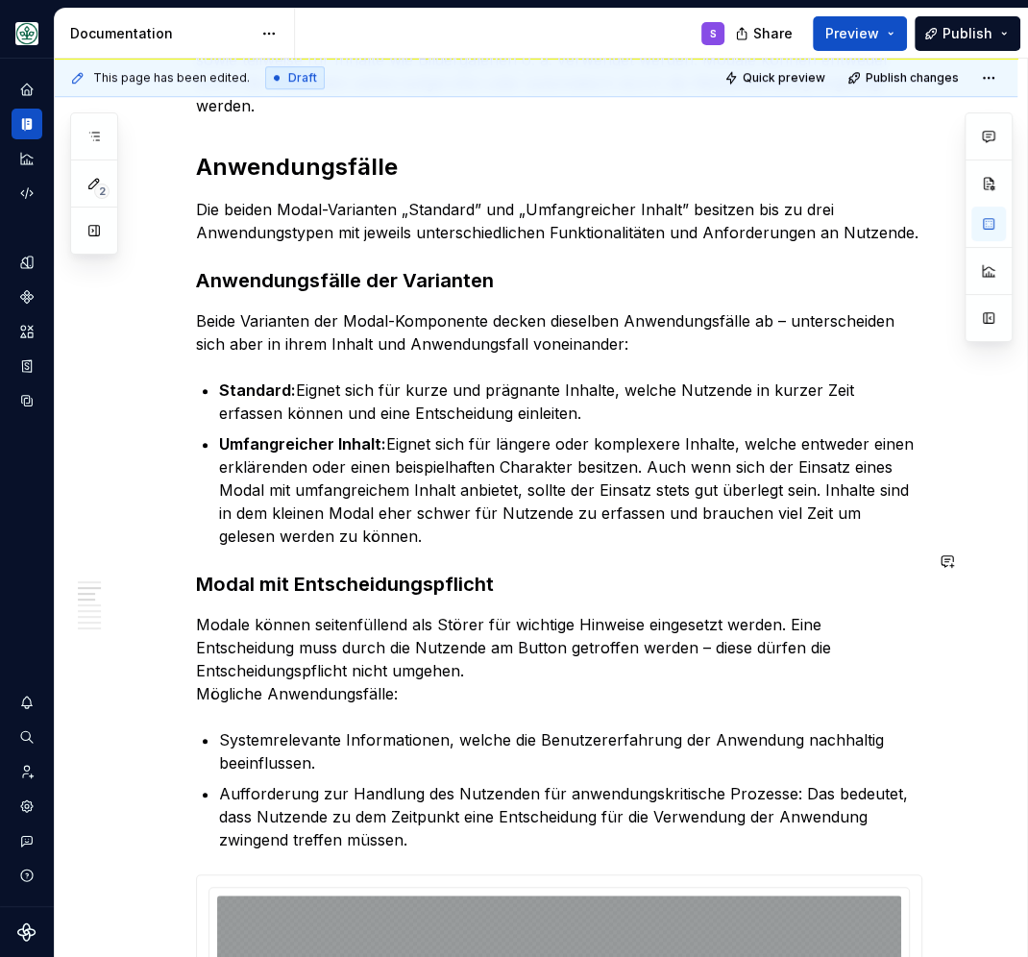
click at [231, 573] on strong "Modal mit Entscheidungspflicht" at bounding box center [345, 584] width 298 height 23
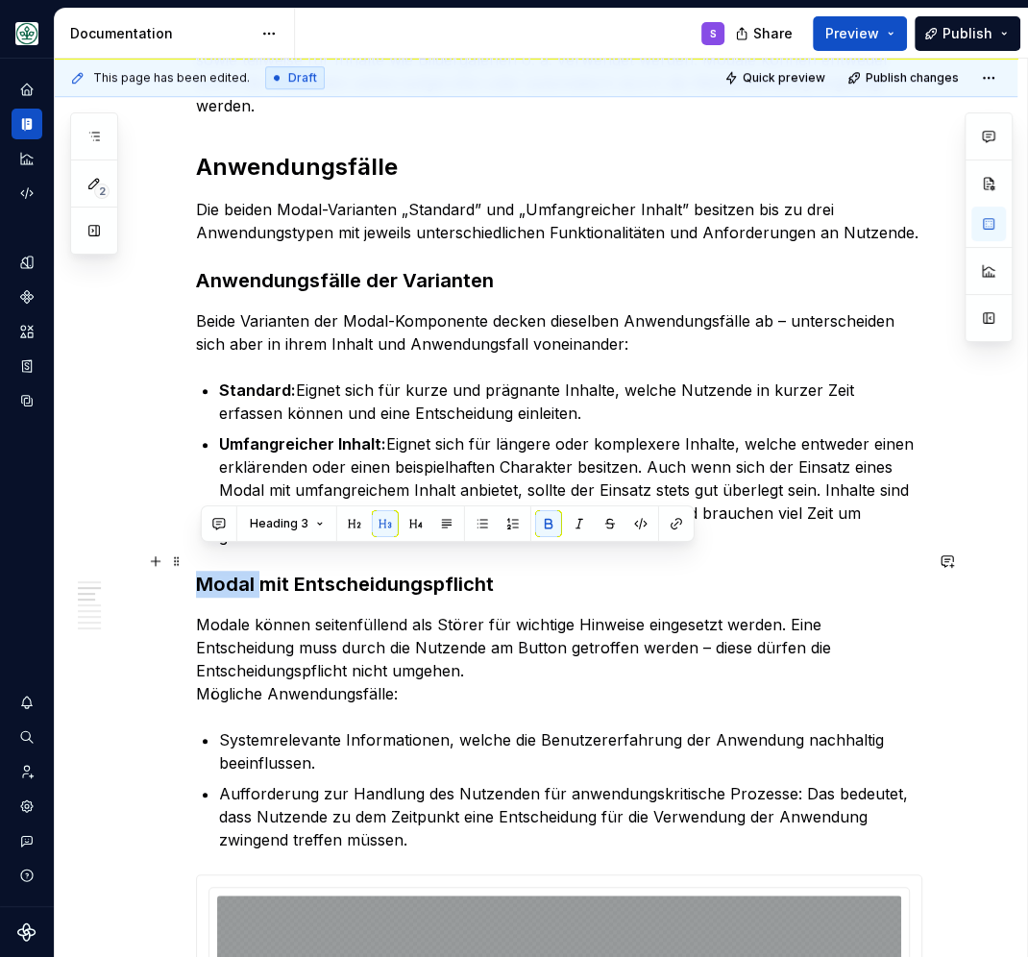
click at [231, 573] on strong "Modal mit Entscheidungspflicht" at bounding box center [345, 584] width 298 height 23
click at [277, 269] on strong "Anwendungsfälle der Varianten" at bounding box center [345, 280] width 298 height 23
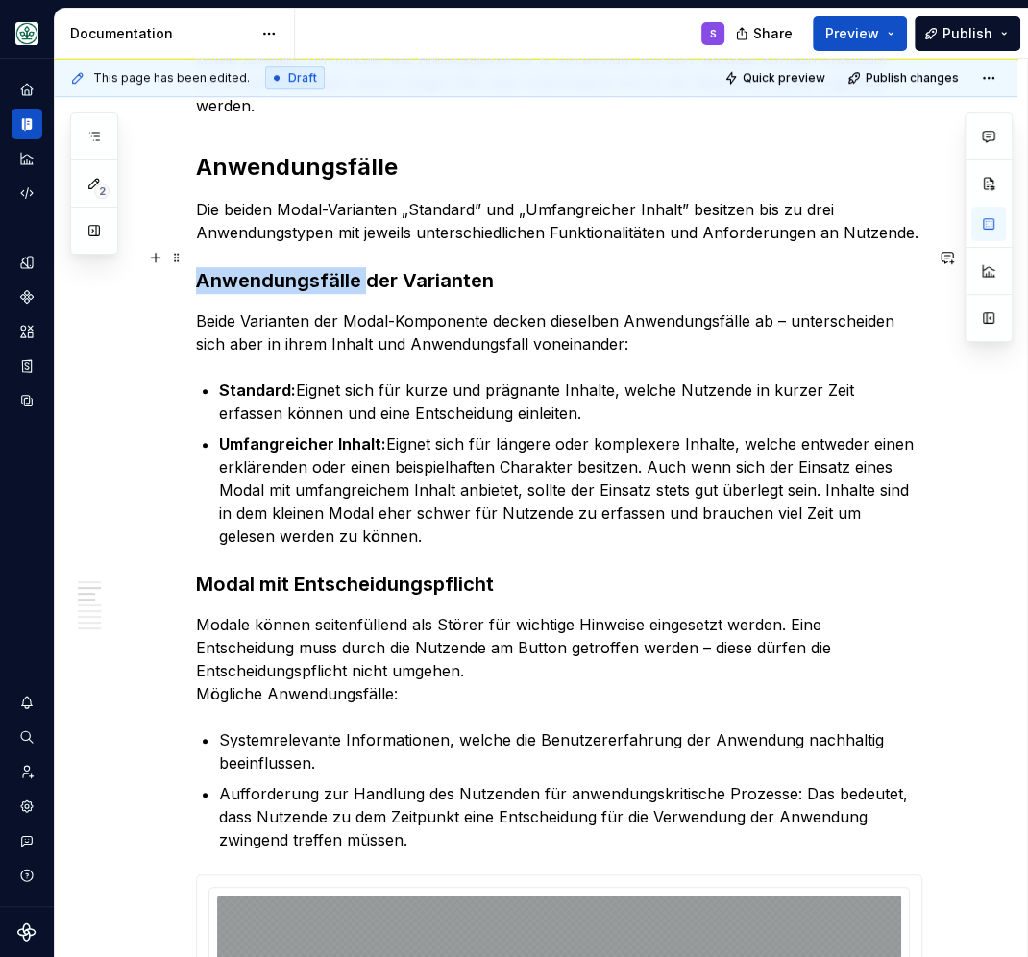
click at [277, 269] on strong "Anwendungsfälle der Varianten" at bounding box center [345, 280] width 298 height 23
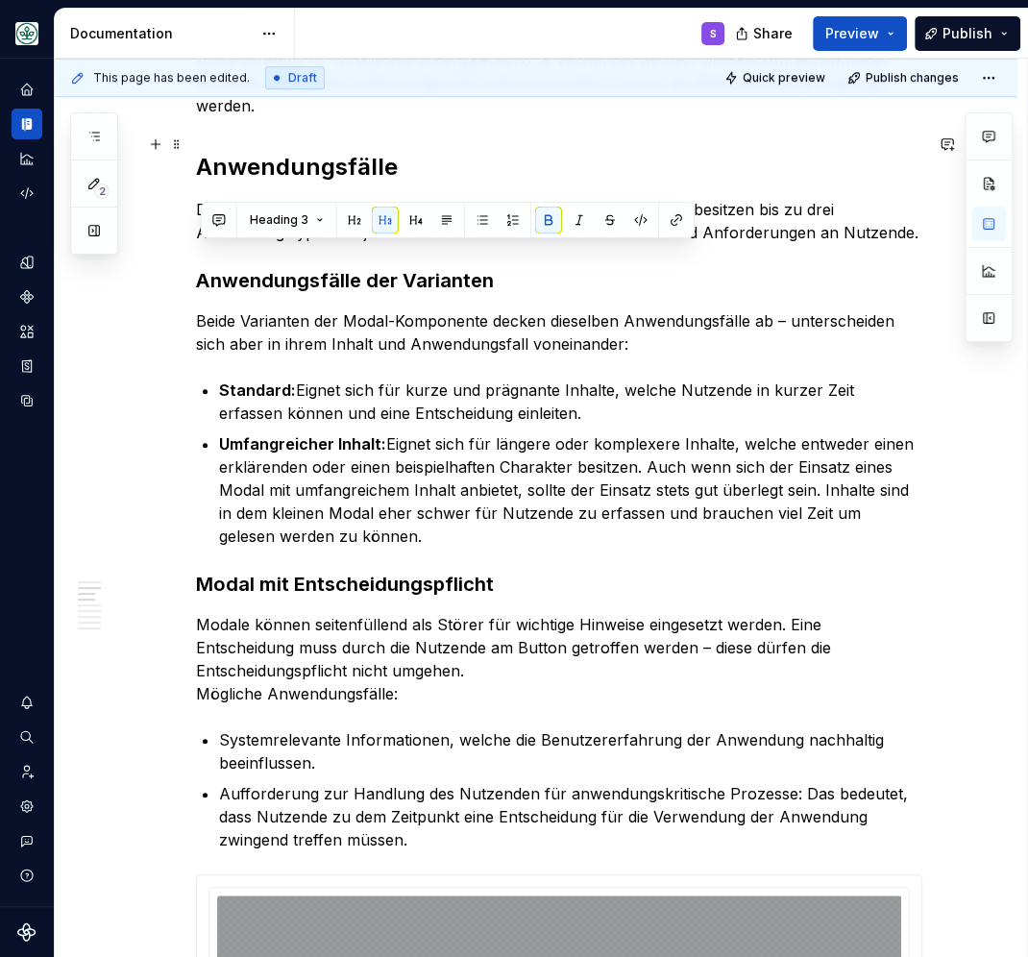
click at [247, 152] on h2 "Anwendungsfälle" at bounding box center [559, 167] width 726 height 31
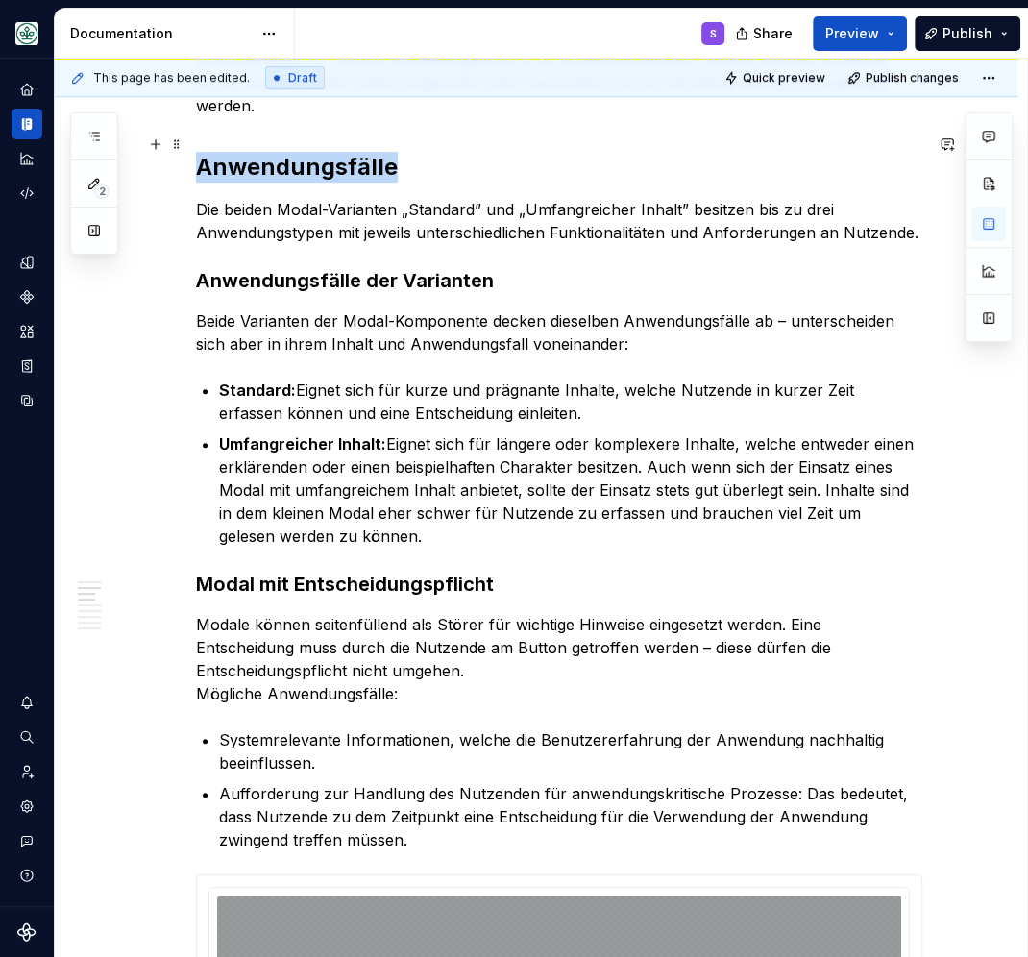
scroll to position [527, 0]
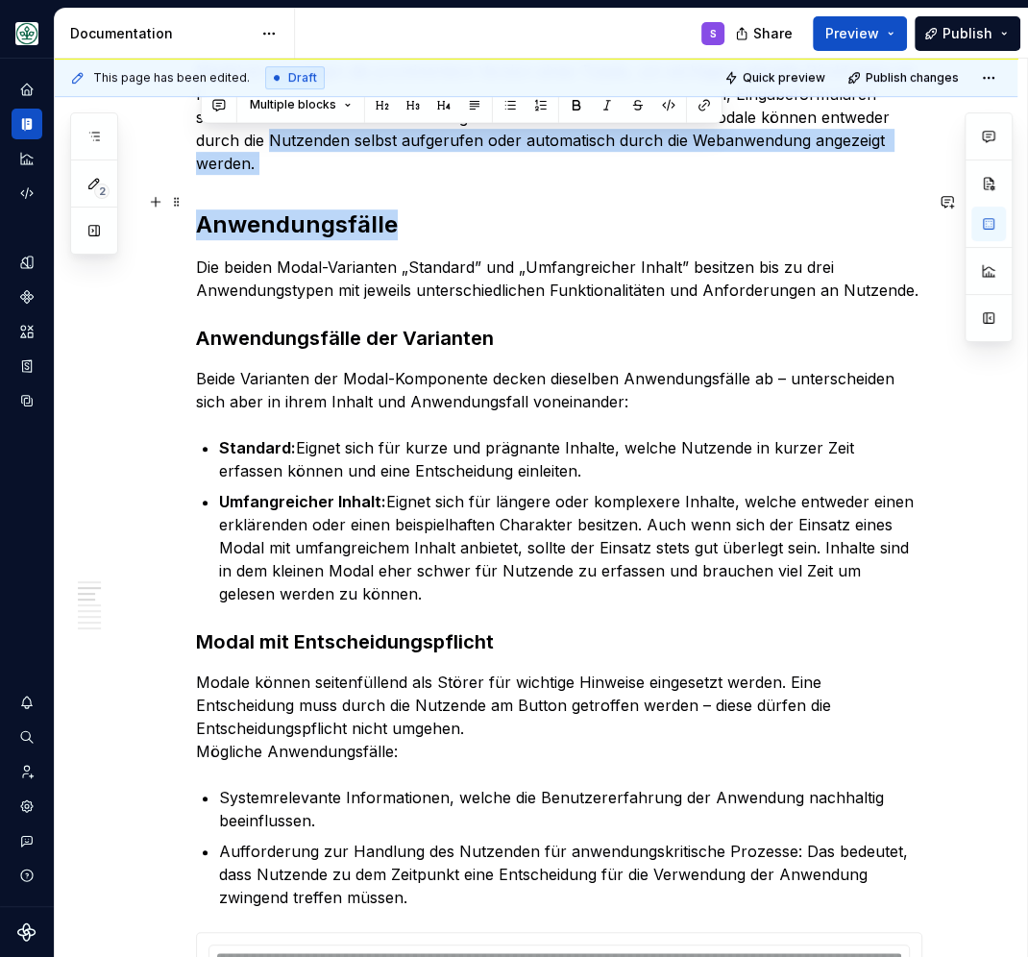
click at [284, 209] on h2 "Anwendungsfälle" at bounding box center [559, 224] width 726 height 31
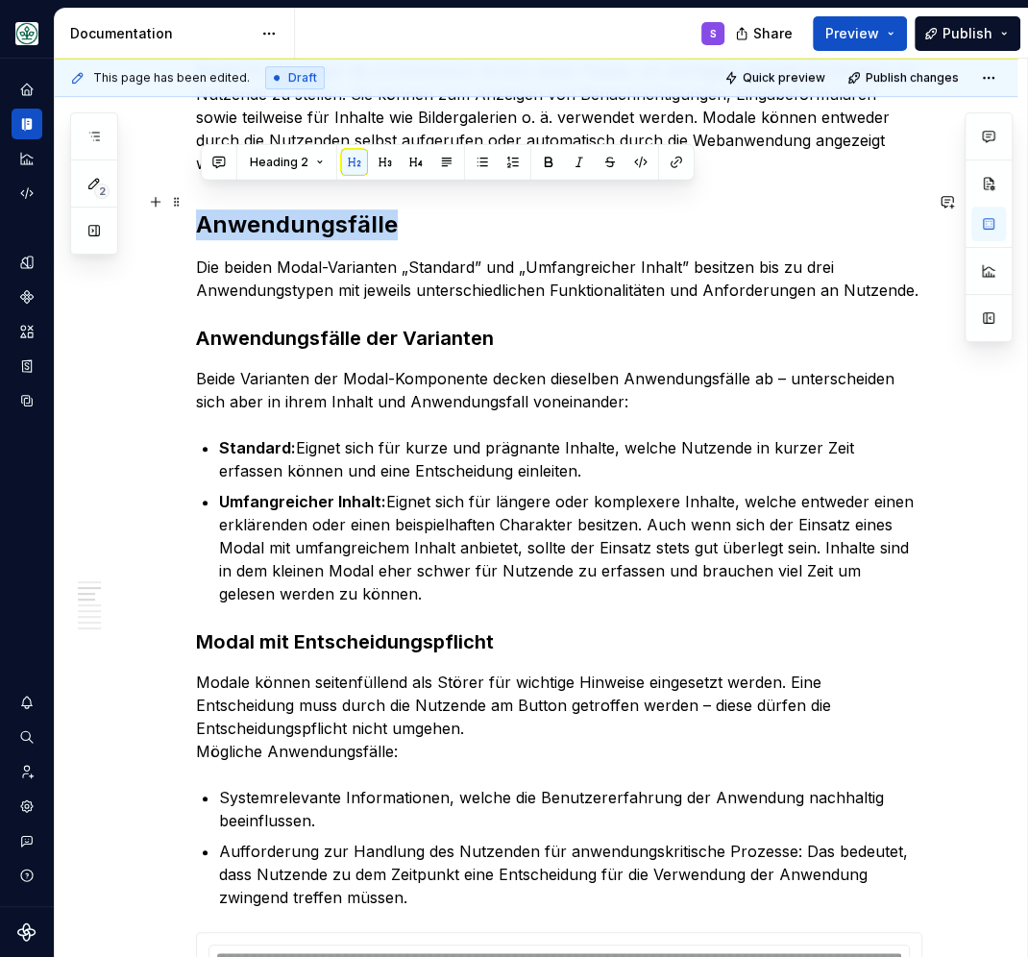
click at [284, 209] on h2 "Anwendungsfälle" at bounding box center [559, 224] width 726 height 31
click at [260, 327] on strong "Anwendungsfälle der Varianten" at bounding box center [345, 338] width 298 height 23
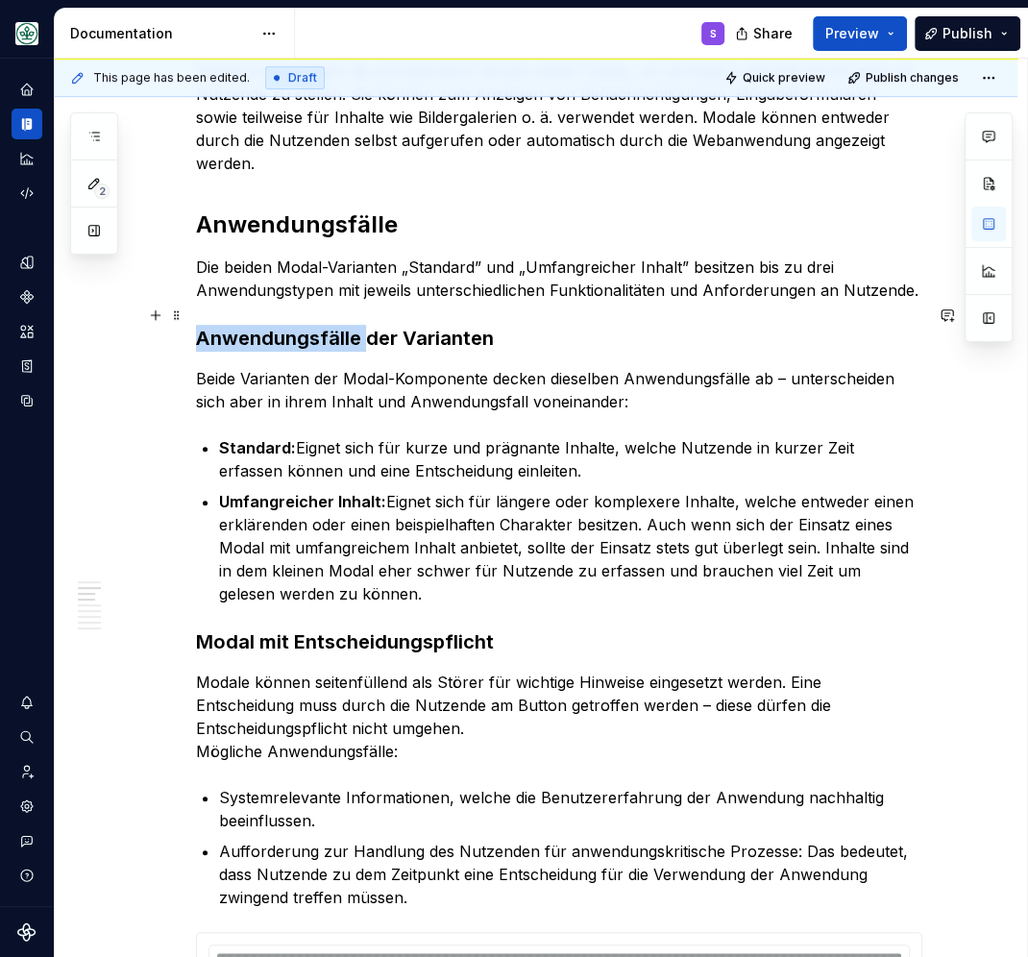
click at [260, 327] on strong "Anwendungsfälle der Varianten" at bounding box center [345, 338] width 298 height 23
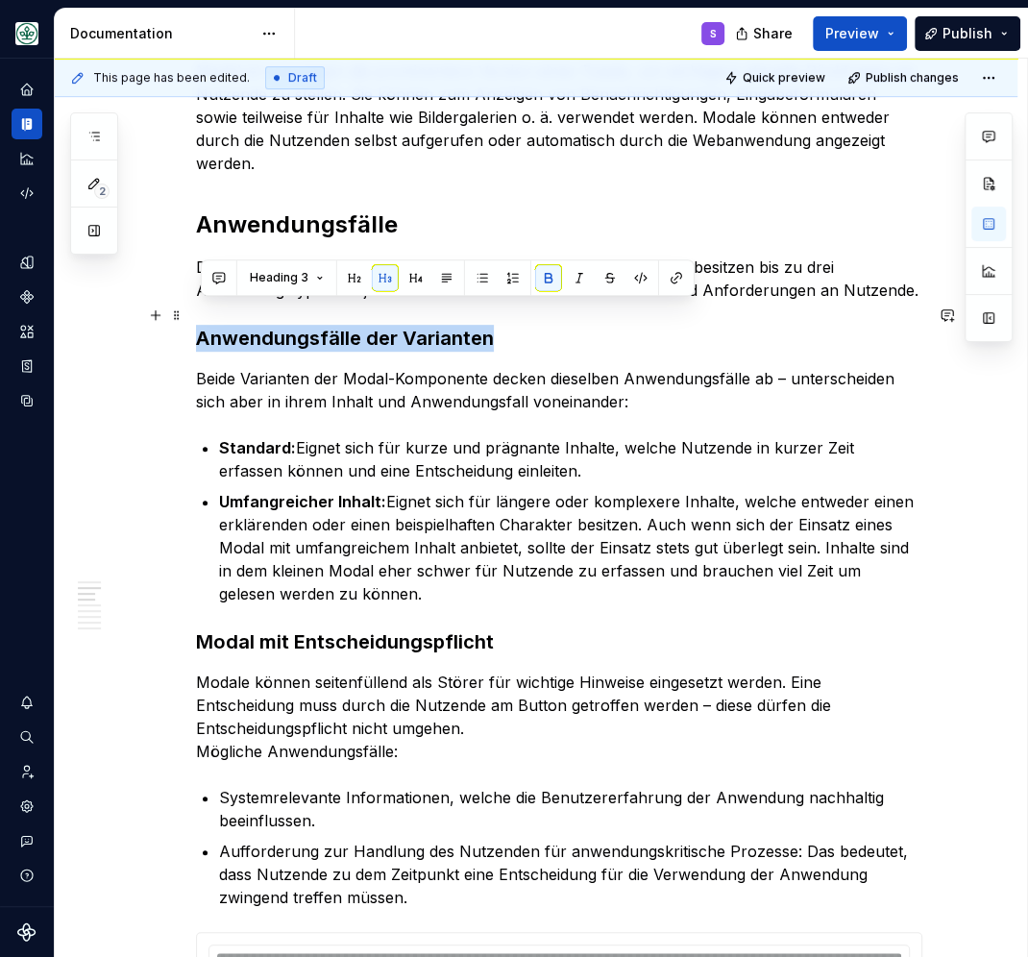
click at [260, 327] on strong "Anwendungsfälle der Varianten" at bounding box center [345, 338] width 298 height 23
click at [273, 630] on strong "Modal mit Entscheidungspflicht" at bounding box center [345, 641] width 298 height 23
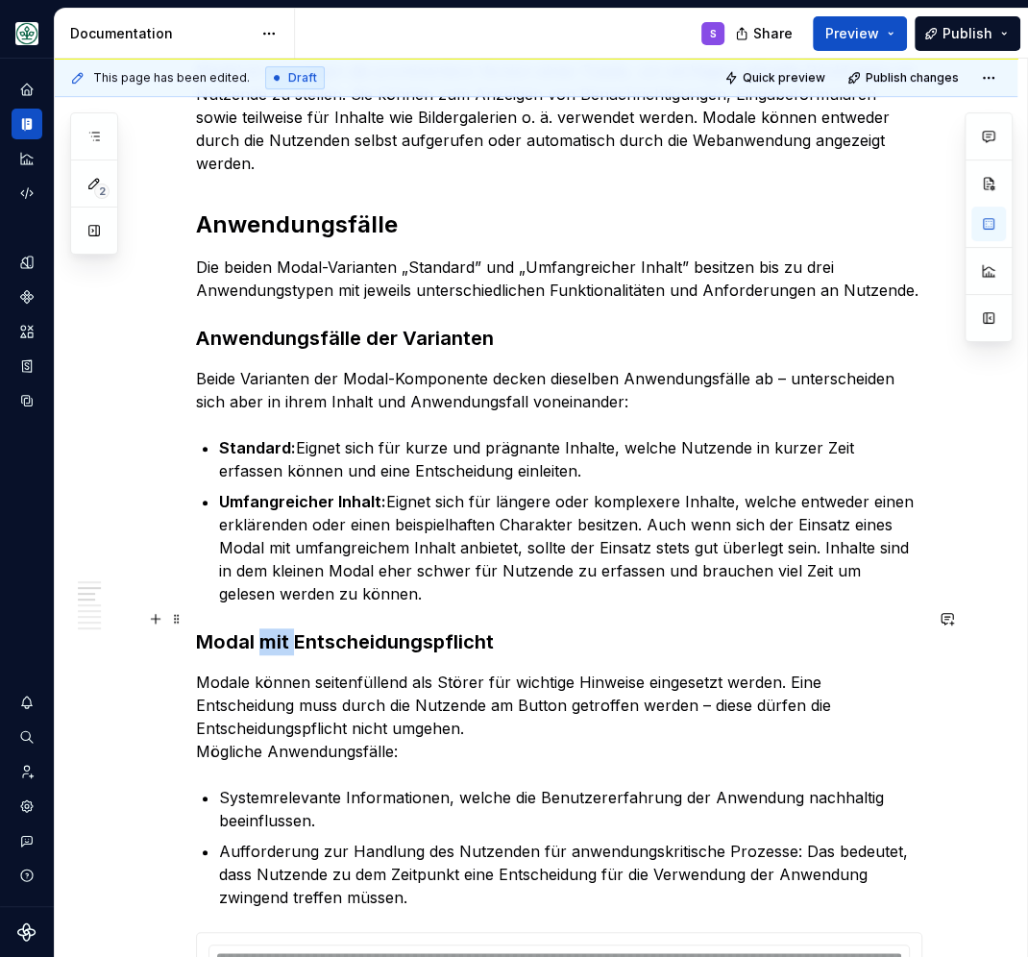
click at [273, 630] on strong "Modal mit Entscheidungspflicht" at bounding box center [345, 641] width 298 height 23
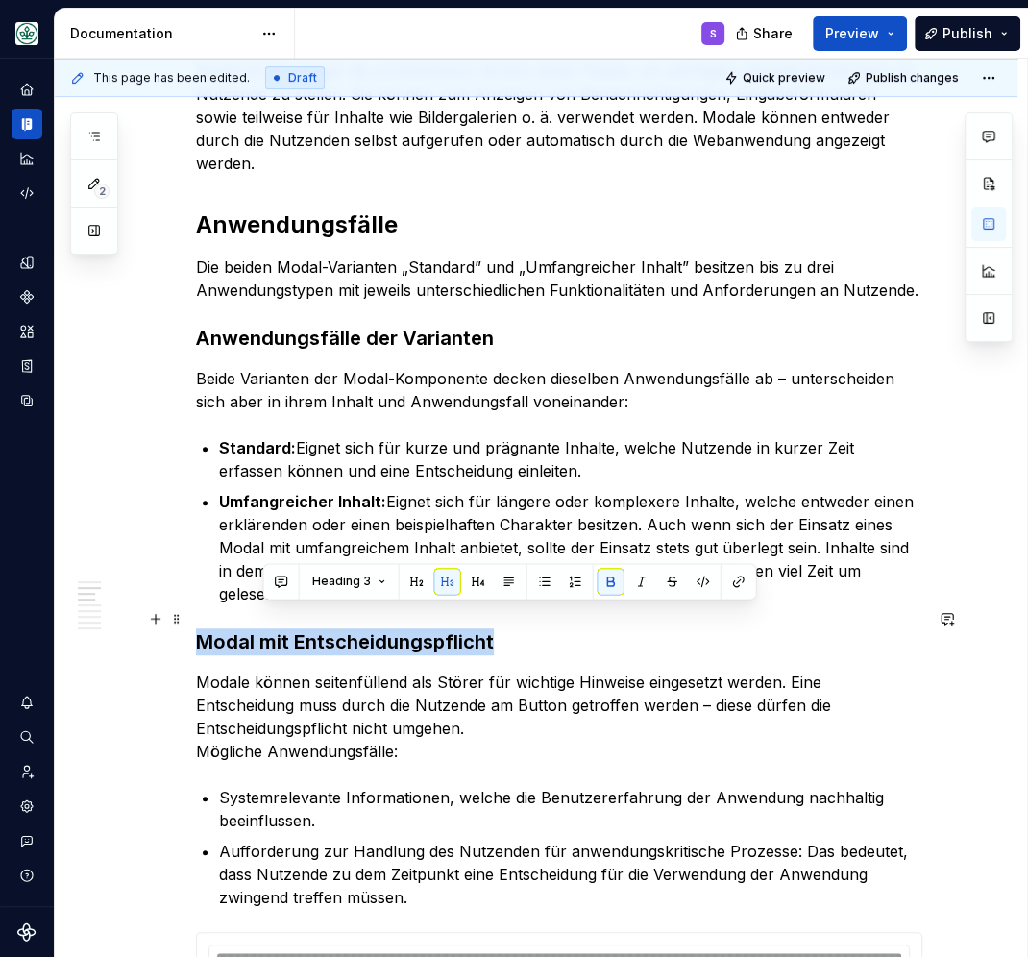
click at [273, 630] on strong "Modal mit Entscheidungspflicht" at bounding box center [345, 641] width 298 height 23
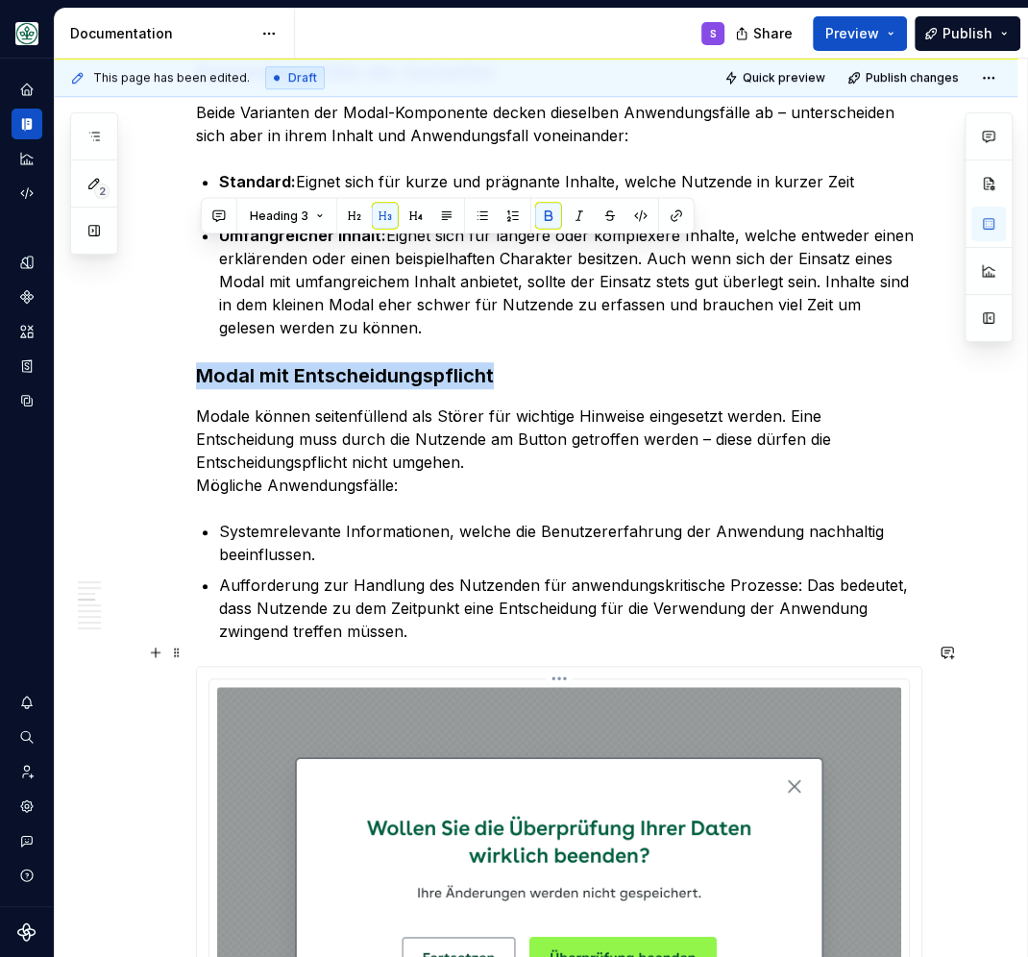
scroll to position [945, 0]
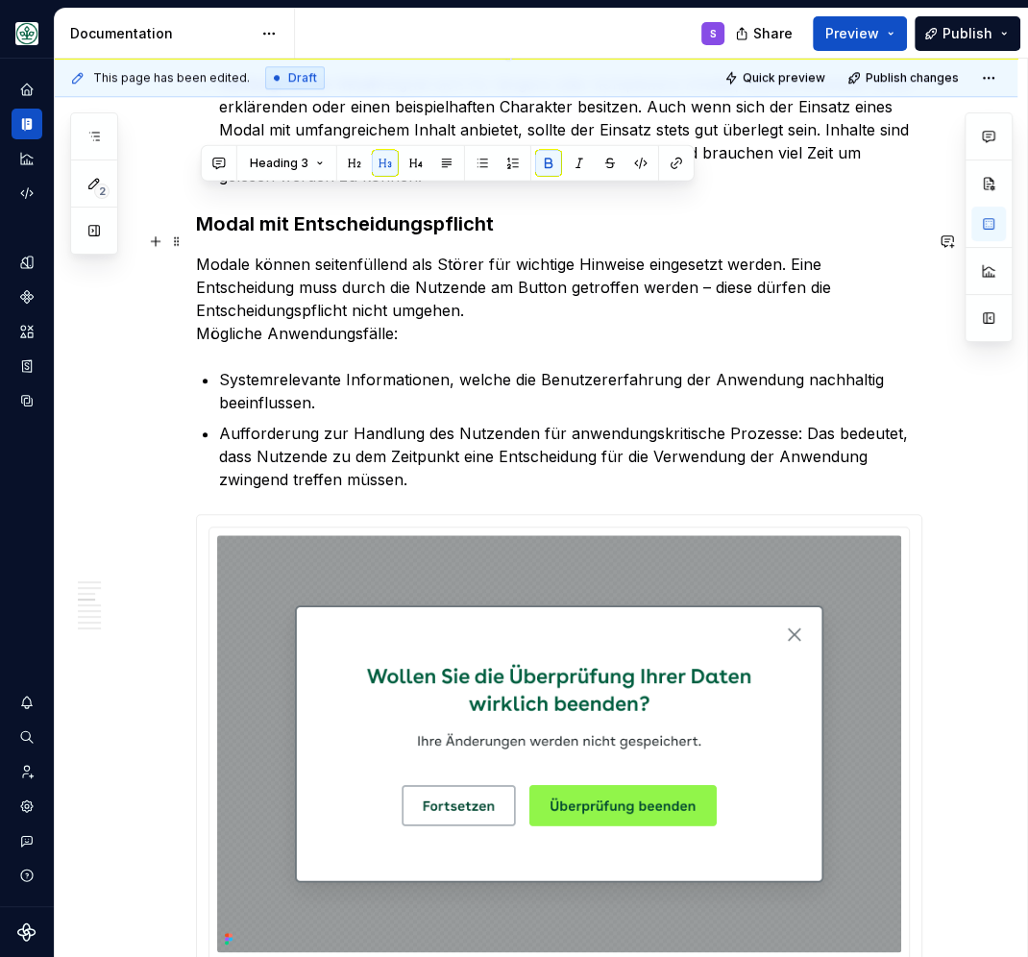
click at [513, 280] on p "Modale können seitenfüllend als Störer für wichtige Hinweise eingesetzt werden.…" at bounding box center [559, 299] width 726 height 92
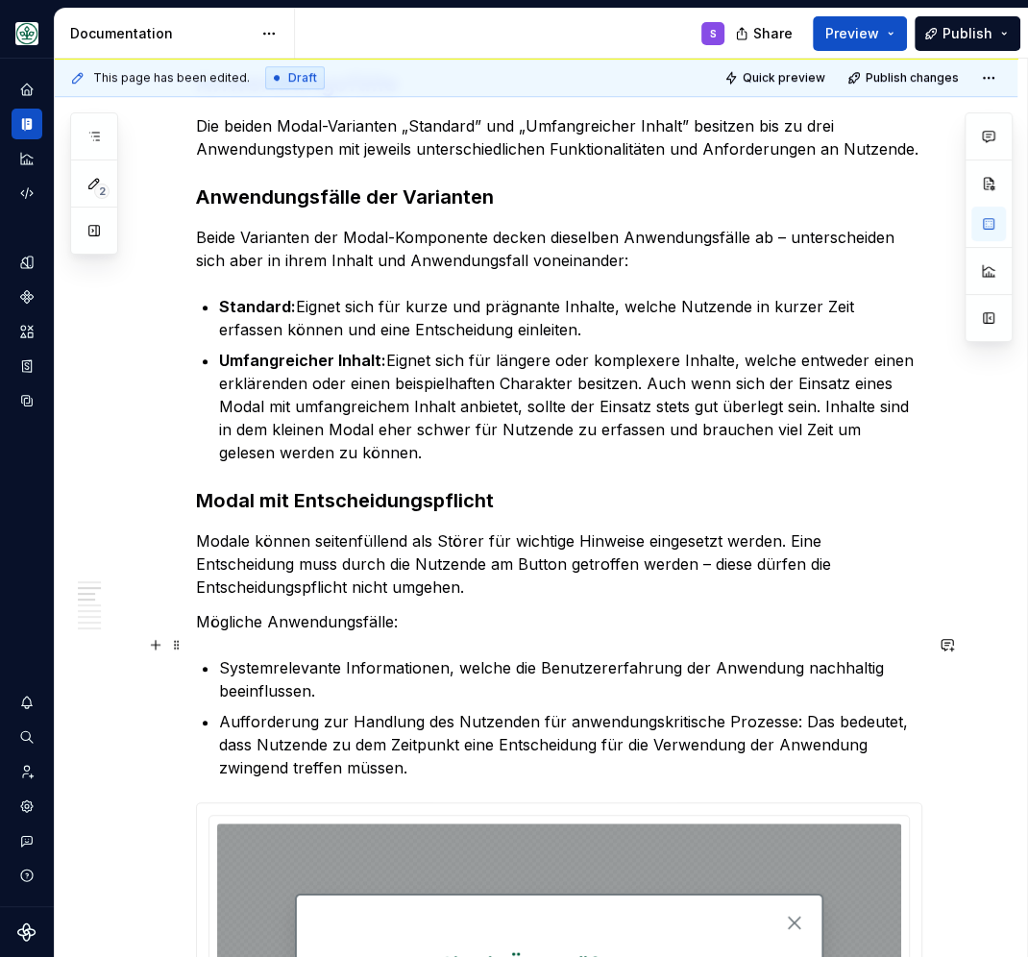
scroll to position [585, 0]
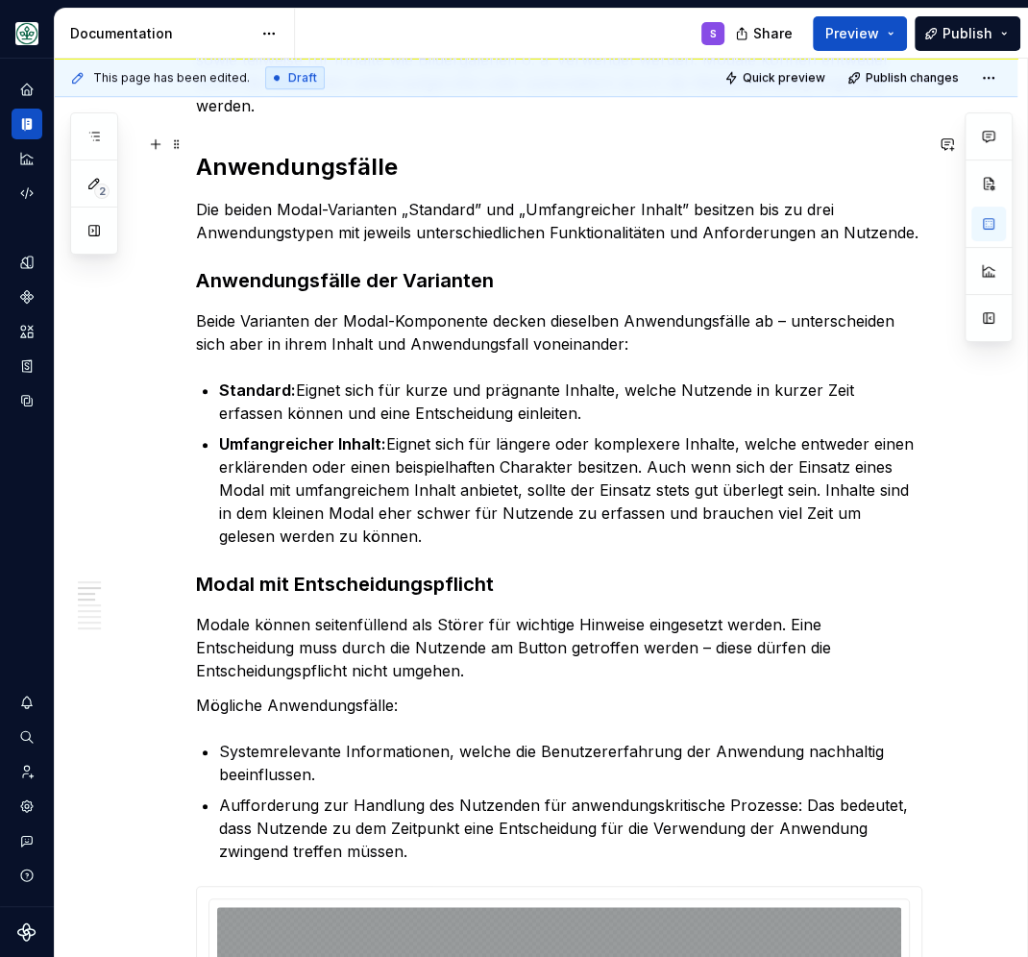
click at [258, 152] on h2 "Anwendungsfälle" at bounding box center [559, 167] width 726 height 31
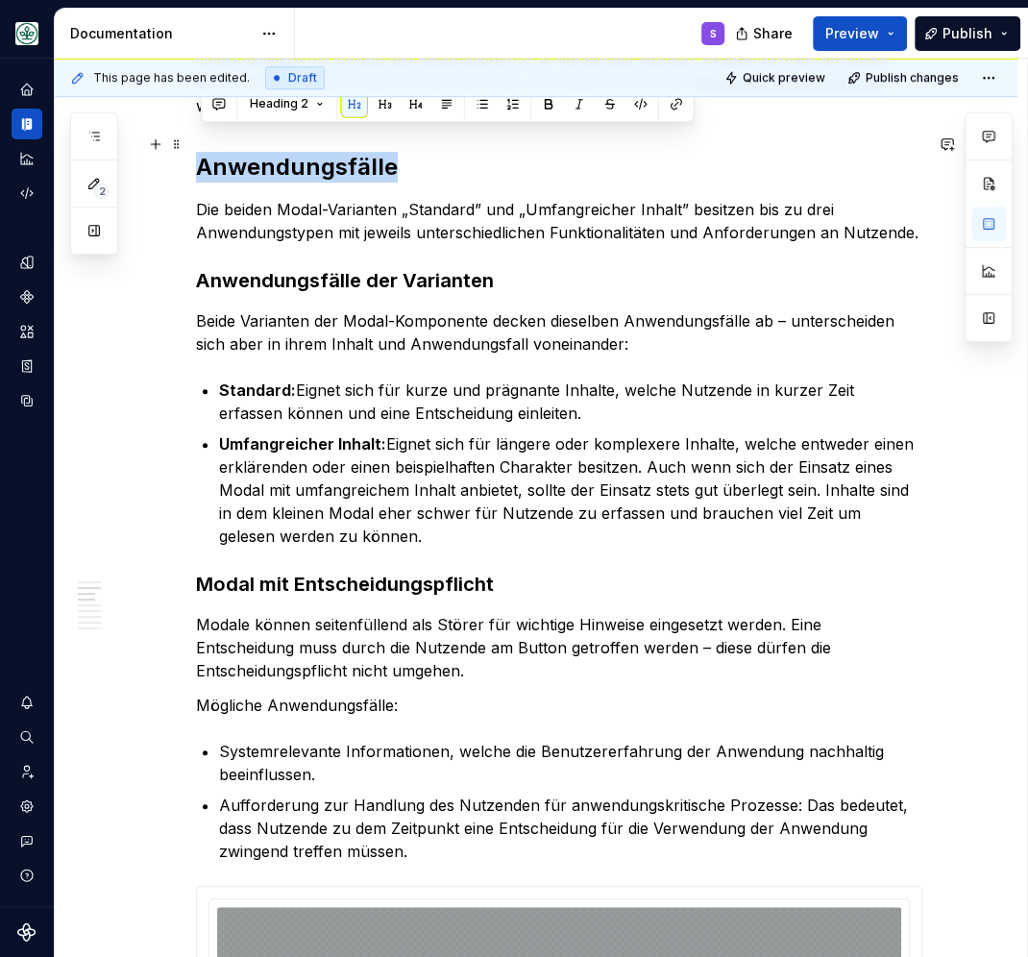
click at [258, 152] on h2 "Anwendungsfälle" at bounding box center [559, 167] width 726 height 31
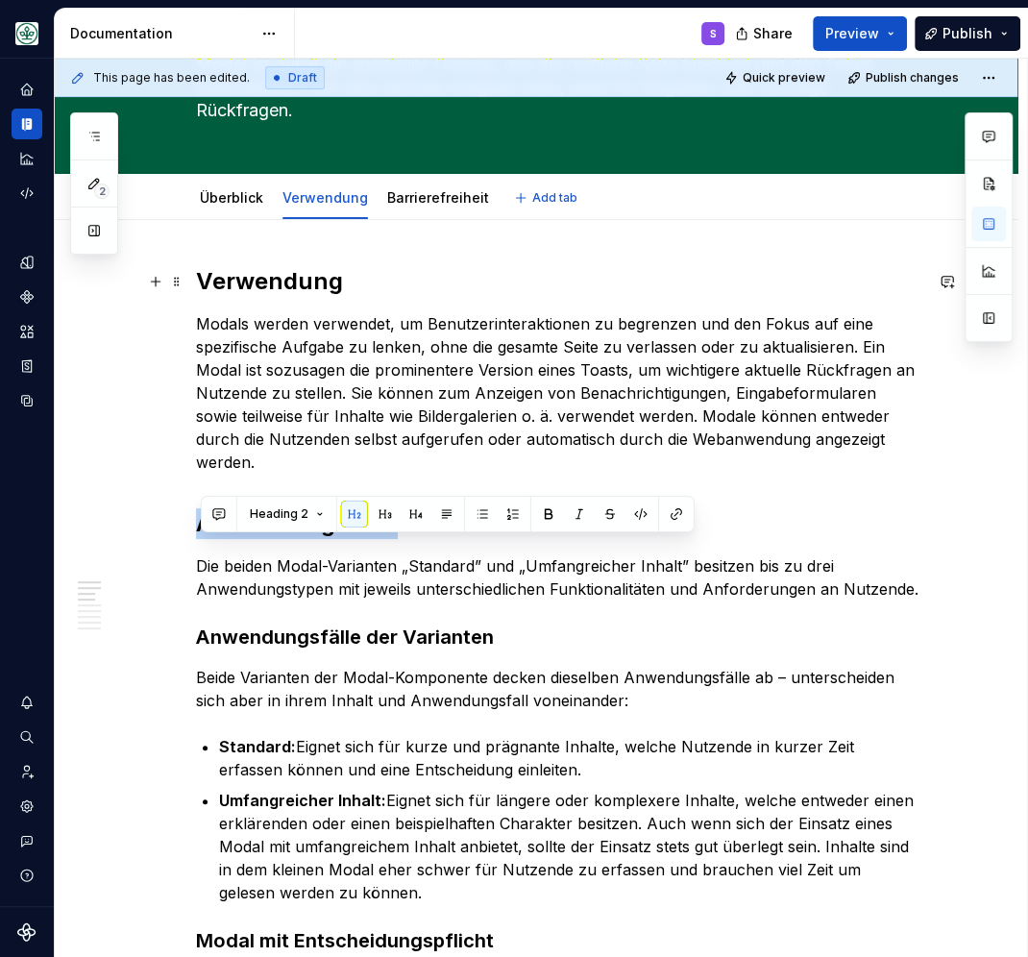
scroll to position [167, 0]
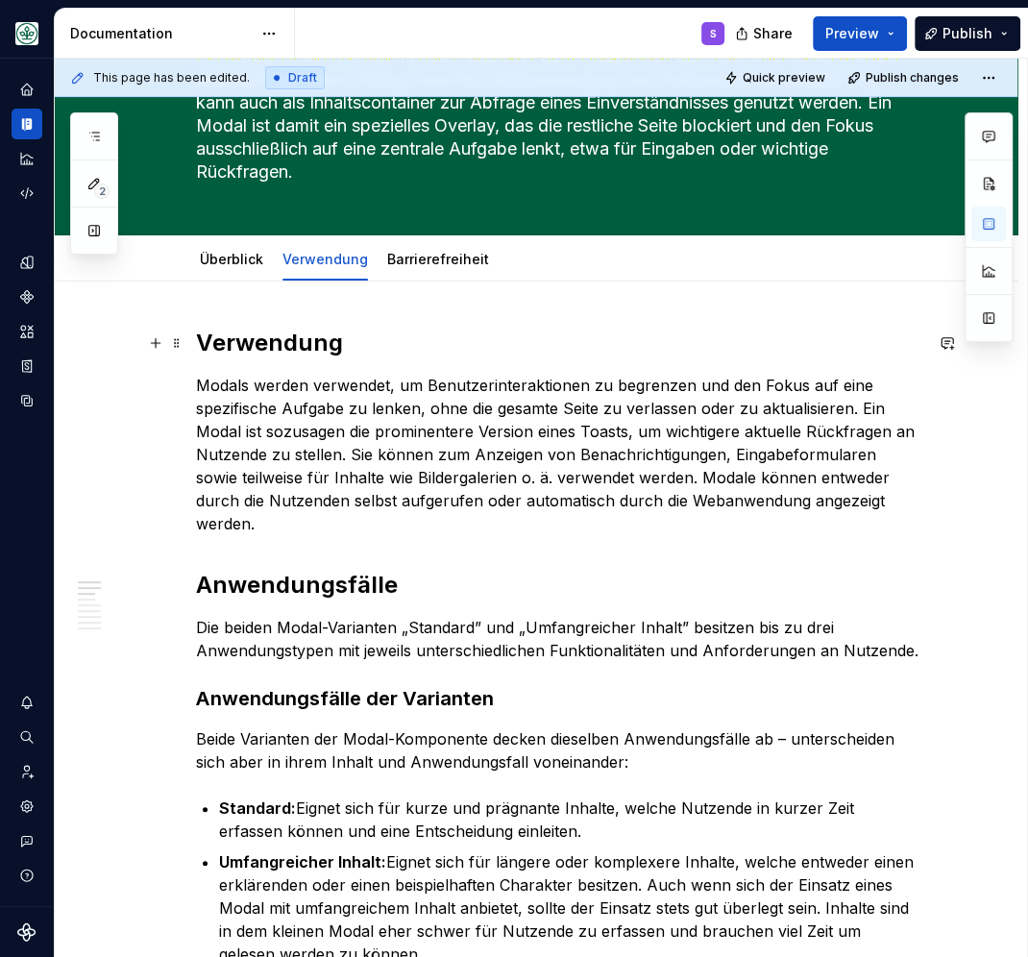
click at [237, 354] on h2 "Verwendung" at bounding box center [559, 343] width 726 height 31
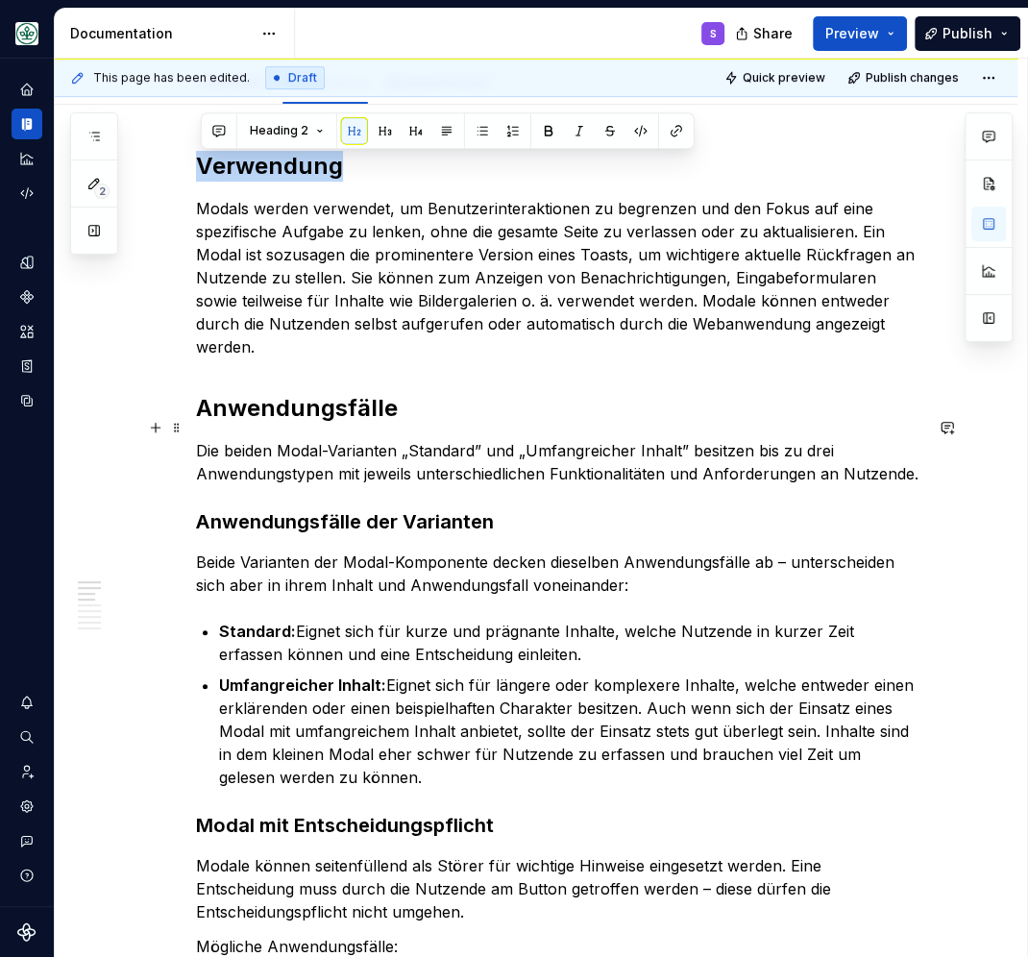
scroll to position [501, 0]
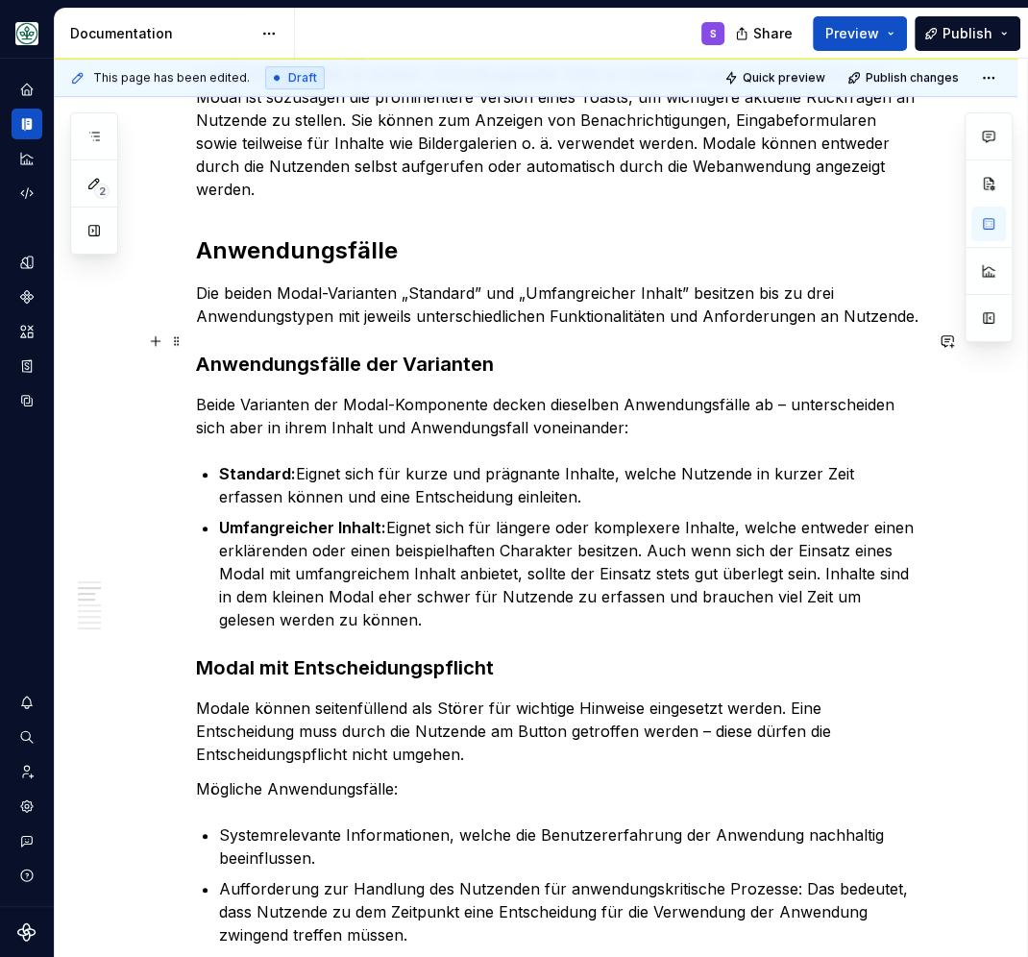
click at [224, 353] on strong "Anwendungsfälle der Varianten" at bounding box center [345, 364] width 298 height 23
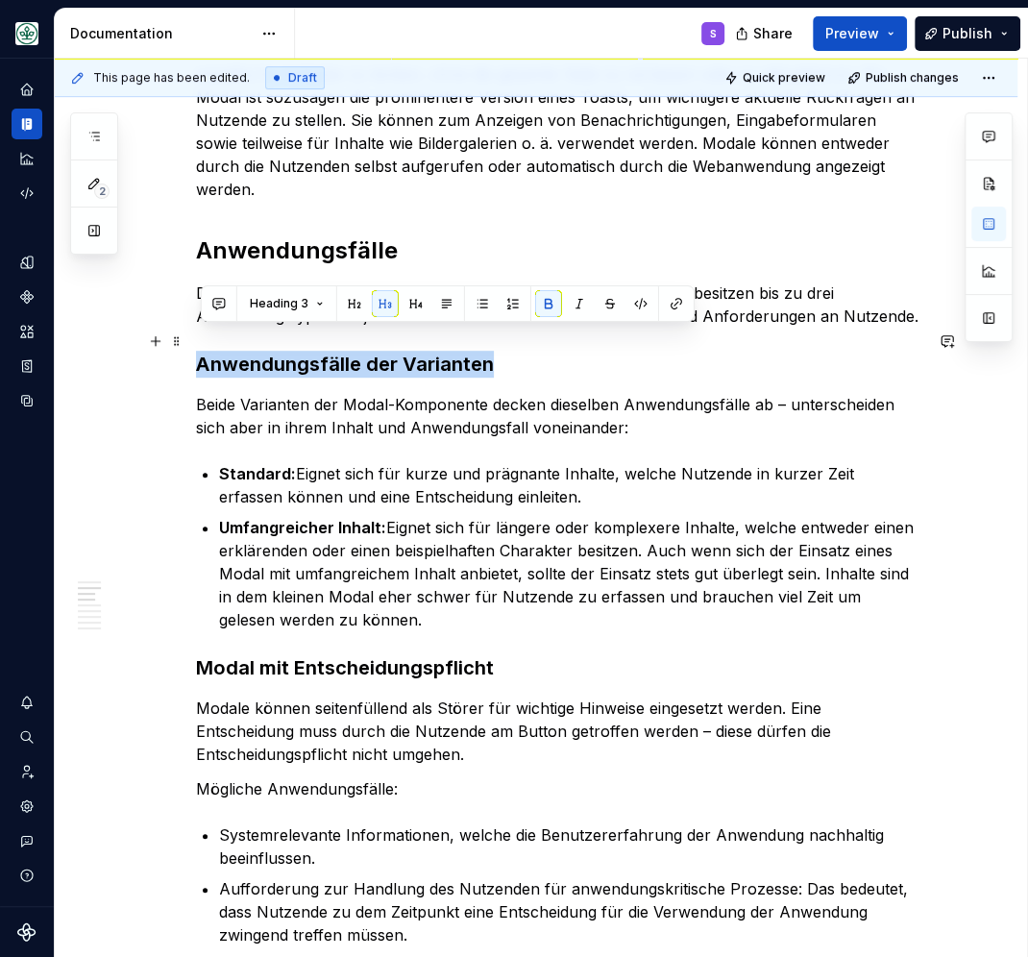
click at [224, 353] on strong "Anwendungsfälle der Varianten" at bounding box center [345, 364] width 298 height 23
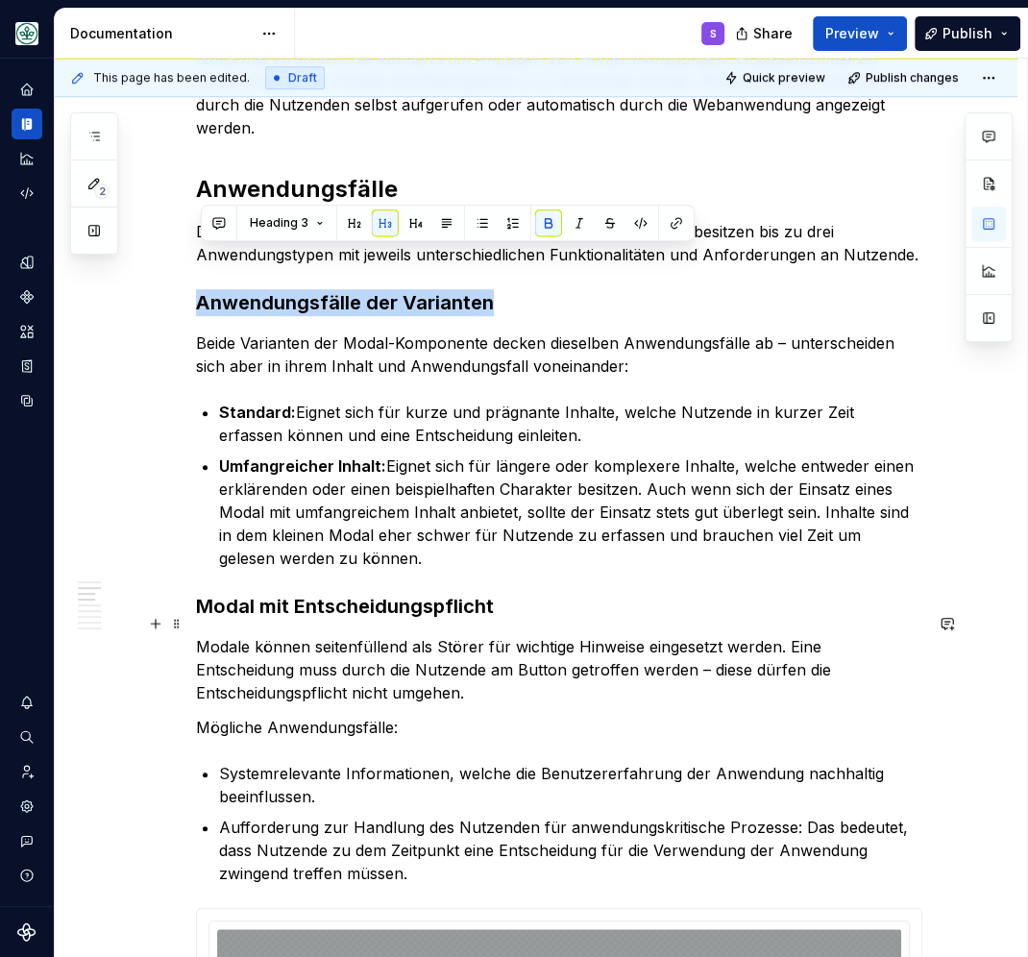
scroll to position [585, 0]
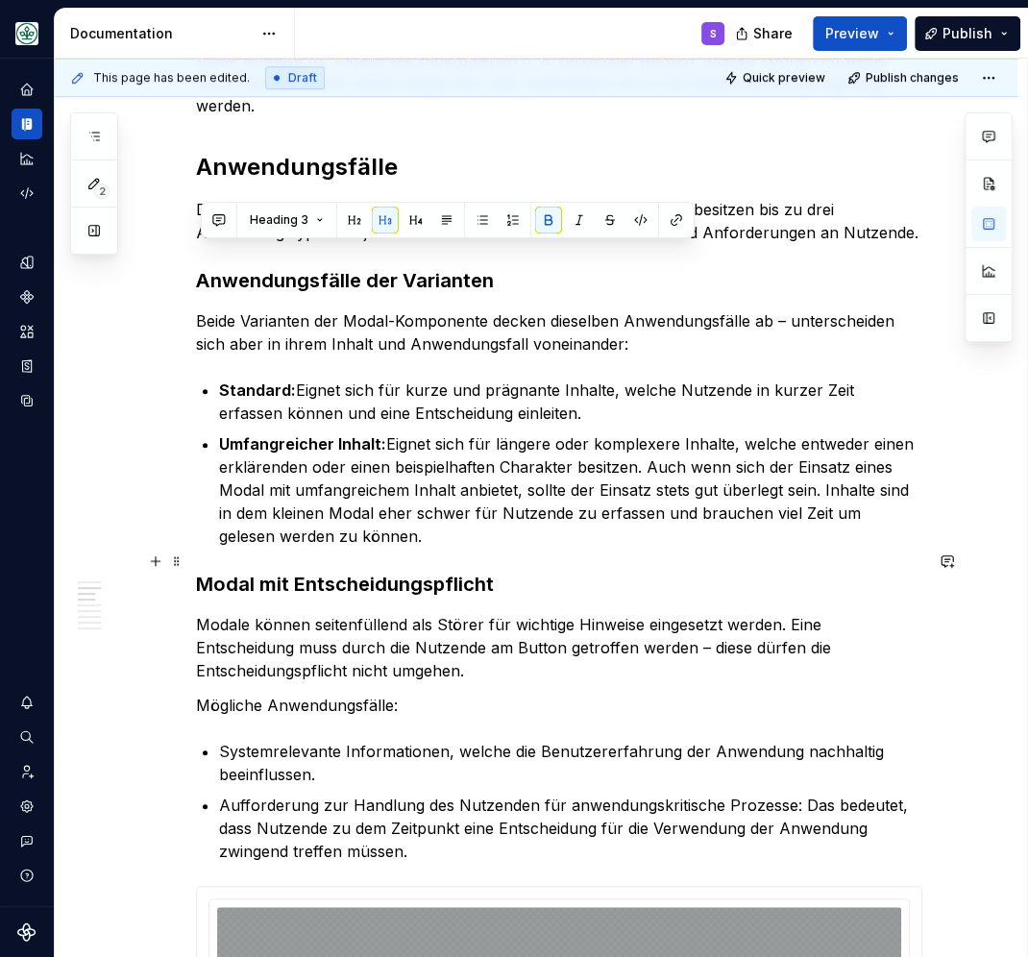
click at [295, 573] on strong "Modal mit Entscheidungspflicht" at bounding box center [345, 584] width 298 height 23
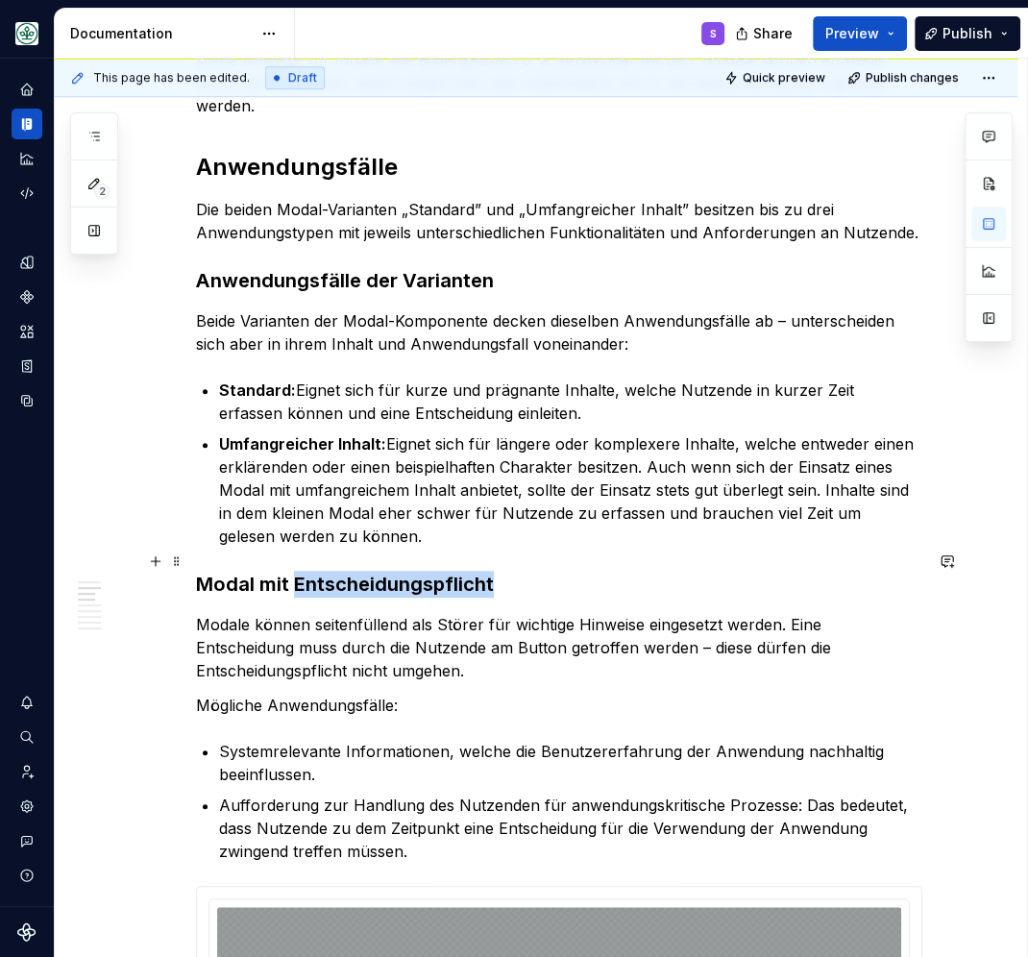
click at [295, 573] on strong "Modal mit Entscheidungspflicht" at bounding box center [345, 584] width 298 height 23
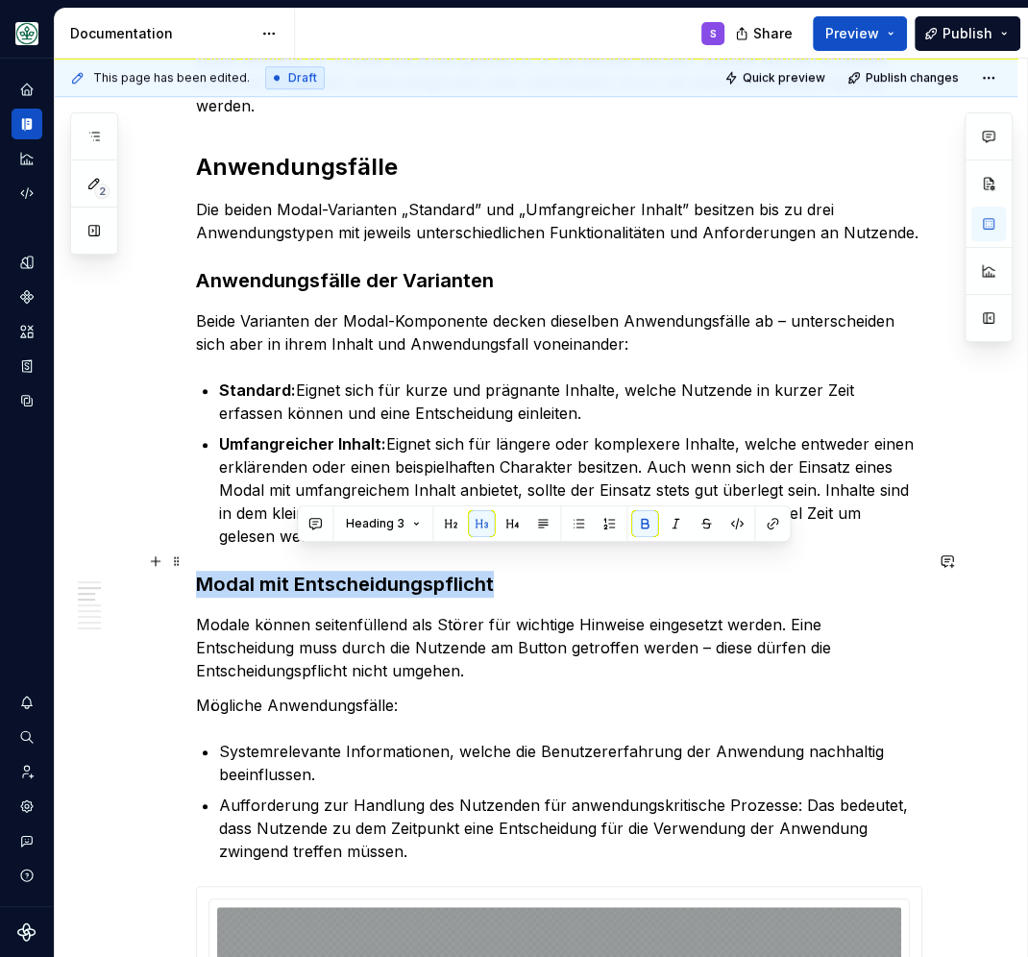
click at [295, 573] on strong "Modal mit Entscheidungspflicht" at bounding box center [345, 584] width 298 height 23
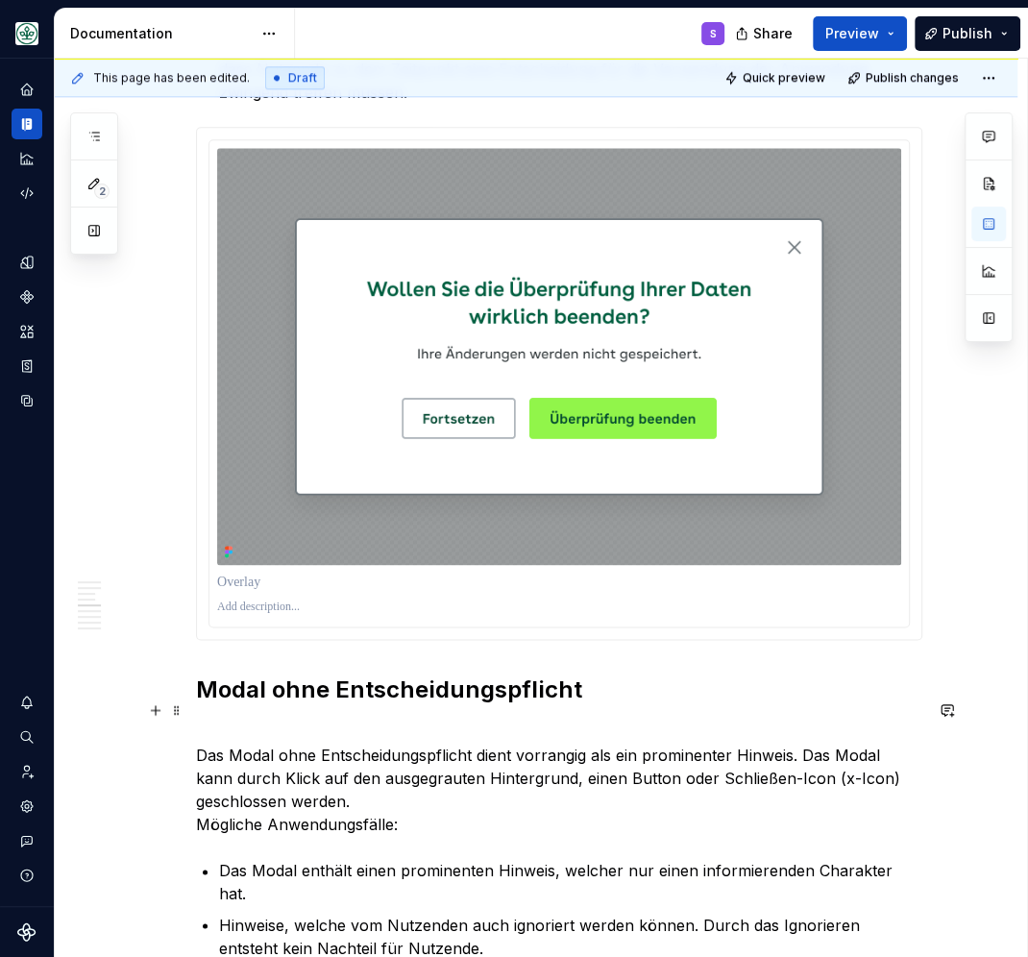
scroll to position [1422, 0]
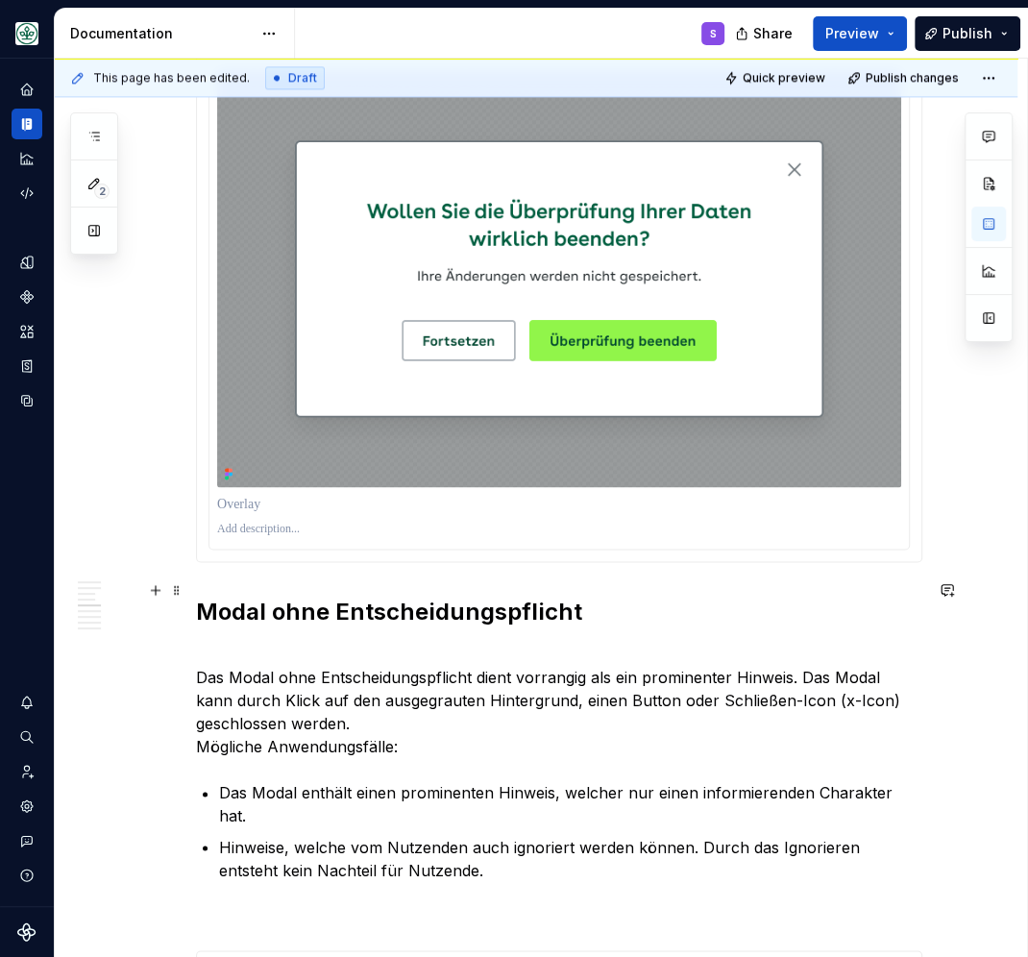
click at [355, 598] on strong "Modal ohne Entscheidungspflicht" at bounding box center [389, 612] width 386 height 28
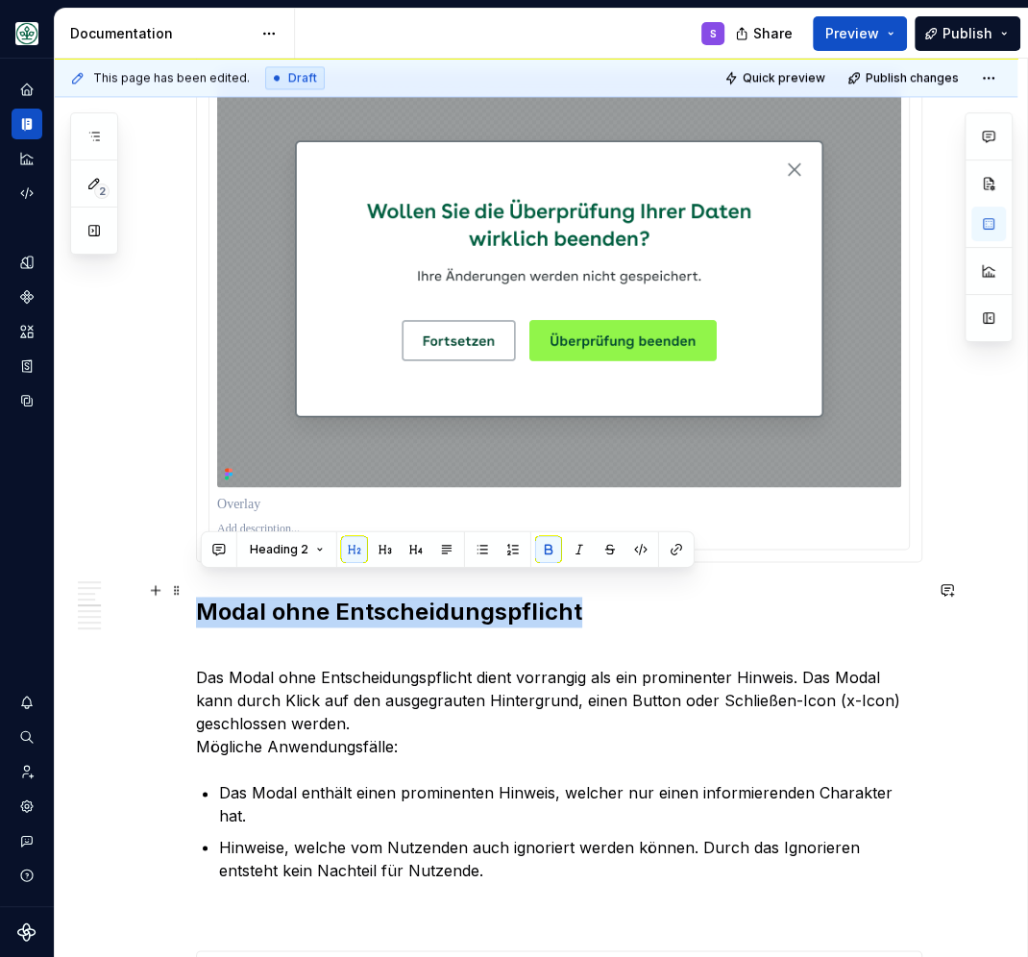
click at [355, 598] on strong "Modal ohne Entscheidungspflicht" at bounding box center [389, 612] width 386 height 28
click at [384, 552] on button "button" at bounding box center [385, 549] width 27 height 27
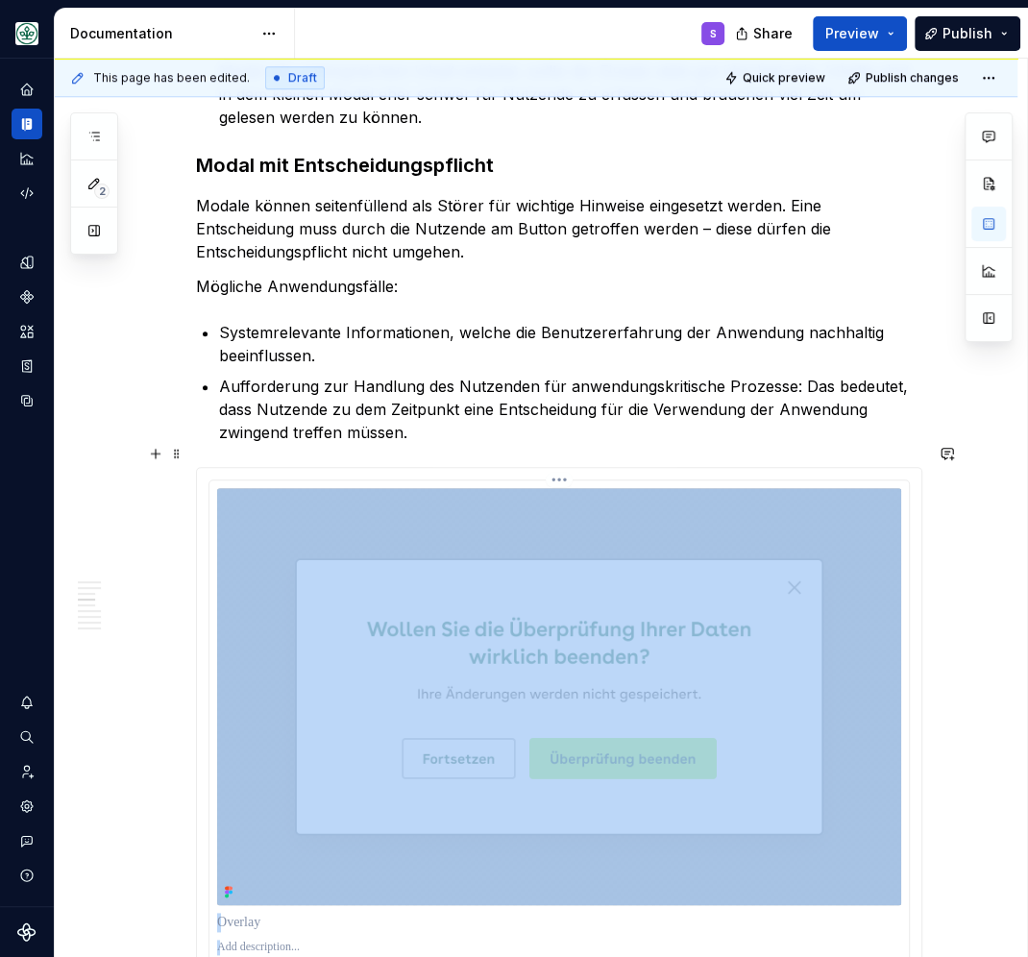
scroll to position [920, 0]
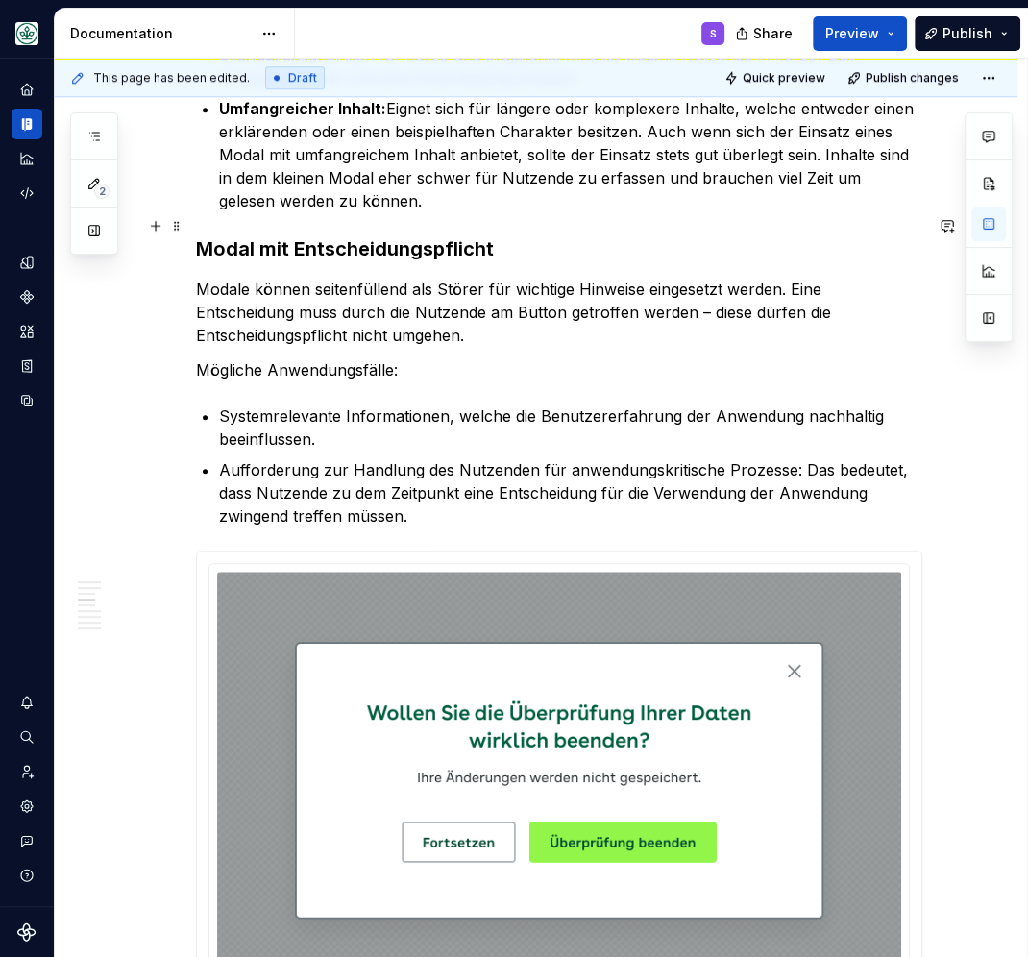
click at [351, 237] on strong "Modal mit Entscheidungspflicht" at bounding box center [345, 248] width 298 height 23
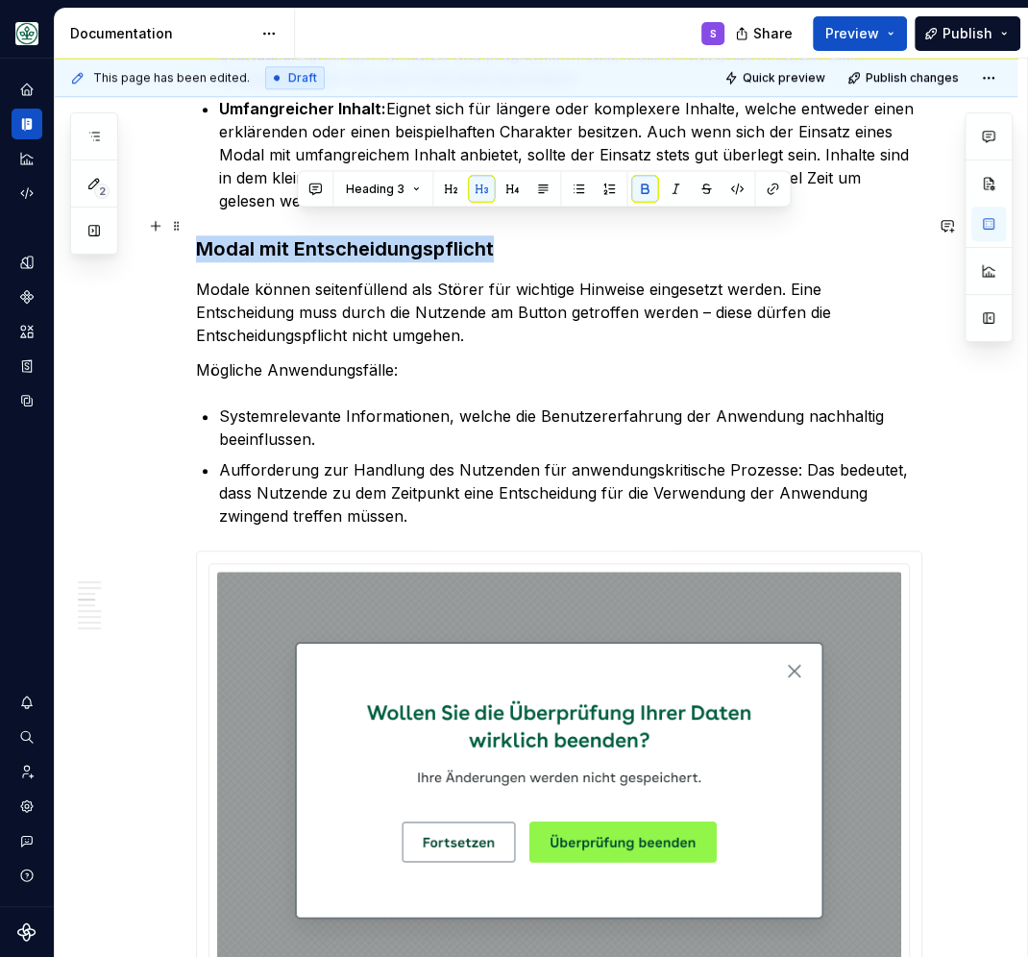
click at [351, 237] on strong "Modal mit Entscheidungspflicht" at bounding box center [345, 248] width 298 height 23
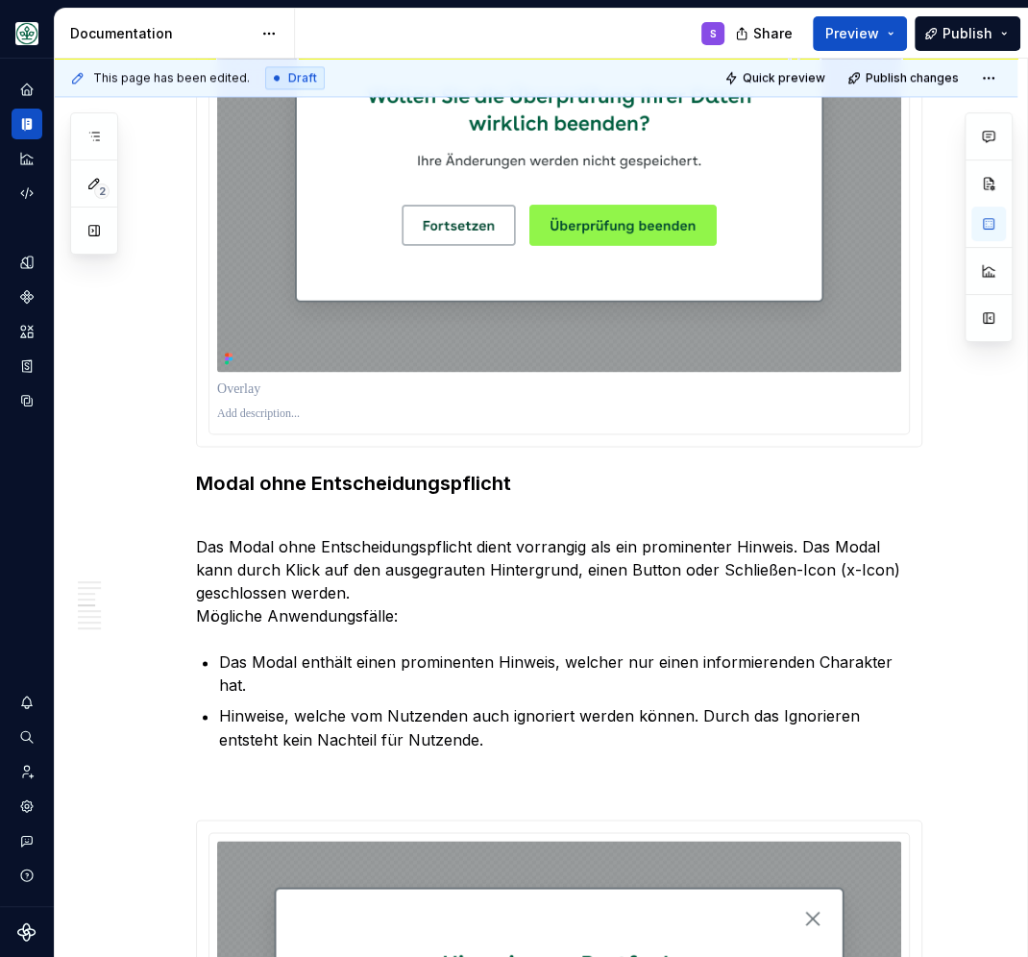
scroll to position [1589, 0]
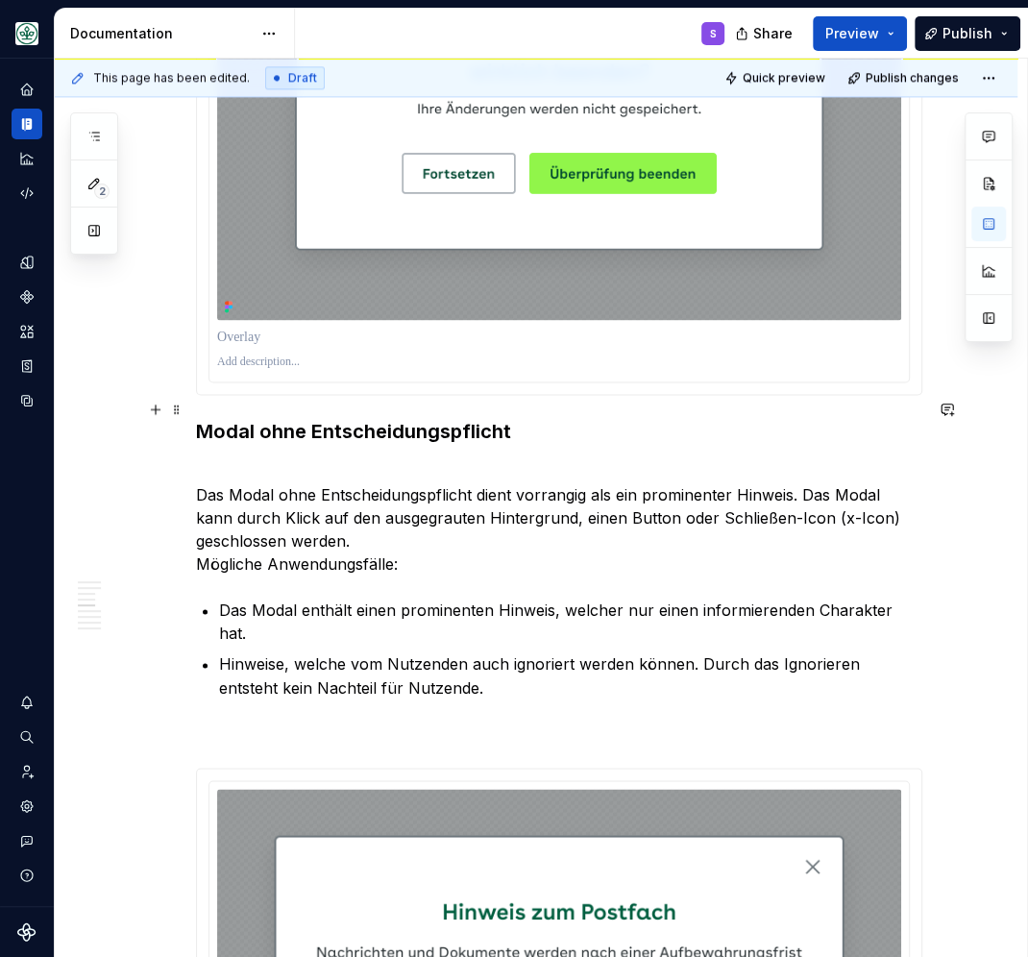
click at [353, 420] on strong "Modal ohne Entscheidungspflicht" at bounding box center [353, 431] width 315 height 23
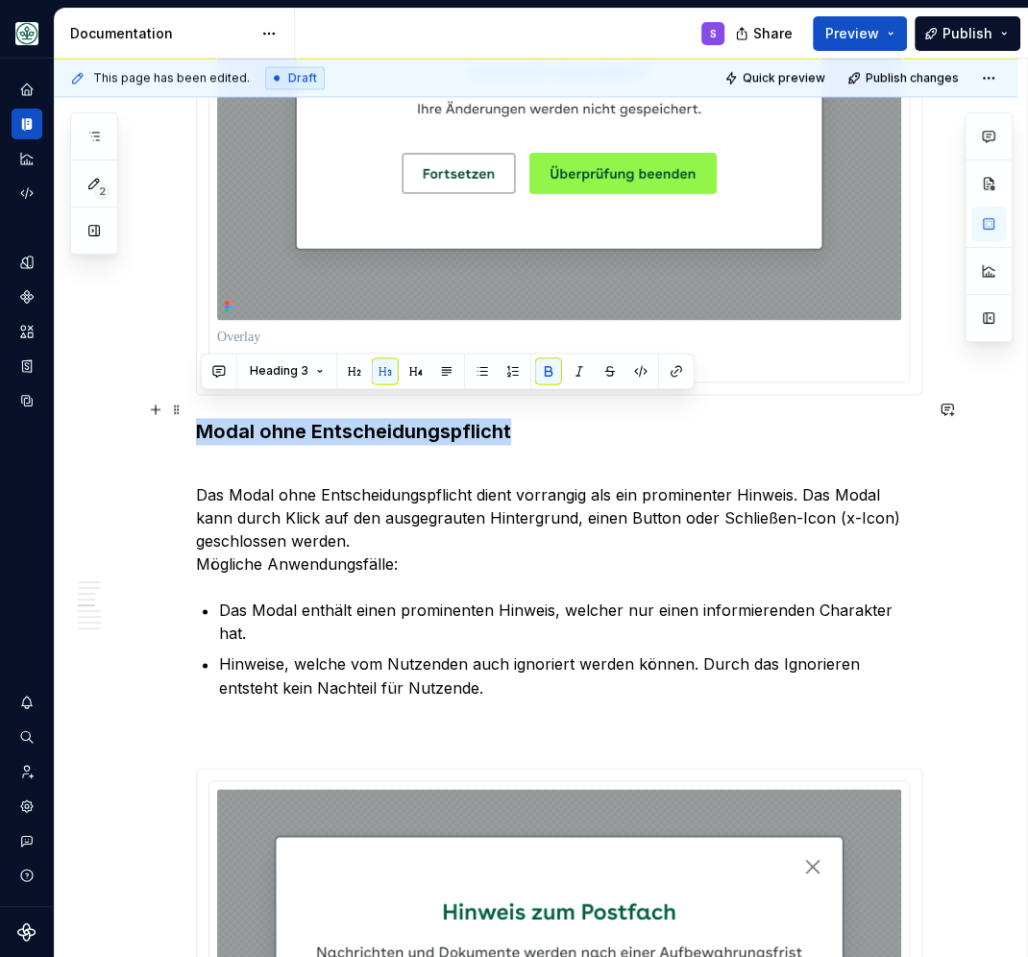
click at [353, 420] on strong "Modal ohne Entscheidungspflicht" at bounding box center [353, 431] width 315 height 23
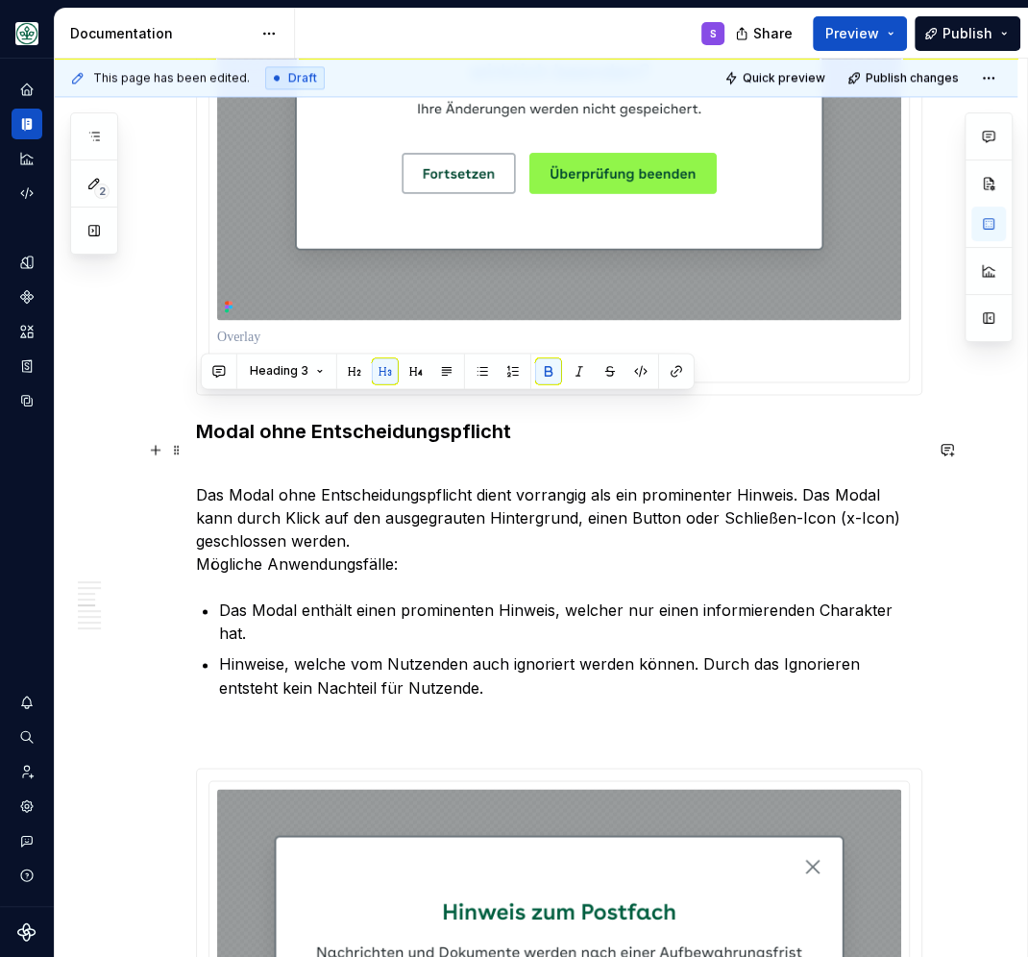
click at [311, 460] on p "Das Modal ohne Entscheidungspflicht dient vorrangig als ein prominenter Hinweis…" at bounding box center [559, 517] width 726 height 115
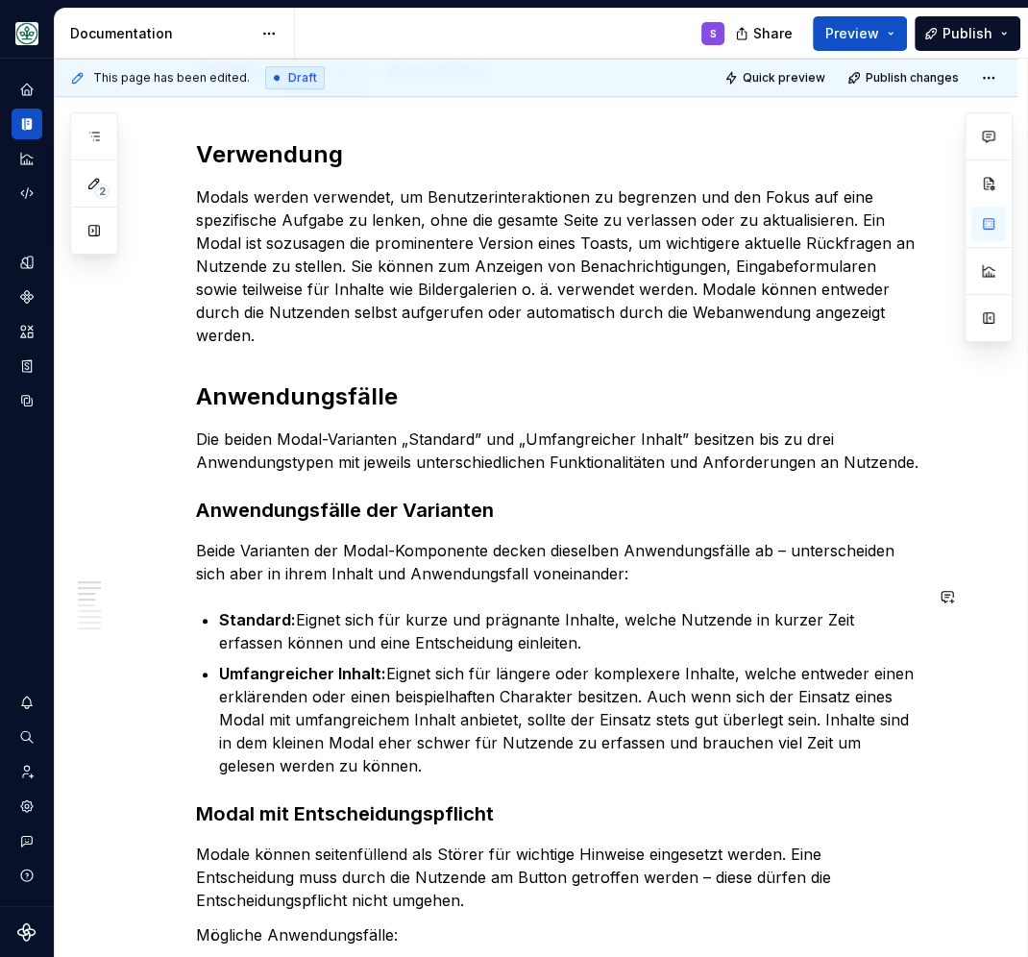
scroll to position [334, 0]
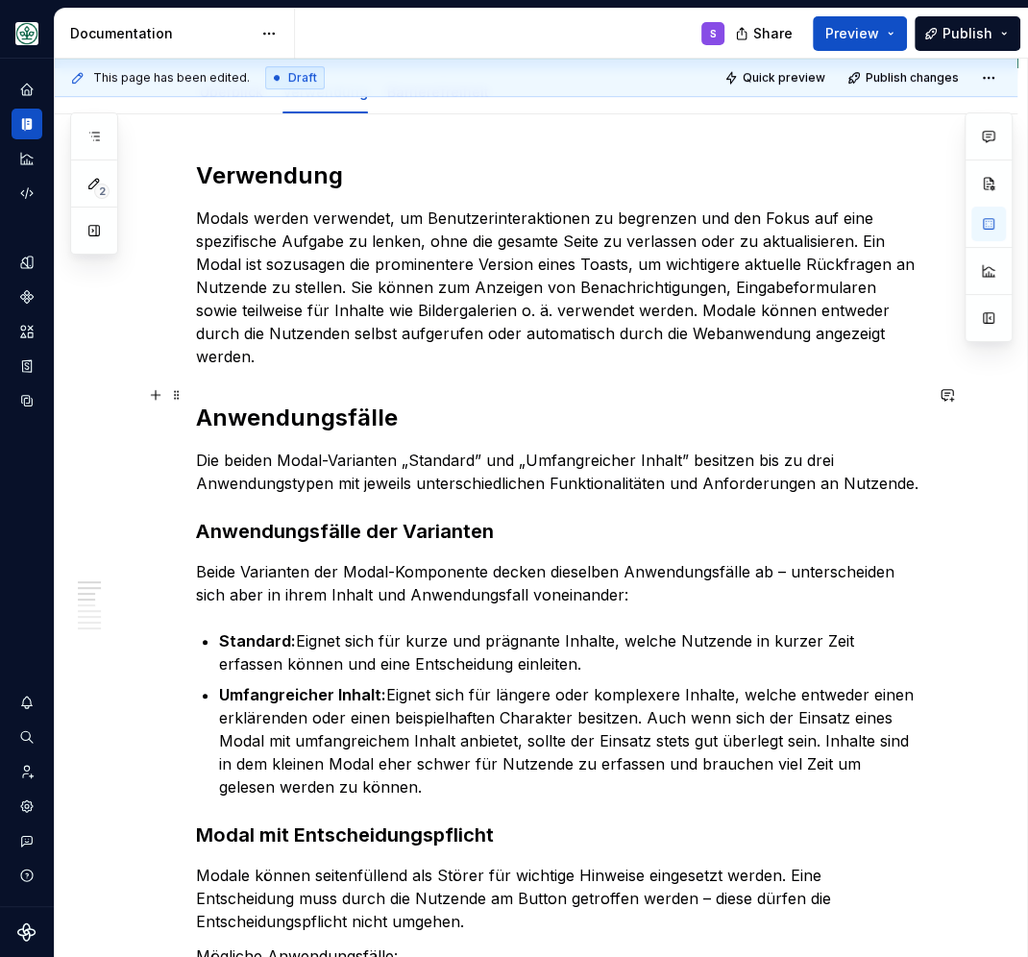
click at [256, 403] on h2 "Anwendungsfälle" at bounding box center [559, 418] width 726 height 31
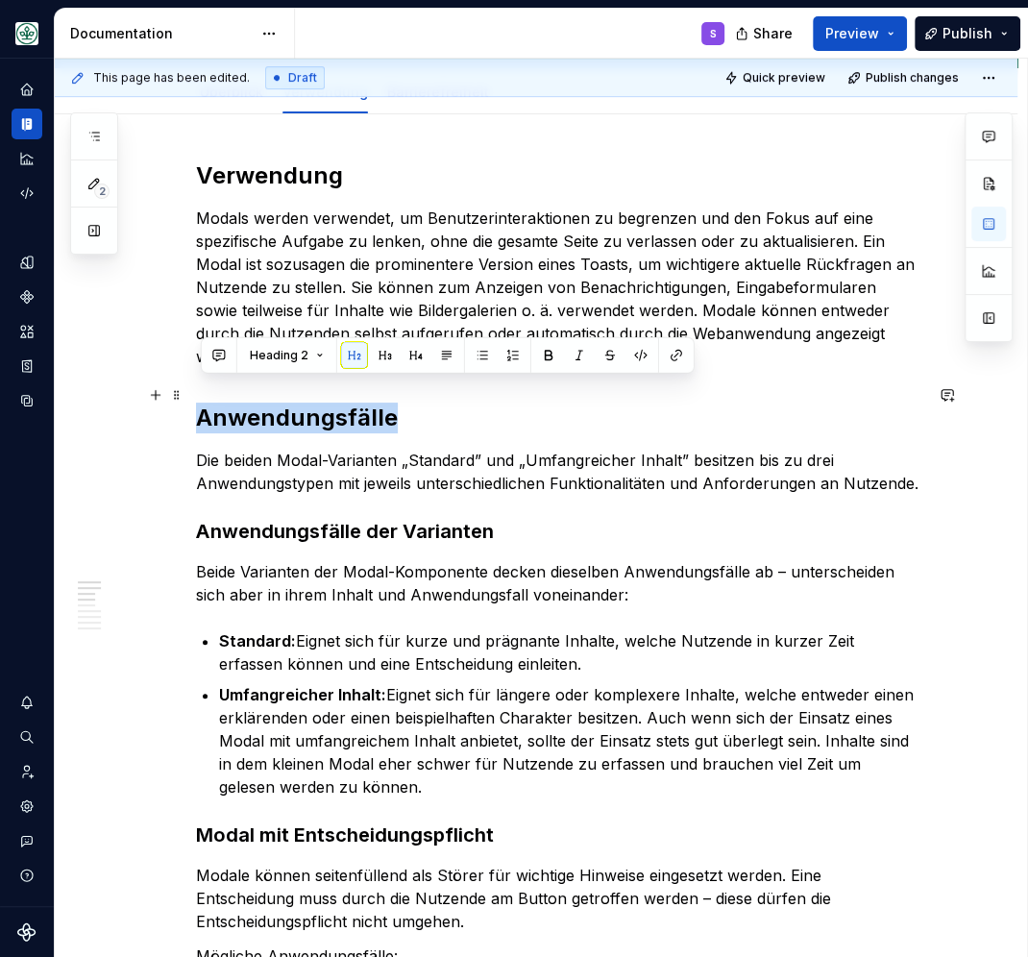
click at [256, 403] on h2 "Anwendungsfälle" at bounding box center [559, 418] width 726 height 31
click at [313, 520] on strong "Anwendungsfälle der Varianten" at bounding box center [345, 531] width 298 height 23
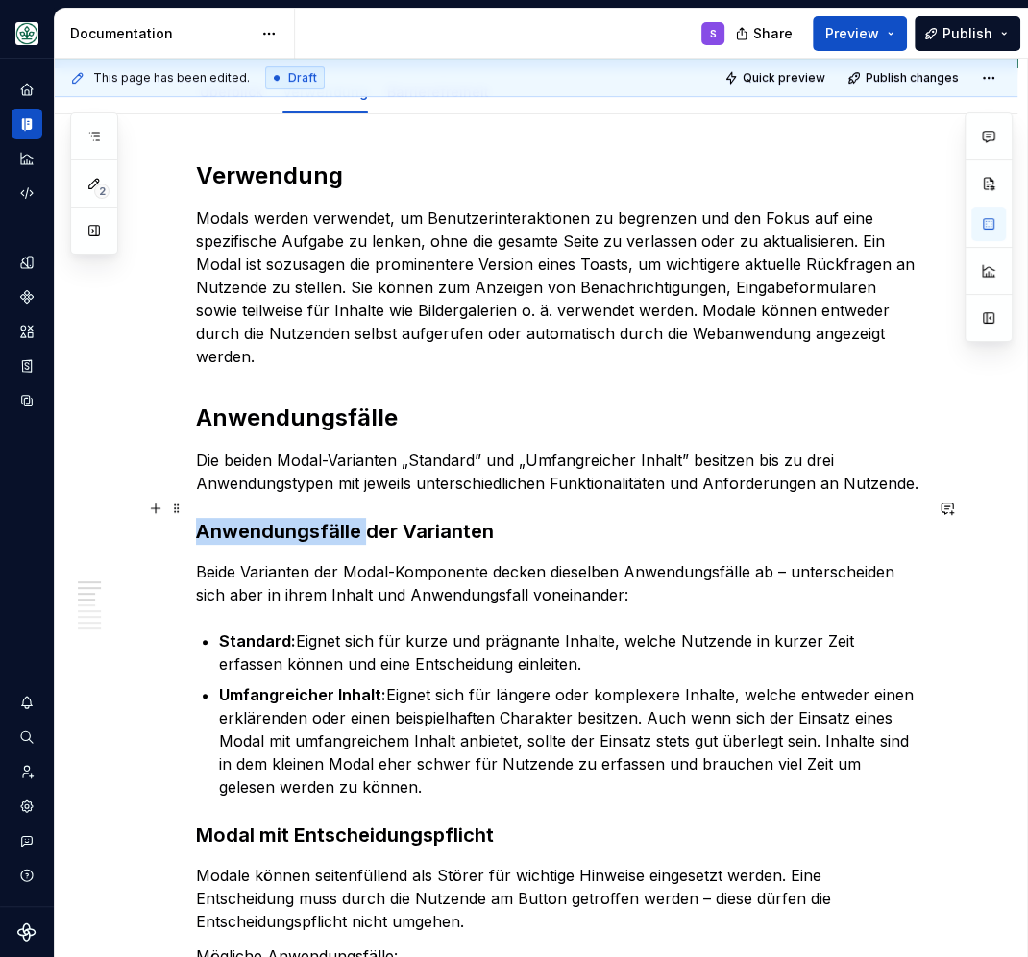
click at [313, 520] on strong "Anwendungsfälle der Varianten" at bounding box center [345, 531] width 298 height 23
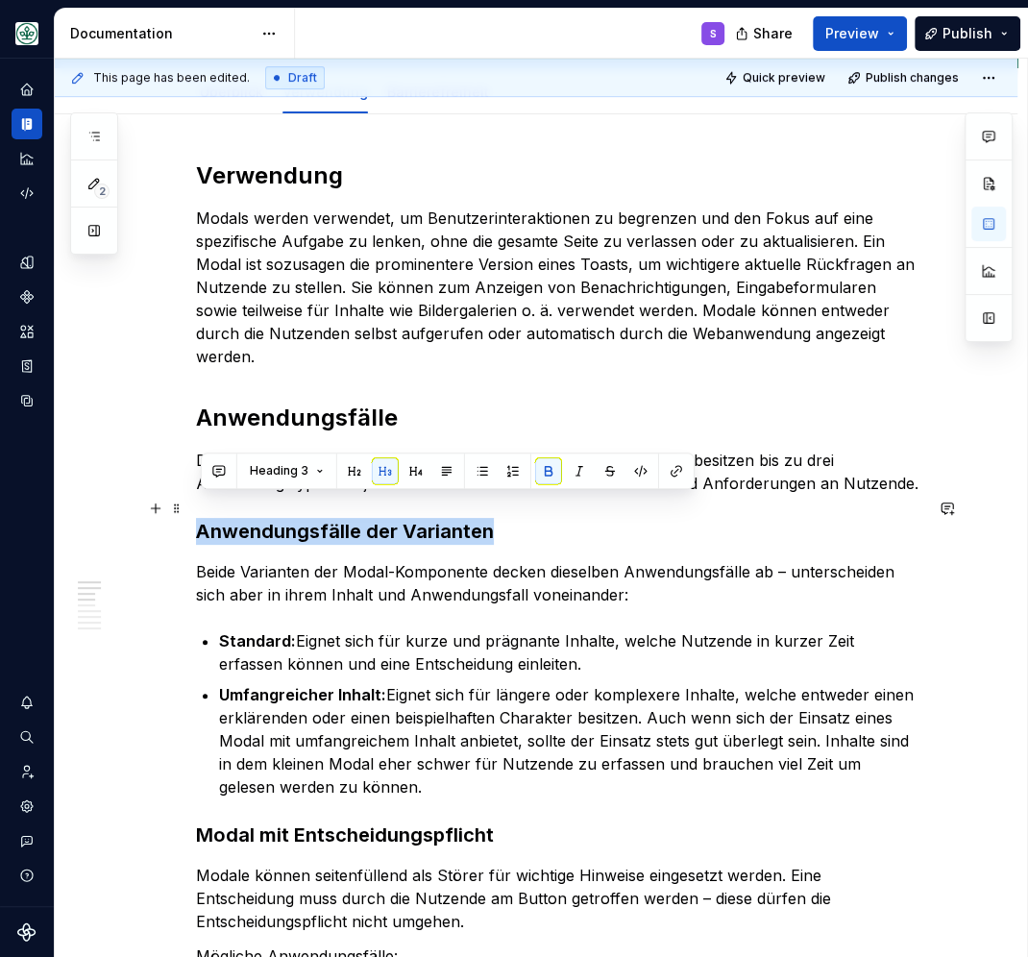
click at [312, 520] on strong "Anwendungsfälle der Varianten" at bounding box center [345, 531] width 298 height 23
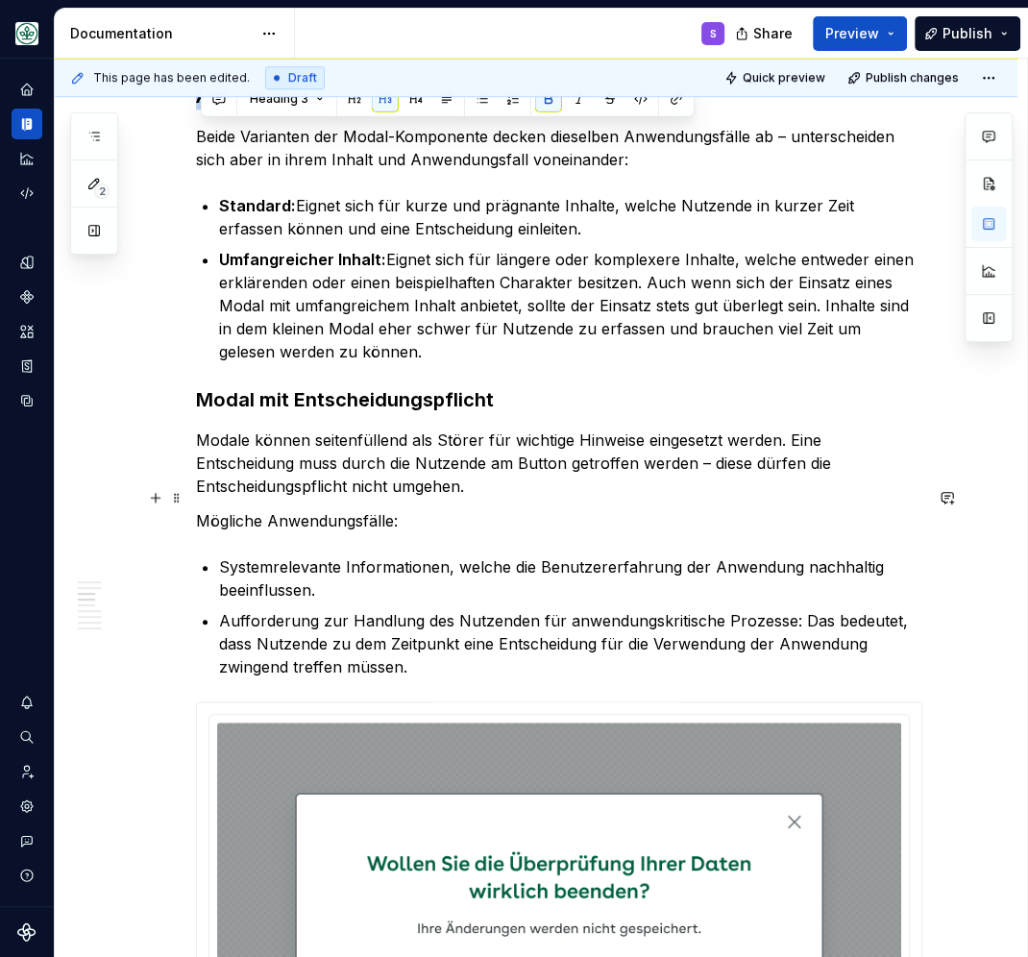
scroll to position [837, 0]
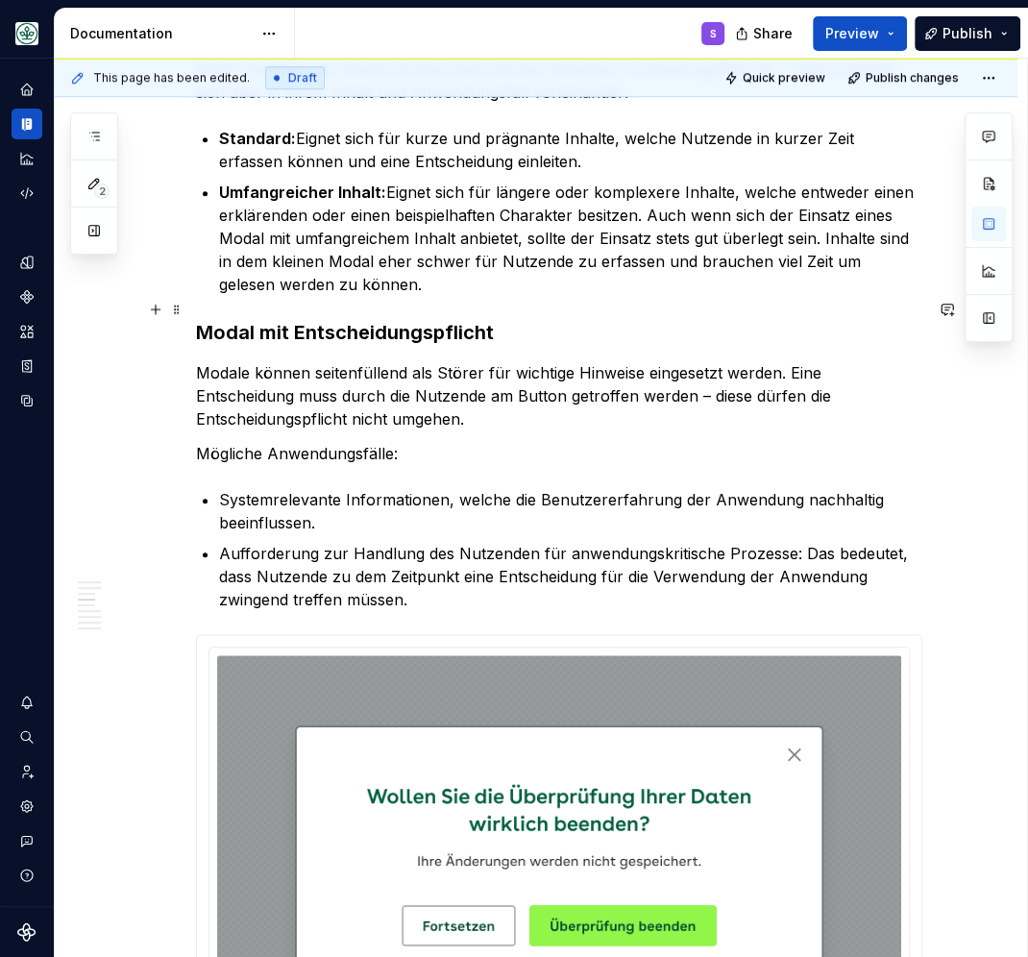
click at [326, 321] on strong "Modal mit Entscheidungspflicht" at bounding box center [345, 332] width 298 height 23
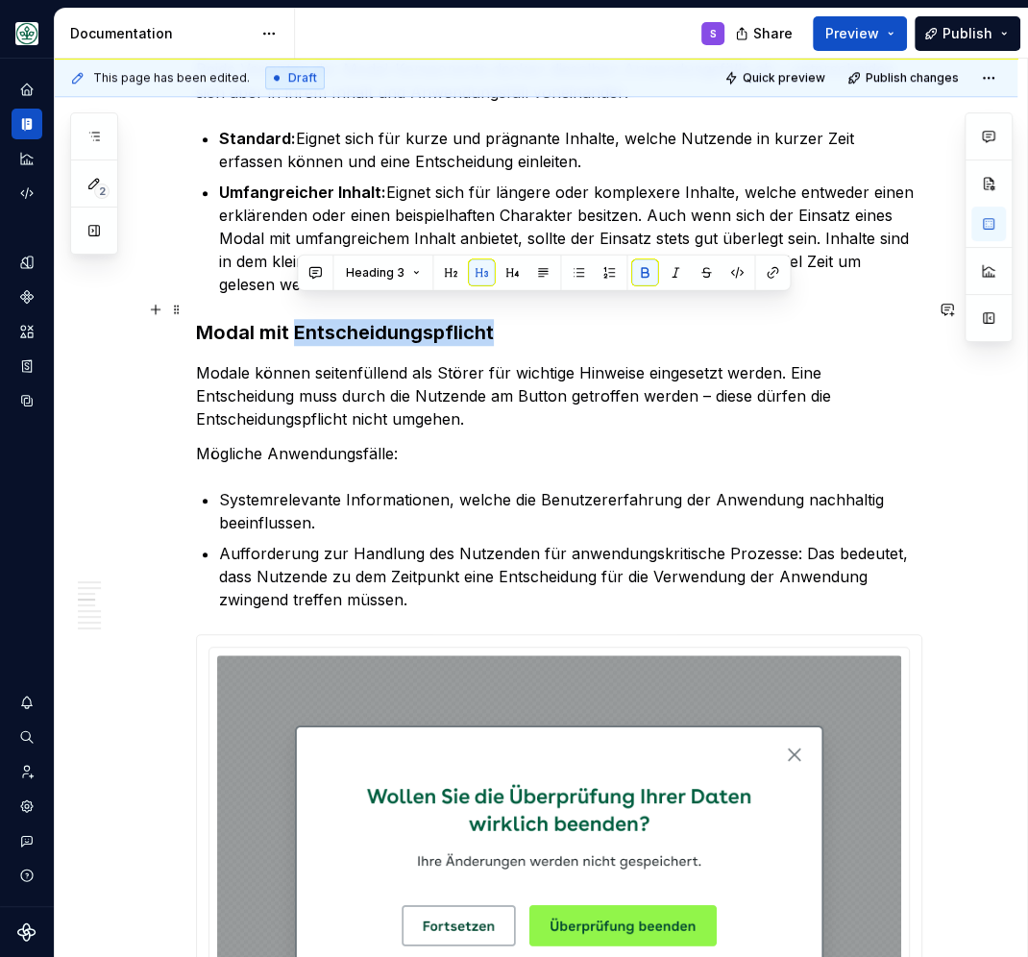
click at [326, 321] on strong "Modal mit Entscheidungspflicht" at bounding box center [345, 332] width 298 height 23
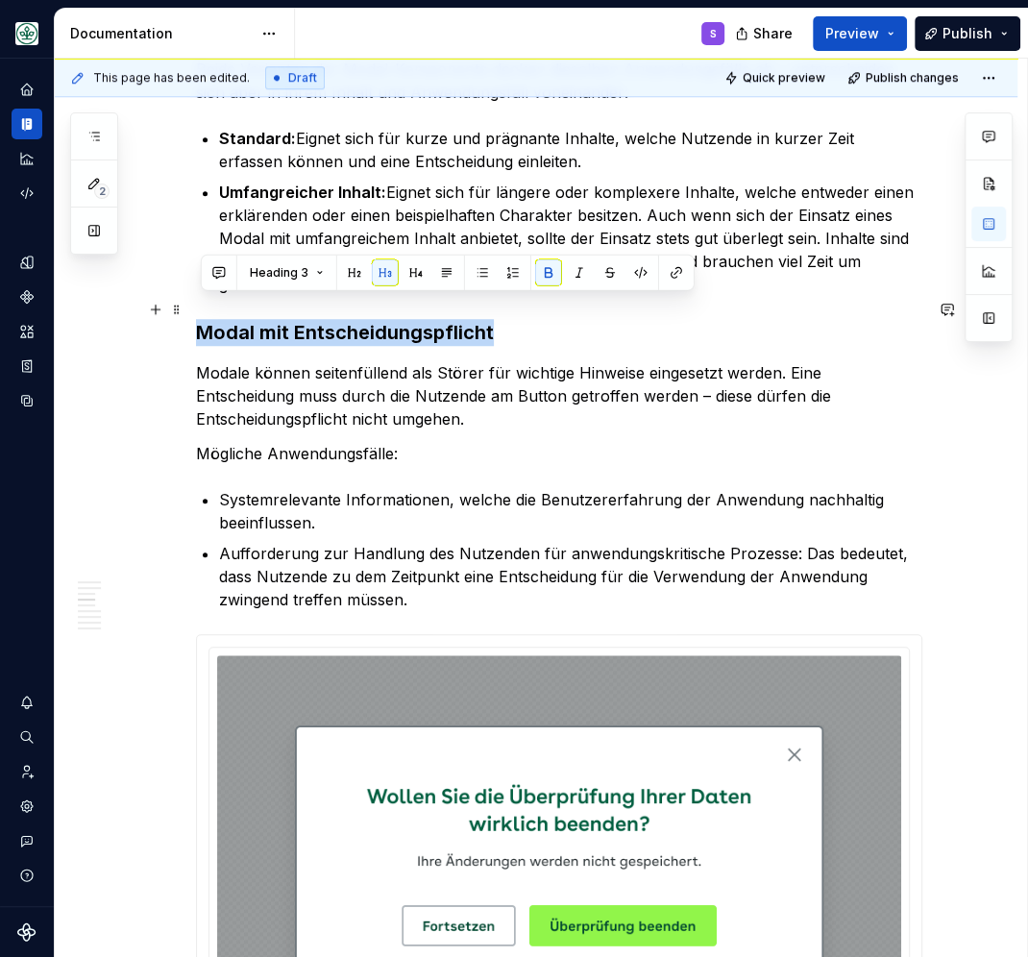
click at [326, 321] on strong "Modal mit Entscheidungspflicht" at bounding box center [345, 332] width 298 height 23
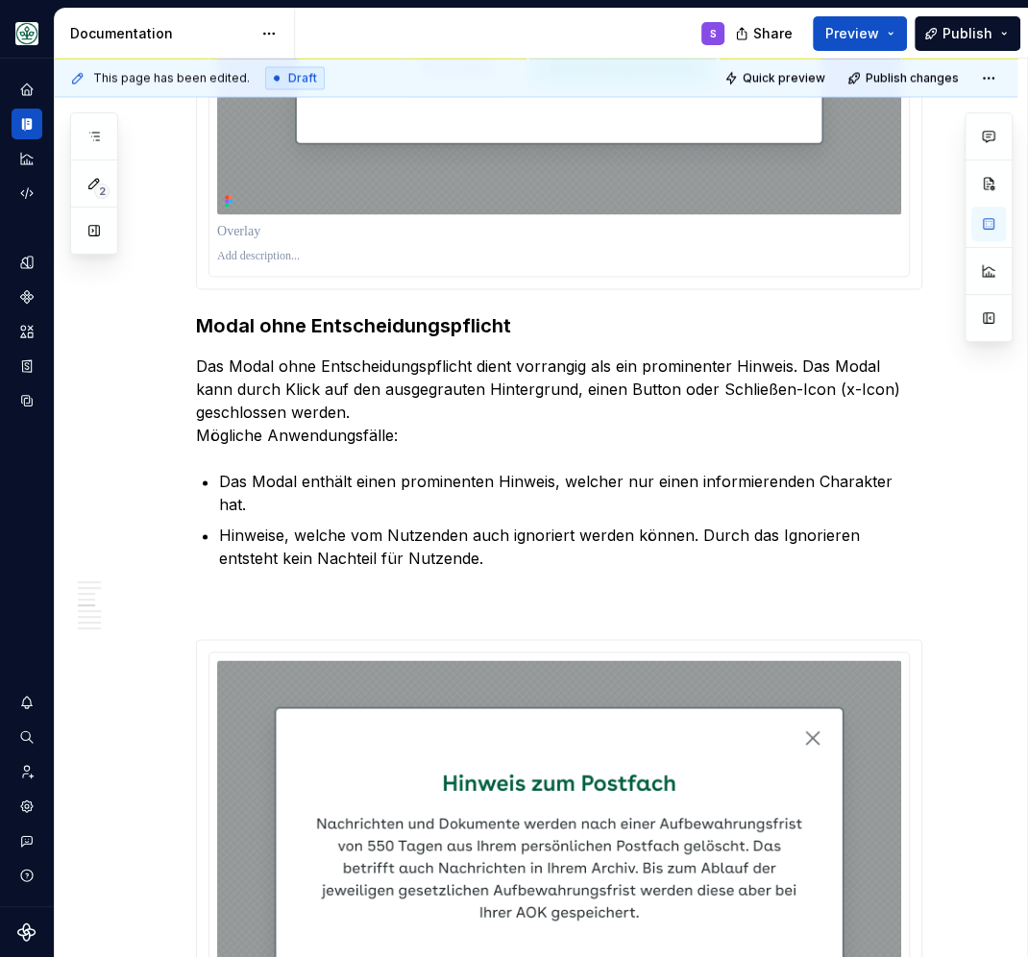
scroll to position [1757, 0]
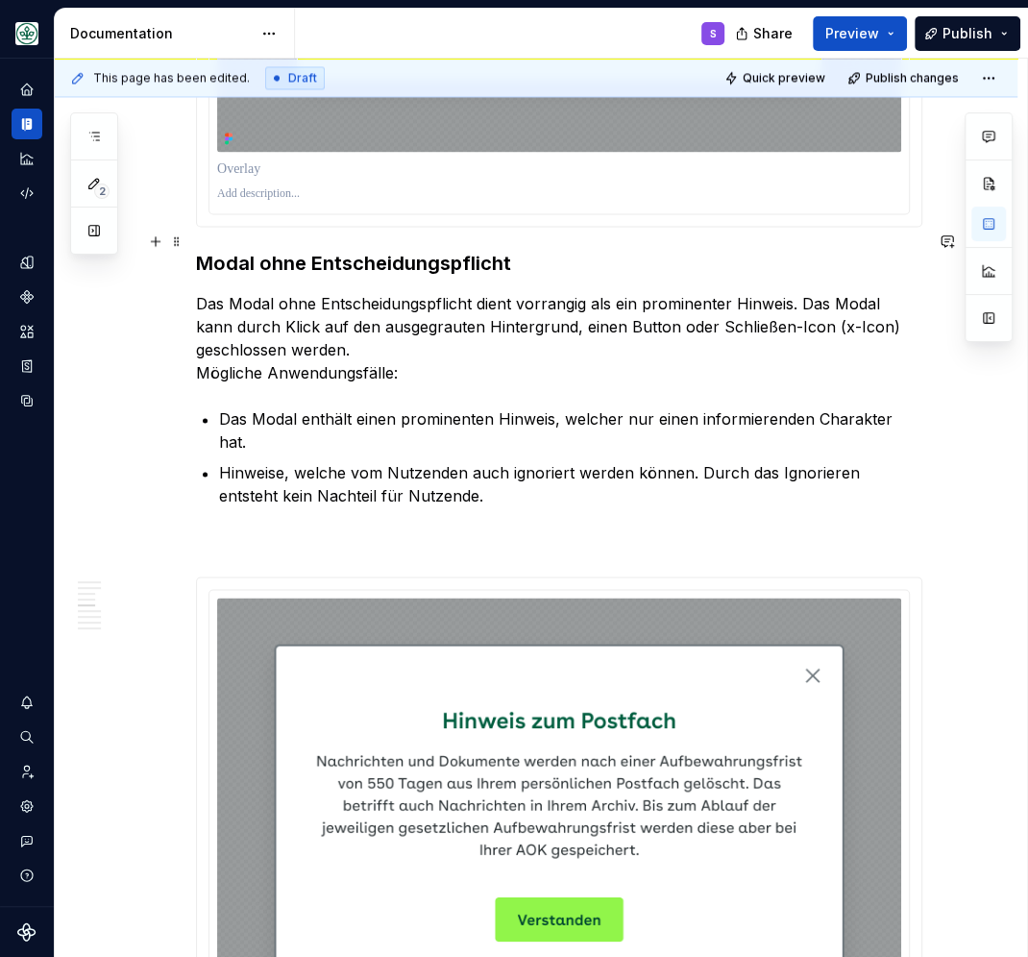
click at [344, 252] on strong "Modal ohne Entscheidungspflicht" at bounding box center [353, 263] width 315 height 23
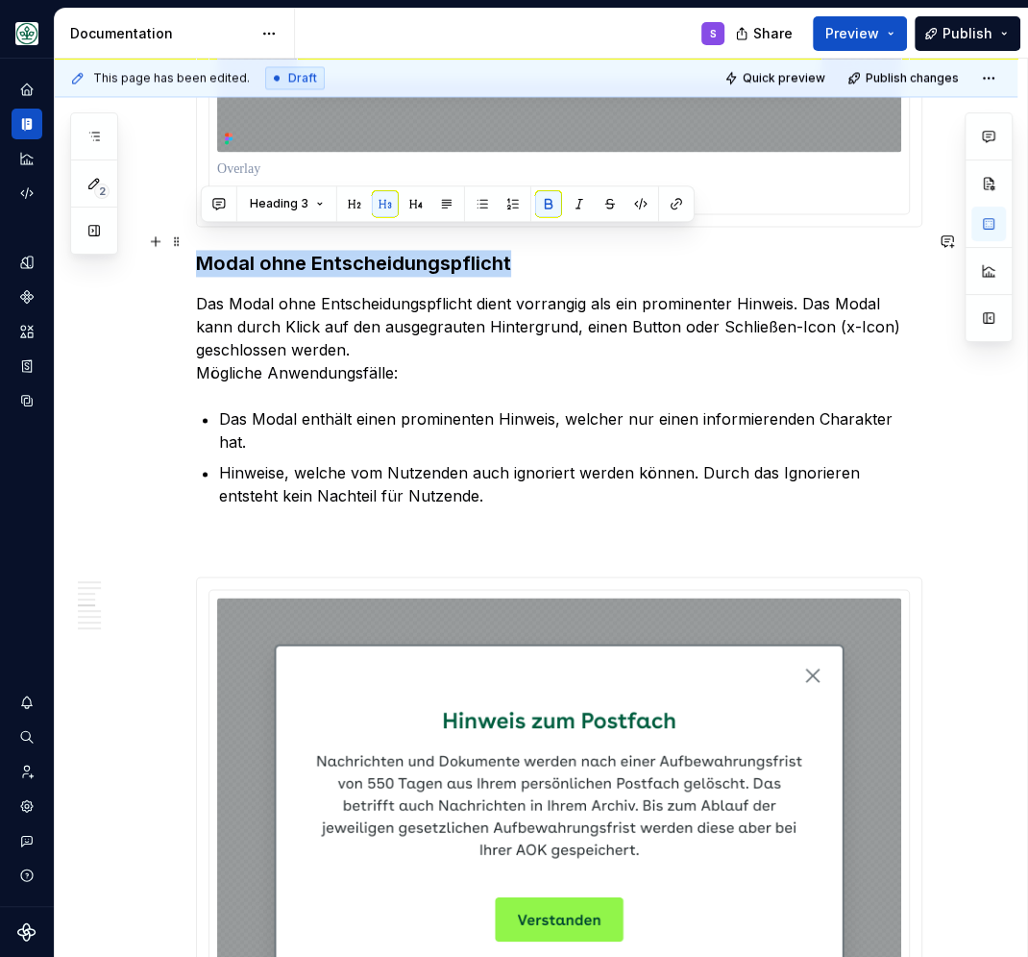
click at [344, 252] on strong "Modal ohne Entscheidungspflicht" at bounding box center [353, 263] width 315 height 23
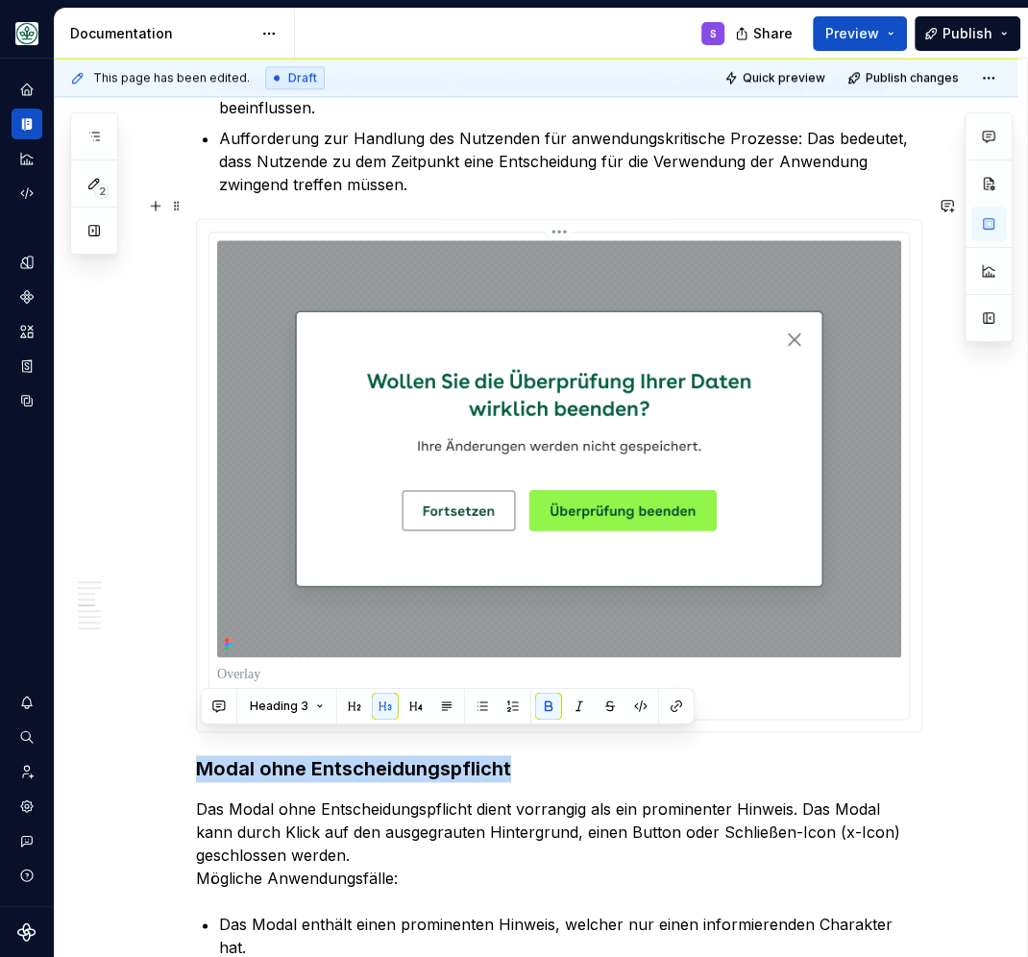
scroll to position [1004, 0]
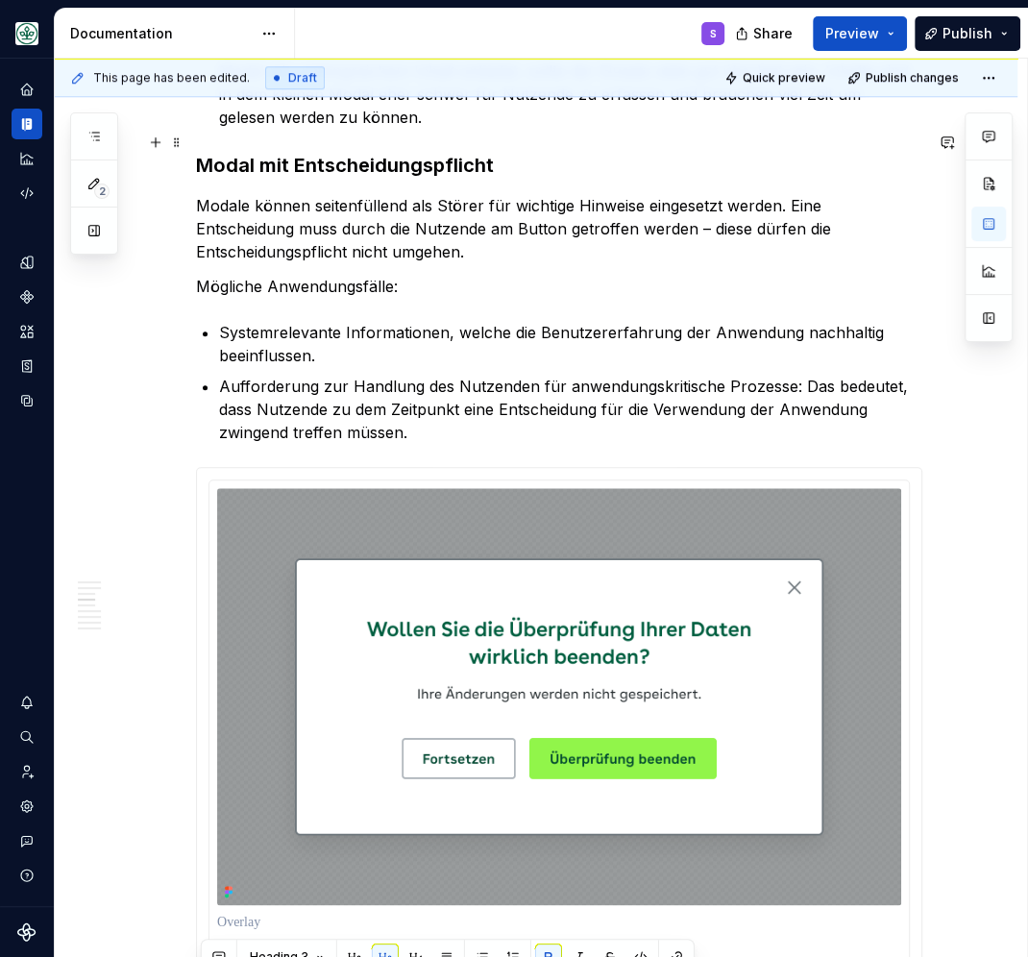
click at [334, 154] on strong "Modal mit Entscheidungspflicht" at bounding box center [345, 165] width 298 height 23
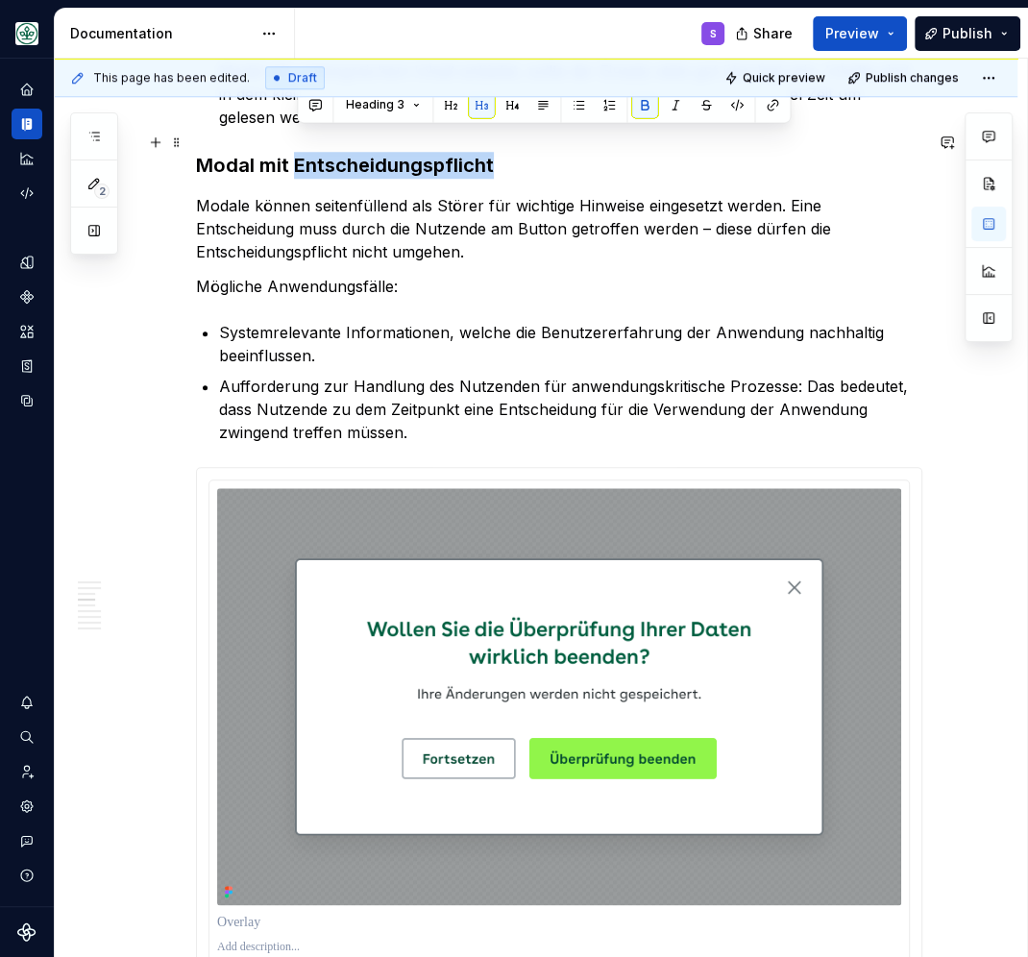
click at [334, 154] on strong "Modal mit Entscheidungspflicht" at bounding box center [345, 165] width 298 height 23
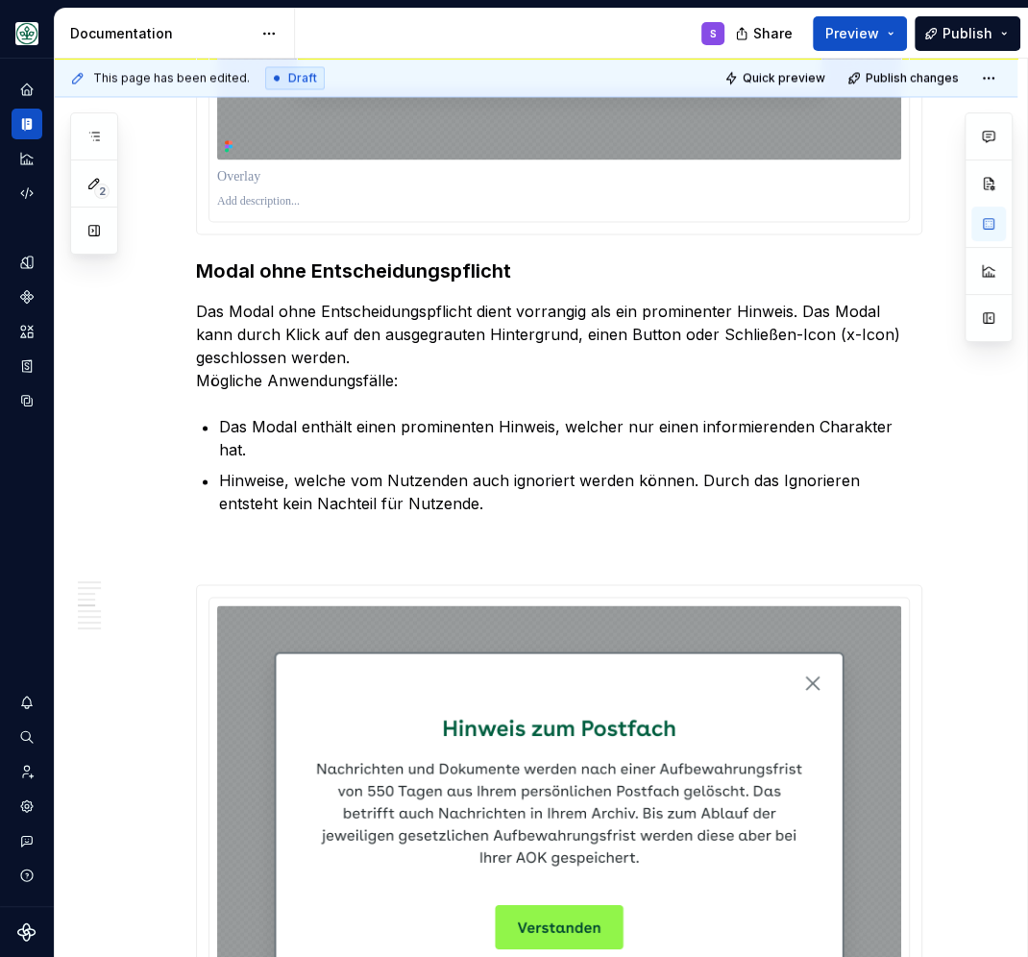
scroll to position [1841, 0]
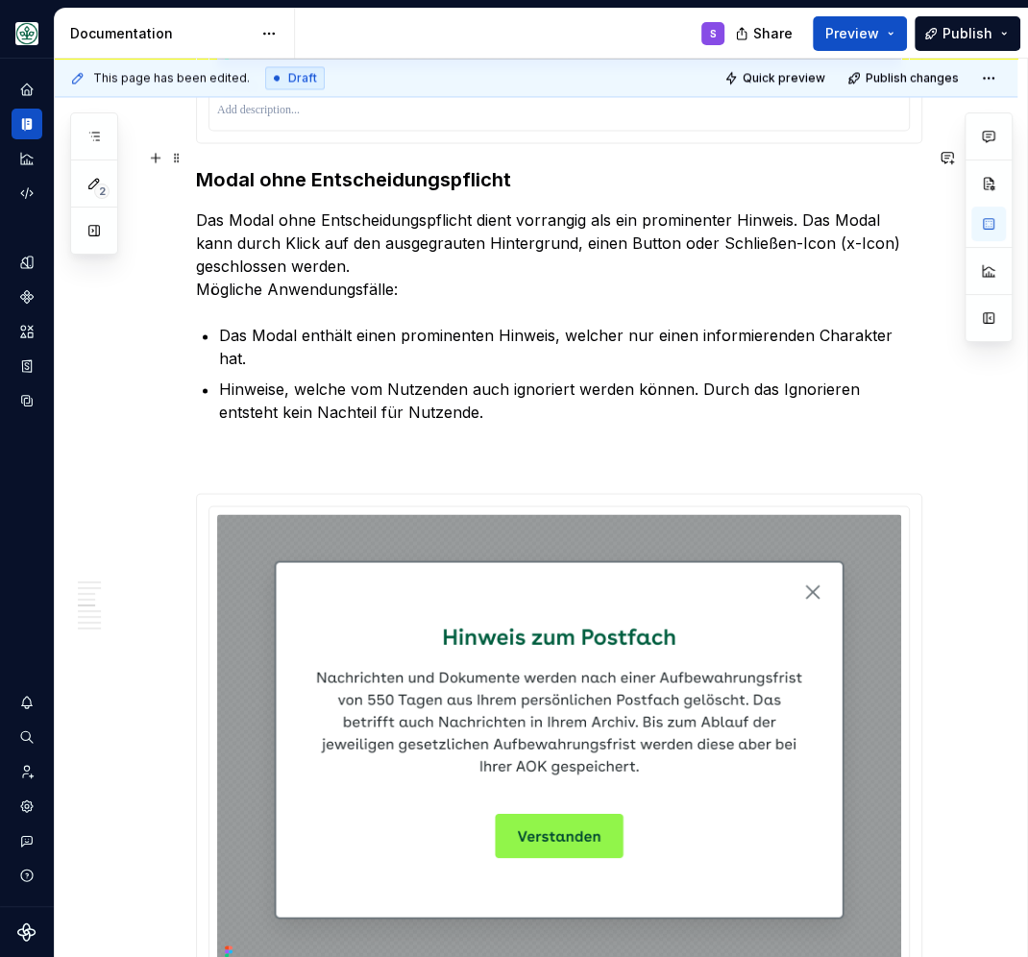
click at [360, 166] on h3 "Modal ohne Entscheidungspflicht" at bounding box center [559, 179] width 726 height 27
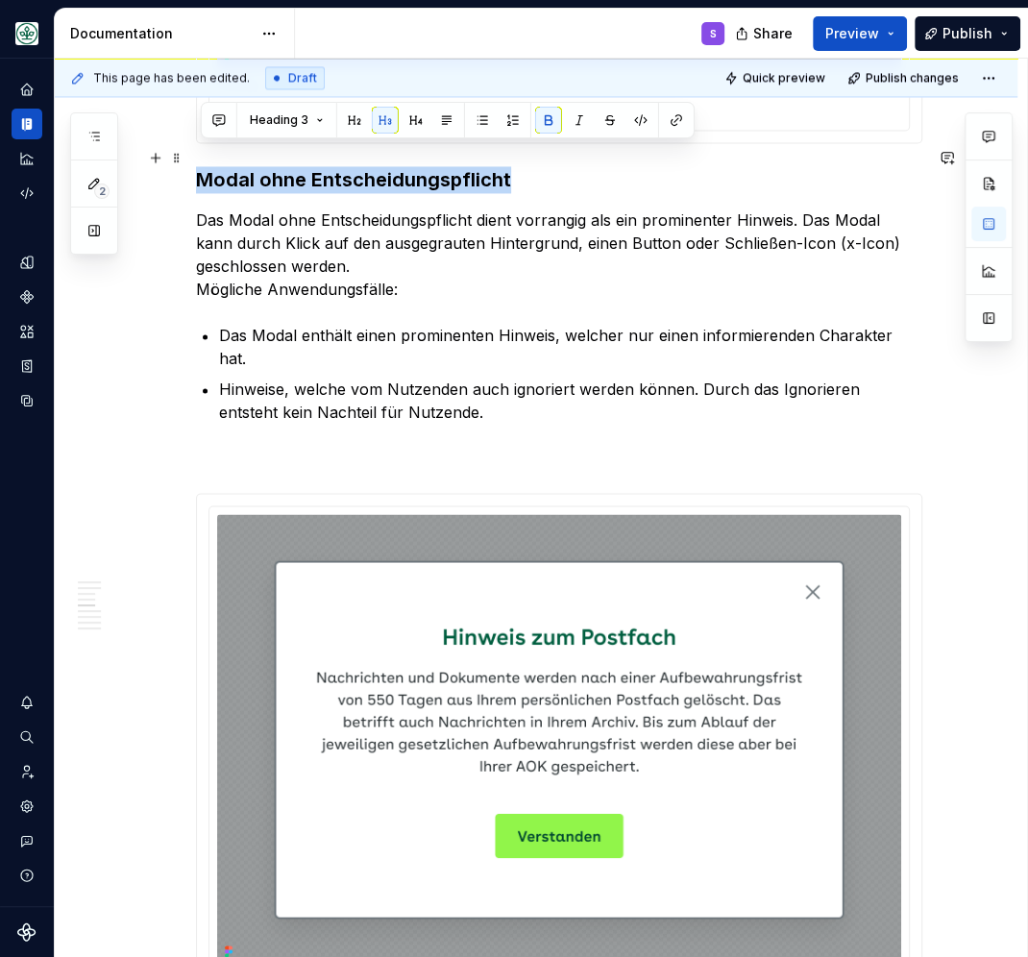
click at [360, 166] on h3 "Modal ohne Entscheidungspflicht" at bounding box center [559, 179] width 726 height 27
click at [192, 264] on div "Verwendung Modals werden verwendet, um Benutzerinteraktionen zu begrenzen und d…" at bounding box center [536, 859] width 963 height 4503
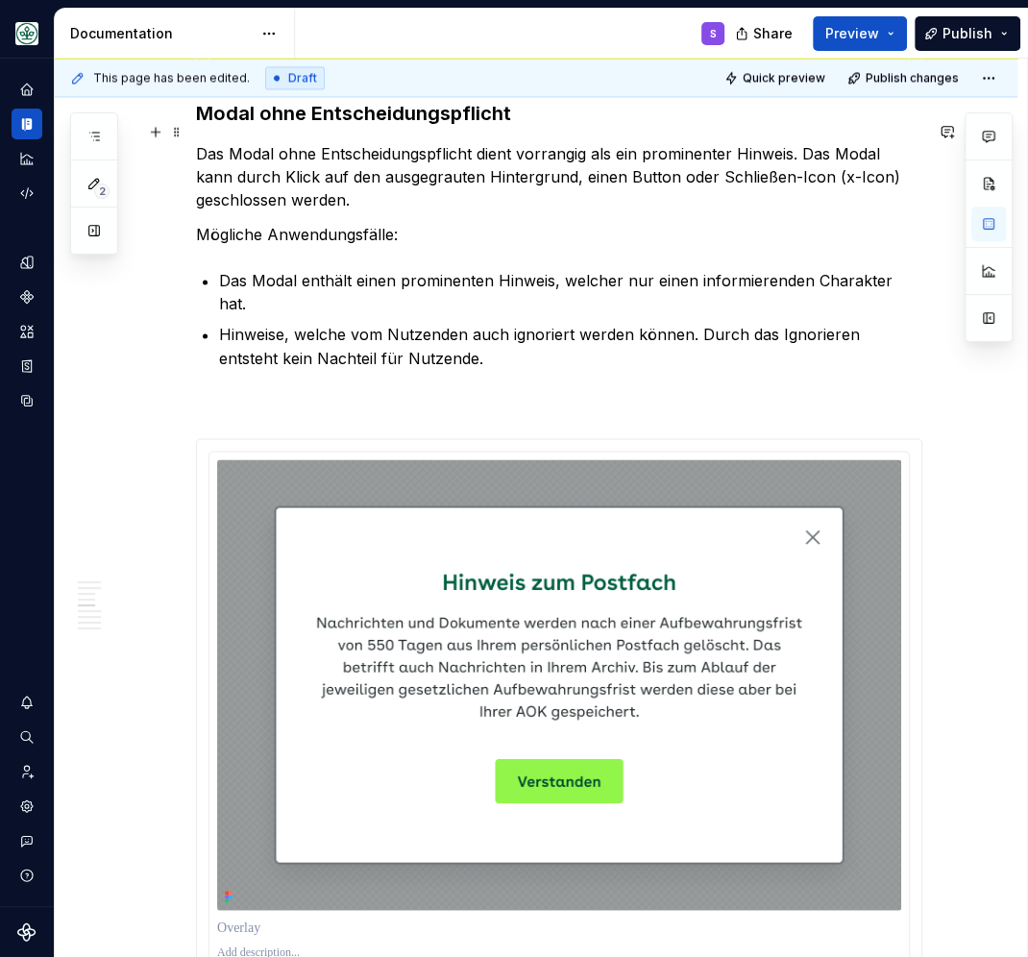
scroll to position [1924, 0]
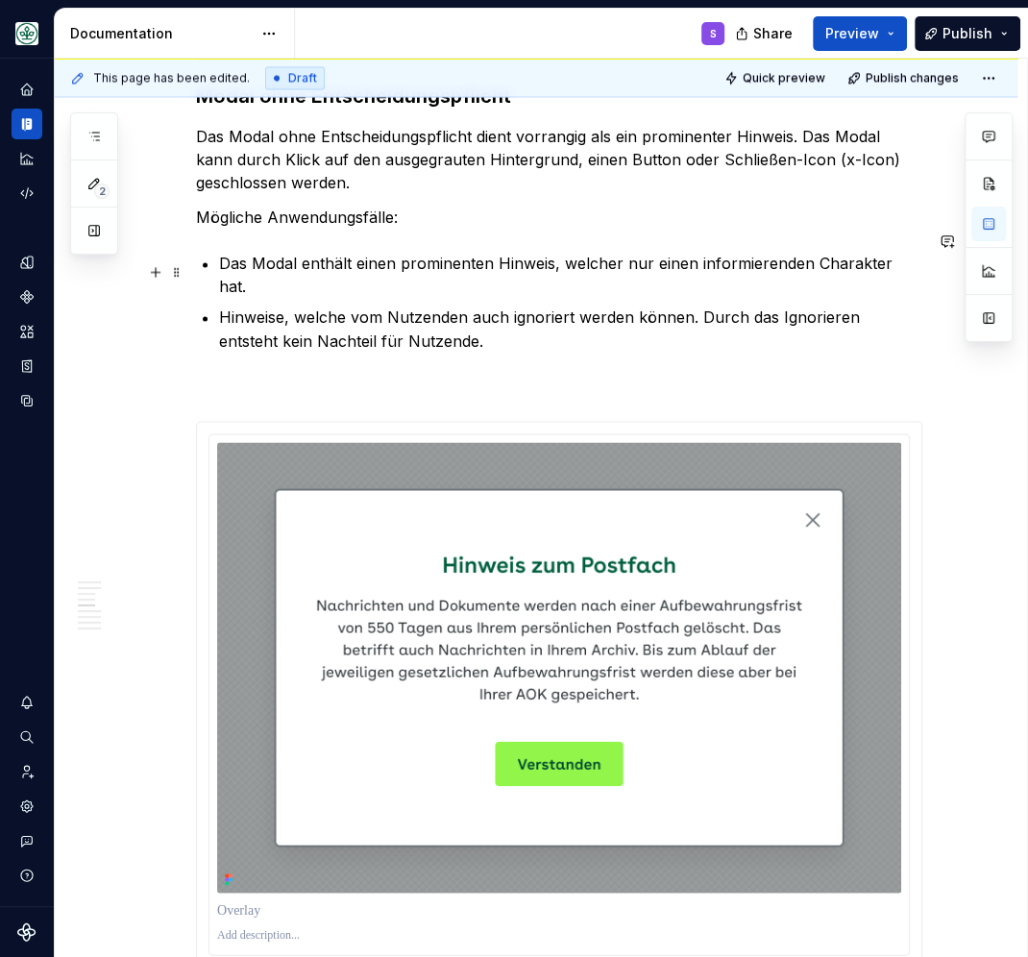
click at [441, 305] on p "Hinweise, welche vom Nutzenden auch ignoriert werden können. Durch das Ignorier…" at bounding box center [570, 328] width 703 height 46
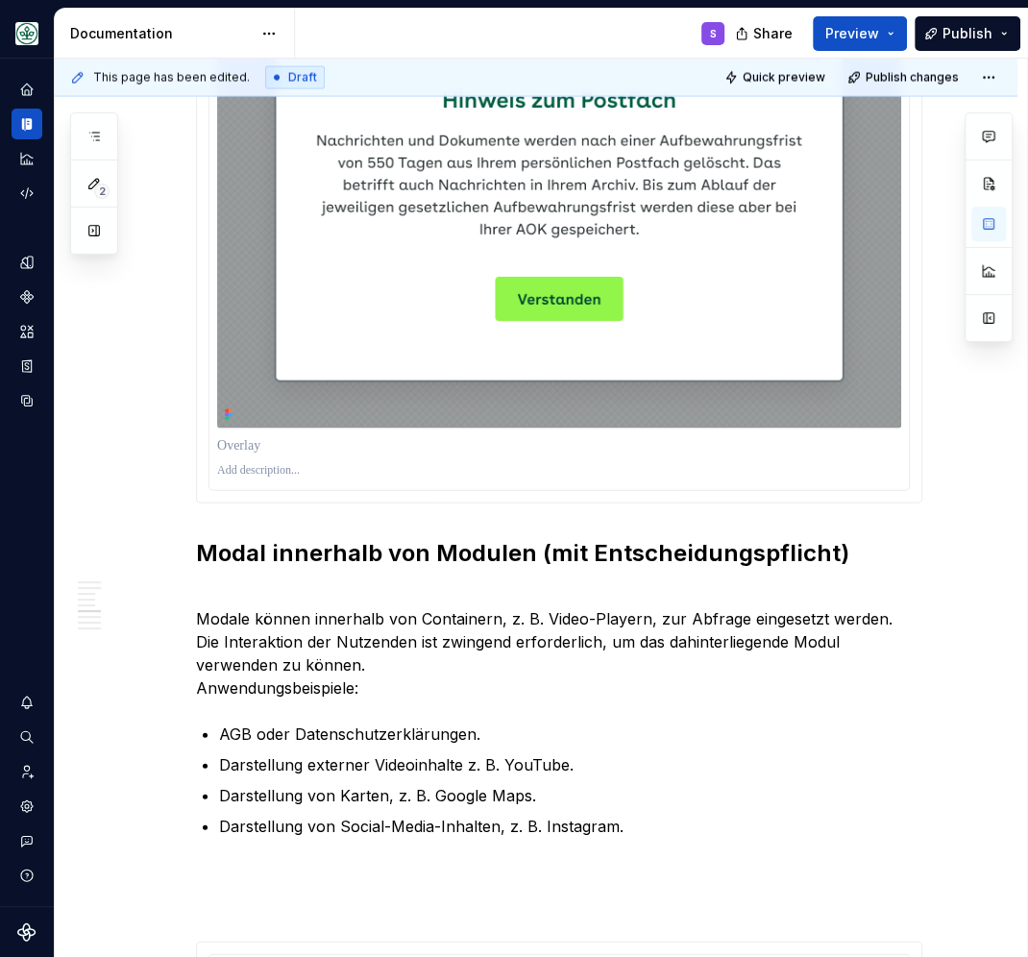
scroll to position [2426, 0]
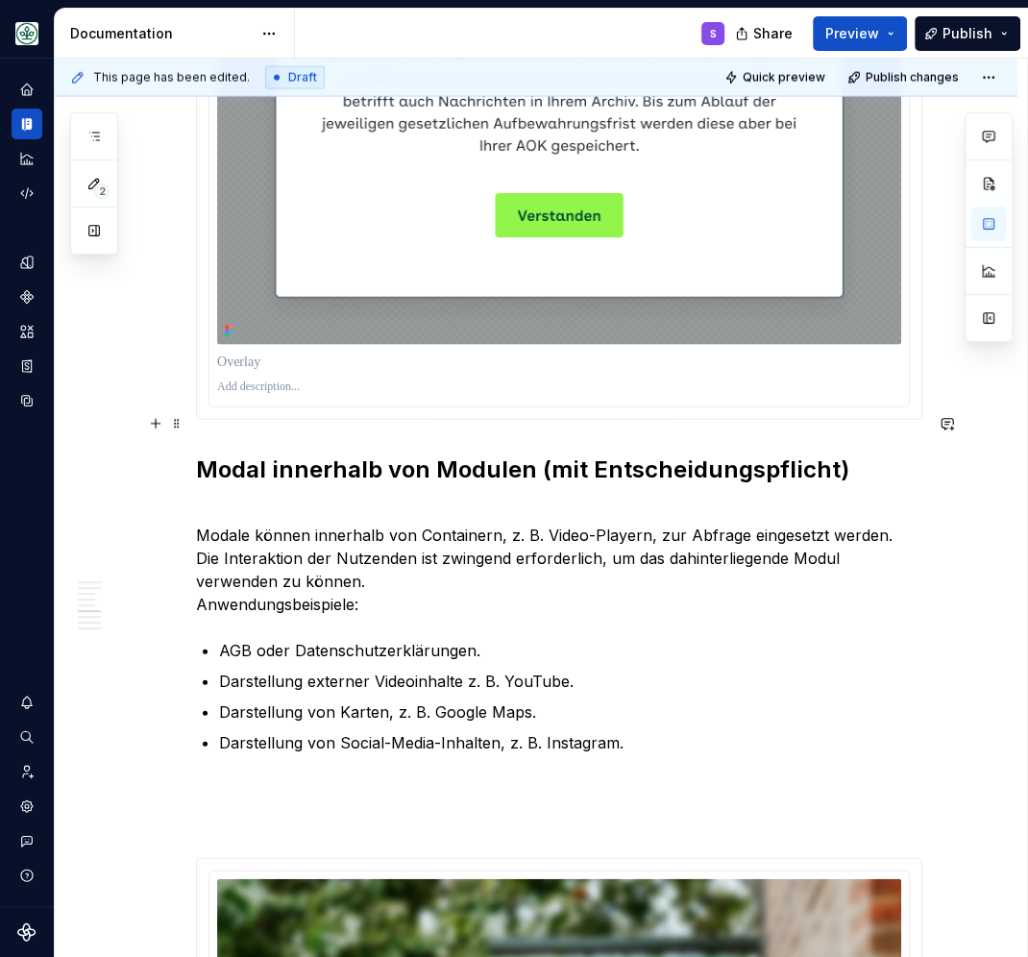
click at [432, 455] on strong "Modal innerhalb von Modulen (mit Entscheidungspflicht)" at bounding box center [522, 469] width 653 height 28
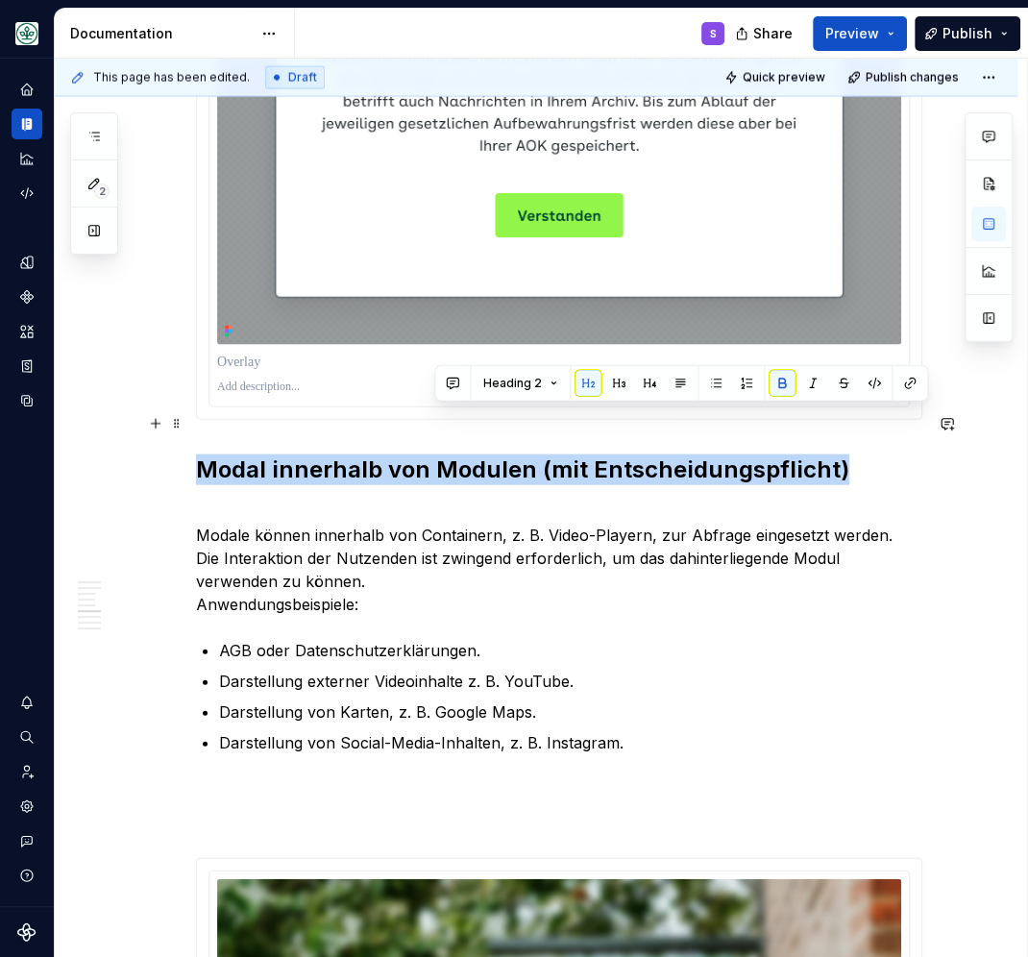
click at [432, 455] on strong "Modal innerhalb von Modulen (mit Entscheidungspflicht)" at bounding box center [522, 469] width 653 height 28
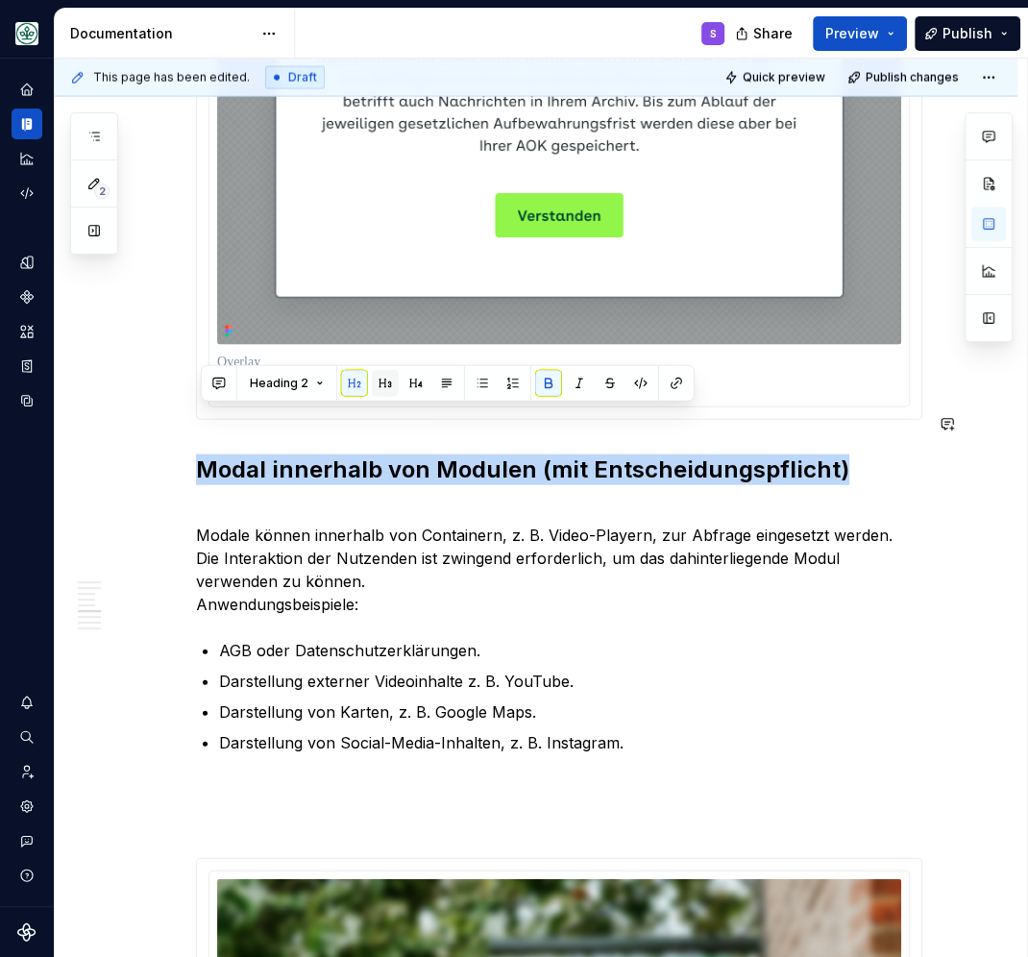
click at [386, 378] on button "button" at bounding box center [385, 383] width 27 height 27
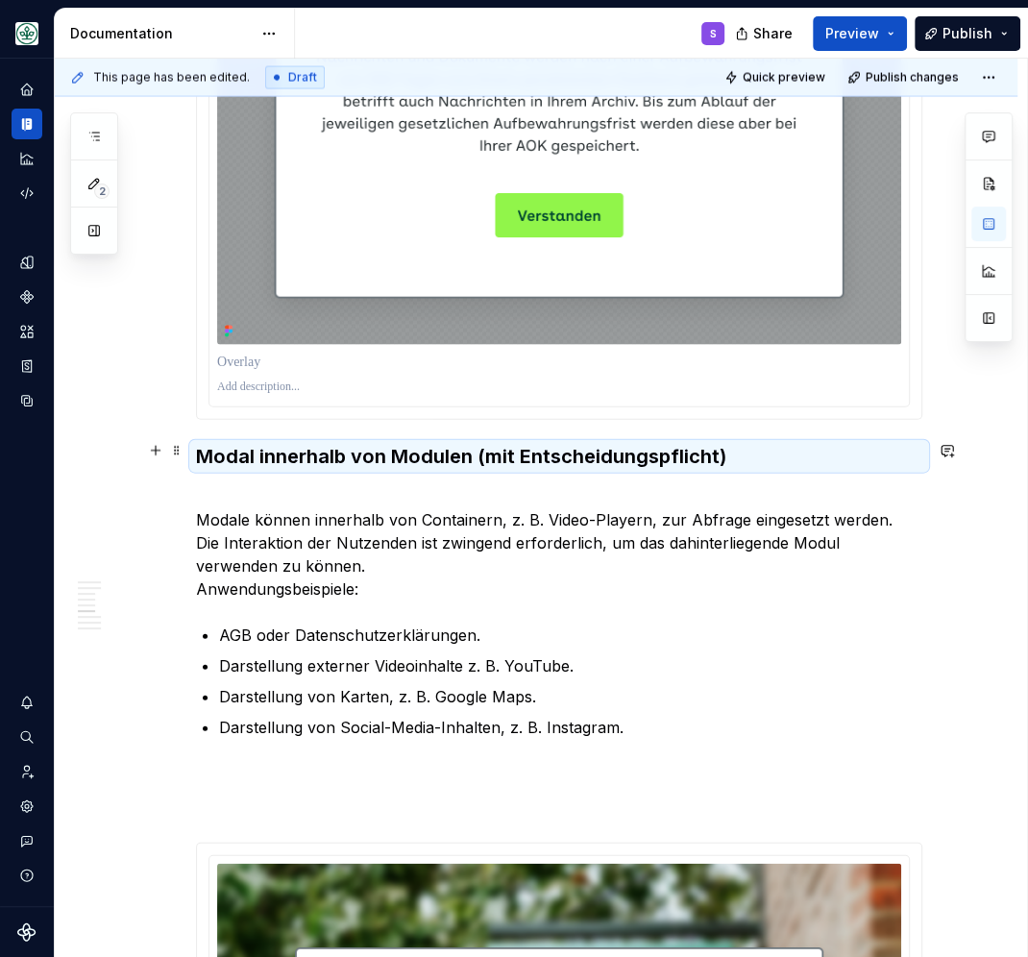
click at [322, 485] on p "Modale können innerhalb von Containern, z. B. Video-Playern, zur Abfrage einges…" at bounding box center [559, 542] width 726 height 115
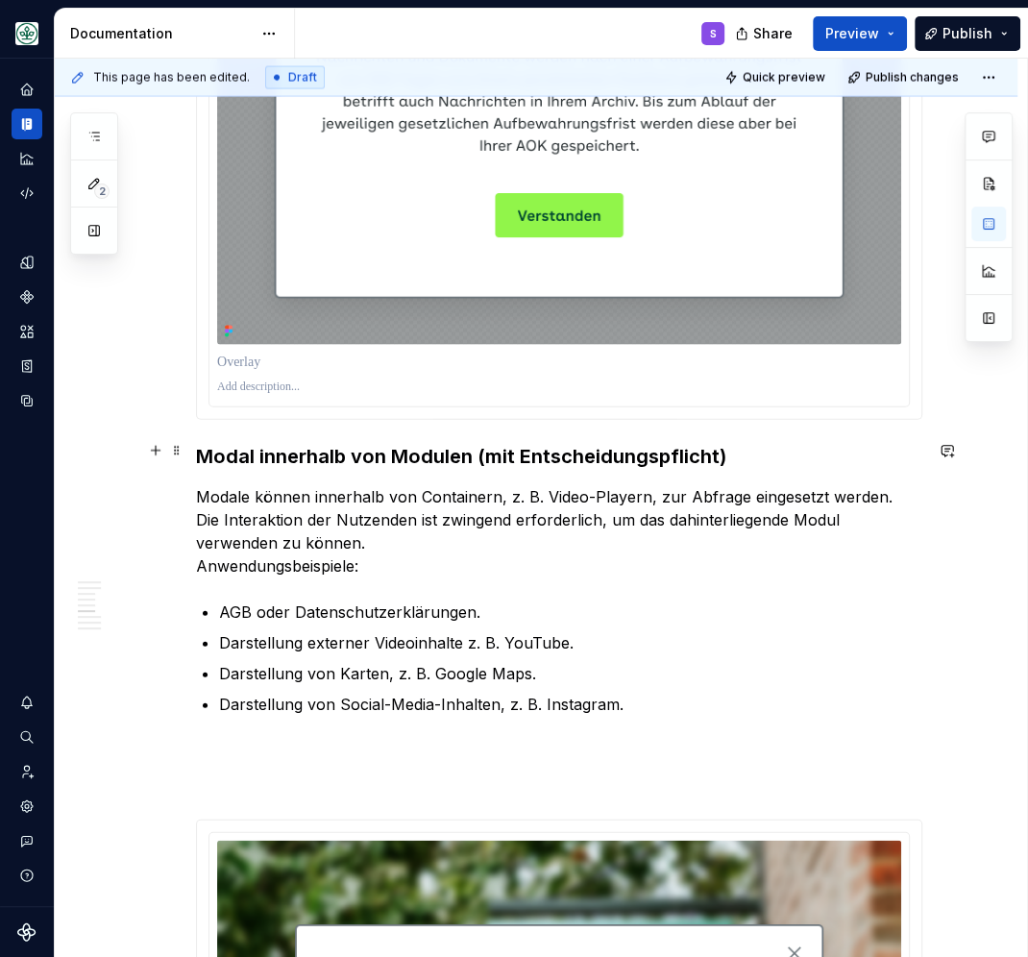
click at [295, 496] on p "Modale können innerhalb von Containern, z. B. Video-Playern, zur Abfrage einges…" at bounding box center [559, 531] width 726 height 92
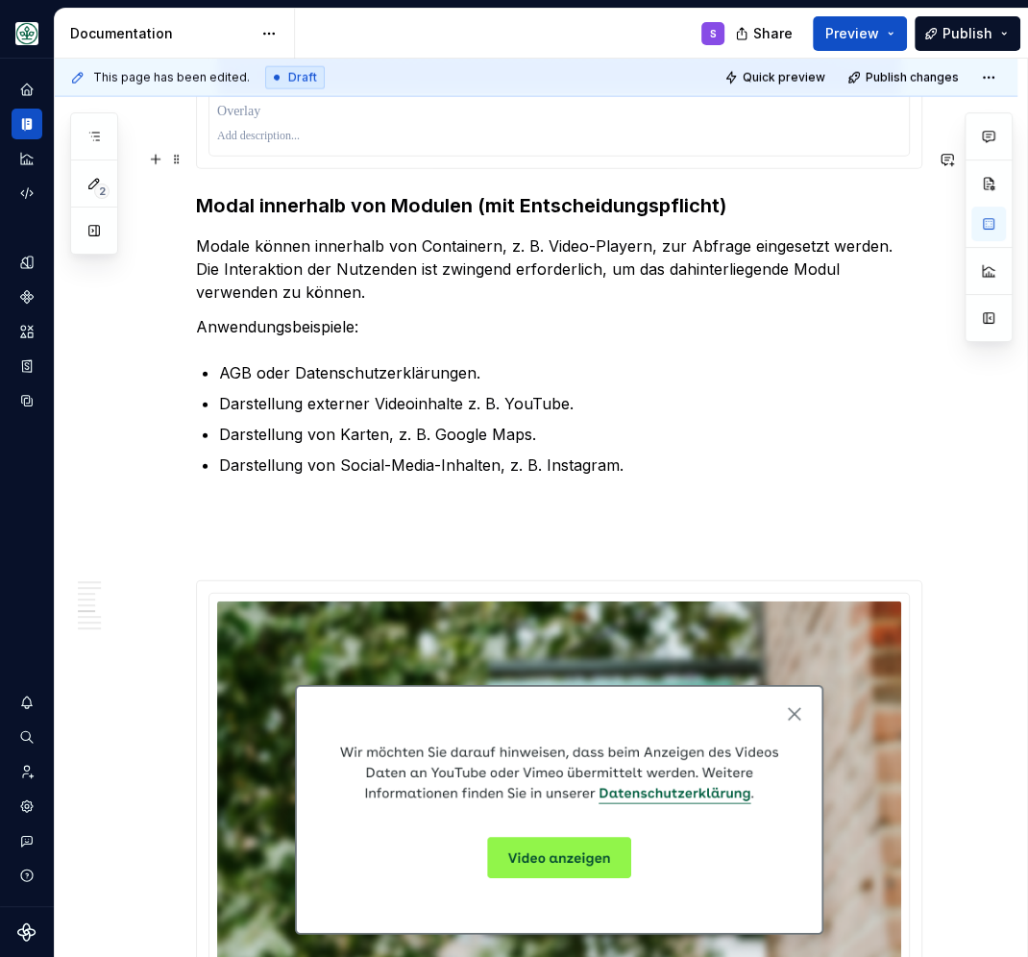
scroll to position [2677, 0]
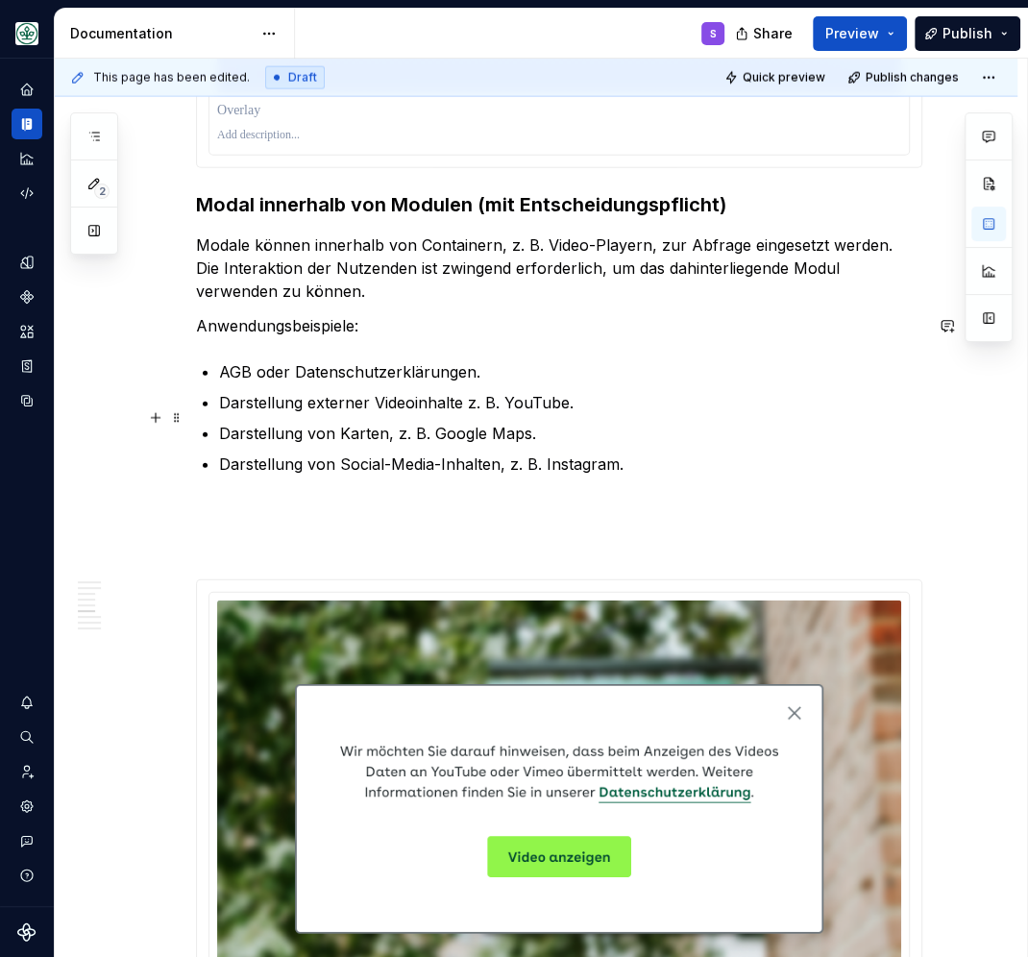
click at [647, 452] on p "Darstellung von Social-Media-Inhalten, z. B. Instagram." at bounding box center [570, 463] width 703 height 23
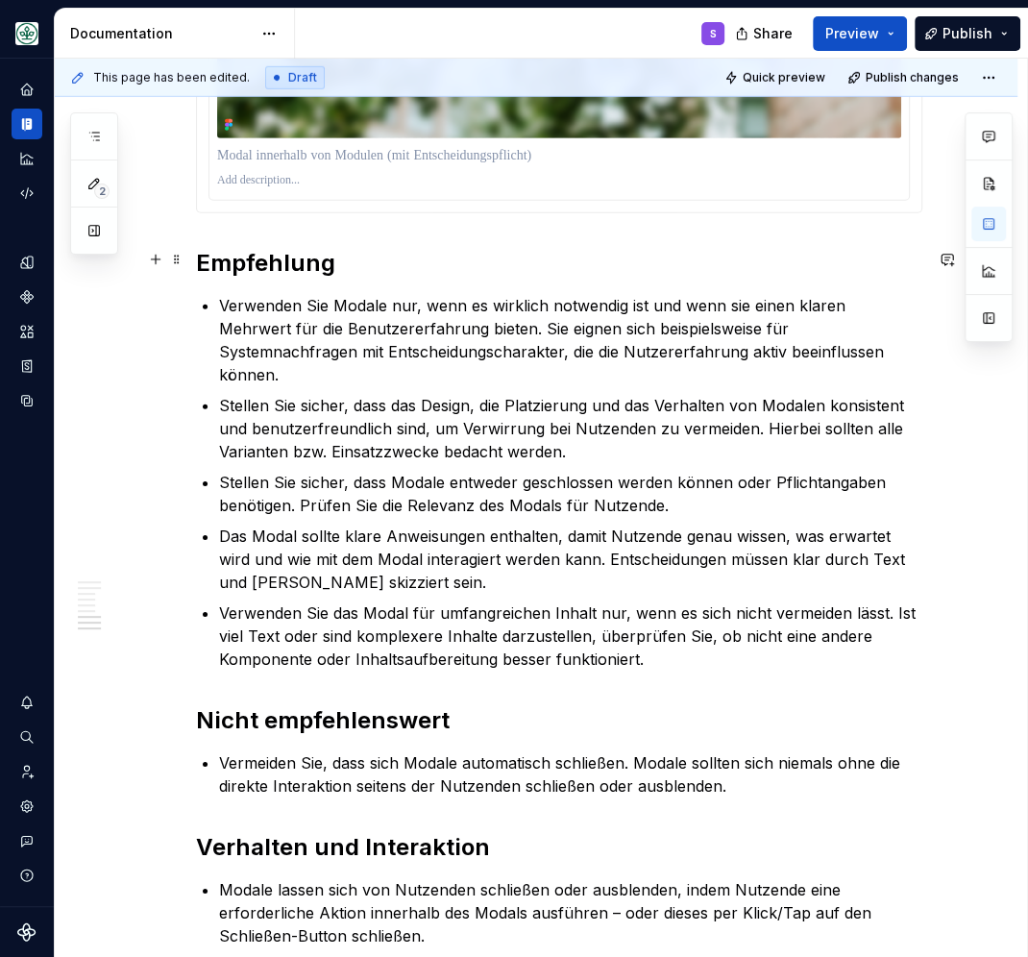
scroll to position [3347, 0]
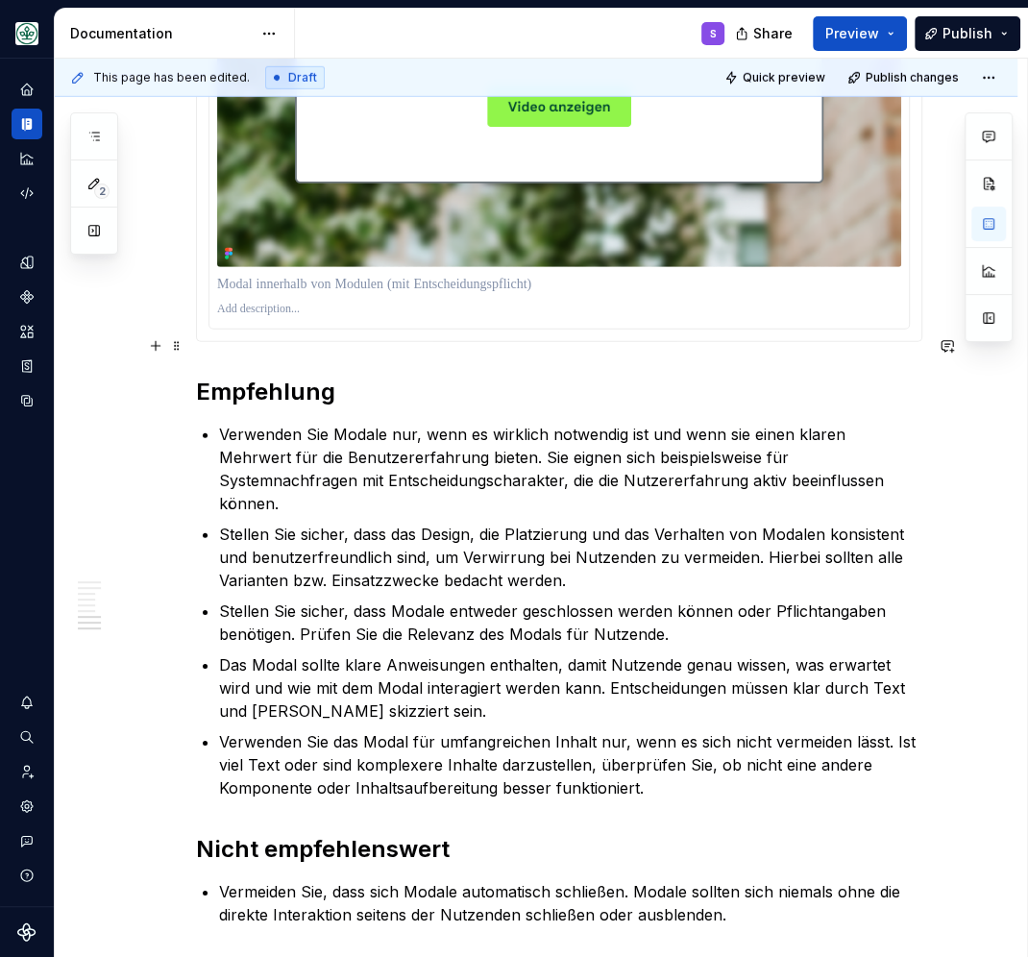
click at [280, 378] on strong "Empfehlung" at bounding box center [265, 392] width 139 height 28
click at [279, 378] on strong "Empfehlung" at bounding box center [265, 392] width 139 height 28
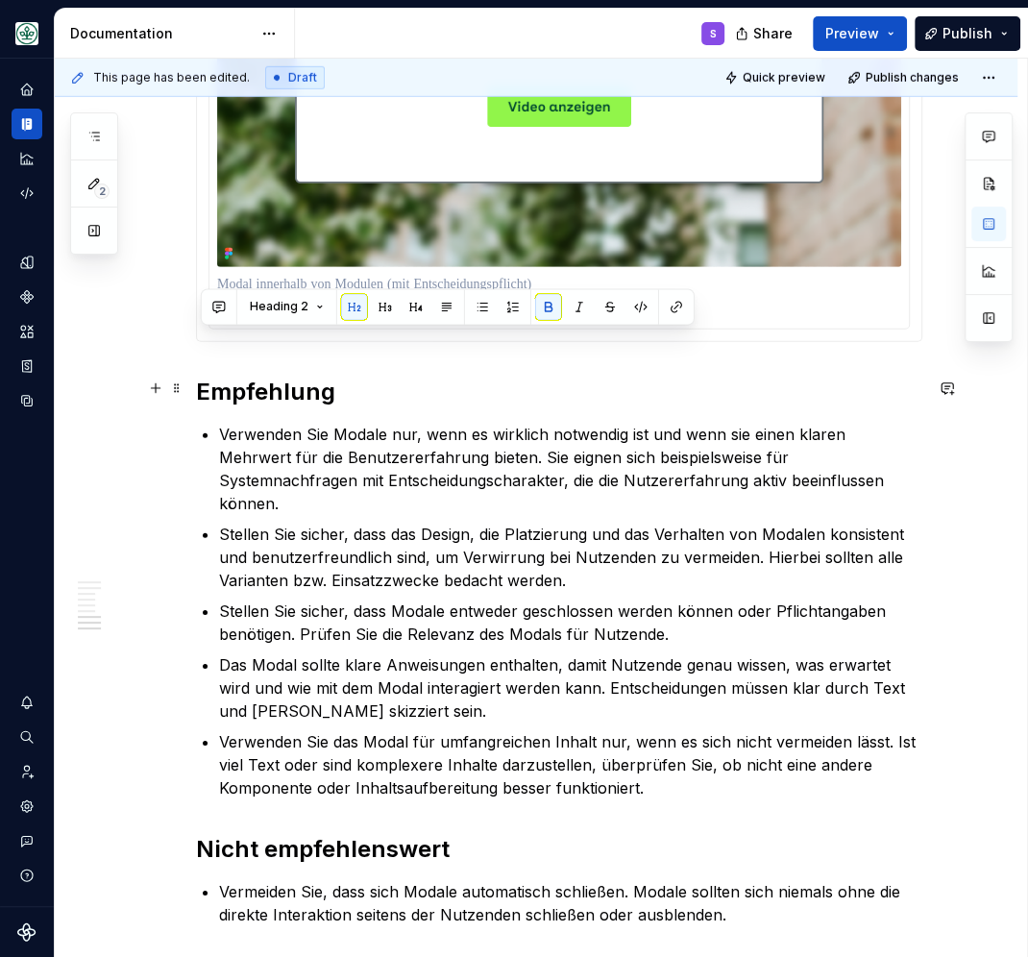
click at [294, 424] on p "Verwenden Sie Modale nur, wenn es wirklich notwendig ist und wenn sie einen kla…" at bounding box center [570, 469] width 703 height 92
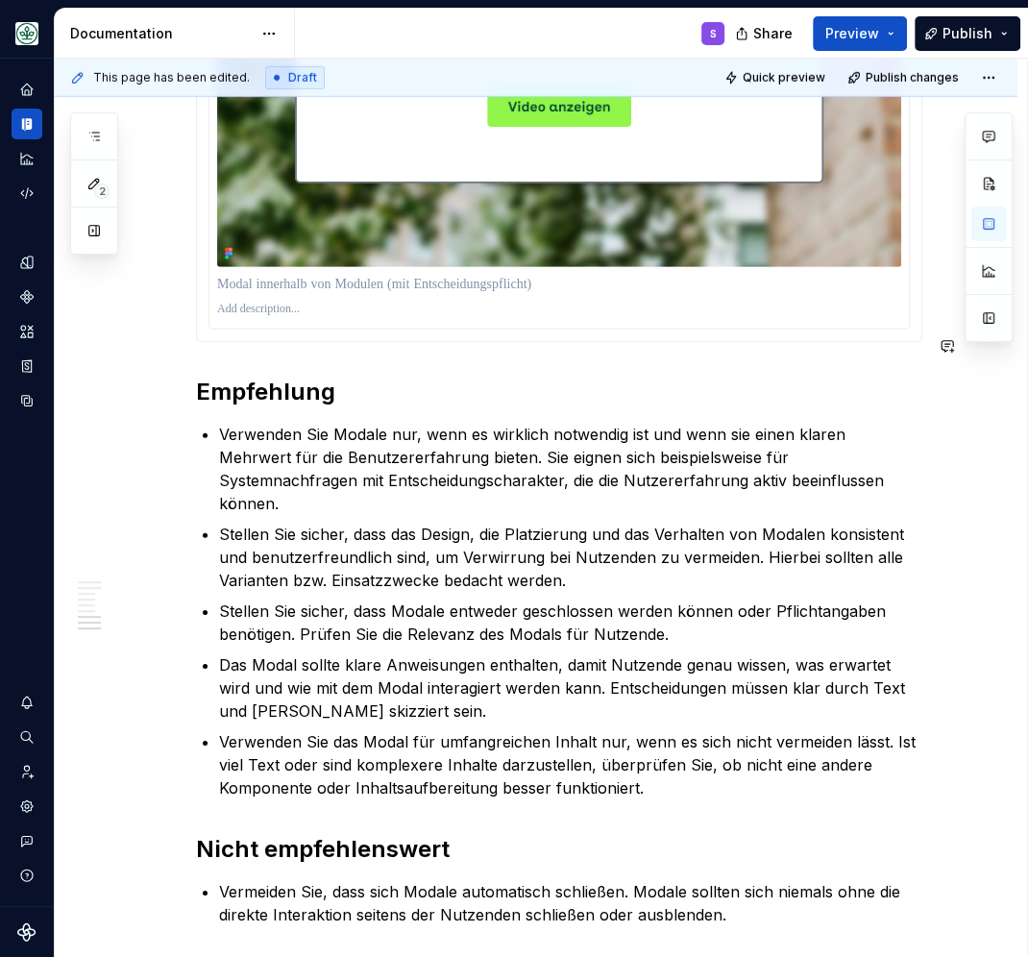
click at [272, 378] on strong "Empfehlung" at bounding box center [265, 392] width 139 height 28
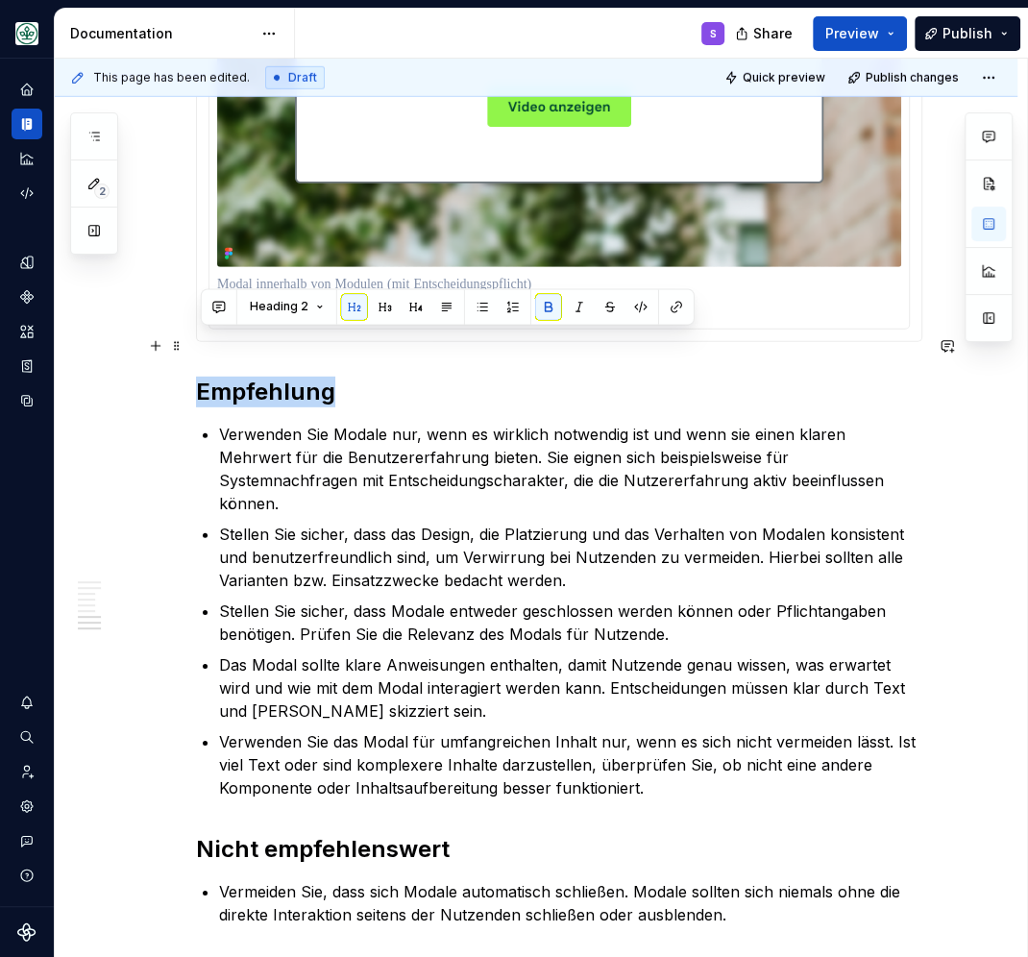
click at [272, 378] on strong "Empfehlung" at bounding box center [265, 392] width 139 height 28
drag, startPoint x: 517, startPoint y: 371, endPoint x: 540, endPoint y: 383, distance: 26.2
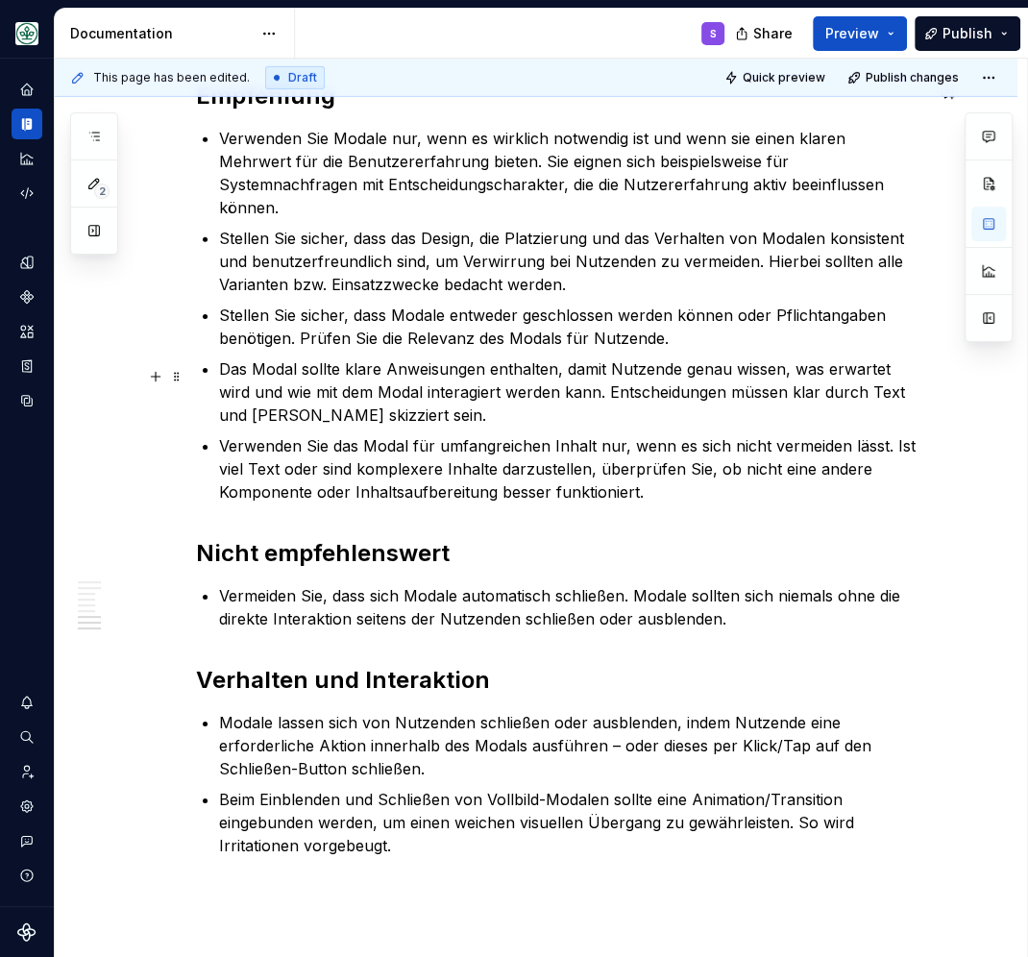
scroll to position [3681, 0]
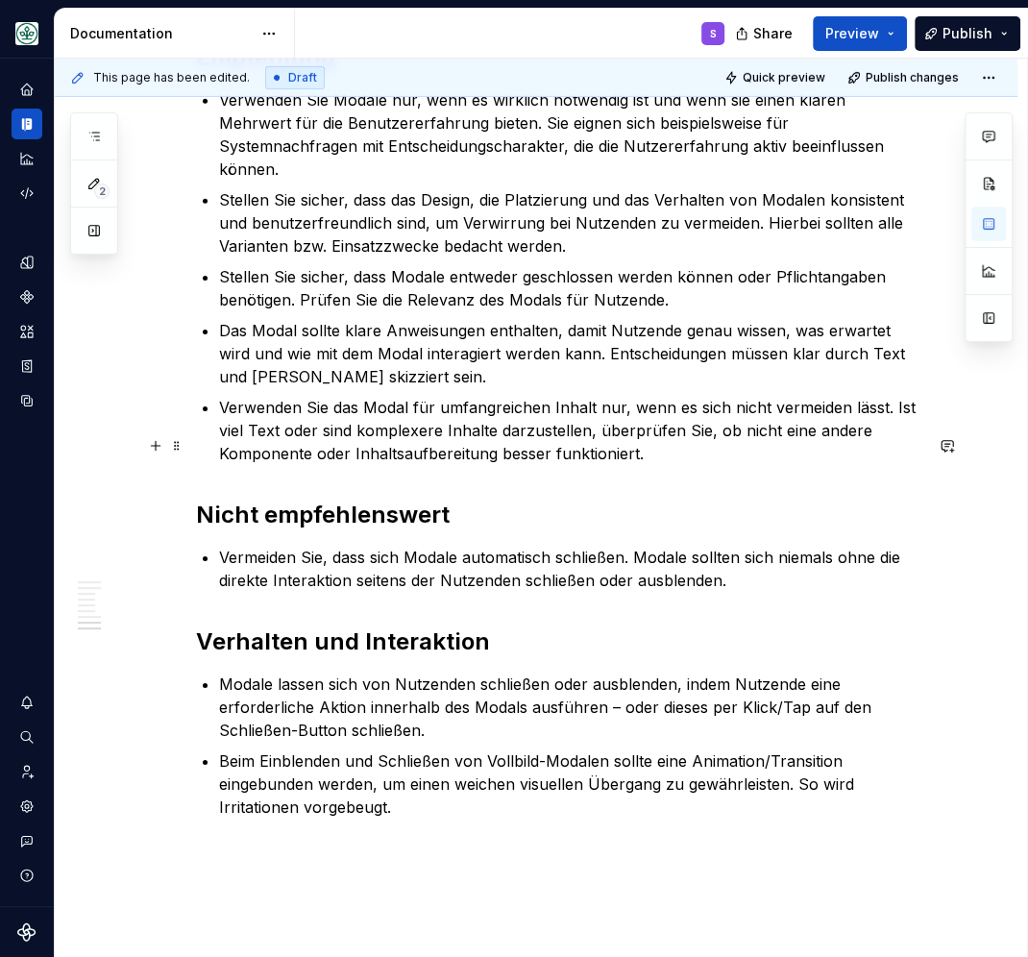
click at [372, 500] on strong "Nicht empfehlenswert" at bounding box center [323, 514] width 254 height 28
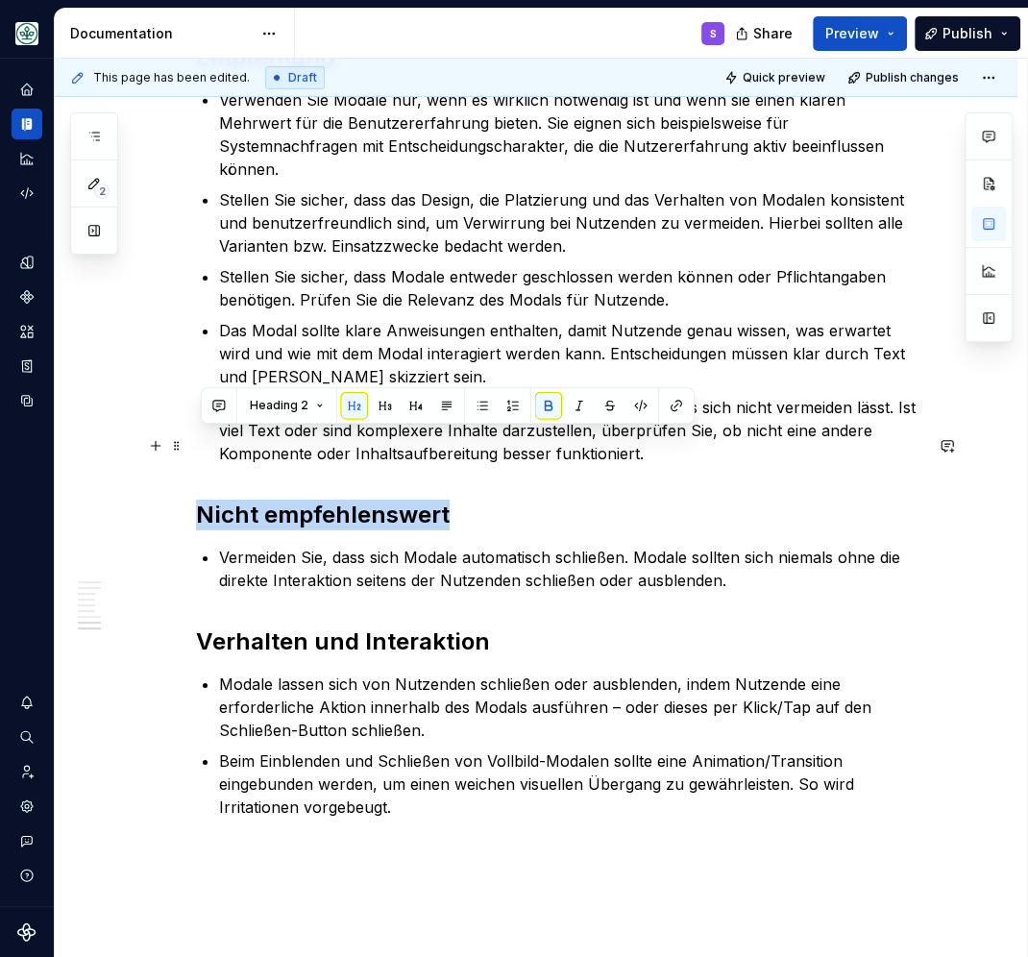
click at [372, 500] on strong "Nicht empfehlenswert" at bounding box center [323, 514] width 254 height 28
click at [325, 627] on strong "Verhalten und Interaktion" at bounding box center [343, 641] width 294 height 28
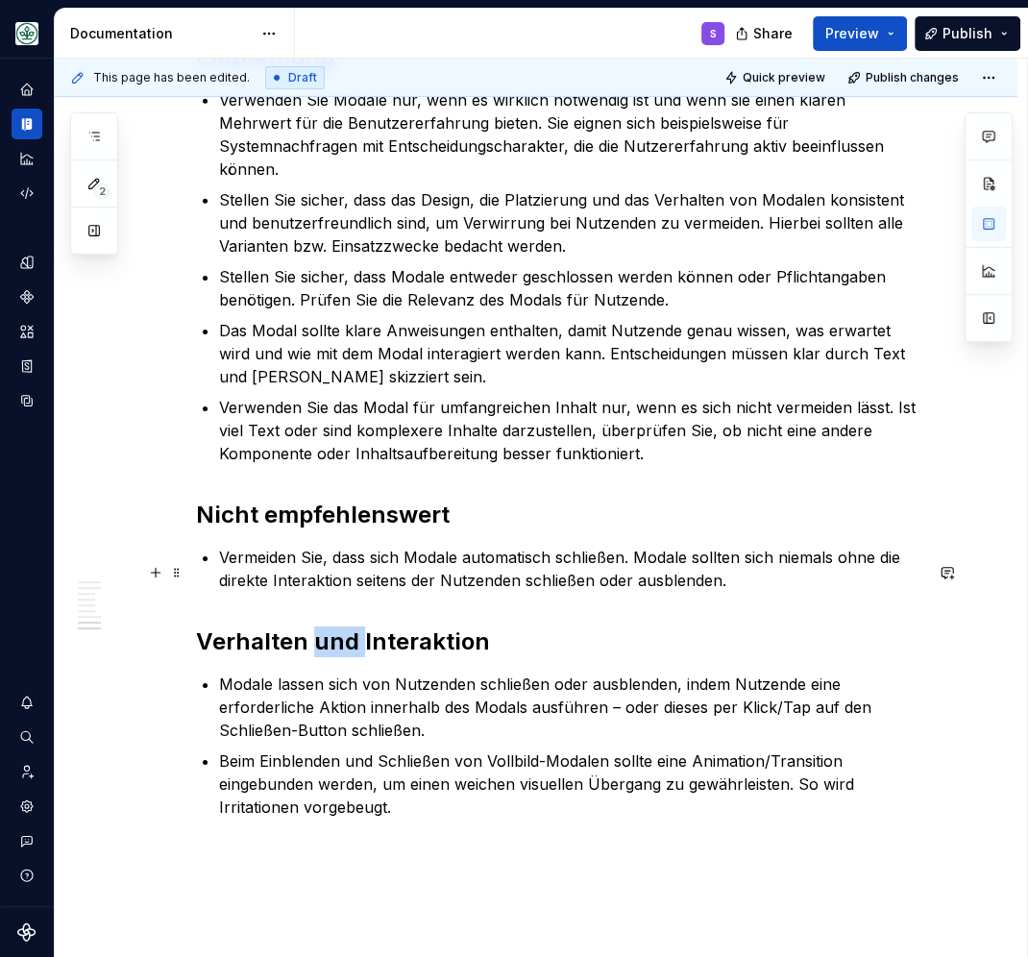
click at [325, 627] on strong "Verhalten und Interaktion" at bounding box center [343, 641] width 294 height 28
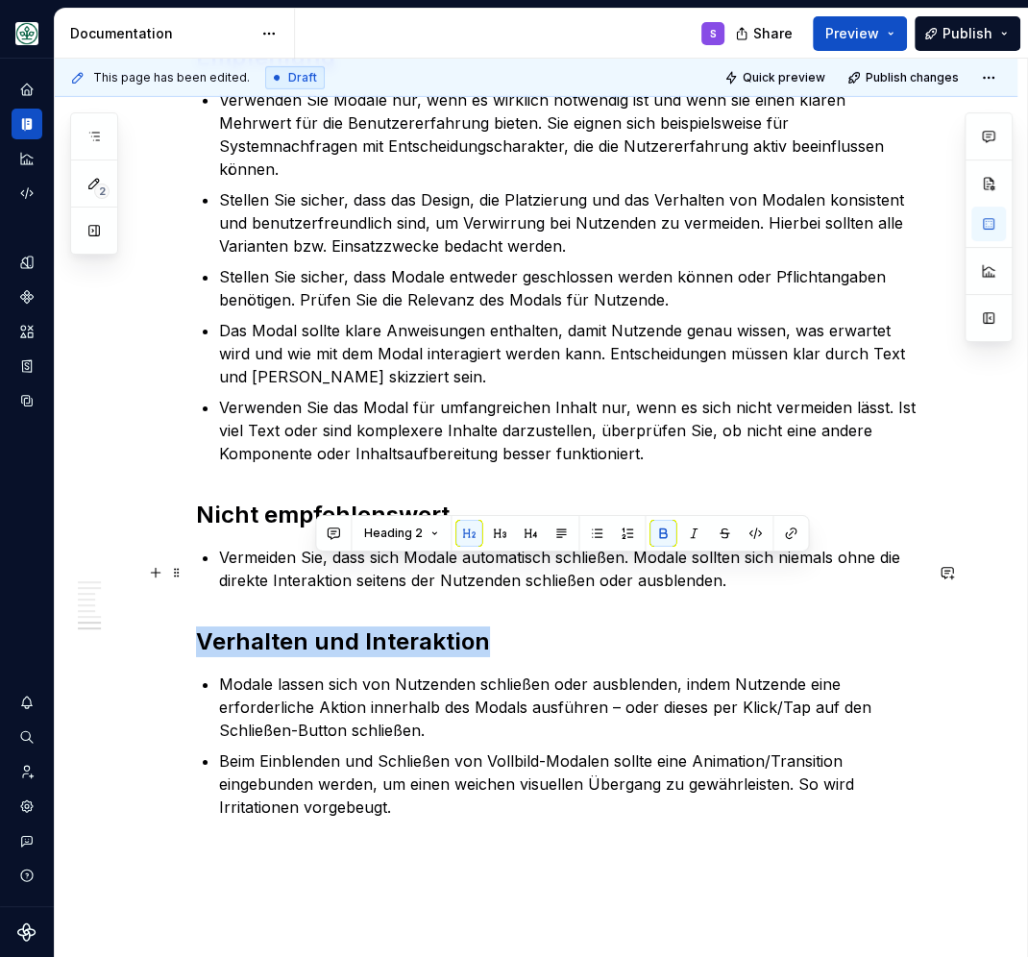
click at [325, 627] on strong "Verhalten und Interaktion" at bounding box center [343, 641] width 294 height 28
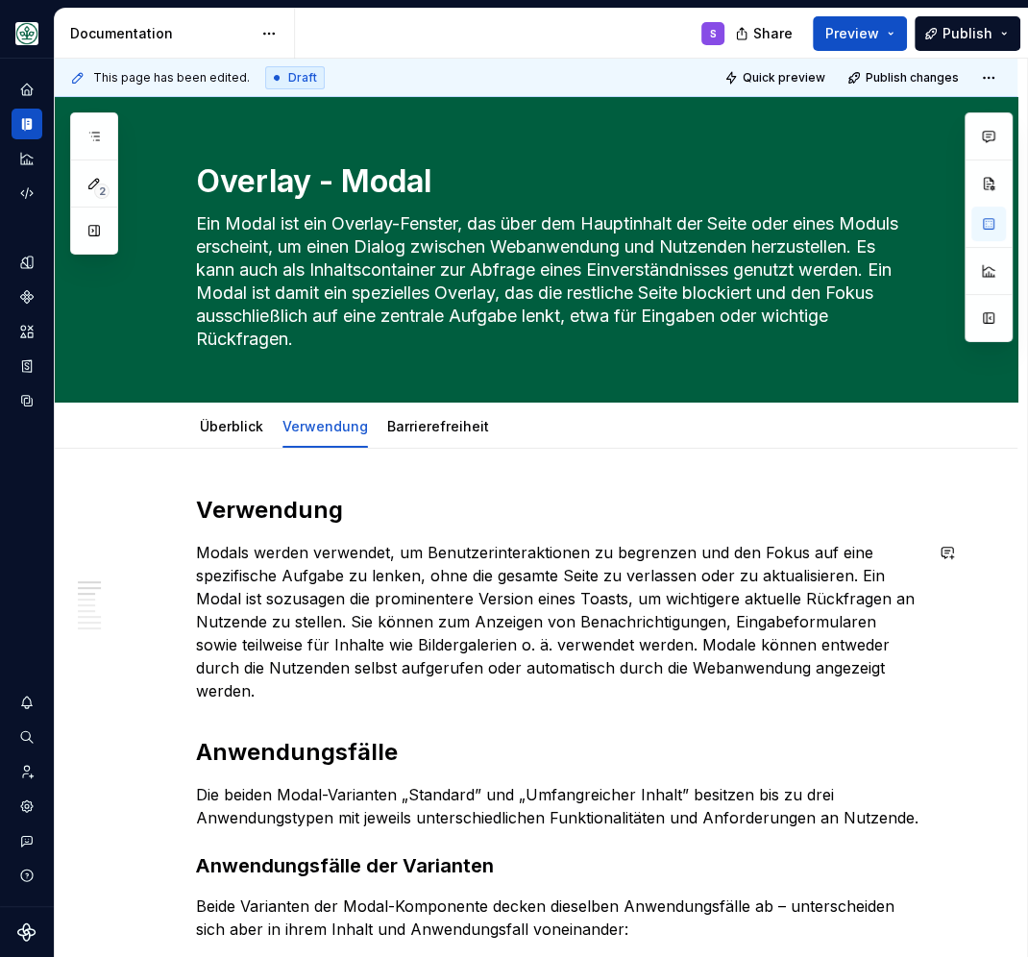
scroll to position [167, 0]
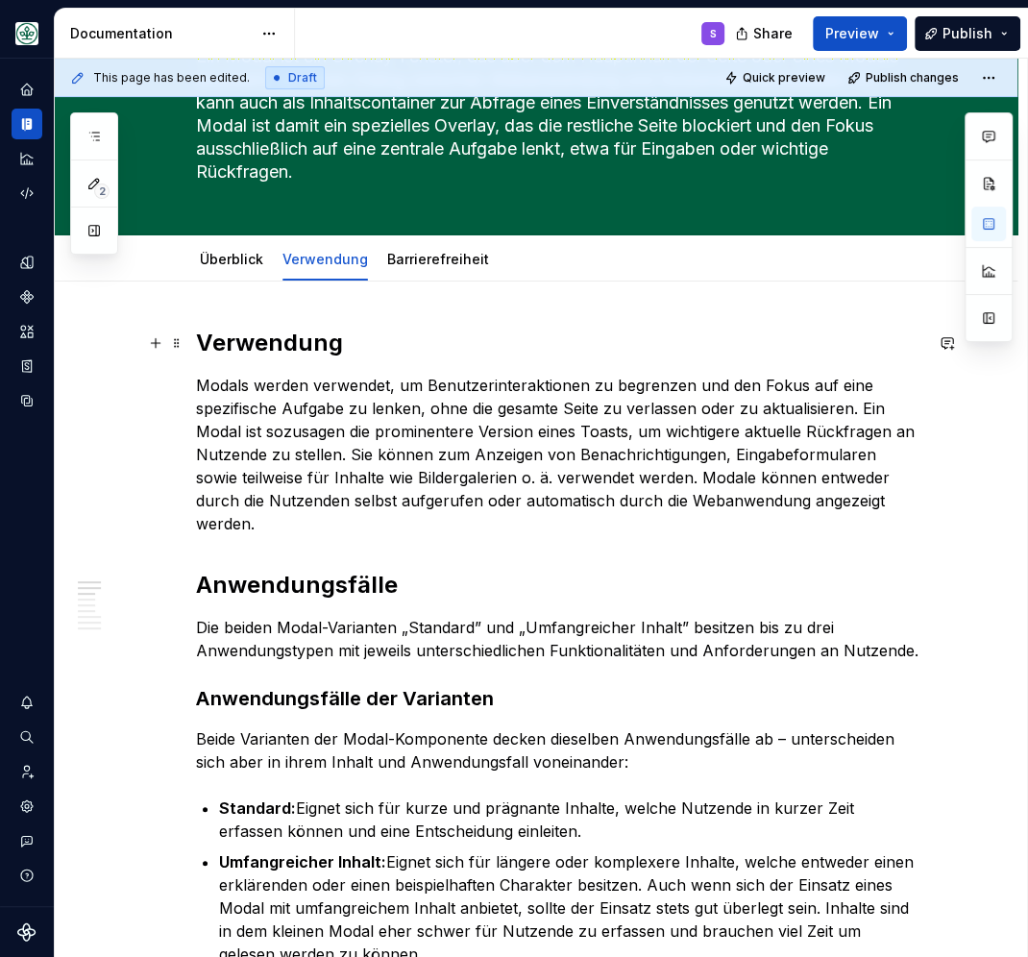
click at [284, 343] on h2 "Verwendung" at bounding box center [559, 343] width 726 height 31
click at [284, 570] on h2 "Anwendungsfälle" at bounding box center [559, 585] width 726 height 31
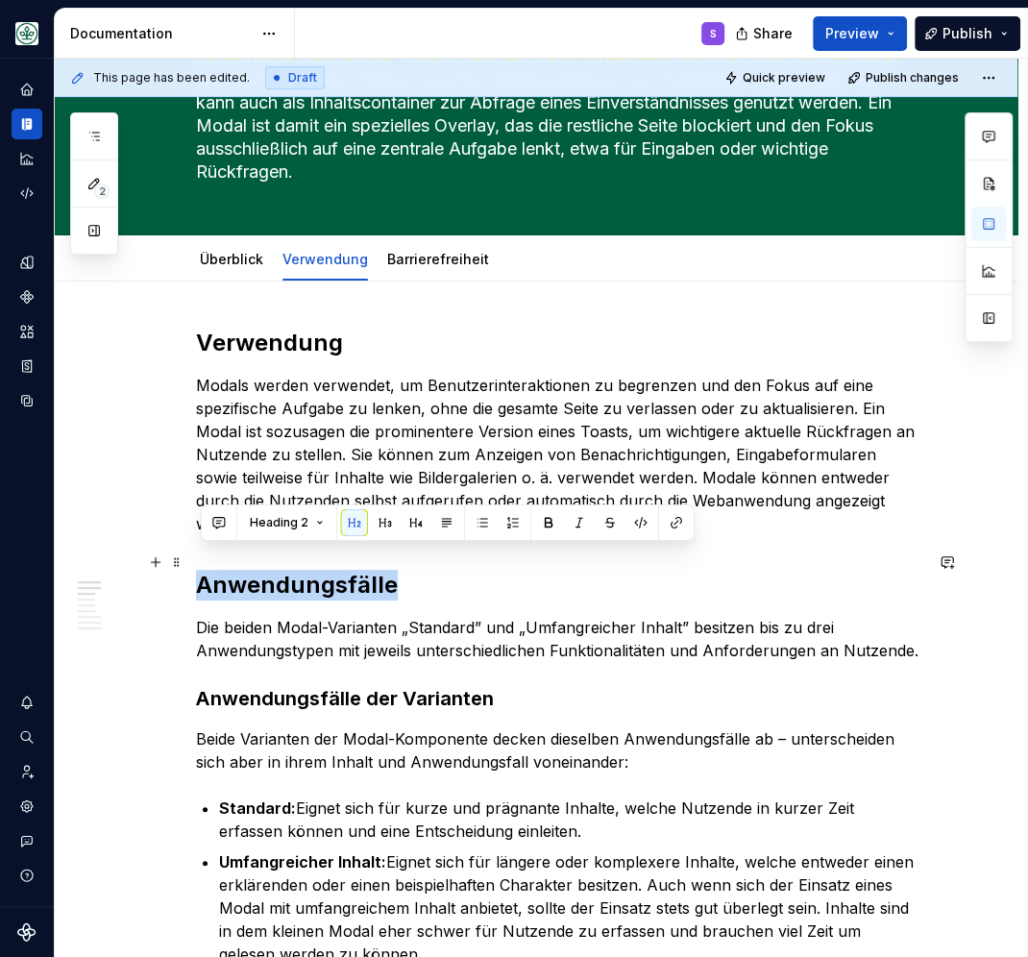
click at [284, 570] on h2 "Anwendungsfälle" at bounding box center [559, 585] width 726 height 31
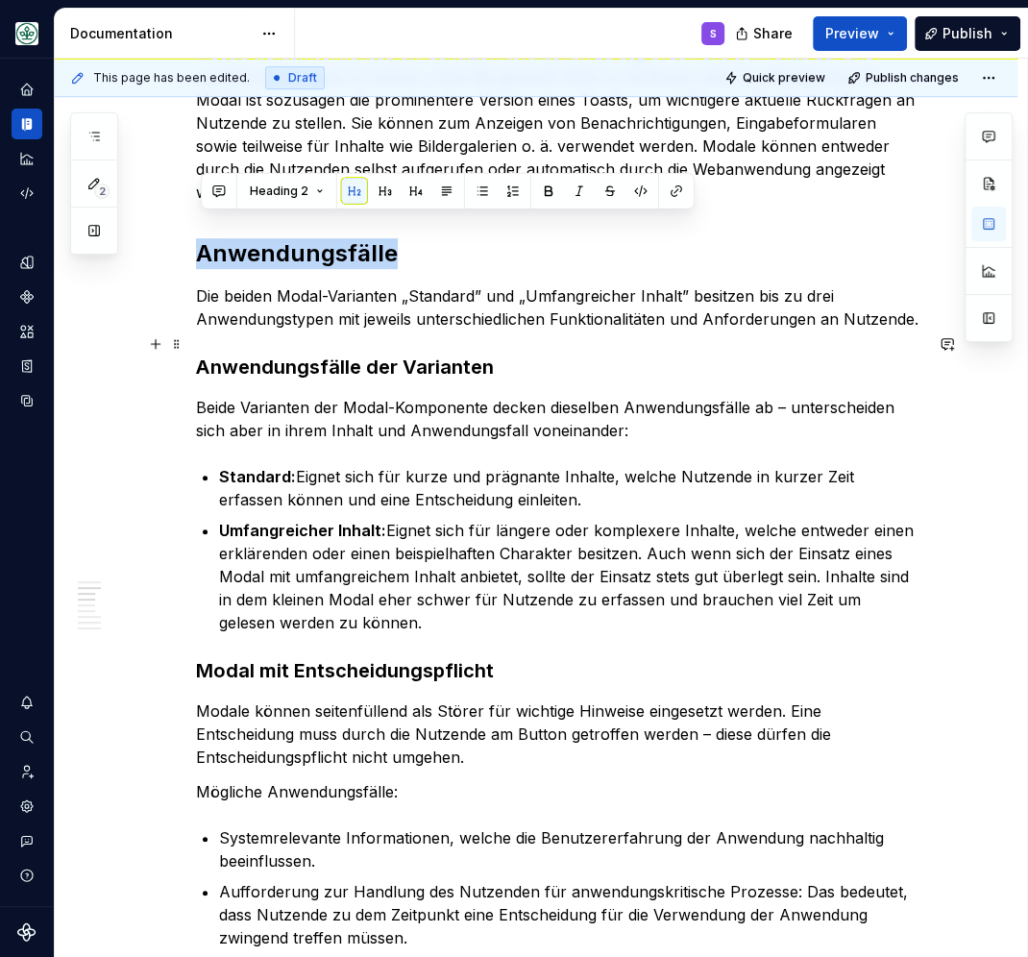
scroll to position [501, 0]
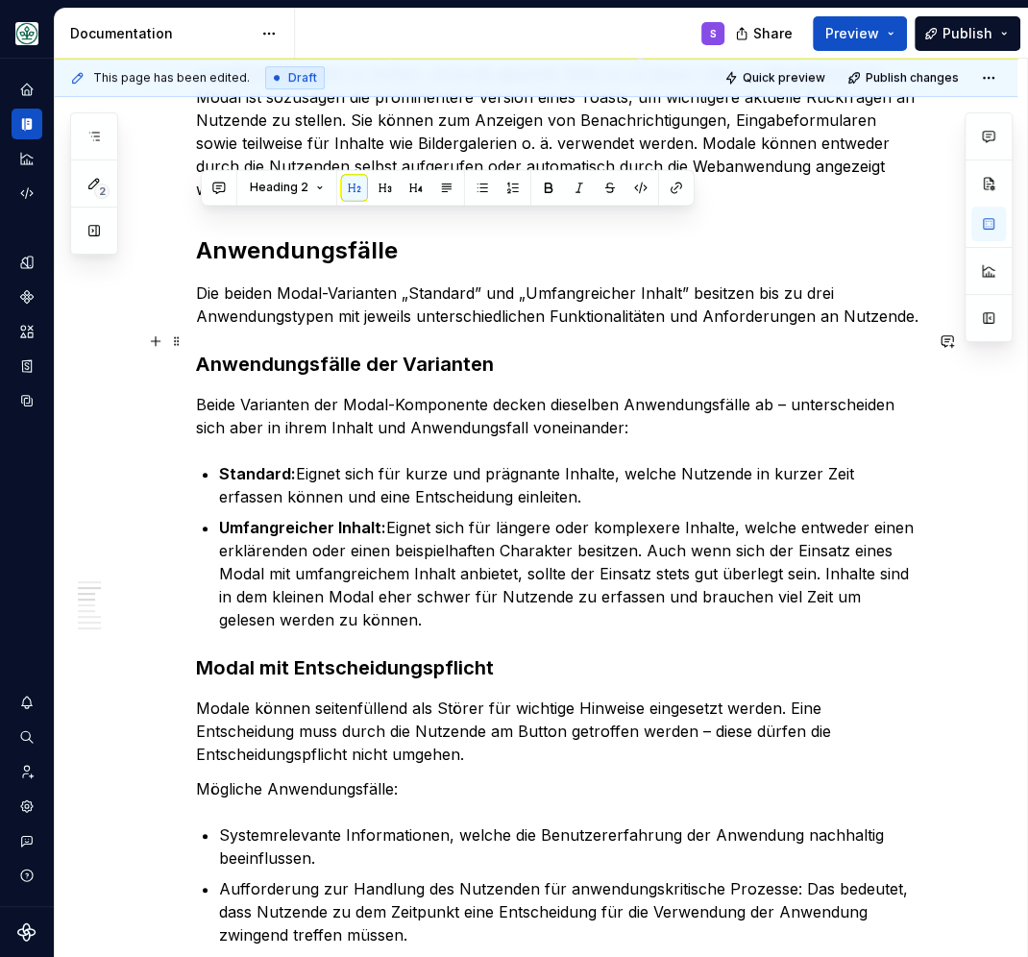
click at [305, 353] on strong "Anwendungsfälle der Varianten" at bounding box center [345, 364] width 298 height 23
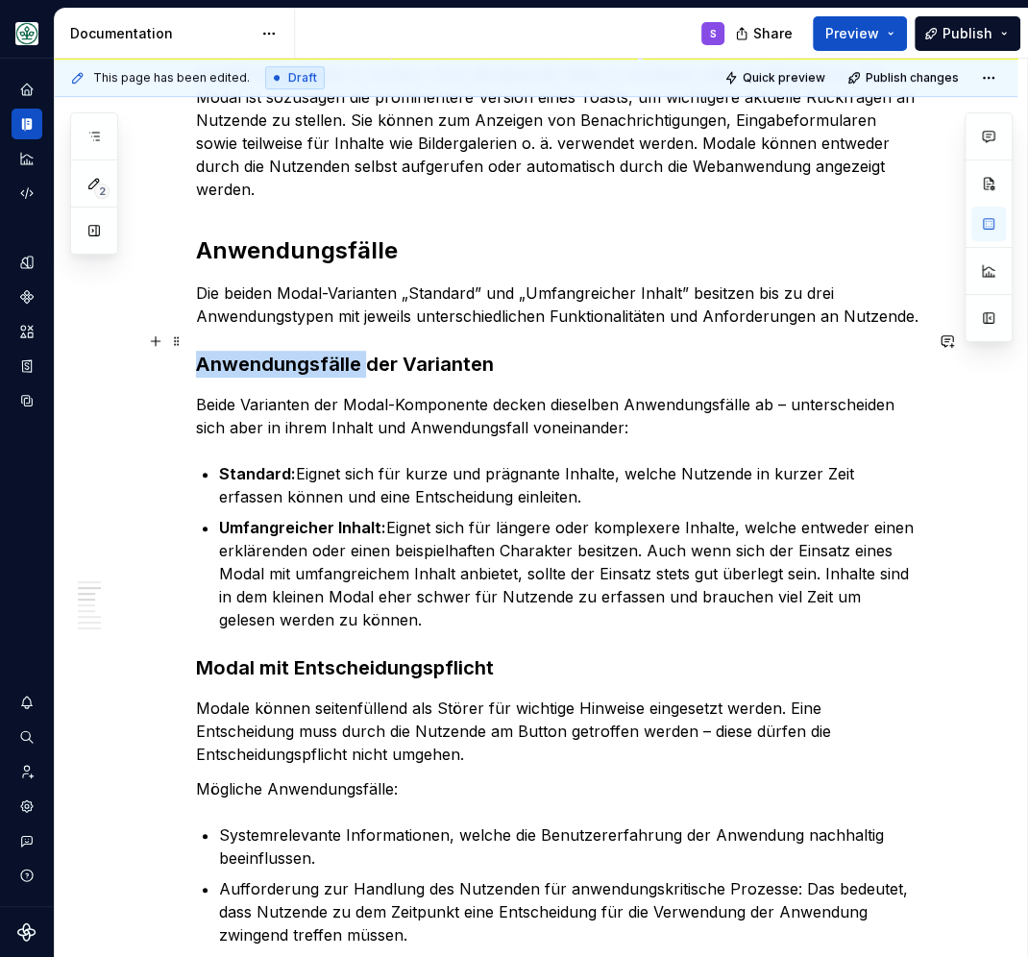
click at [305, 353] on strong "Anwendungsfälle der Varianten" at bounding box center [345, 364] width 298 height 23
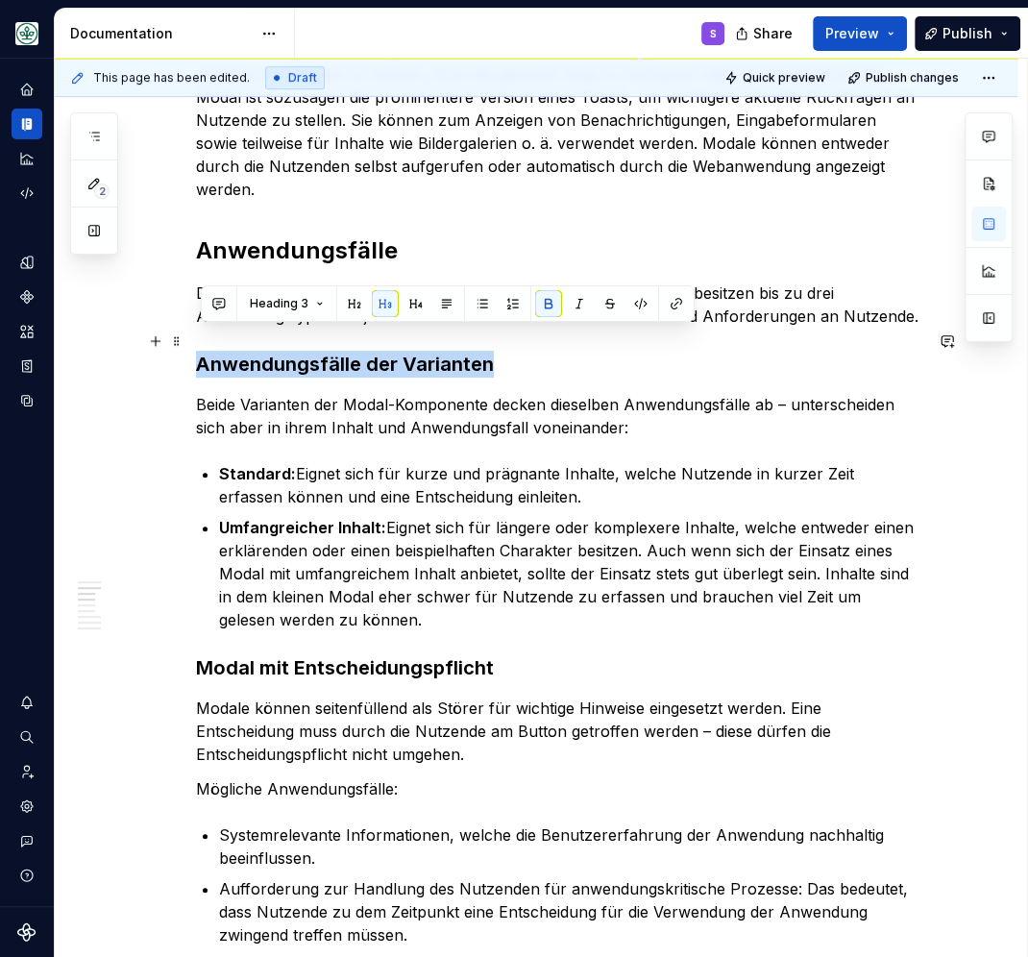
click at [305, 353] on strong "Anwendungsfälle der Varianten" at bounding box center [345, 364] width 298 height 23
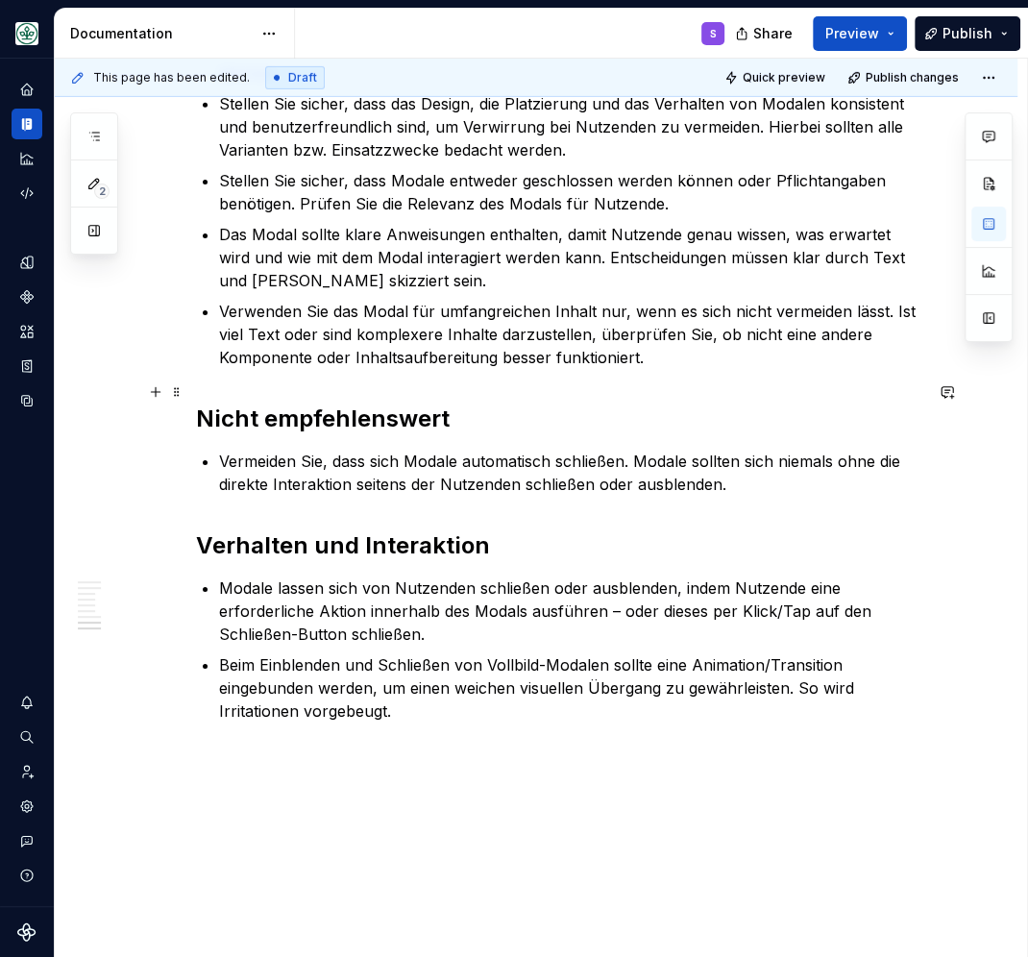
scroll to position [3783, 0]
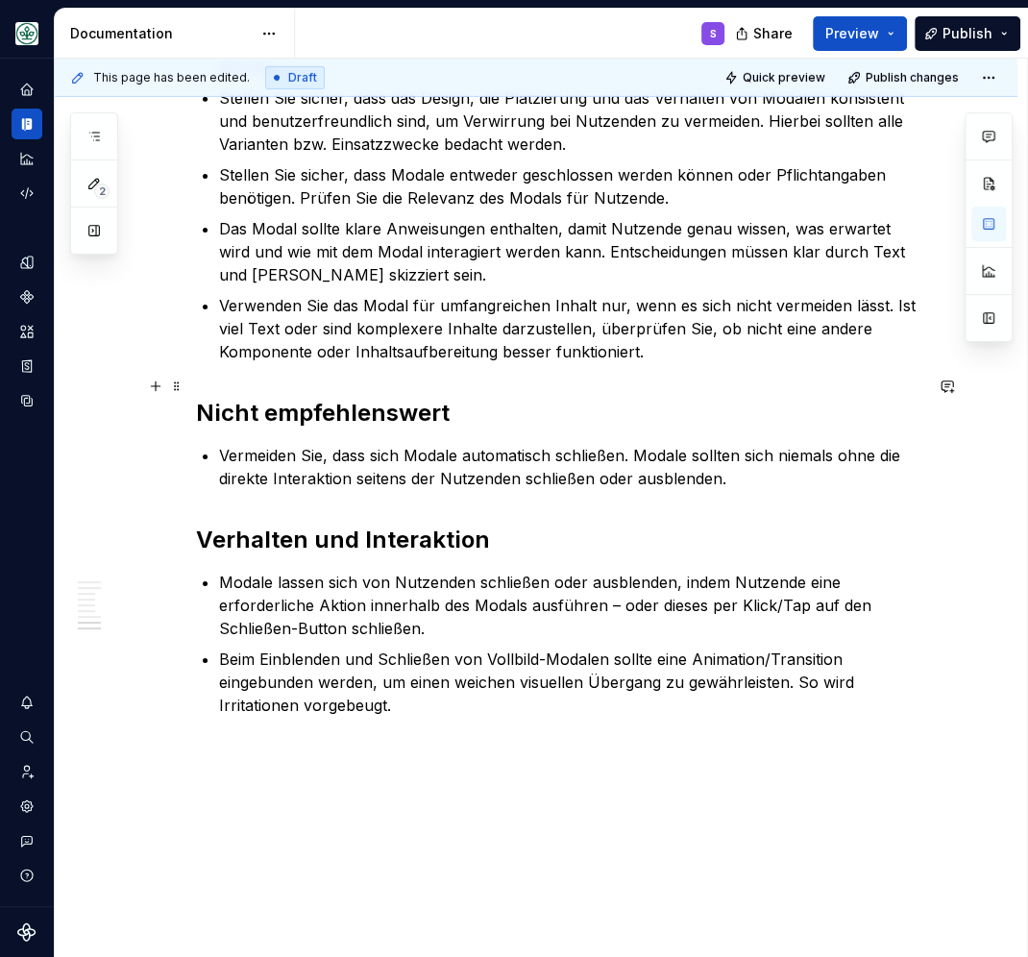
click at [226, 444] on p "Vermeiden Sie, dass sich Modale automatisch schließen. Modale sollten sich niem…" at bounding box center [570, 467] width 703 height 46
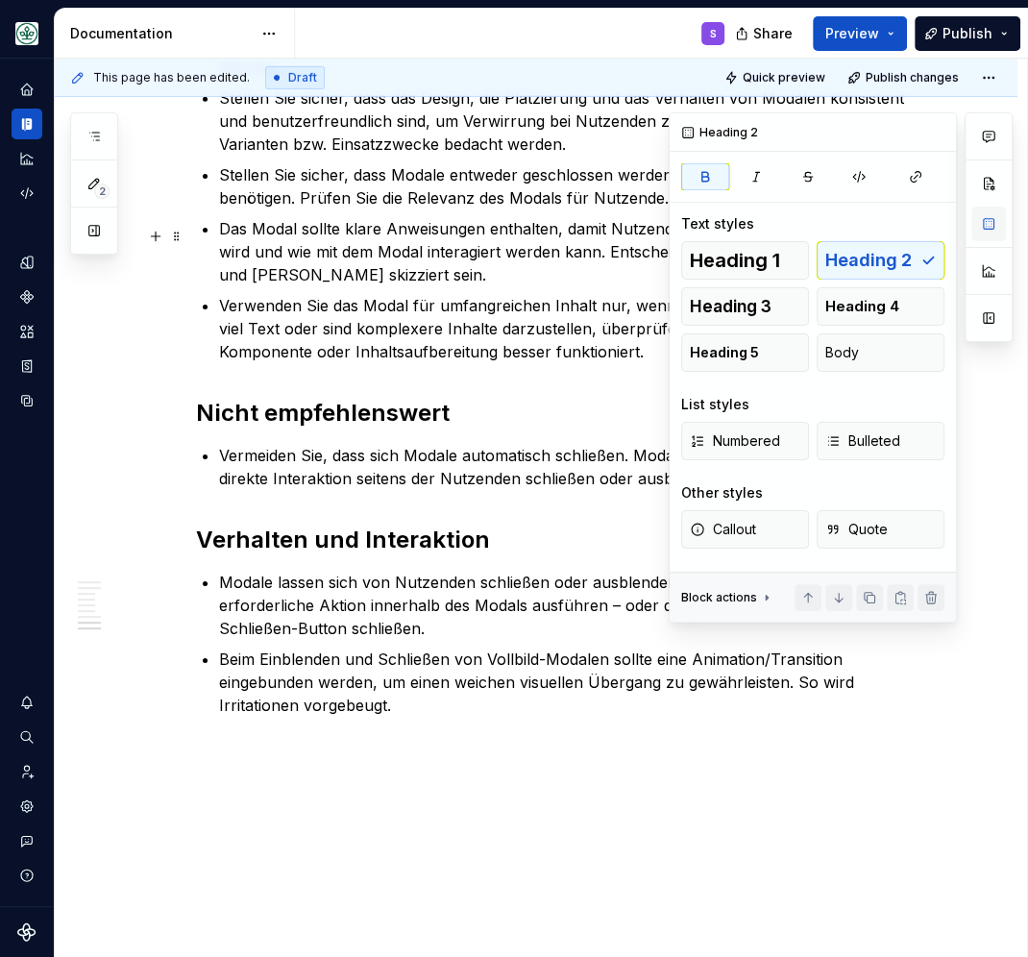
click at [994, 227] on button "button" at bounding box center [988, 224] width 35 height 35
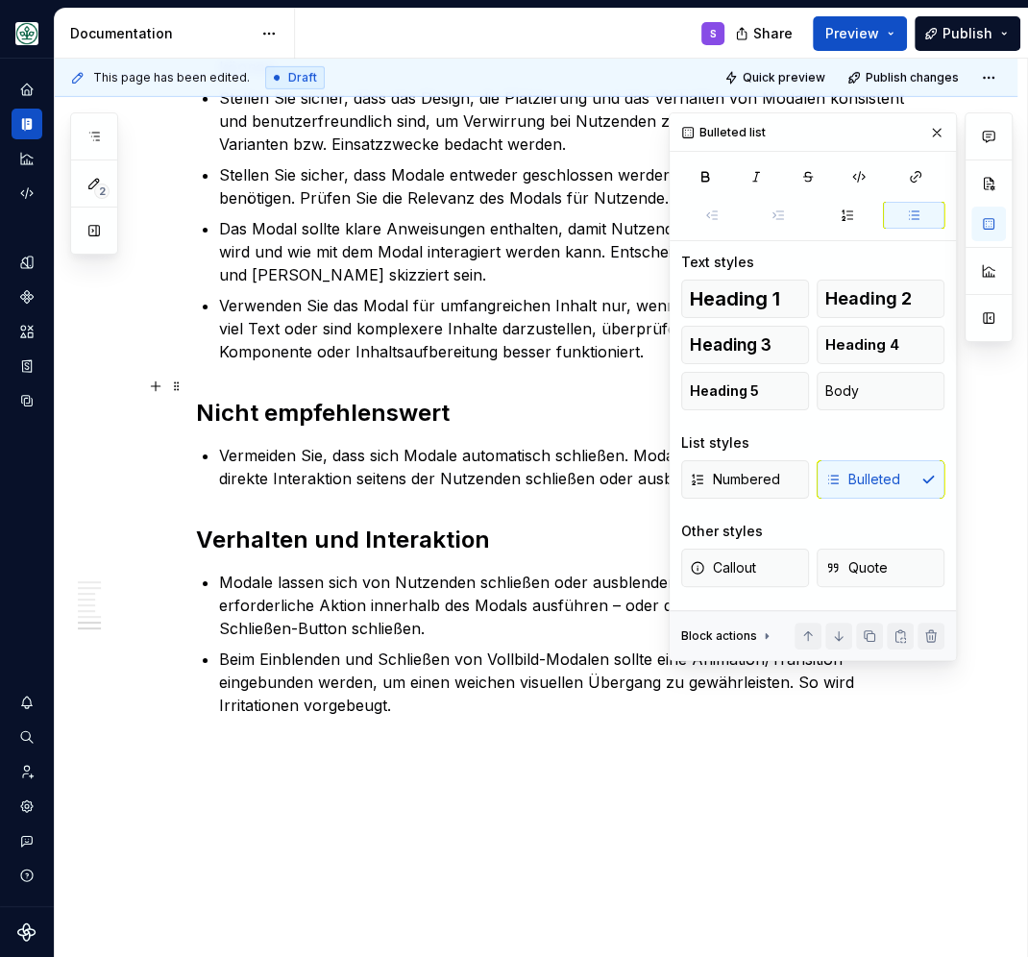
click at [605, 444] on p "Vermeiden Sie, dass sich Modale automatisch schließen. Modale sollten sich niem…" at bounding box center [570, 467] width 703 height 46
click at [587, 444] on p "Vermeiden Sie, dass sich Modale automatisch schließen. Modale sollten sich niem…" at bounding box center [570, 467] width 703 height 46
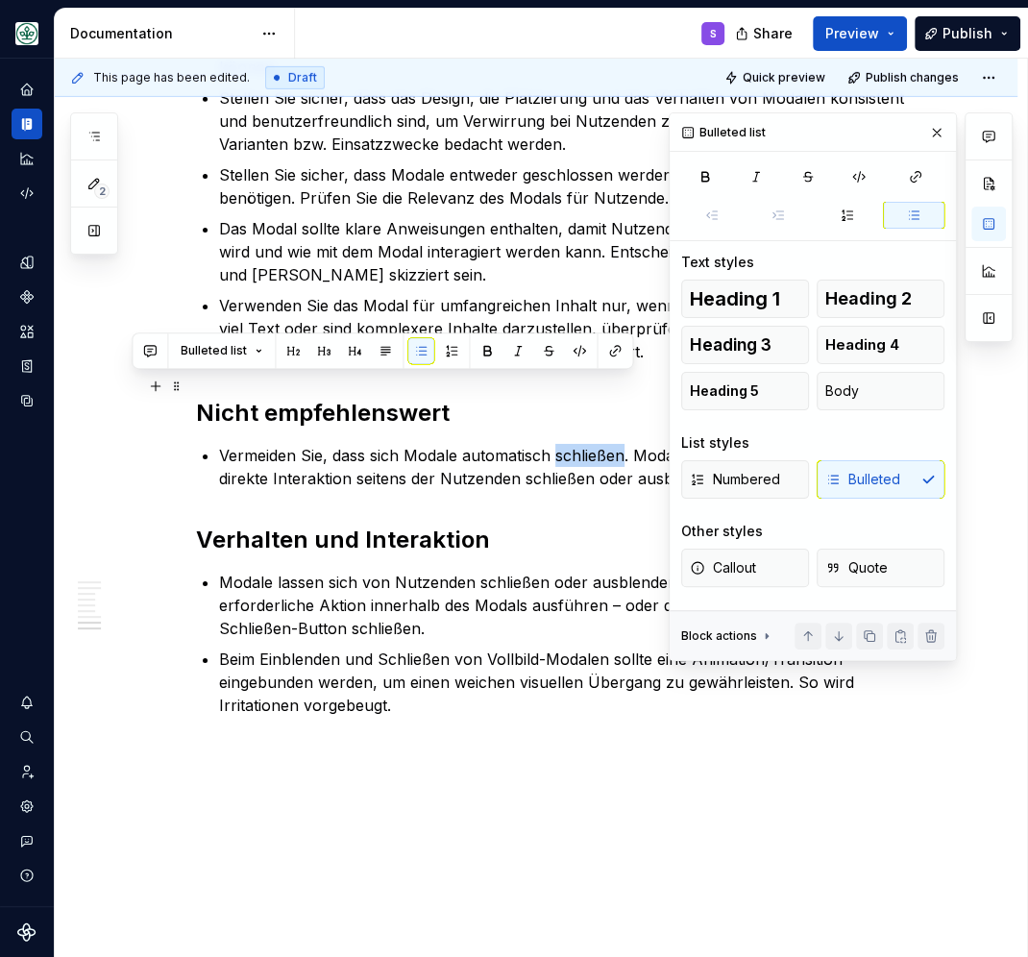
click at [587, 444] on p "Vermeiden Sie, dass sich Modale automatisch schließen. Modale sollten sich niem…" at bounding box center [570, 467] width 703 height 46
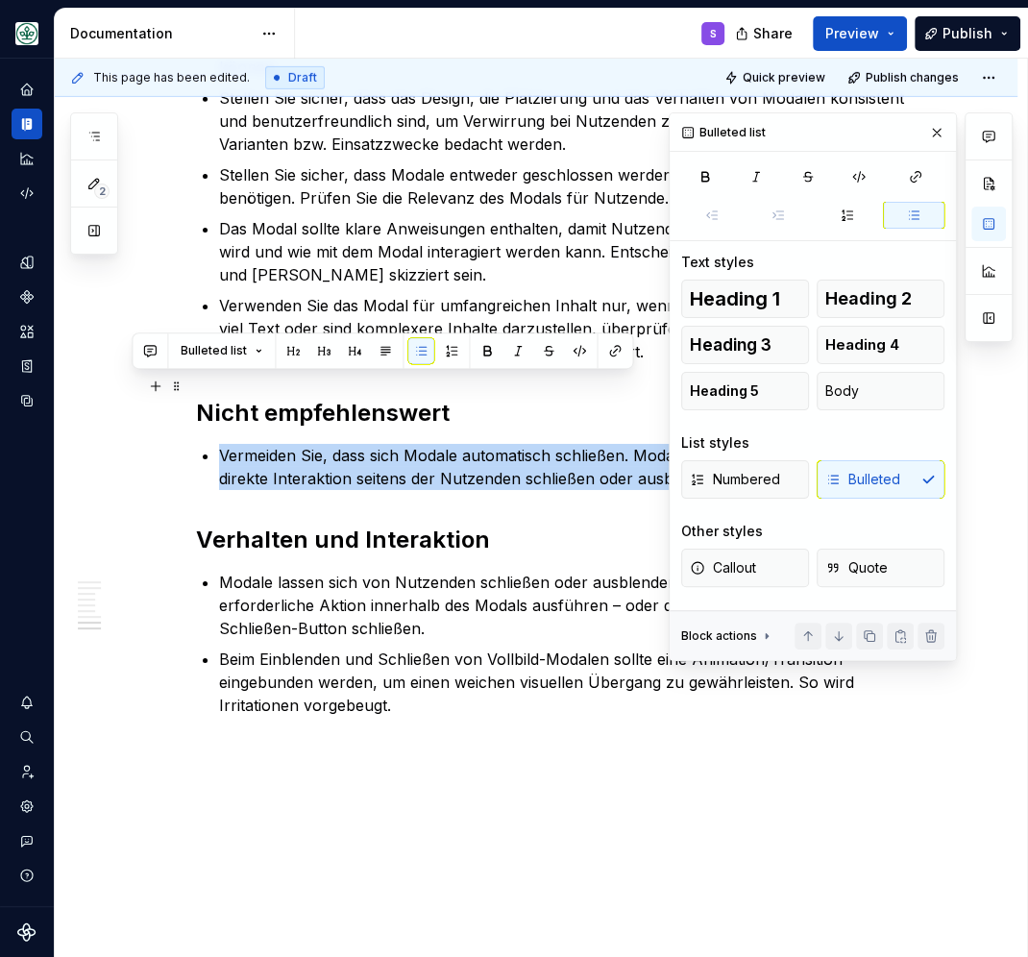
click at [587, 444] on p "Vermeiden Sie, dass sich Modale automatisch schließen. Modale sollten sich niem…" at bounding box center [570, 467] width 703 height 46
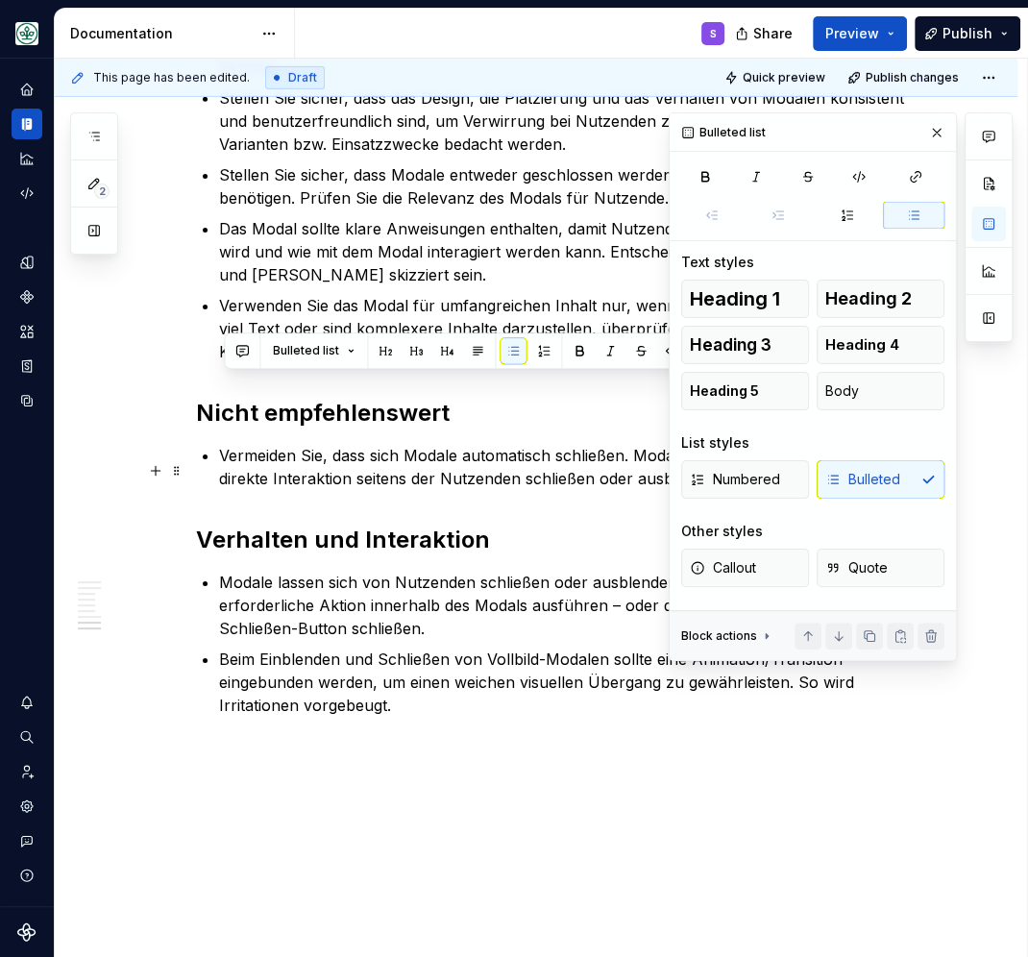
click at [891, 484] on div "Numbered Bulleted" at bounding box center [812, 479] width 263 height 38
click at [881, 488] on div "Numbered Bulleted" at bounding box center [812, 479] width 263 height 38
click at [872, 392] on button "Body" at bounding box center [881, 391] width 128 height 38
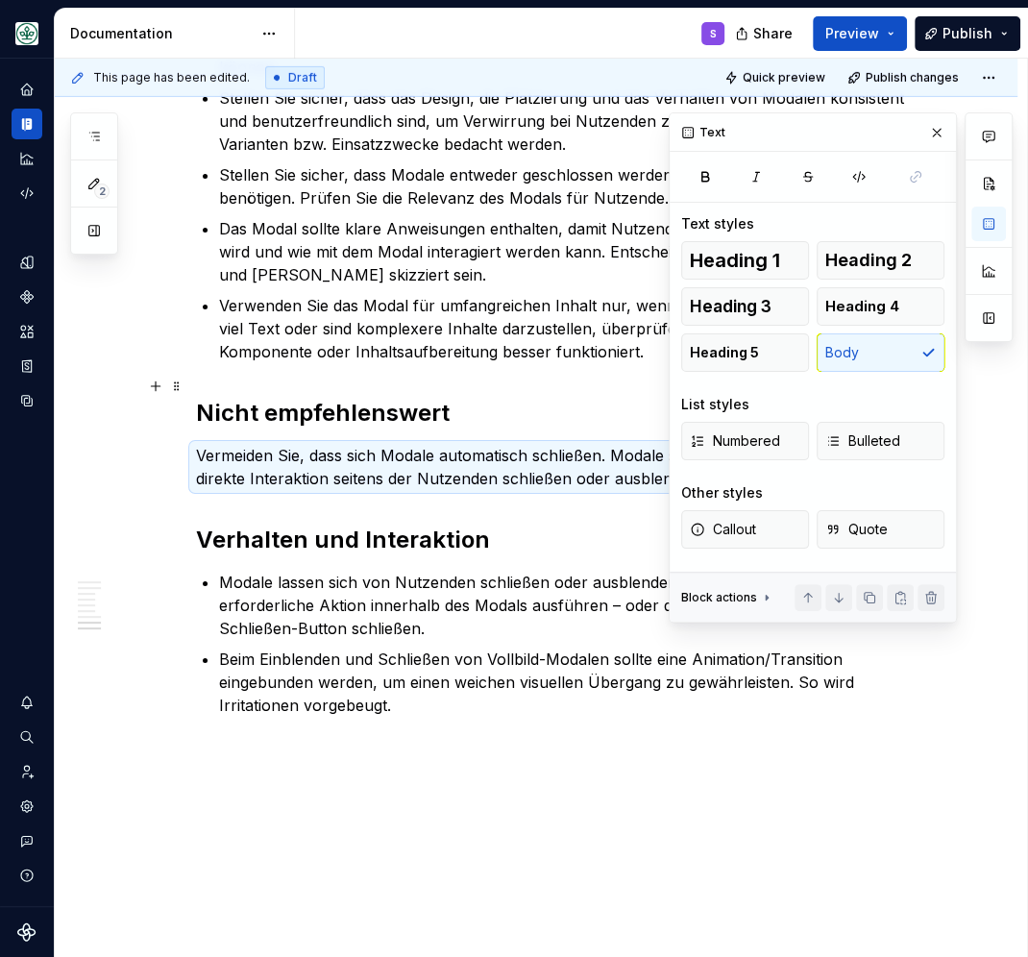
click at [573, 444] on p "Vermeiden Sie, dass sich Modale automatisch schließen. Modale sollten sich niem…" at bounding box center [559, 467] width 726 height 46
click at [935, 134] on button "button" at bounding box center [936, 132] width 27 height 27
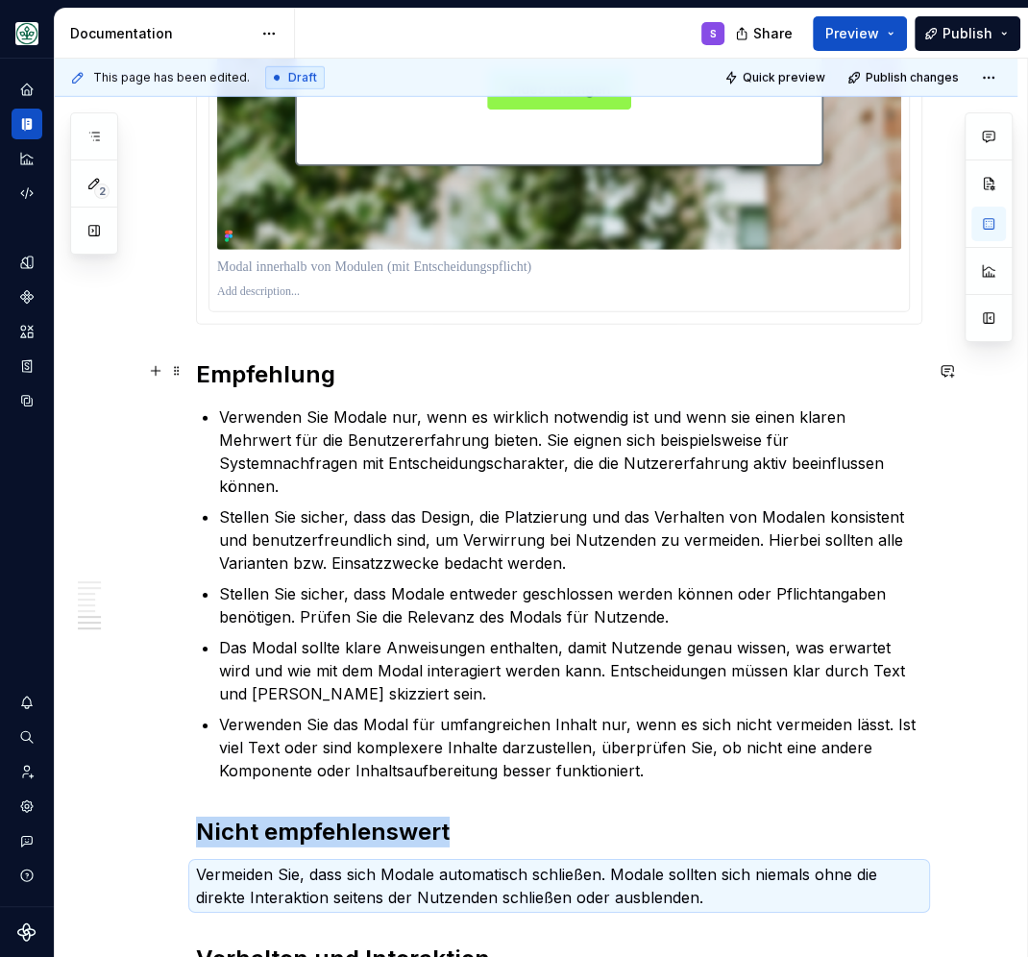
scroll to position [3699, 0]
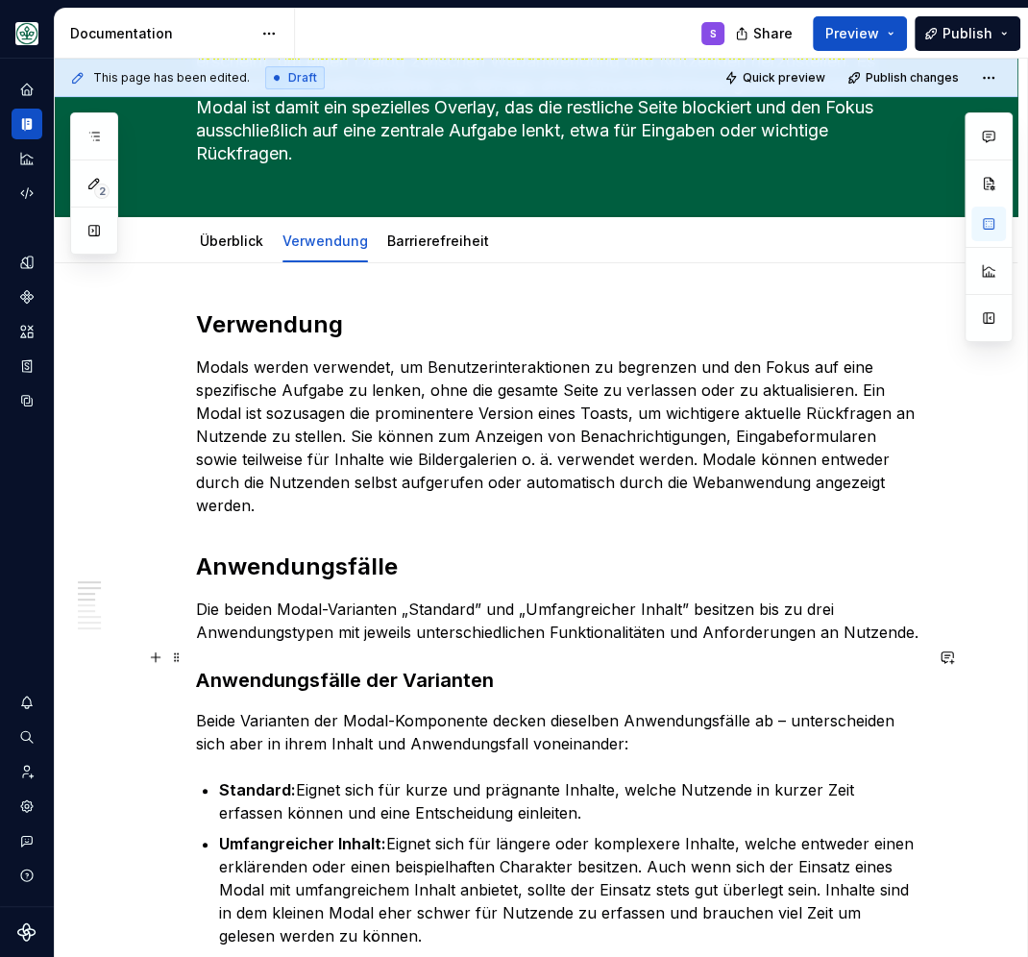
scroll to position [0, 0]
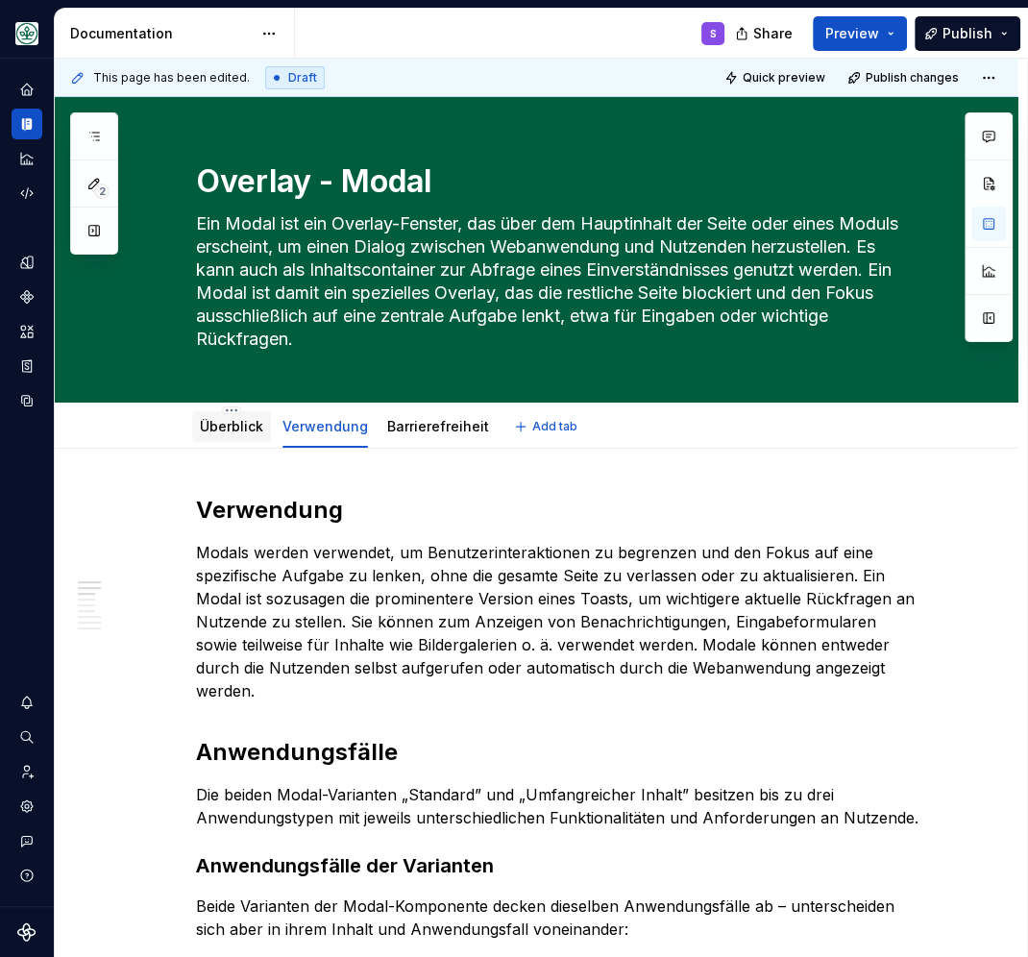
click at [228, 427] on link "Überblick" at bounding box center [231, 426] width 63 height 16
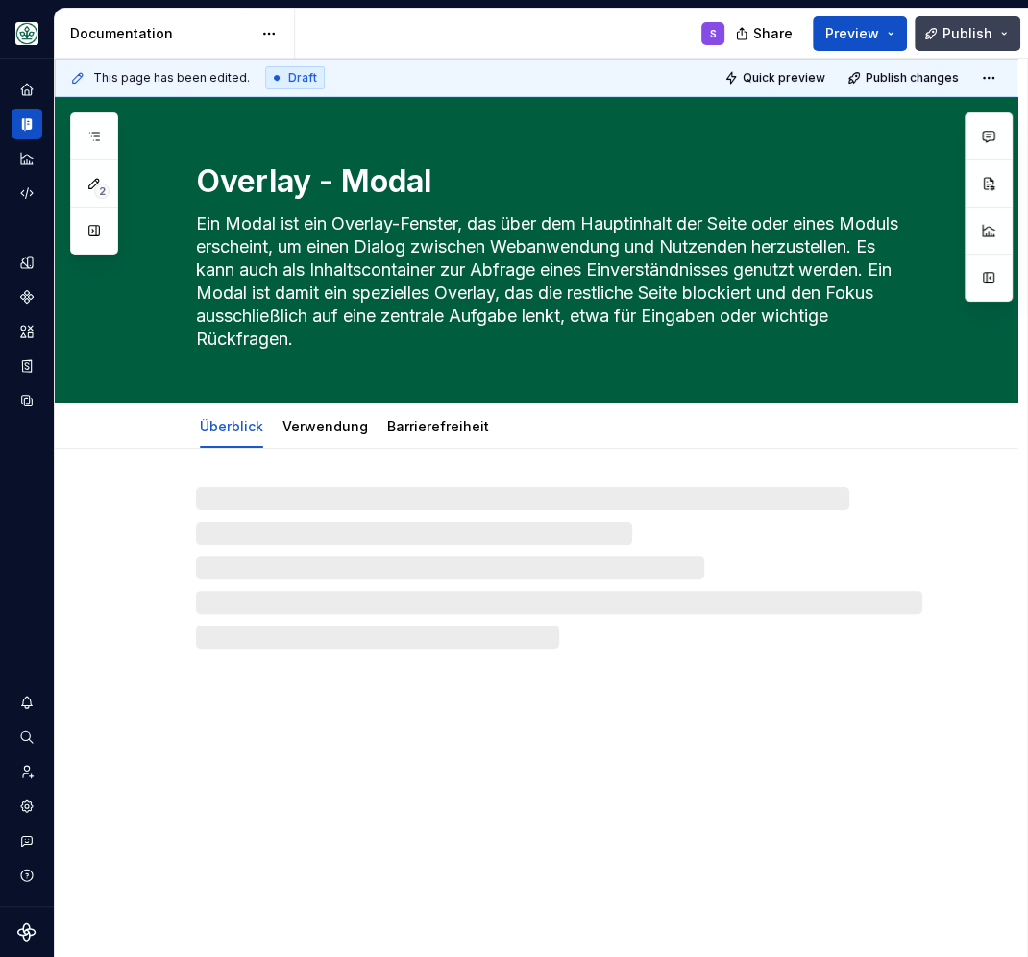
click at [969, 24] on button "Publish" at bounding box center [968, 33] width 106 height 35
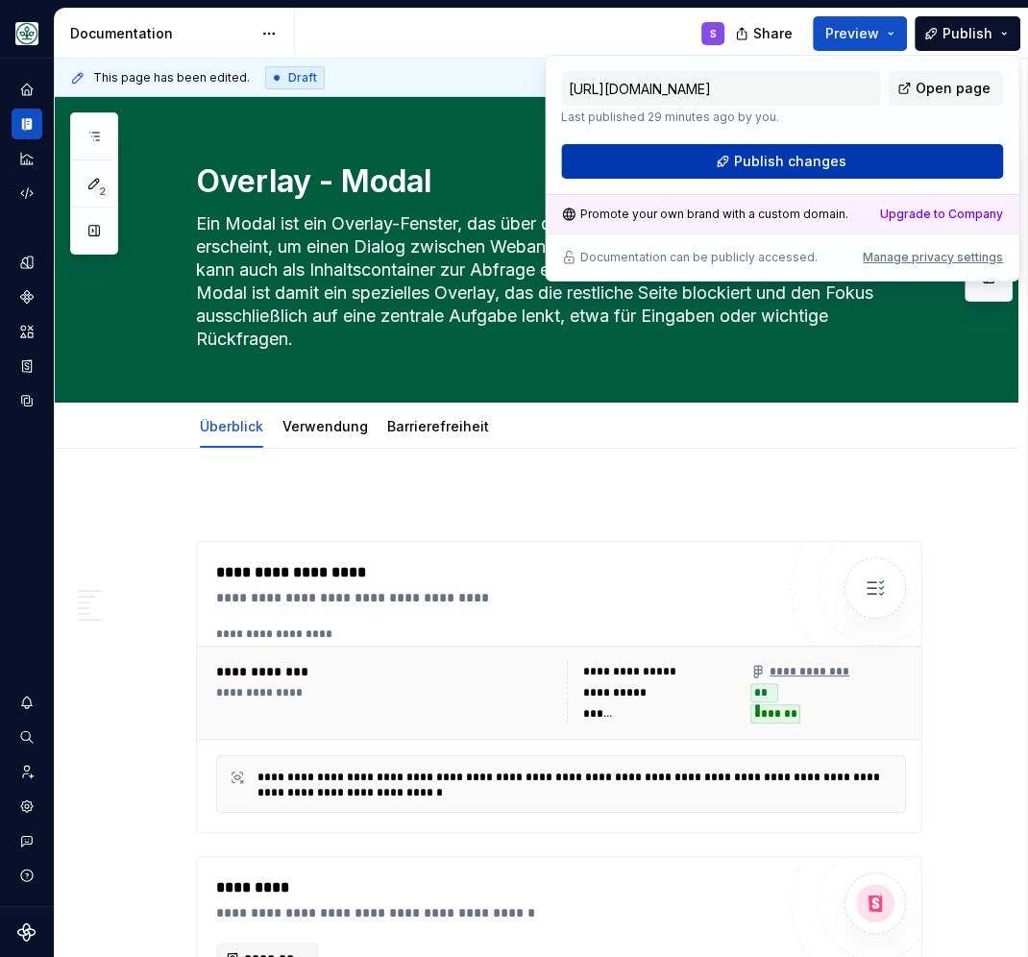
click at [891, 163] on button "Publish changes" at bounding box center [782, 161] width 442 height 35
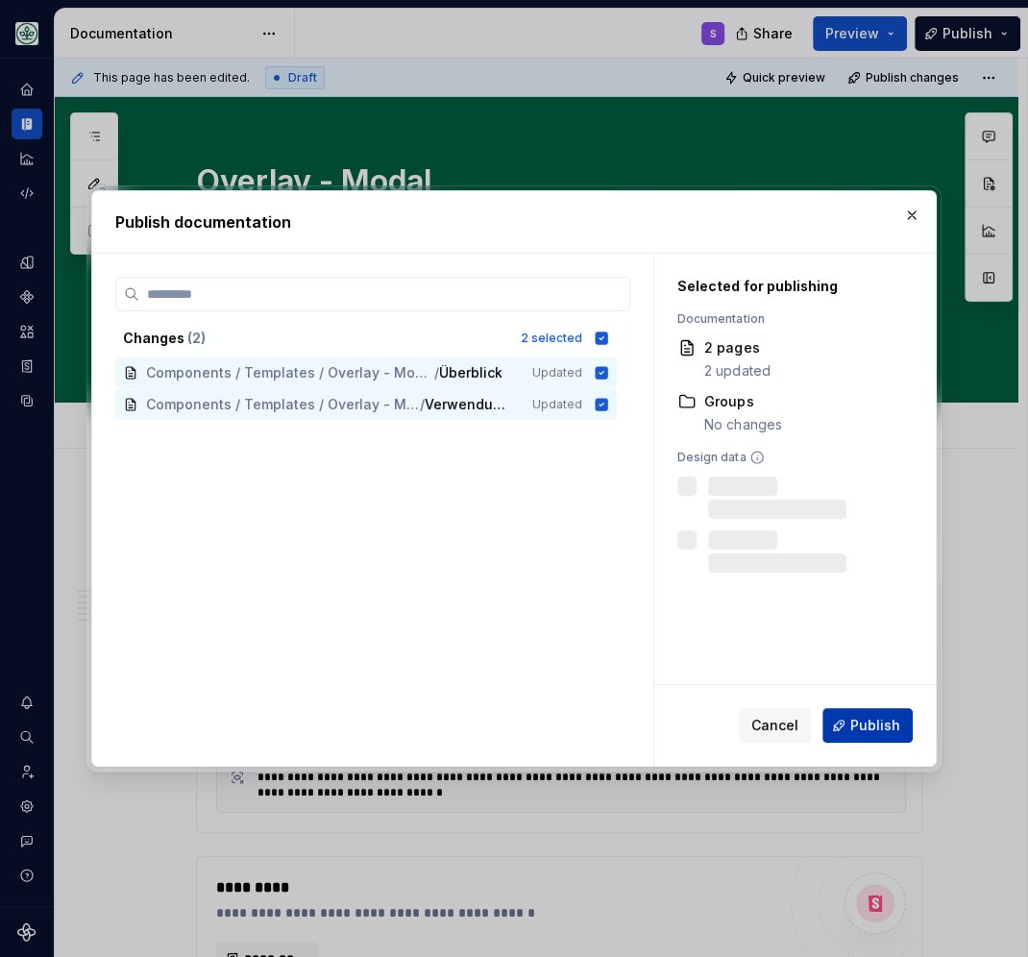
click at [881, 722] on span "Publish" at bounding box center [875, 725] width 50 height 19
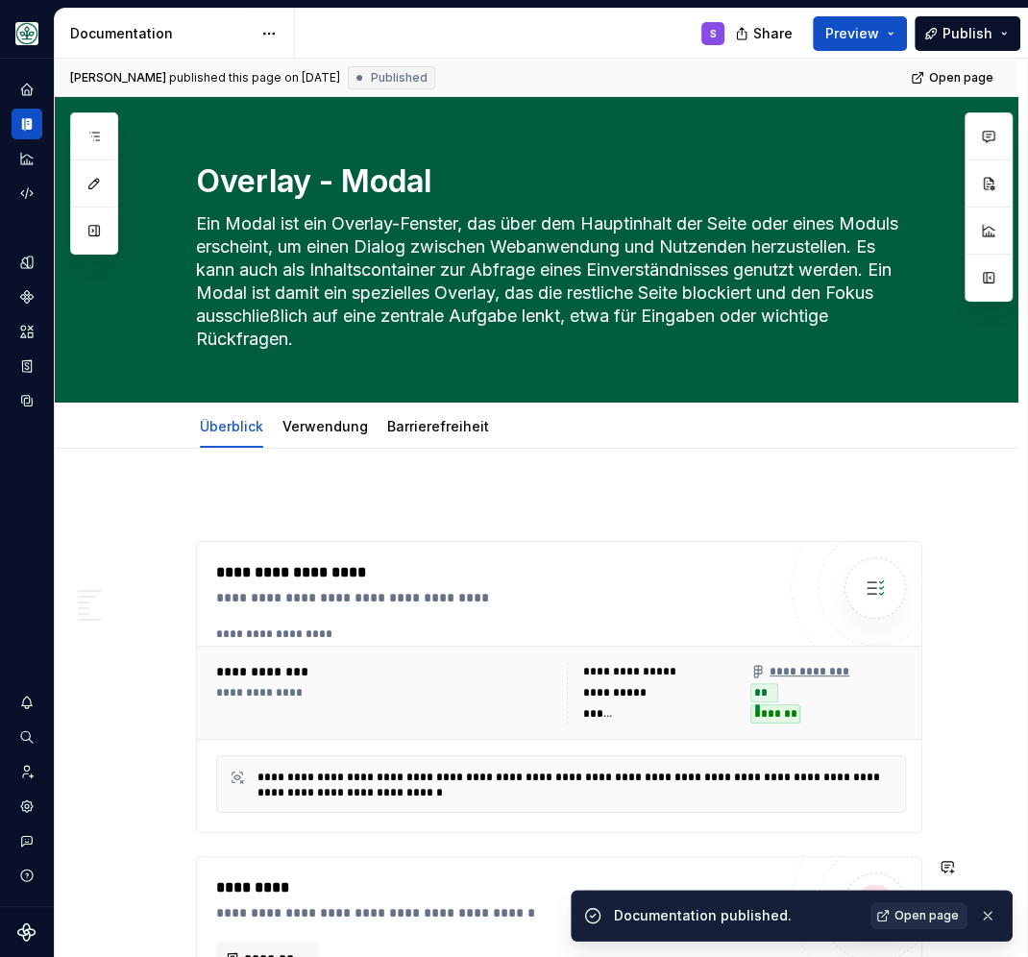
click at [935, 919] on span "Open page" at bounding box center [926, 915] width 64 height 15
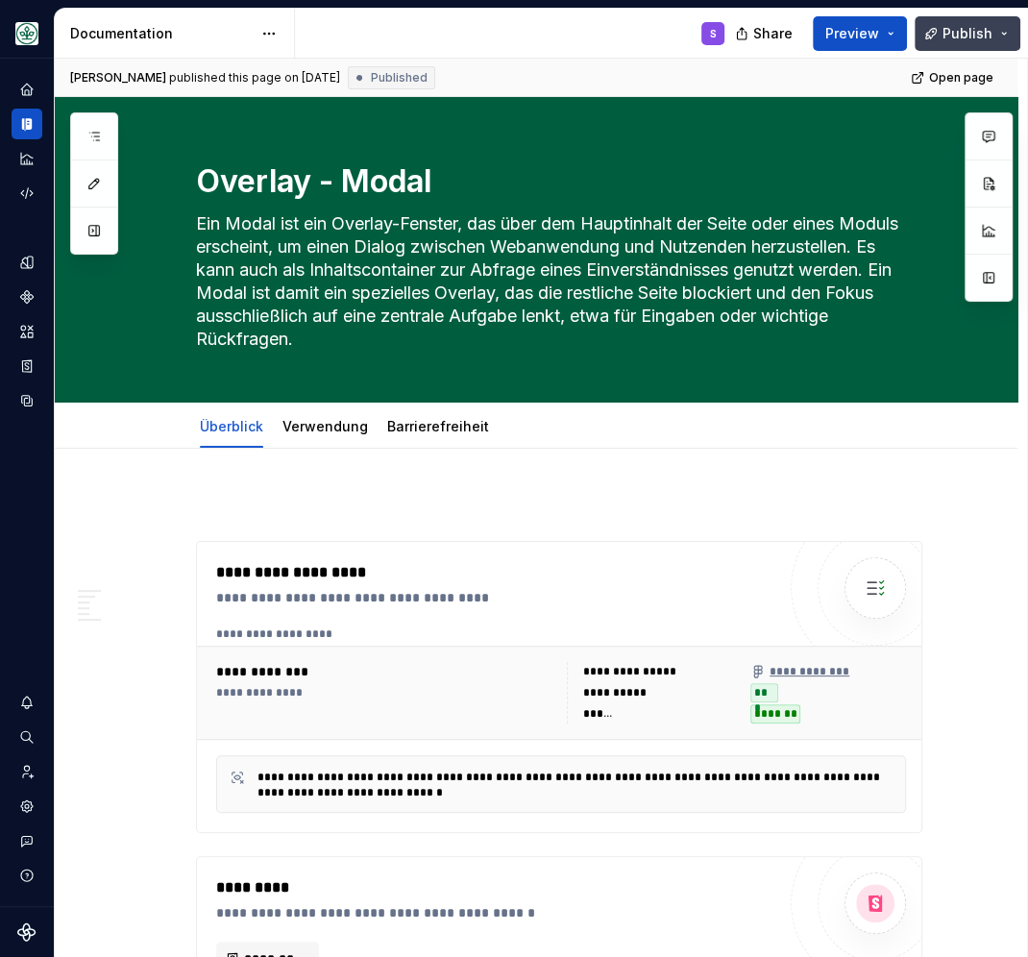
click at [1015, 34] on button "Publish" at bounding box center [968, 33] width 106 height 35
click at [612, 28] on div "S" at bounding box center [517, 34] width 445 height 50
type textarea "*"
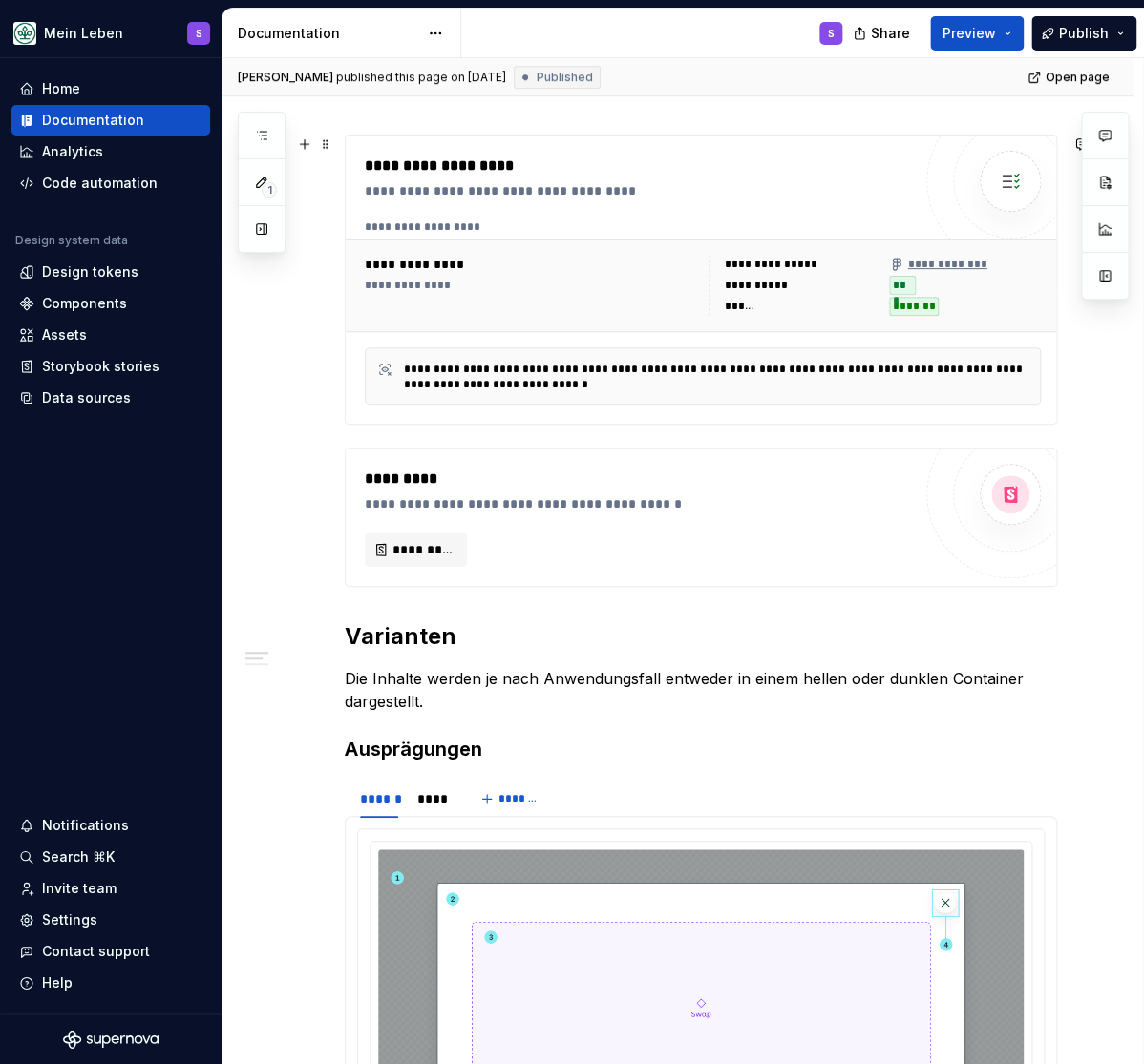
scroll to position [393, 0]
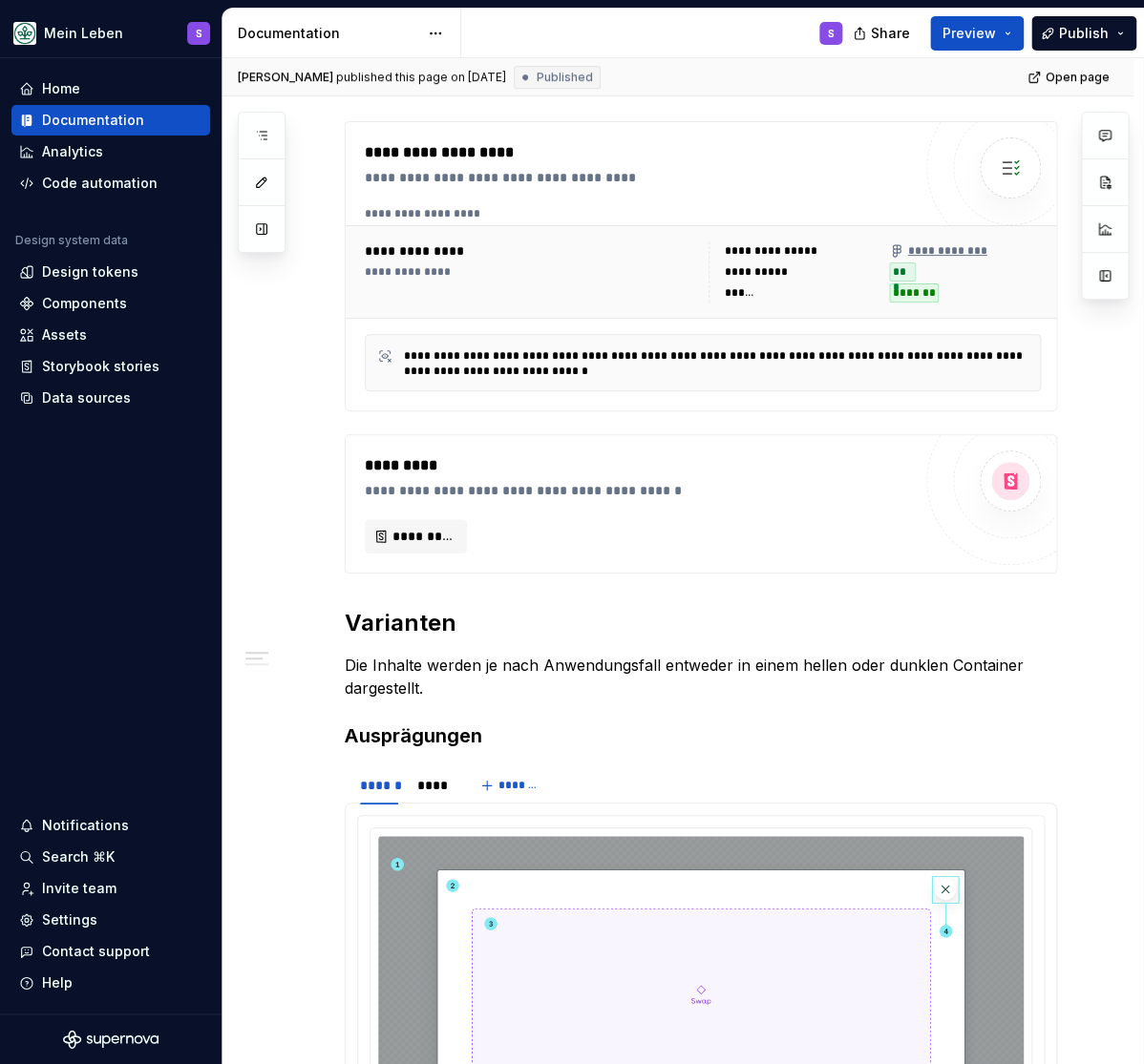
type textarea "*"
